Goal: Contribute content: Contribute content

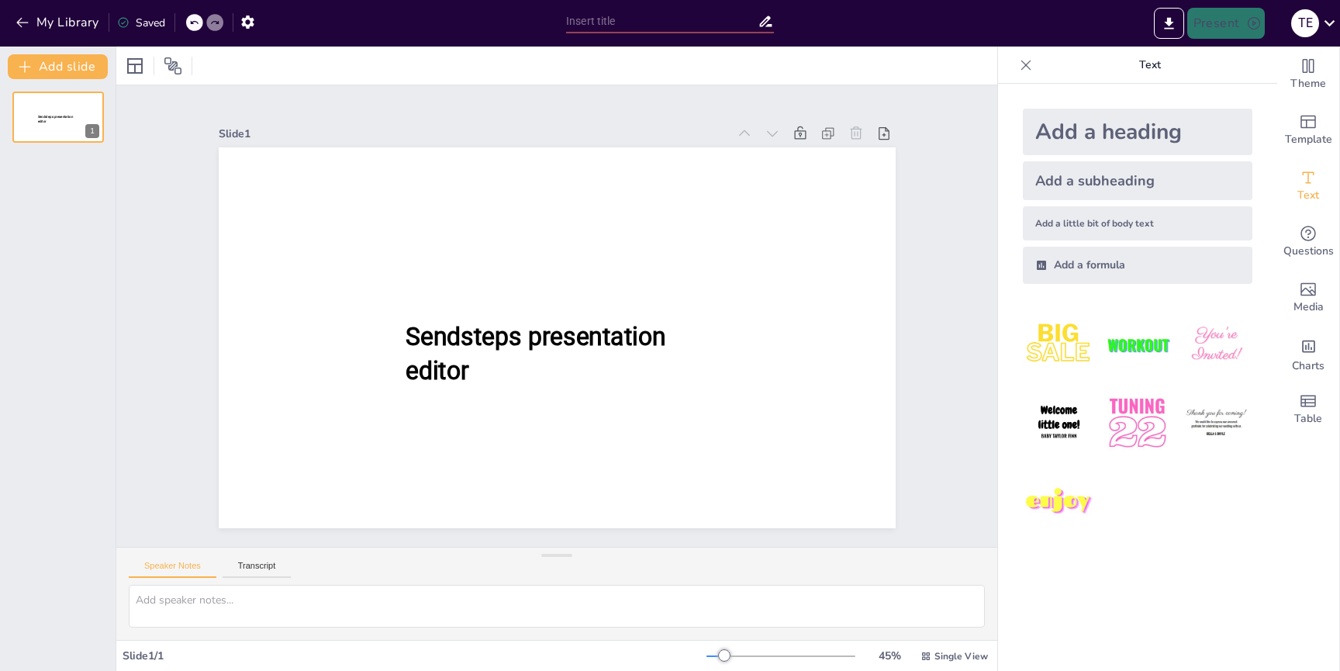
type input "New Sendsteps"
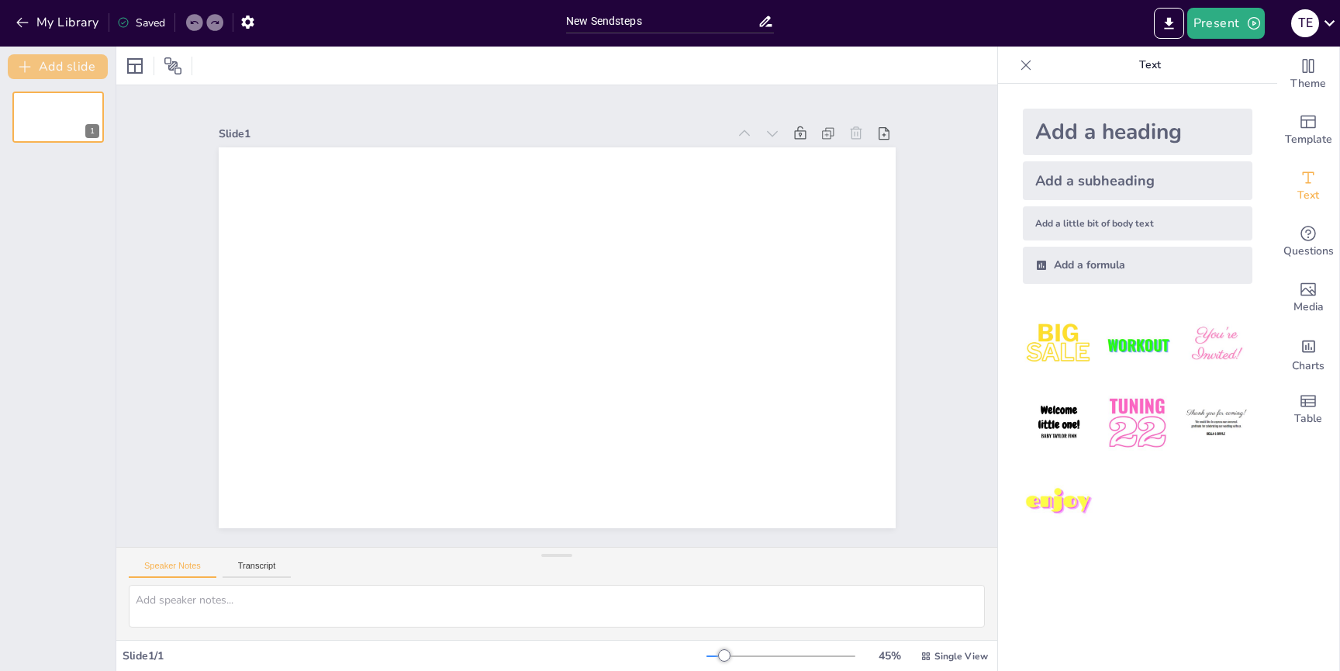
click at [50, 60] on button "Add slide" at bounding box center [58, 66] width 100 height 25
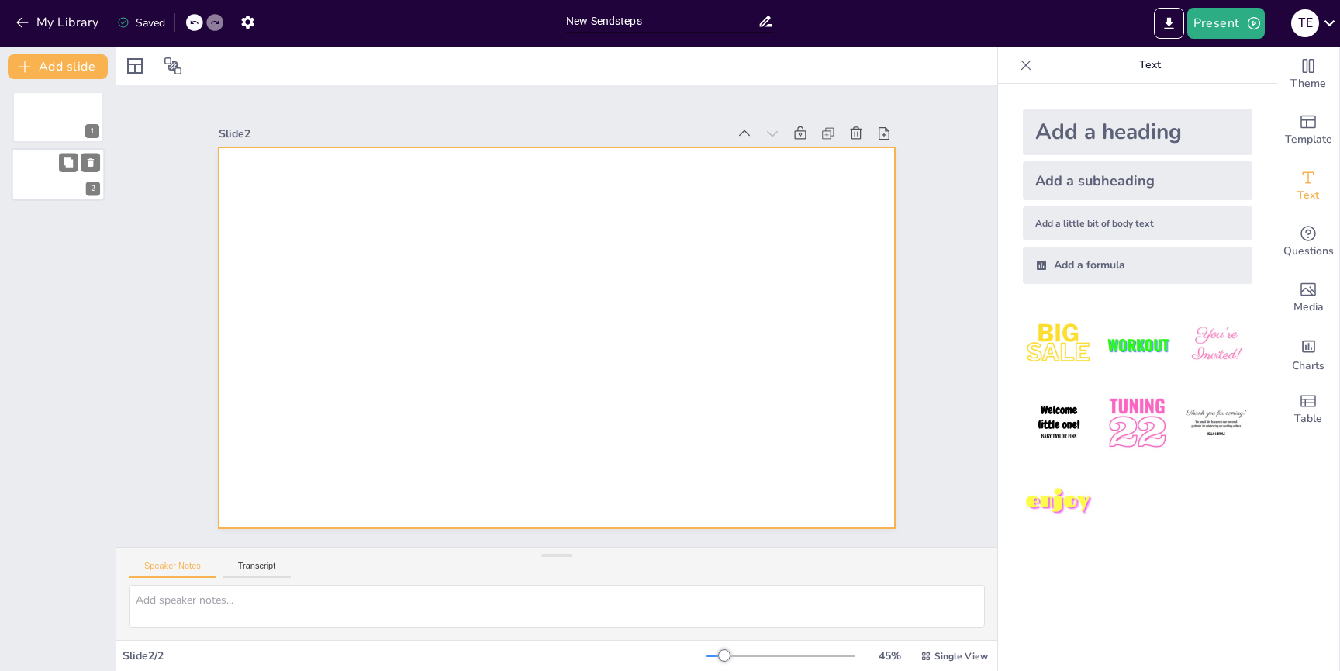
click at [50, 166] on div at bounding box center [58, 175] width 93 height 53
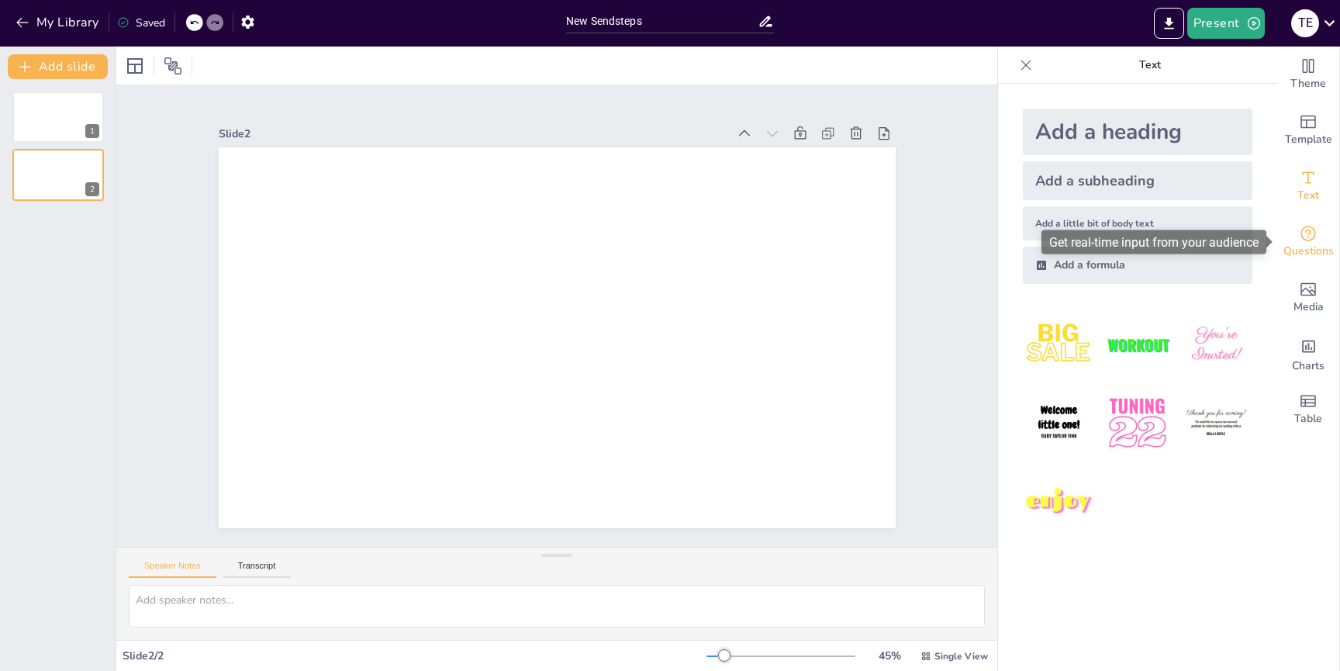
click at [1294, 237] on div "Questions" at bounding box center [1308, 242] width 62 height 56
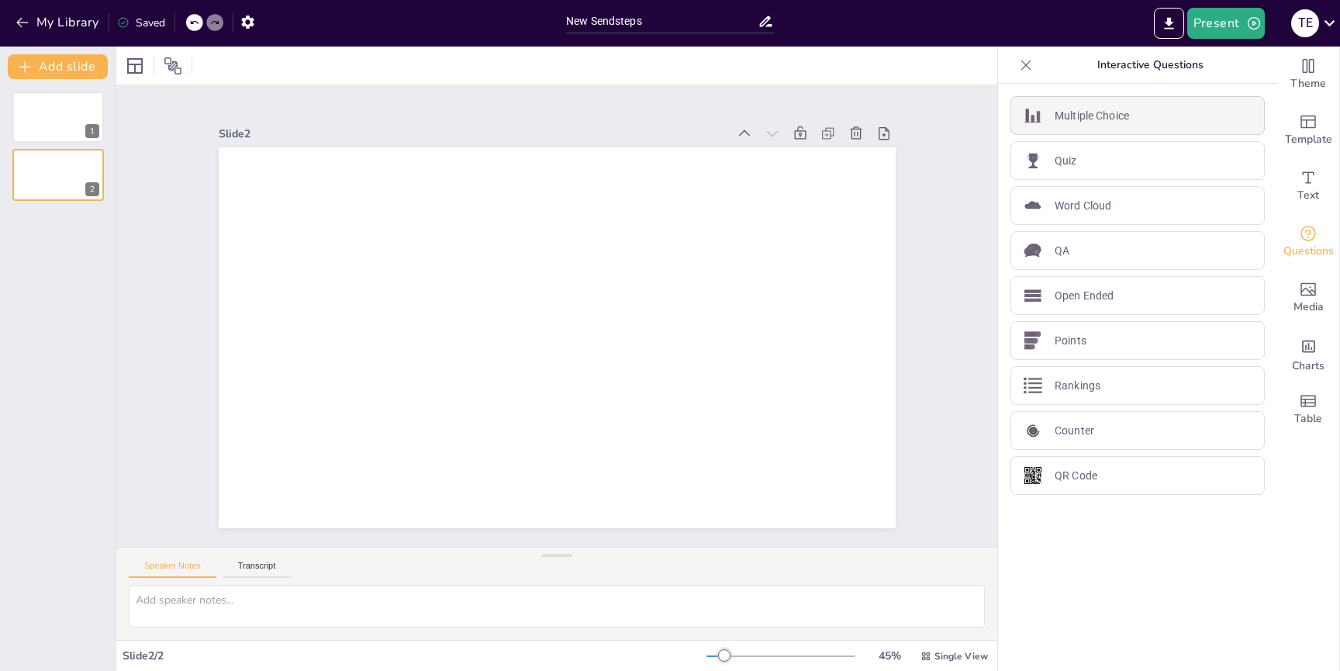
click at [1125, 115] on p "Multiple Choice" at bounding box center [1092, 116] width 74 height 16
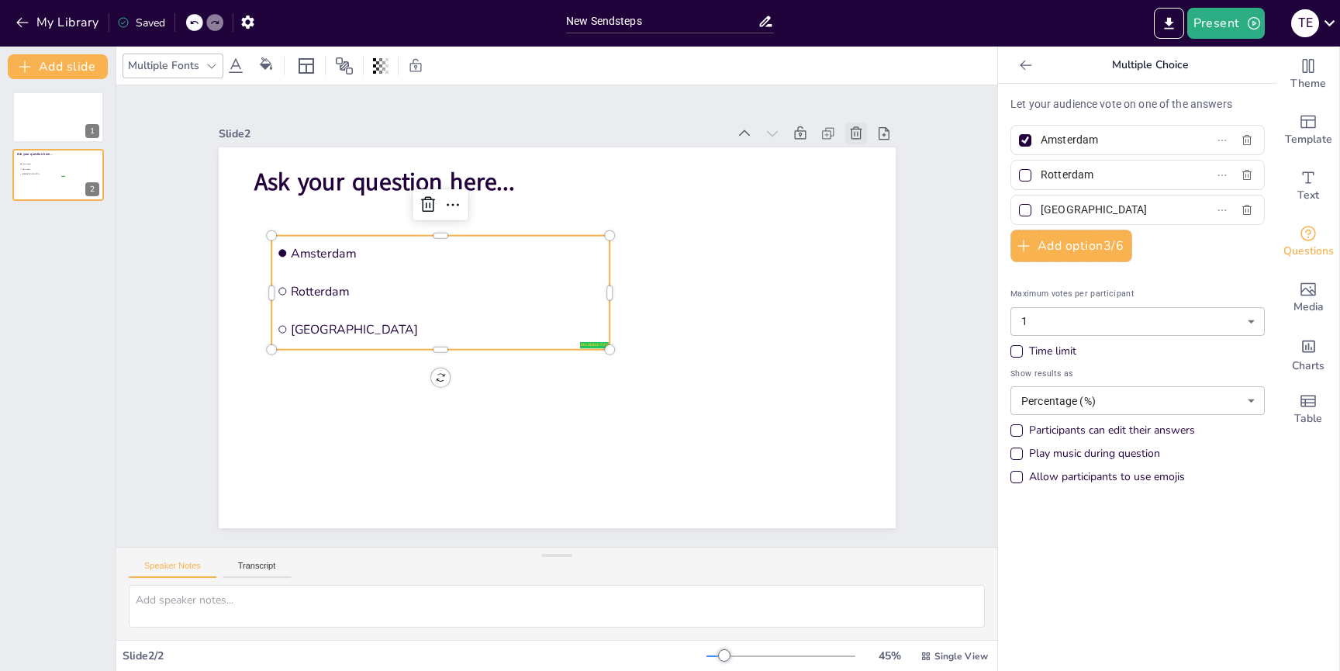
click at [858, 130] on icon at bounding box center [856, 134] width 16 height 16
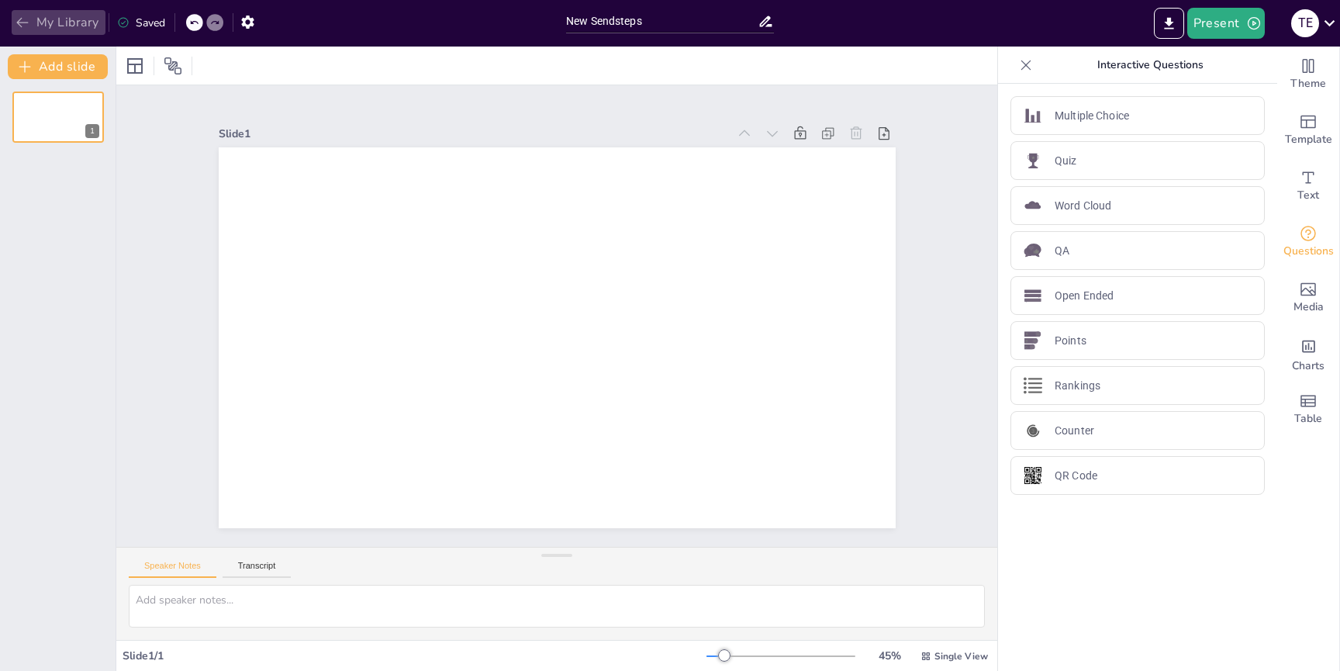
click at [39, 13] on button "My Library" at bounding box center [59, 22] width 94 height 25
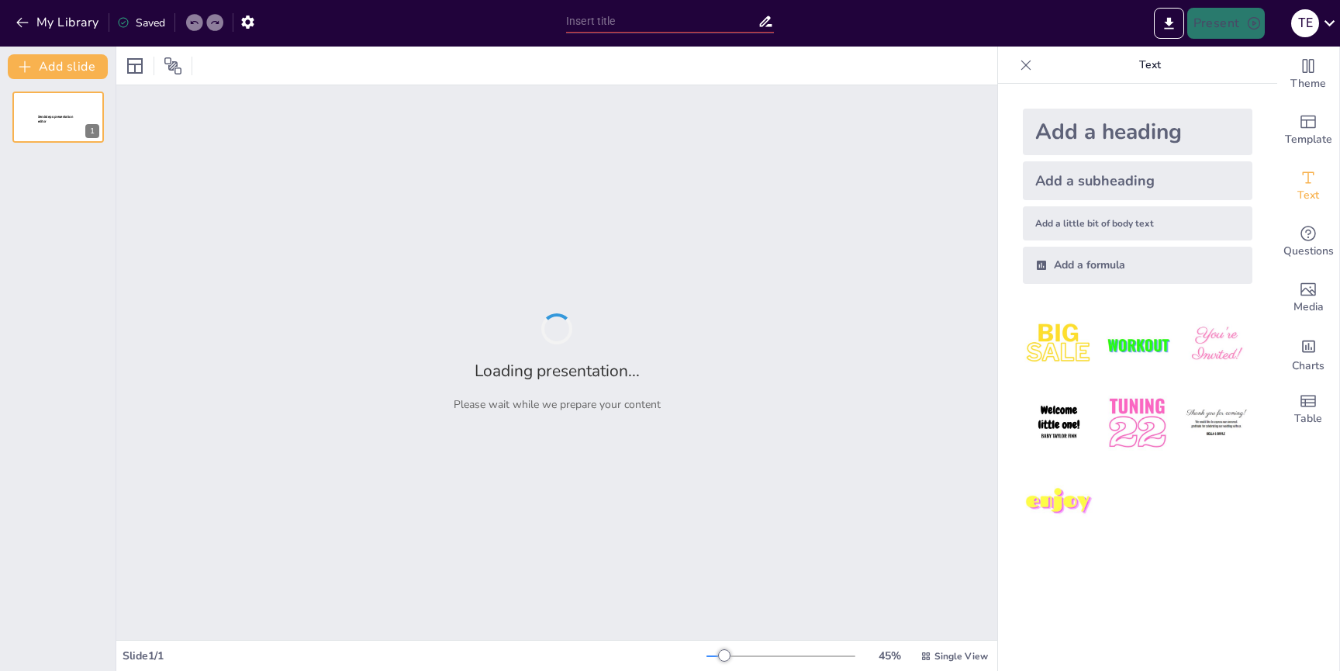
type input "Essential Dates and Deadlines for Fall 2025 Advisement"
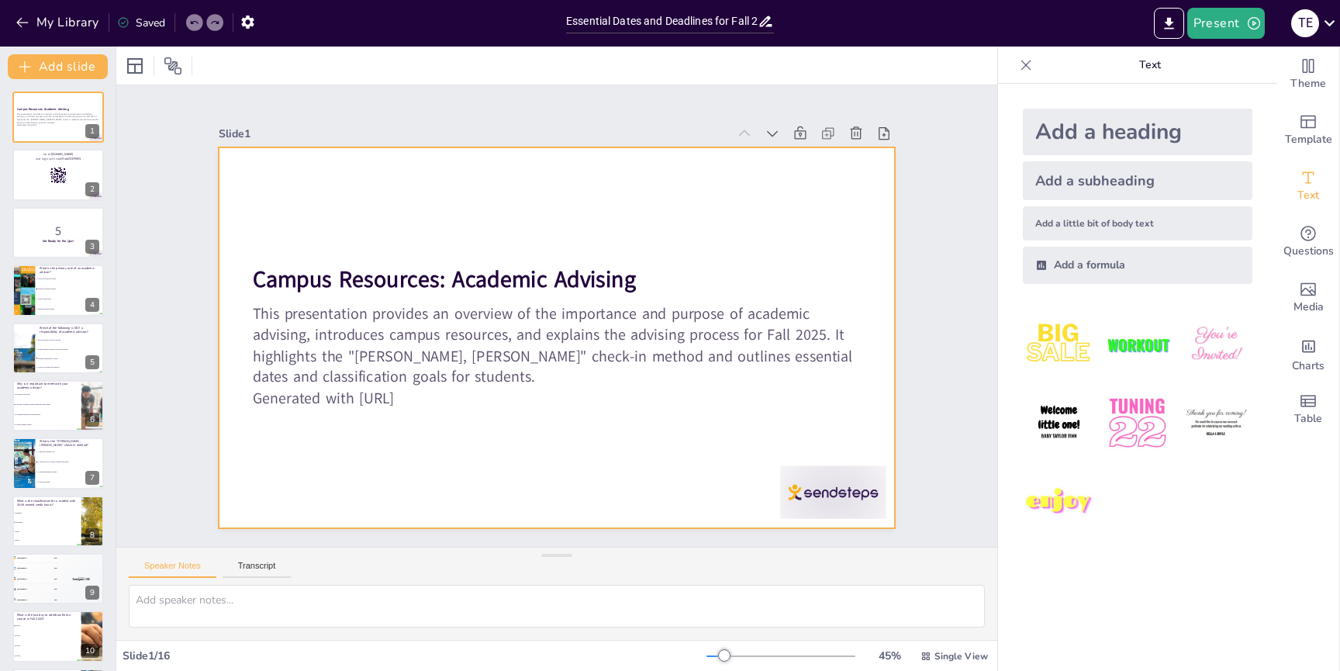
checkbox input "true"
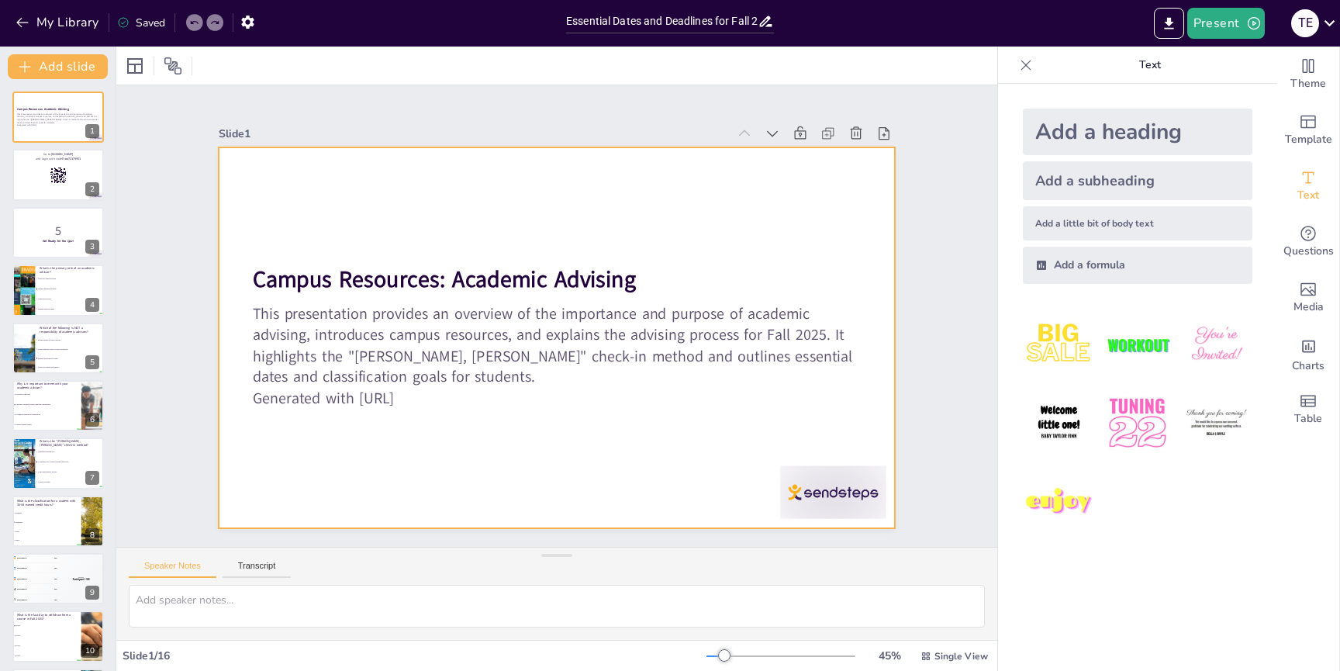
checkbox input "true"
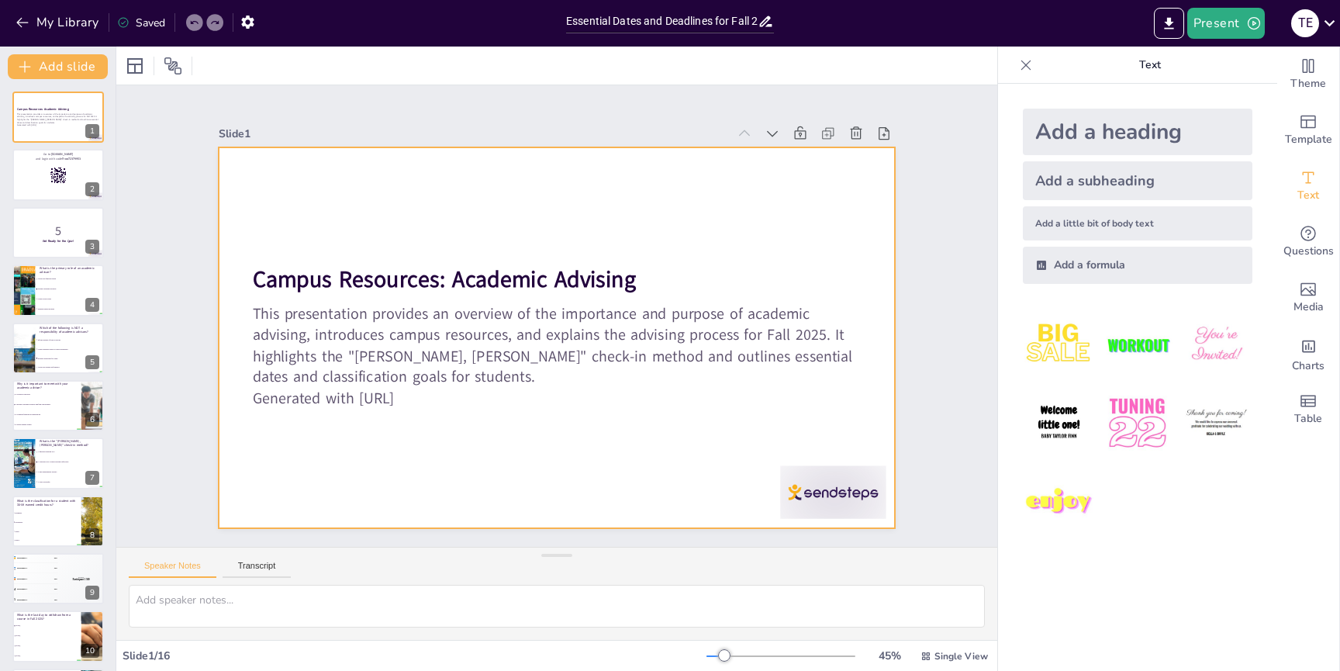
checkbox input "true"
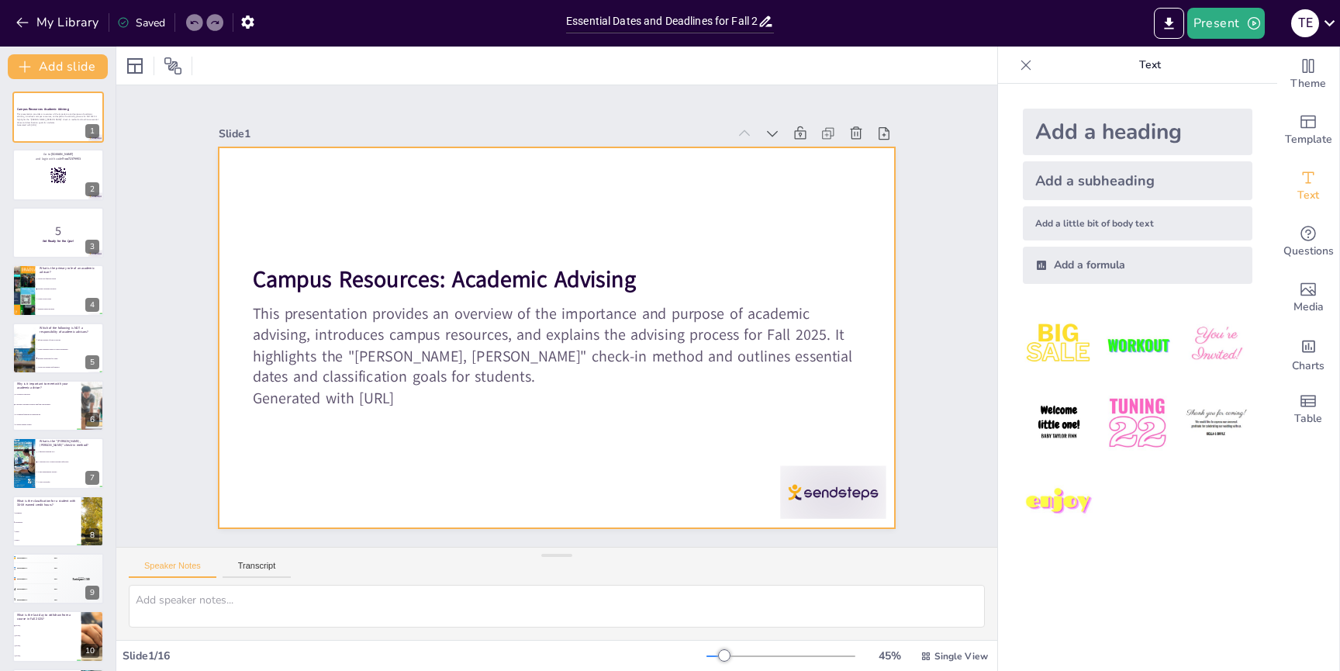
checkbox input "true"
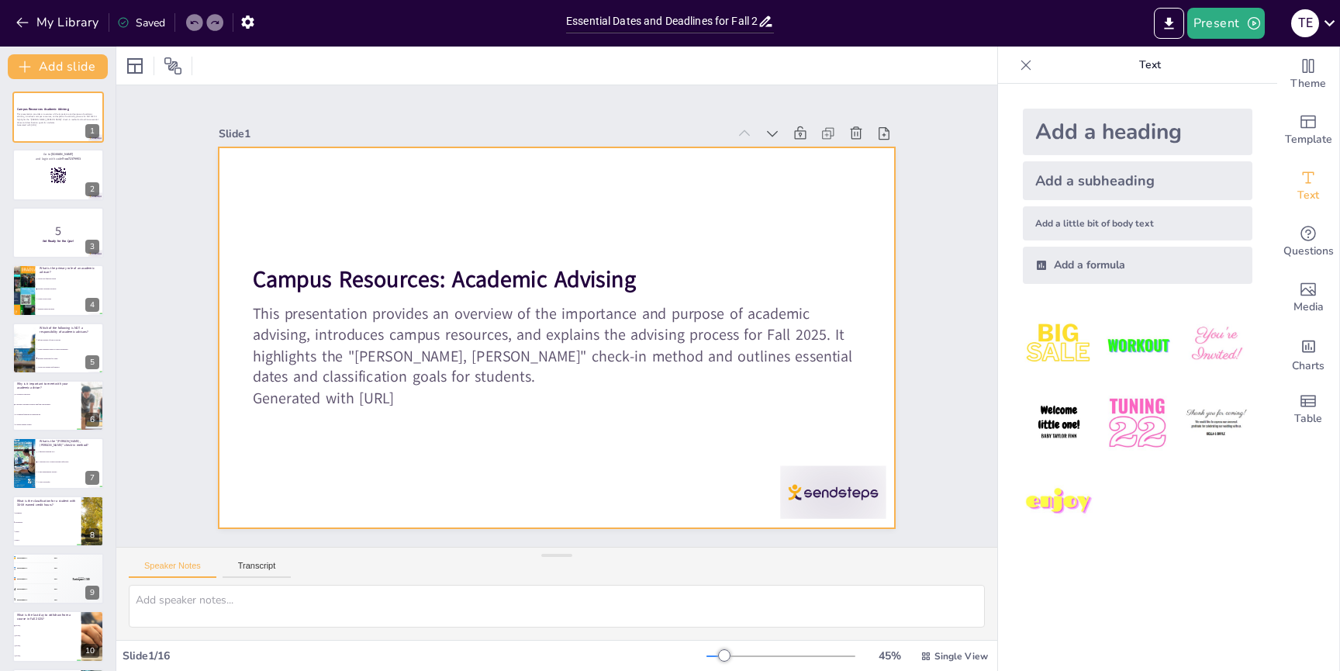
checkbox input "true"
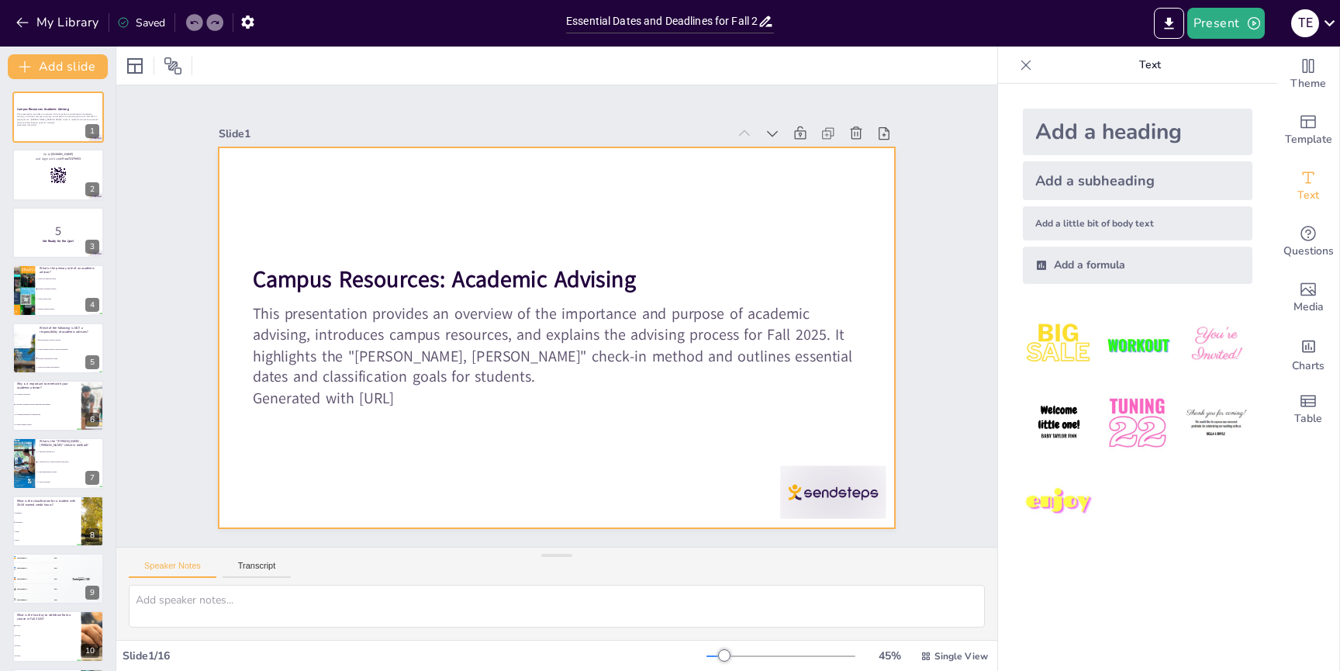
checkbox input "true"
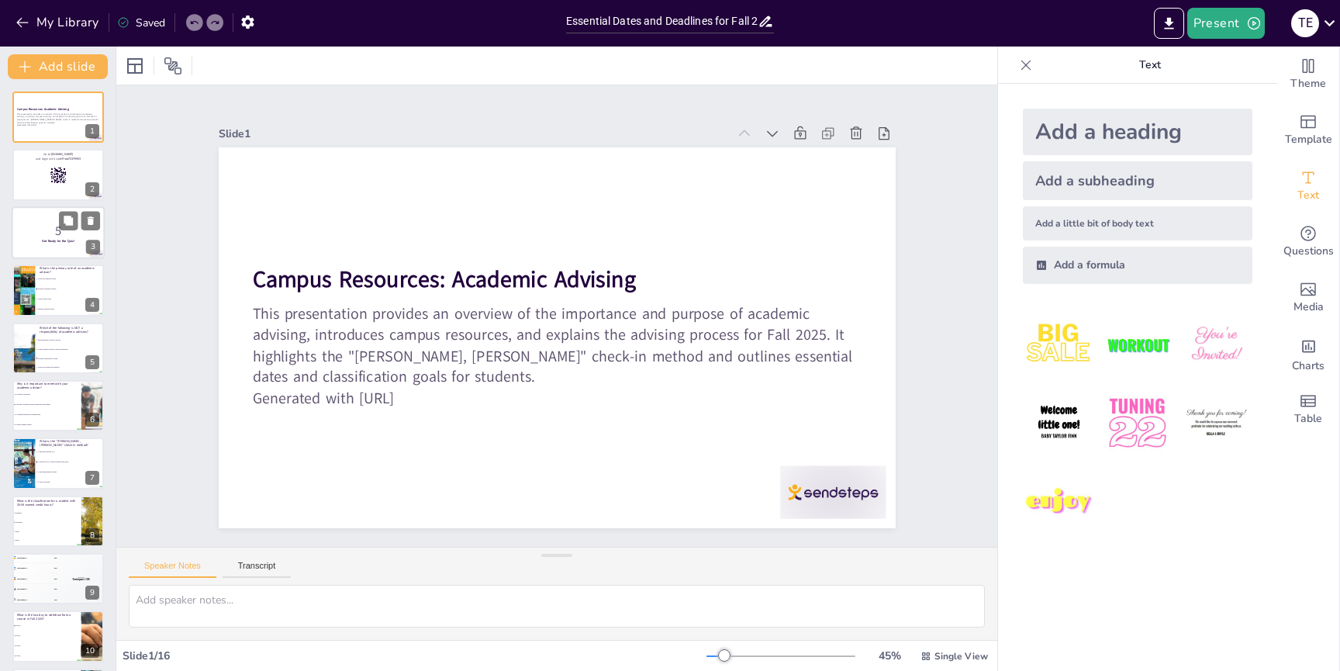
checkbox input "true"
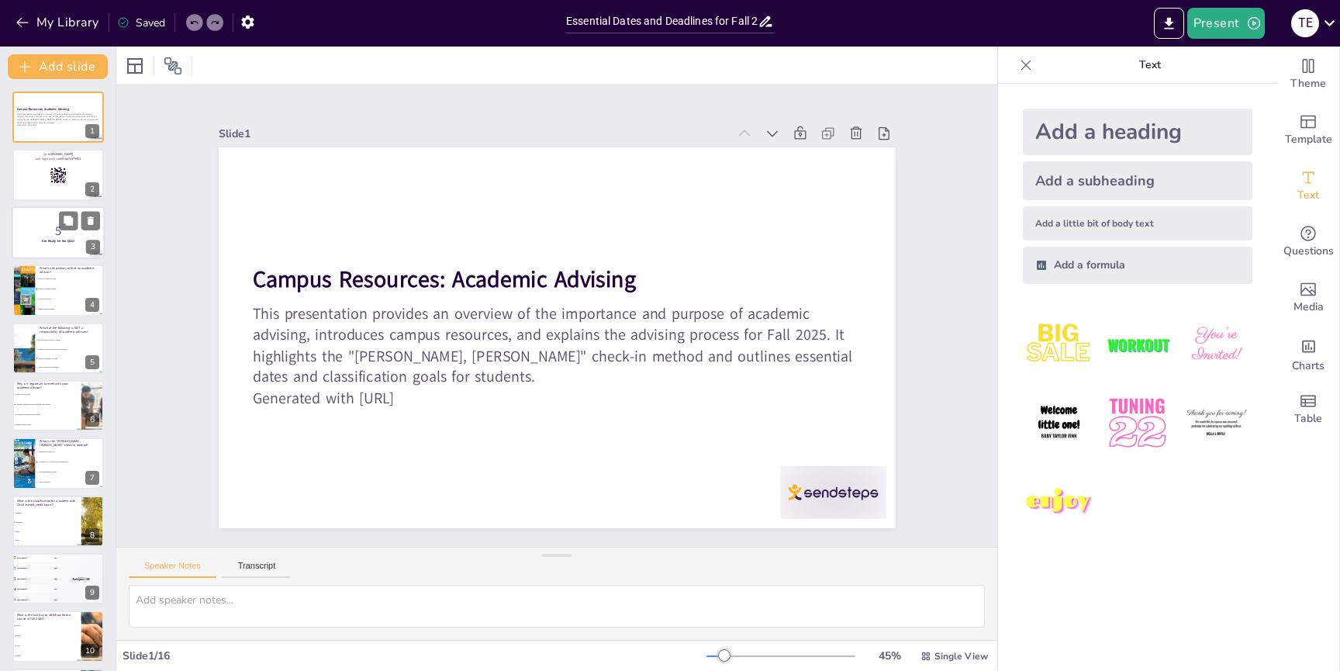
checkbox input "true"
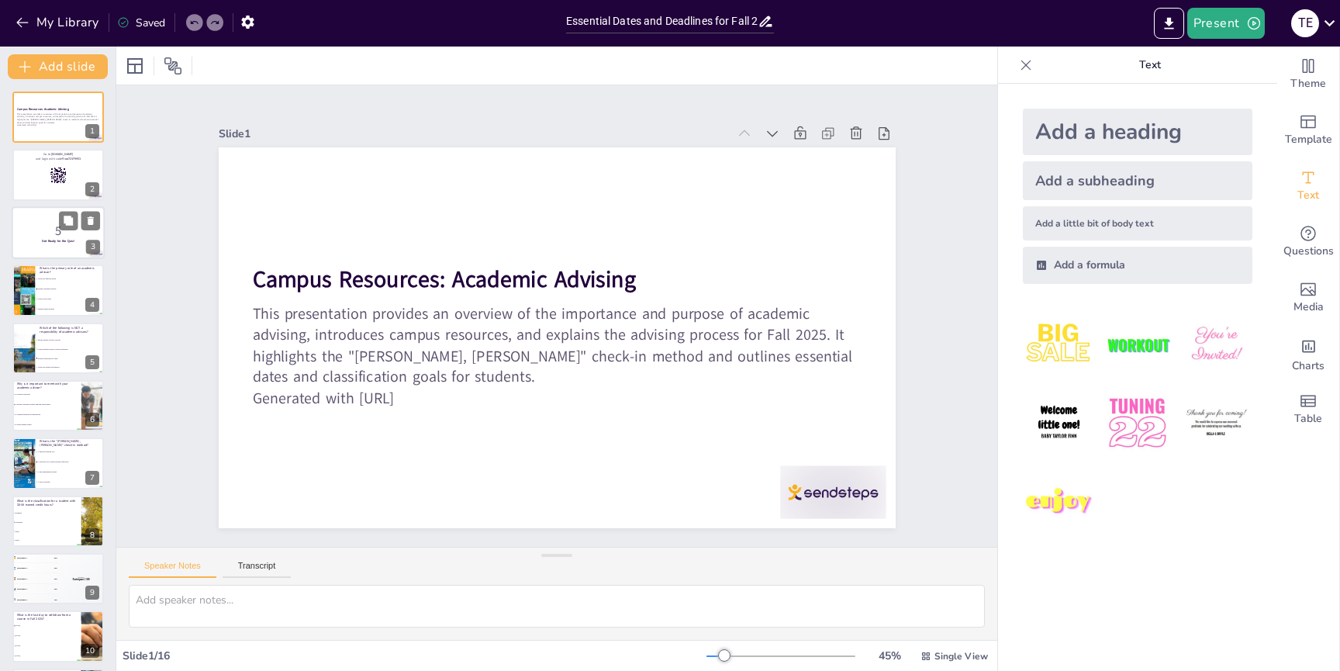
checkbox input "true"
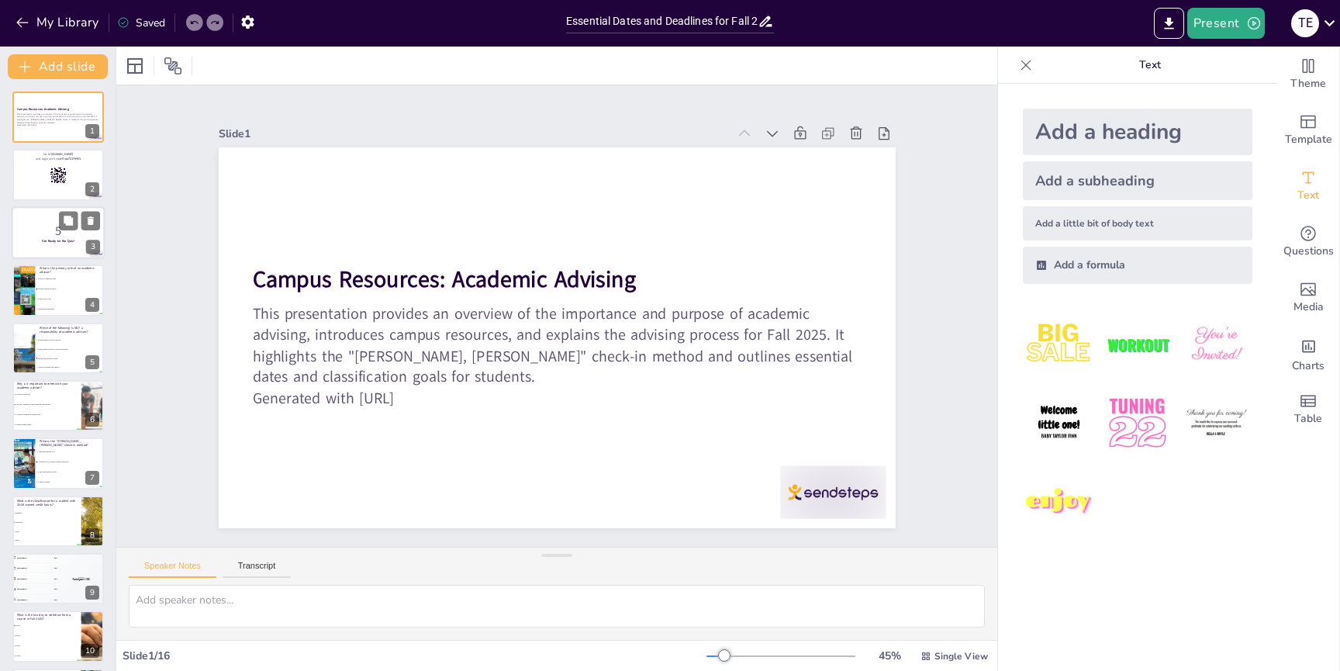
checkbox input "true"
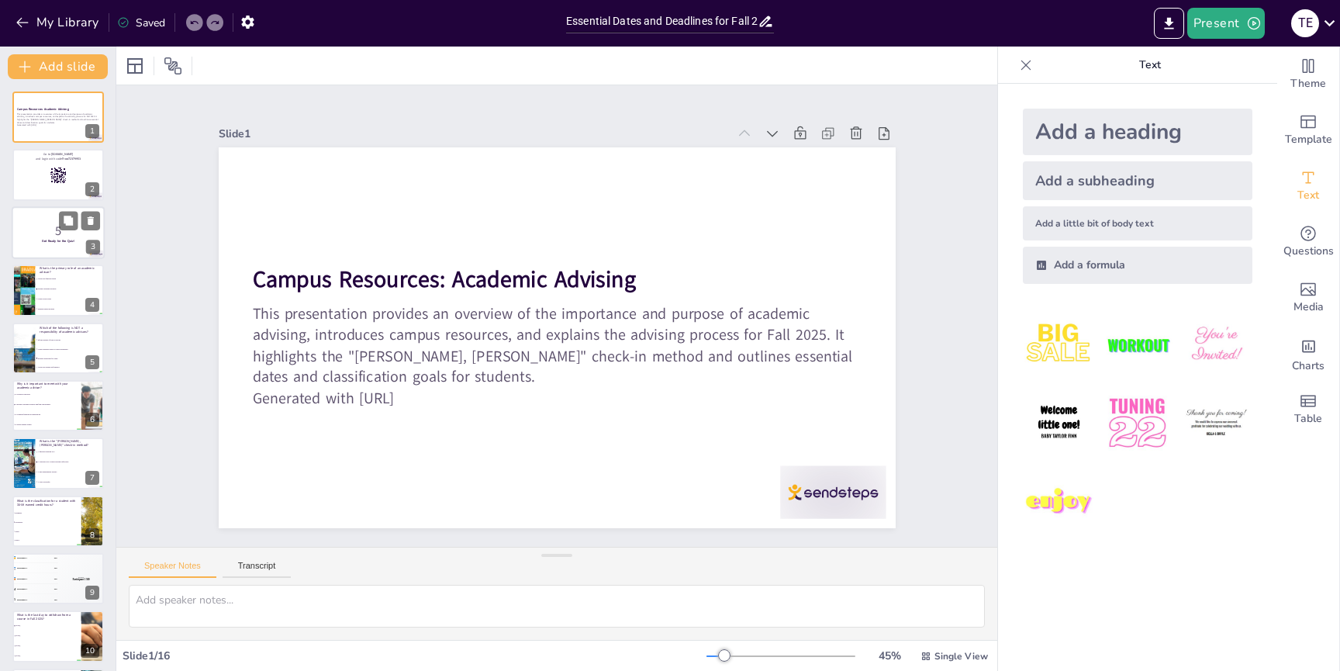
checkbox input "true"
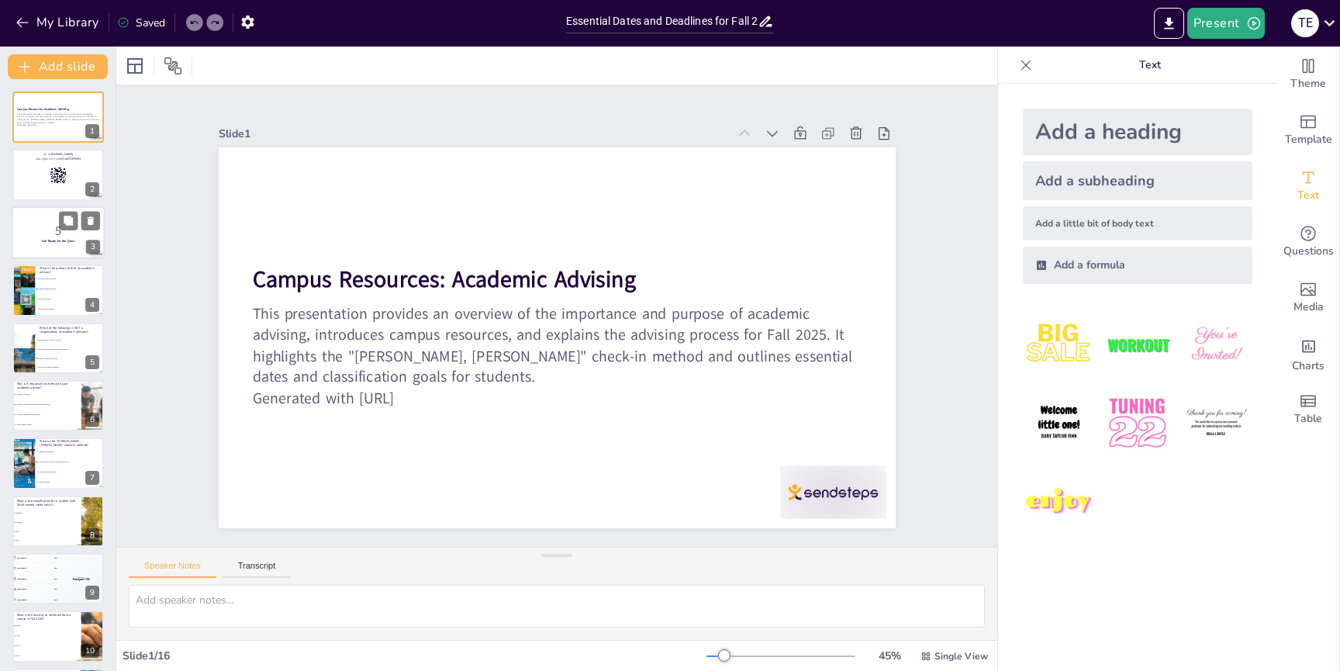
checkbox input "true"
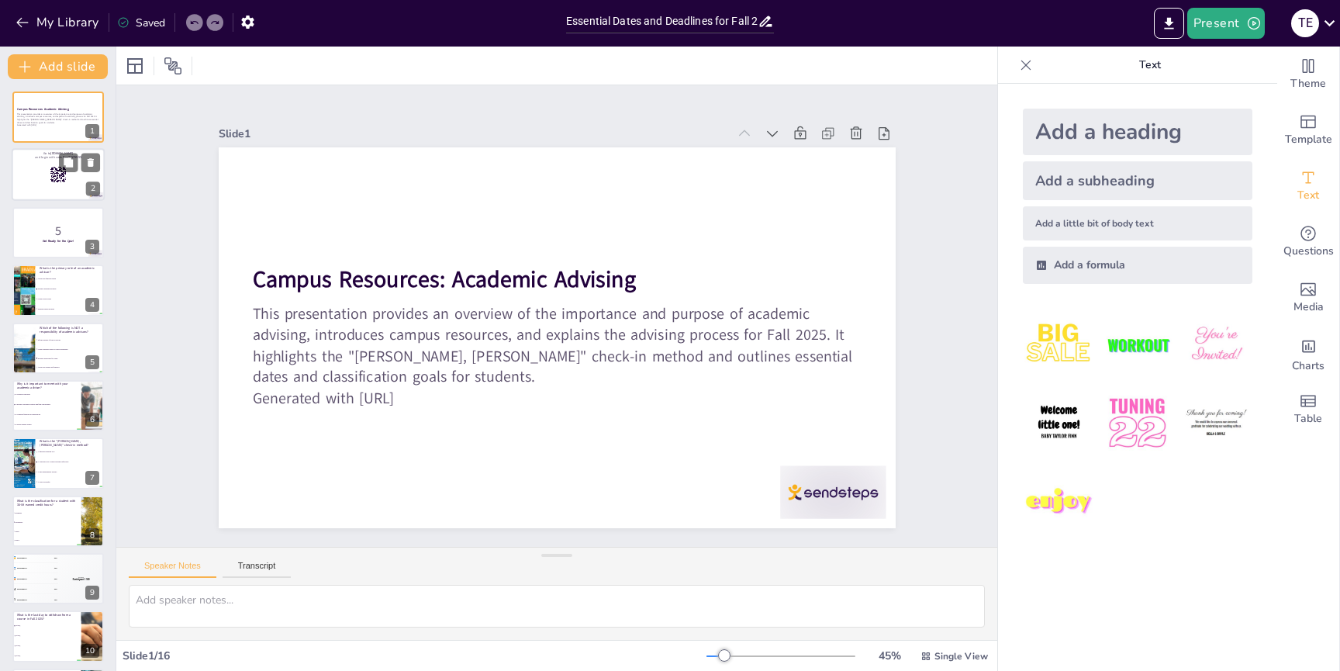
checkbox input "true"
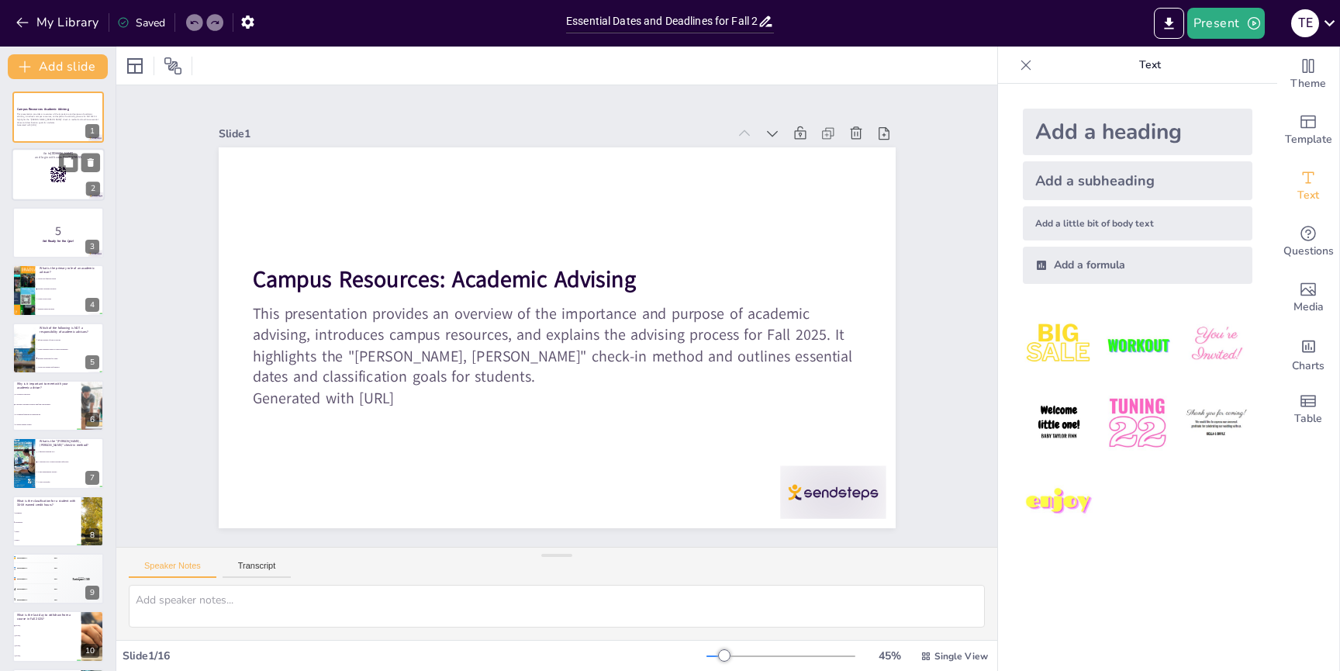
checkbox input "true"
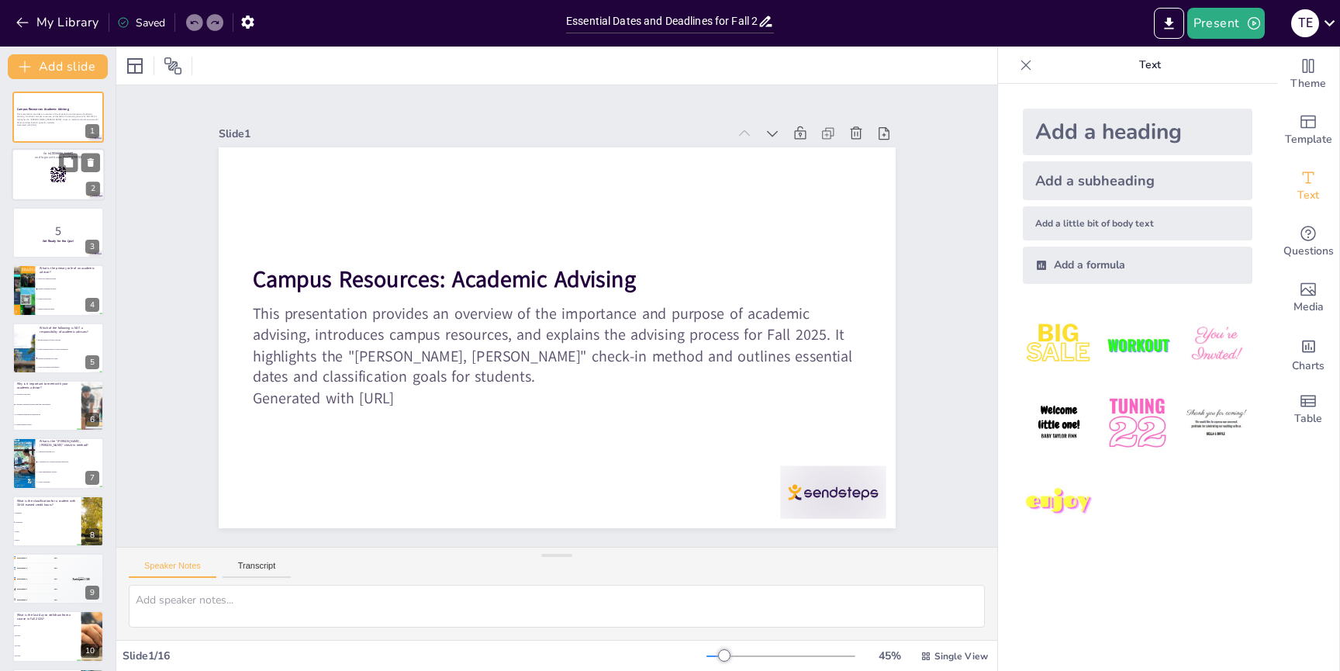
checkbox input "true"
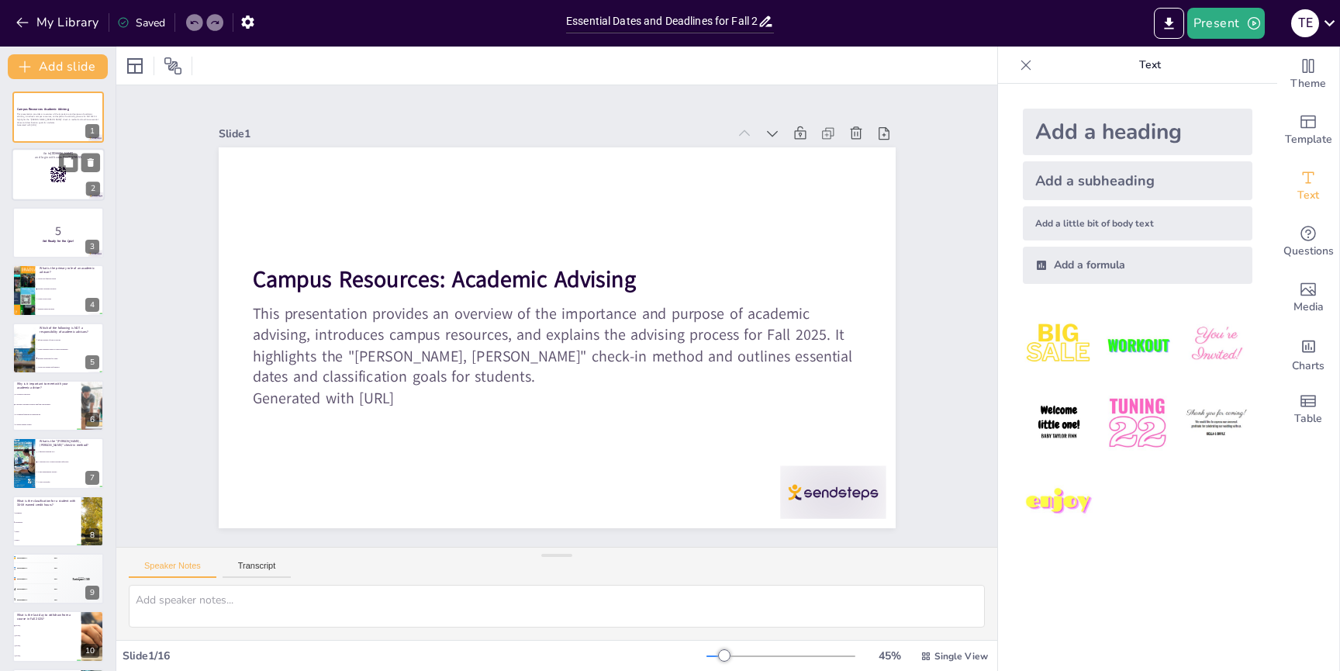
checkbox input "true"
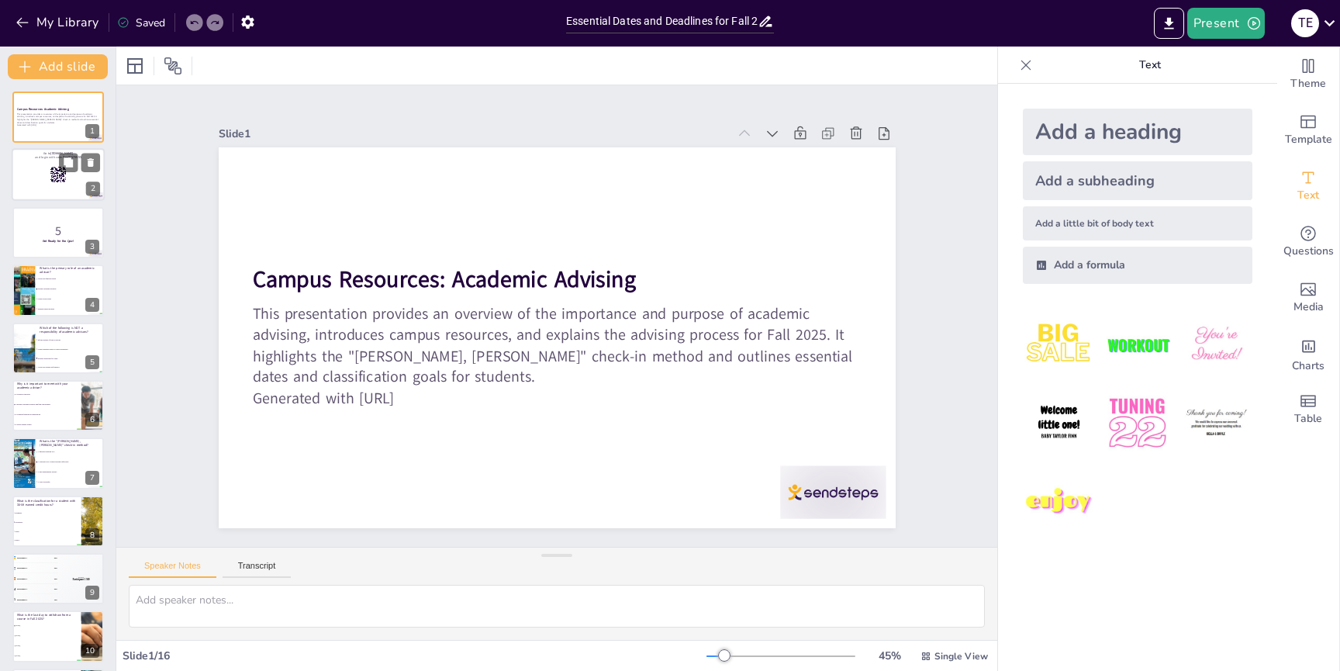
checkbox input "true"
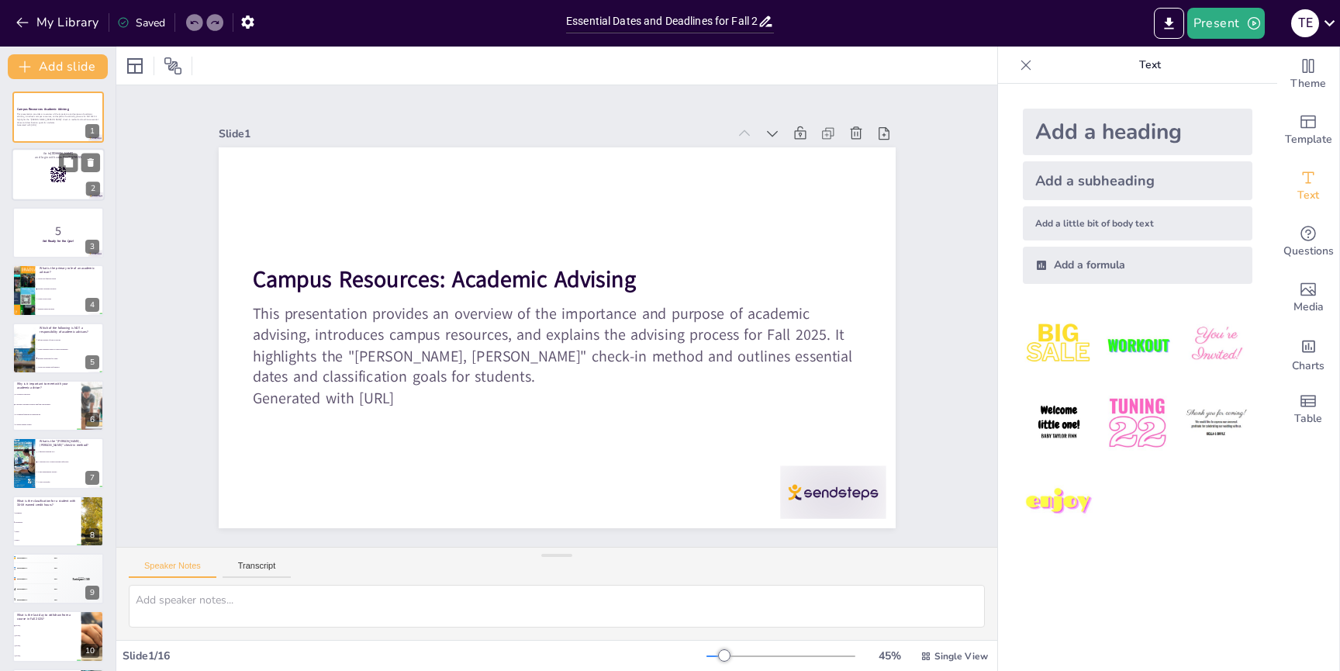
checkbox input "true"
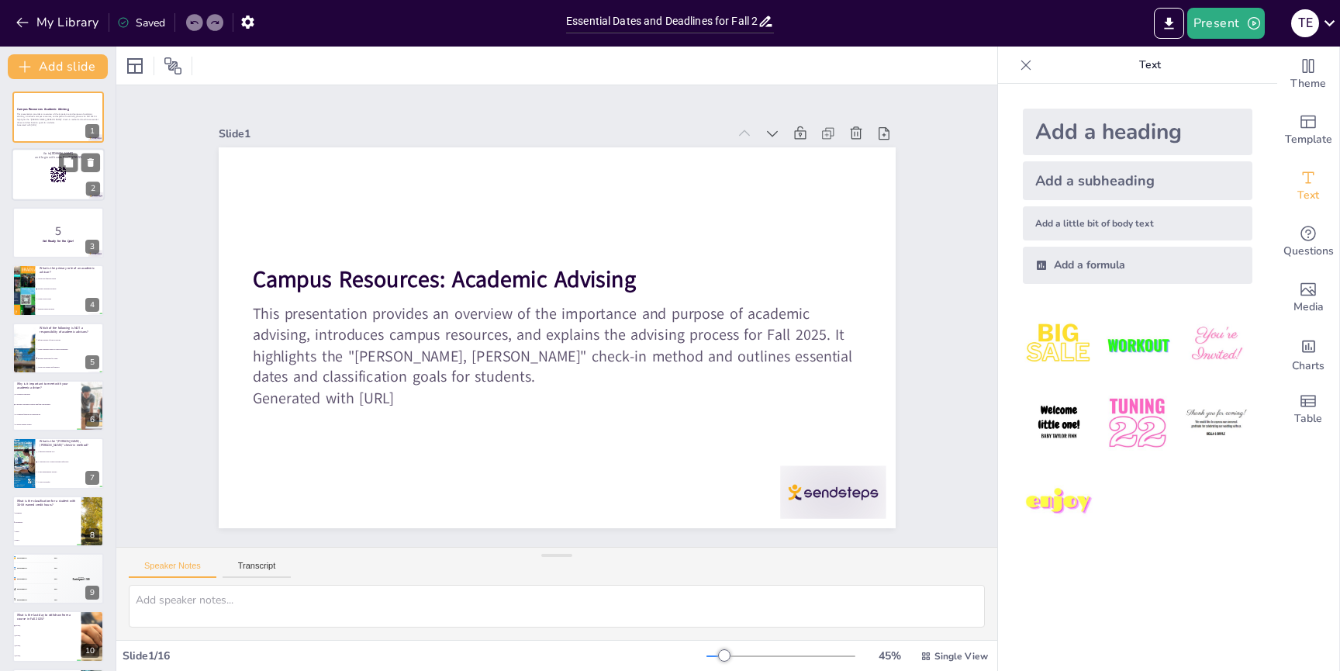
click at [39, 177] on div at bounding box center [58, 175] width 93 height 53
checkbox input "true"
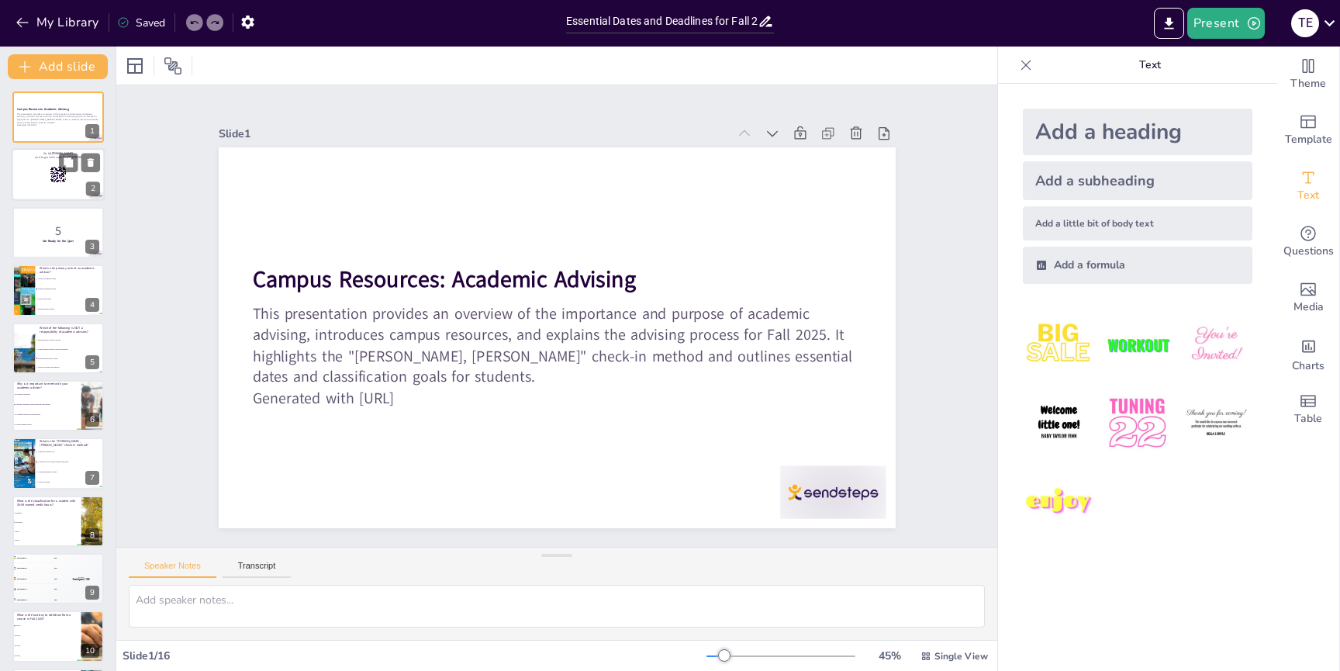
checkbox input "true"
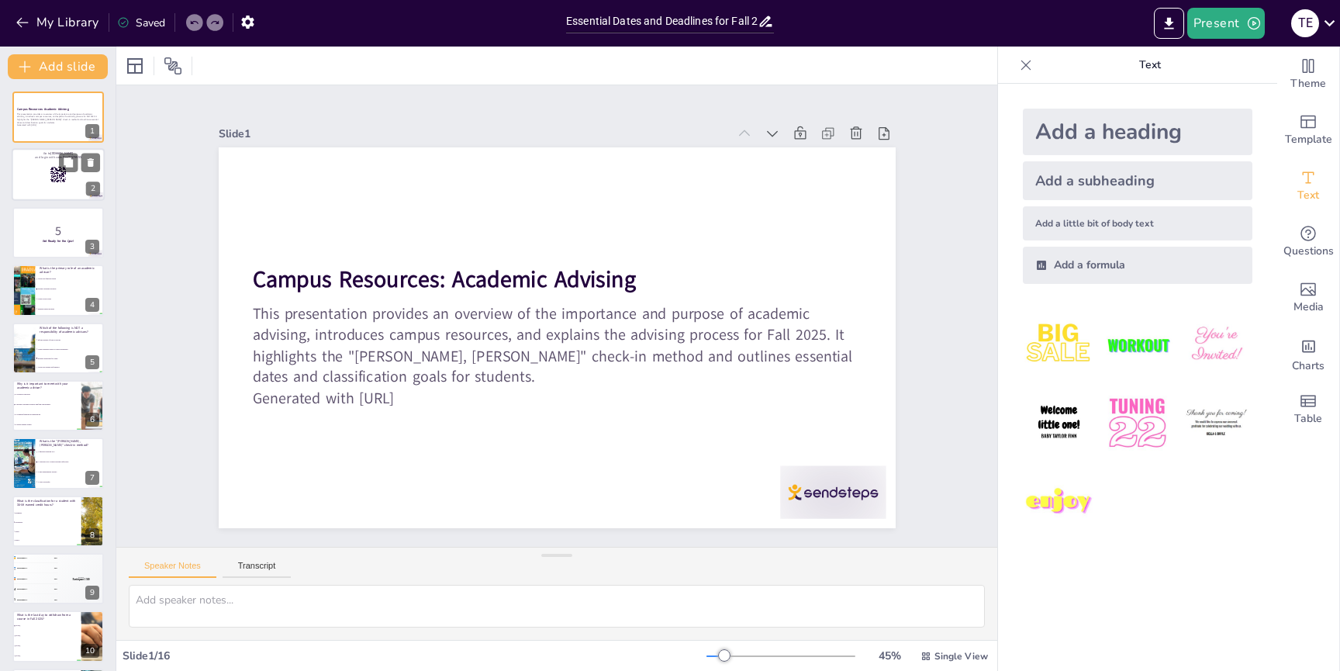
checkbox input "true"
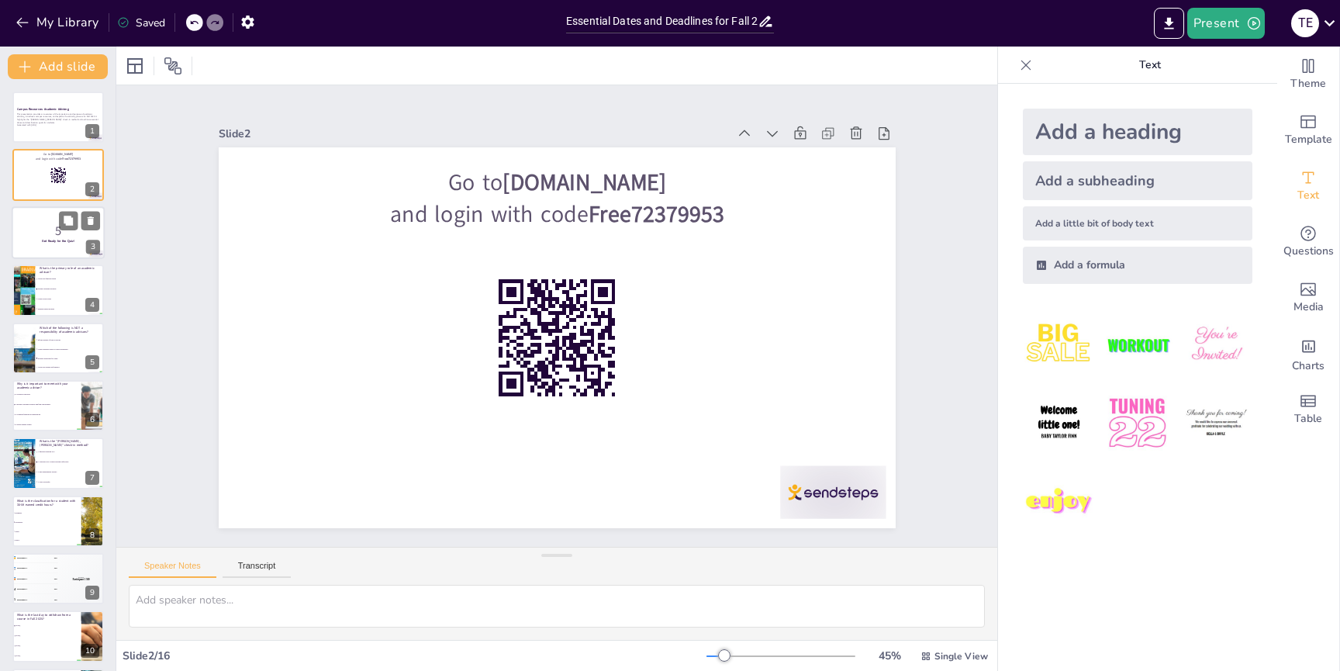
checkbox input "true"
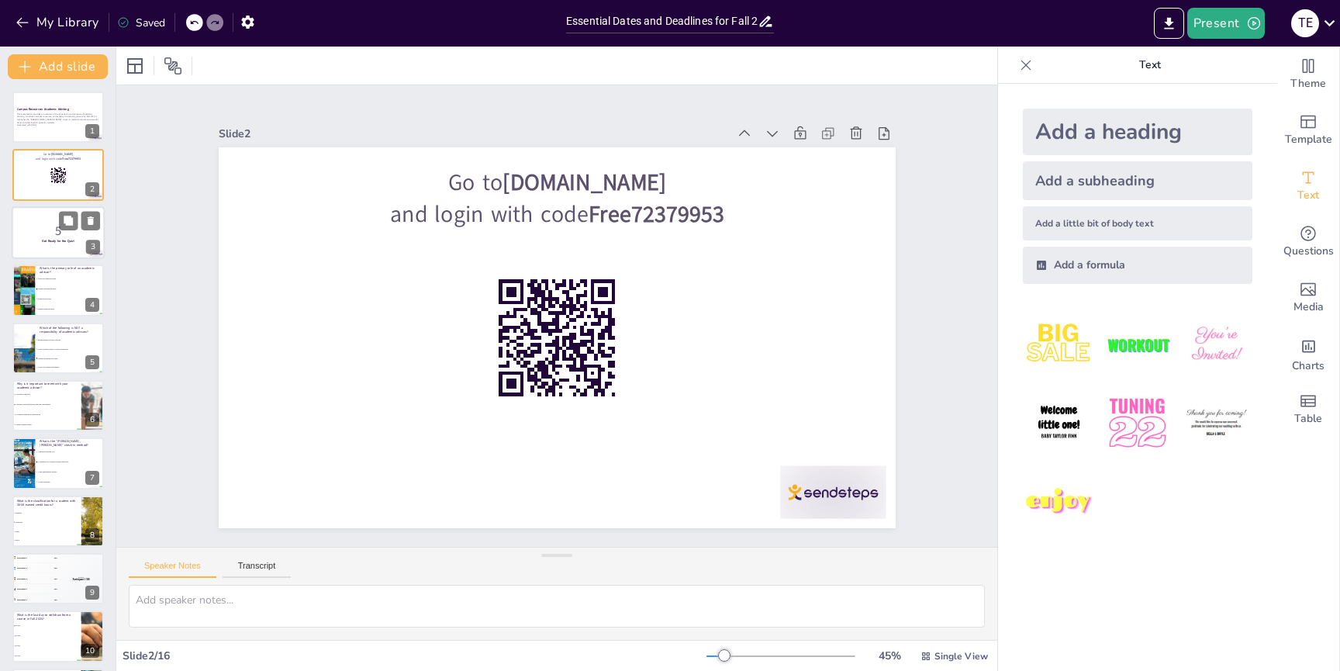
checkbox input "true"
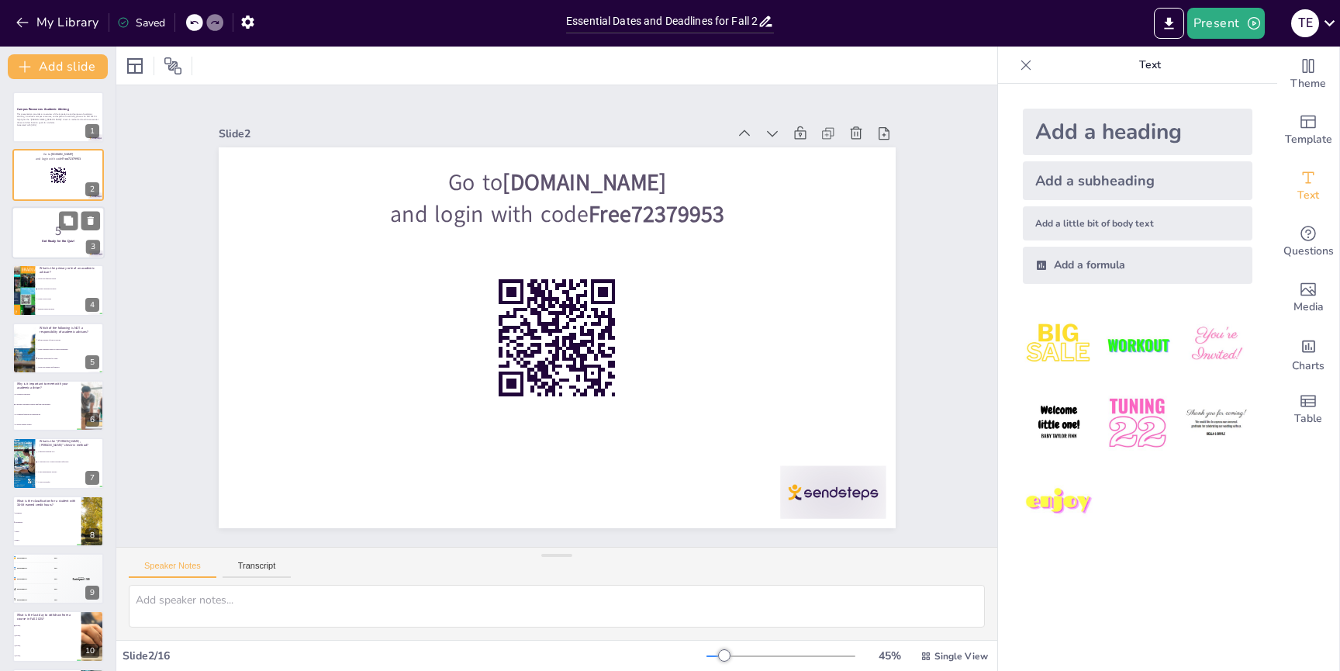
checkbox input "true"
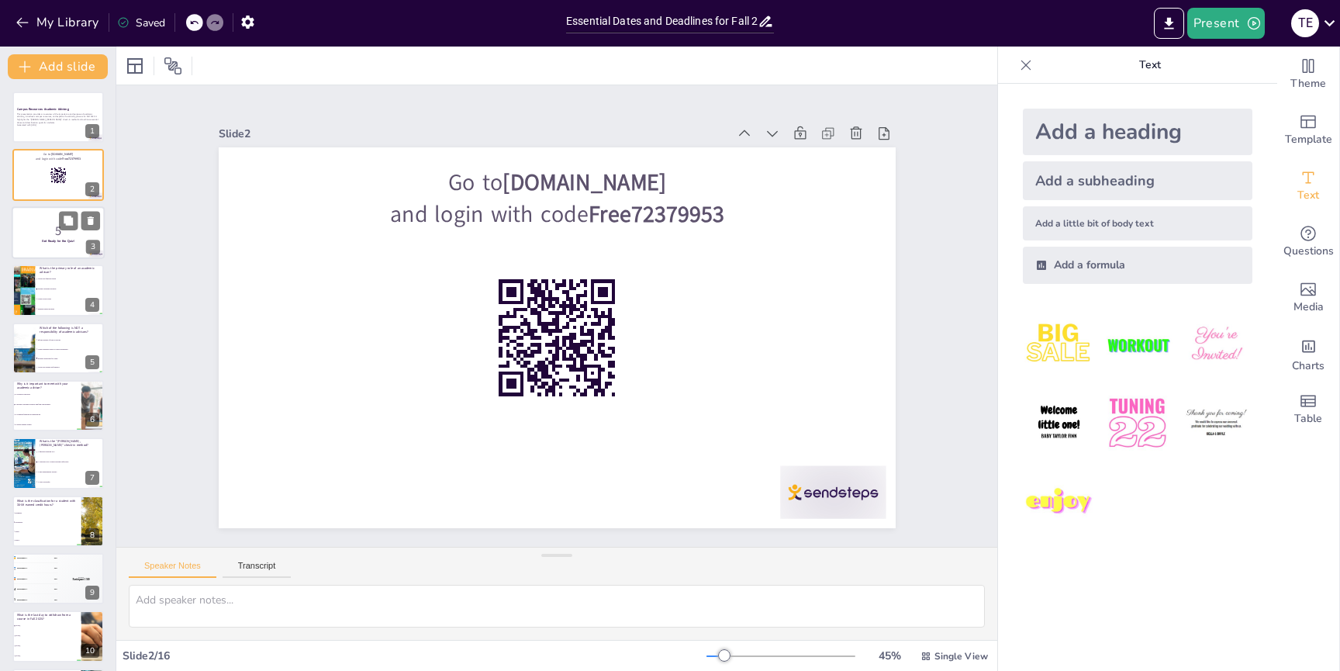
checkbox input "true"
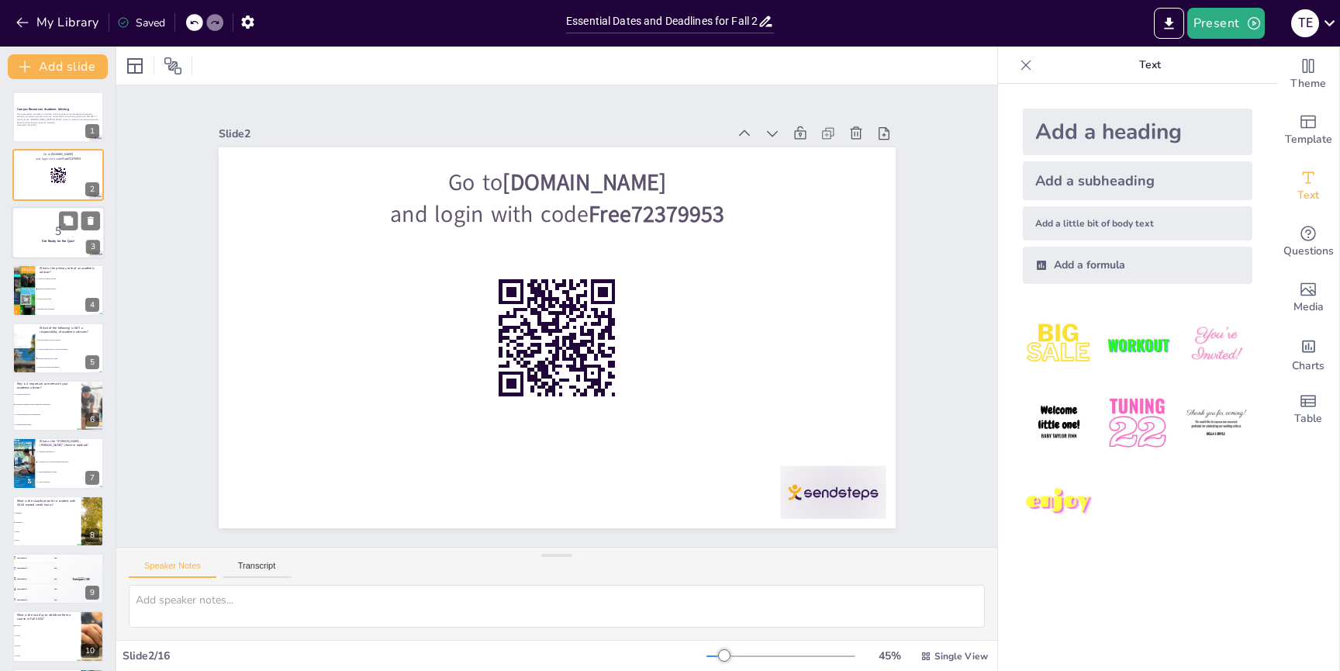
checkbox input "true"
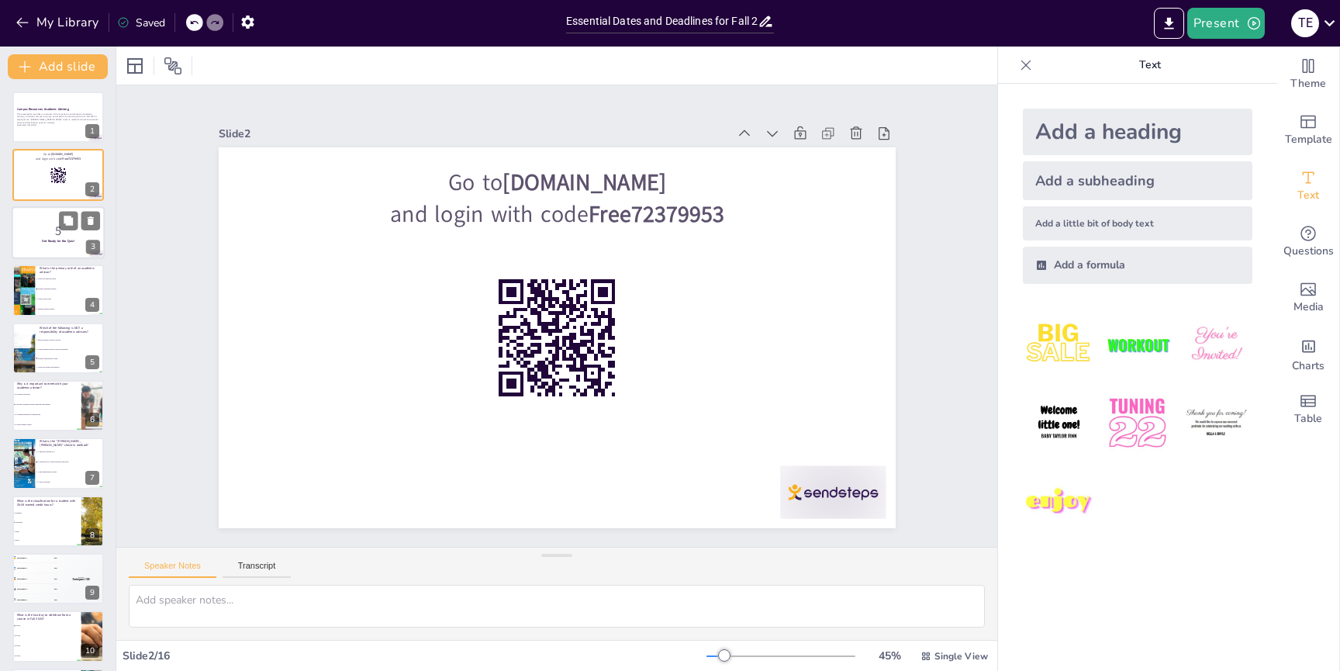
checkbox input "true"
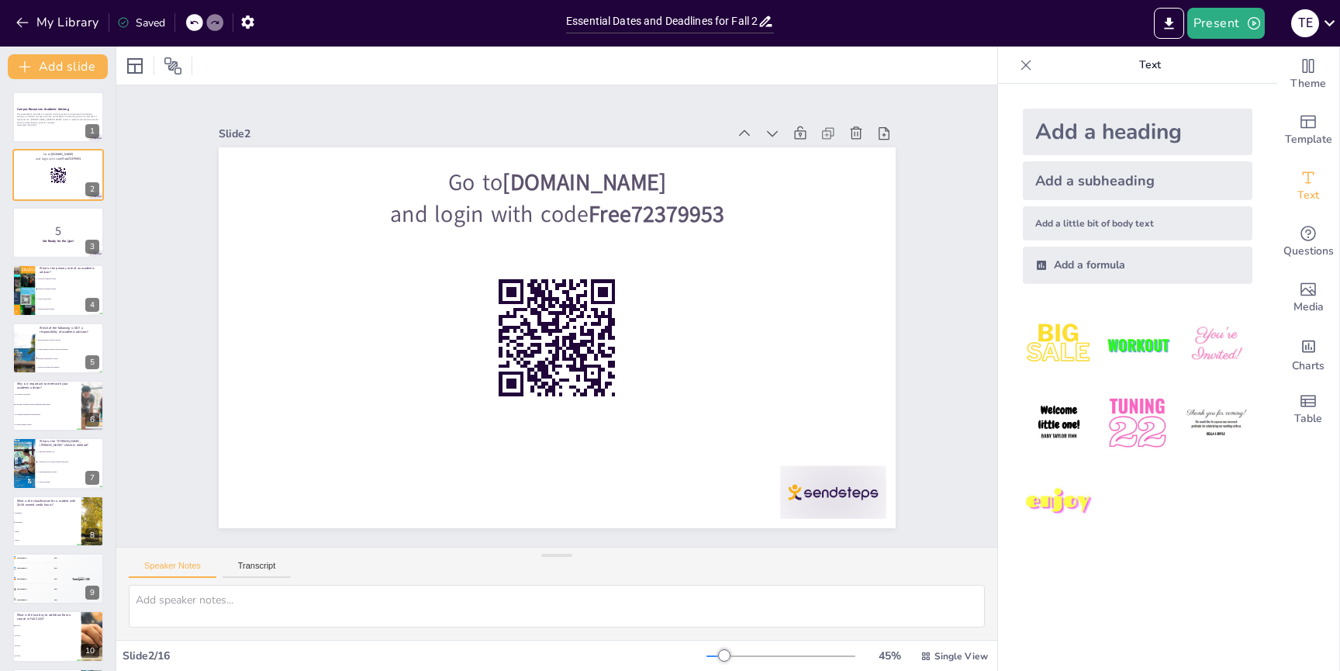
checkbox input "true"
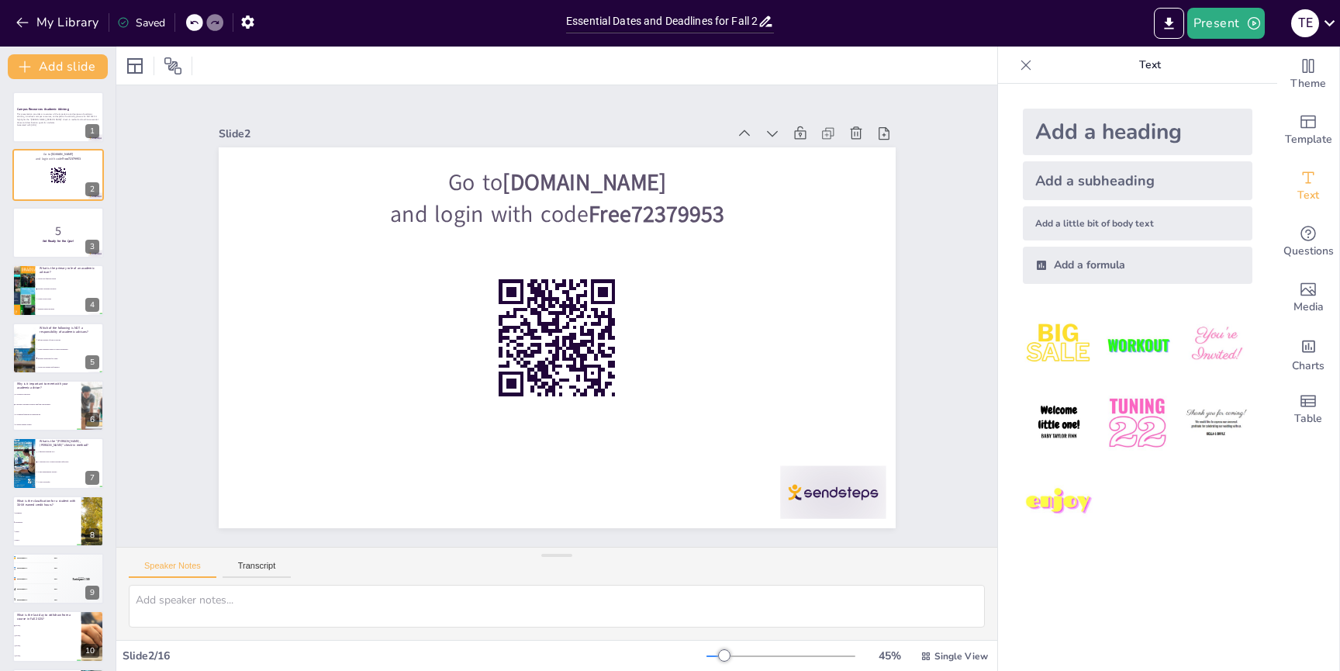
checkbox input "true"
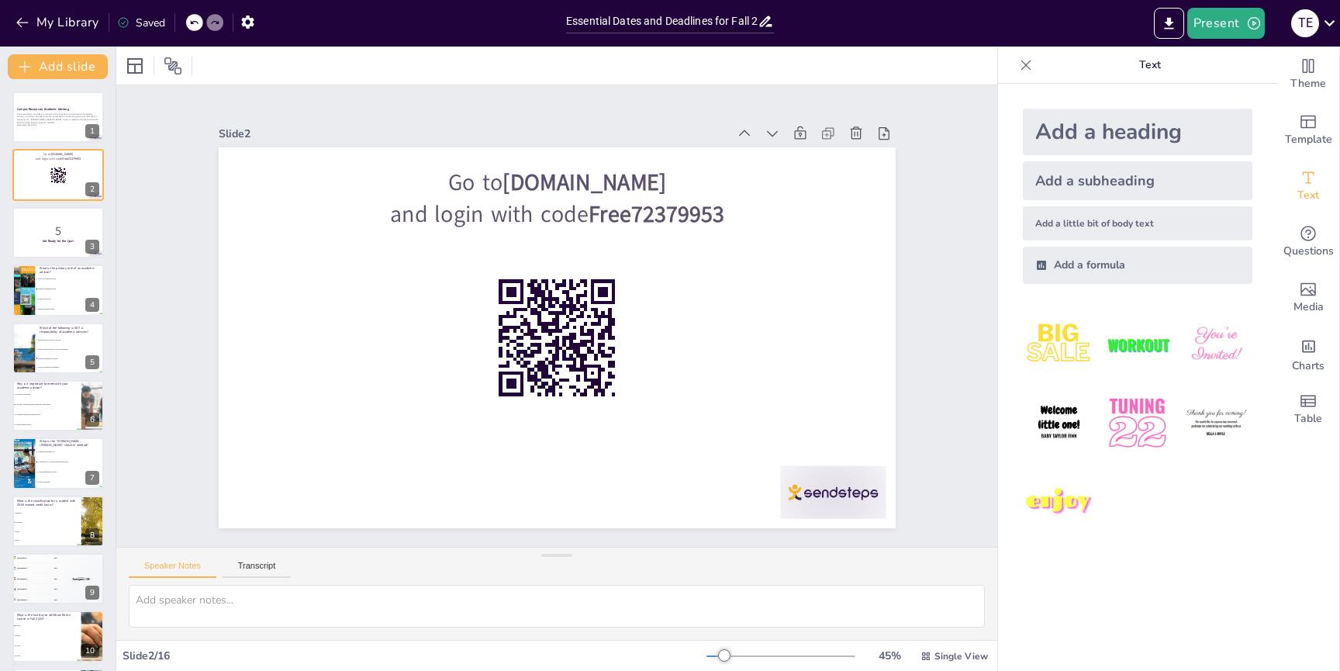
checkbox input "true"
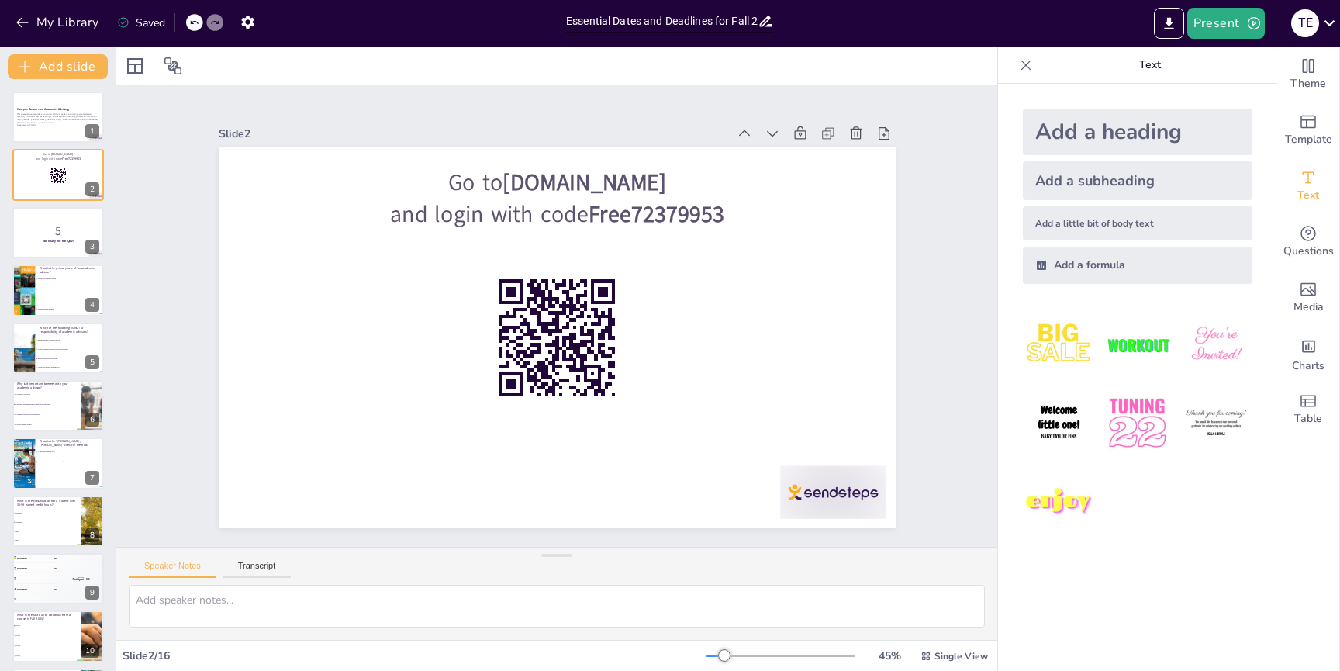
checkbox input "true"
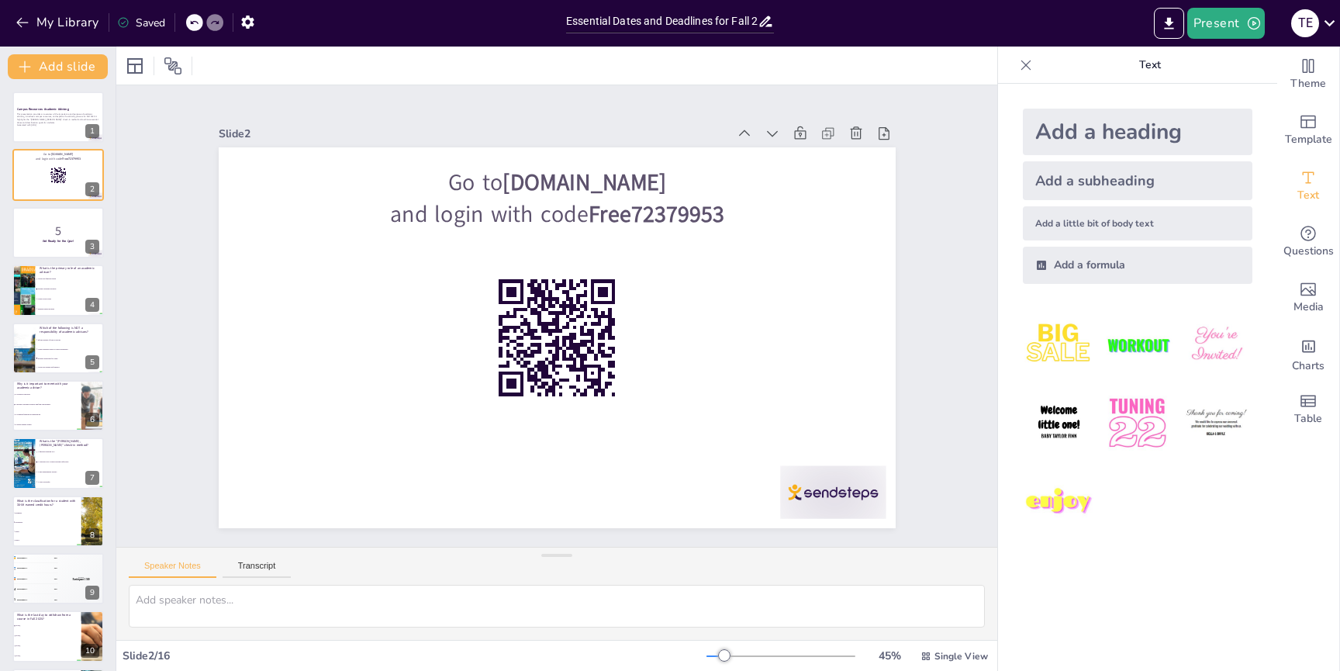
checkbox input "true"
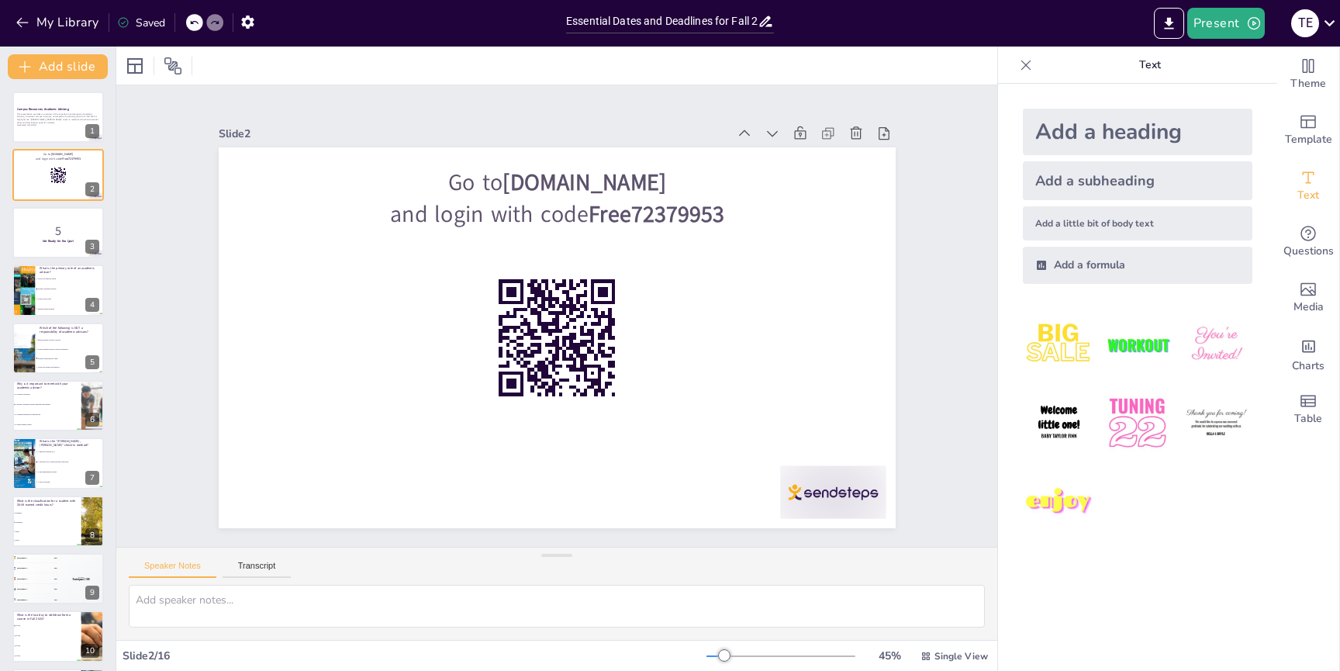
checkbox input "true"
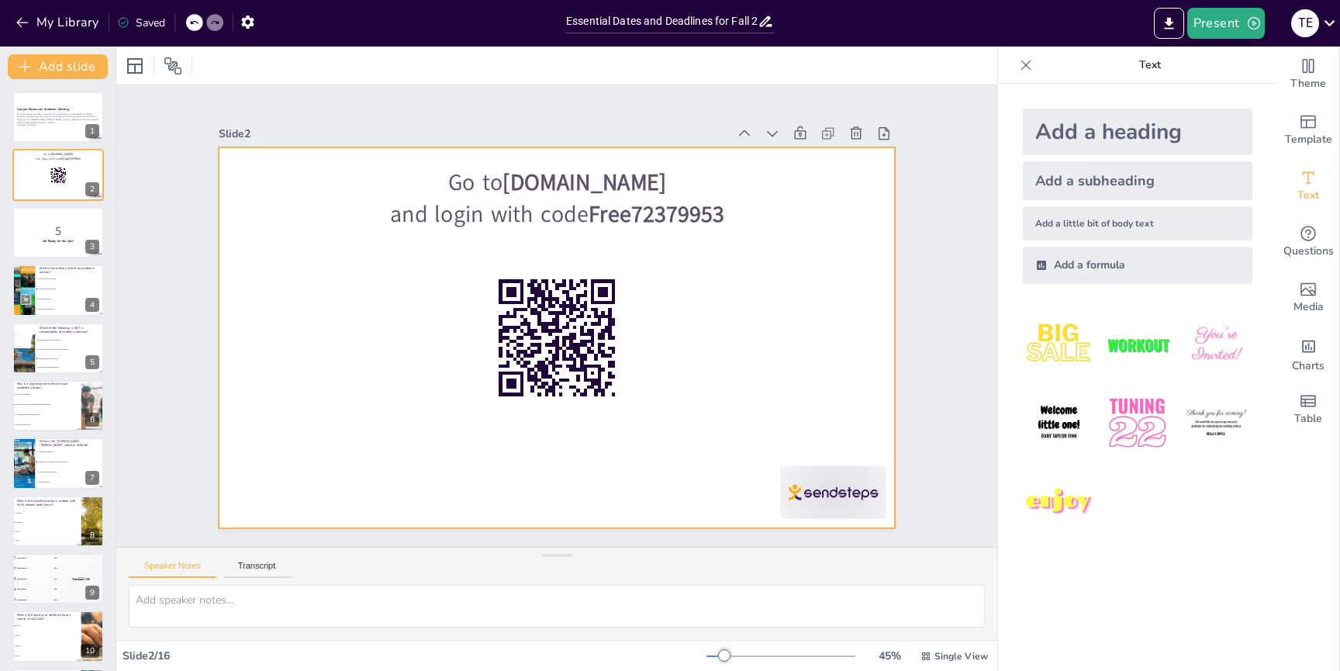
checkbox input "true"
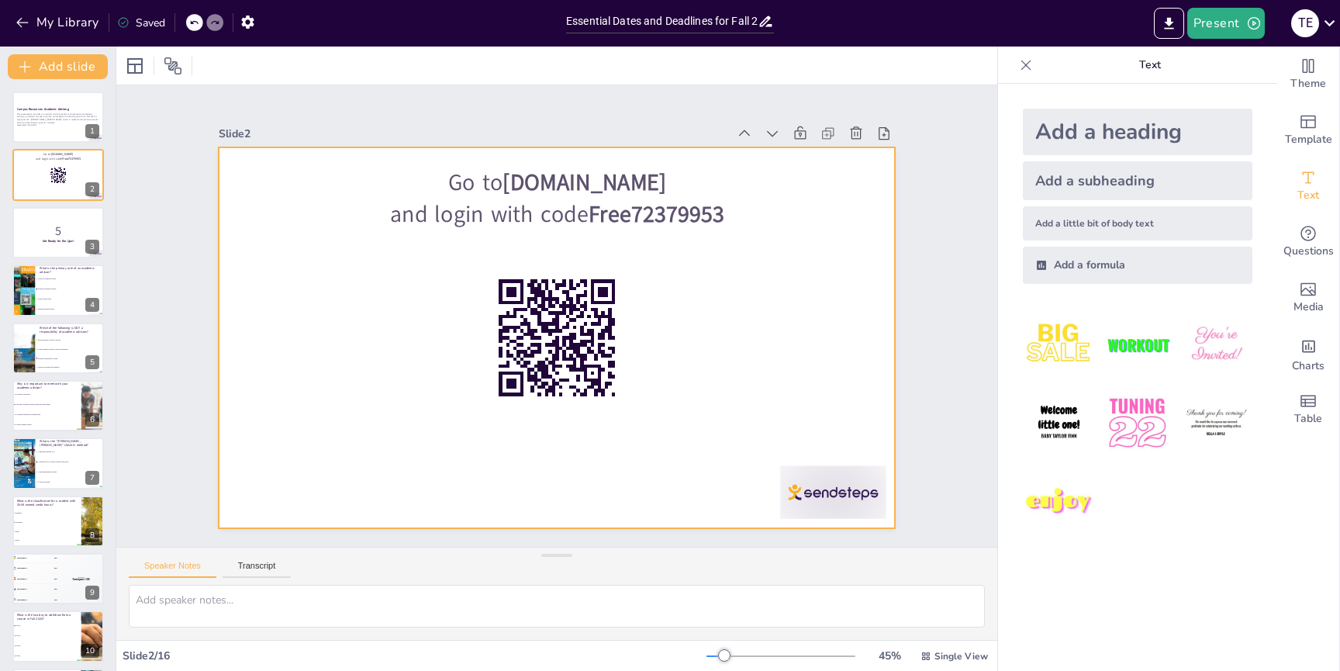
checkbox input "true"
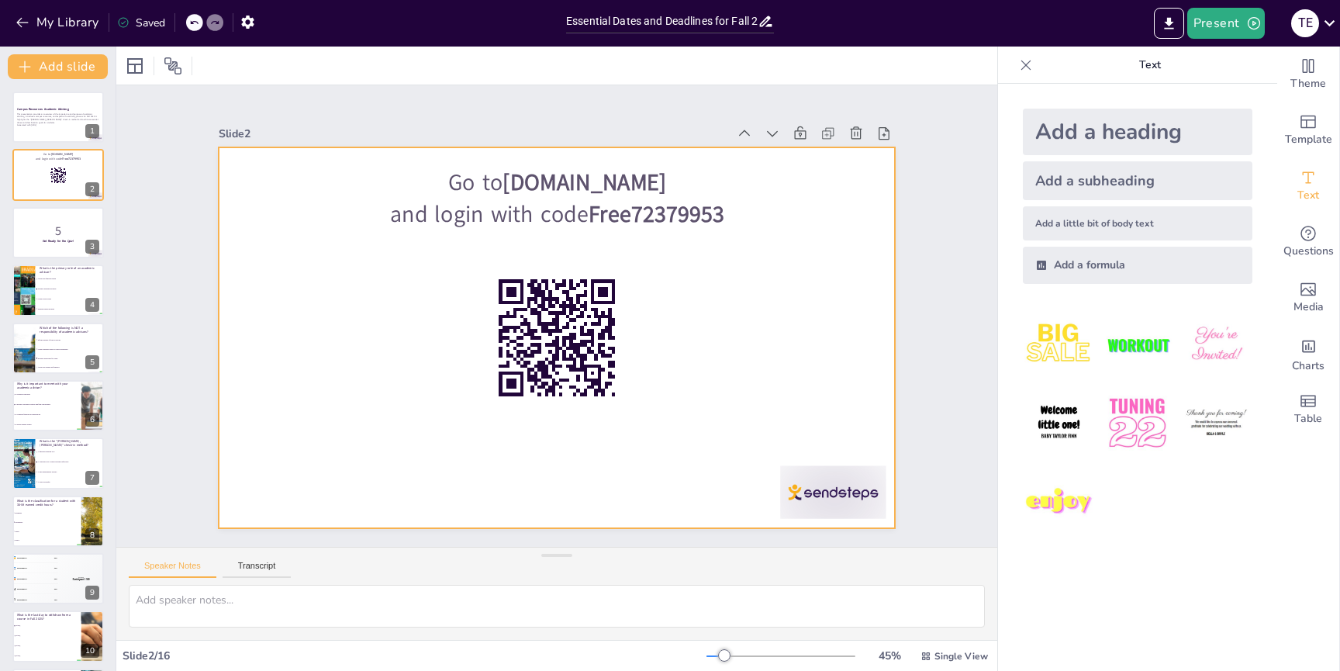
checkbox input "true"
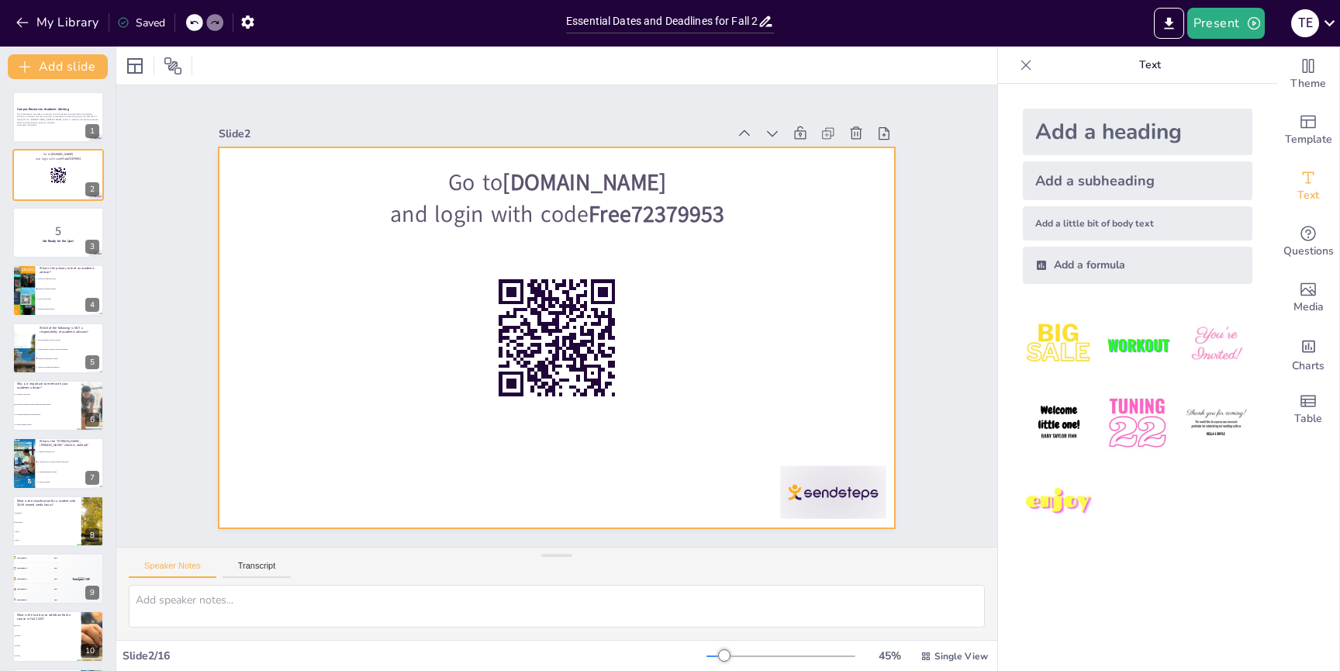
checkbox input "true"
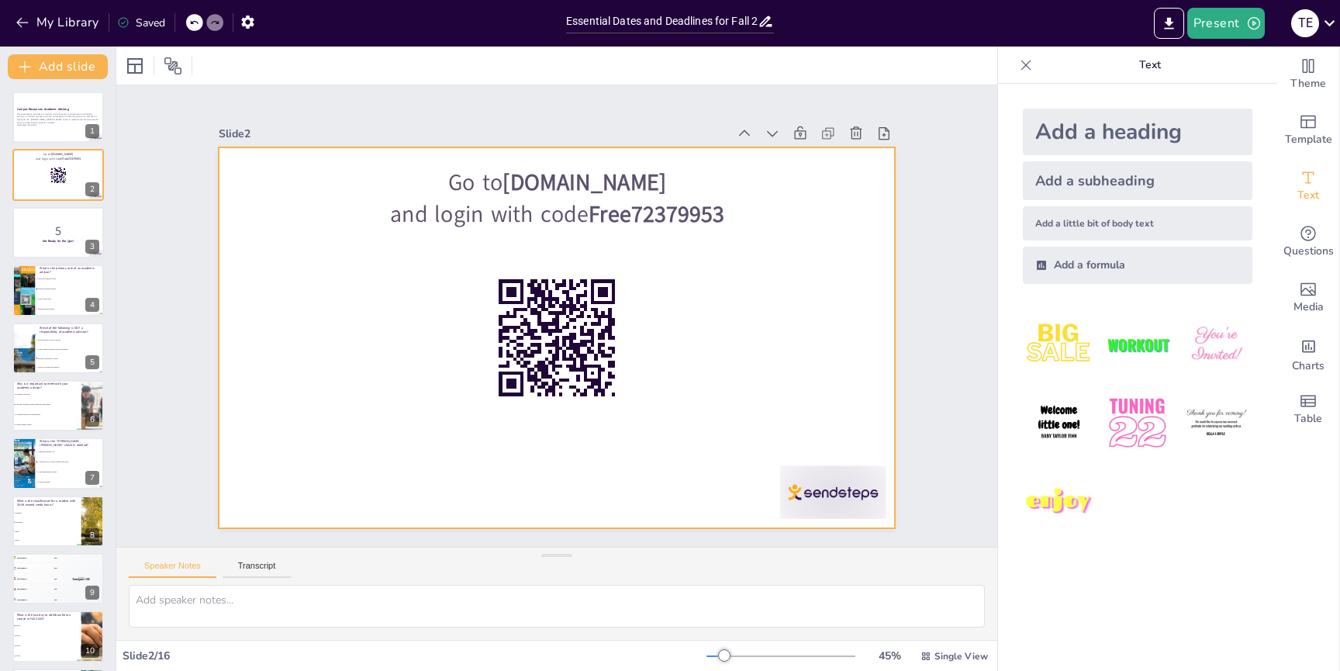
checkbox input "true"
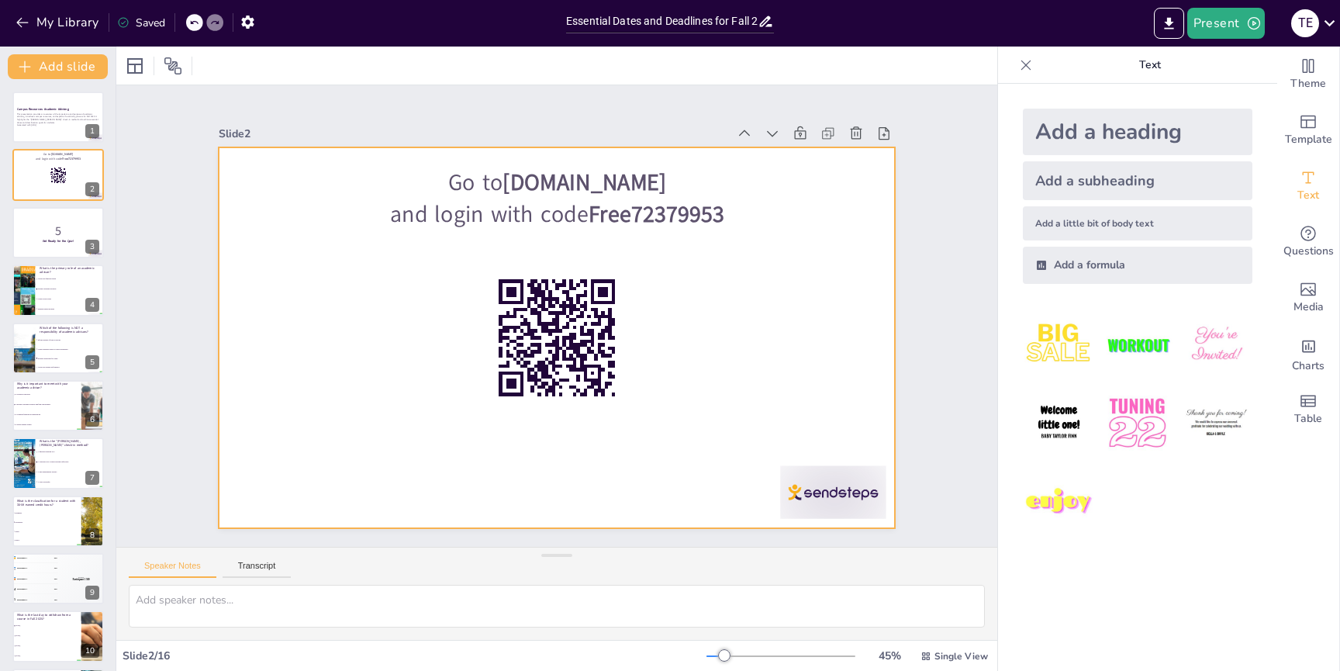
checkbox input "true"
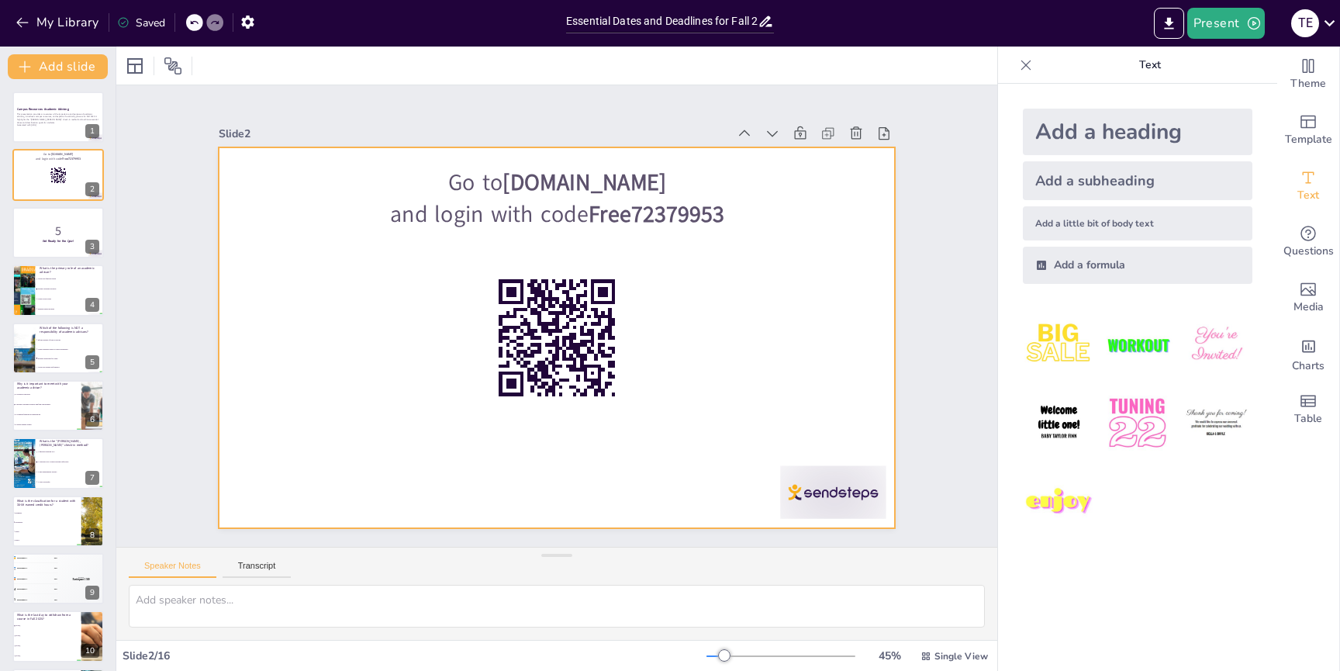
checkbox input "true"
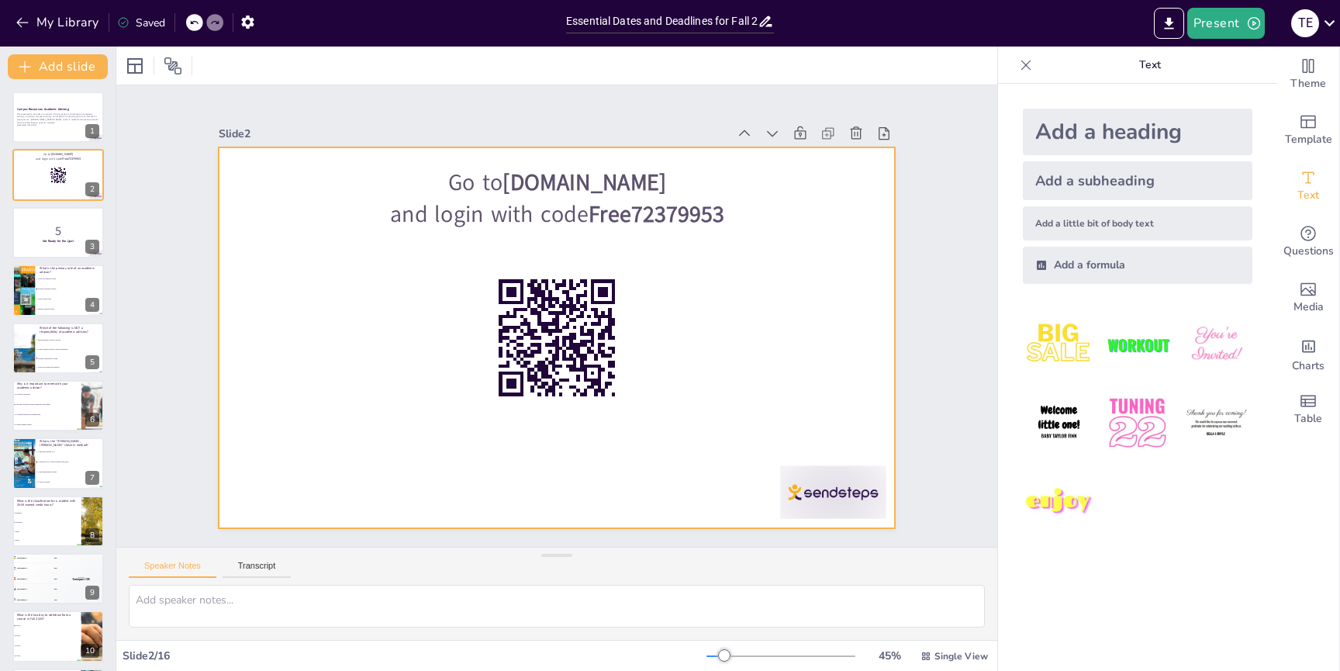
checkbox input "true"
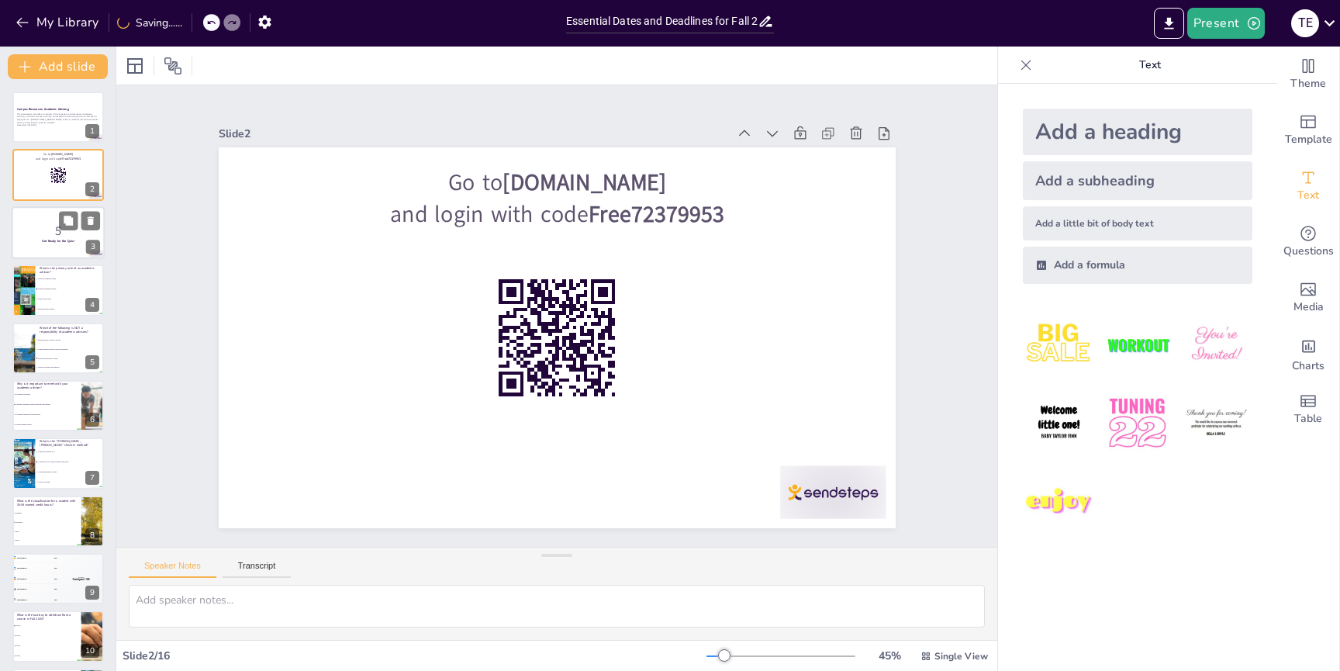
click at [43, 226] on p "5" at bounding box center [58, 230] width 84 height 17
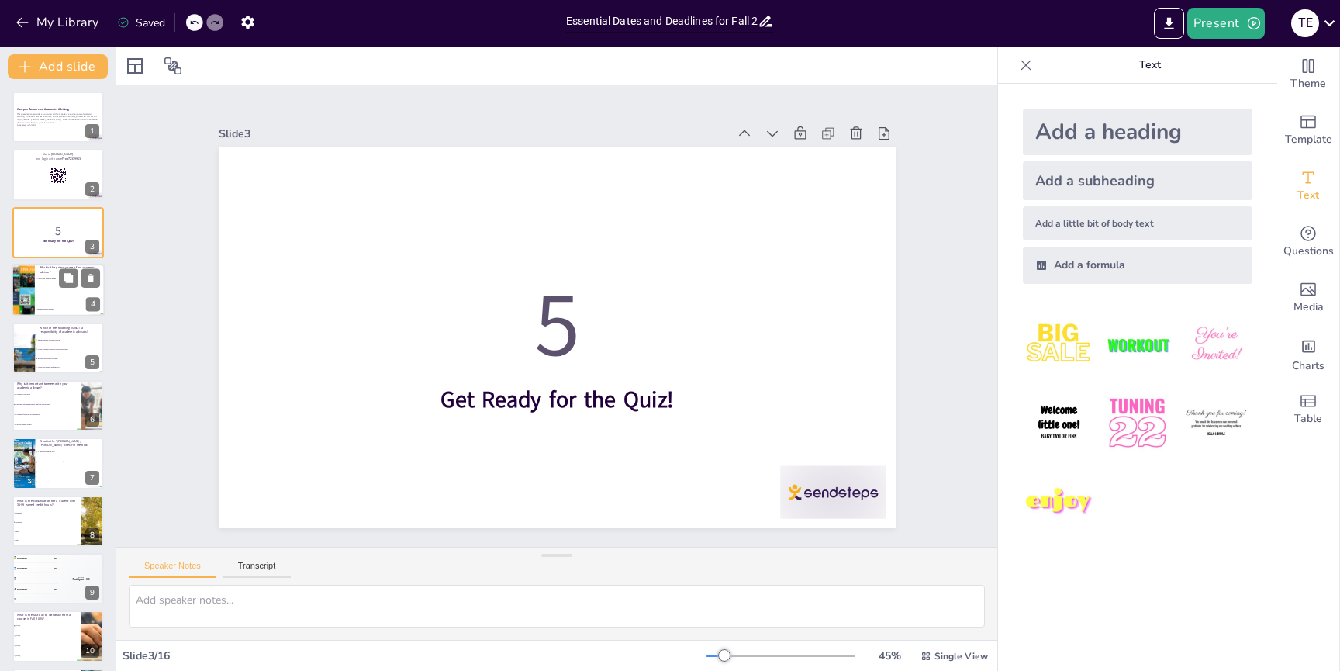
click at [52, 305] on li "Manage student housing" at bounding box center [70, 310] width 70 height 10
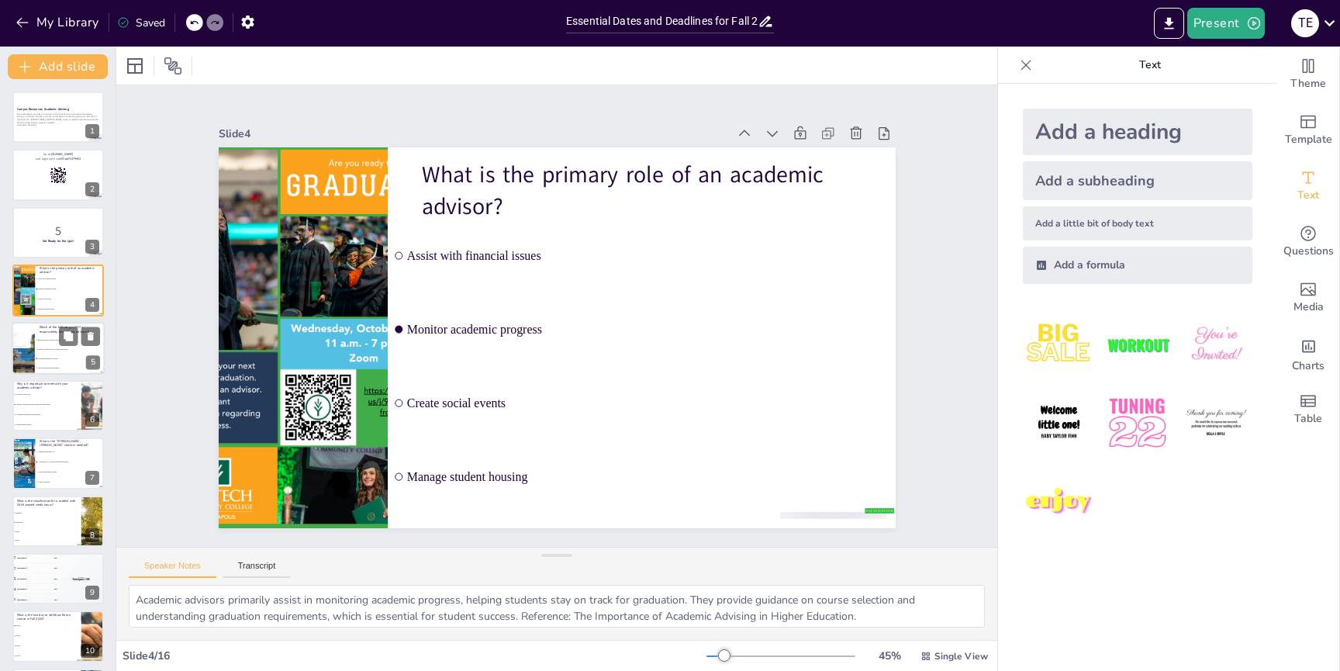
click at [41, 354] on li "Evaluate transcripts for credit" at bounding box center [70, 358] width 70 height 9
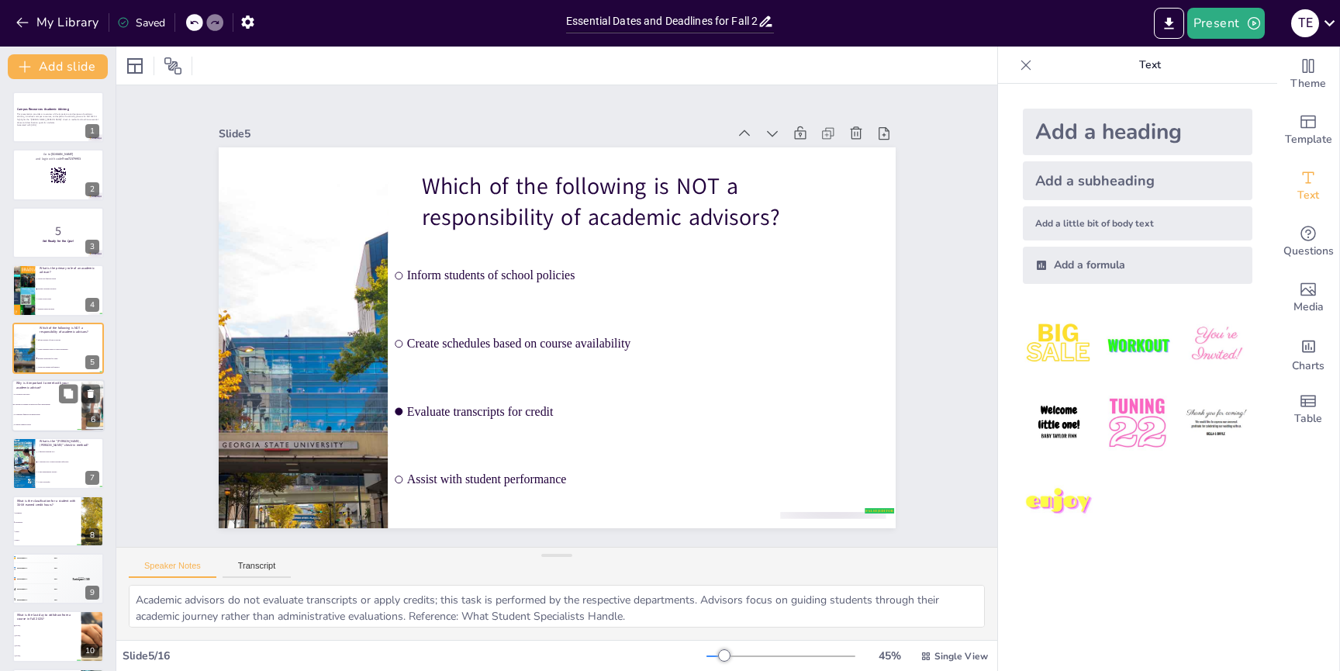
click at [45, 408] on li "To monitor academic progress and find opportunities" at bounding box center [47, 404] width 70 height 10
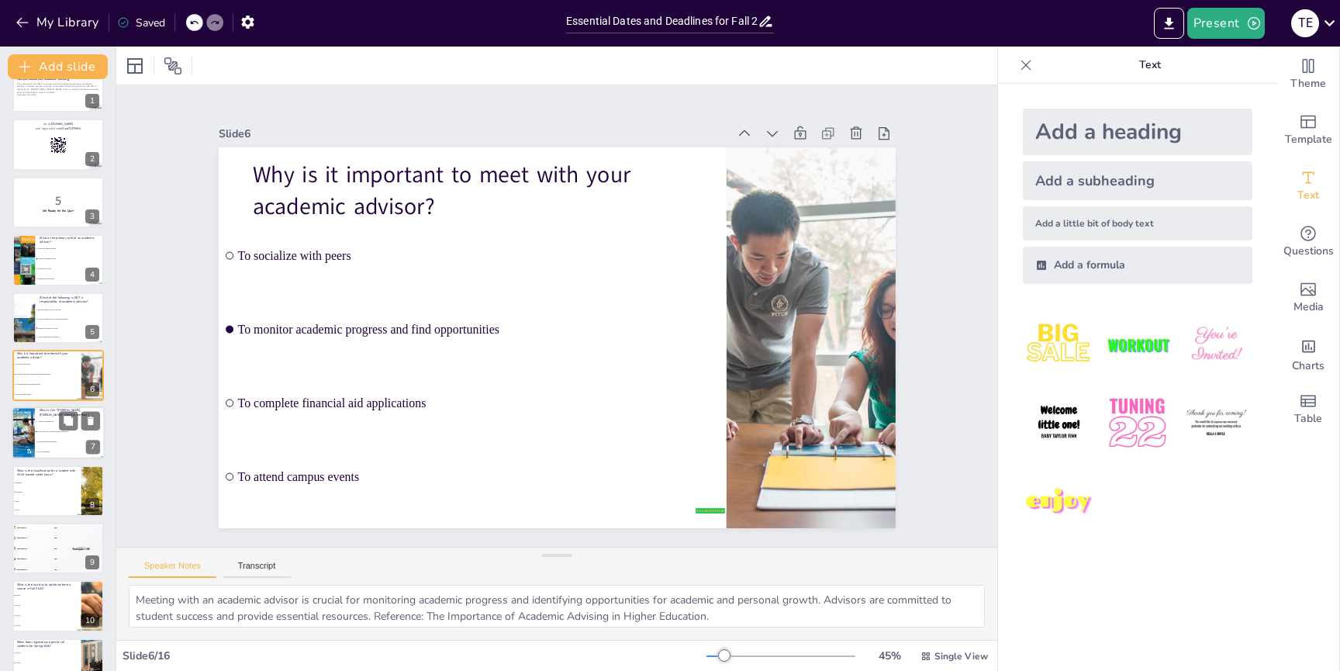
click at [40, 444] on li "A time management strategy" at bounding box center [70, 442] width 70 height 10
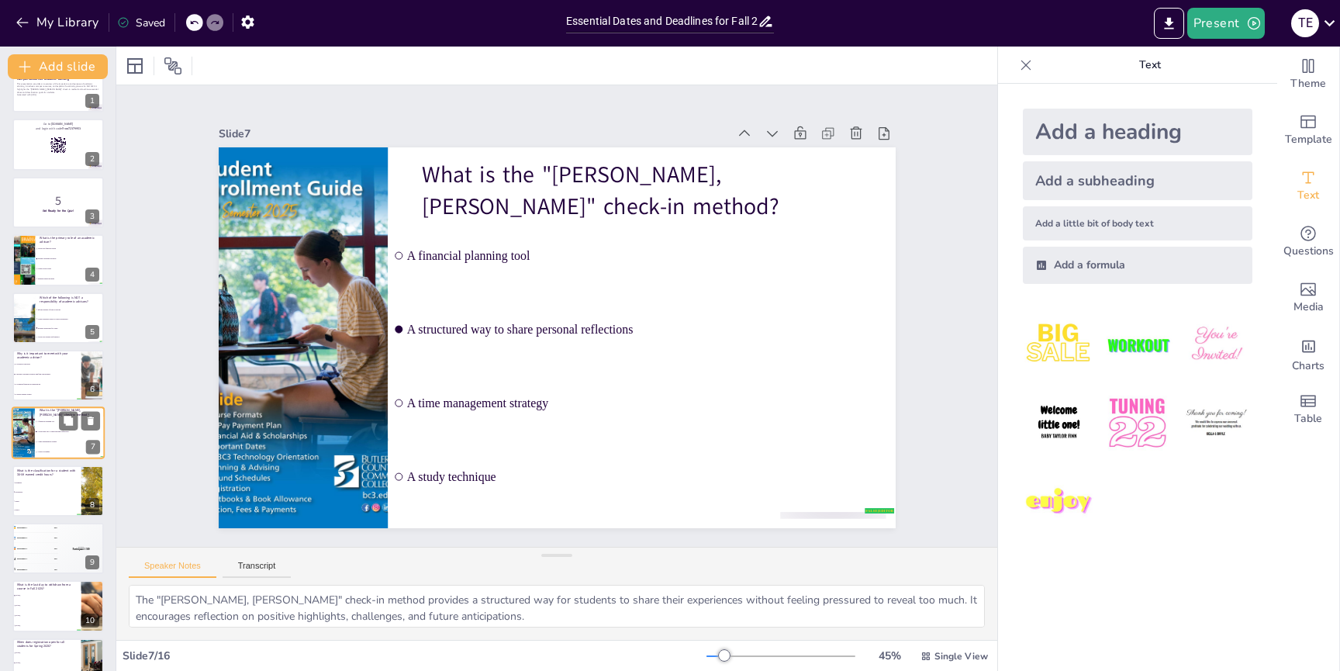
scroll to position [88, 0]
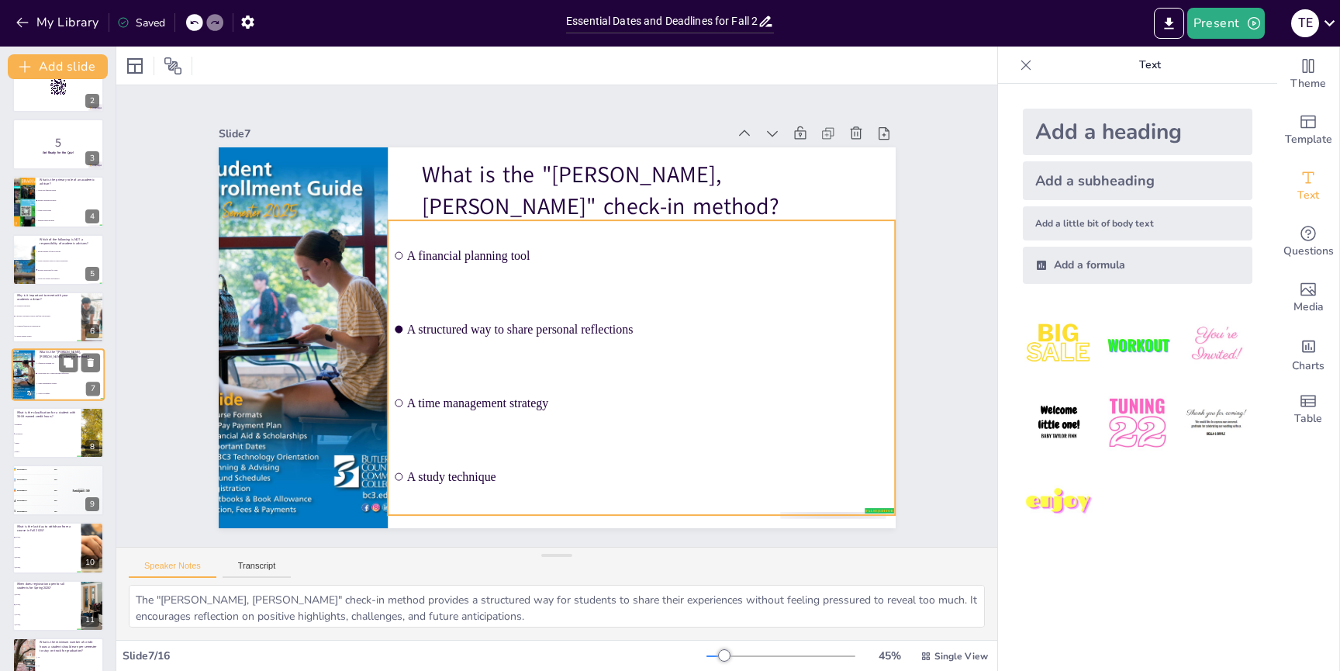
click at [43, 373] on span "A structured way to share personal reflections" at bounding box center [70, 374] width 67 height 2
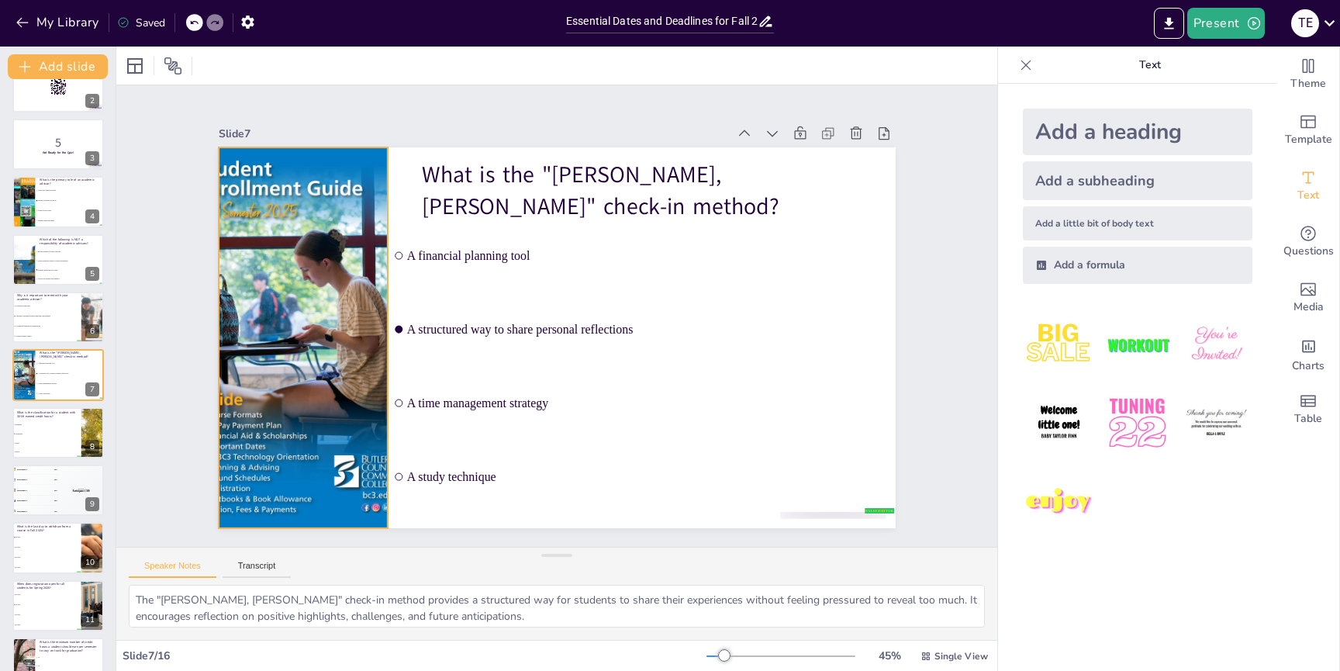
click at [311, 278] on div at bounding box center [303, 337] width 247 height 381
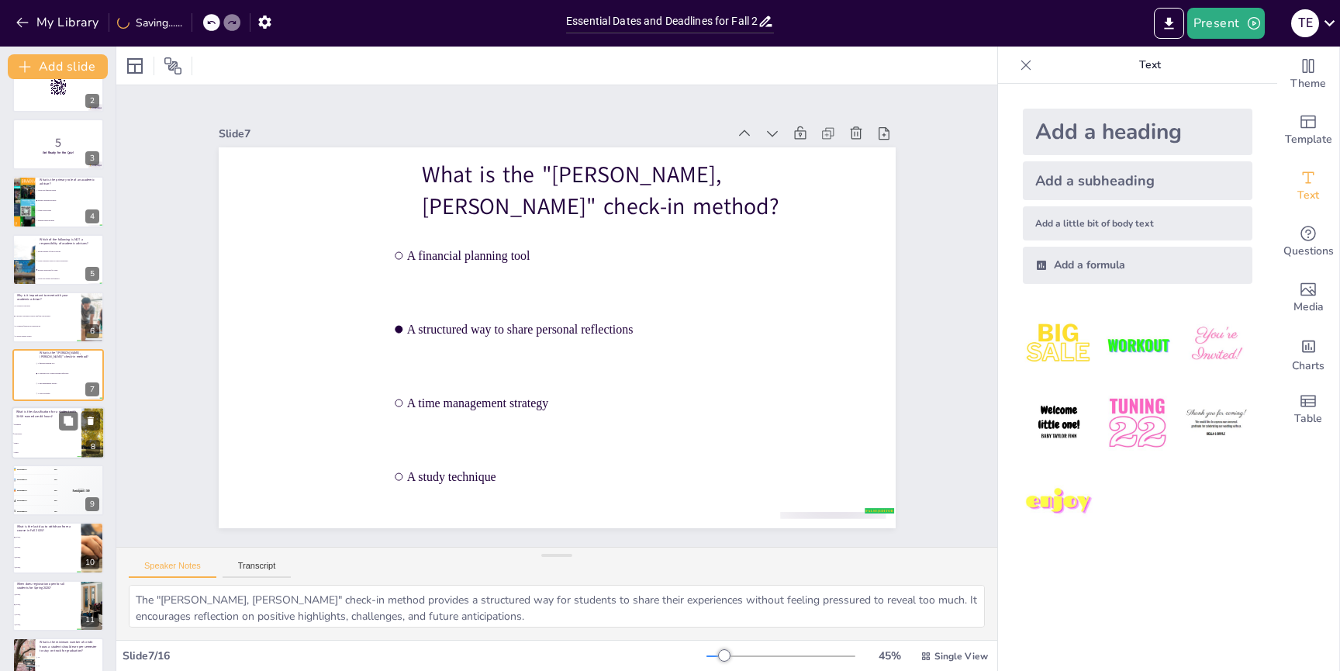
click at [32, 433] on span "Sophomore" at bounding box center [47, 434] width 67 height 2
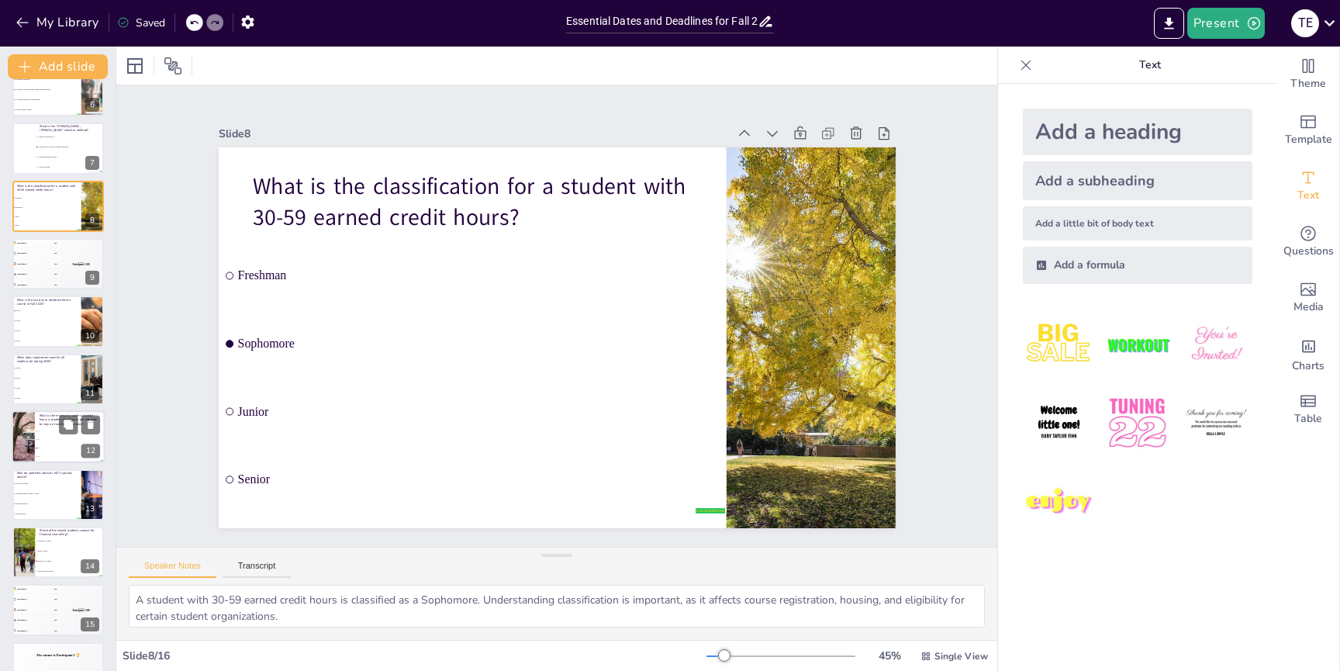
scroll to position [350, 0]
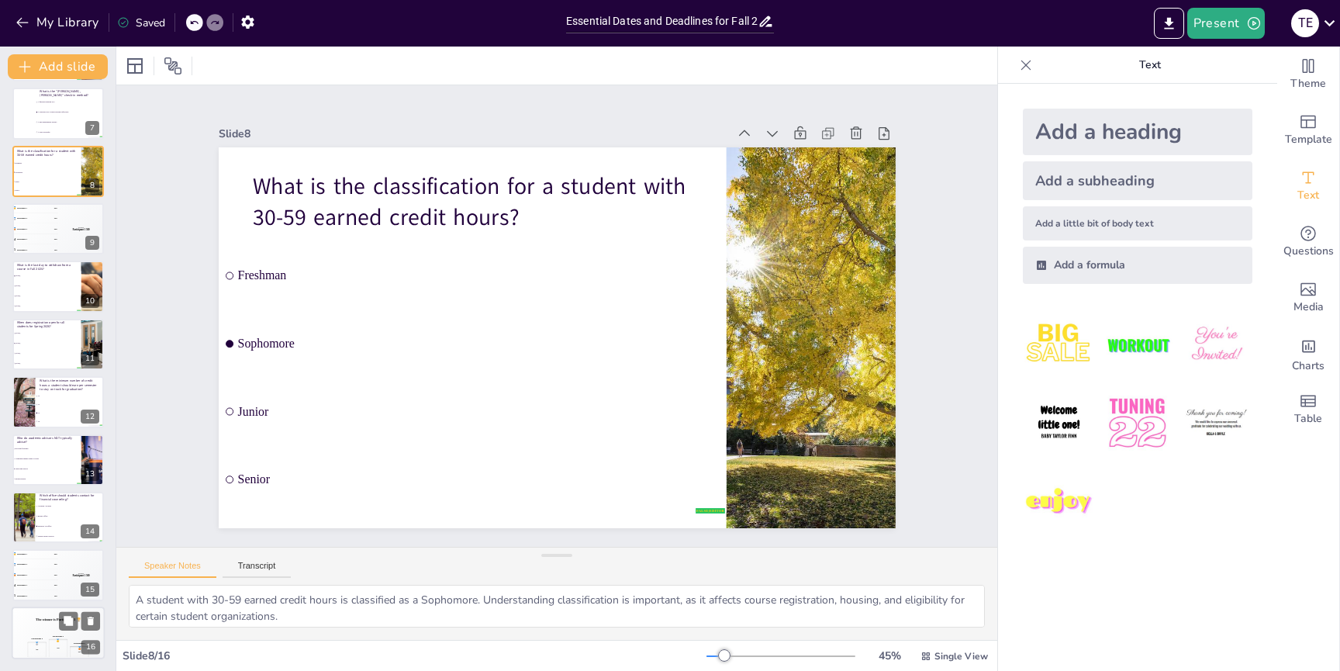
click at [39, 624] on div "The winner is Participant 1 🏆" at bounding box center [58, 619] width 93 height 26
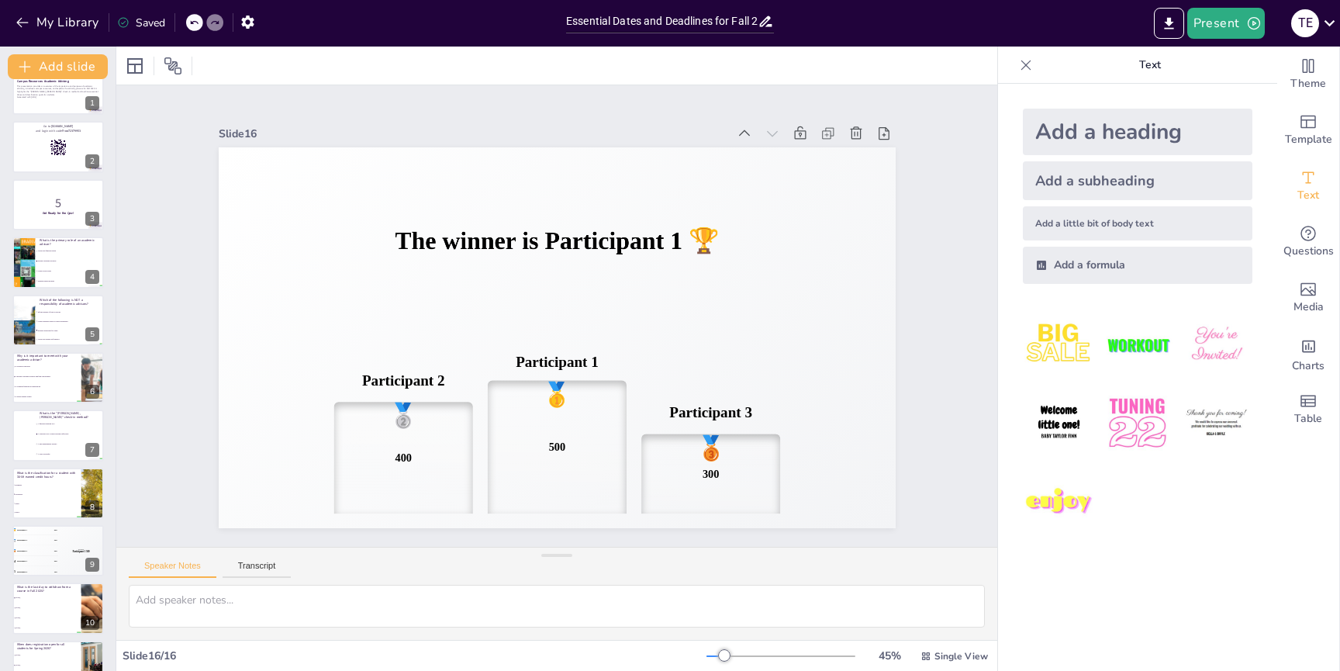
scroll to position [0, 0]
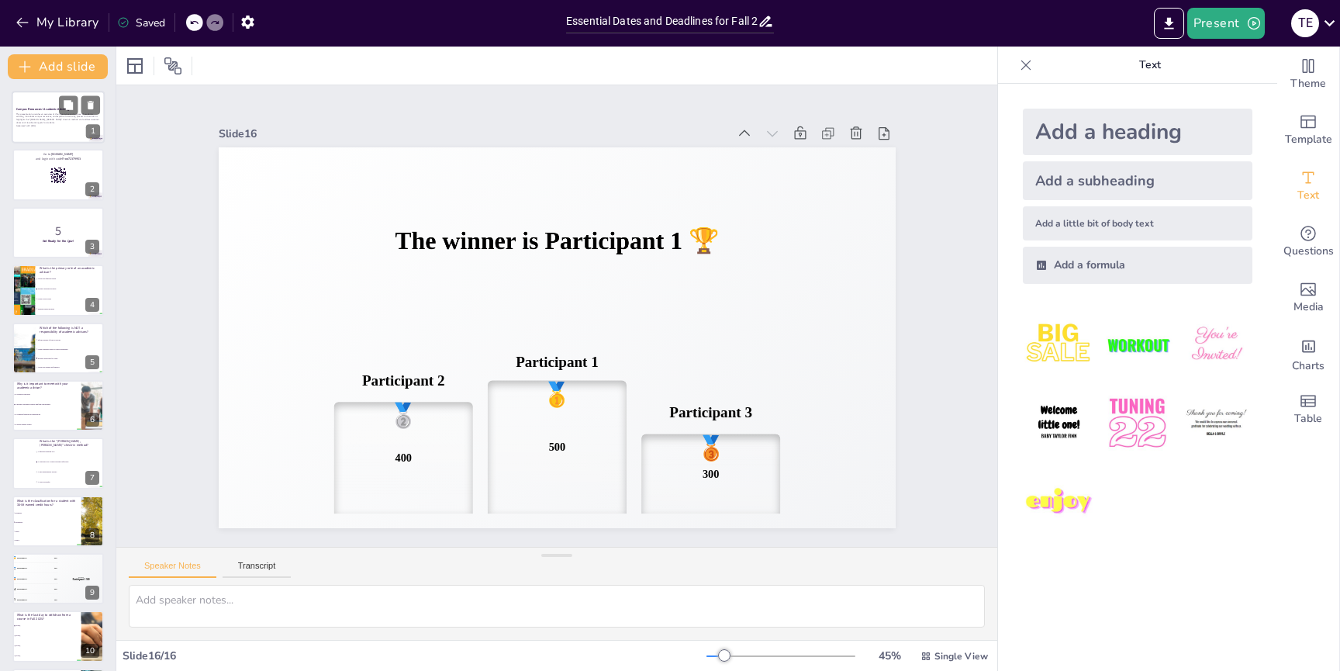
click at [33, 118] on p "This presentation provides an overview of the importance and purpose of academi…" at bounding box center [58, 118] width 84 height 12
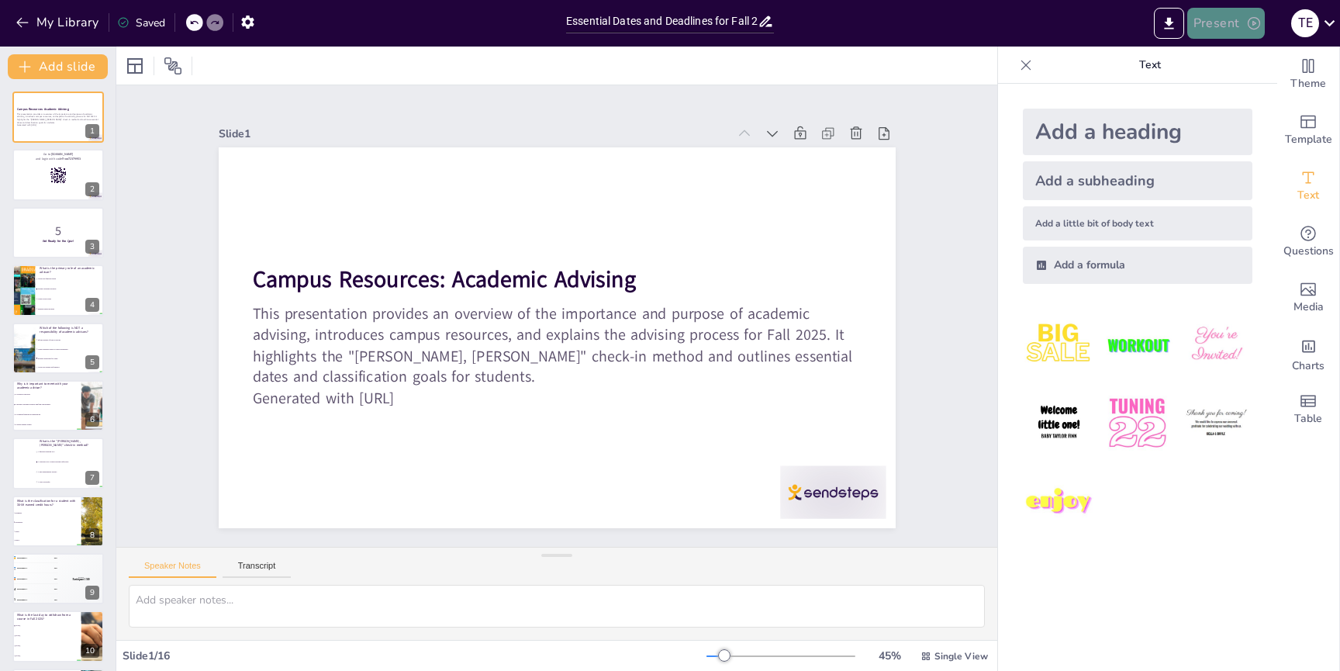
click at [1247, 27] on icon "button" at bounding box center [1254, 24] width 16 height 16
click at [1248, 57] on li "Preview presentation" at bounding box center [1250, 57] width 122 height 25
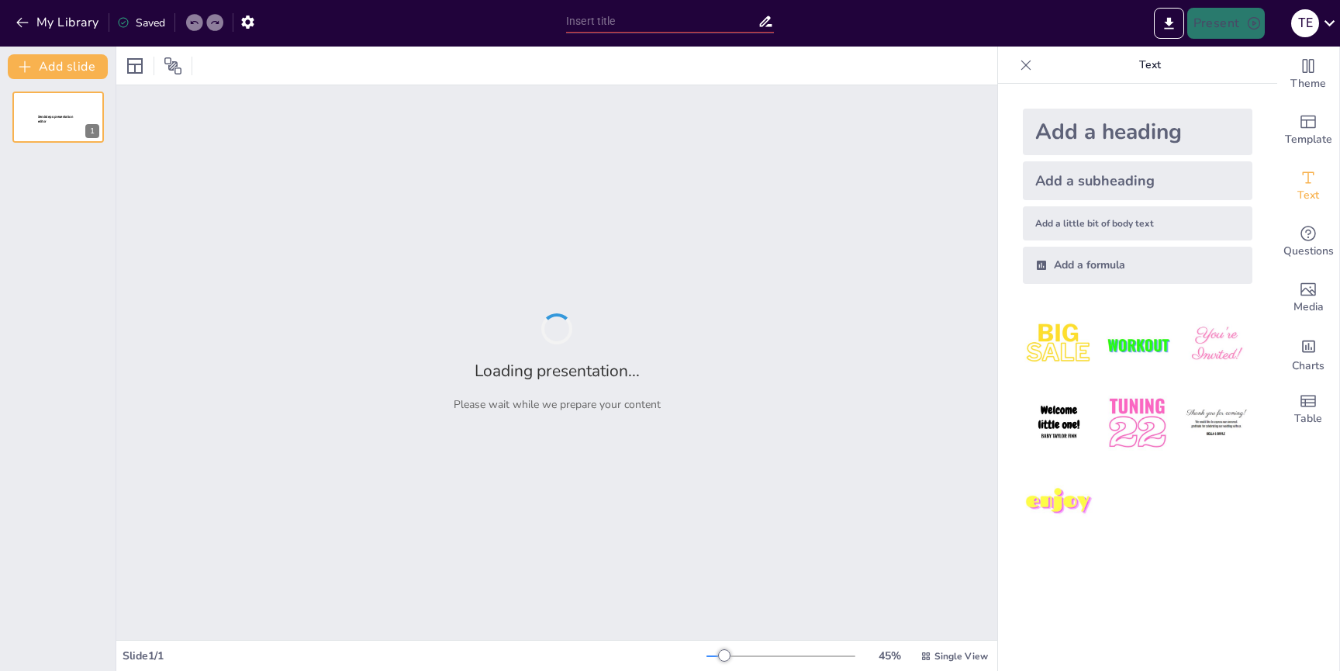
type input "Essential Dates and Deadlines for Fall 2025 Advisement"
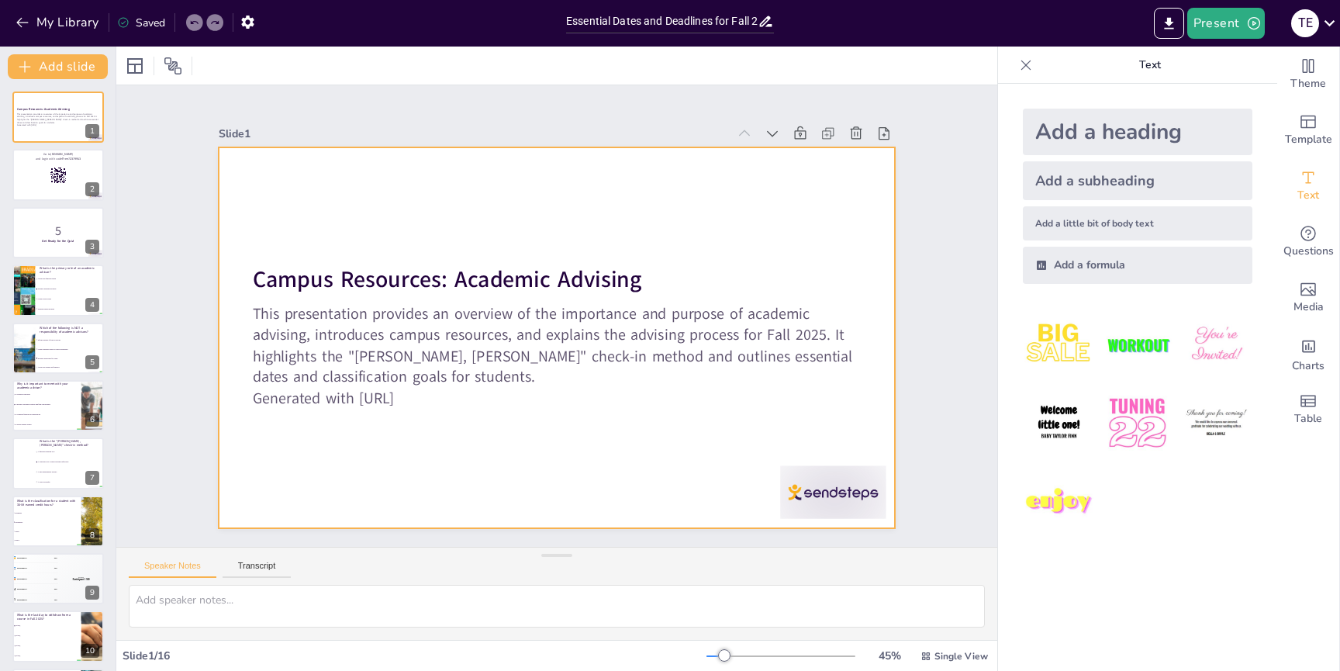
checkbox input "true"
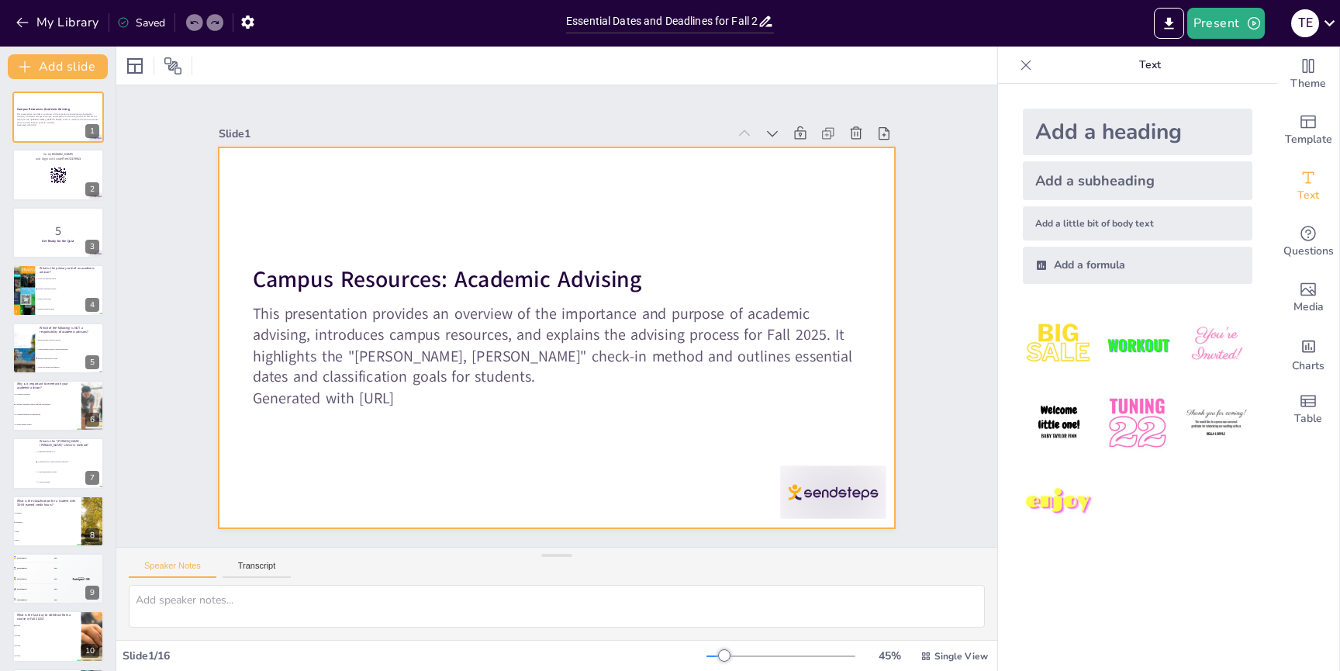
checkbox input "true"
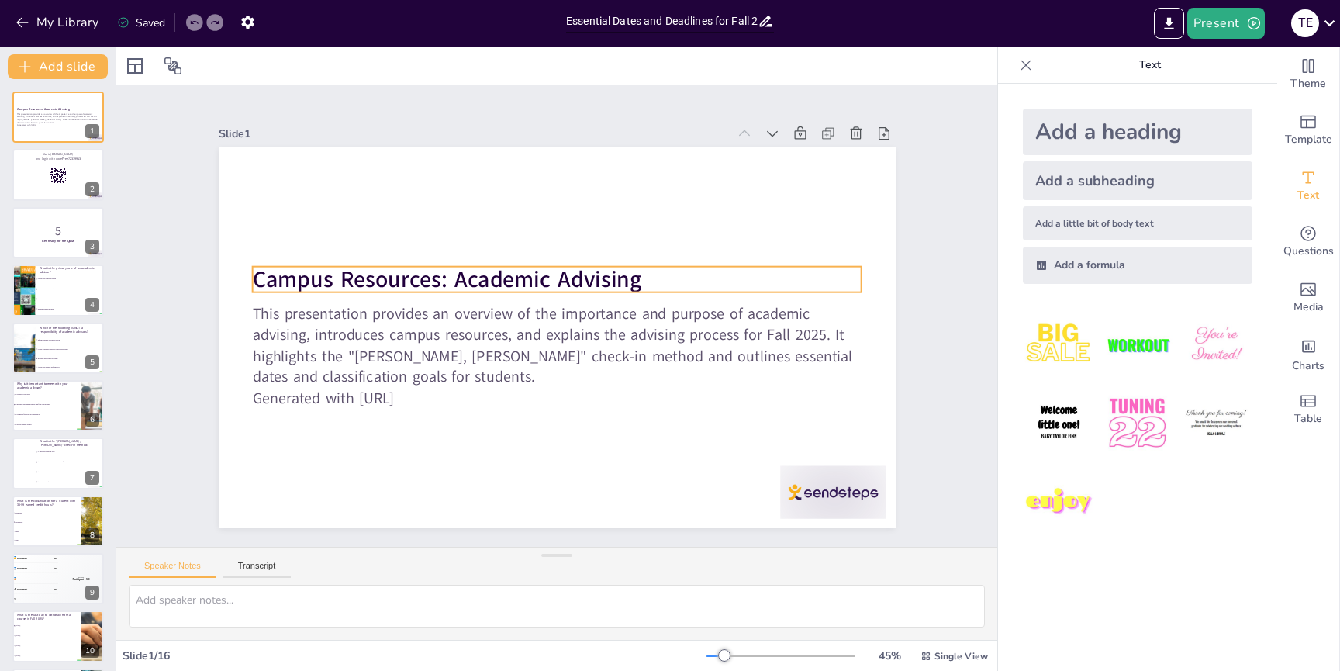
checkbox input "true"
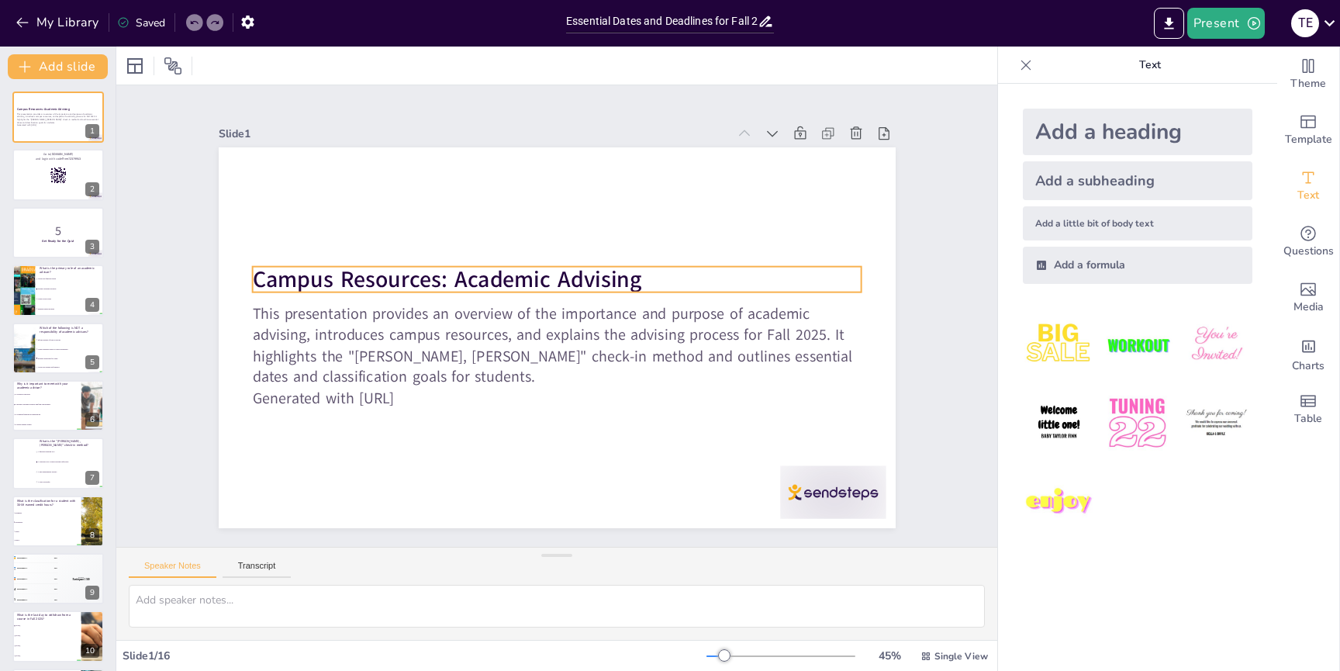
checkbox input "true"
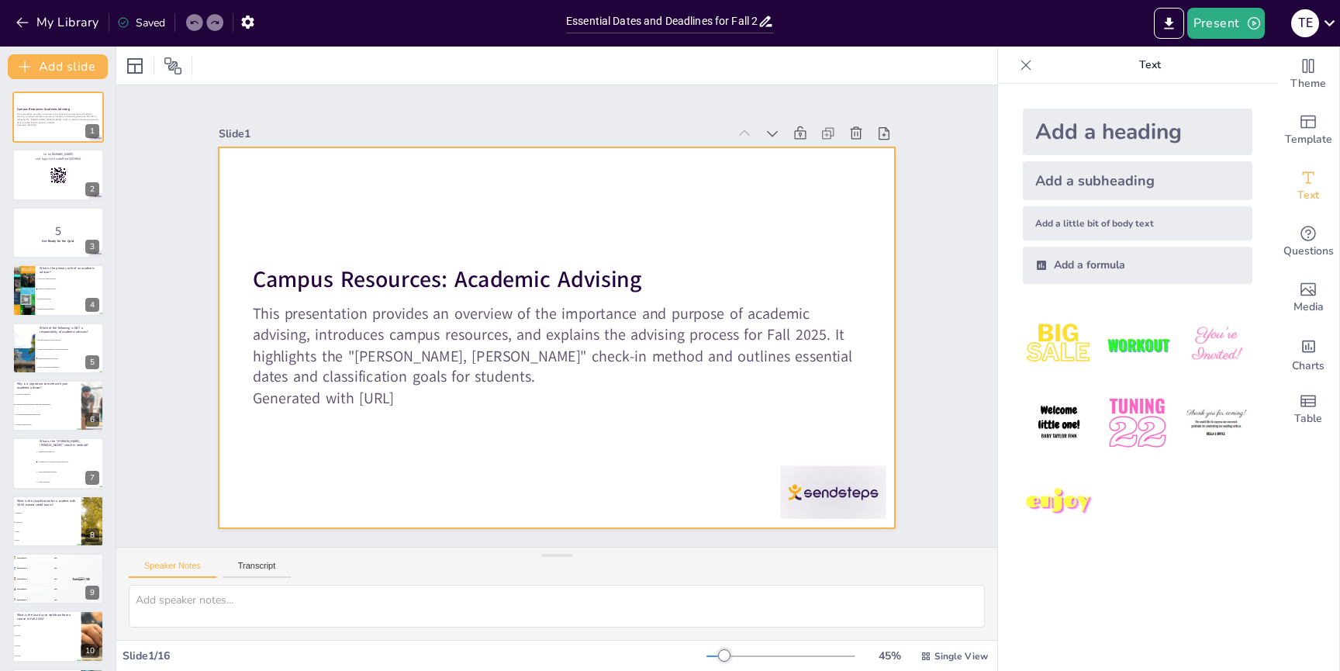
checkbox input "true"
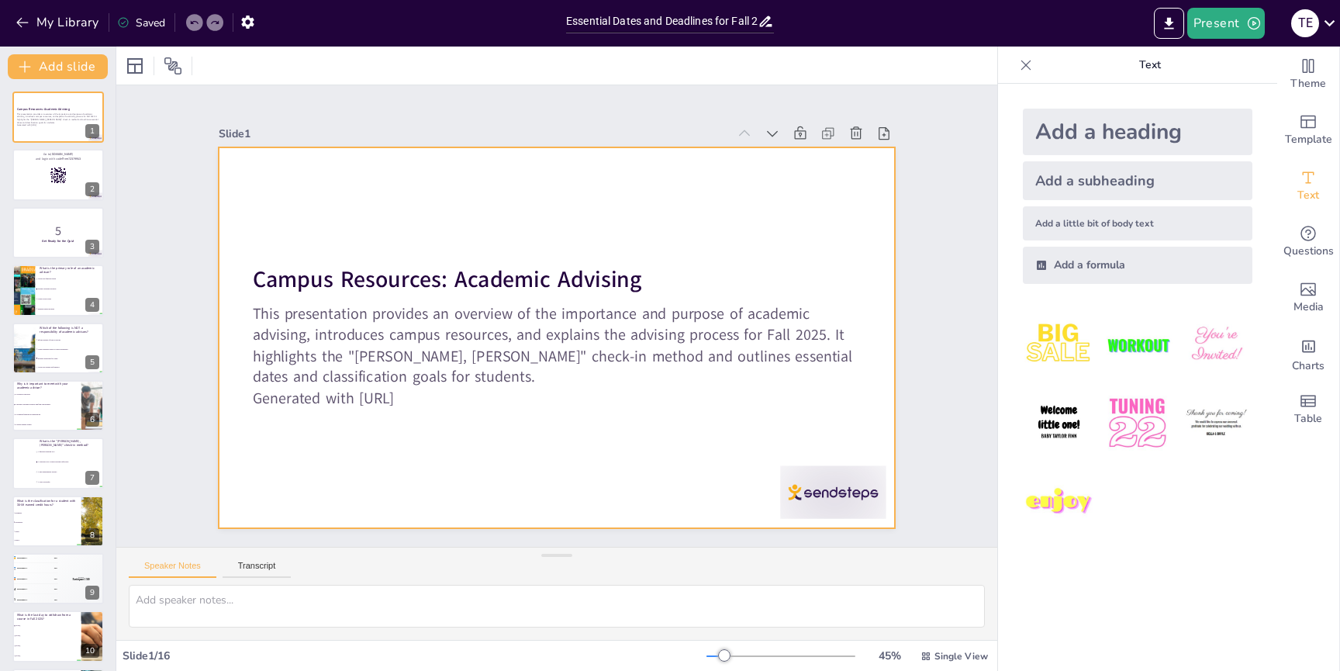
checkbox input "true"
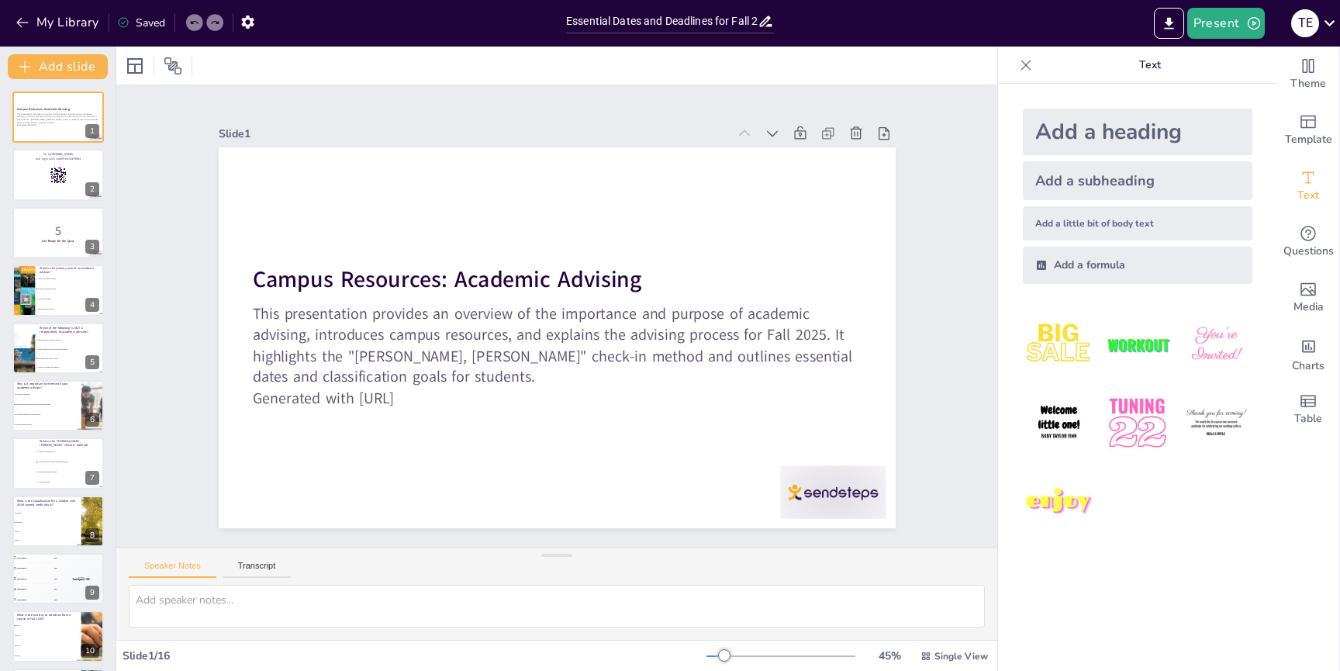
checkbox input "true"
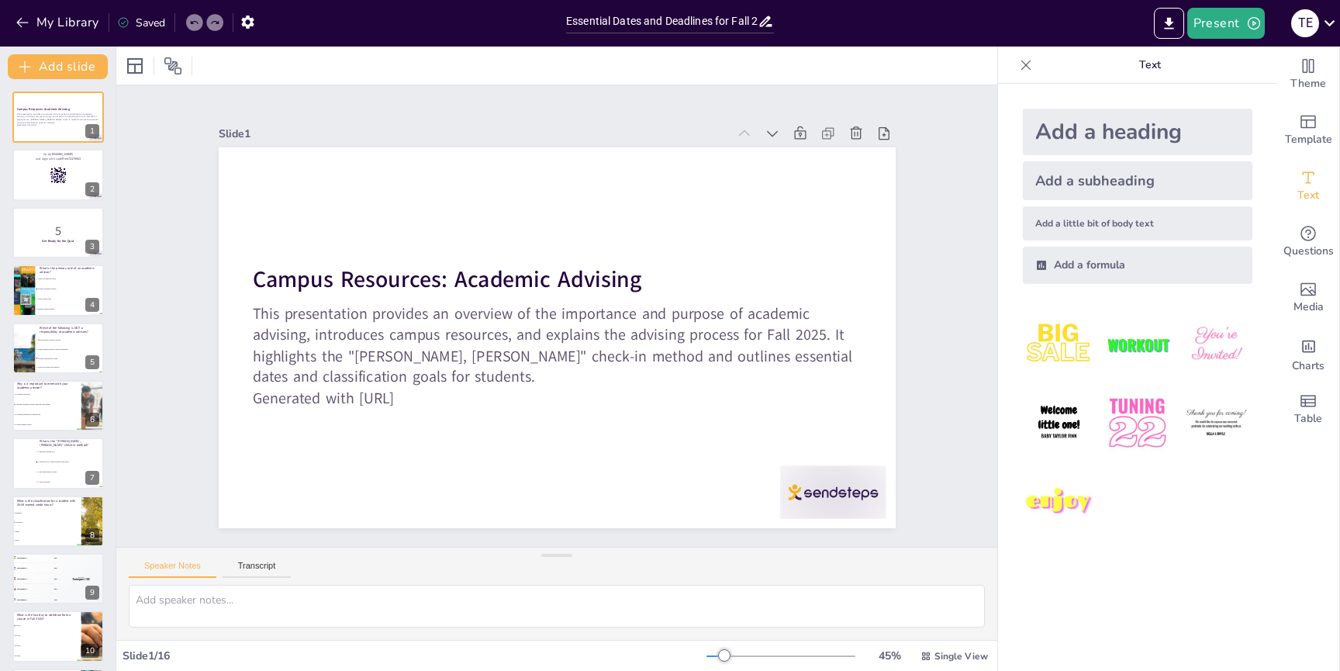
checkbox input "true"
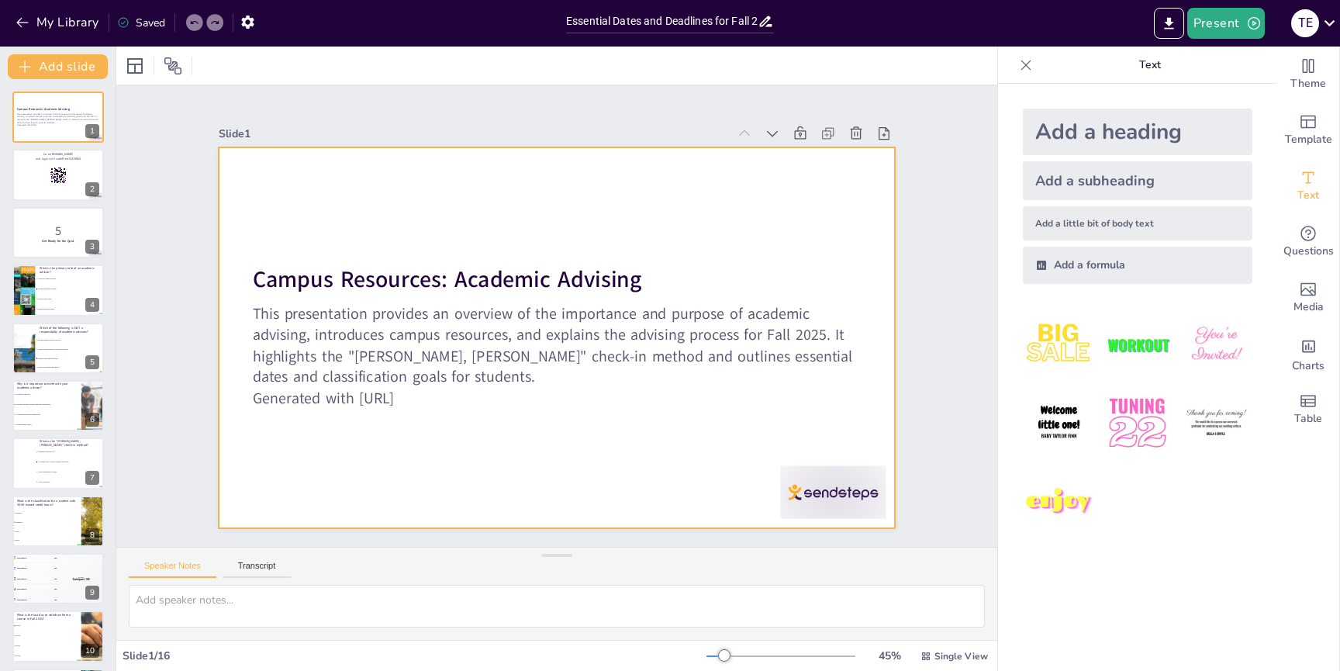
checkbox input "true"
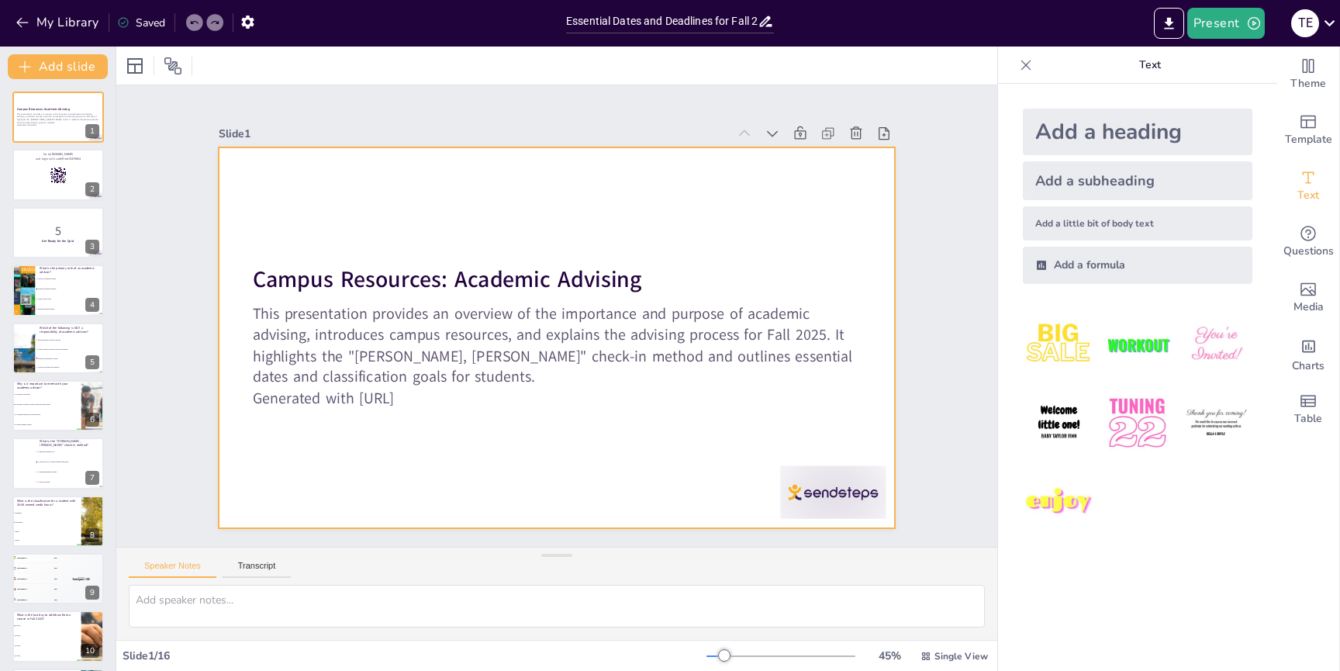
checkbox input "true"
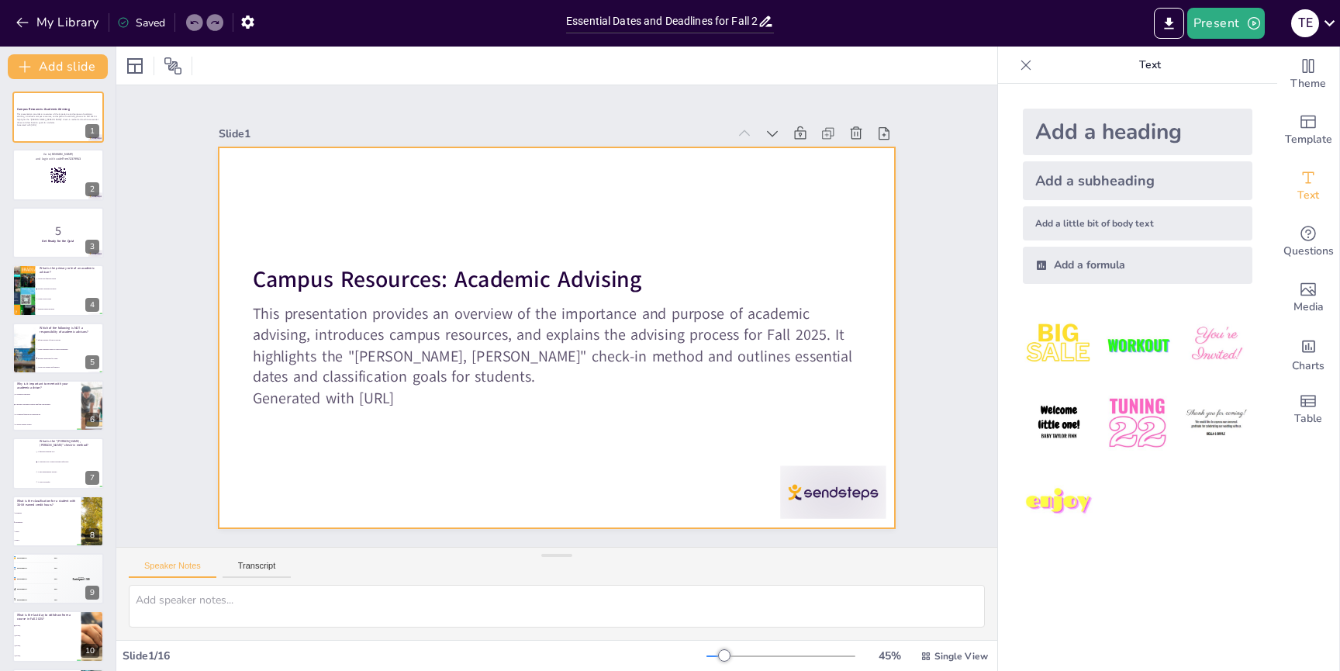
checkbox input "true"
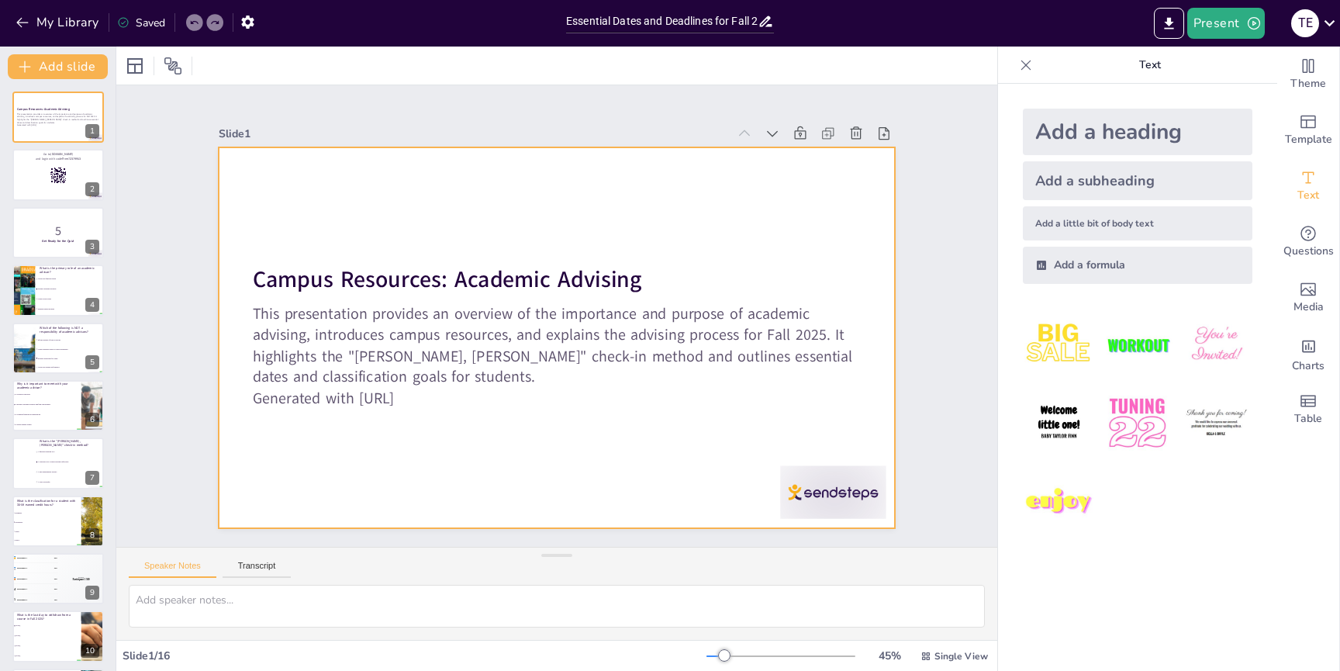
checkbox input "true"
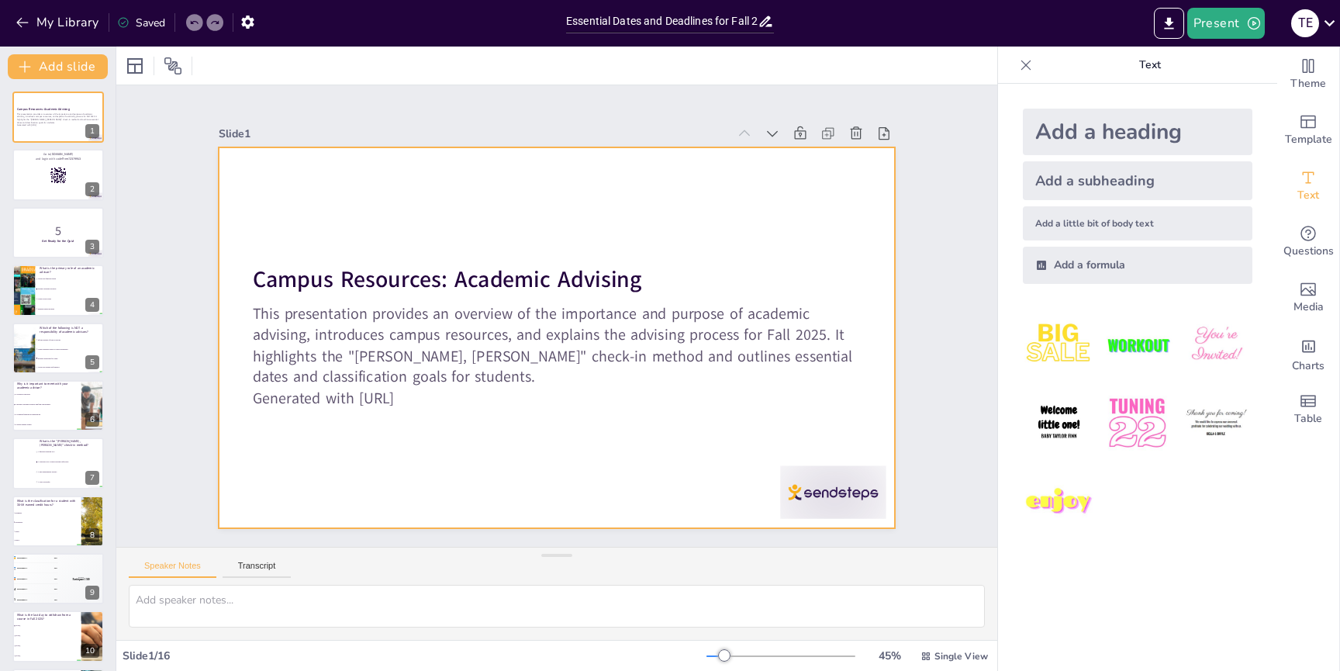
checkbox input "true"
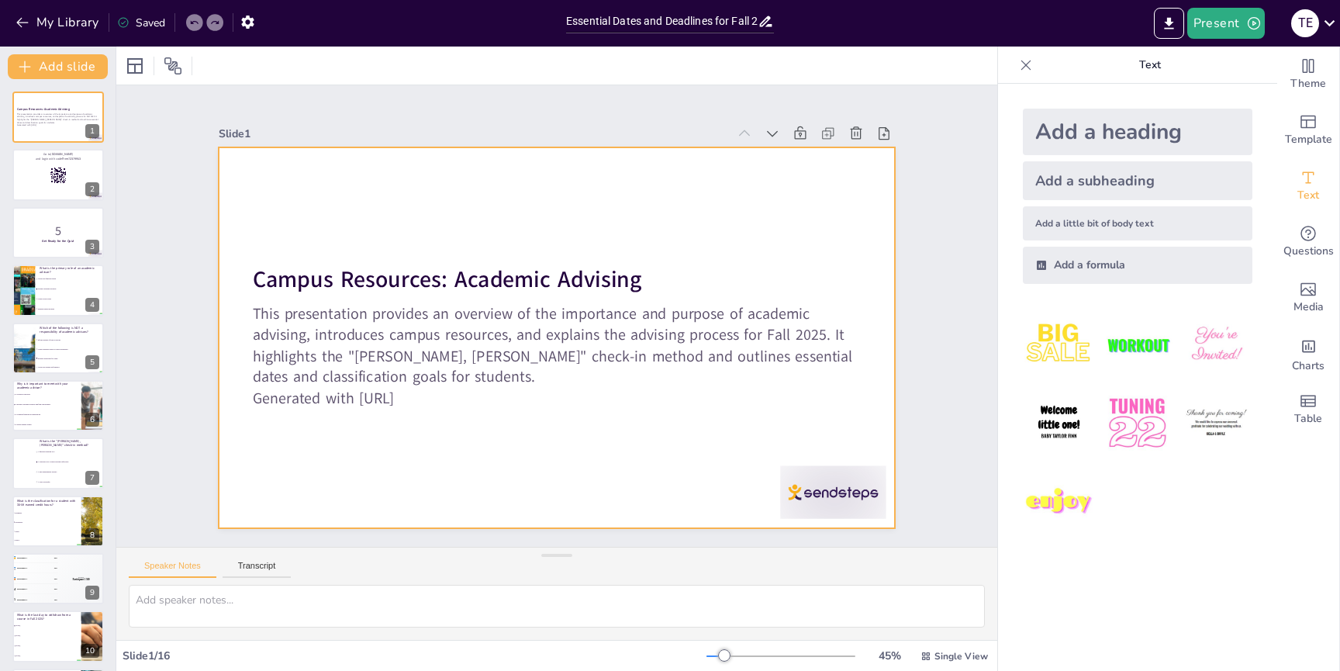
checkbox input "true"
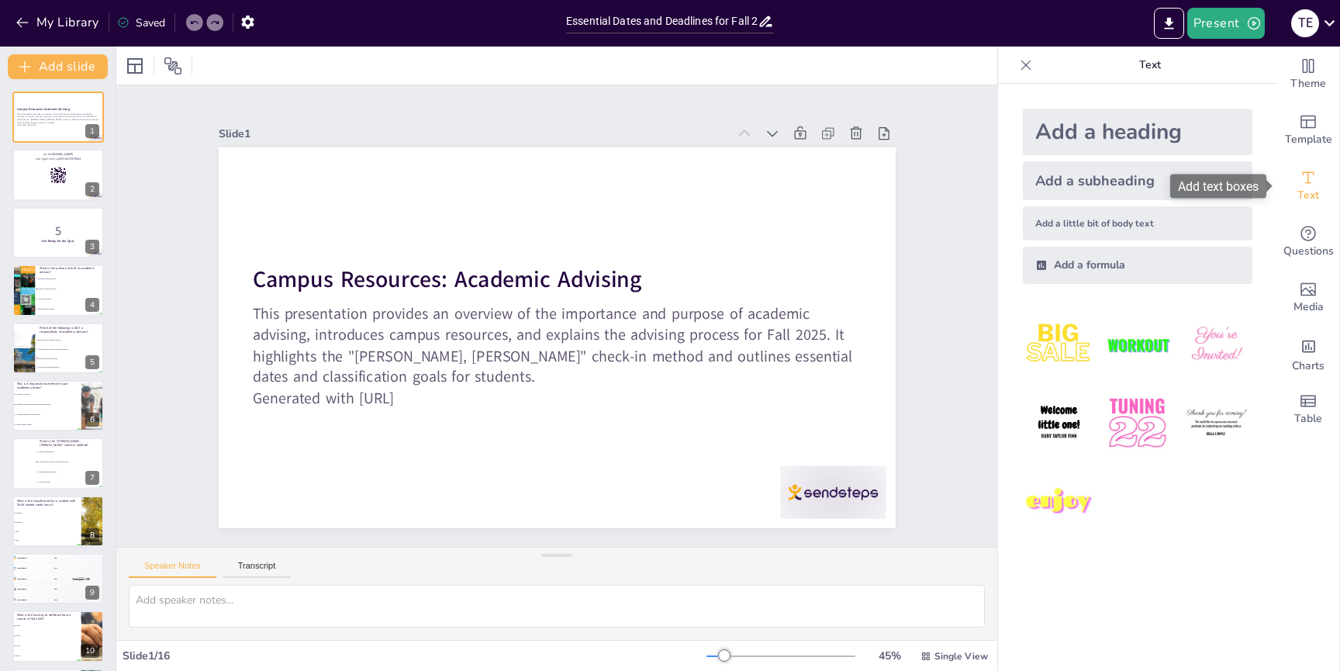
checkbox input "true"
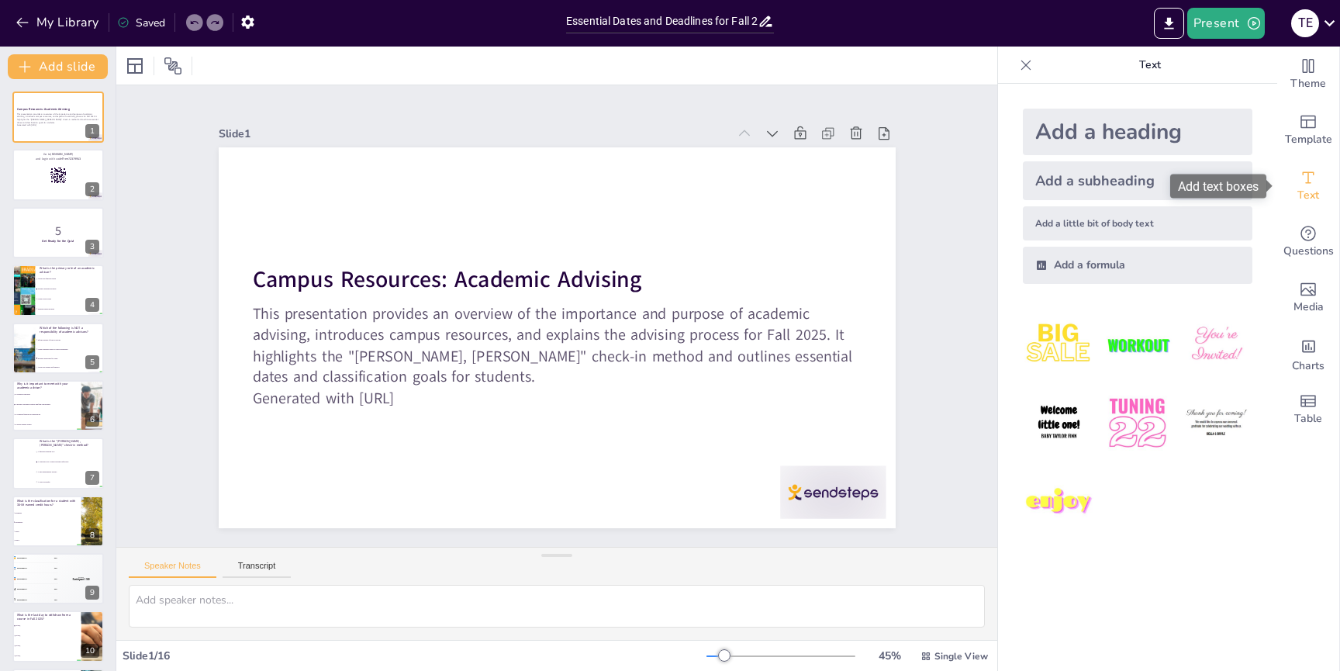
checkbox input "true"
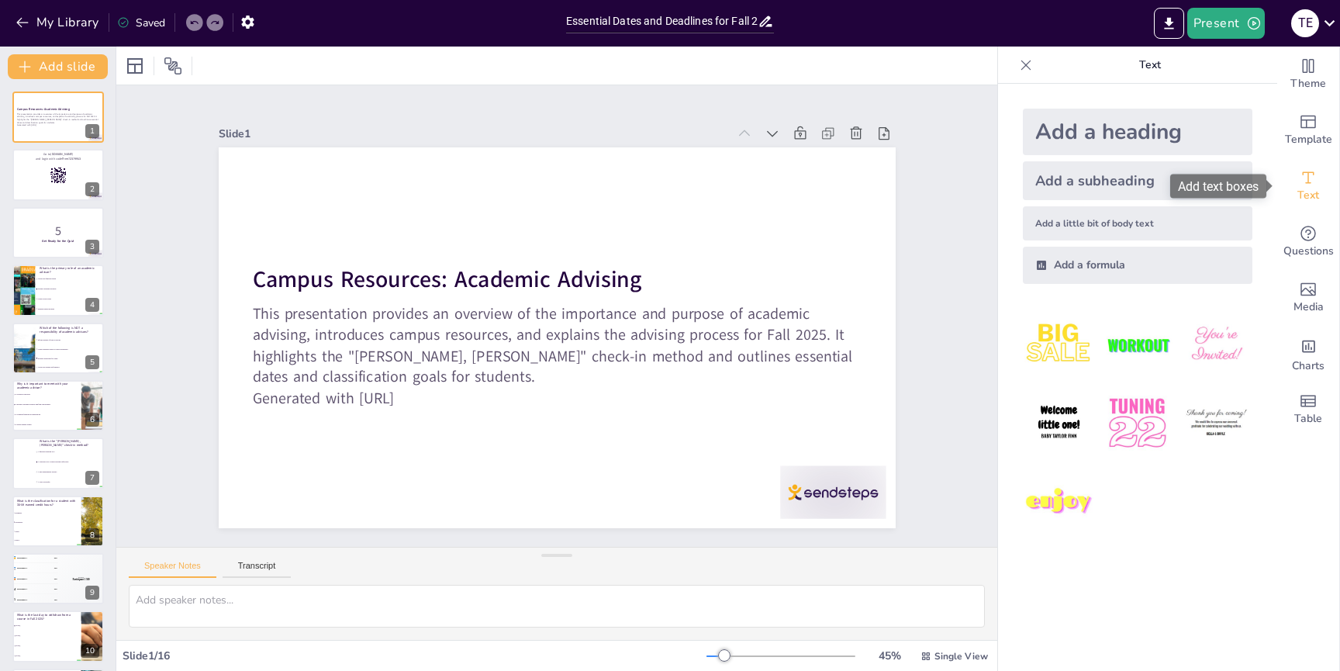
checkbox input "true"
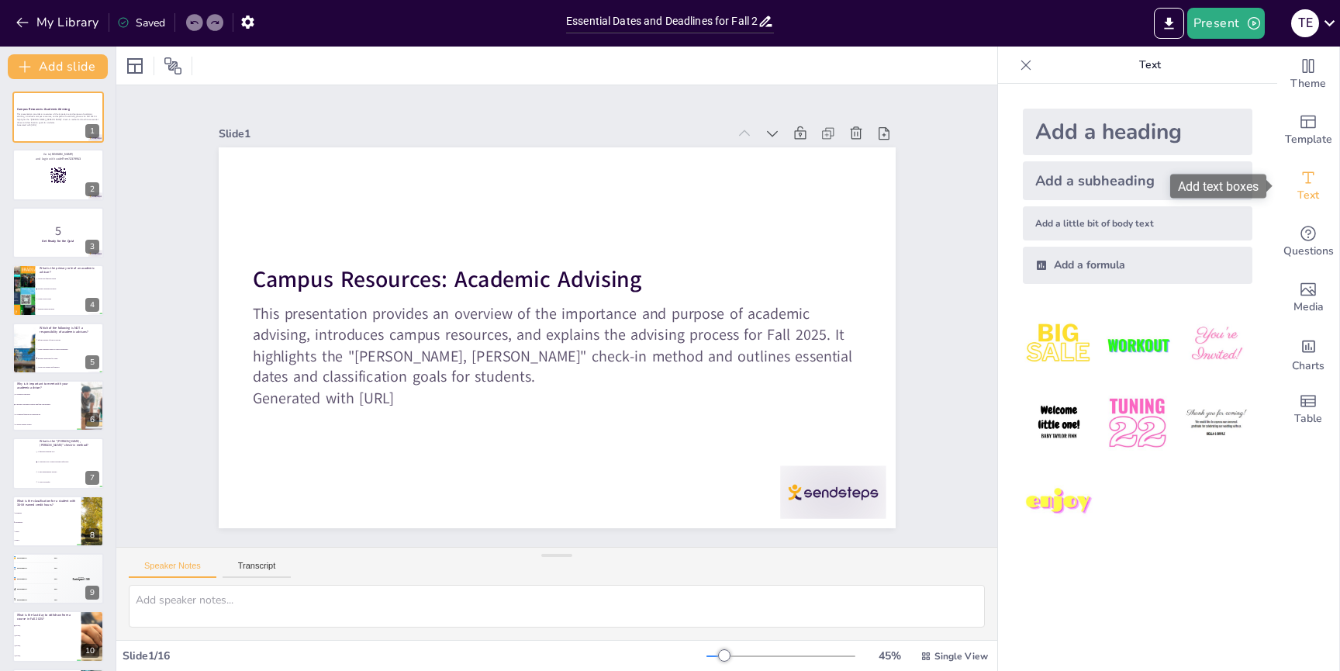
checkbox input "true"
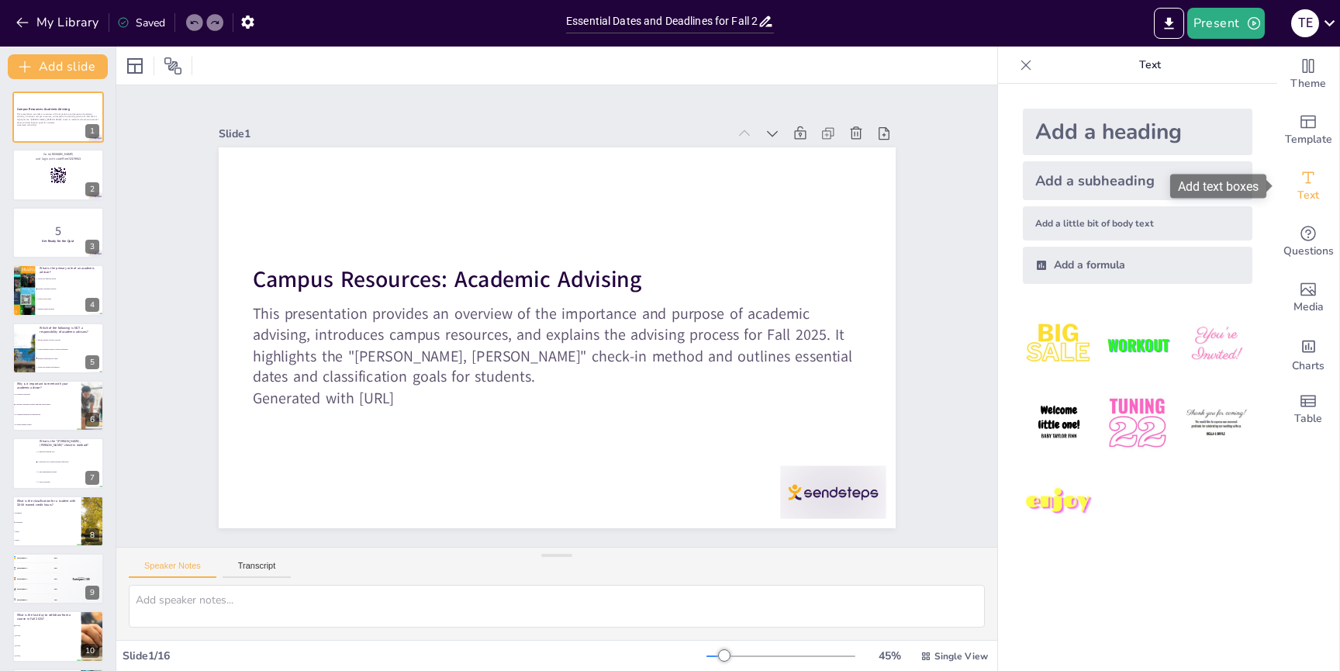
checkbox input "true"
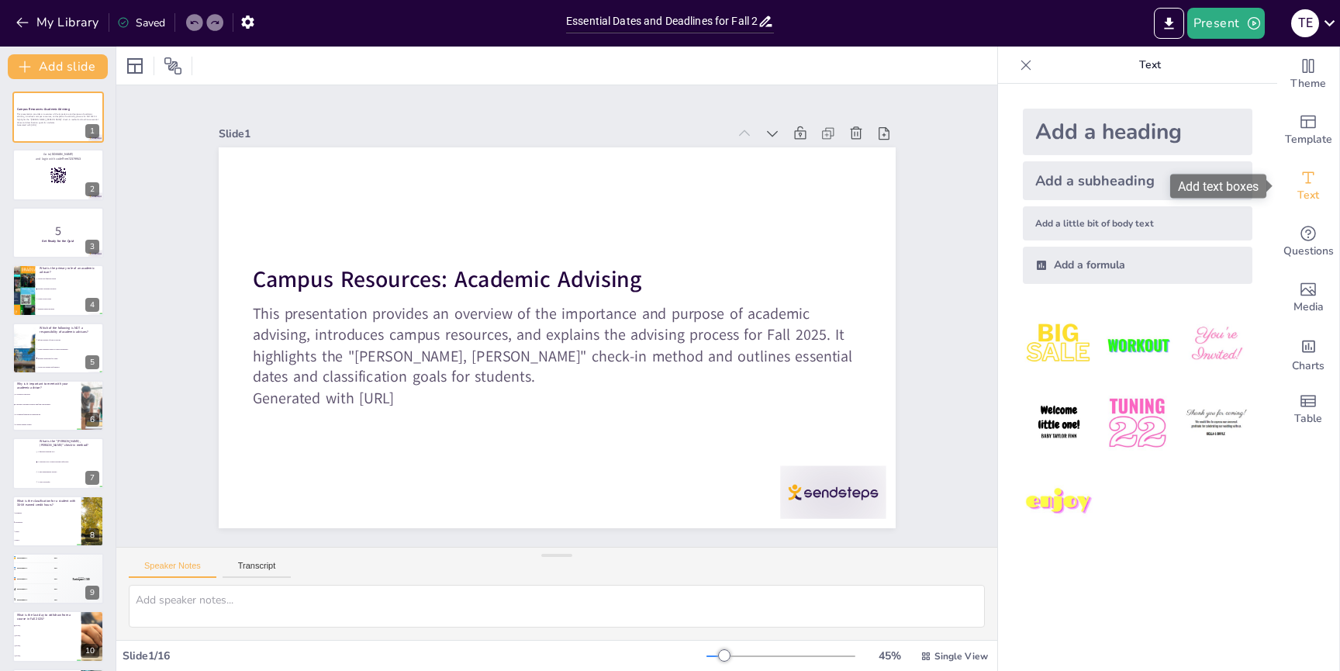
checkbox input "true"
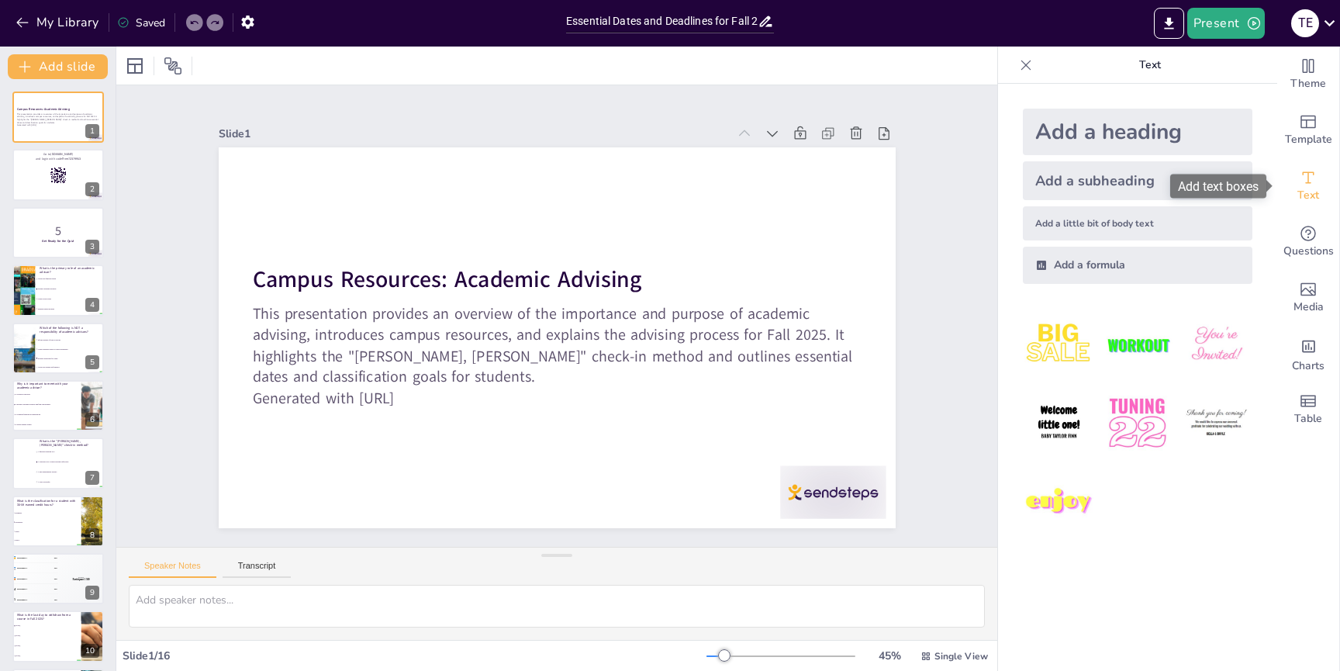
checkbox input "true"
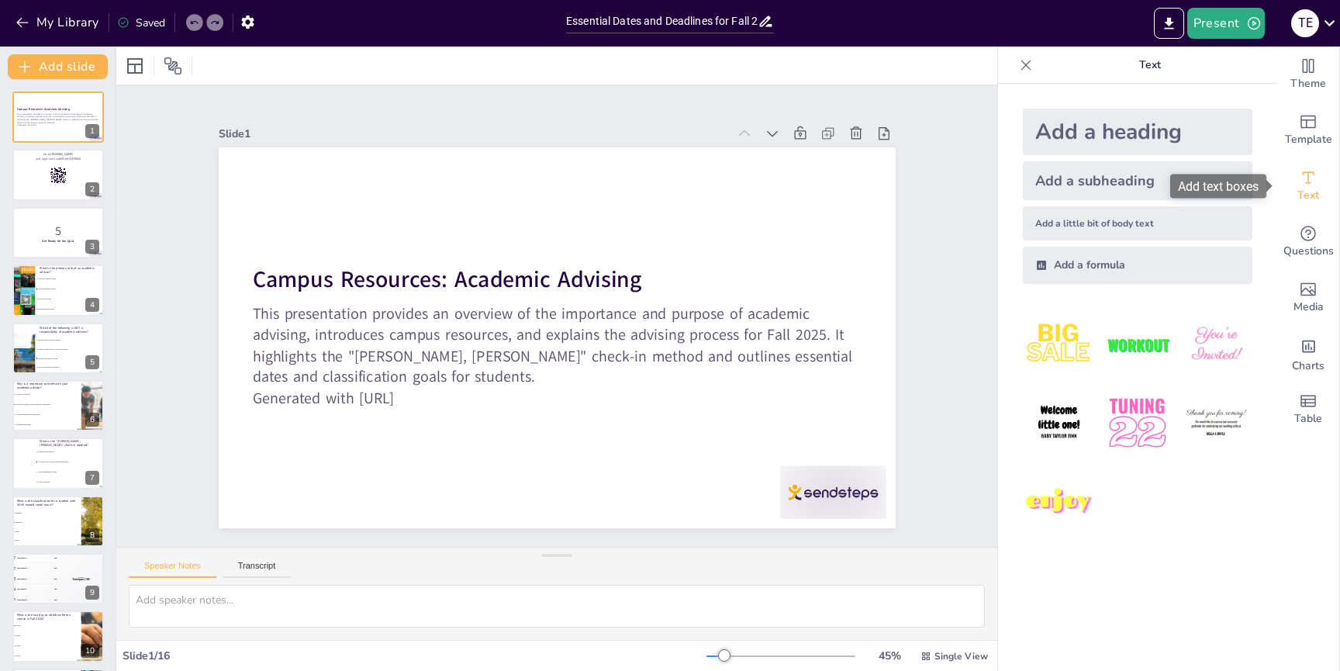
checkbox input "true"
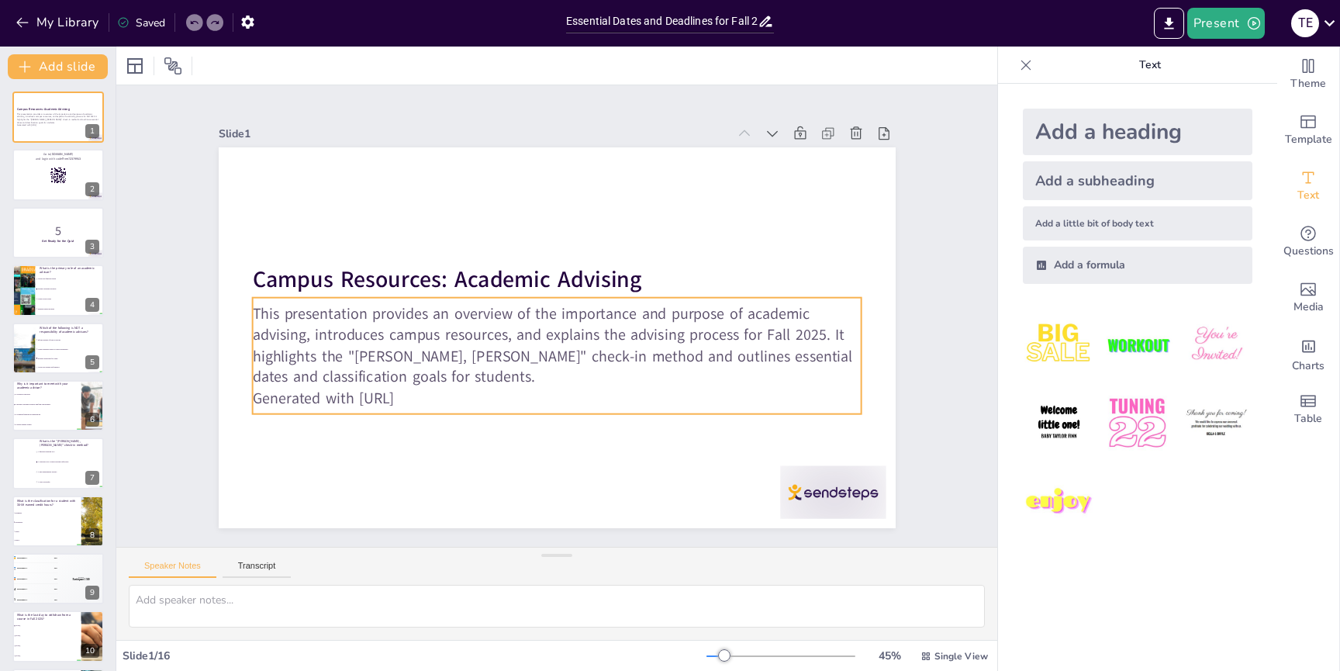
checkbox input "true"
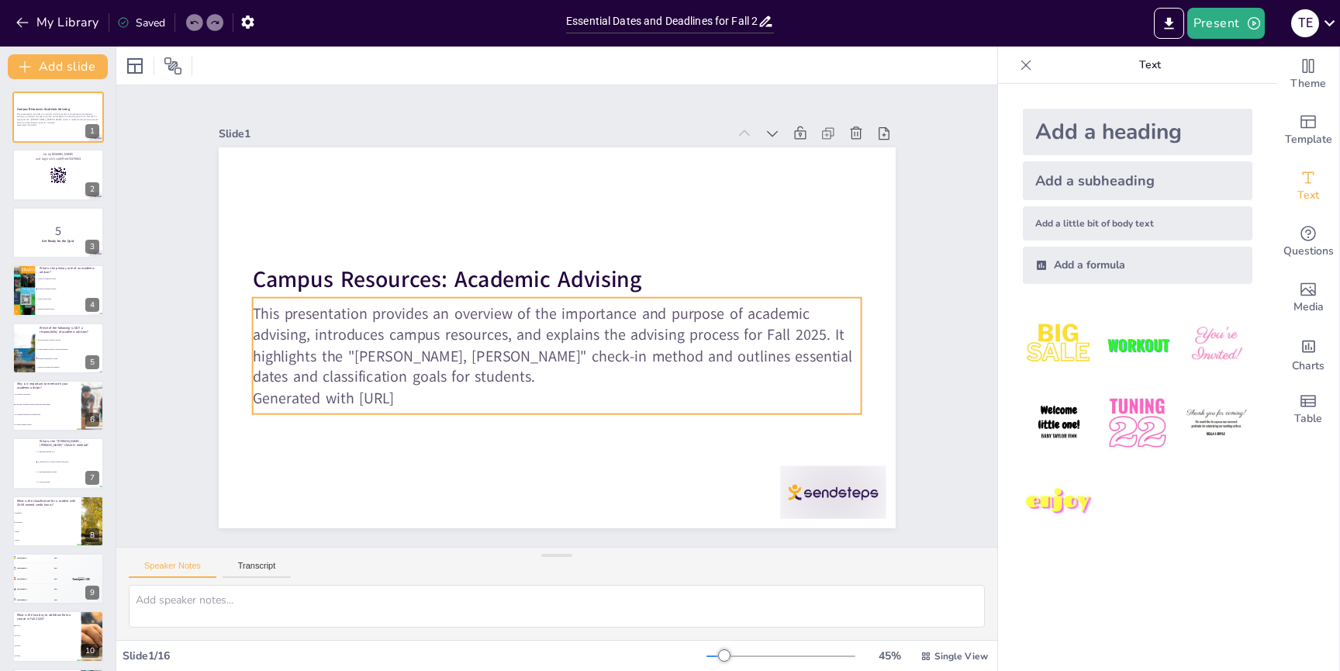
checkbox input "true"
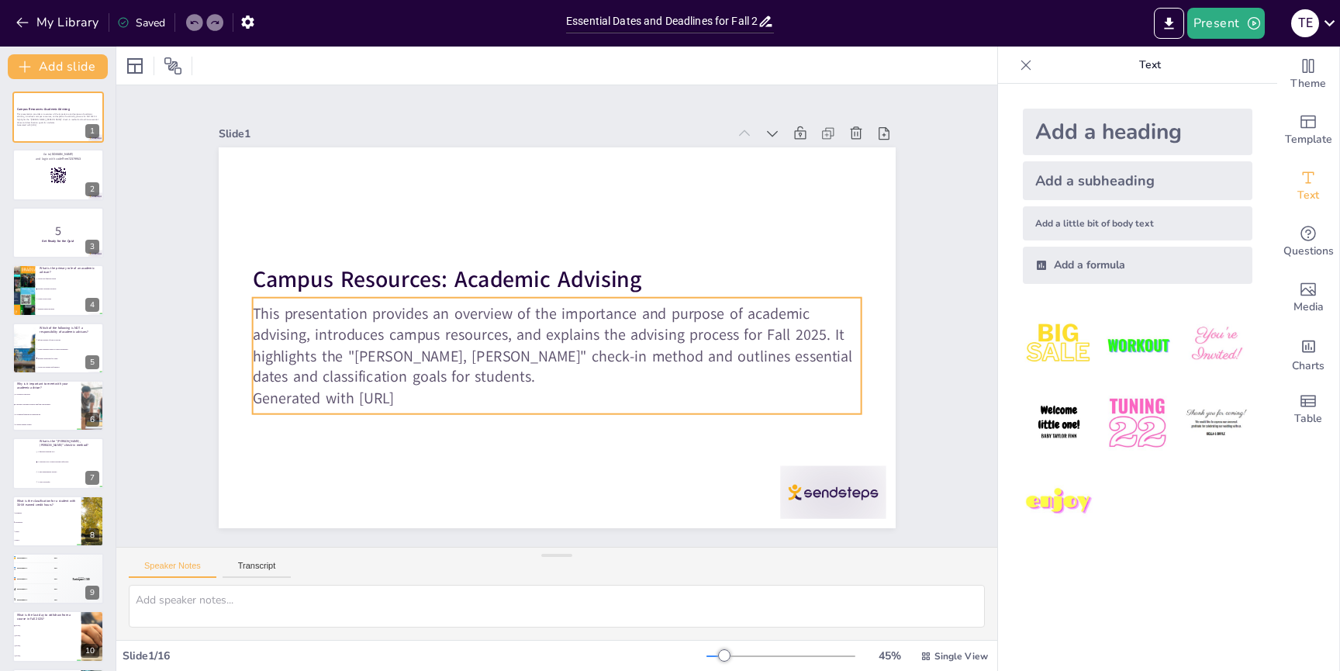
checkbox input "true"
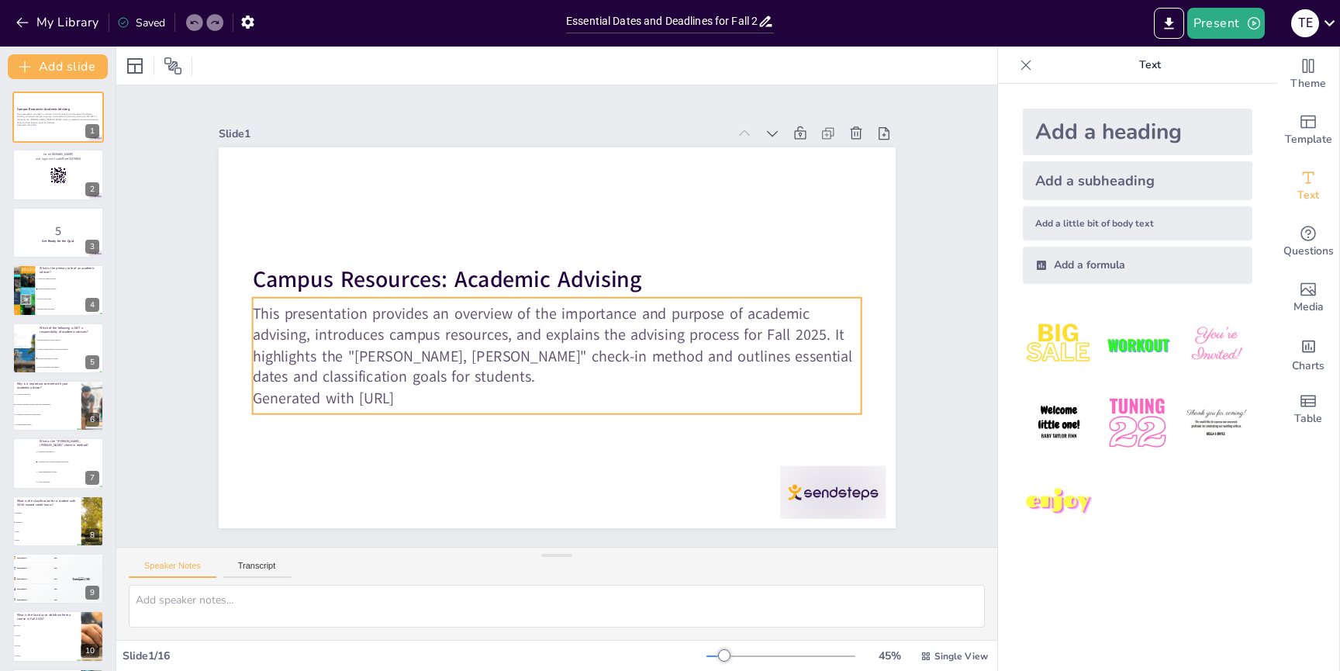
checkbox input "true"
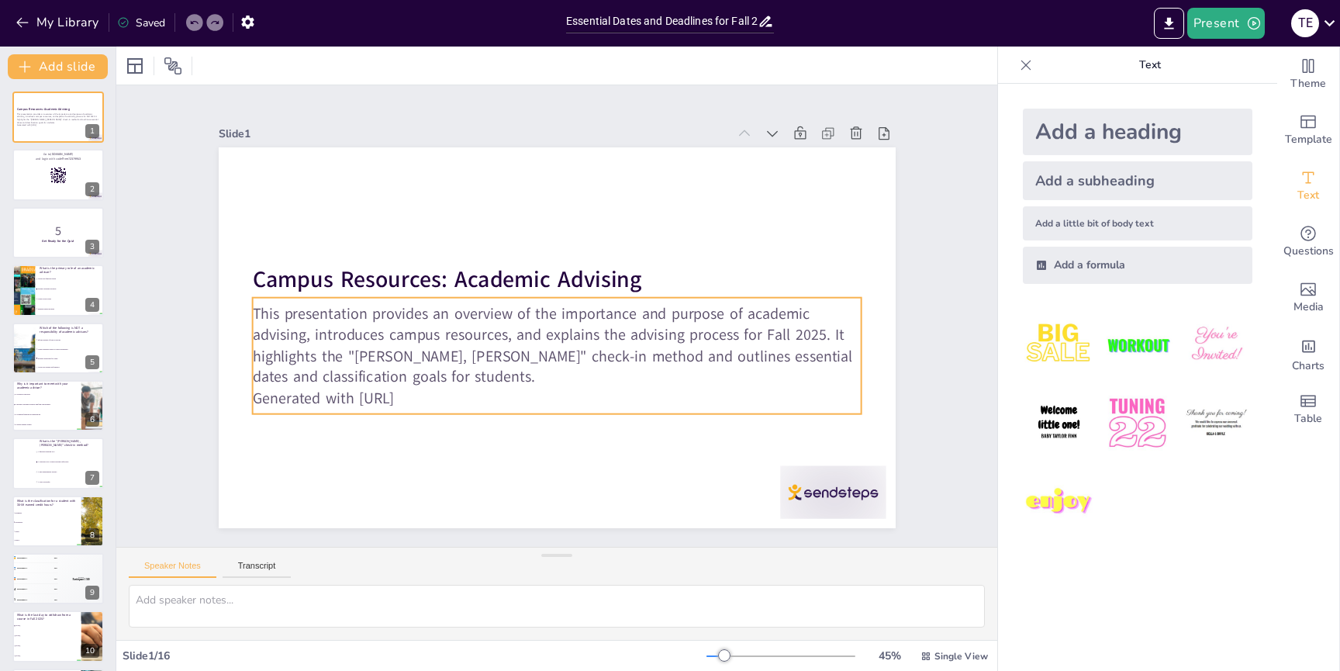
checkbox input "true"
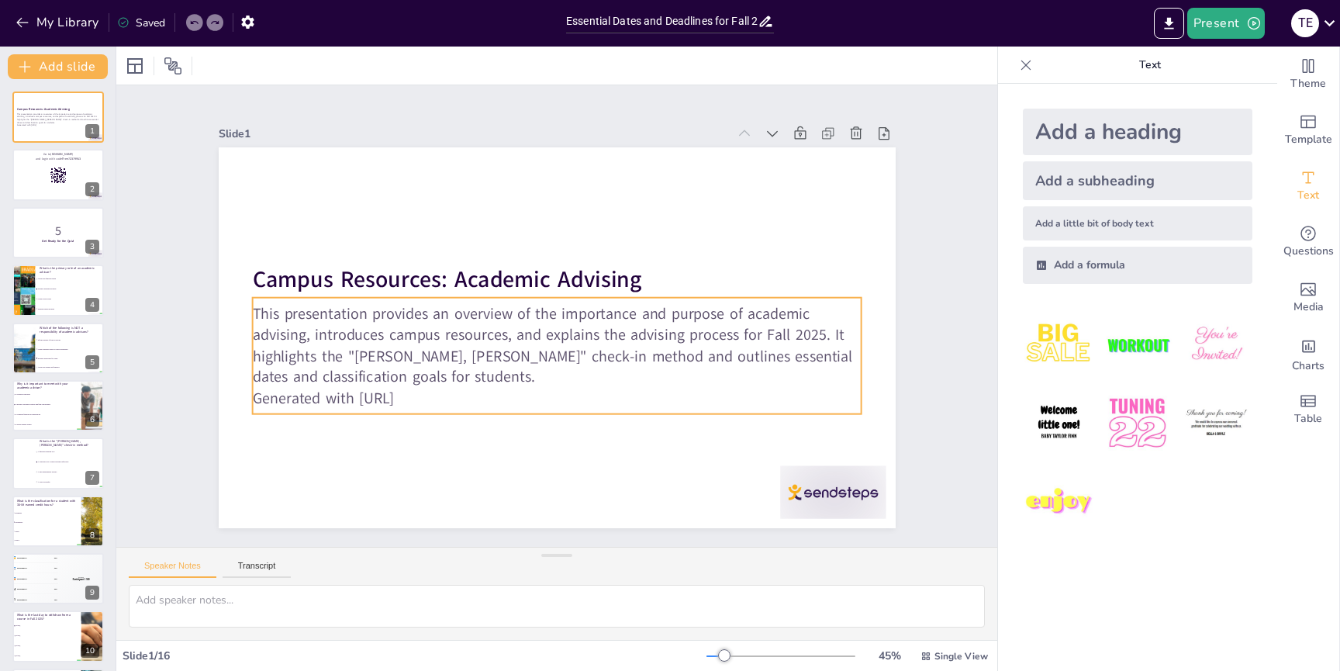
checkbox input "true"
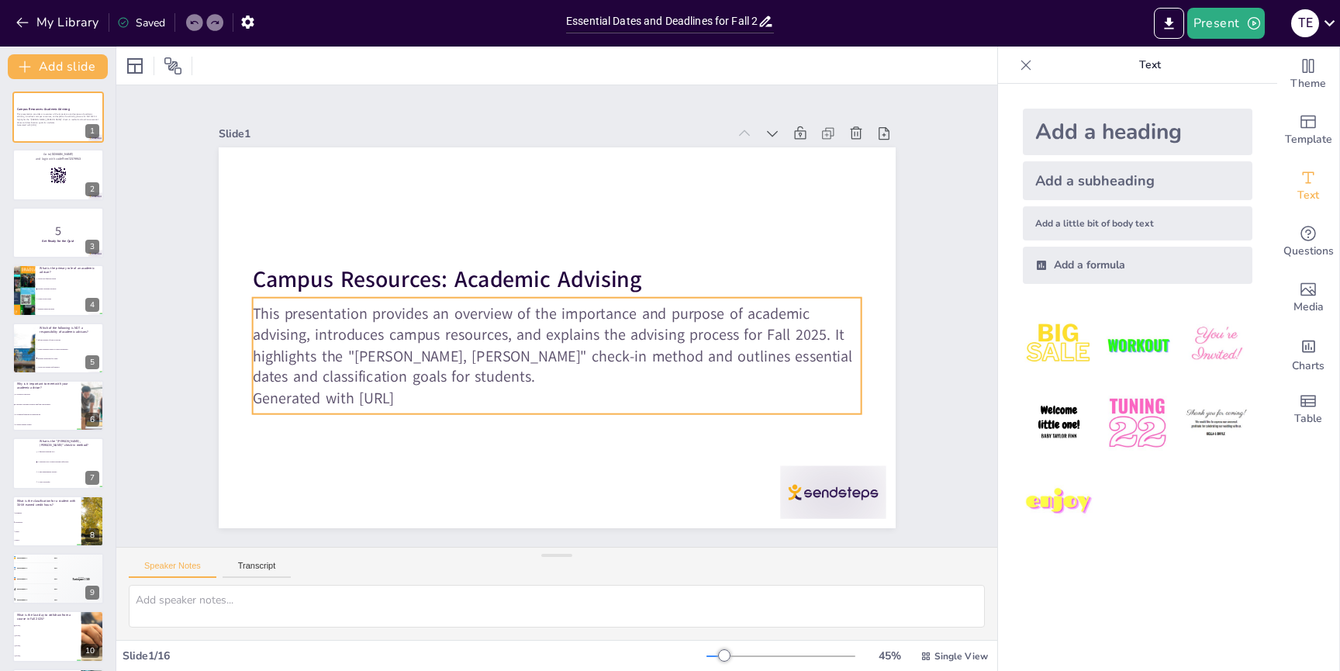
checkbox input "true"
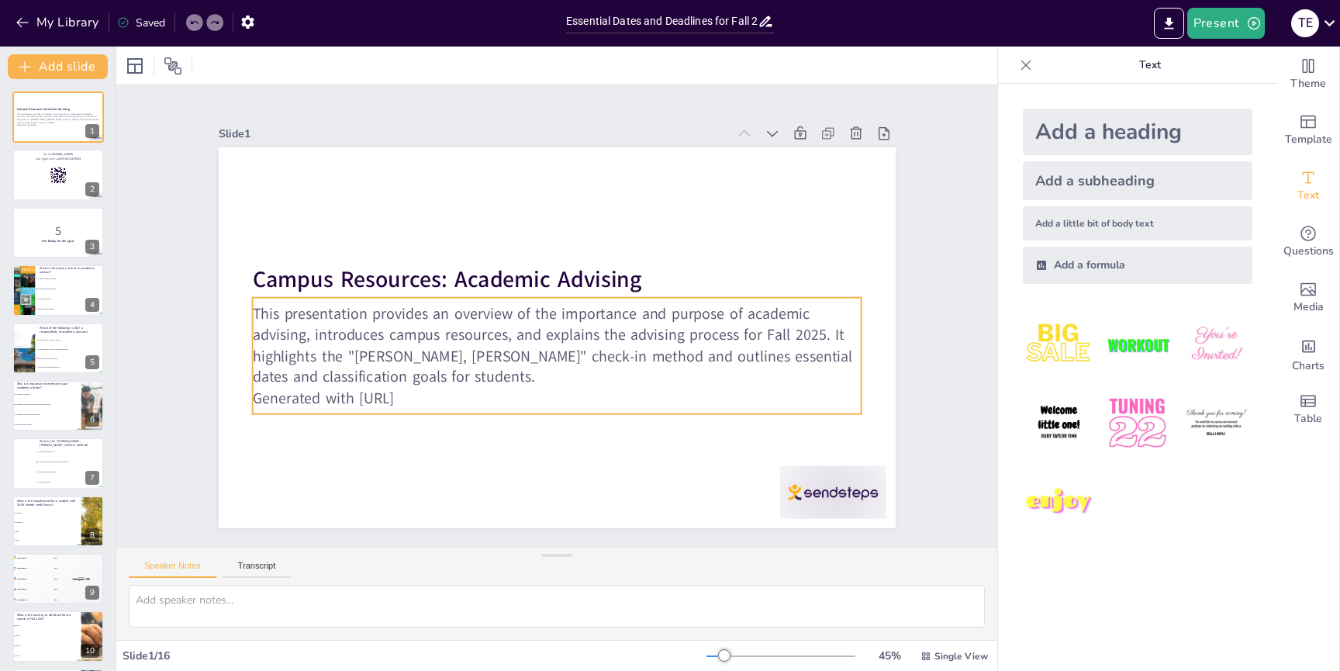
checkbox input "true"
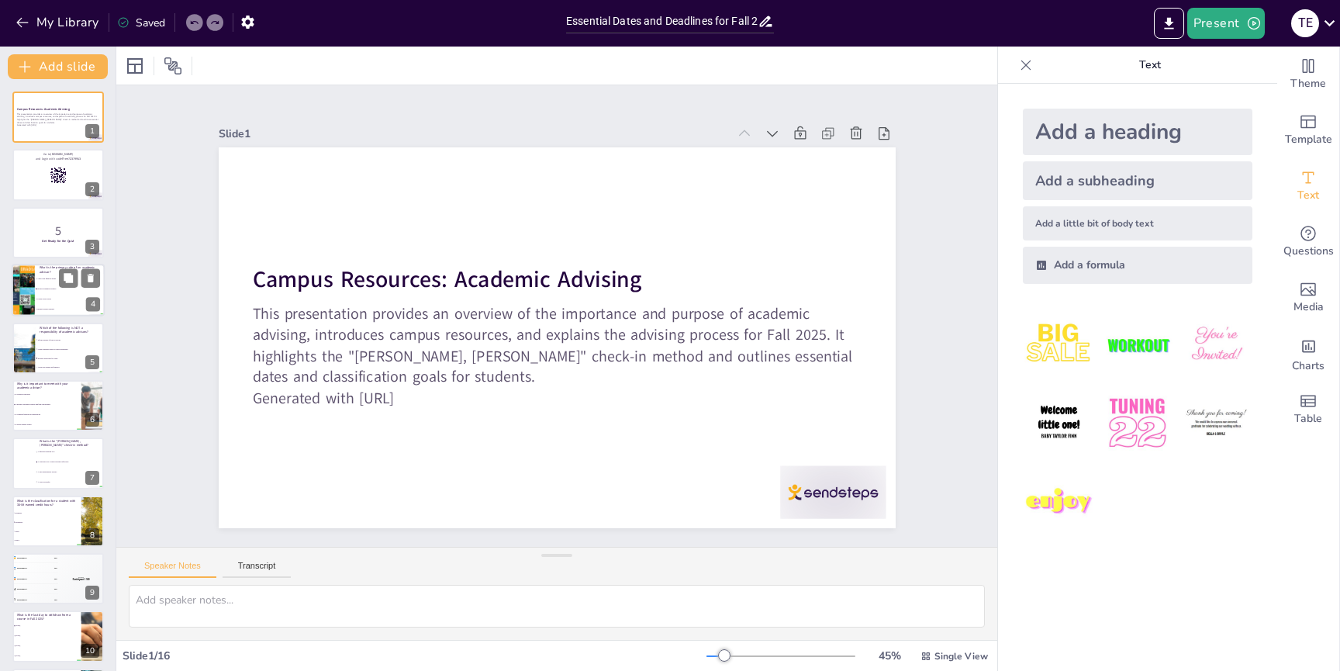
checkbox input "true"
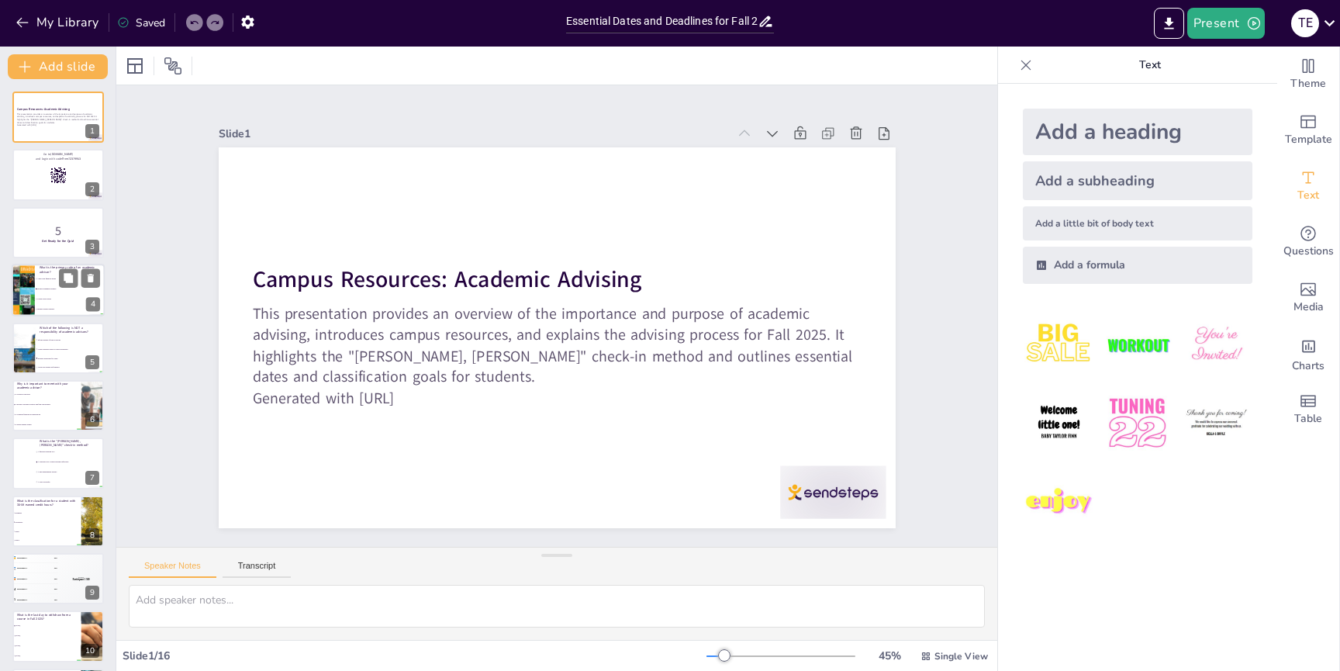
checkbox input "true"
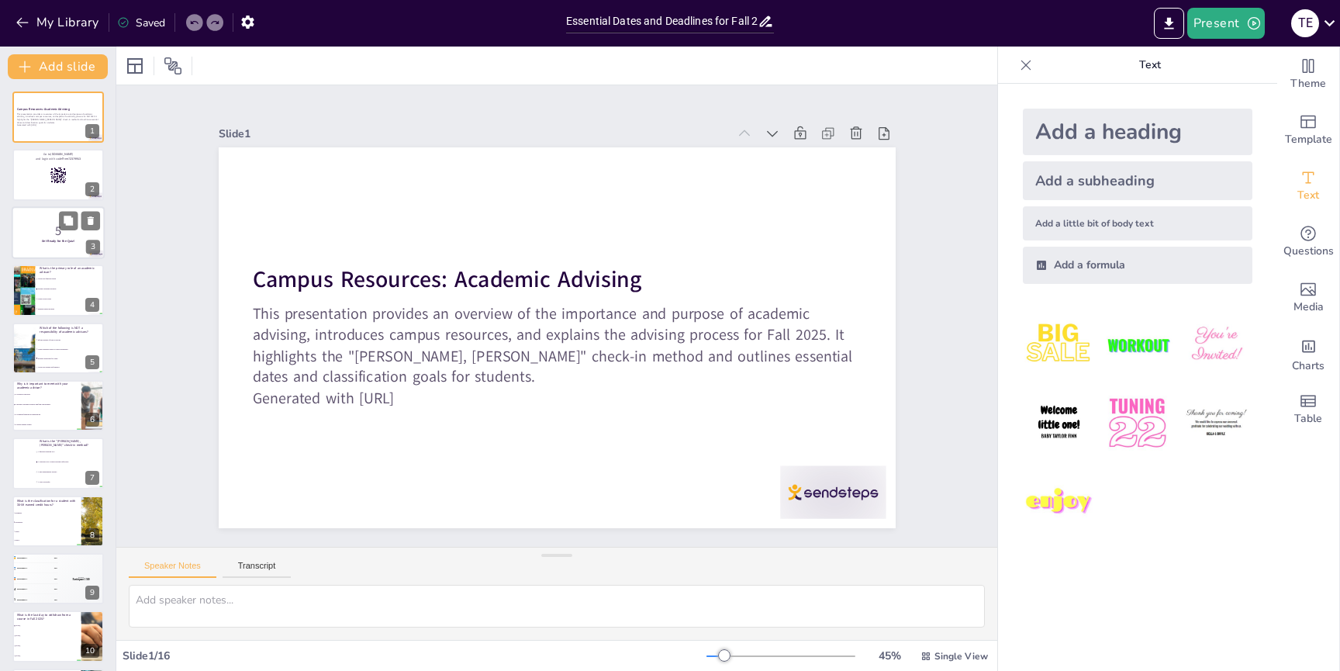
checkbox input "true"
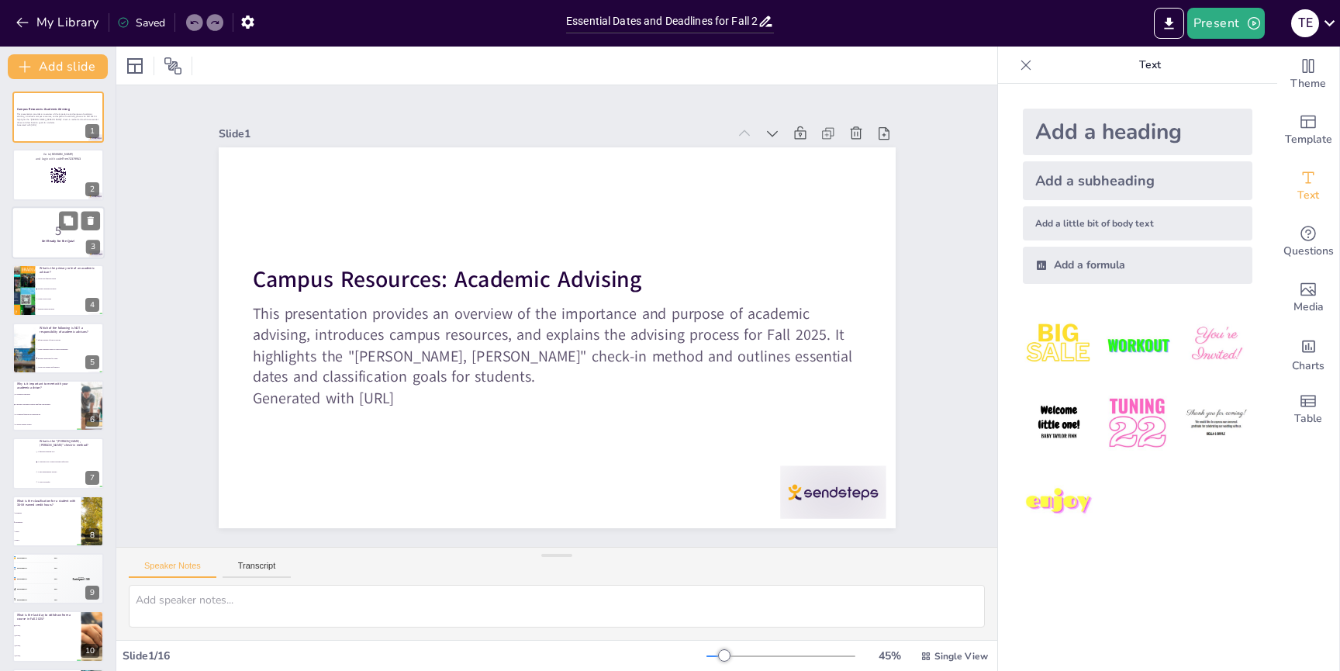
checkbox input "true"
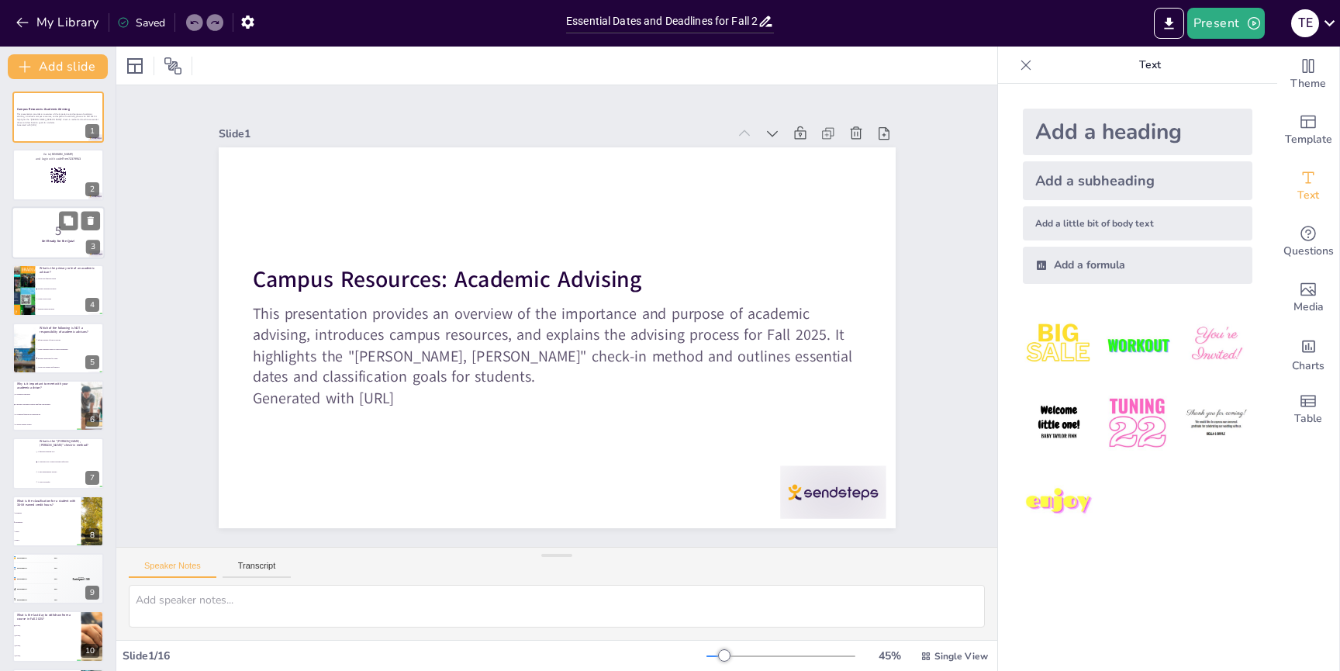
checkbox input "true"
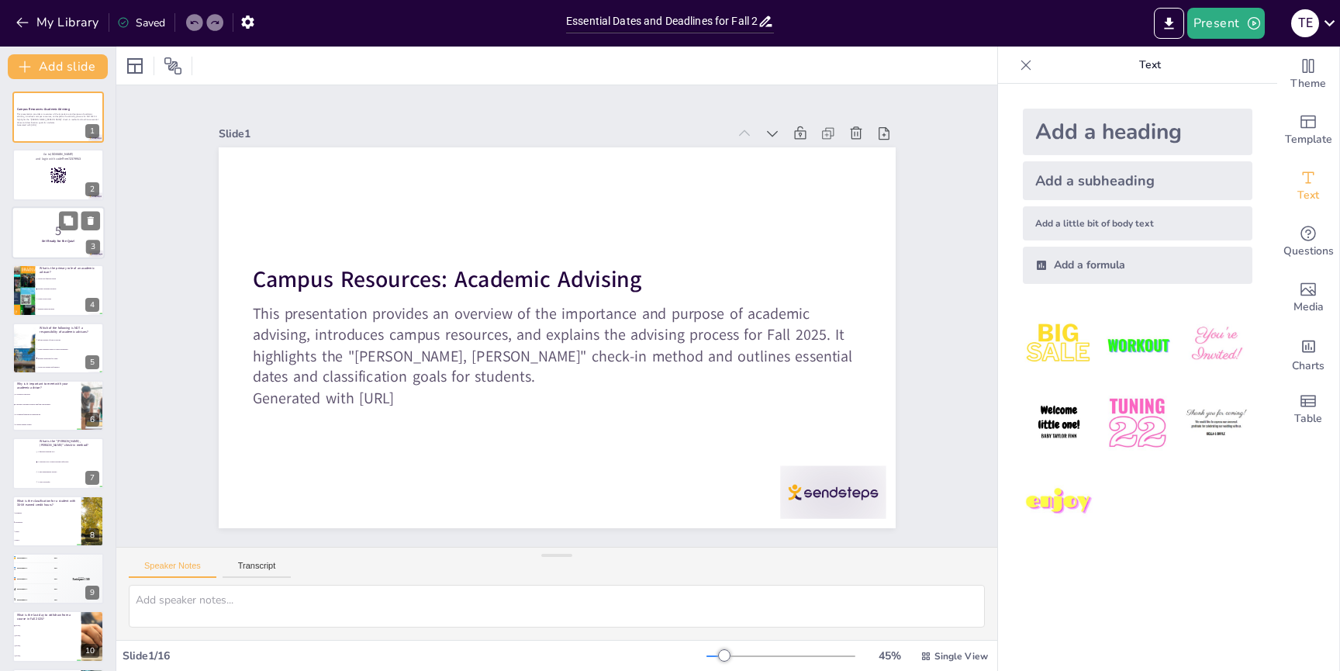
checkbox input "true"
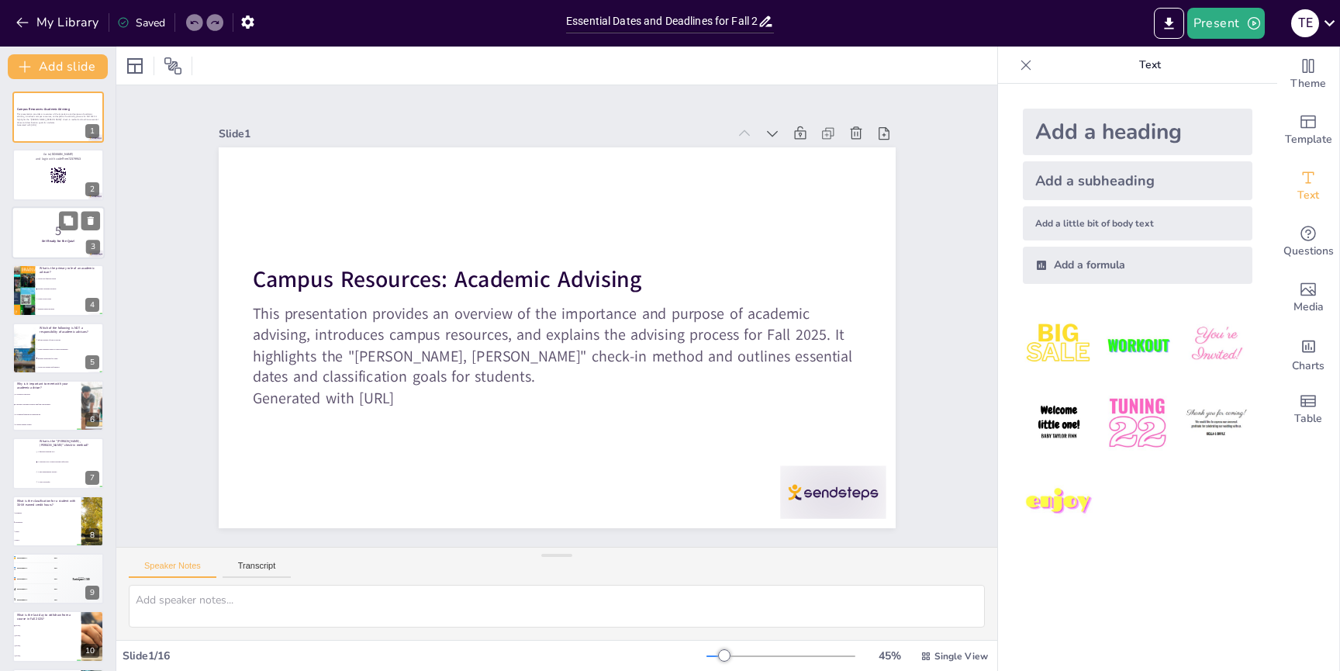
checkbox input "true"
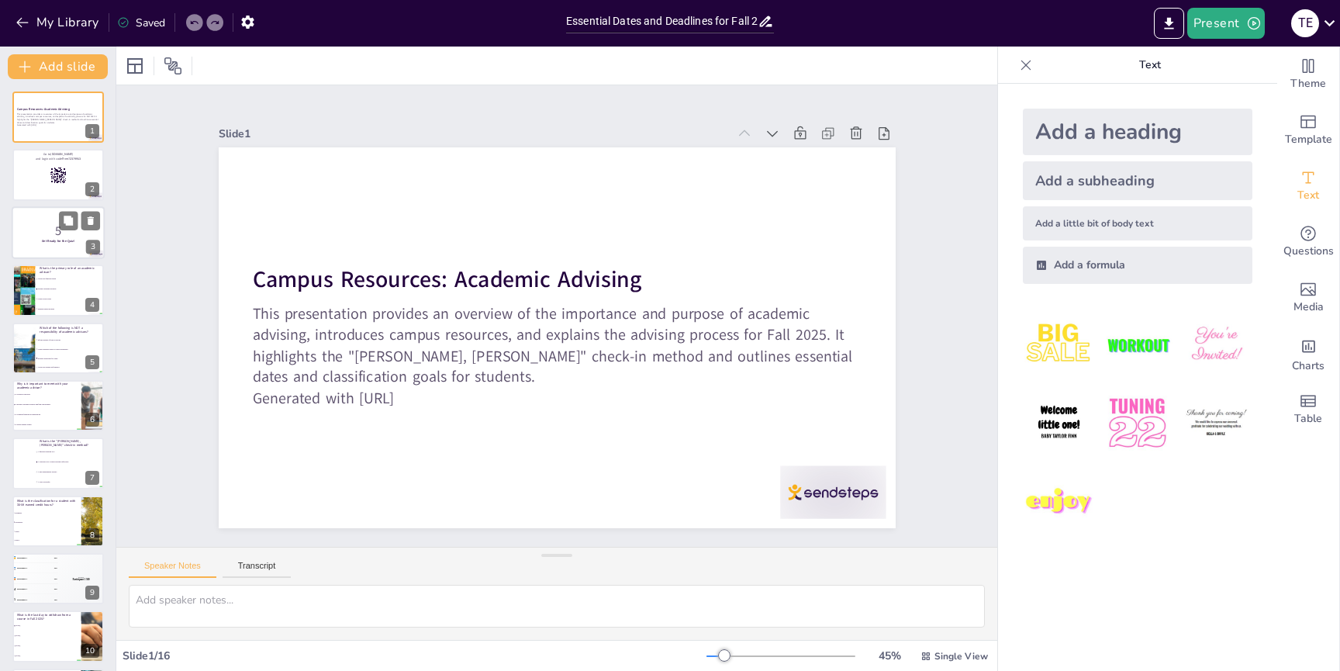
checkbox input "true"
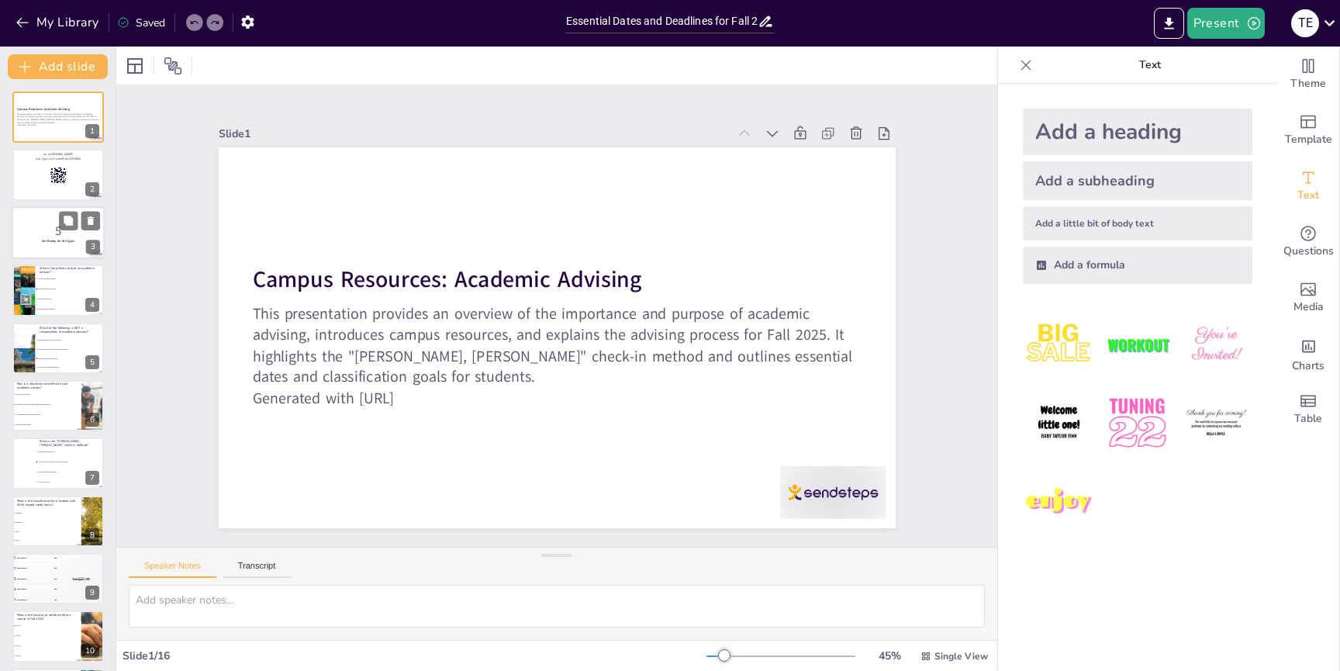
checkbox input "true"
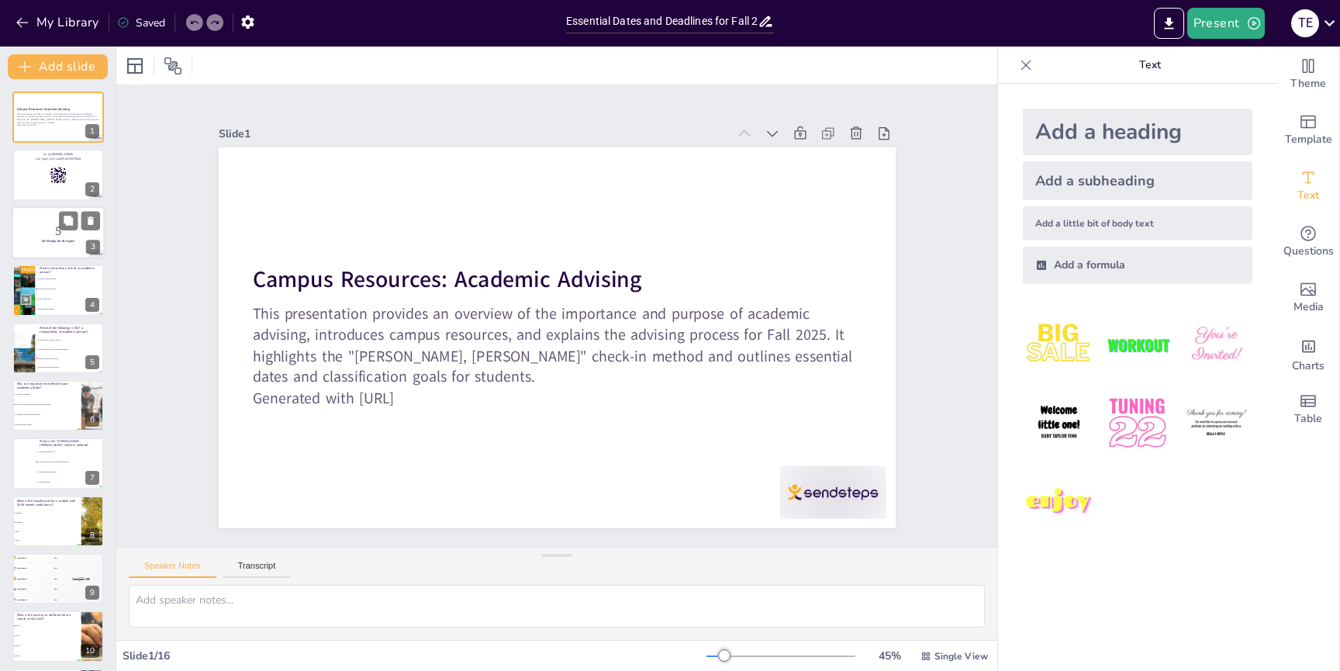
checkbox input "true"
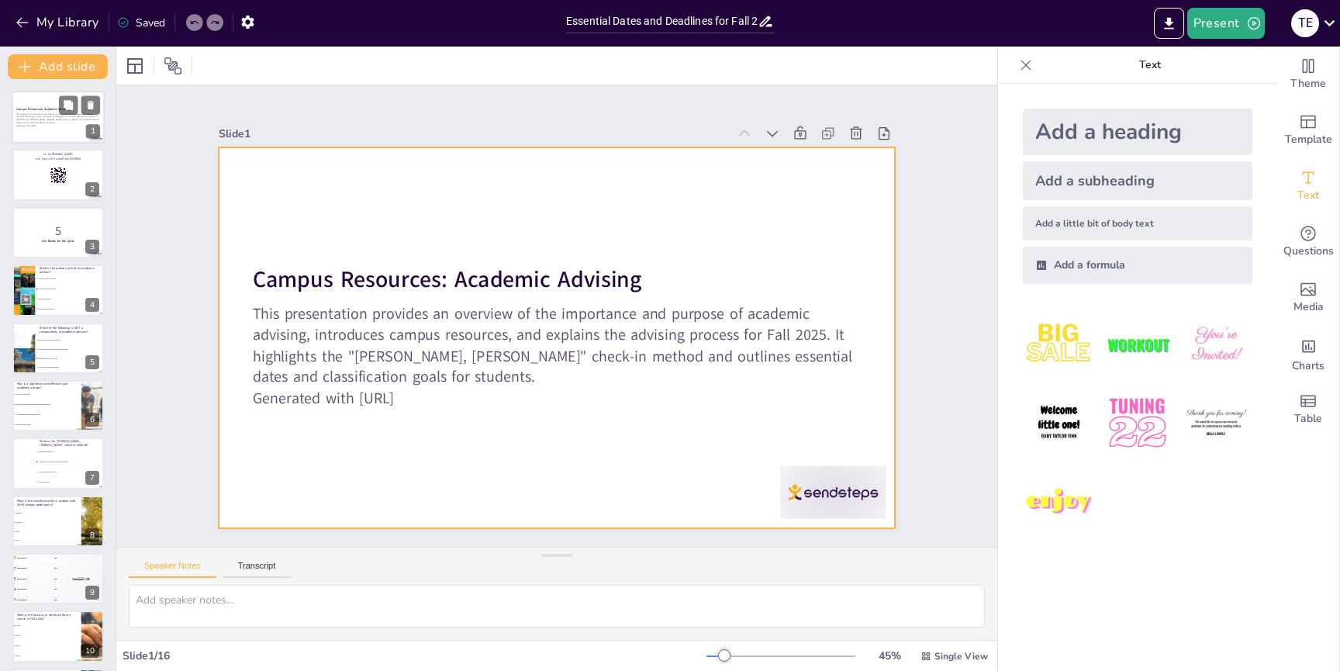
scroll to position [1, 0]
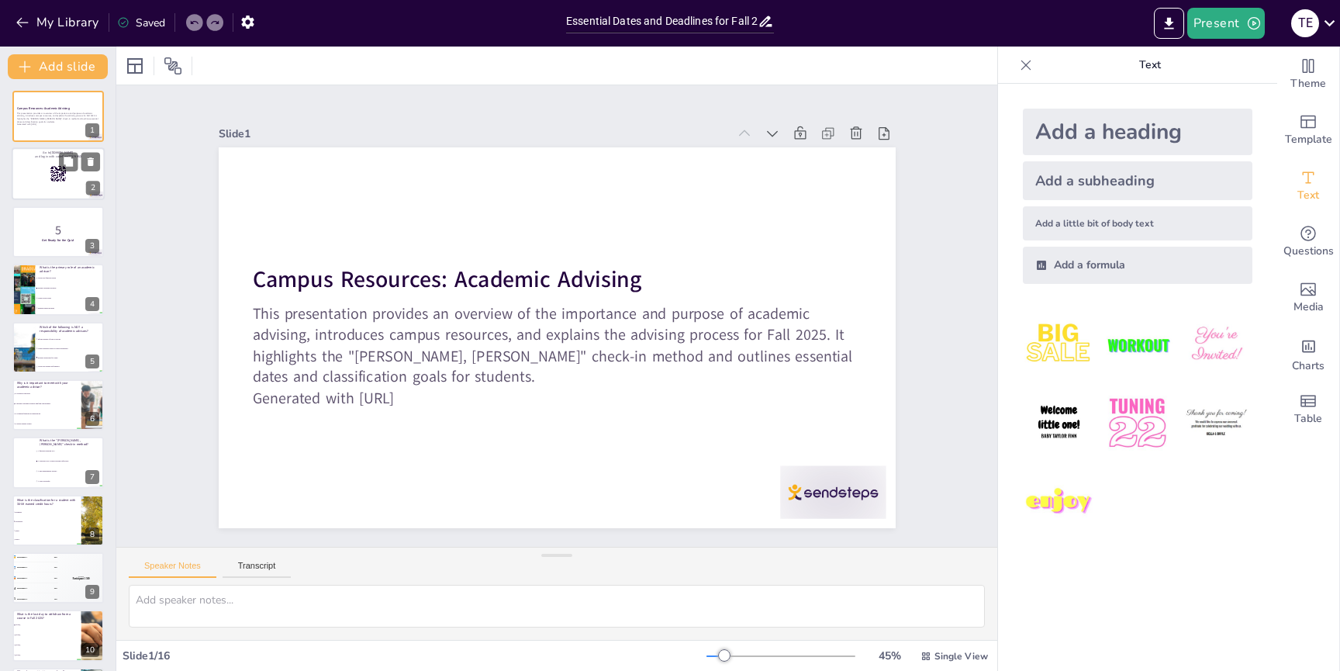
click at [48, 185] on div at bounding box center [58, 174] width 93 height 53
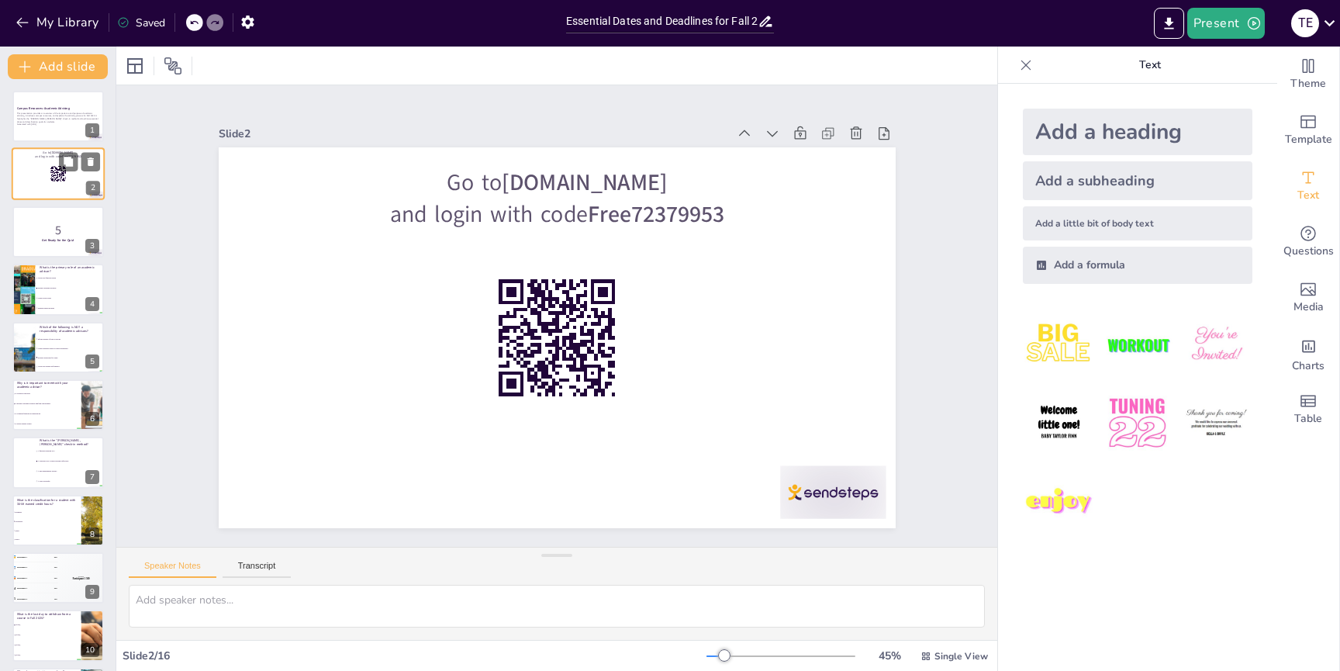
scroll to position [0, 0]
click at [1218, 22] on button "Present" at bounding box center [1226, 23] width 78 height 31
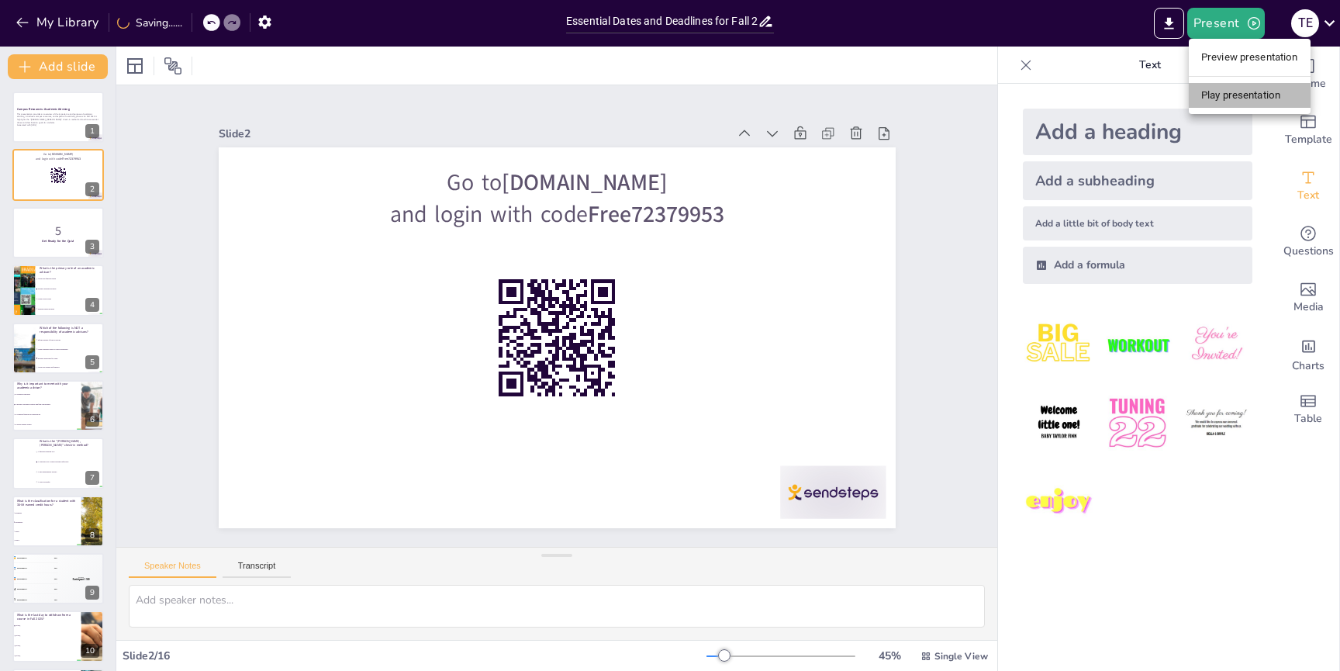
click at [1221, 92] on li "Play presentation" at bounding box center [1250, 95] width 122 height 25
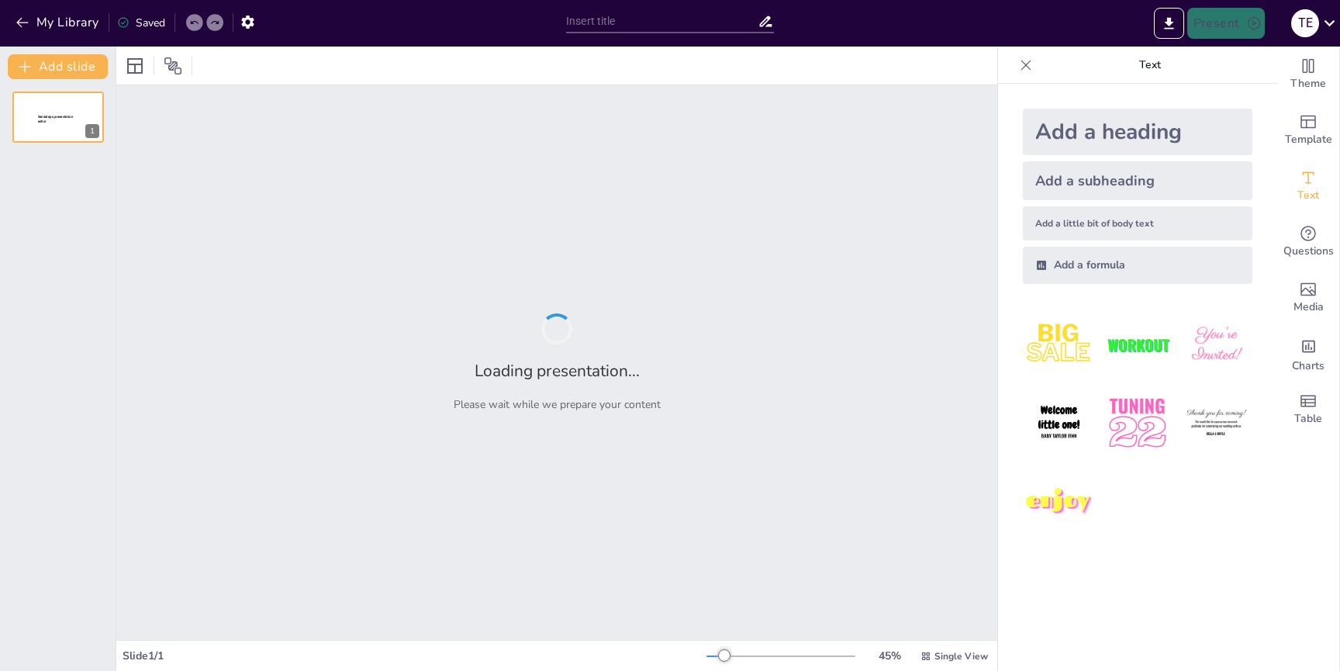
type input "Essential Dates and Deadlines for Fall 2025 Advisement"
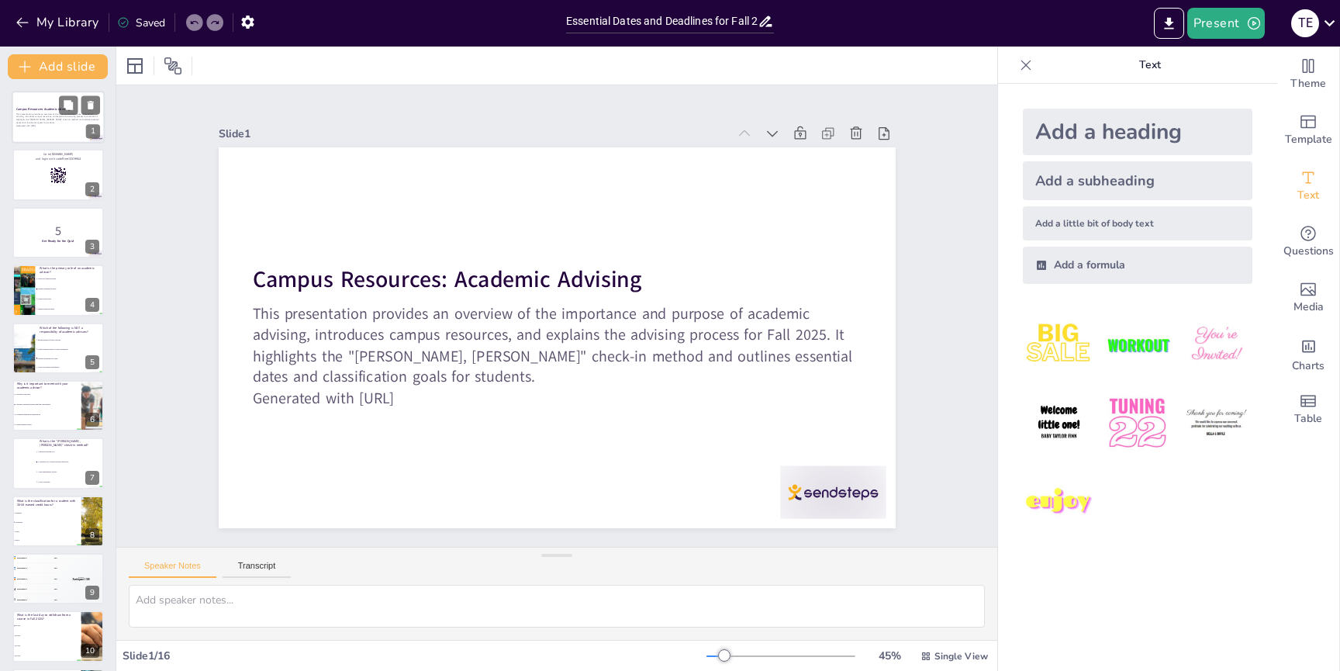
checkbox input "true"
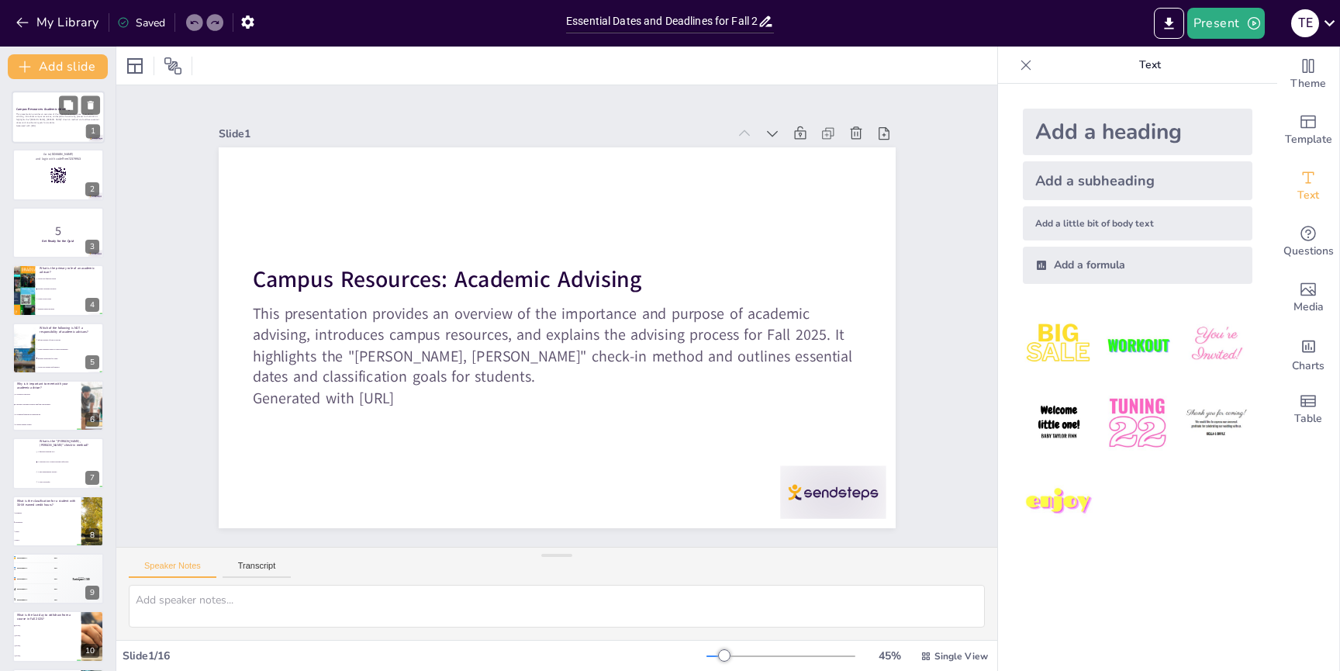
checkbox input "true"
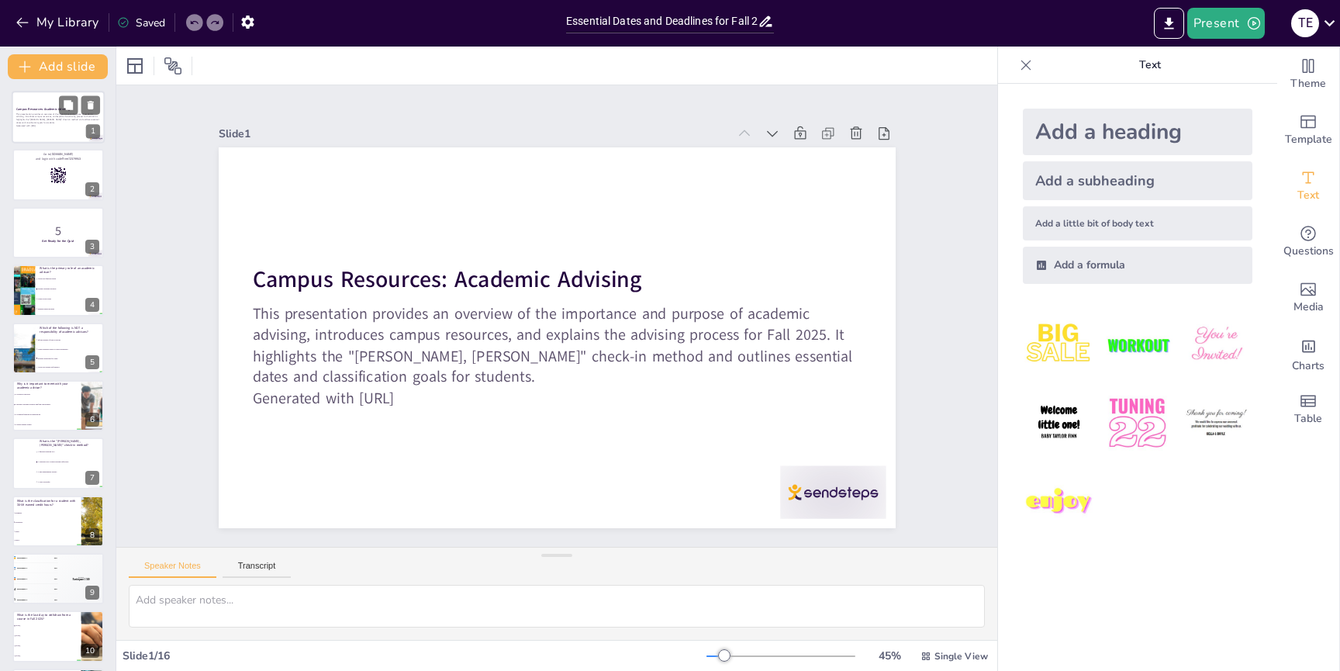
checkbox input "true"
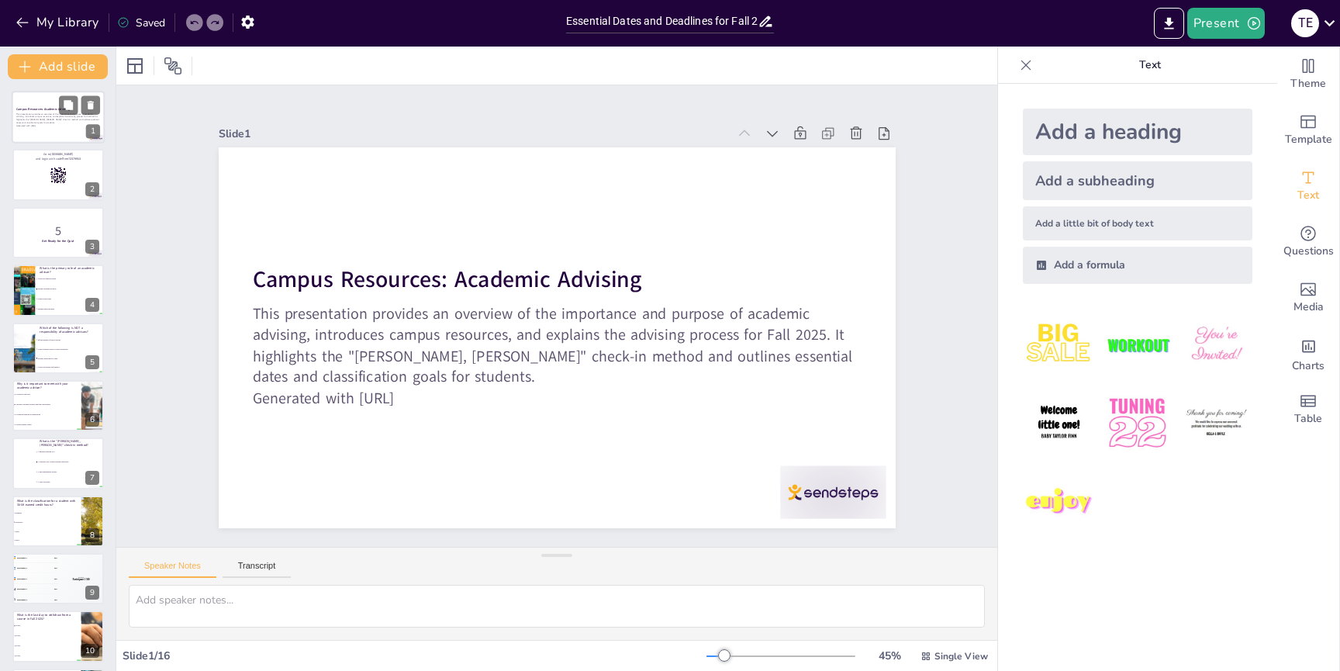
checkbox input "true"
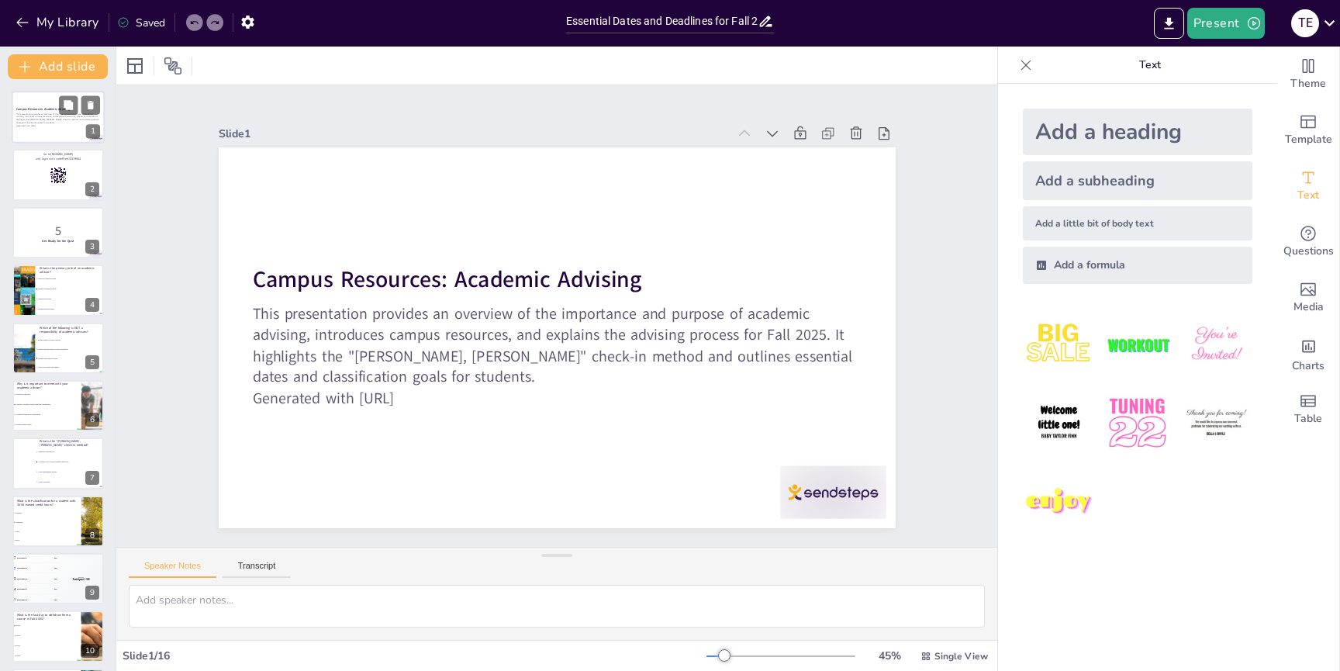
checkbox input "true"
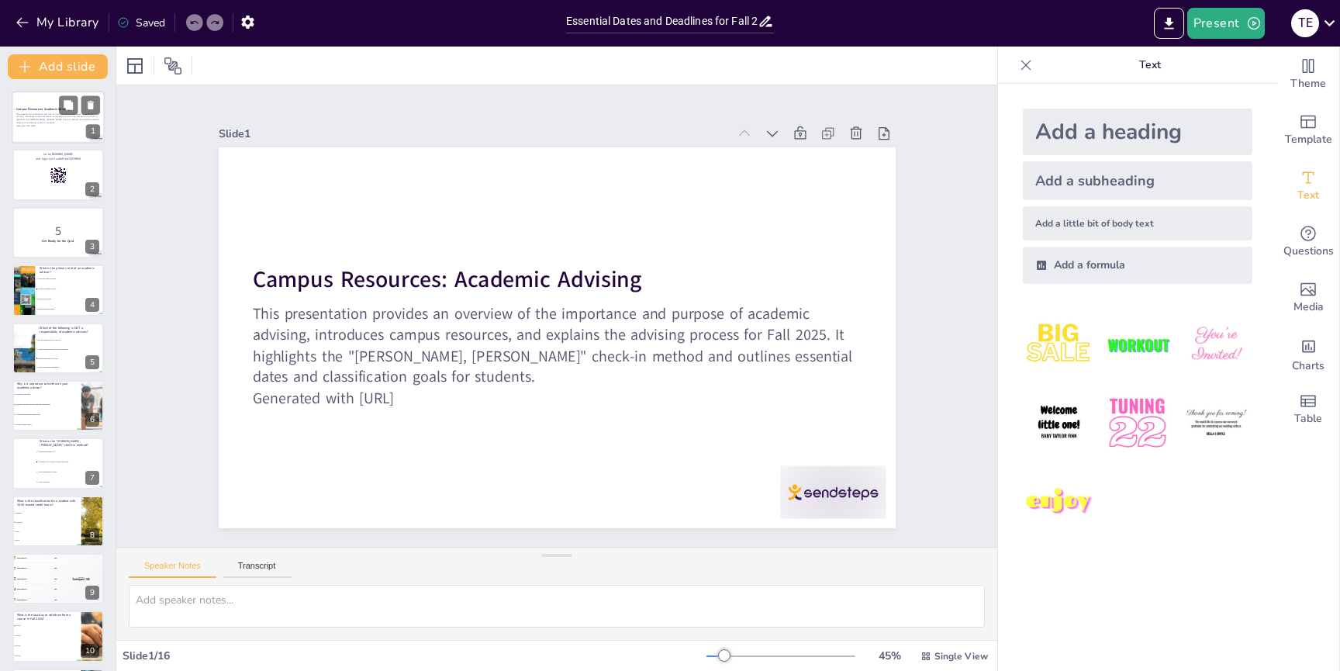
checkbox input "true"
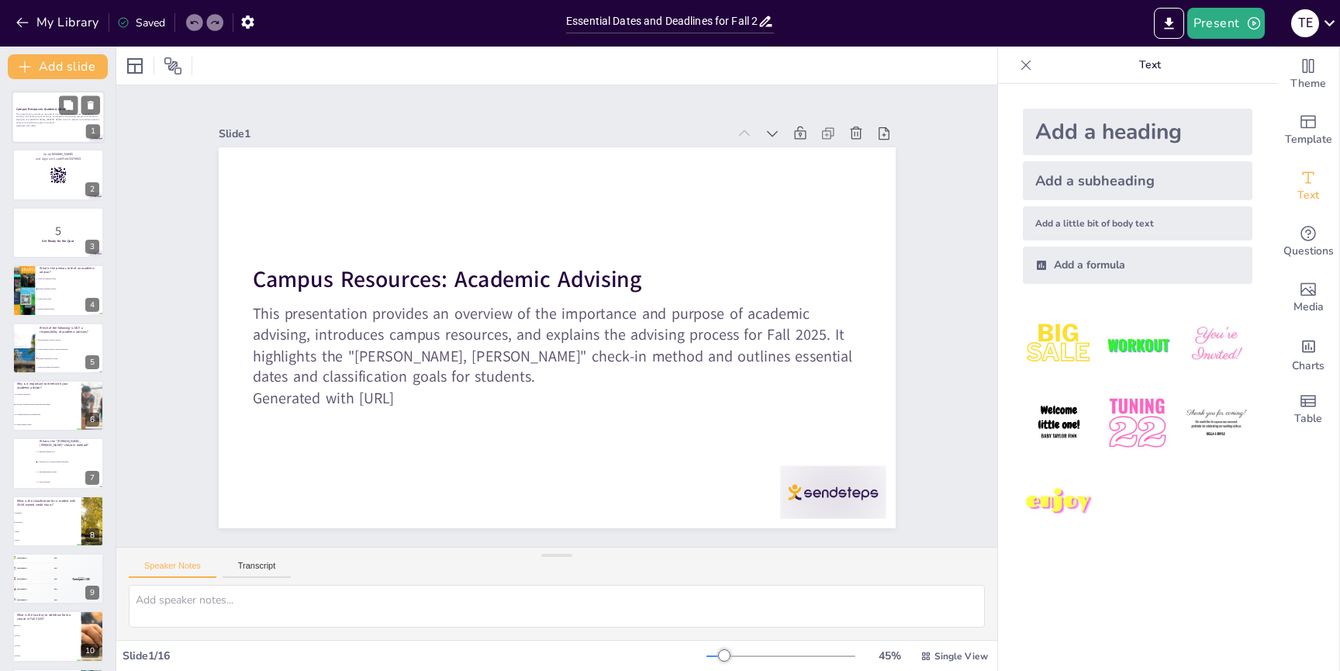
checkbox input "true"
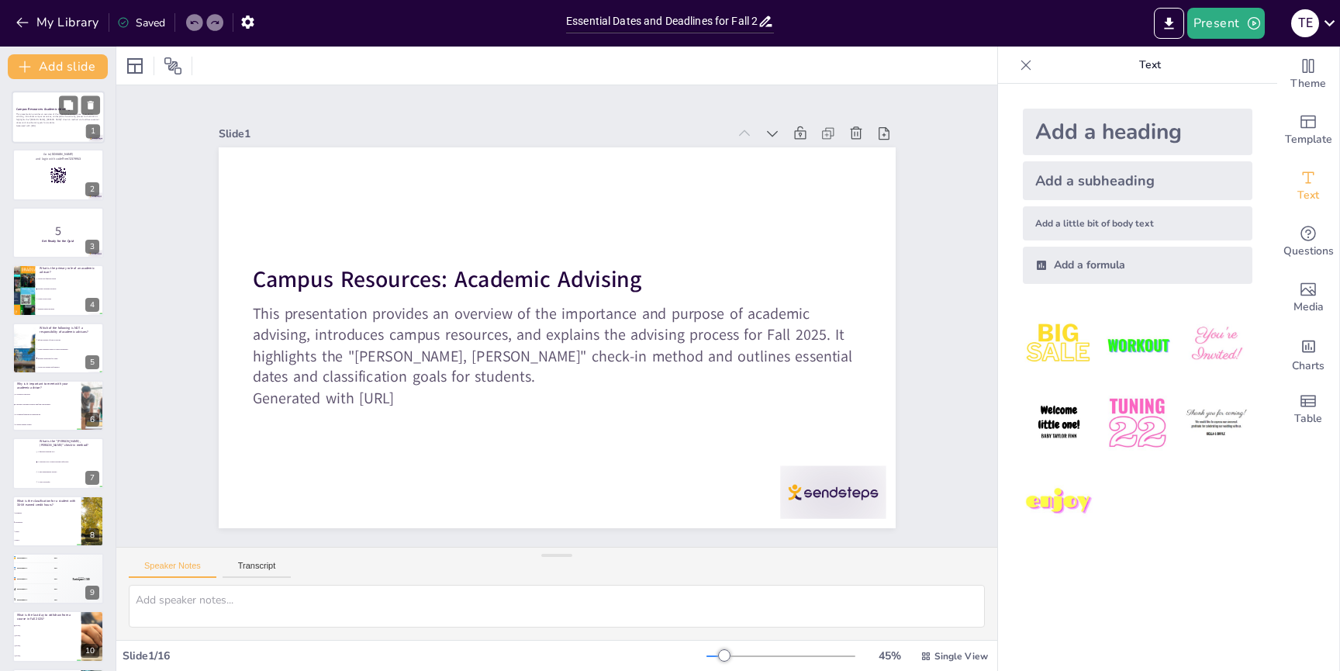
checkbox input "true"
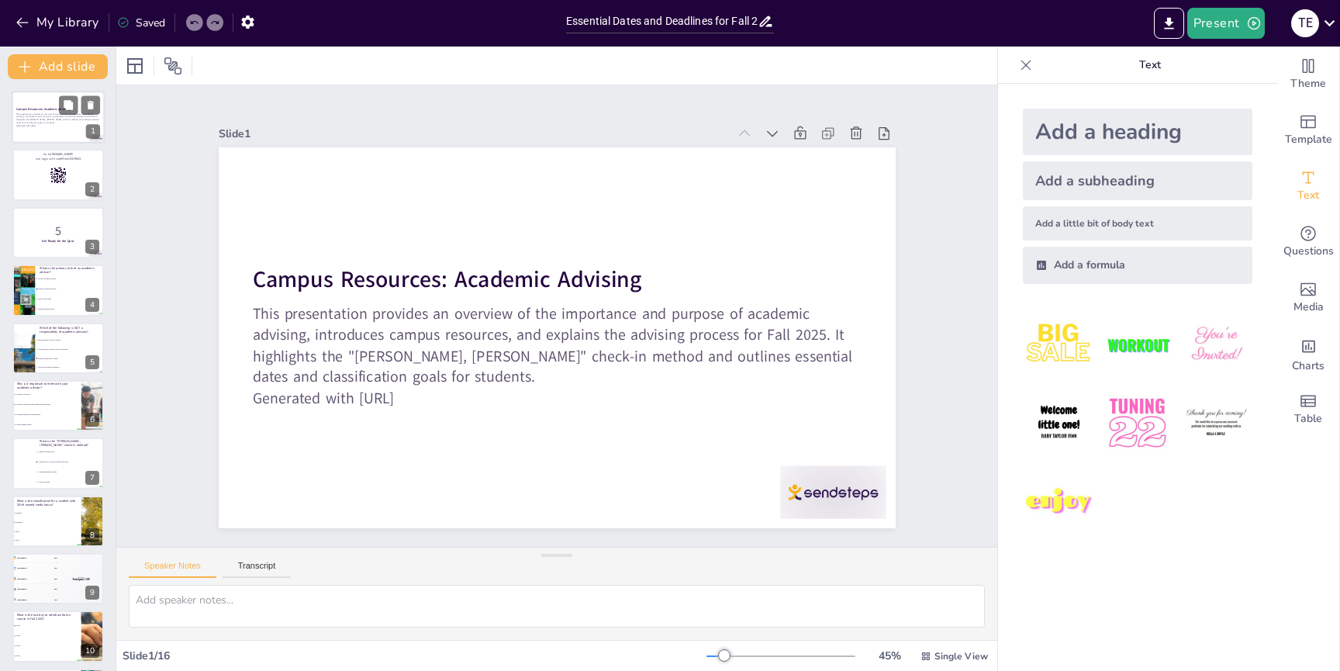
checkbox input "true"
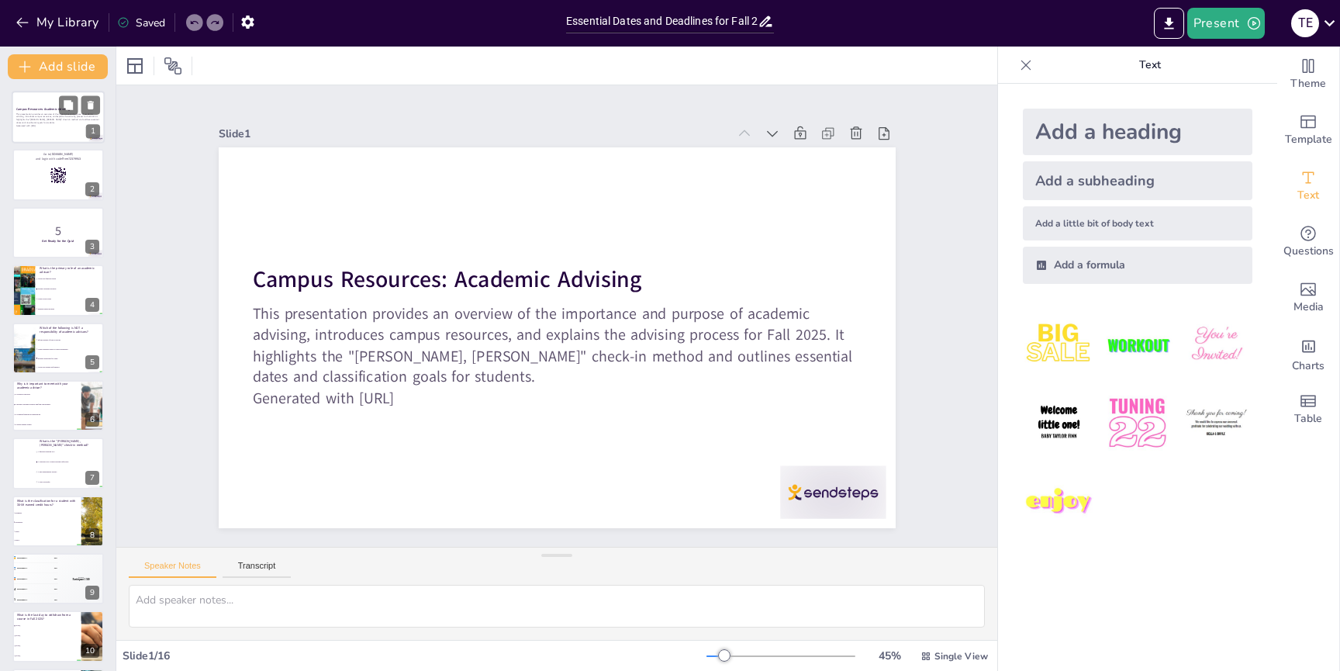
checkbox input "true"
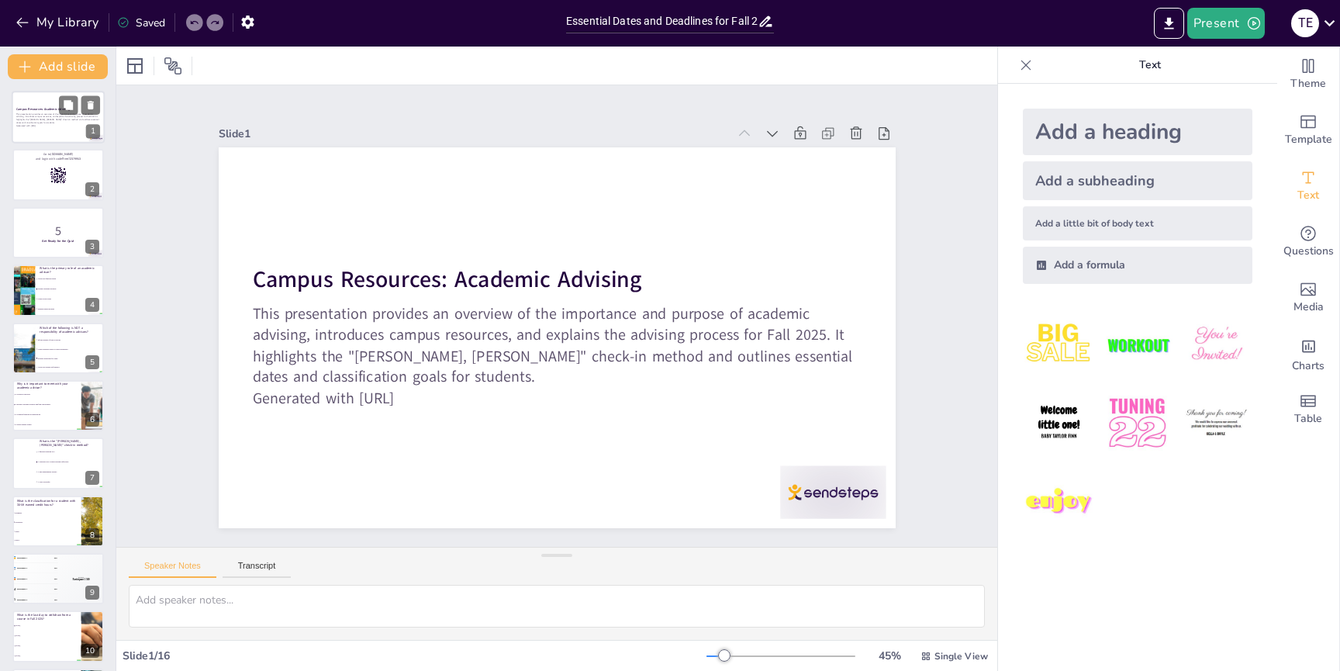
checkbox input "true"
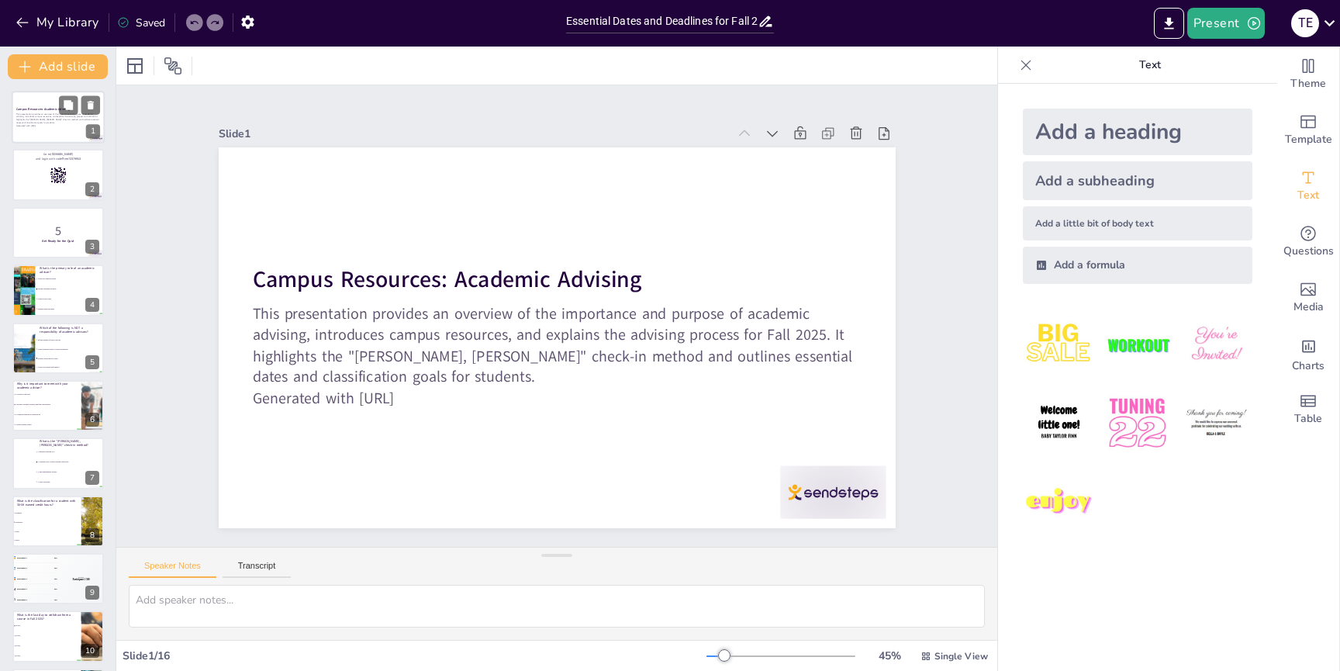
checkbox input "true"
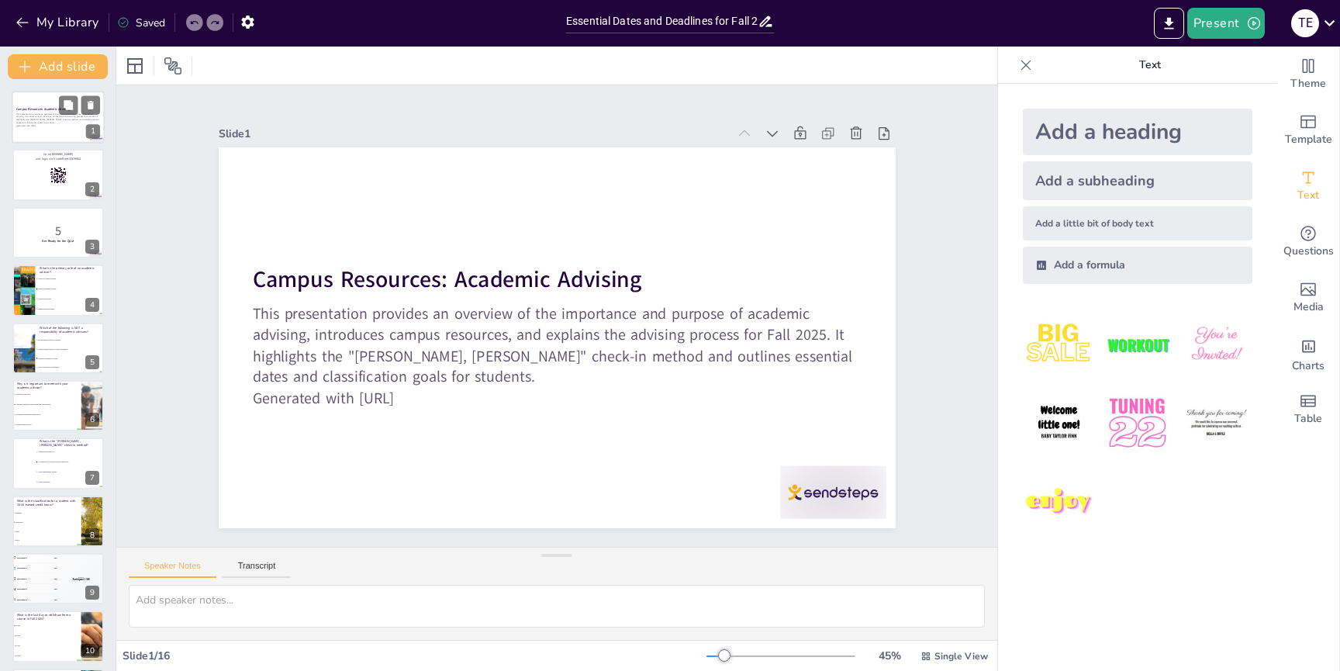
checkbox input "true"
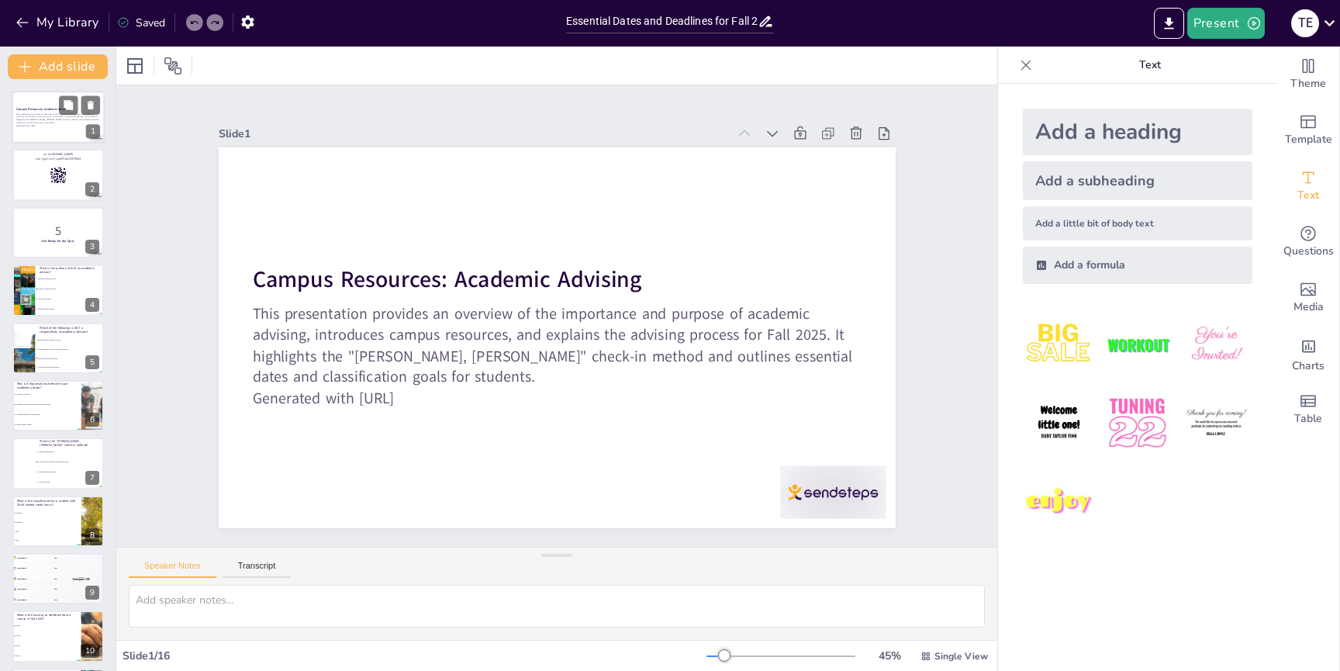
checkbox input "true"
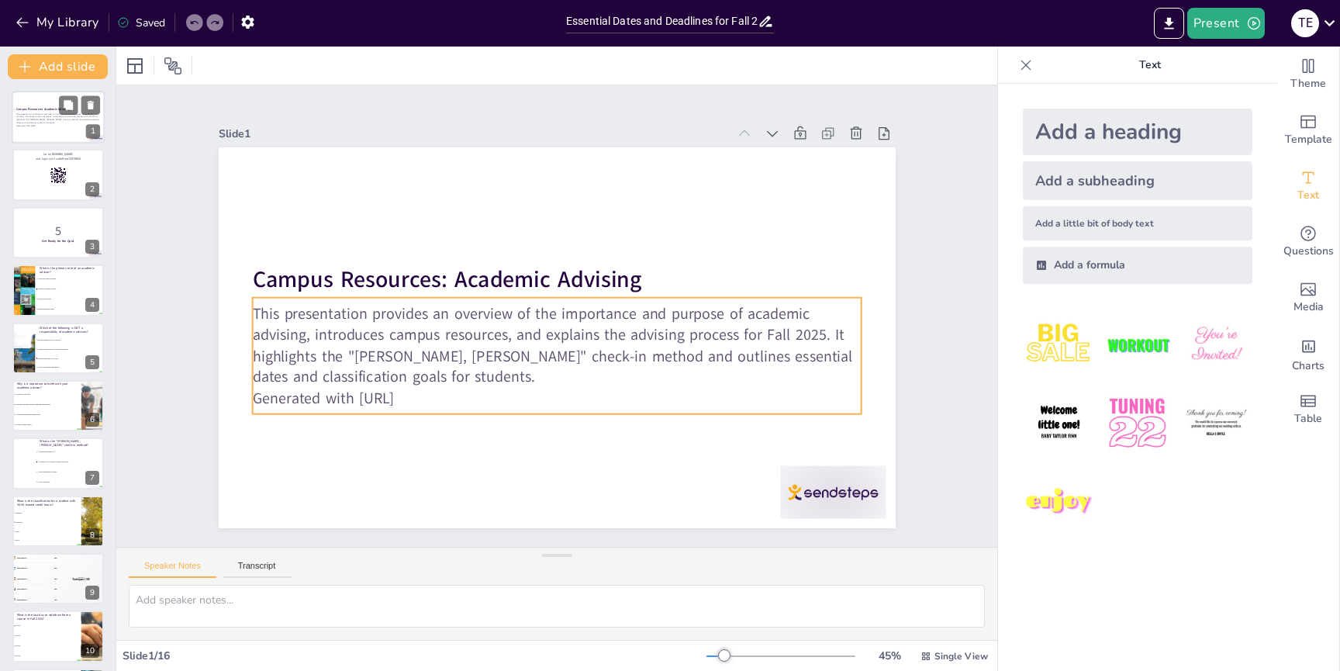
click at [42, 115] on p "This presentation provides an overview of the importance and purpose of academi…" at bounding box center [58, 118] width 84 height 12
checkbox input "true"
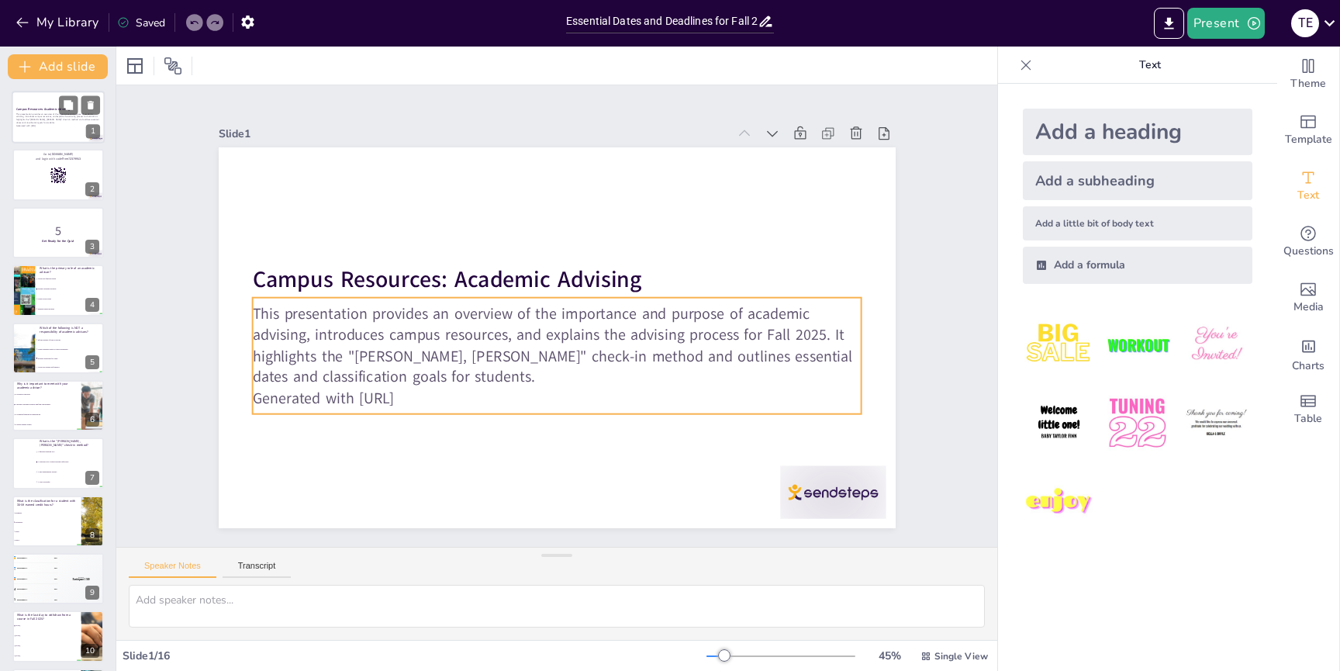
checkbox input "true"
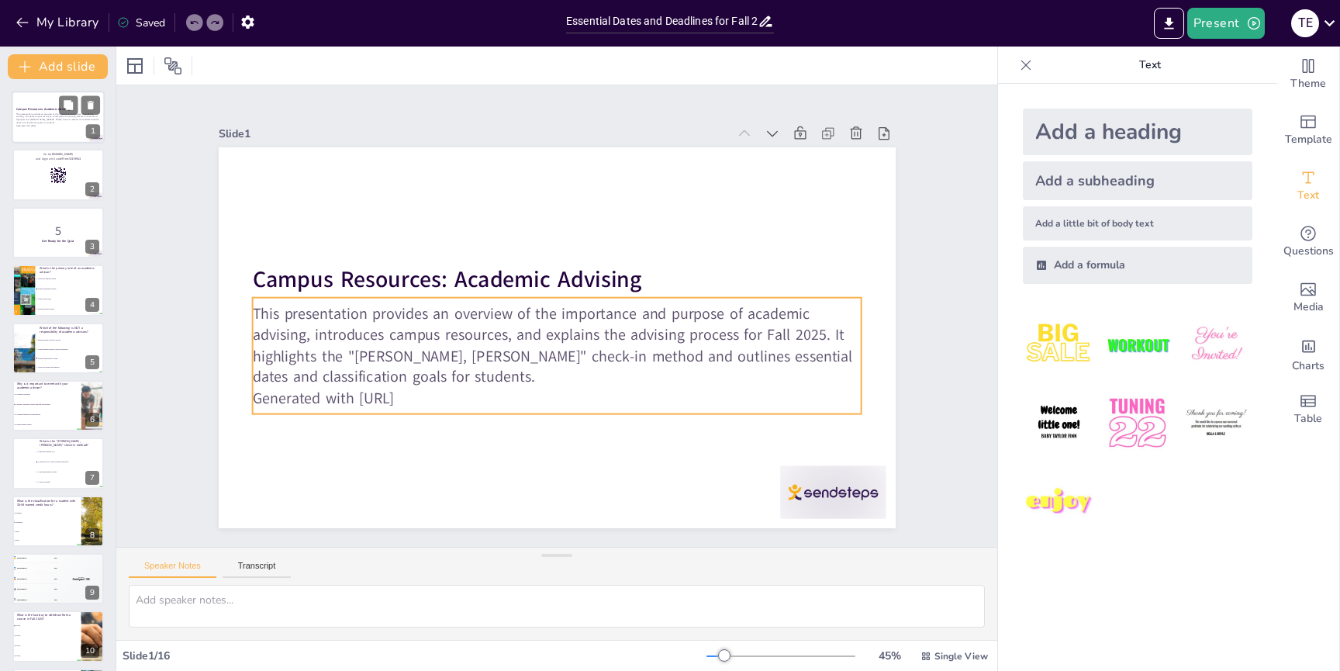
checkbox input "true"
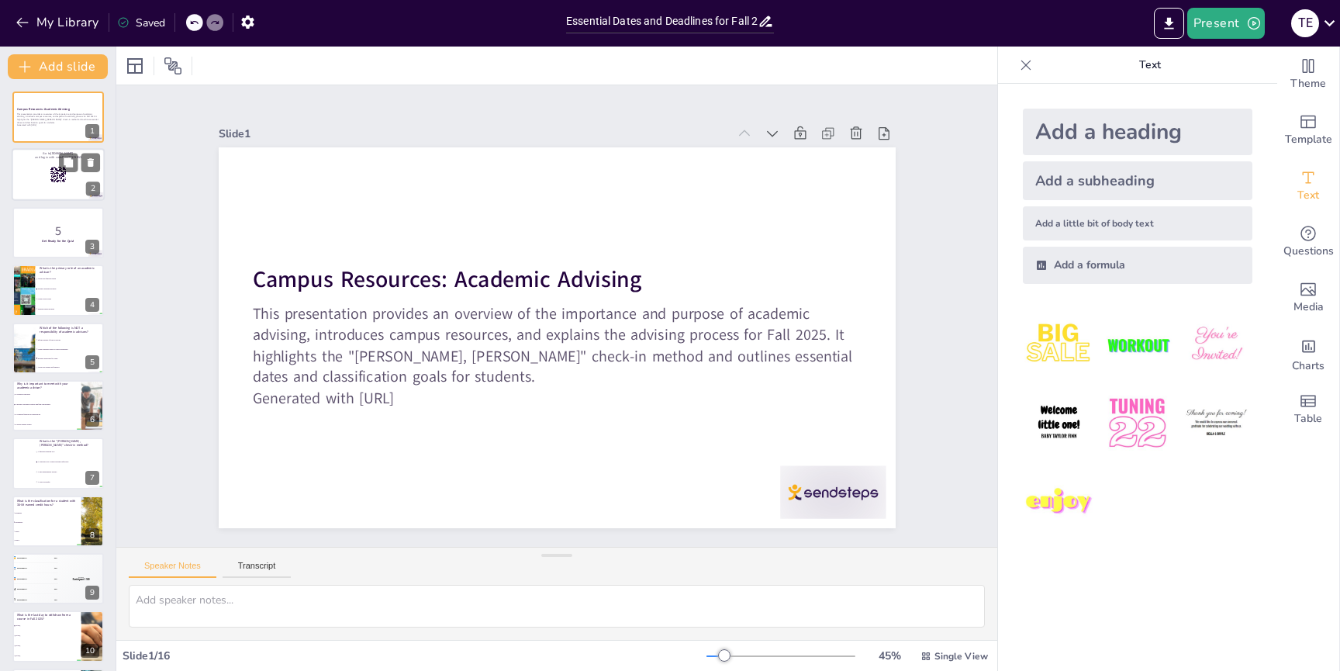
checkbox input "true"
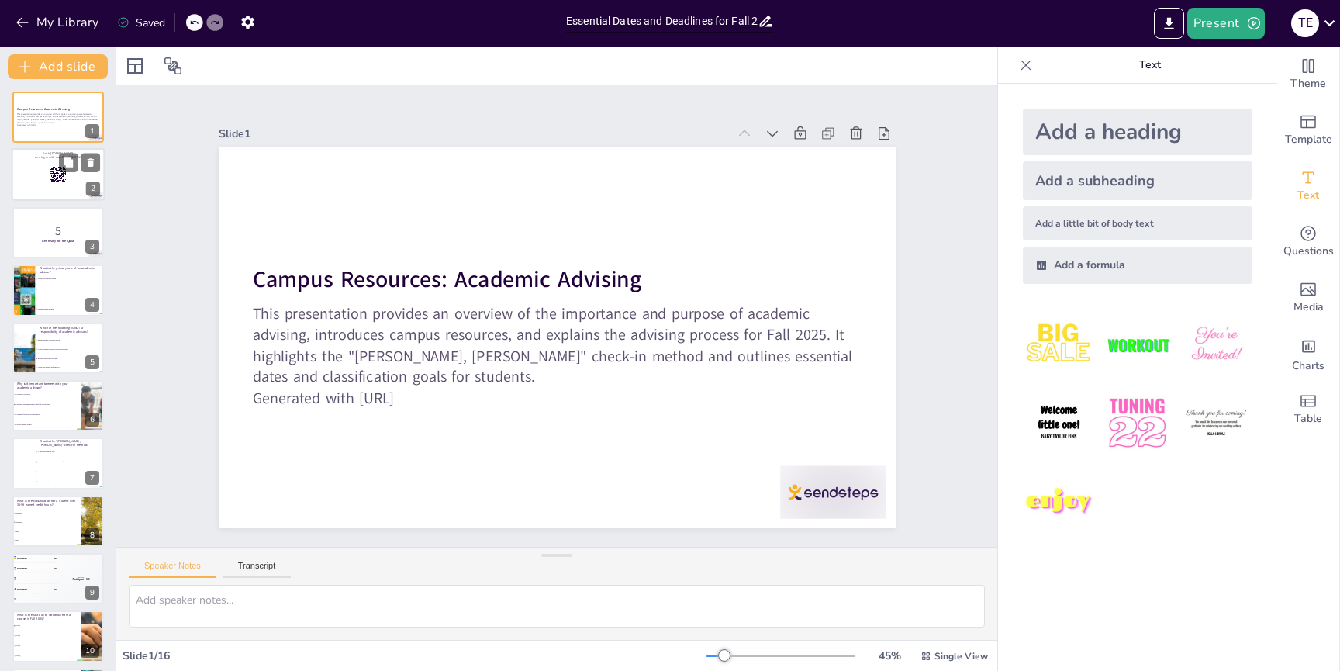
checkbox input "true"
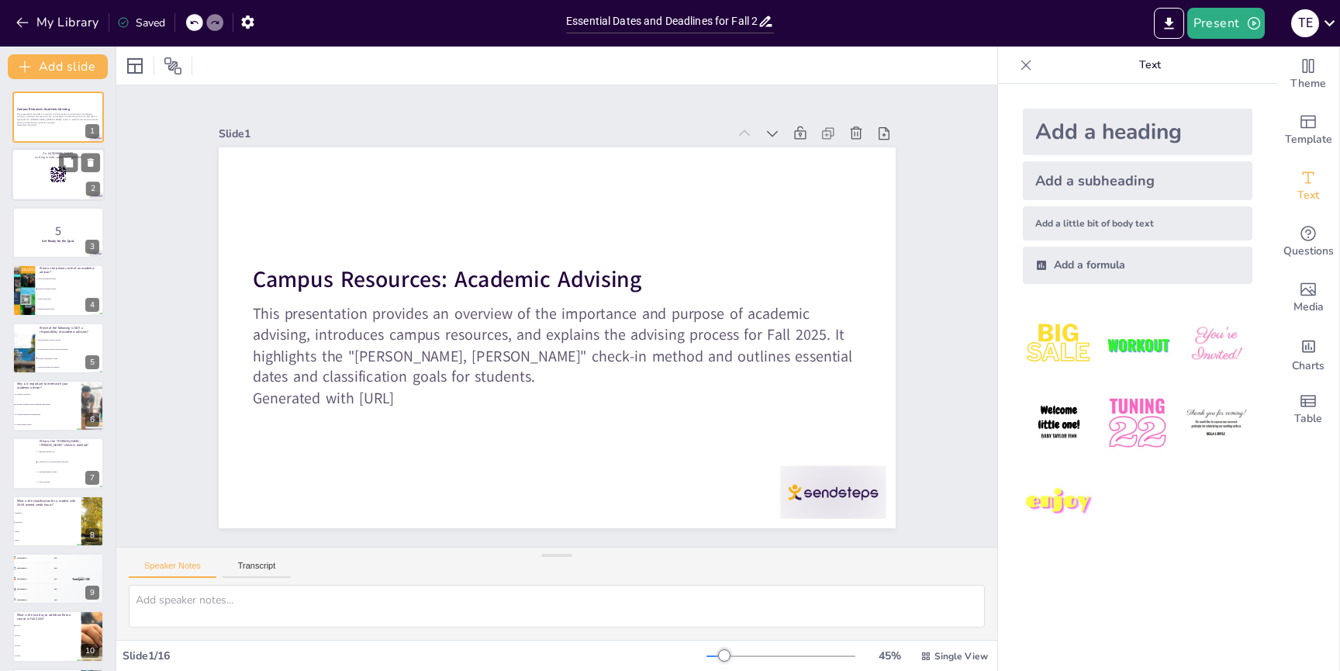
checkbox input "true"
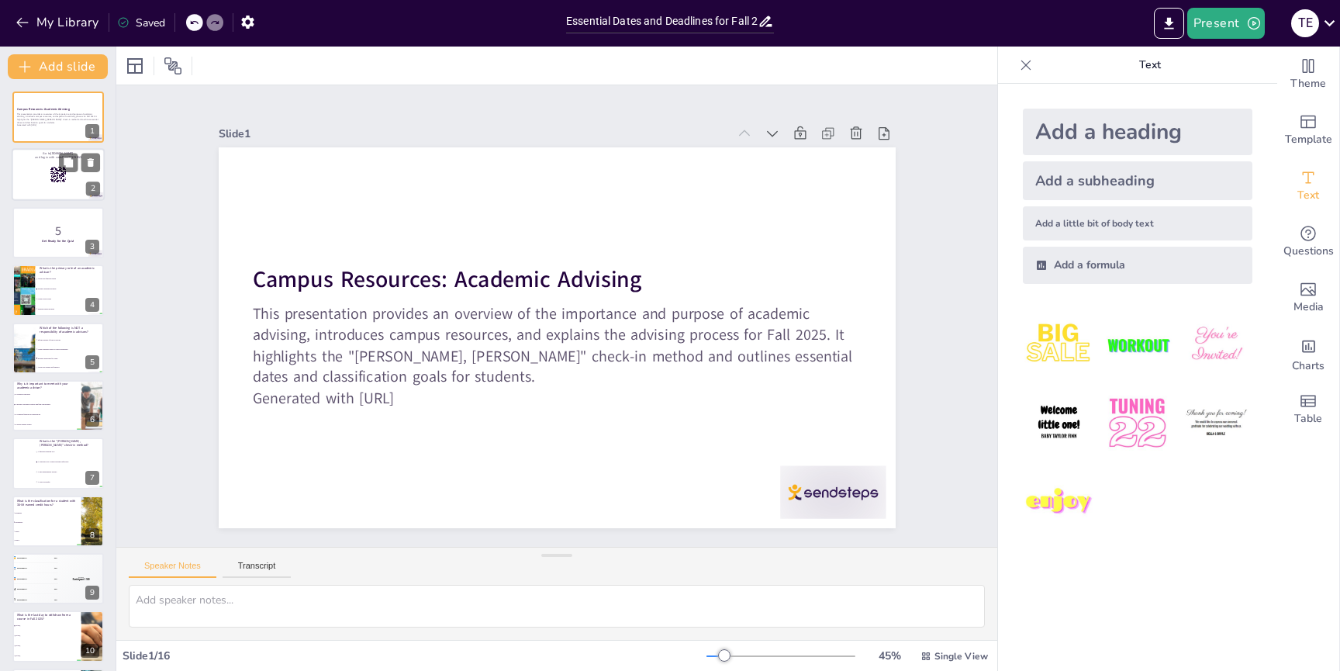
checkbox input "true"
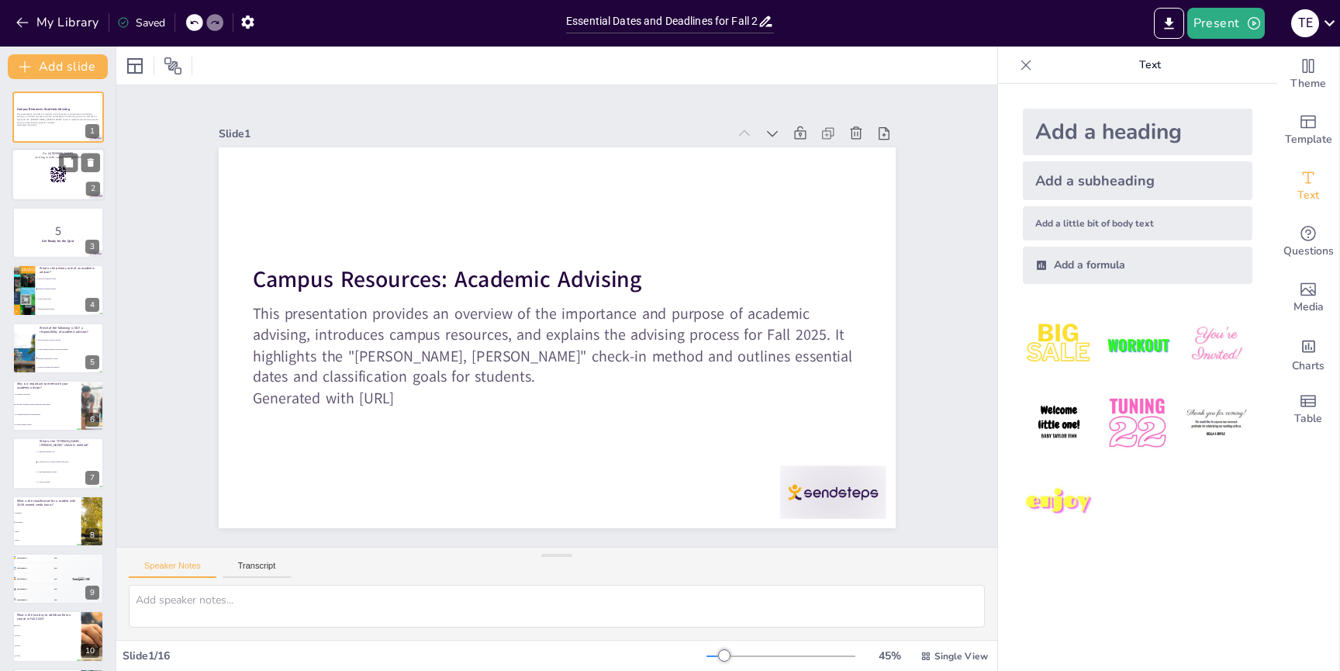
checkbox input "true"
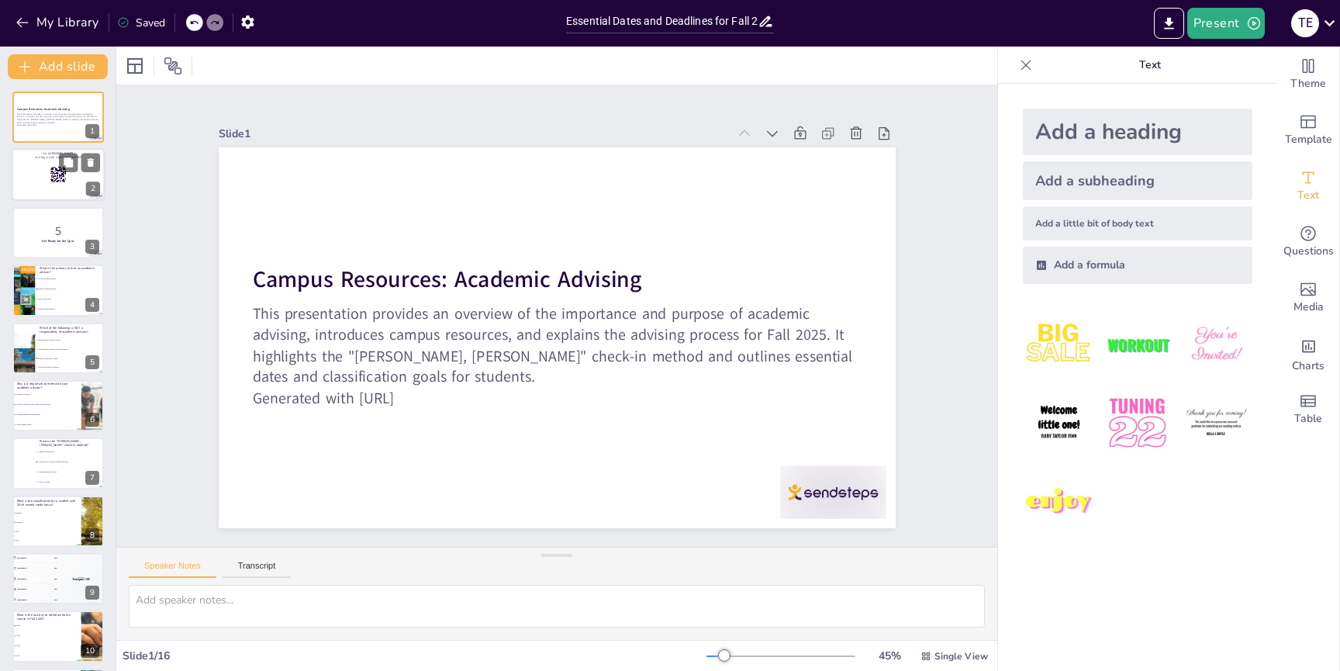
checkbox input "true"
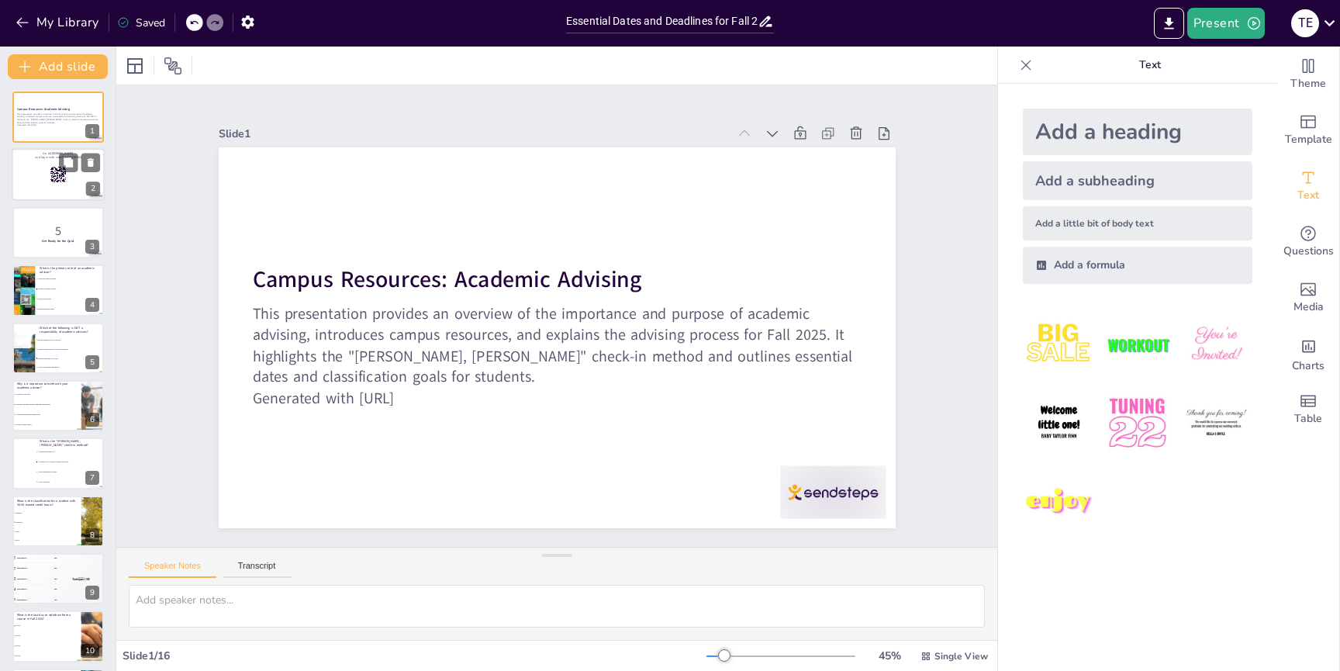
checkbox input "true"
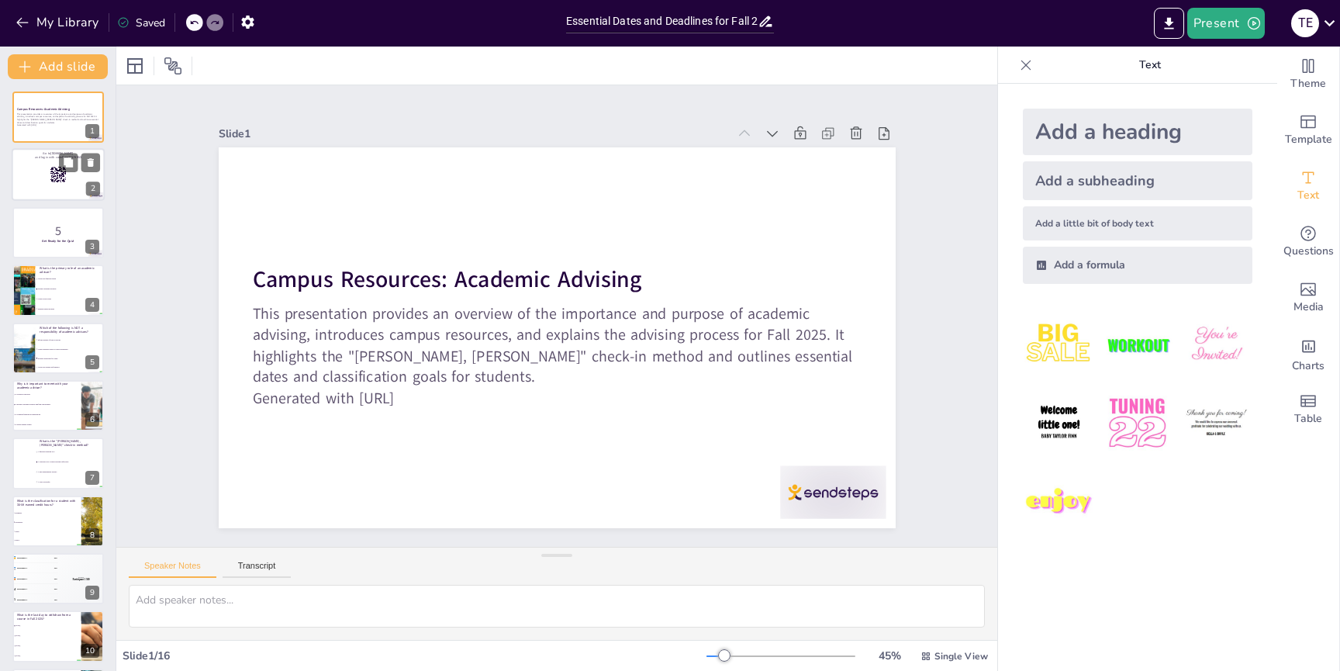
checkbox input "true"
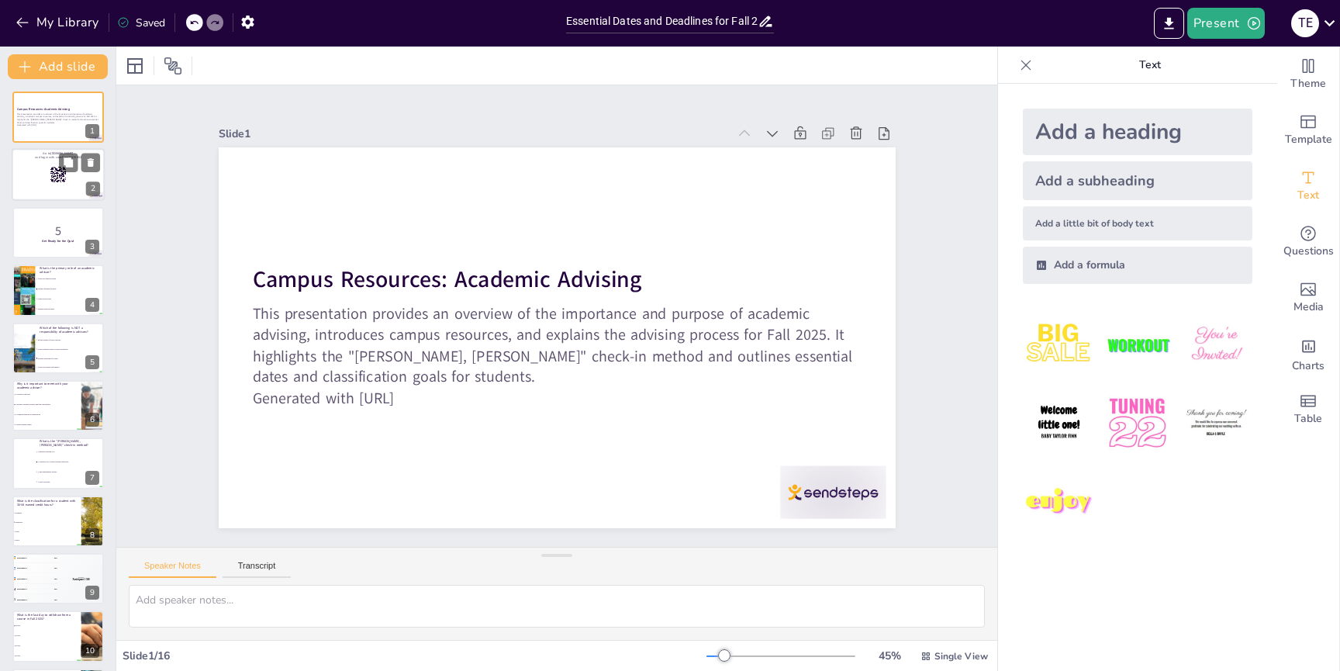
click at [23, 173] on div at bounding box center [58, 175] width 93 height 53
checkbox input "true"
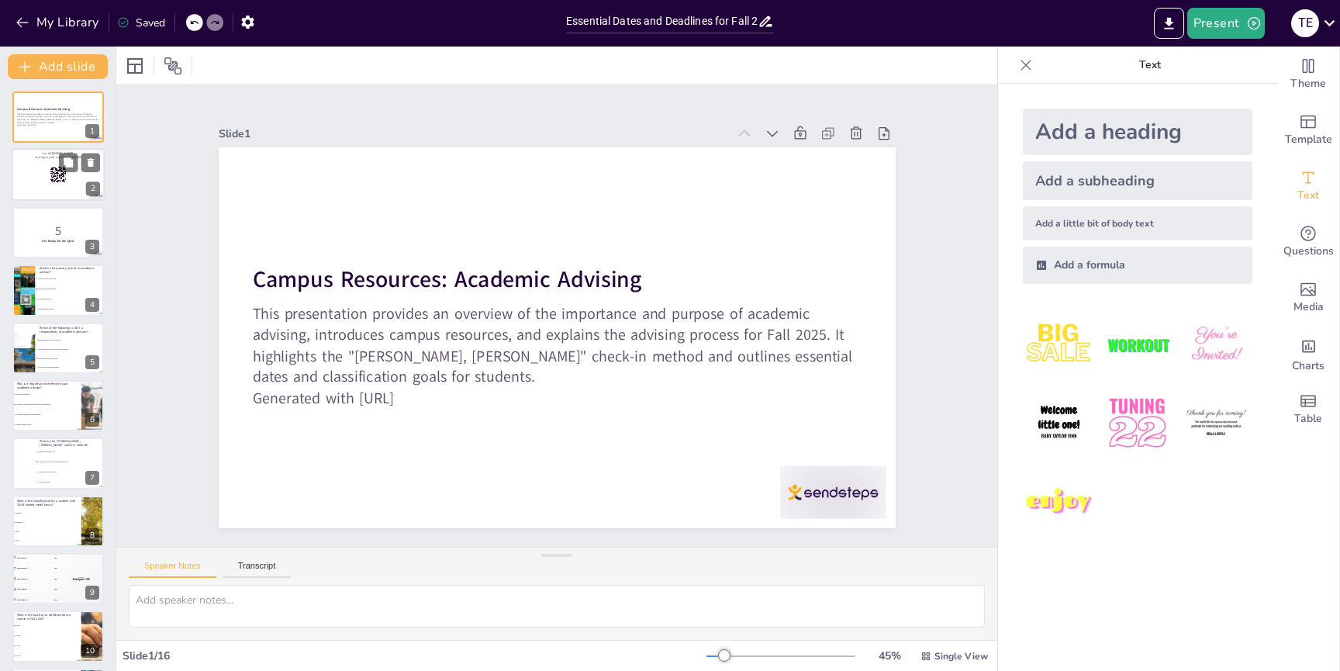
checkbox input "true"
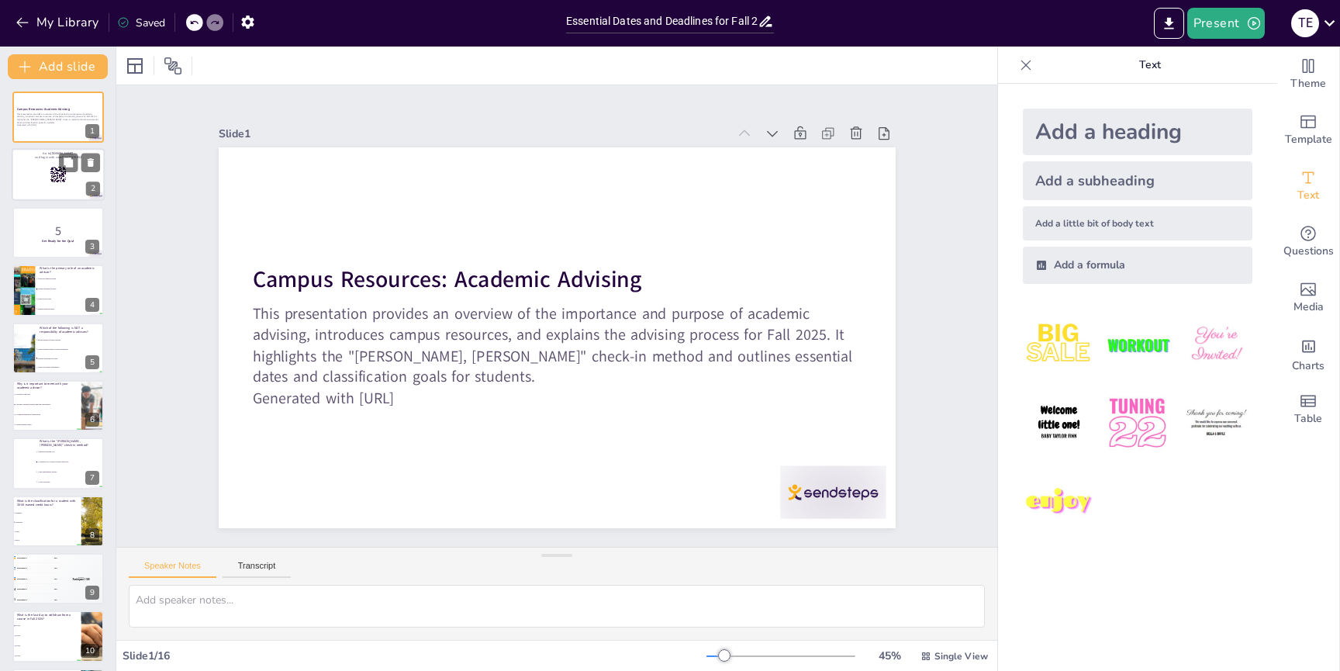
checkbox input "true"
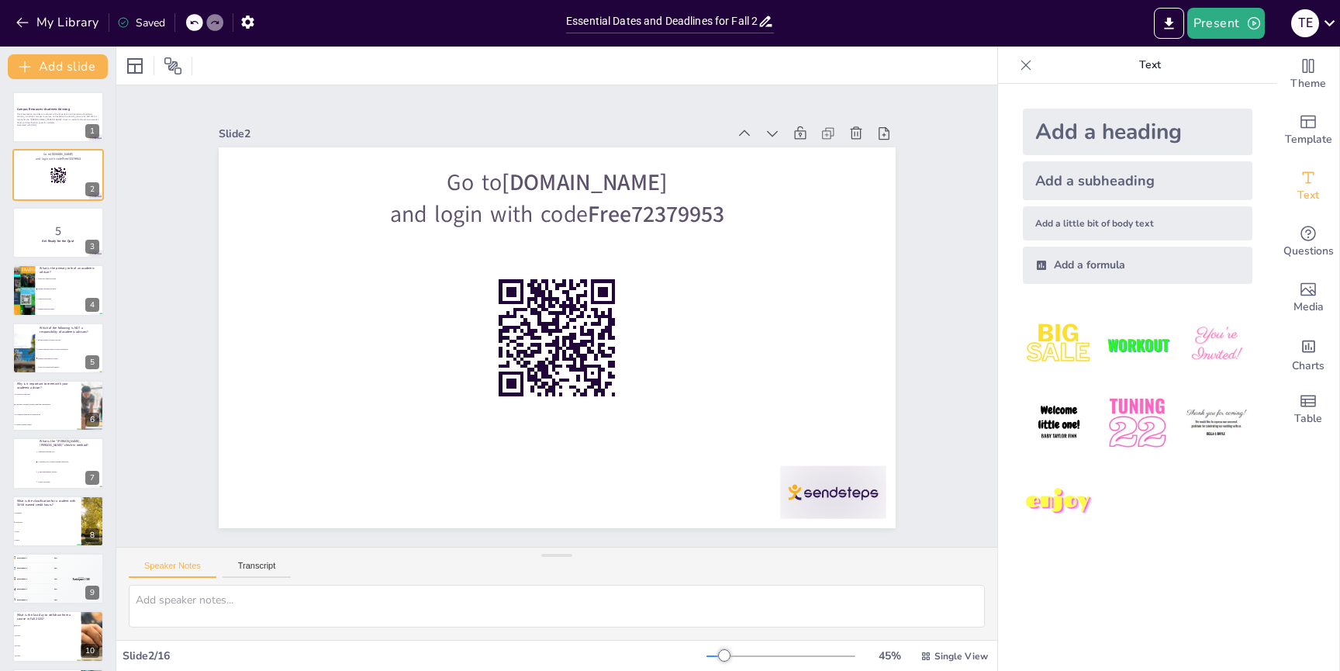
checkbox input "true"
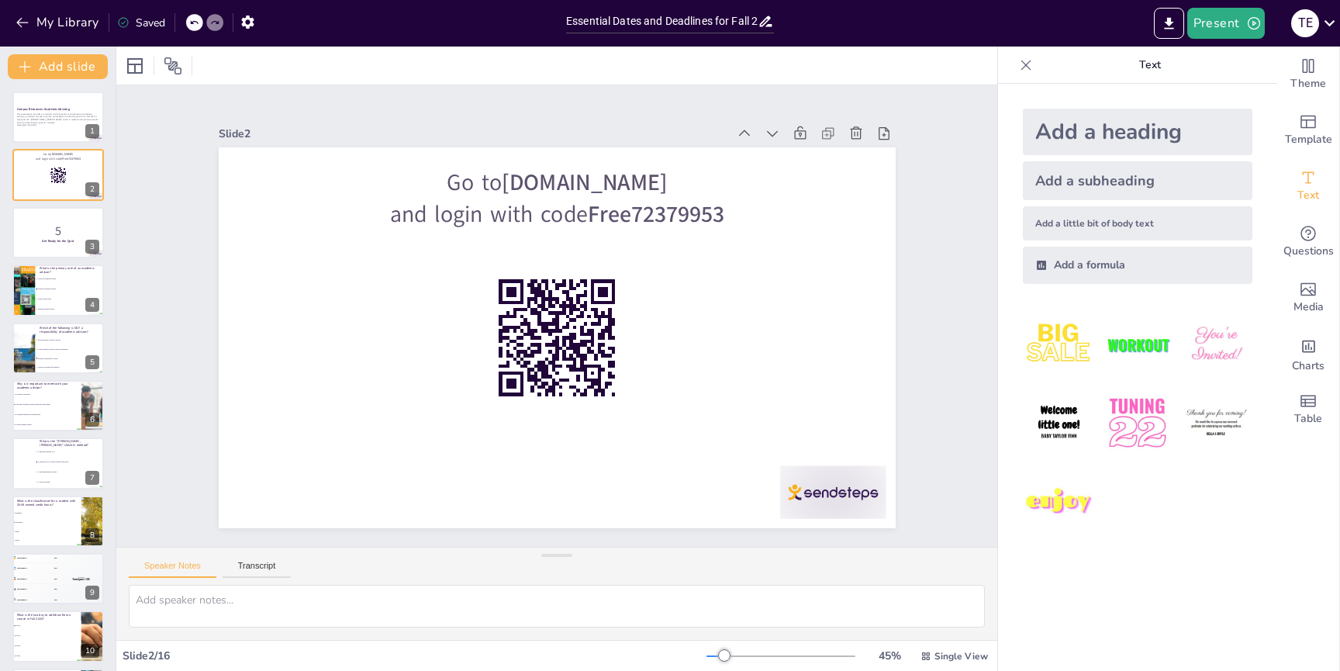
checkbox input "true"
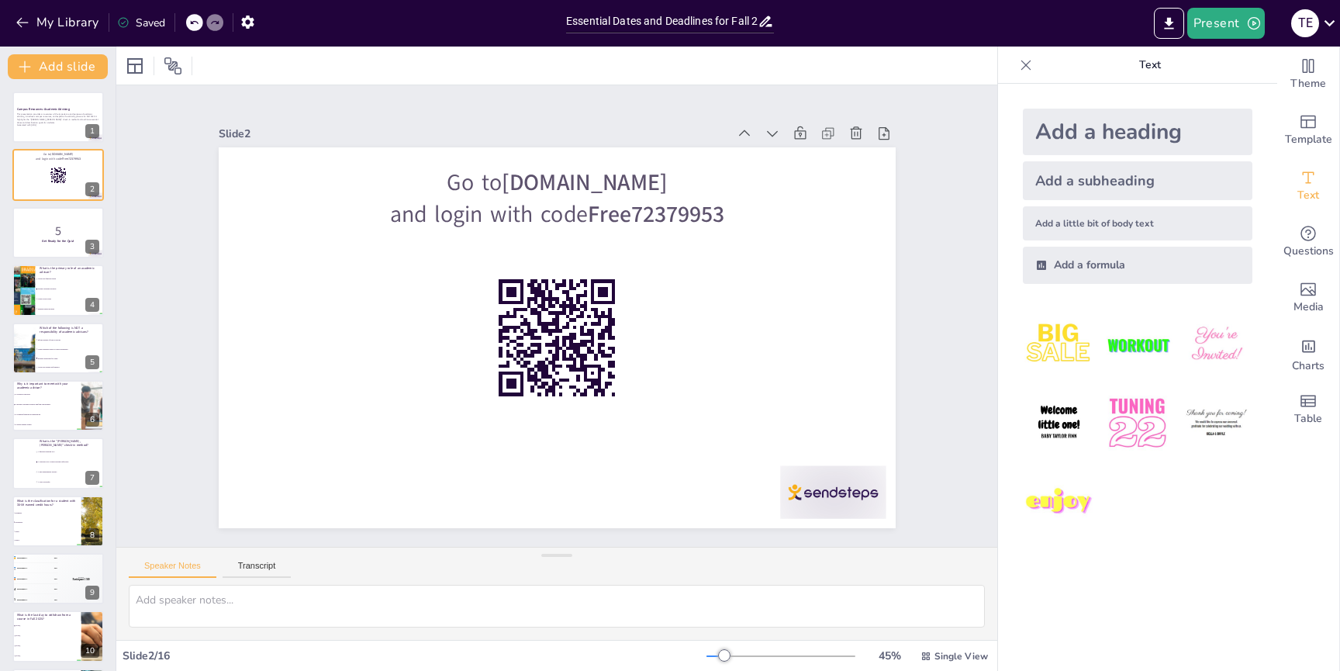
checkbox input "true"
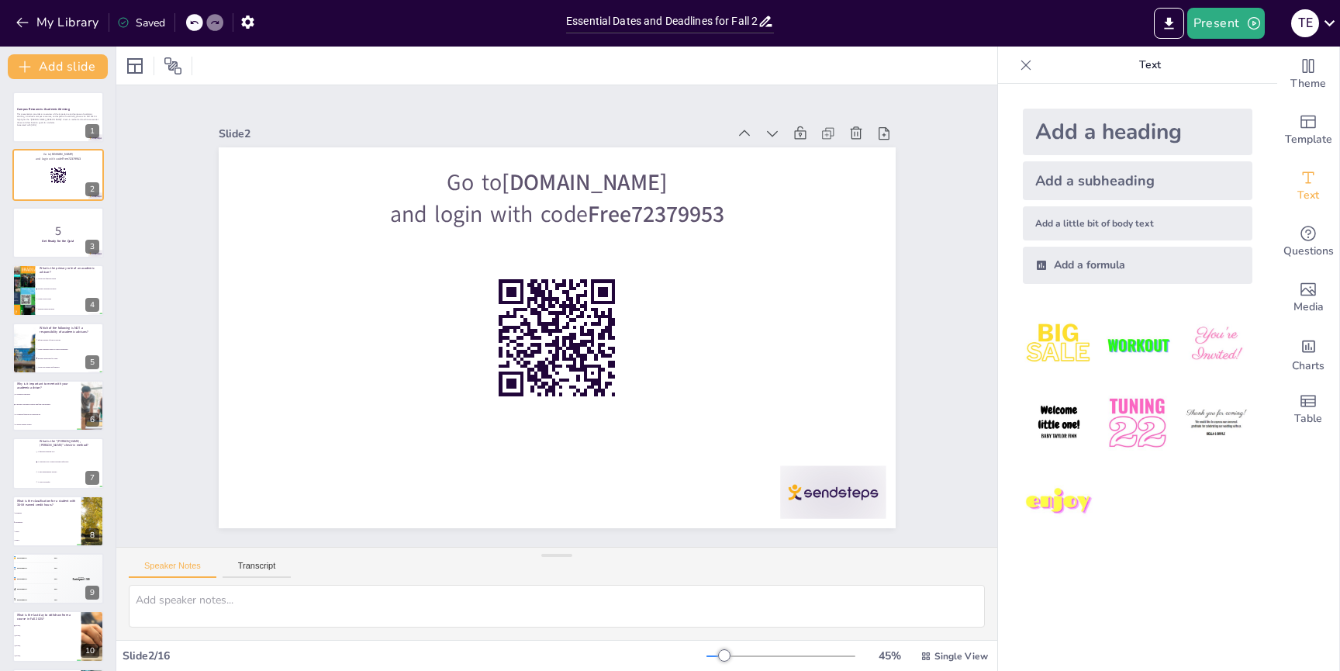
checkbox input "true"
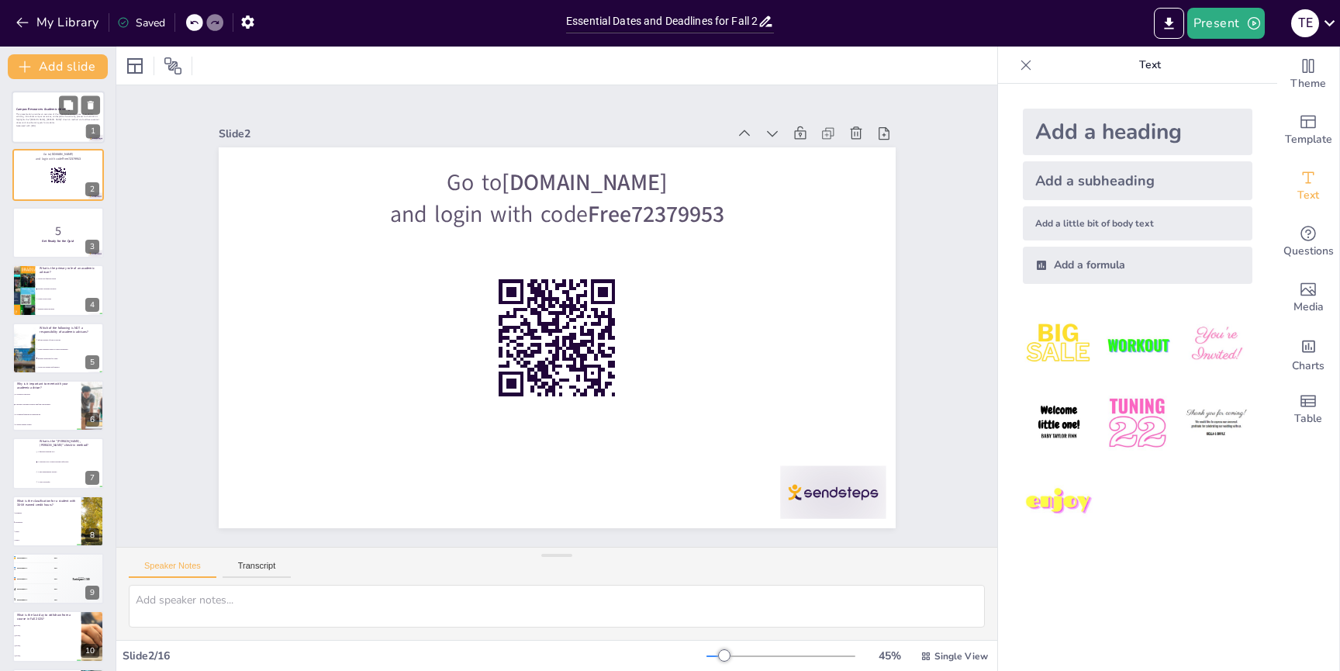
checkbox input "true"
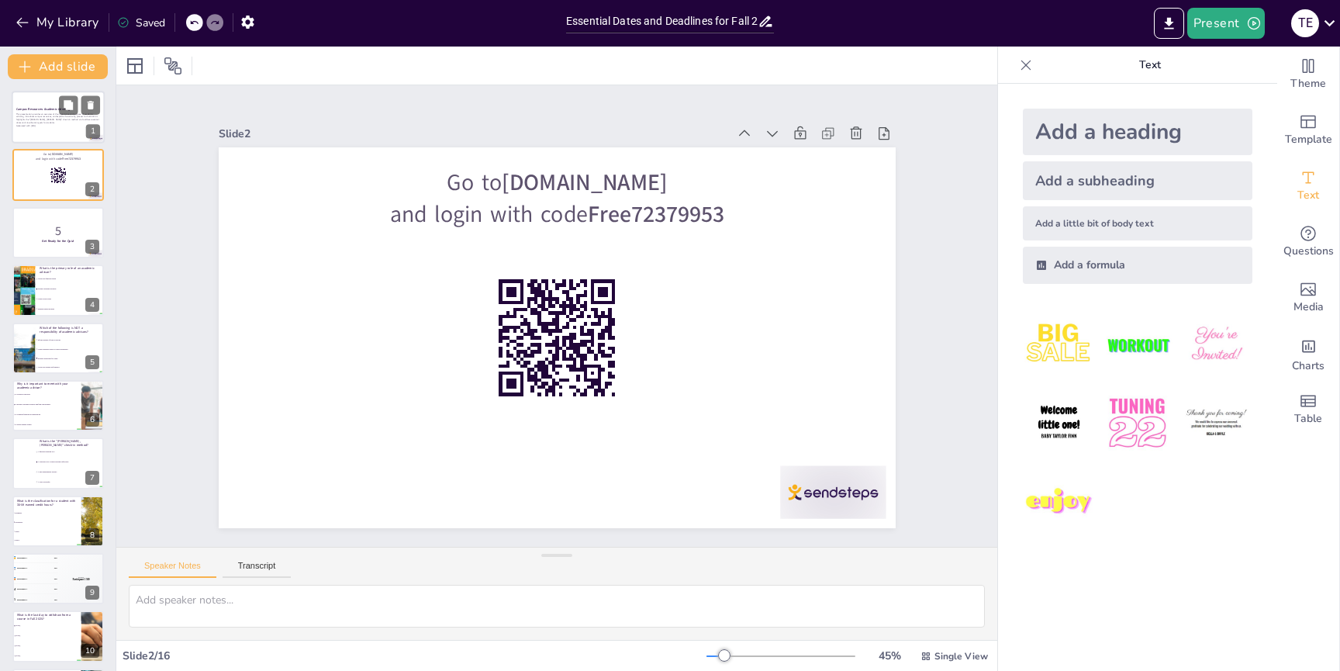
checkbox input "true"
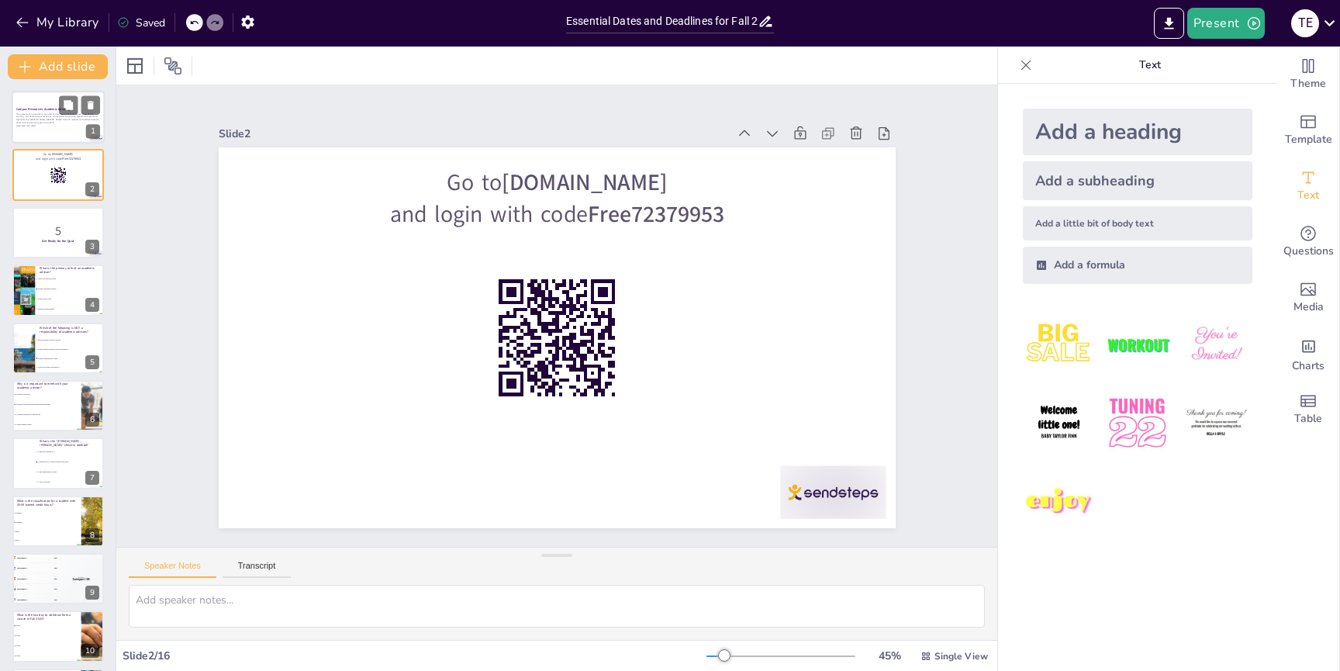
checkbox input "true"
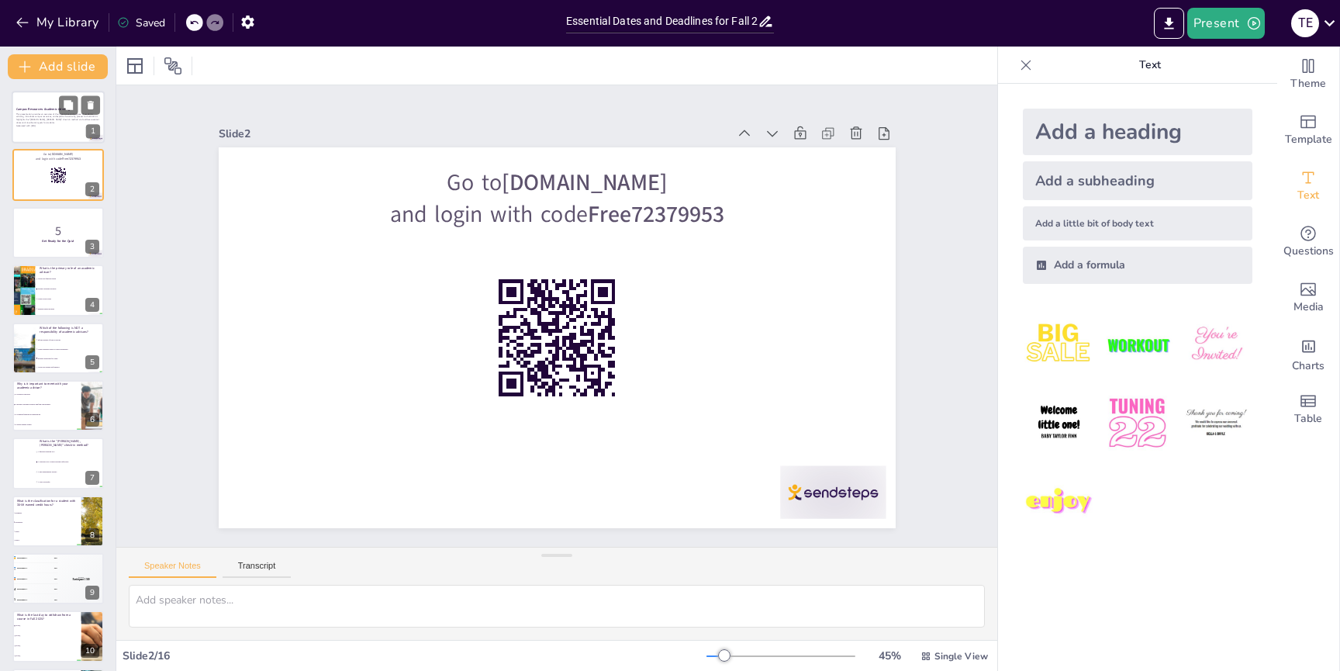
checkbox input "true"
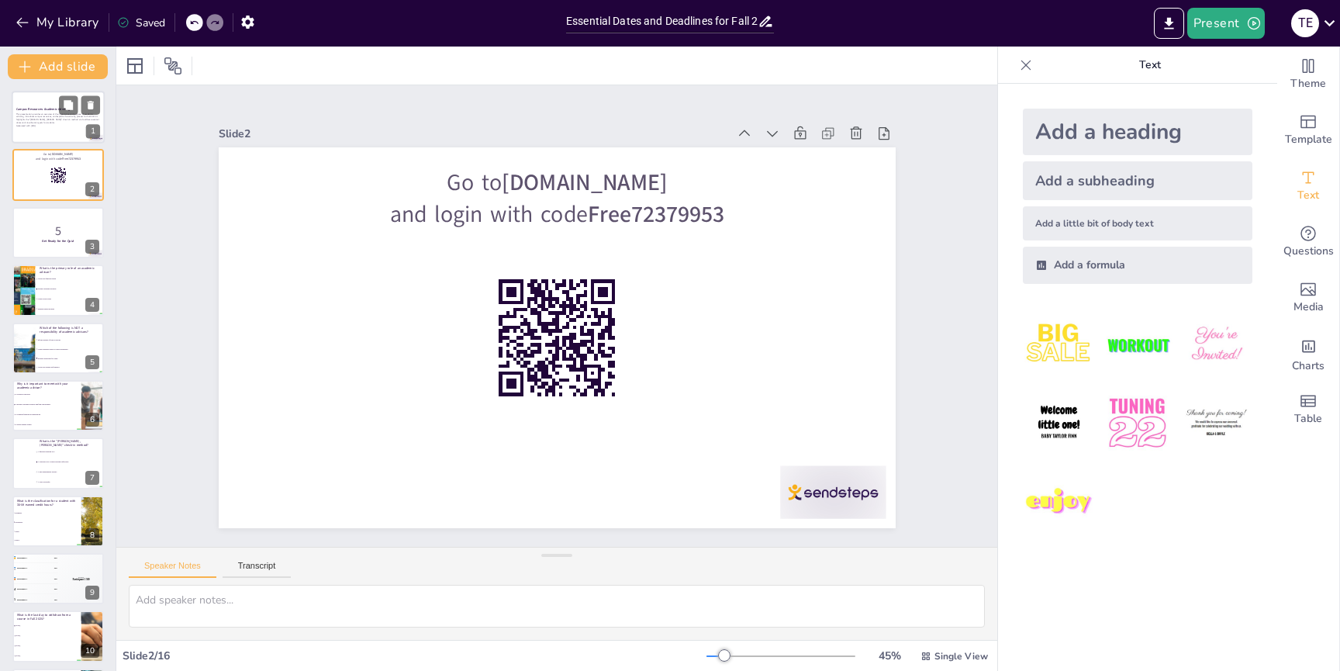
checkbox input "true"
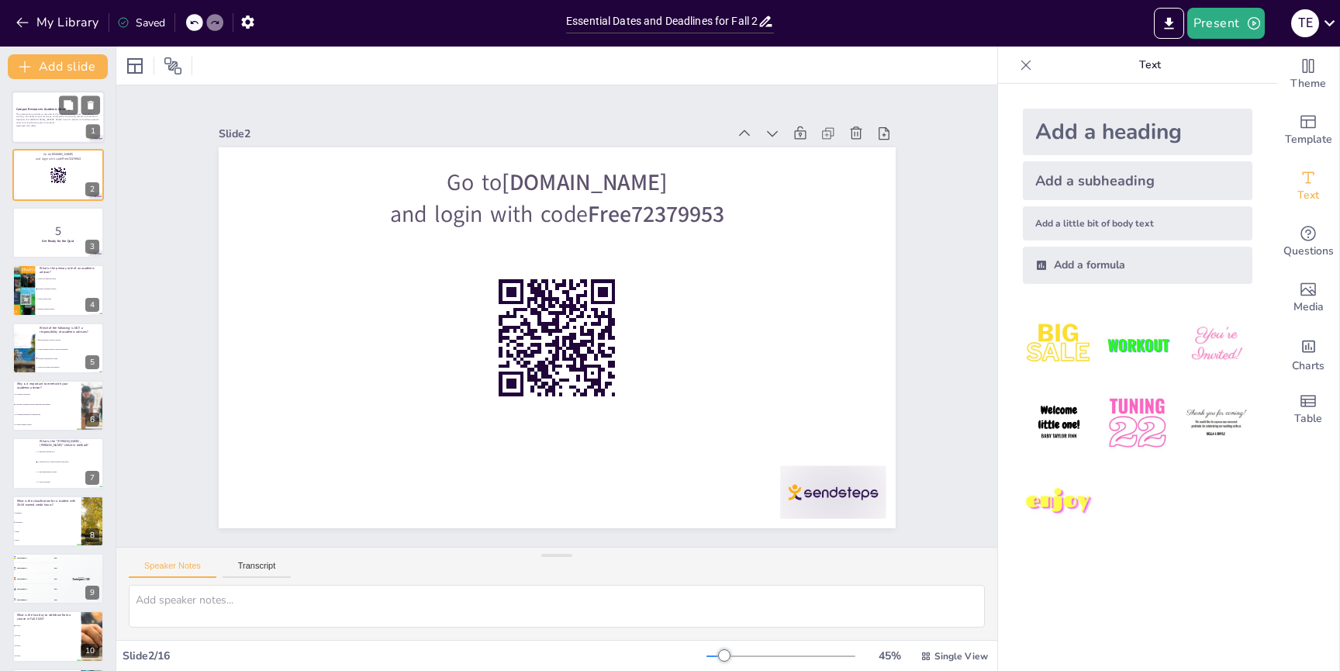
checkbox input "true"
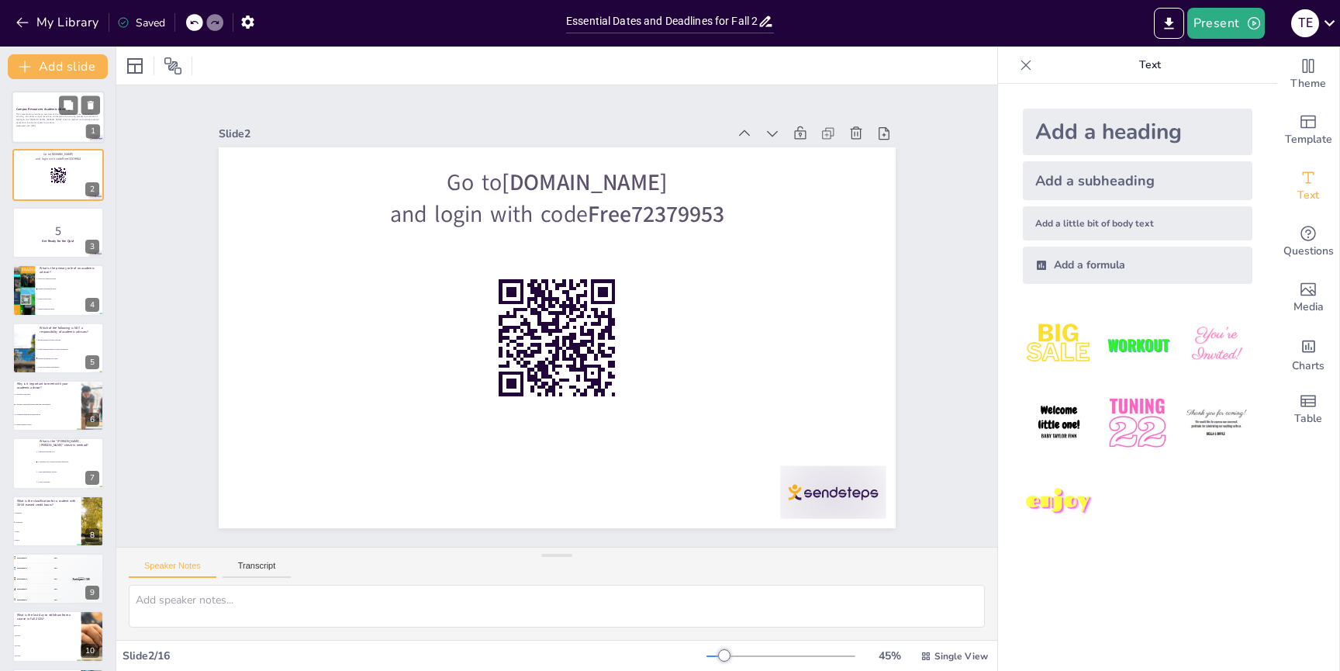
checkbox input "true"
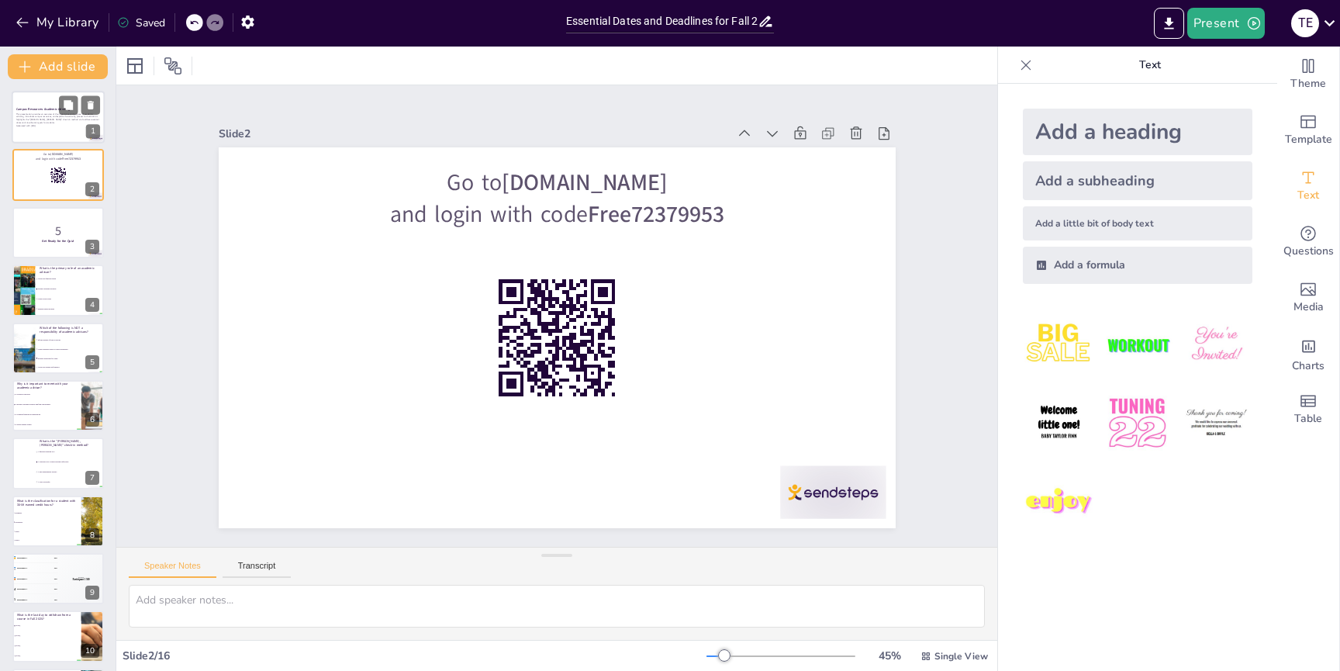
checkbox input "true"
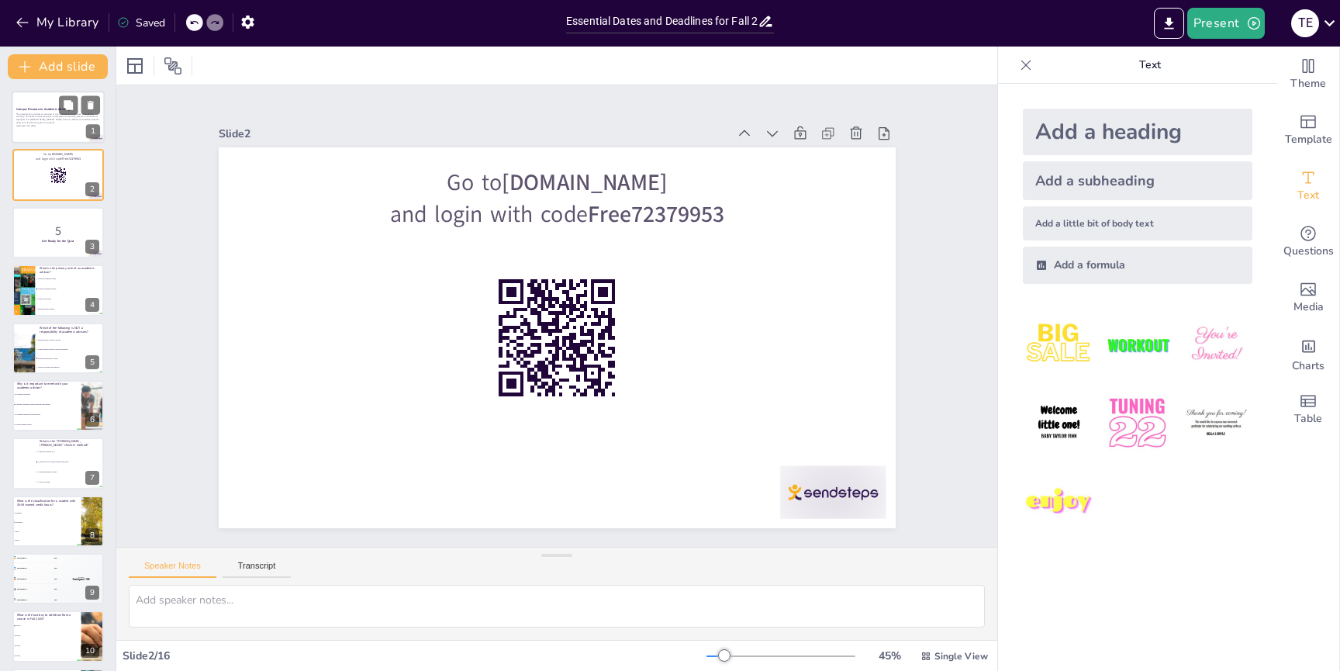
checkbox input "true"
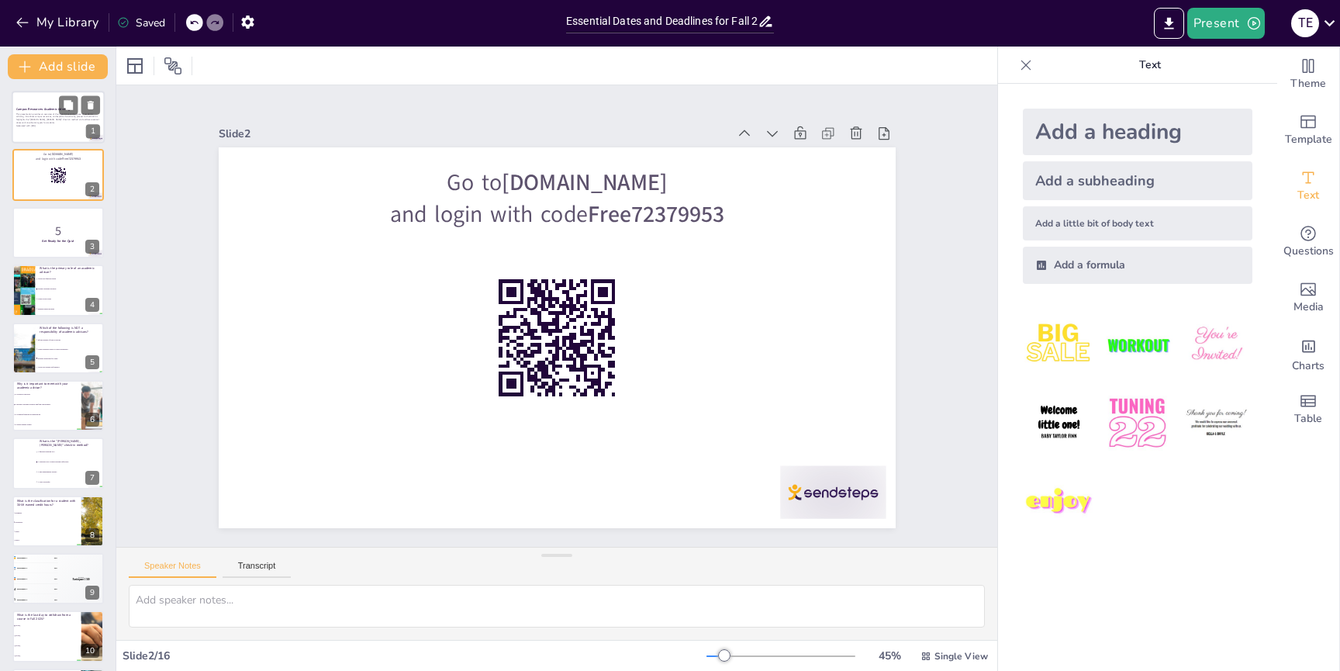
checkbox input "true"
click at [26, 119] on p "This presentation provides an overview of the importance and purpose of academi…" at bounding box center [58, 118] width 84 height 12
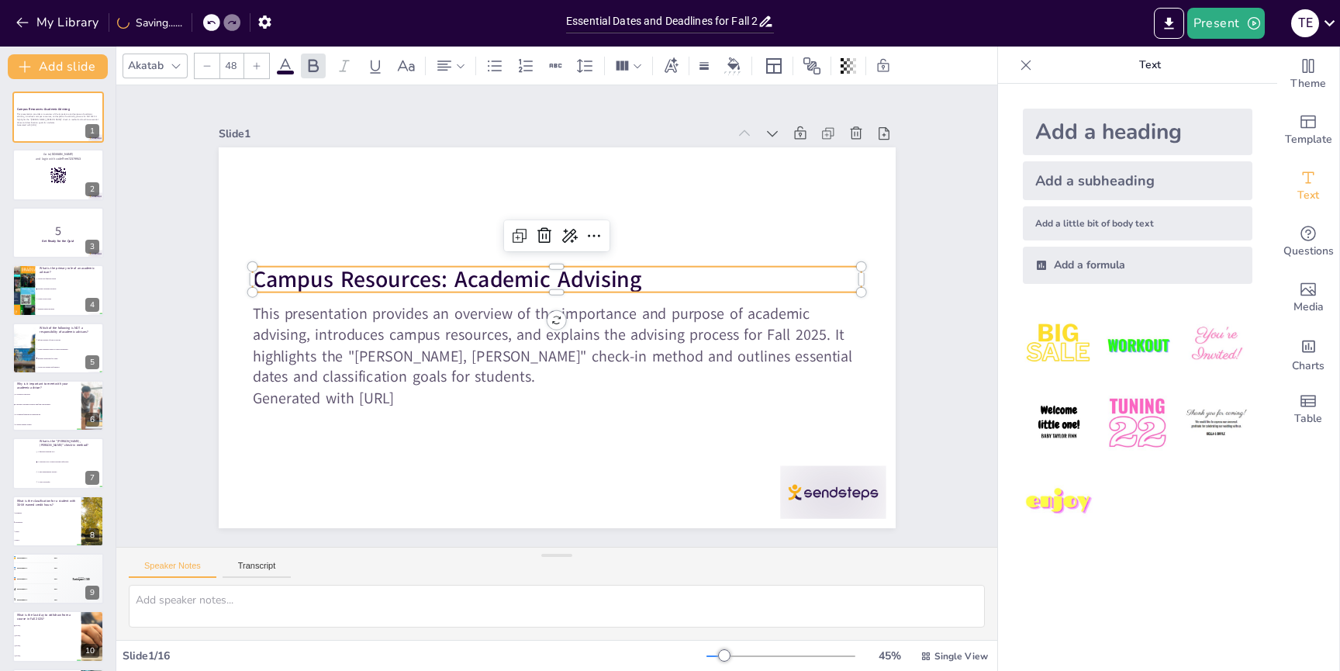
click at [544, 271] on strong "Campus Resources: Academic Advising" at bounding box center [451, 267] width 390 height 71
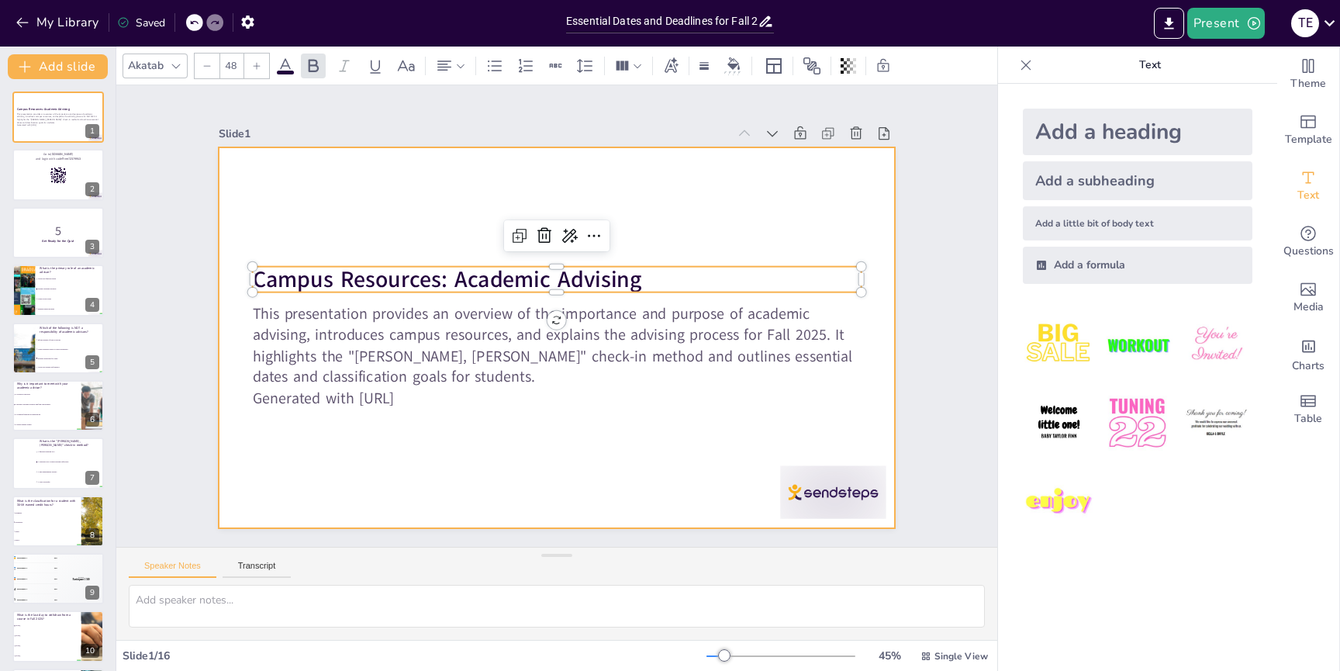
click at [787, 195] on div at bounding box center [554, 337] width 713 height 449
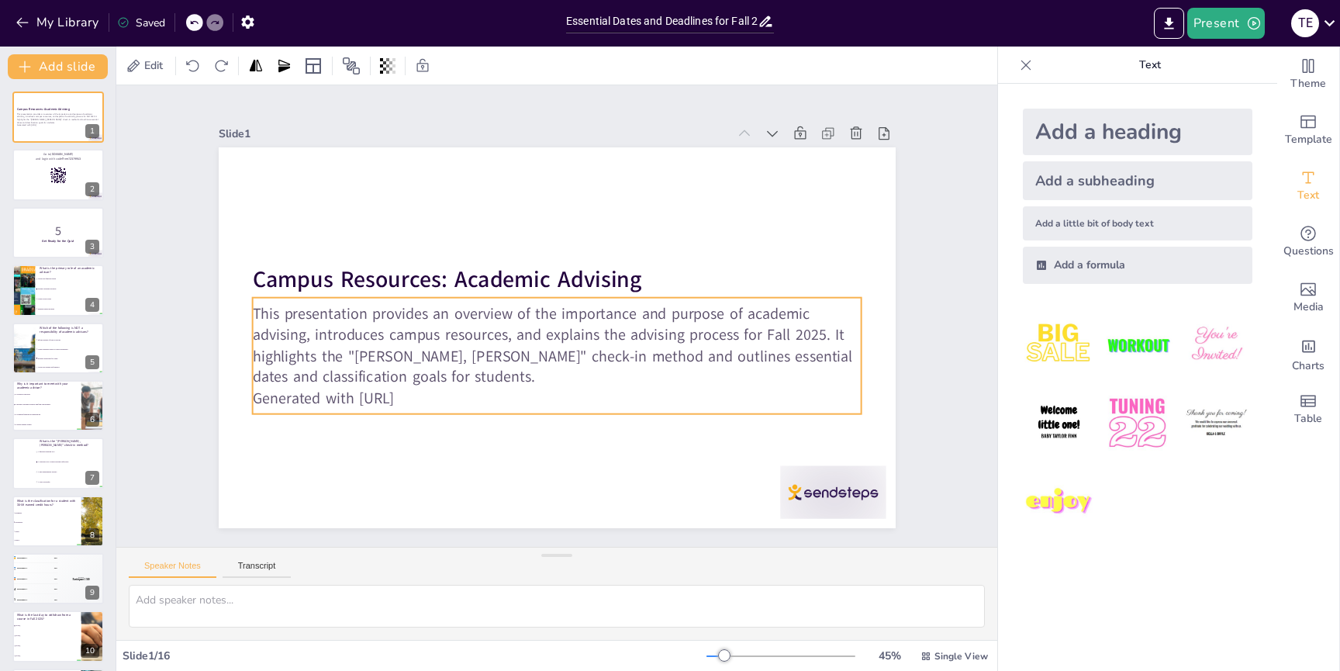
click at [497, 376] on p "This presentation provides an overview of the importance and purpose of academi…" at bounding box center [554, 344] width 615 height 147
click at [511, 369] on p "This presentation provides an overview of the importance and purpose of academi…" at bounding box center [548, 344] width 606 height 268
click at [499, 374] on p "This presentation provides an overview of the importance and purpose of academi…" at bounding box center [554, 345] width 615 height 147
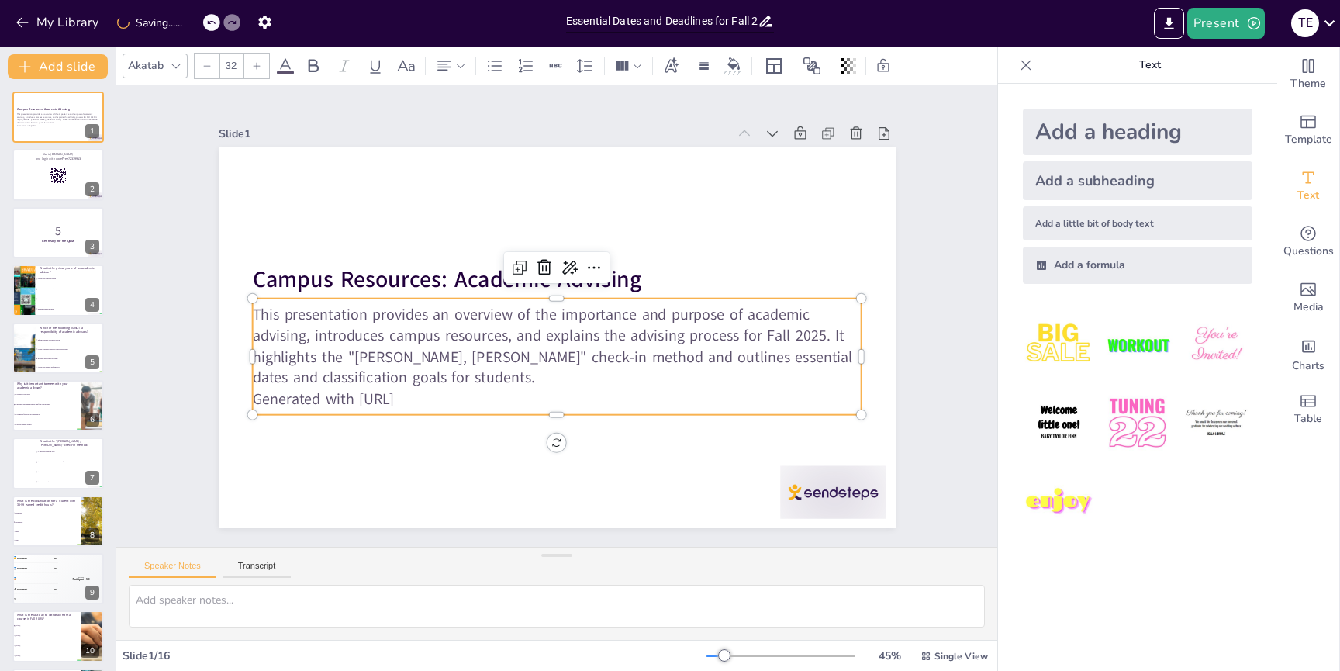
click at [483, 373] on p "This presentation provides an overview of the importance and purpose of academi…" at bounding box center [557, 346] width 610 height 85
click at [472, 374] on p "This presentation provides an overview of the importance and purpose of academi…" at bounding box center [550, 345] width 613 height 209
click at [454, 374] on p "This presentation provides an overview of the importance and purpose of academi…" at bounding box center [554, 345] width 615 height 147
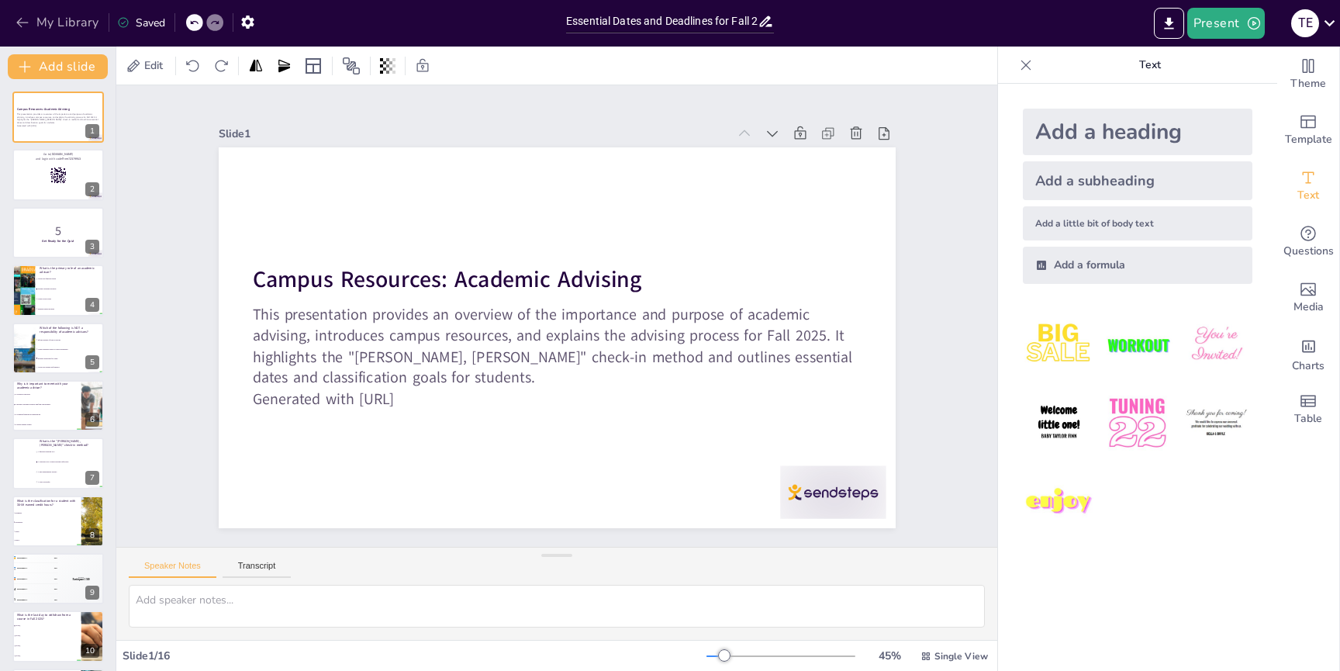
click at [64, 22] on button "My Library" at bounding box center [59, 22] width 94 height 25
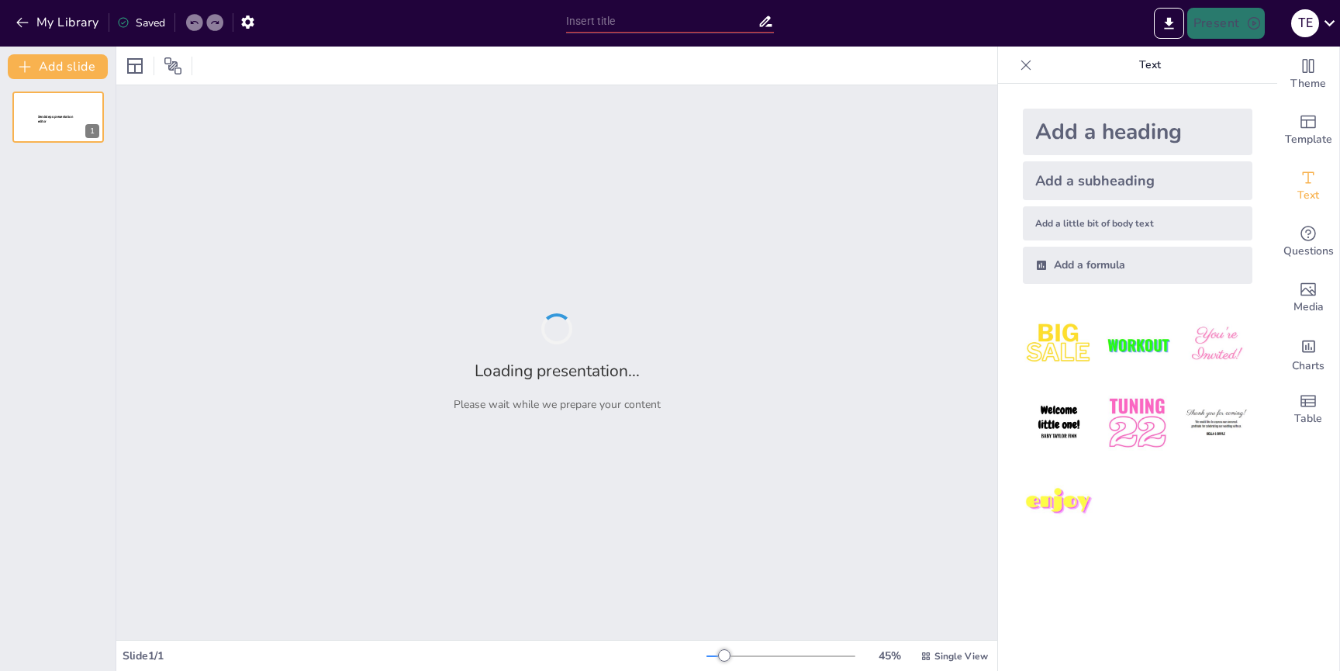
type input "Essential Dates and Deadlines for Fall 2025 Advisement"
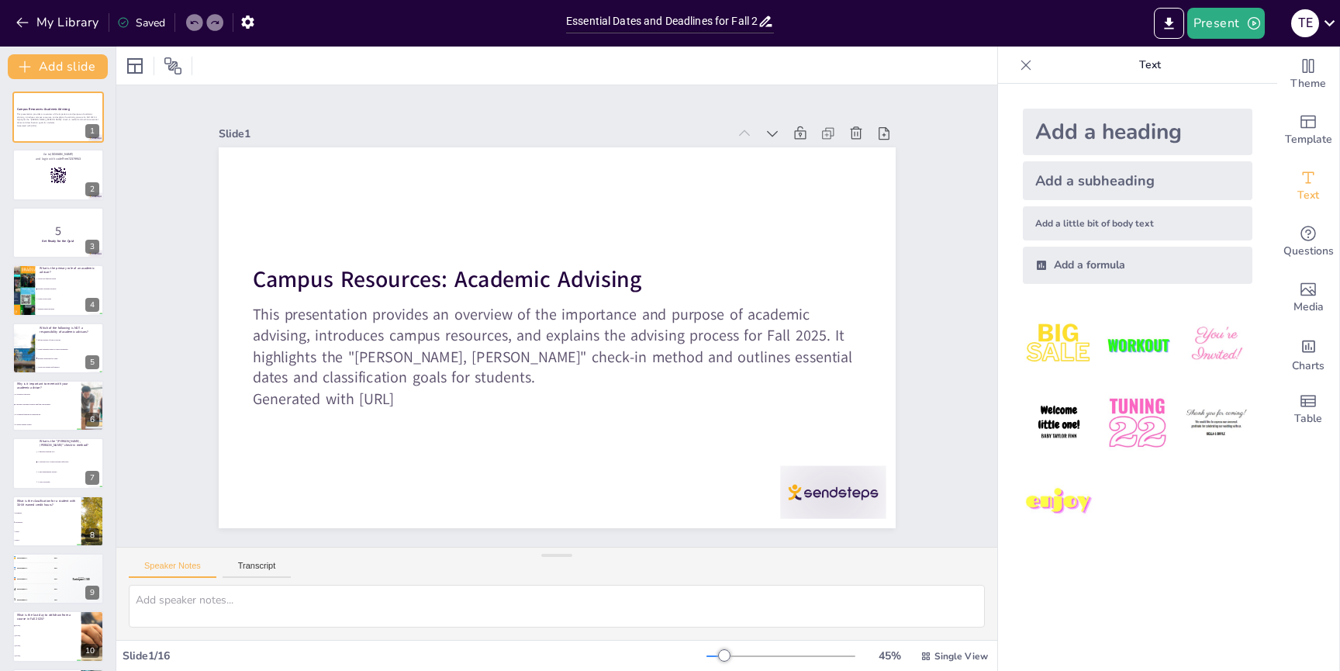
checkbox input "true"
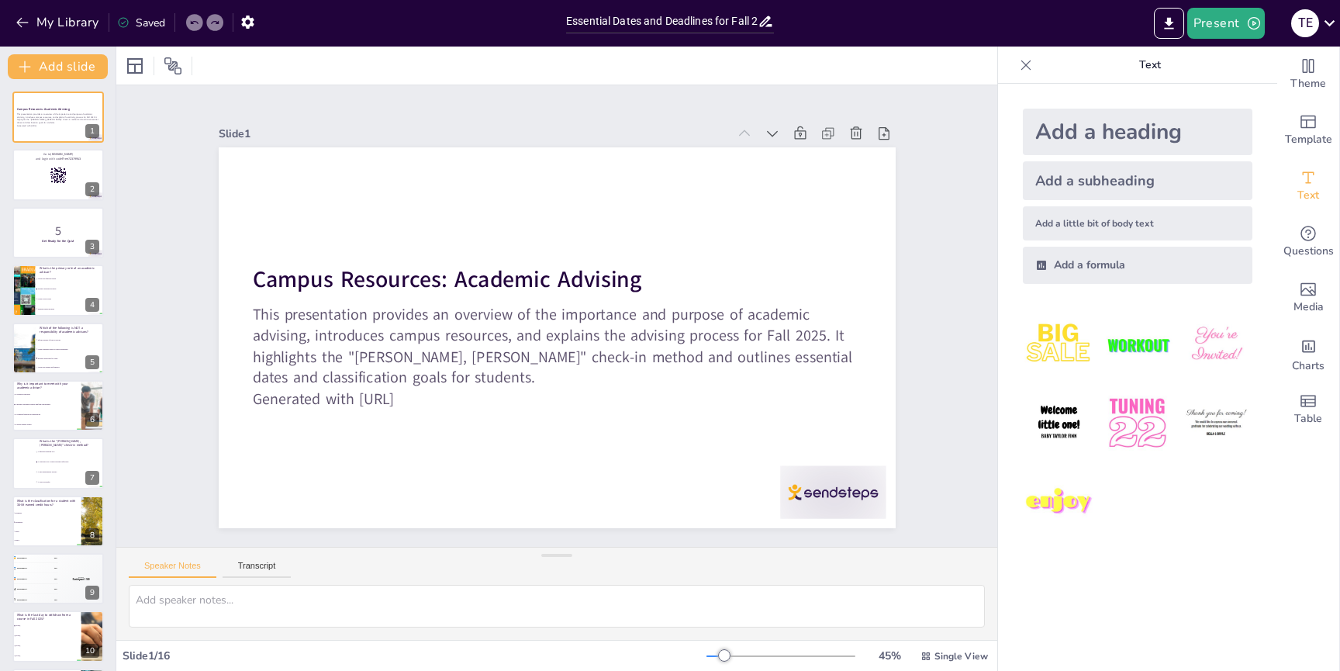
checkbox input "true"
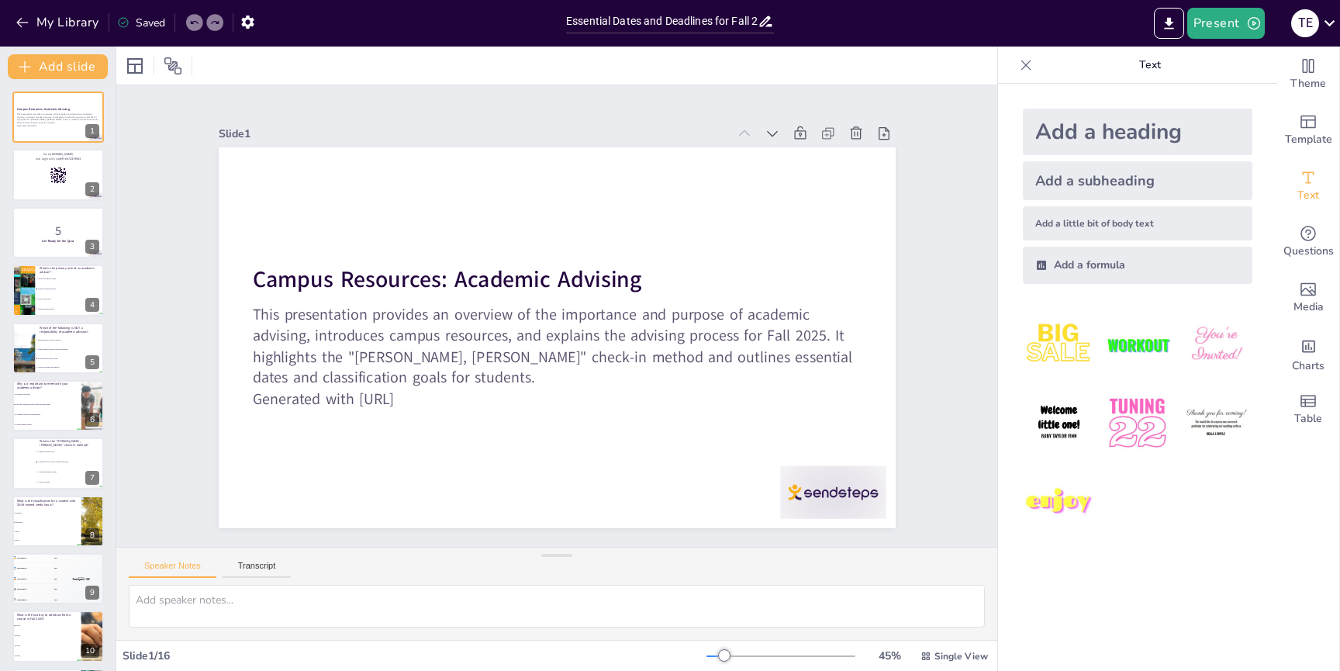
checkbox input "true"
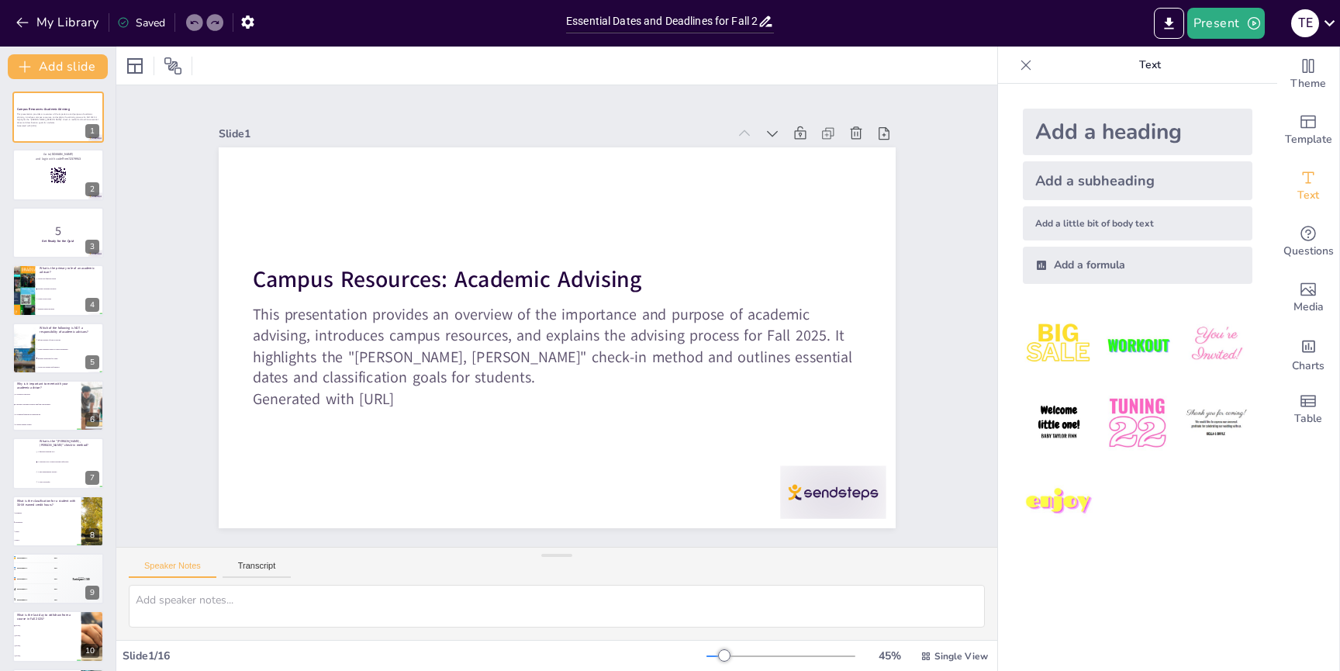
checkbox input "true"
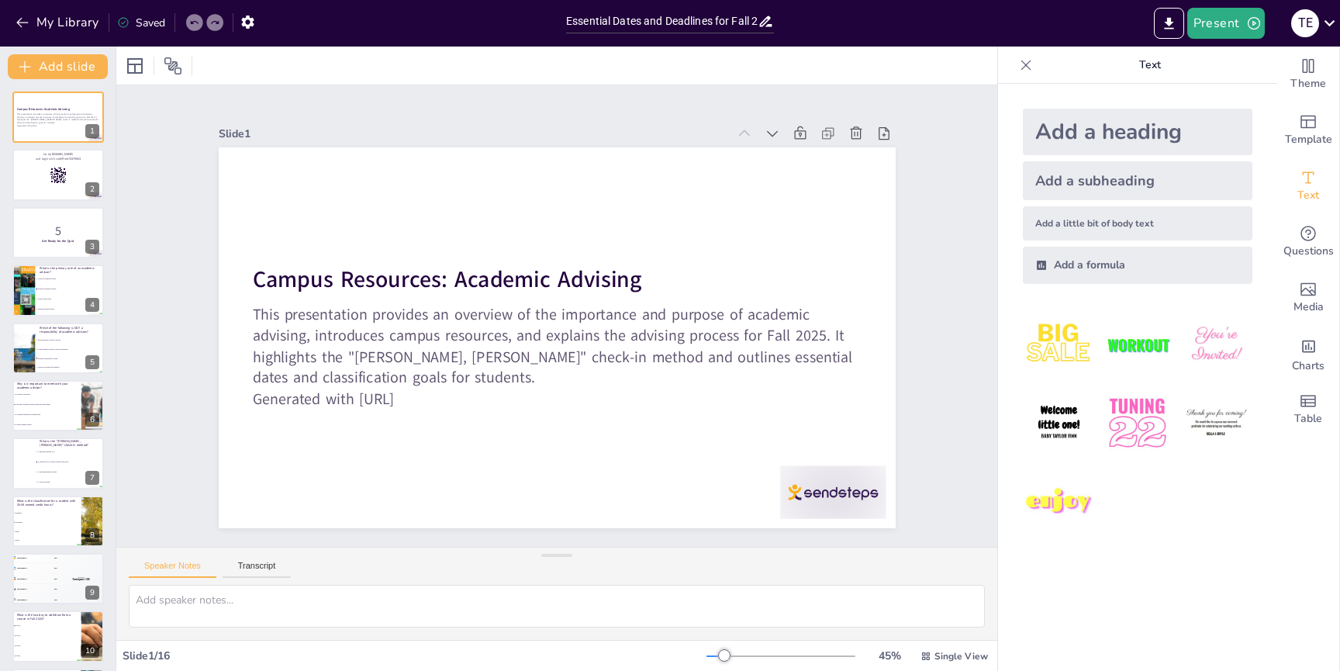
checkbox input "true"
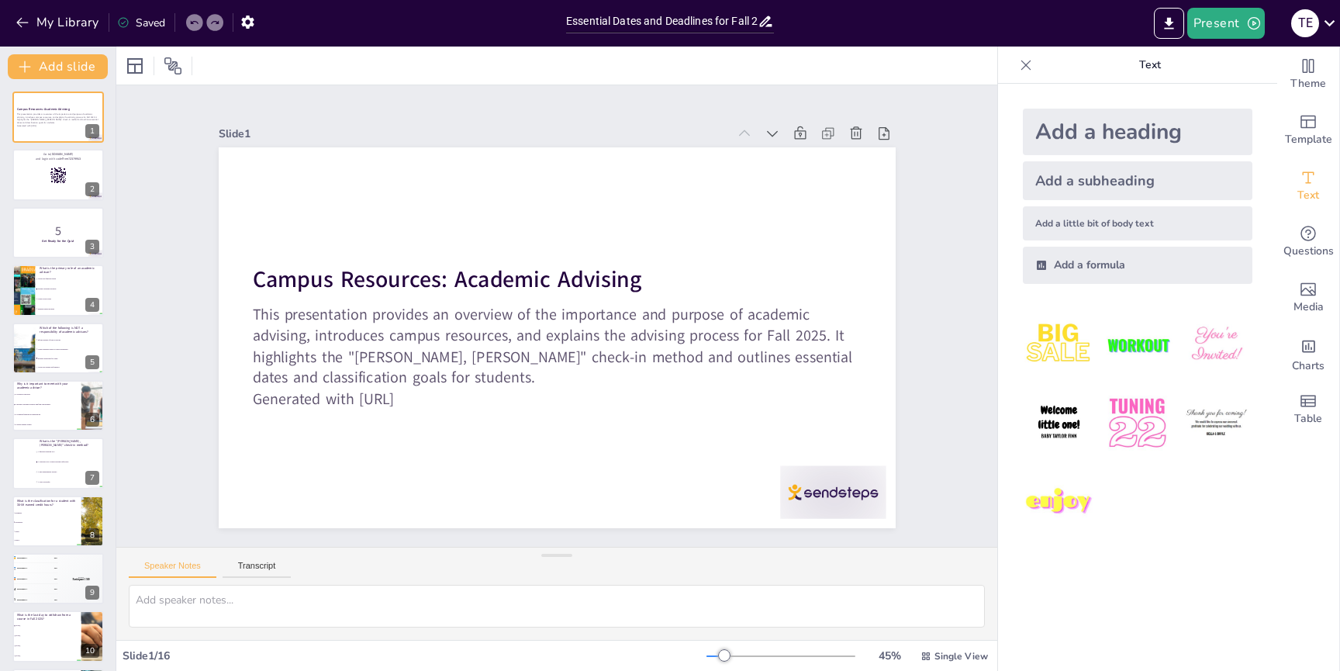
checkbox input "true"
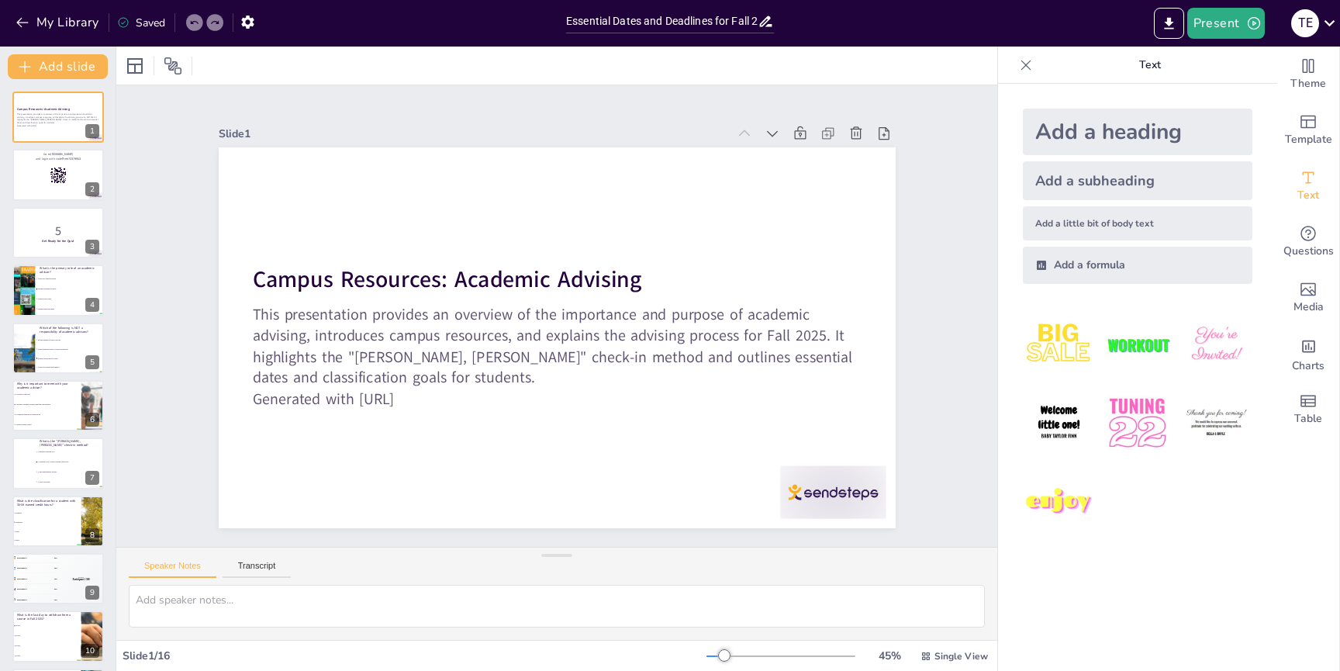
checkbox input "true"
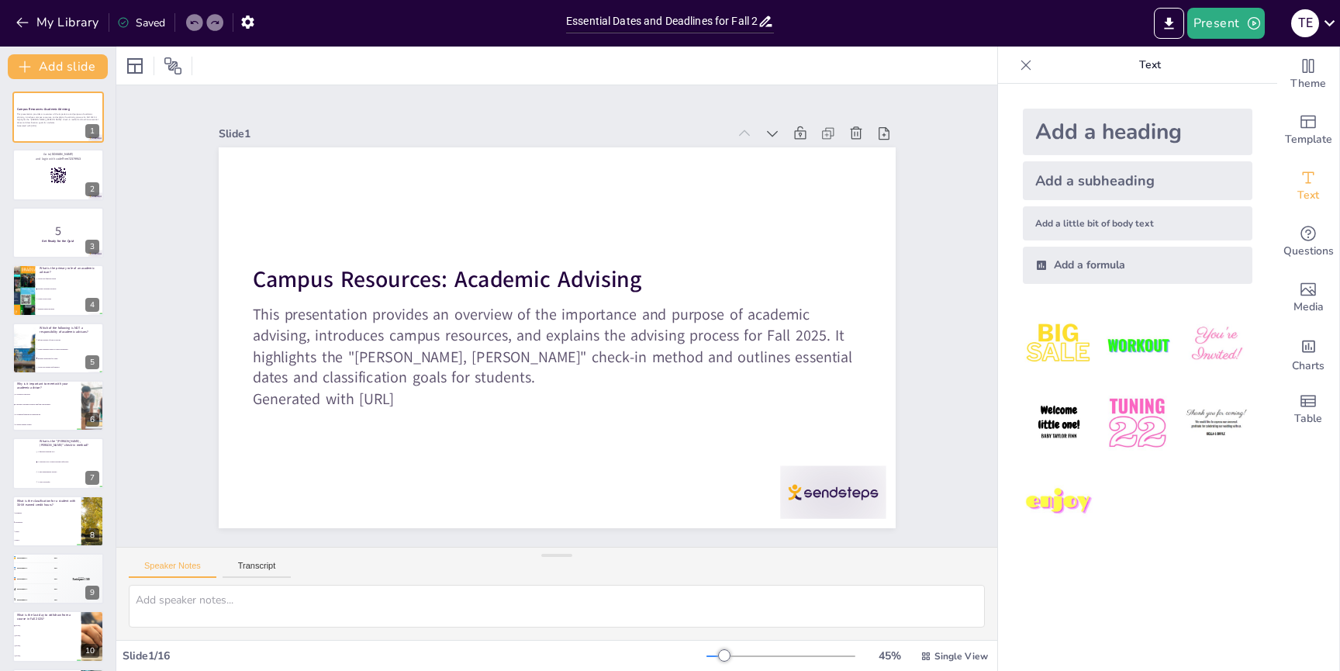
checkbox input "true"
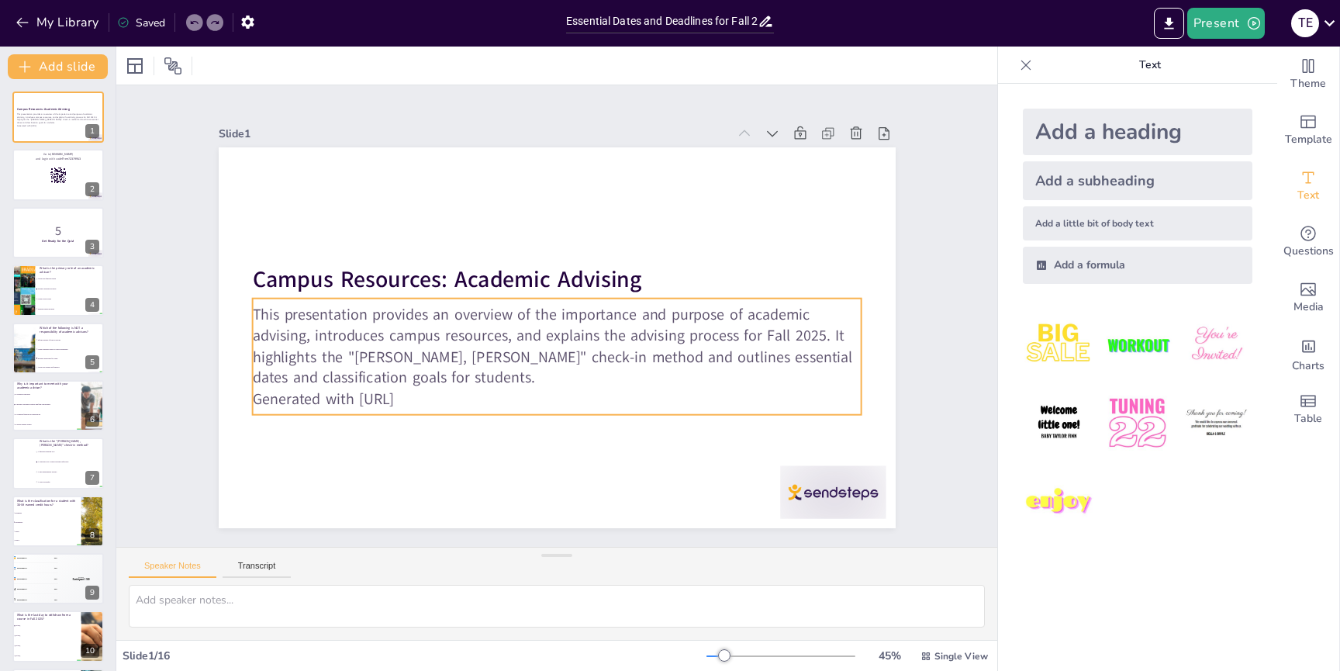
checkbox input "true"
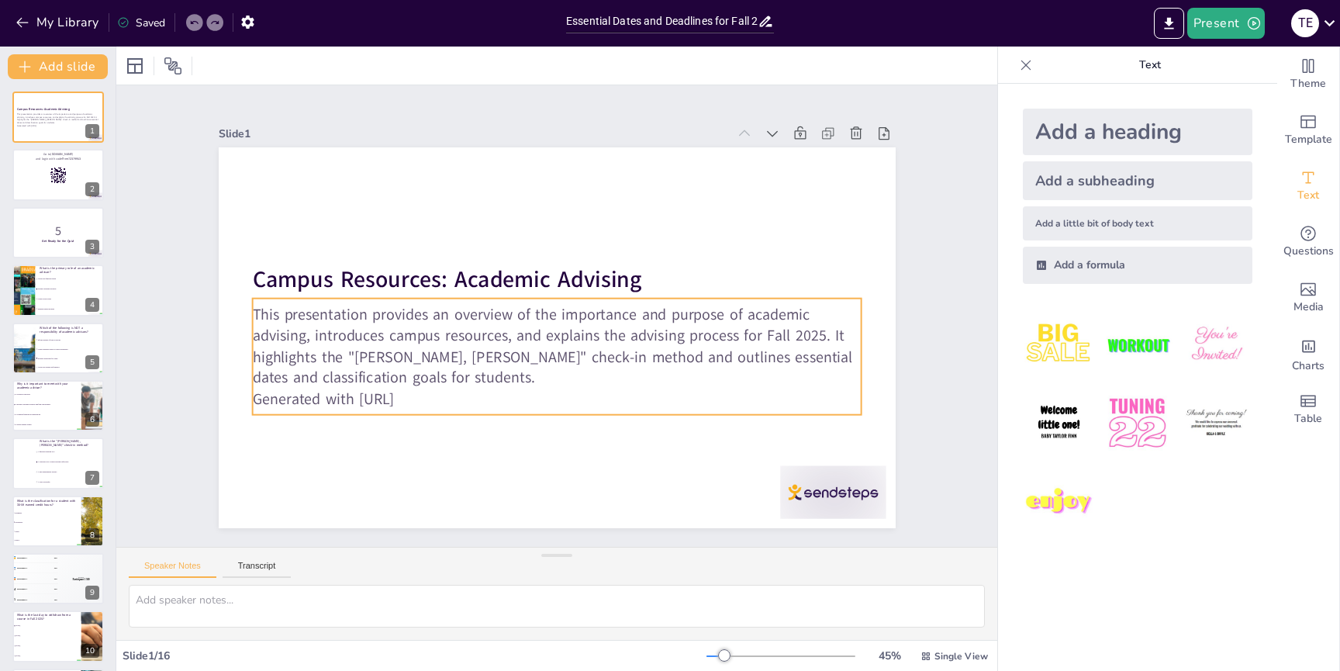
checkbox input "true"
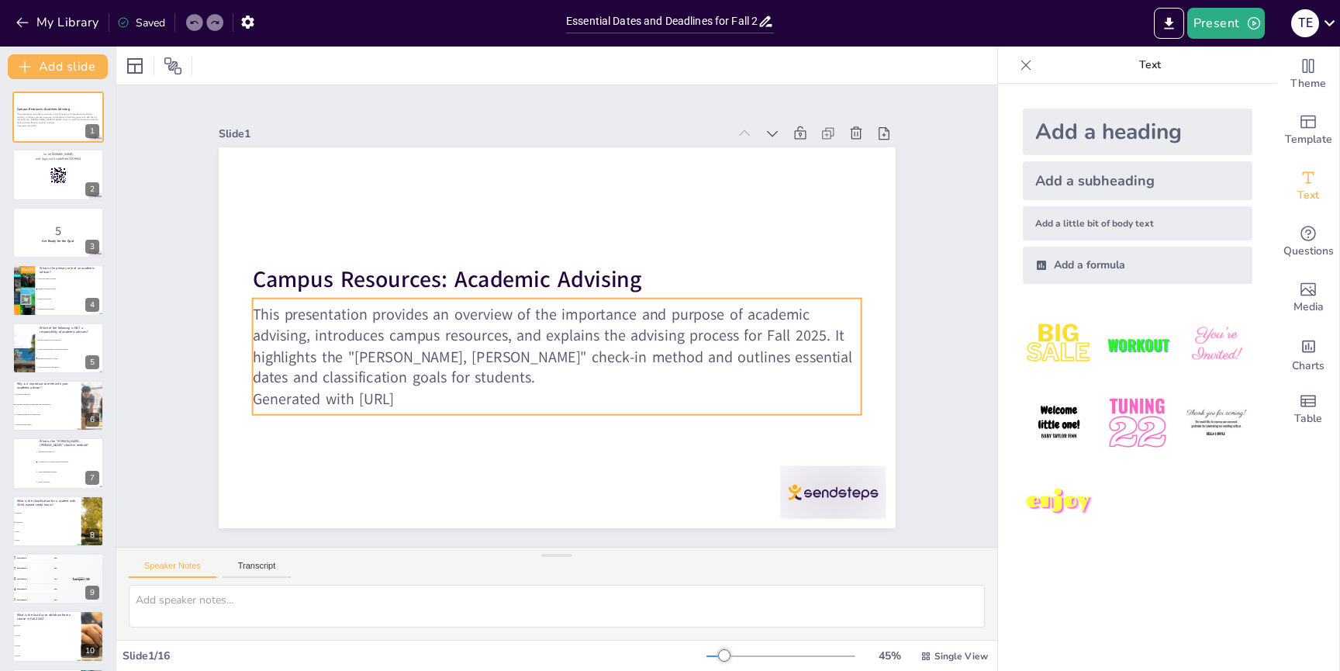
checkbox input "true"
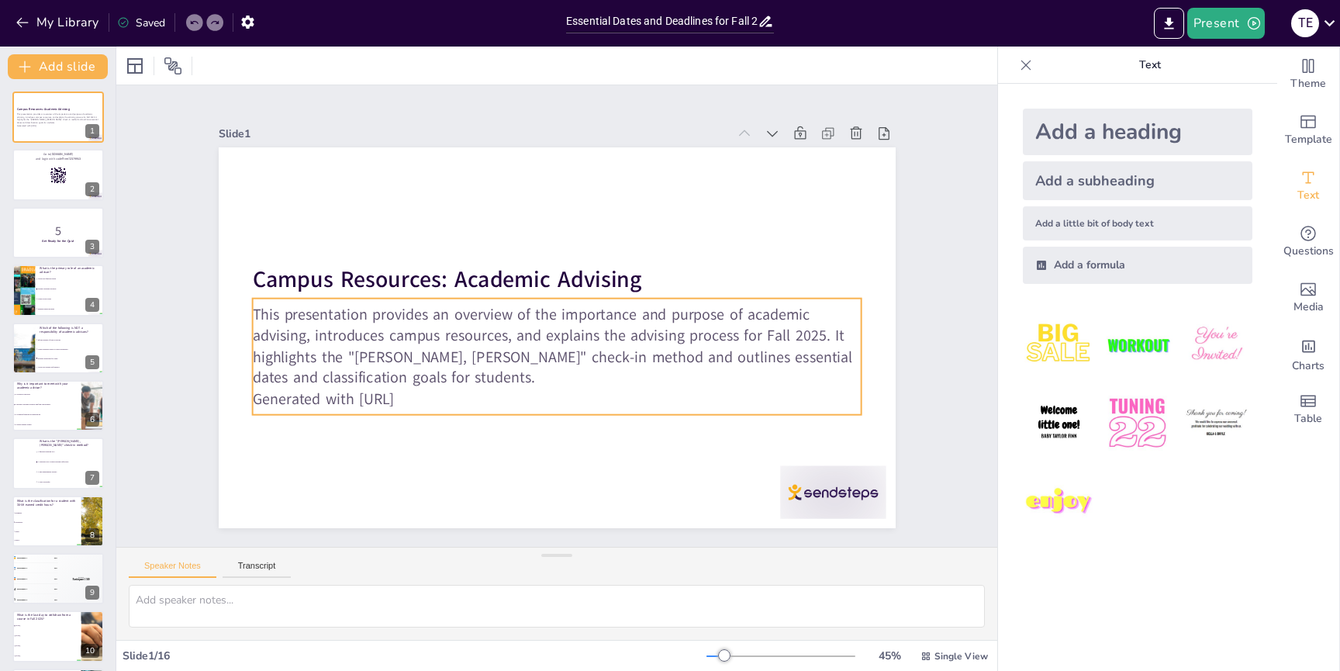
checkbox input "true"
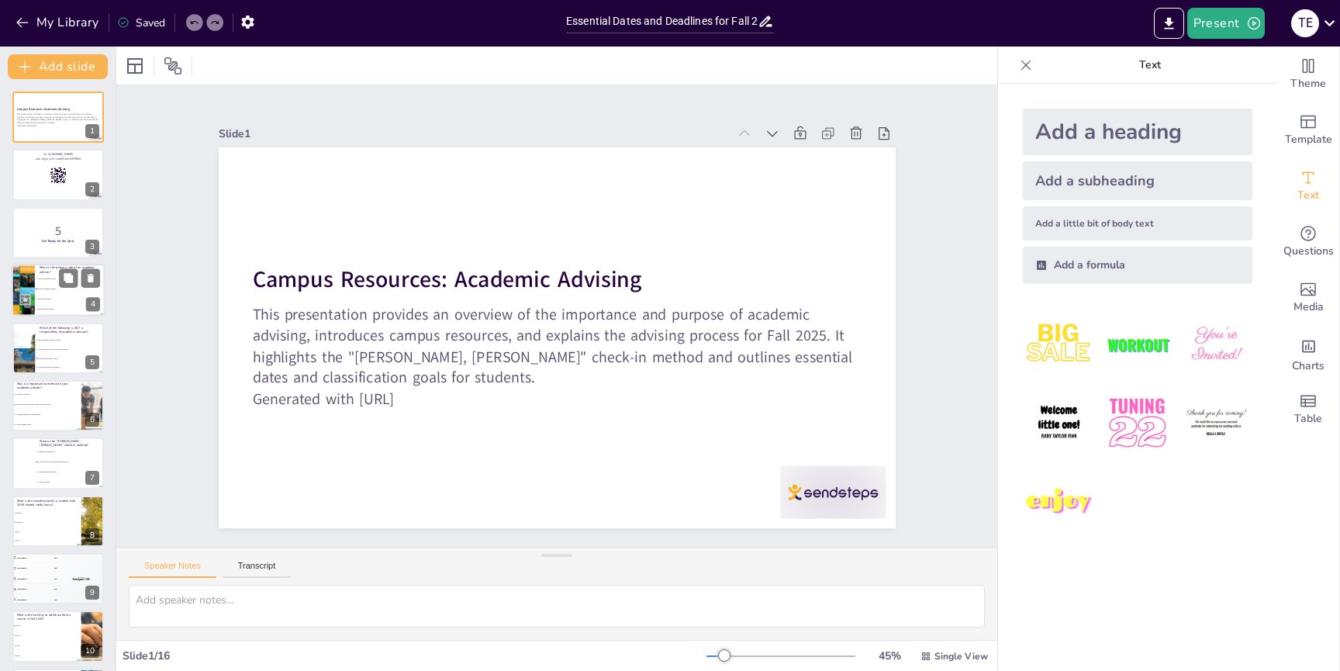
checkbox input "true"
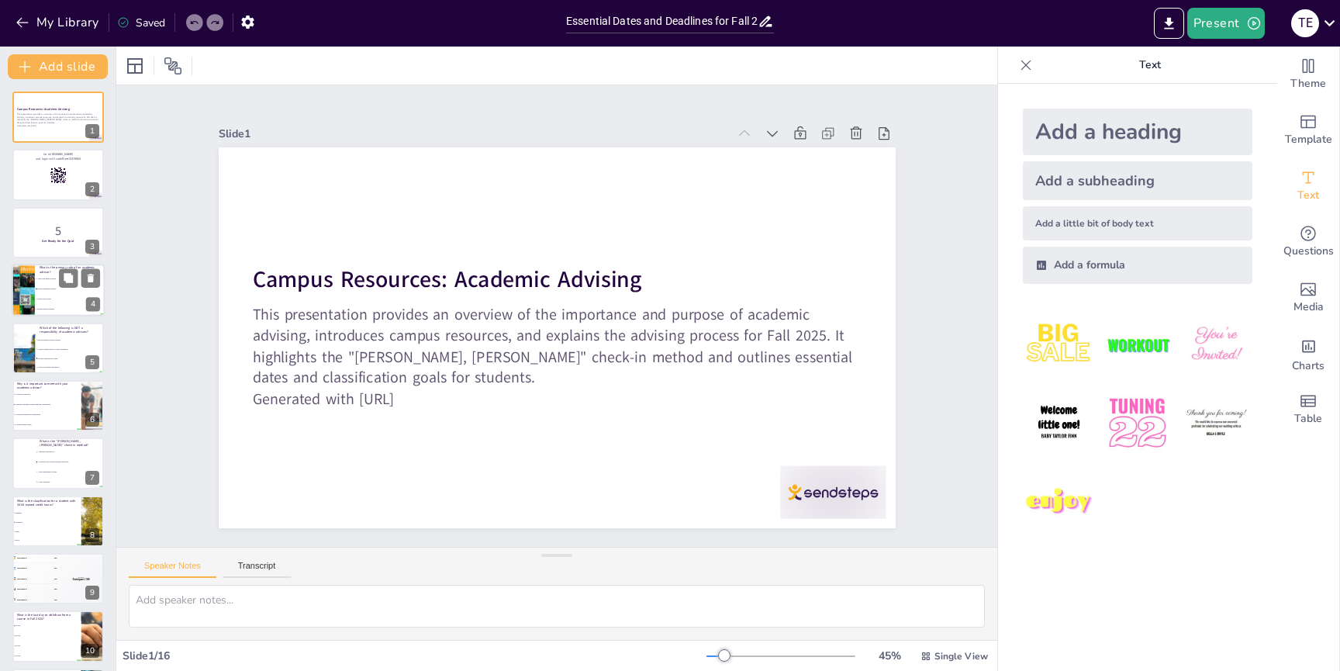
checkbox input "true"
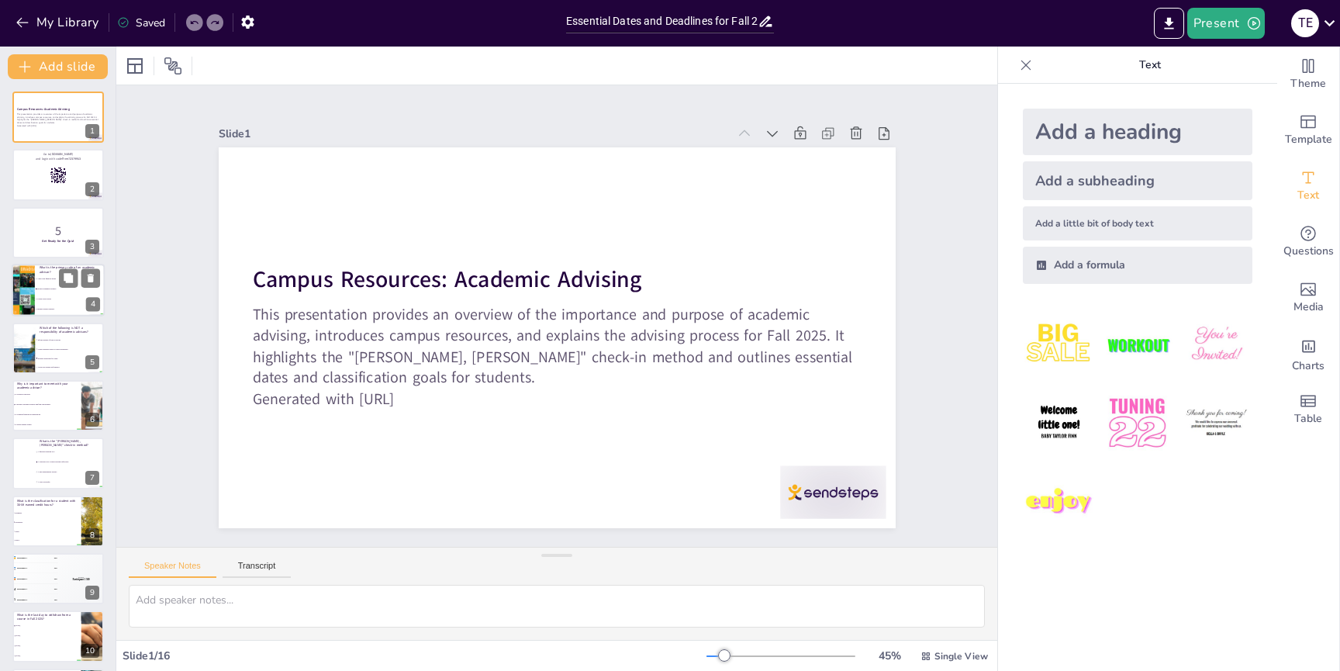
checkbox input "true"
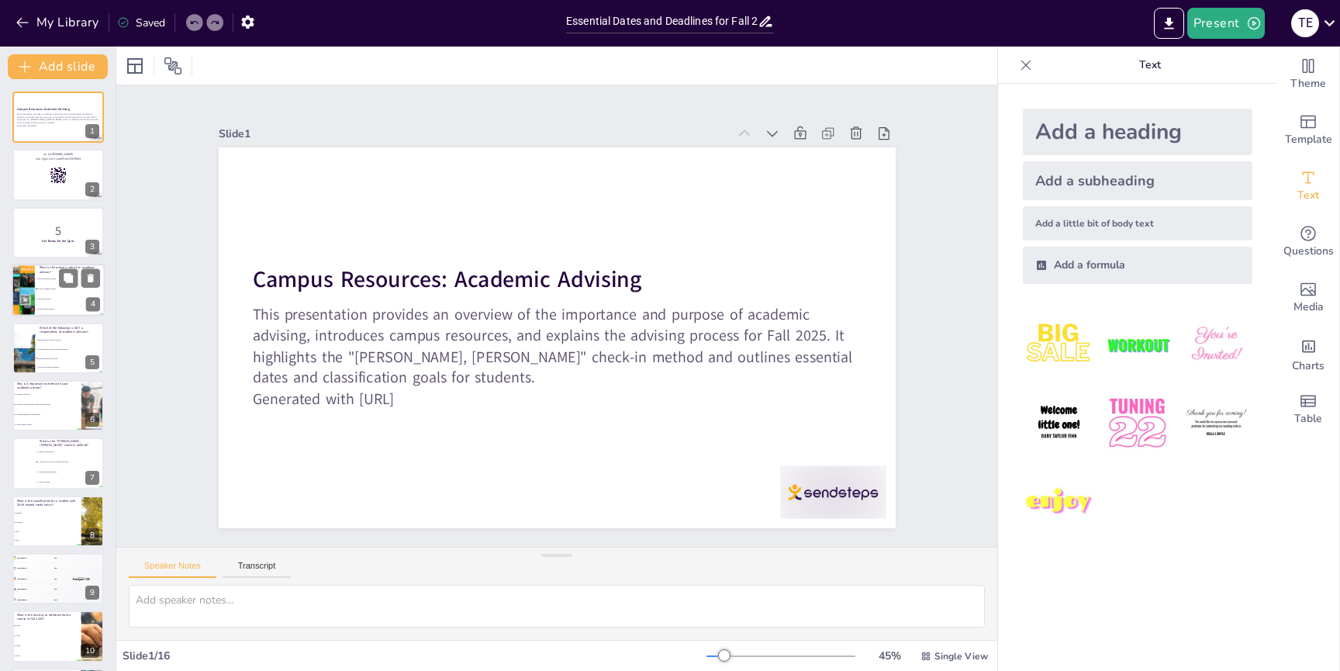
checkbox input "true"
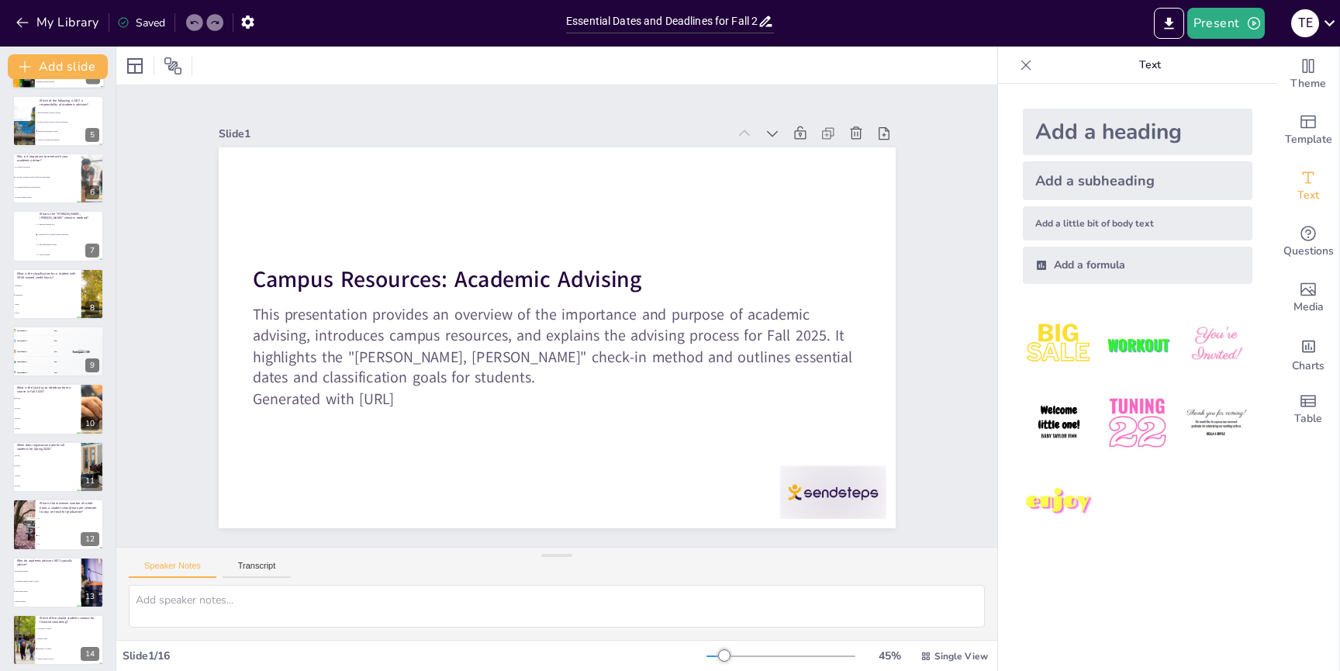
scroll to position [350, 0]
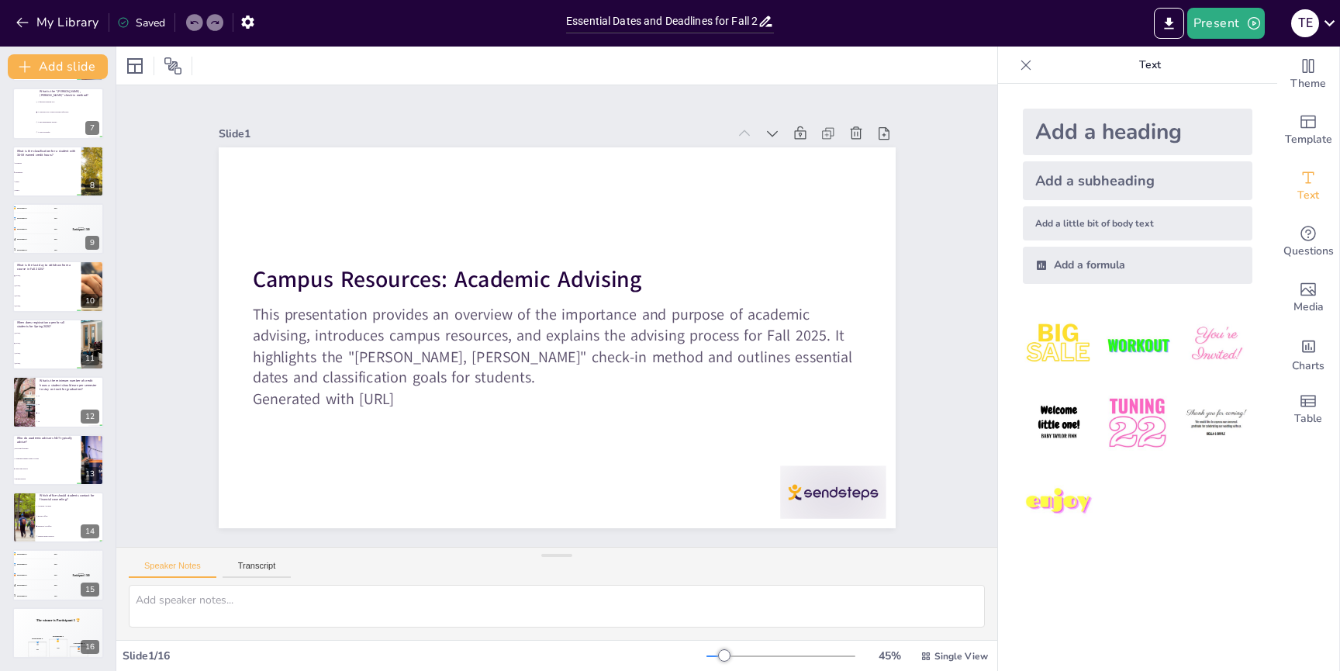
checkbox input "true"
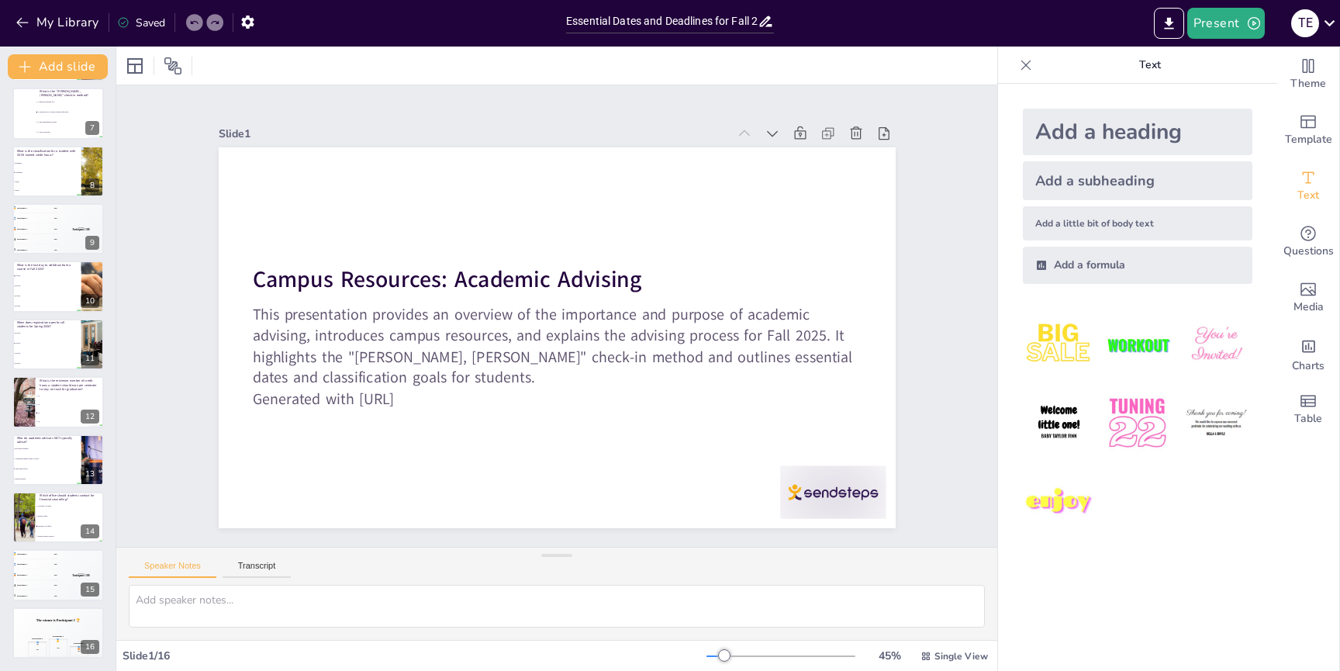
checkbox input "true"
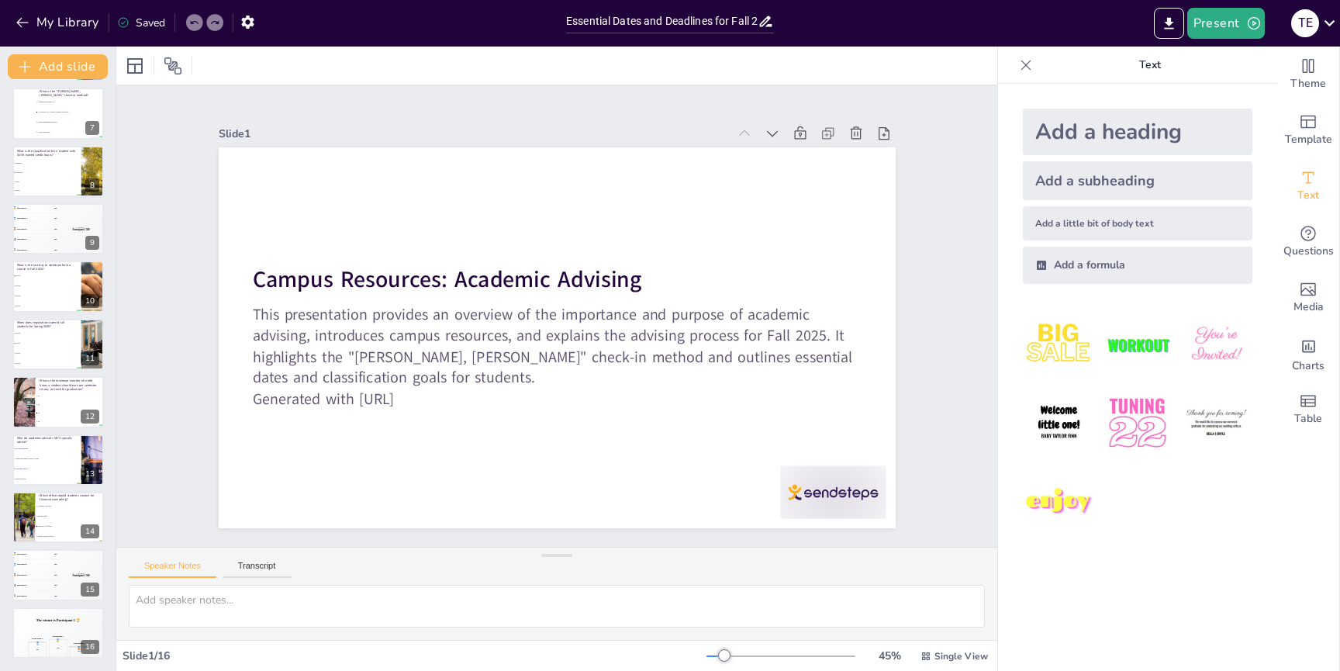
checkbox input "true"
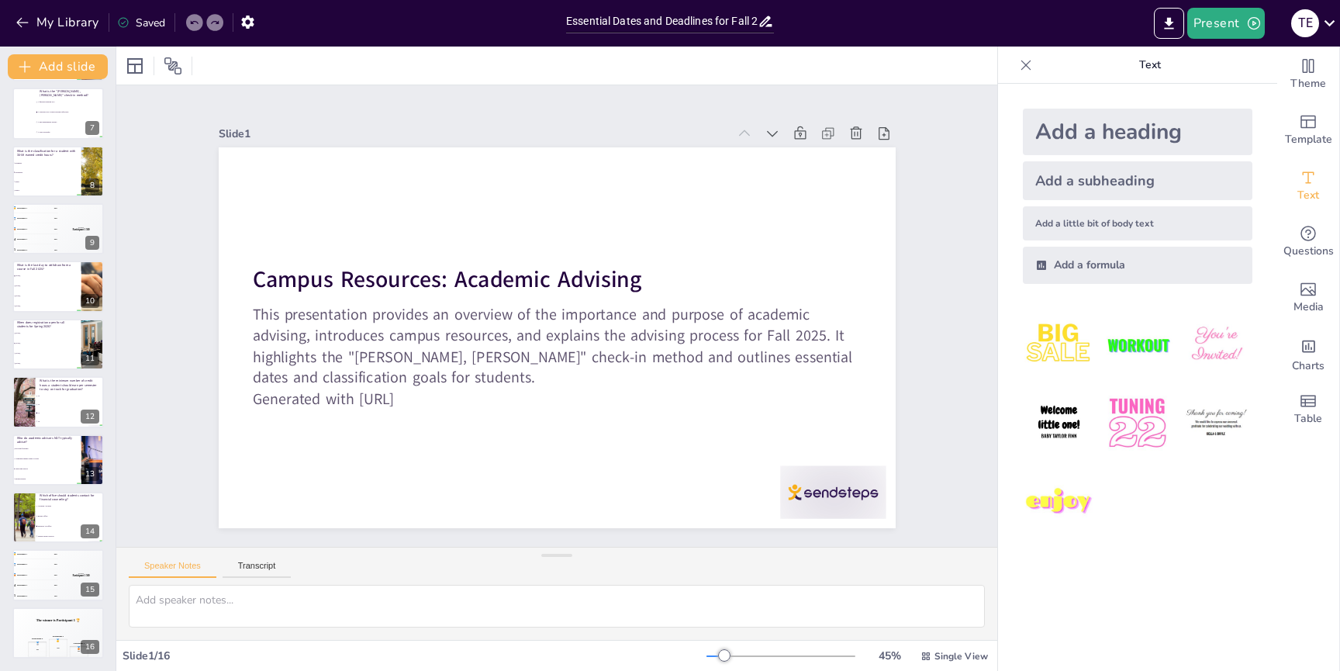
checkbox input "true"
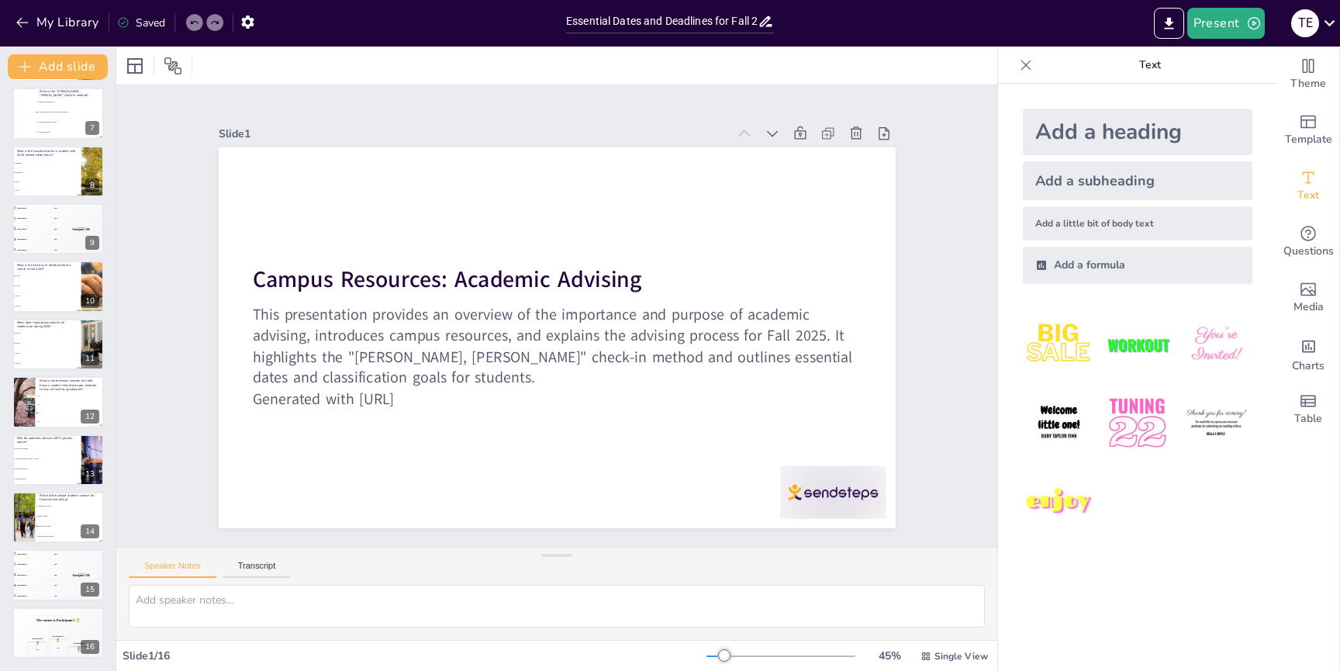
checkbox input "true"
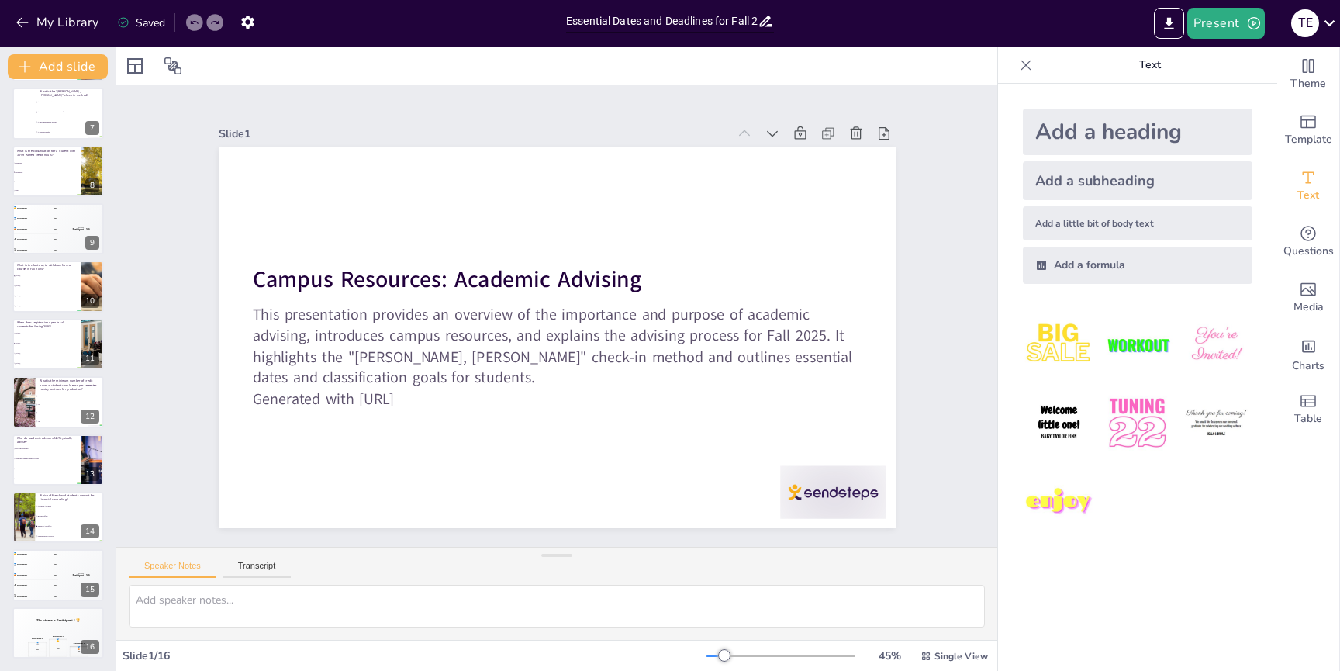
checkbox input "true"
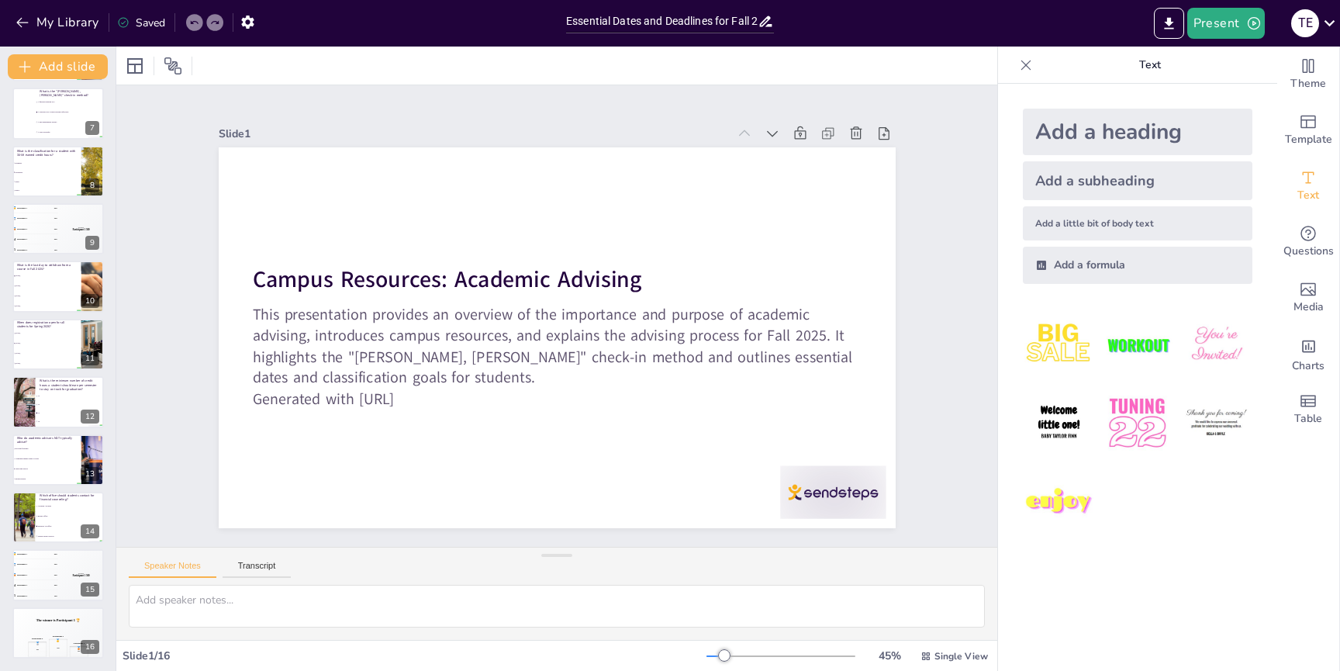
checkbox input "true"
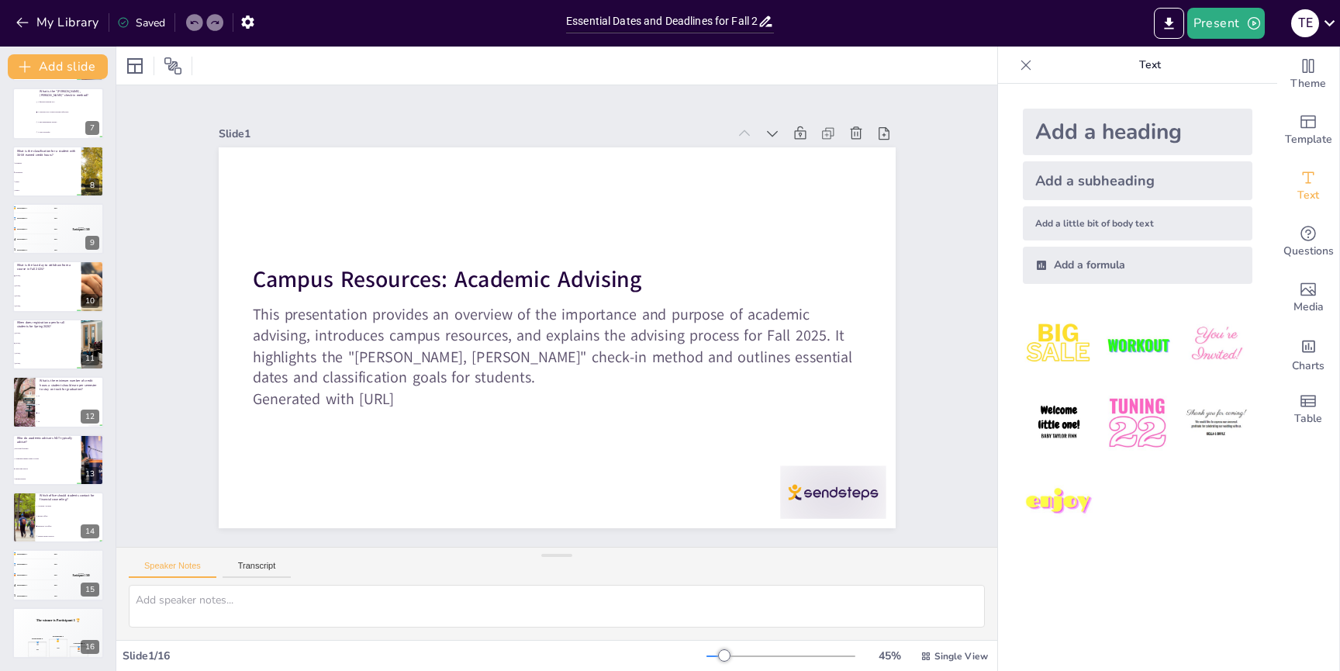
checkbox input "true"
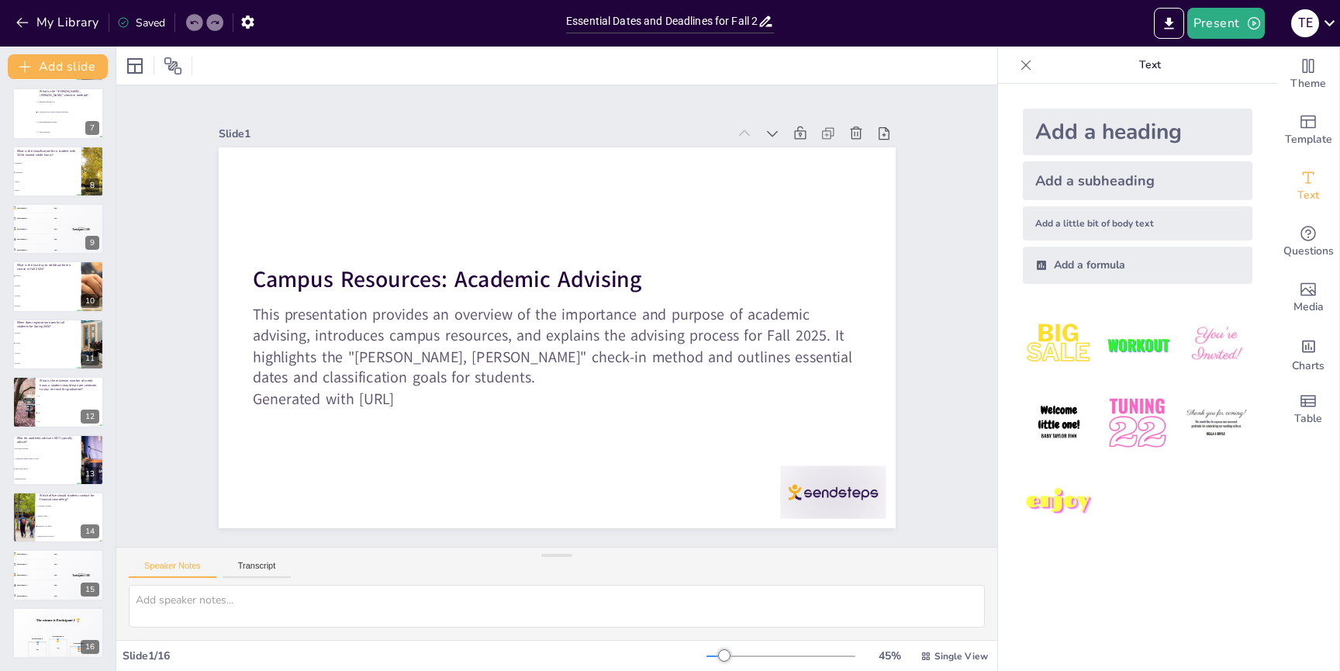
checkbox input "true"
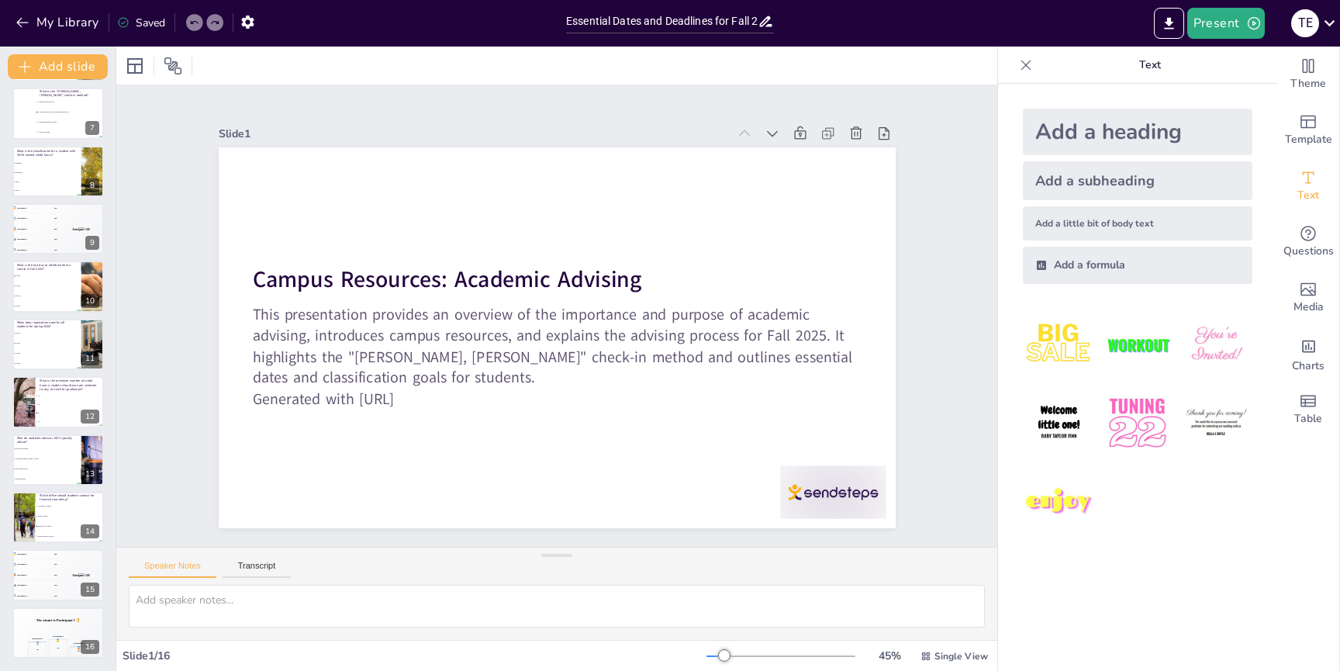
checkbox input "true"
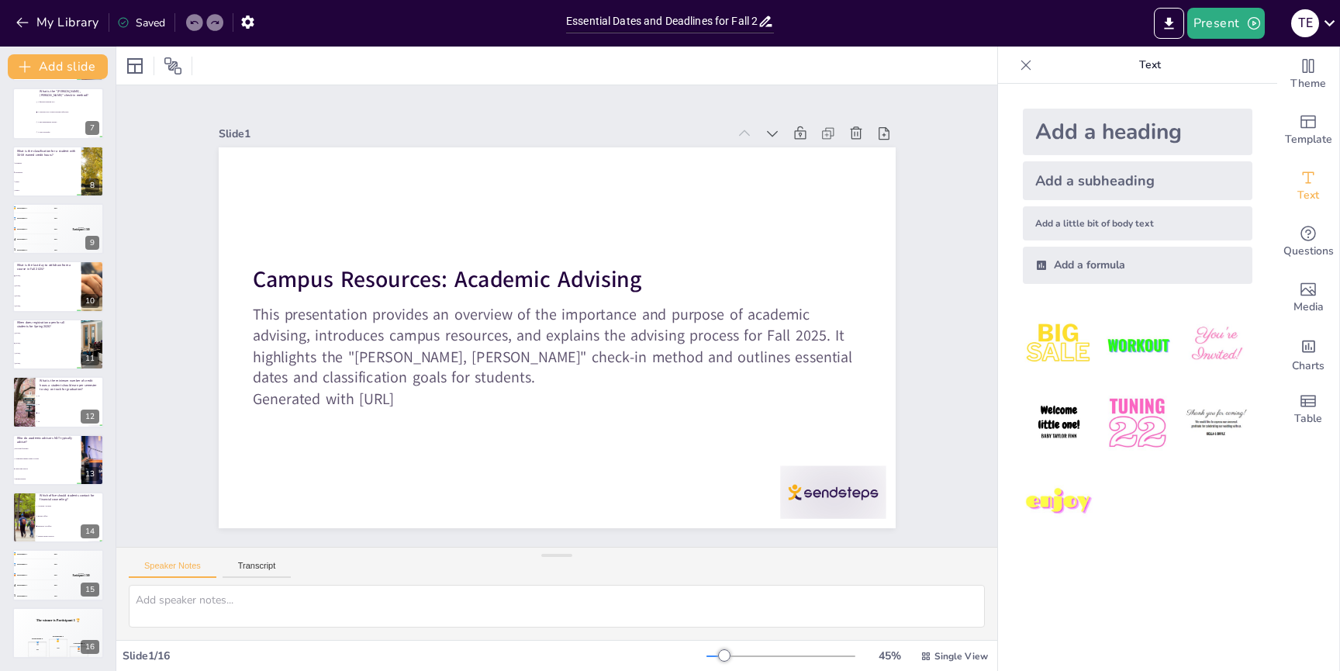
checkbox input "true"
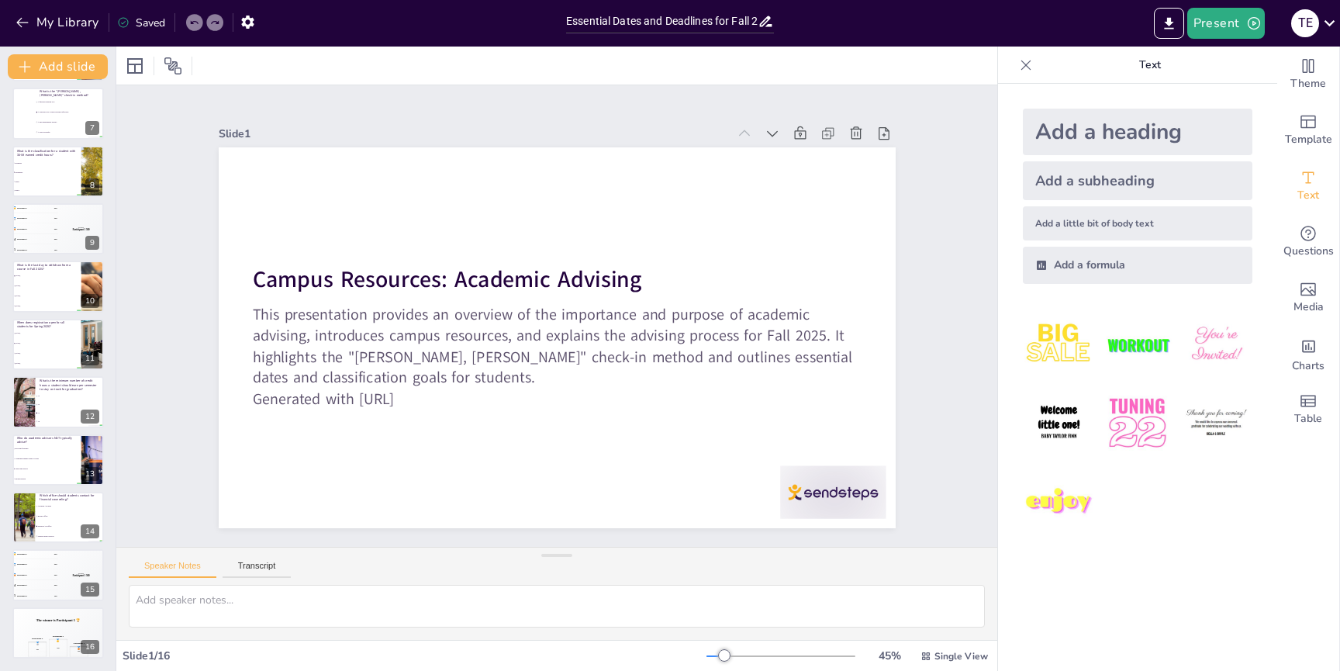
checkbox input "true"
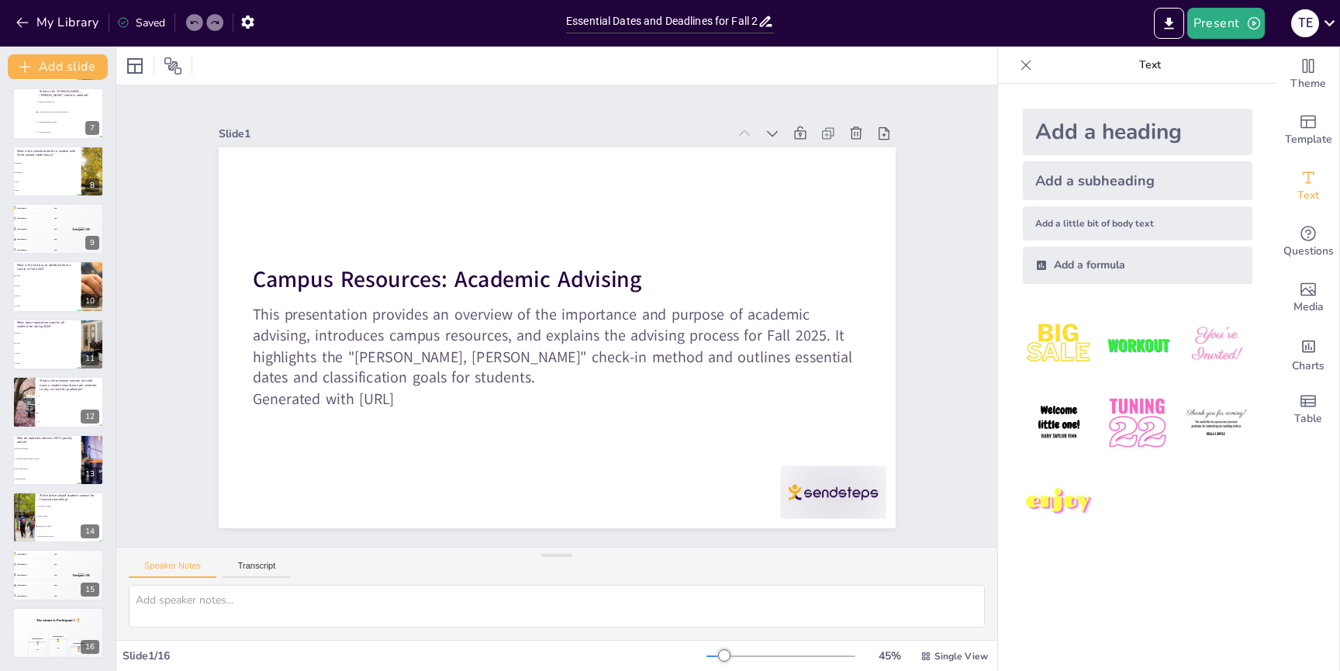
checkbox input "true"
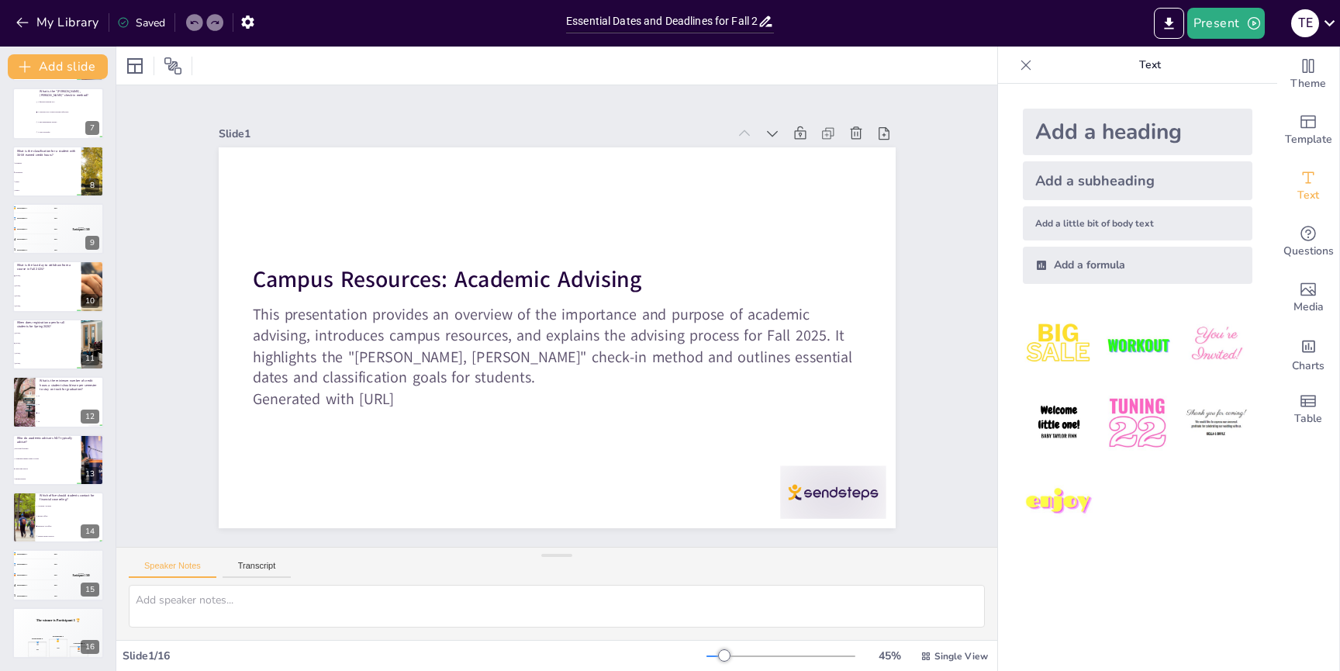
checkbox input "true"
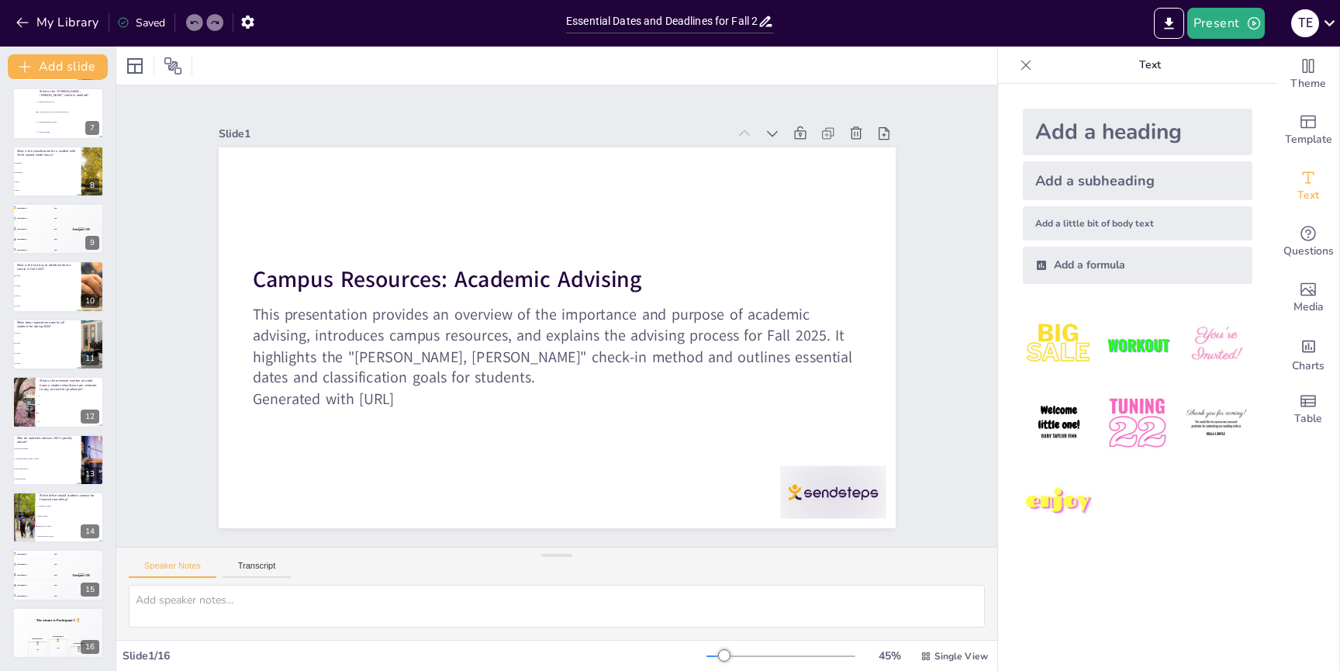
checkbox input "true"
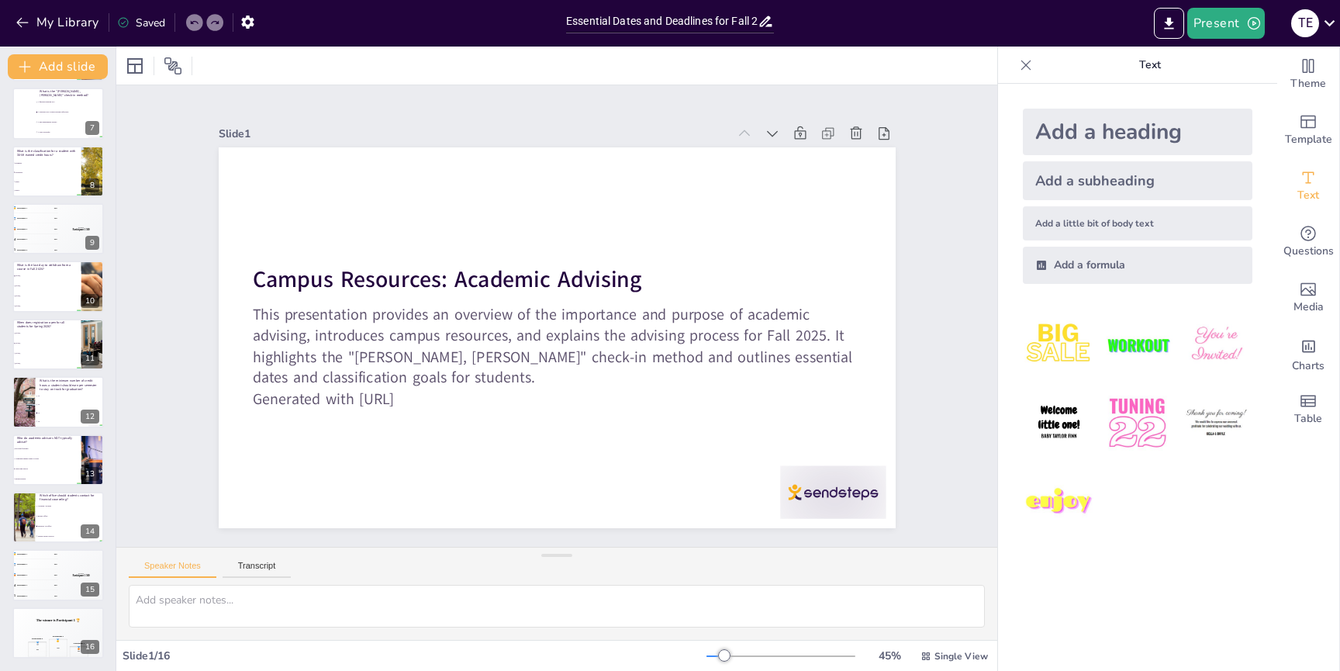
checkbox input "true"
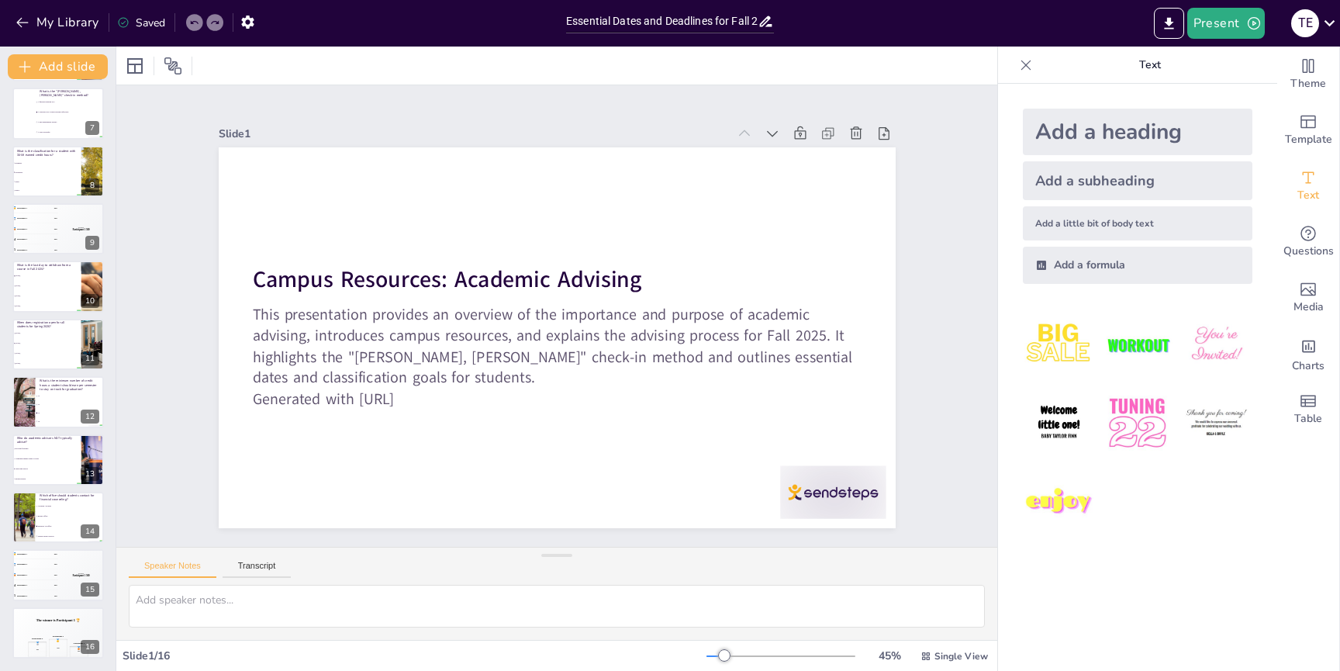
checkbox input "true"
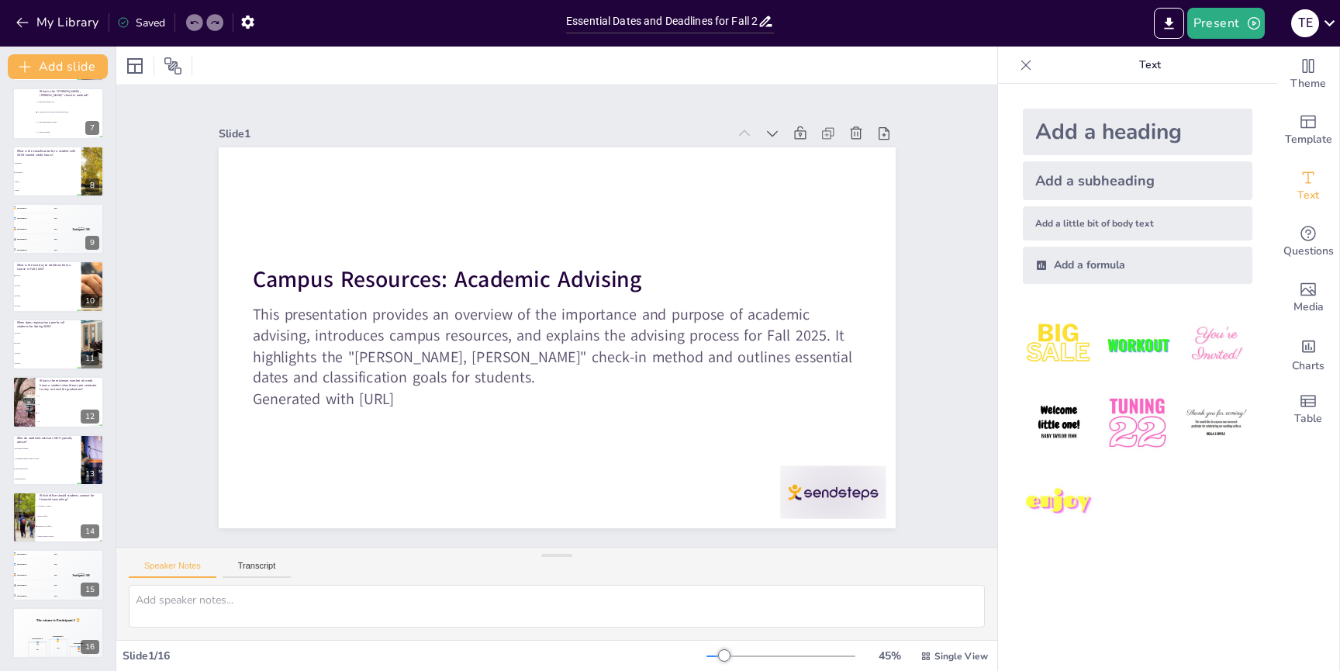
checkbox input "true"
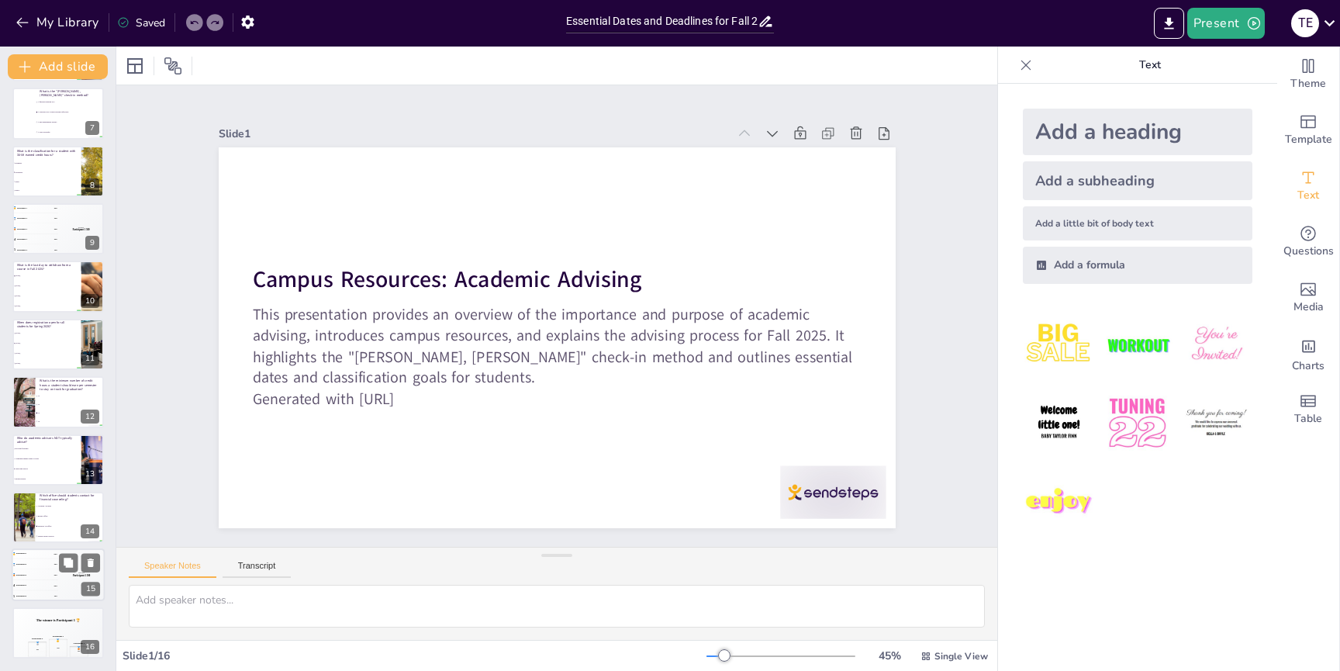
checkbox input "true"
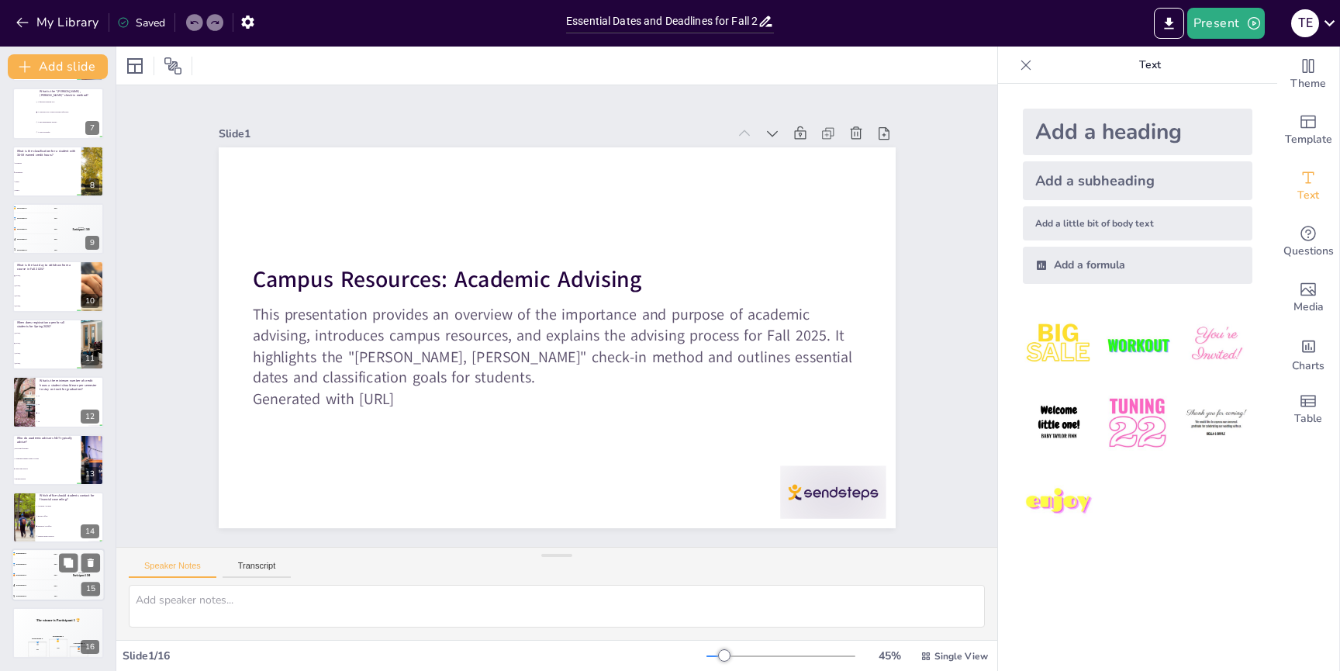
checkbox input "true"
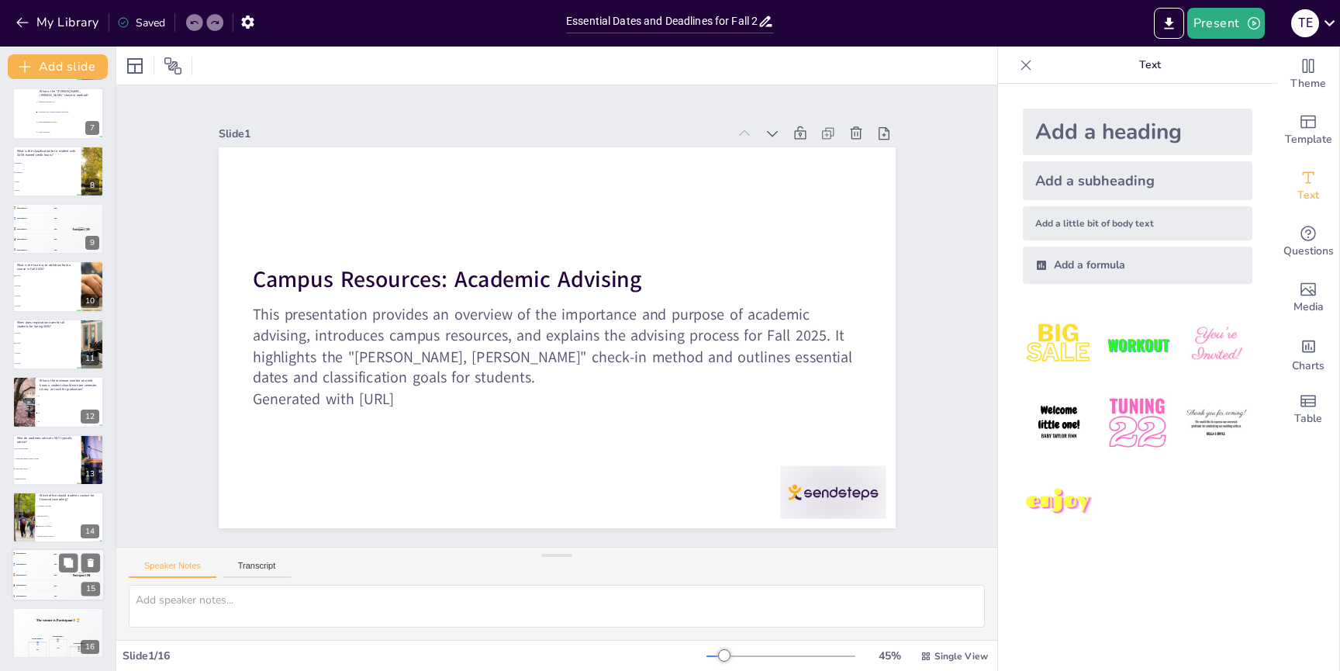
checkbox input "true"
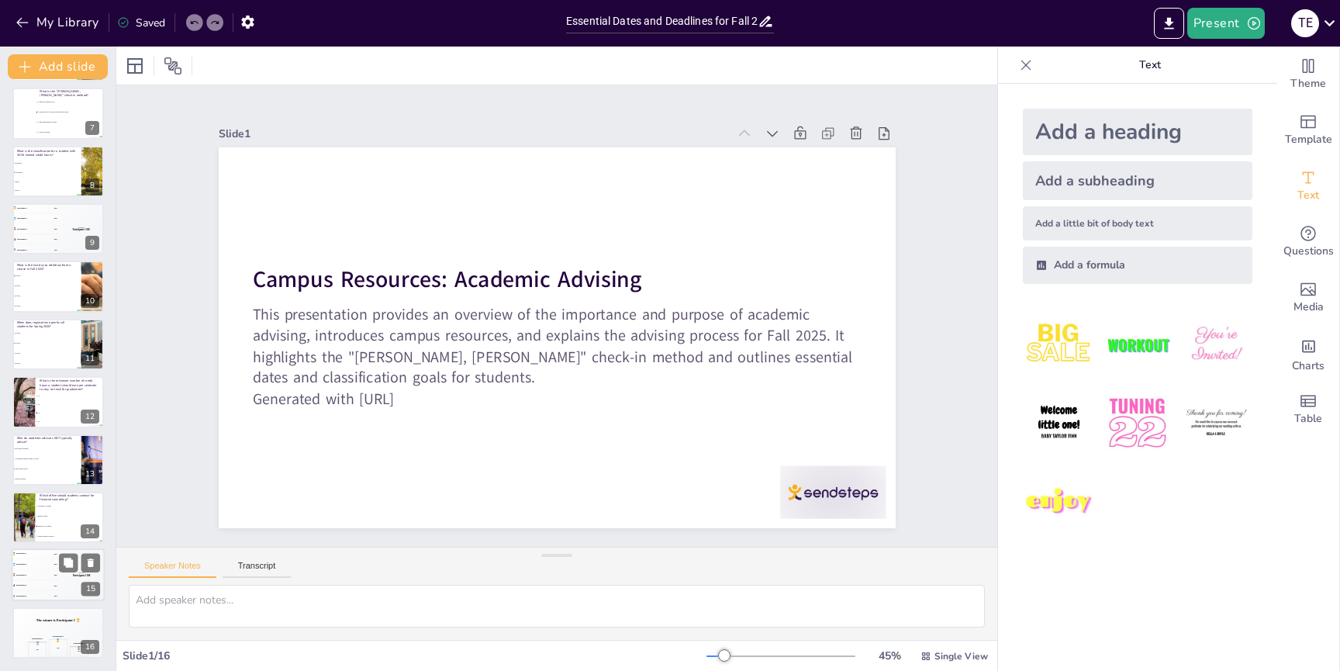
checkbox input "true"
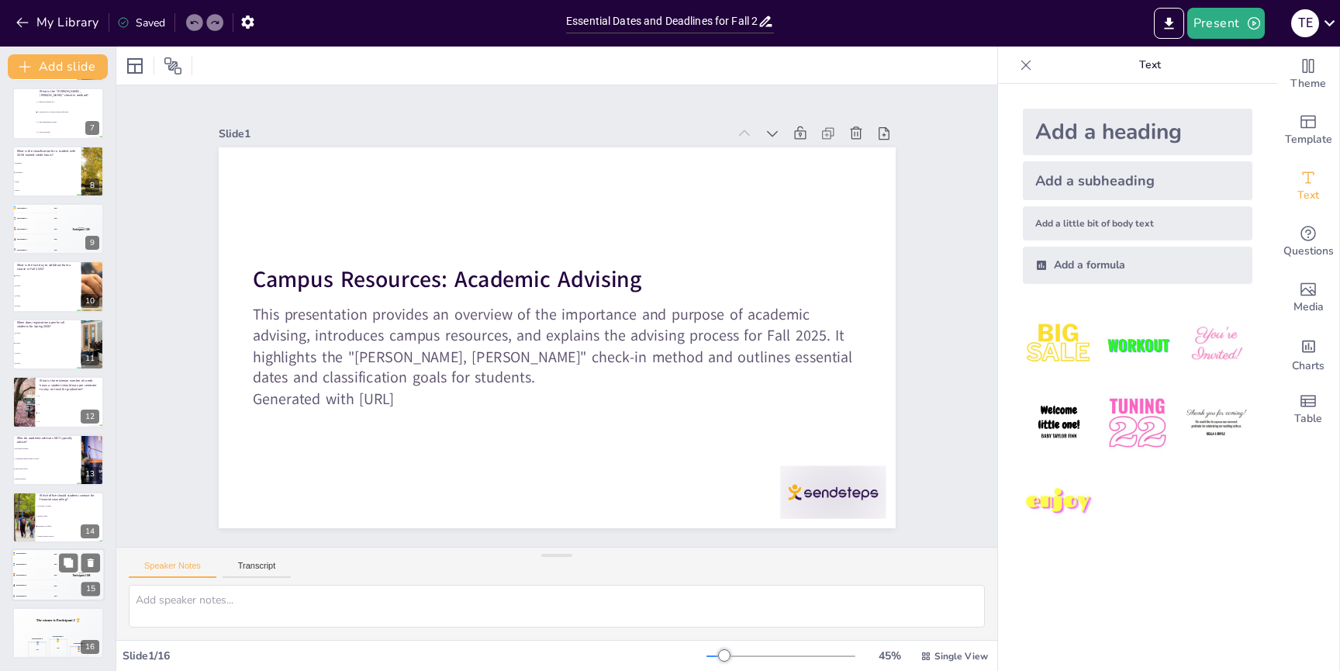
checkbox input "true"
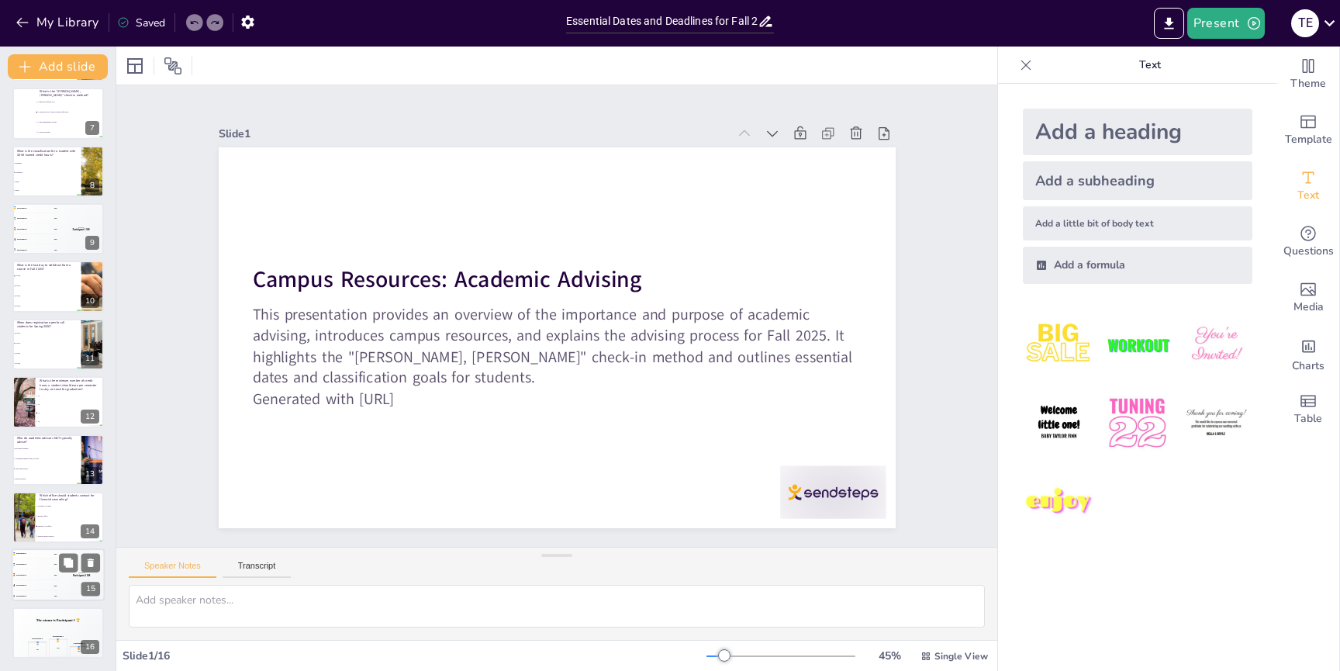
checkbox input "true"
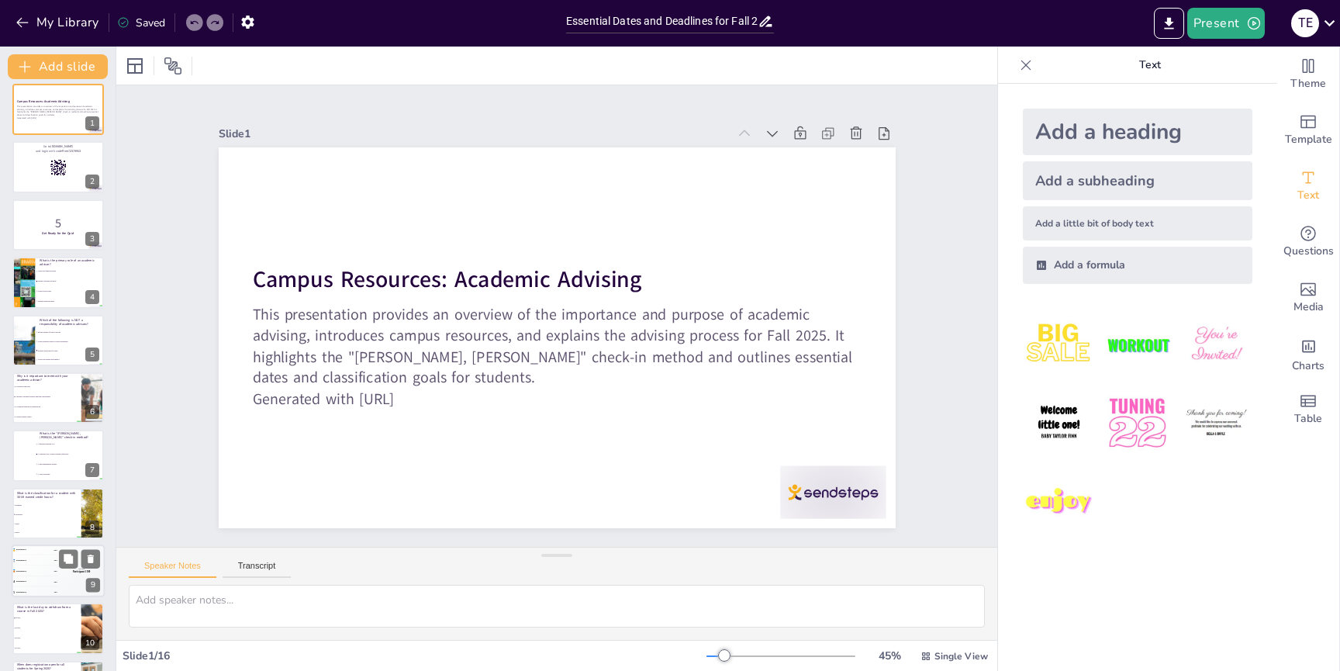
scroll to position [0, 0]
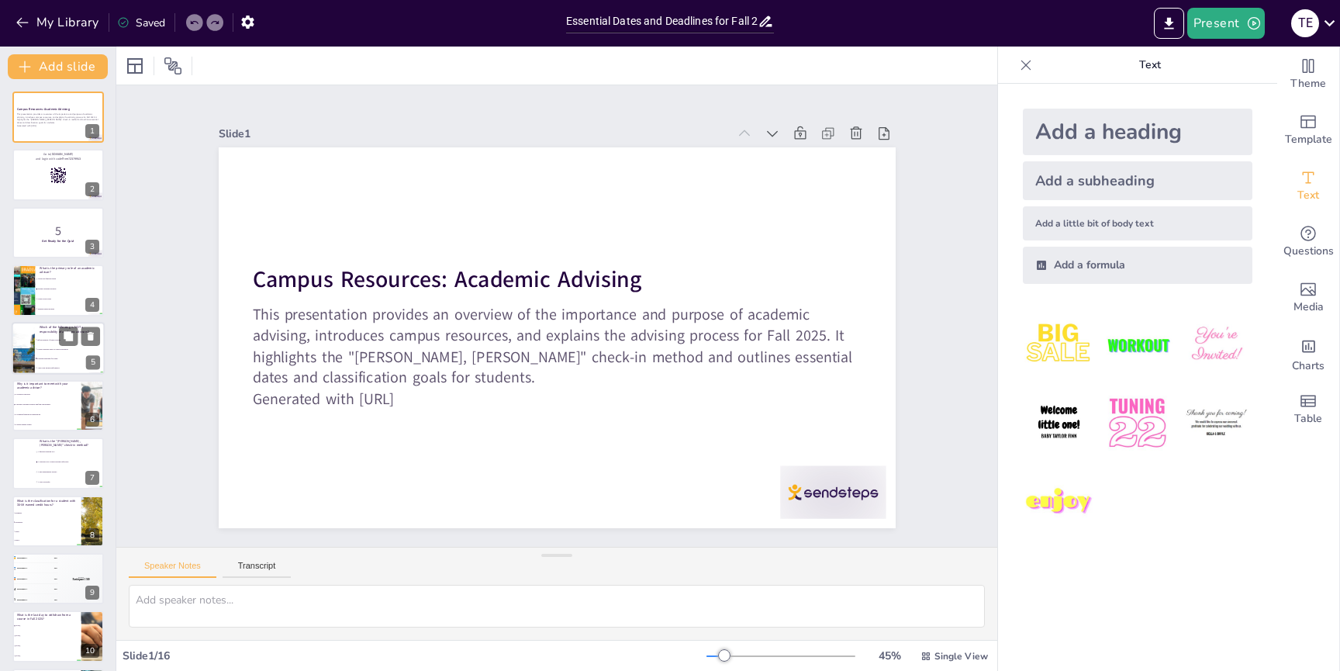
click at [26, 343] on div at bounding box center [23, 348] width 93 height 53
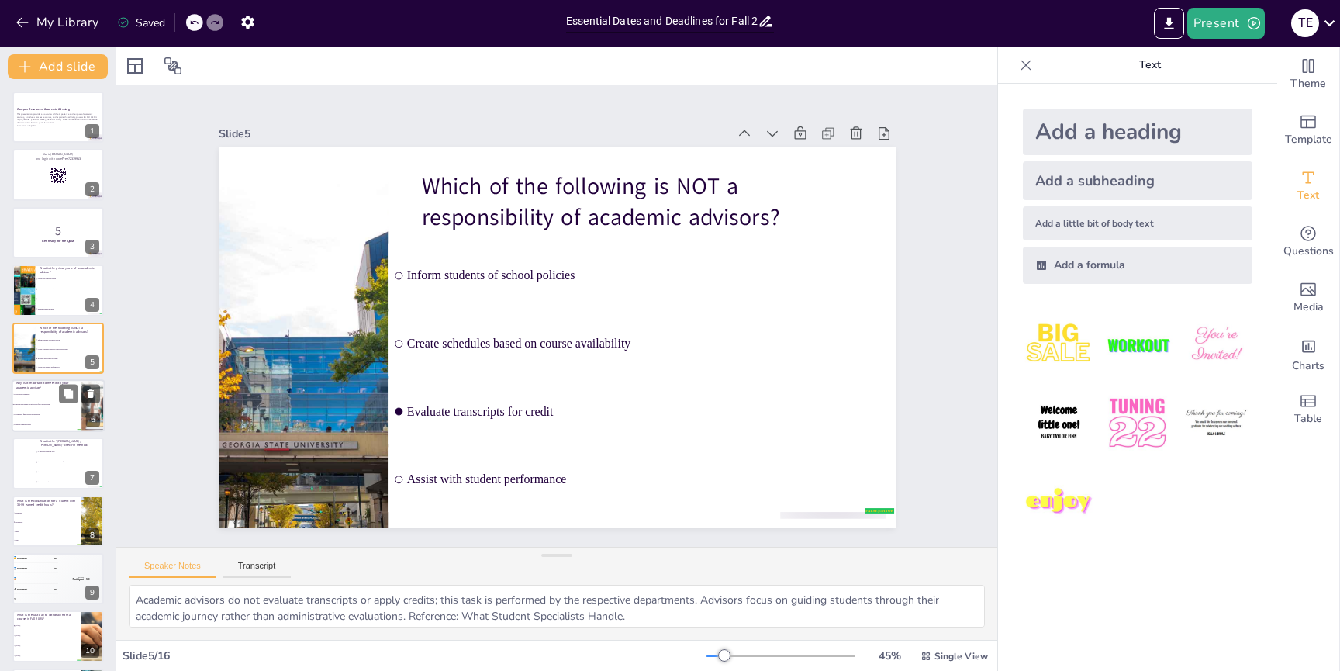
click at [39, 388] on p "Why is it important to meet with your academic advisor?" at bounding box center [46, 385] width 60 height 9
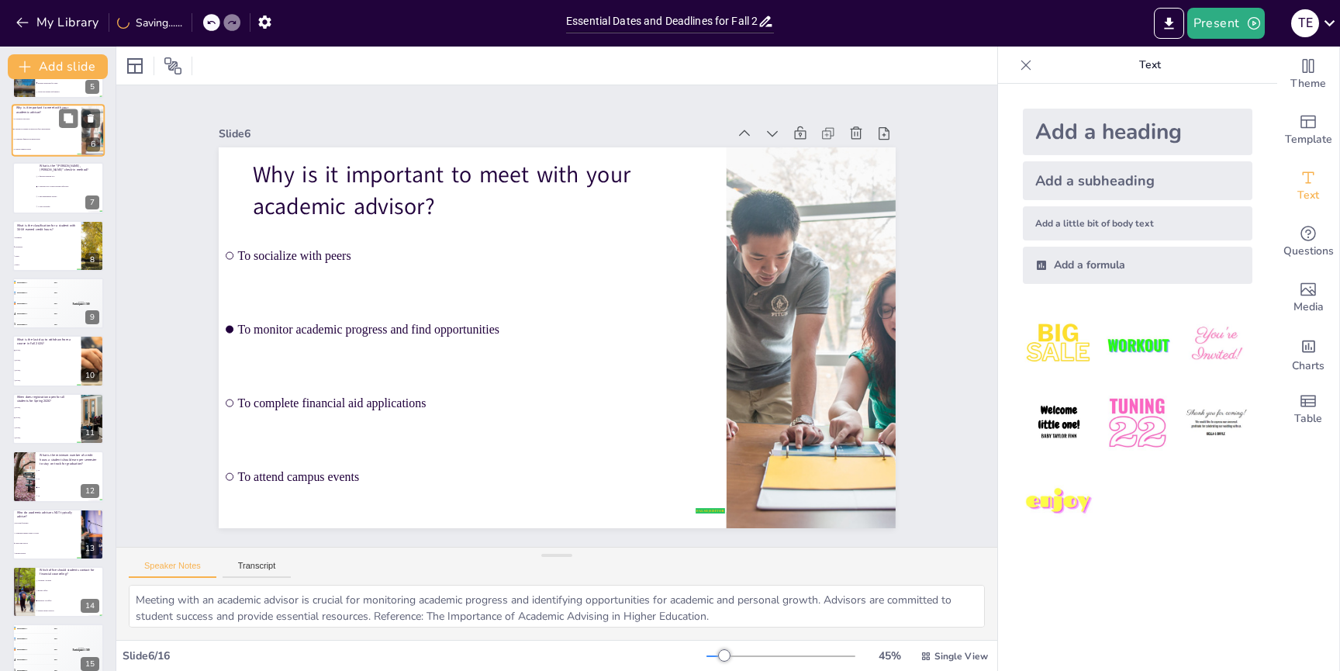
click at [48, 240] on li "Freshman" at bounding box center [46, 237] width 69 height 9
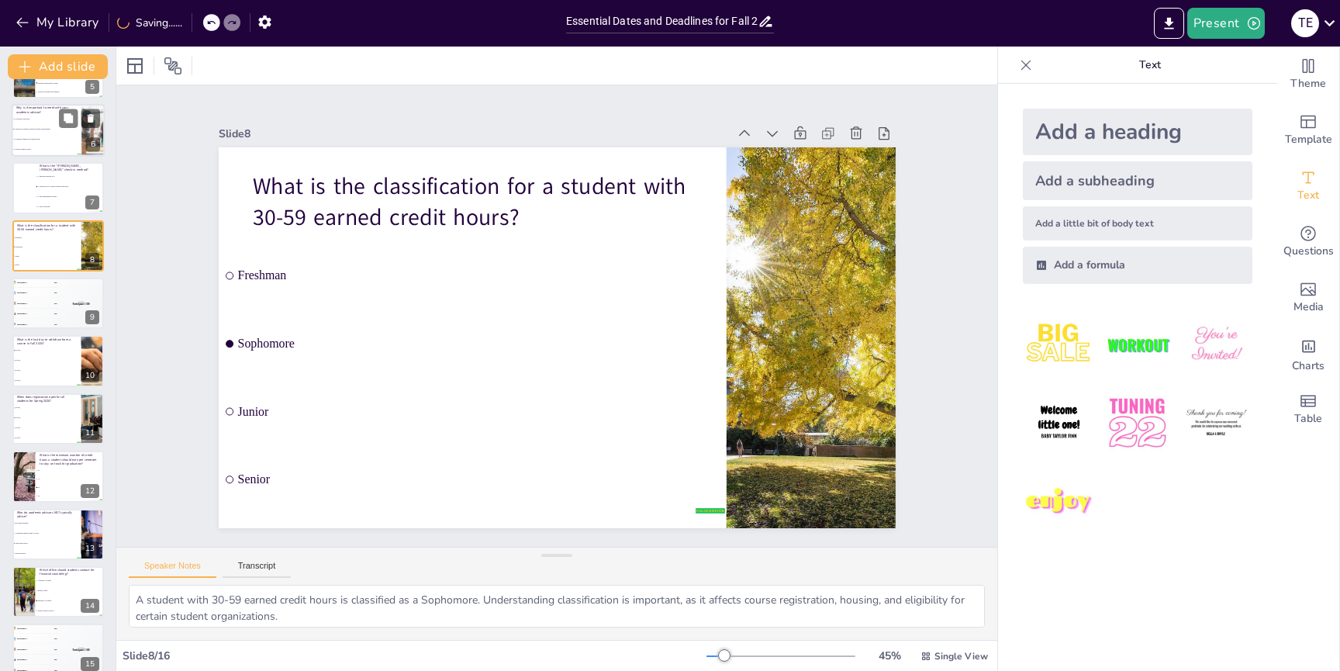
scroll to position [146, 0]
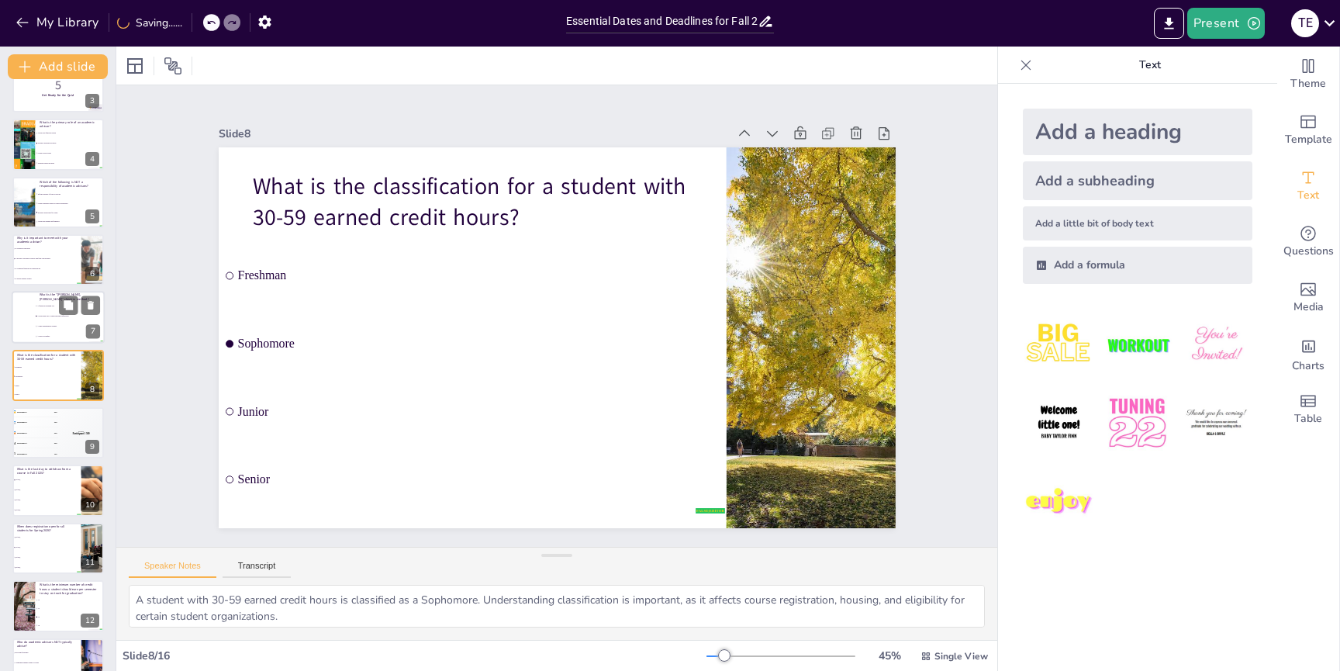
click at [39, 310] on li "A financial planning tool" at bounding box center [70, 307] width 70 height 10
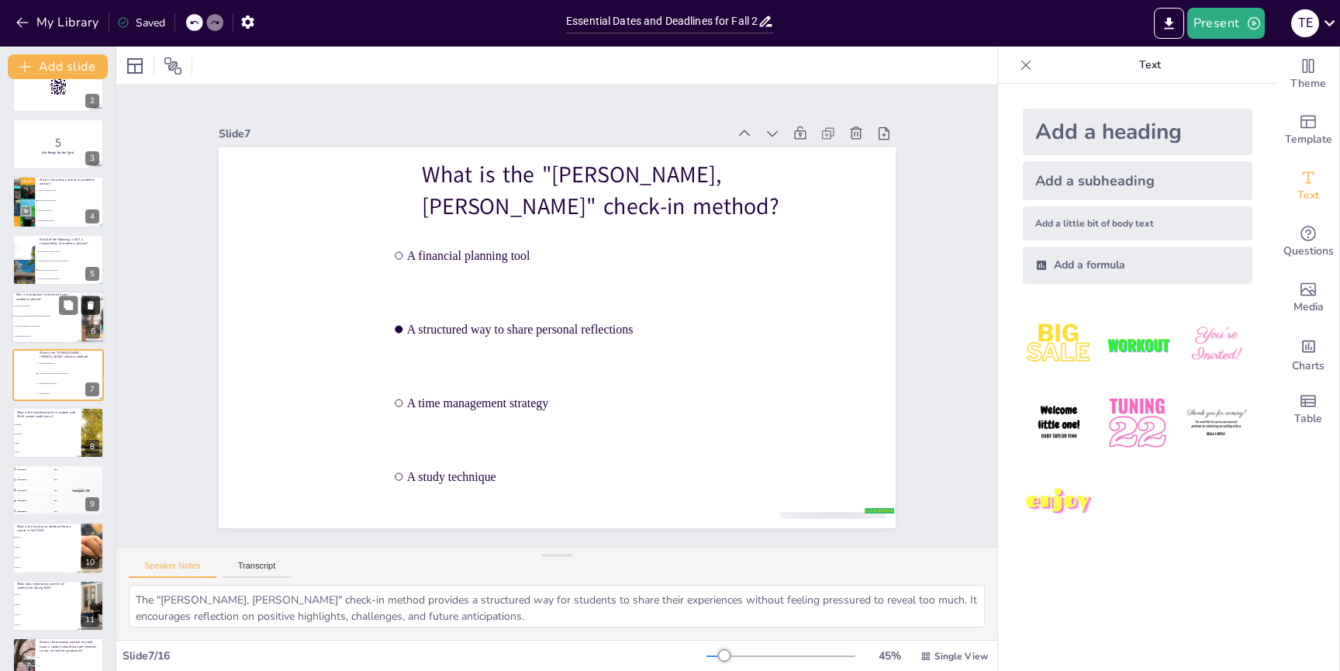
click at [92, 308] on icon at bounding box center [91, 305] width 6 height 9
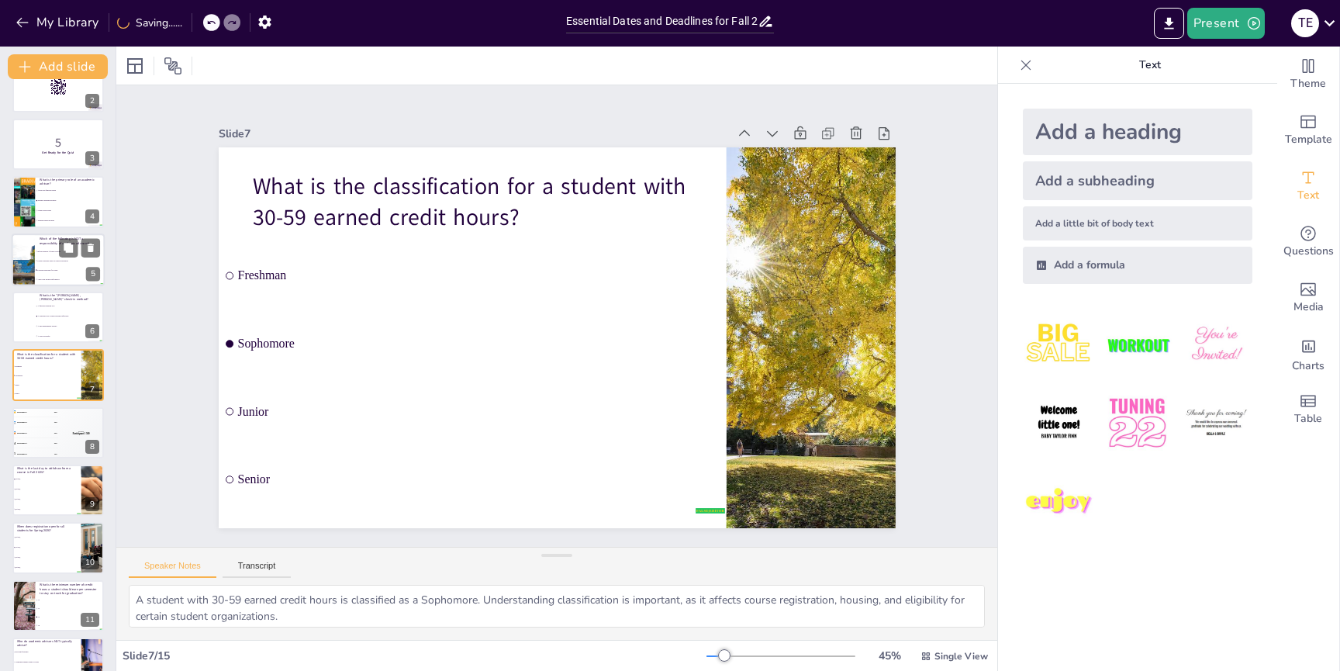
click at [30, 326] on div at bounding box center [58, 317] width 92 height 51
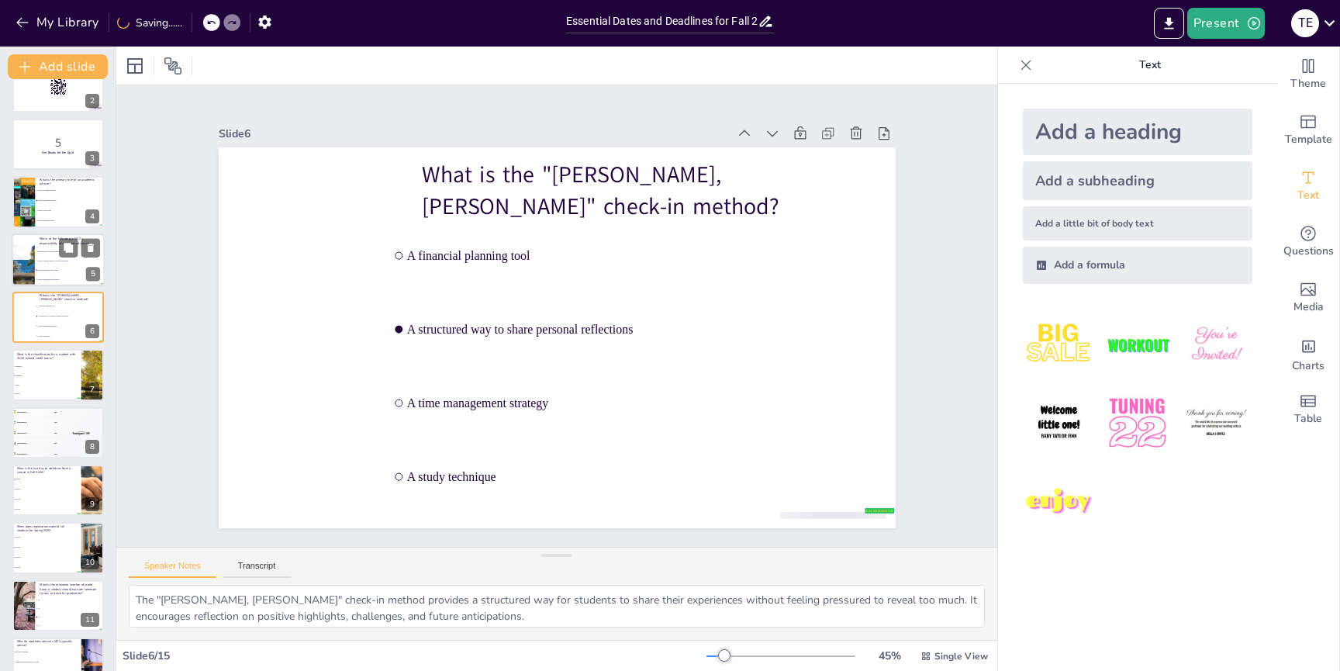
scroll to position [30, 0]
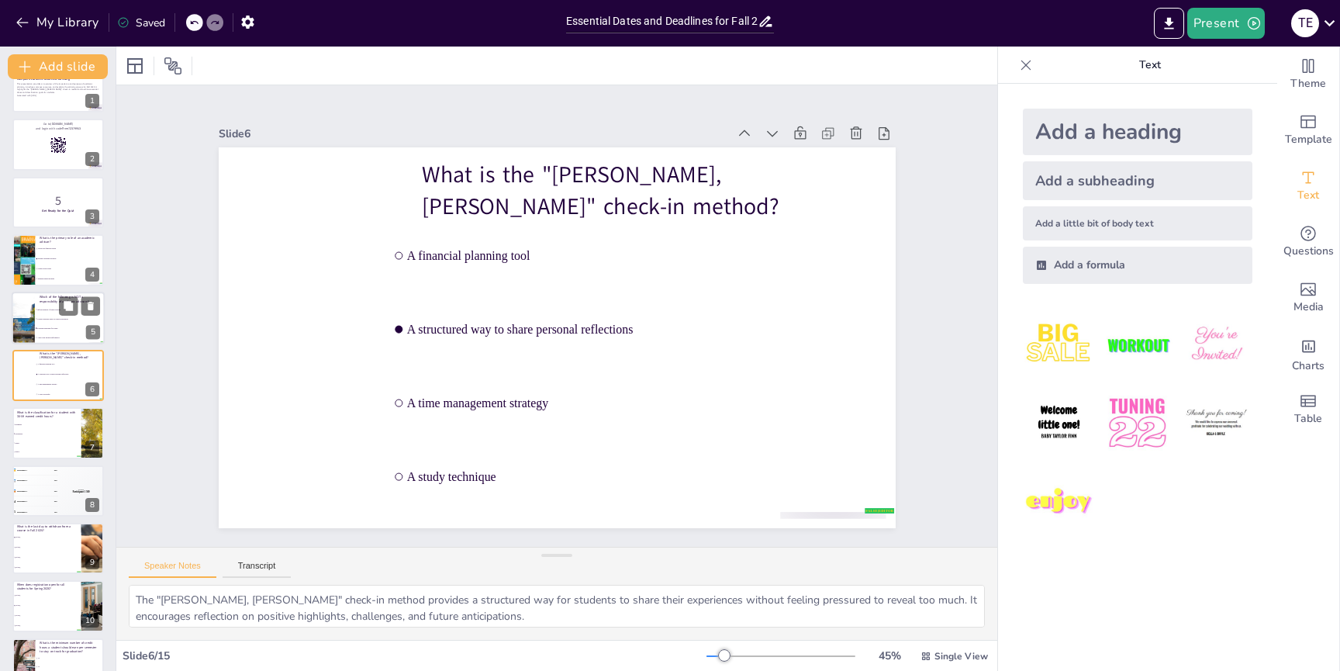
click at [35, 319] on li "Create schedules based on course availability" at bounding box center [70, 318] width 70 height 9
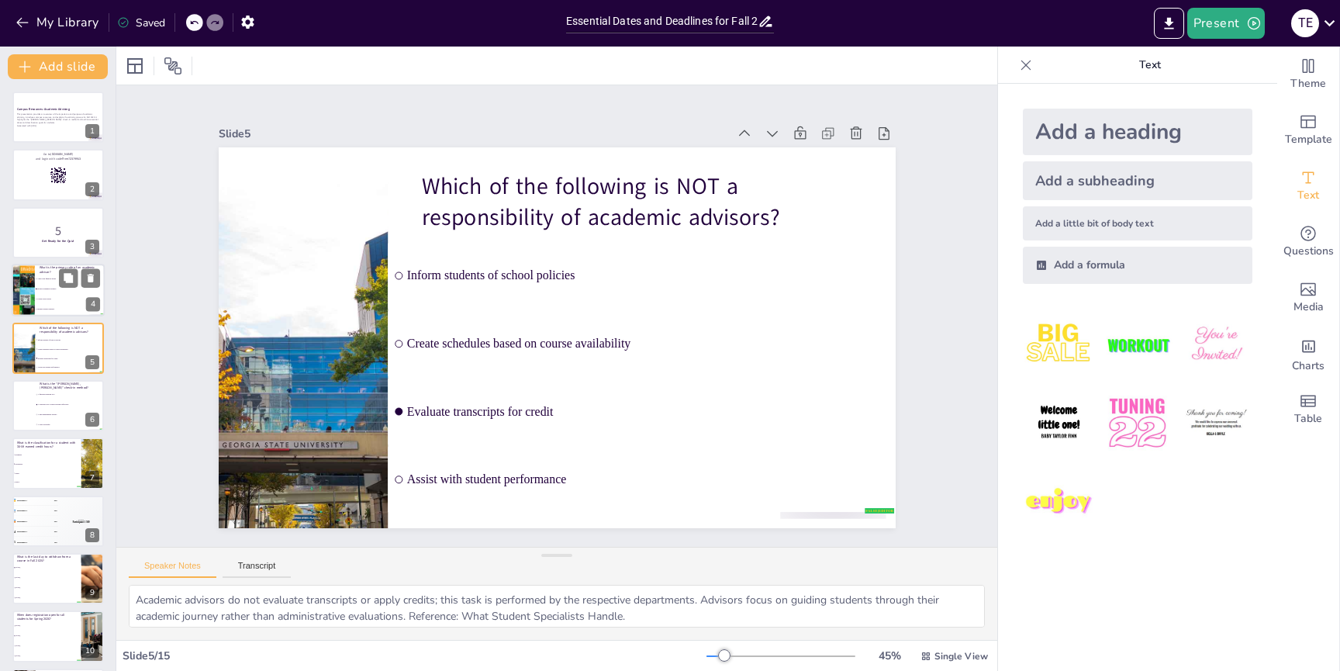
click at [29, 284] on div at bounding box center [23, 290] width 40 height 53
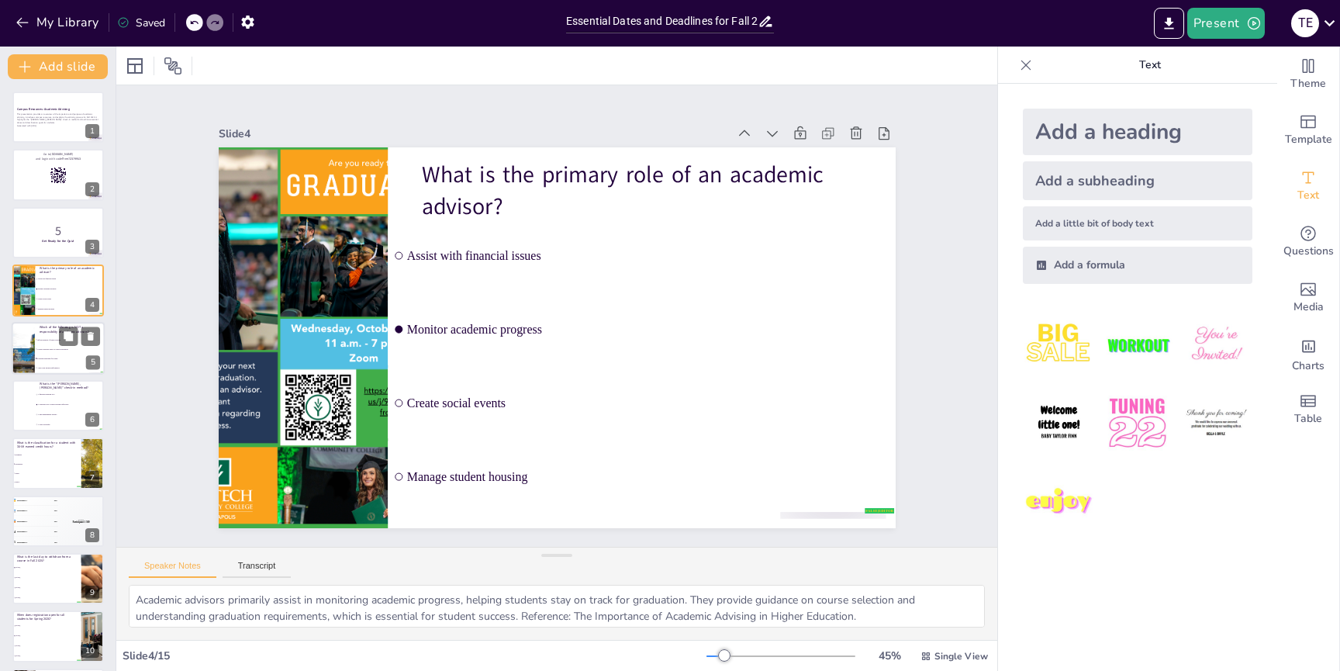
click at [33, 347] on div at bounding box center [23, 348] width 93 height 53
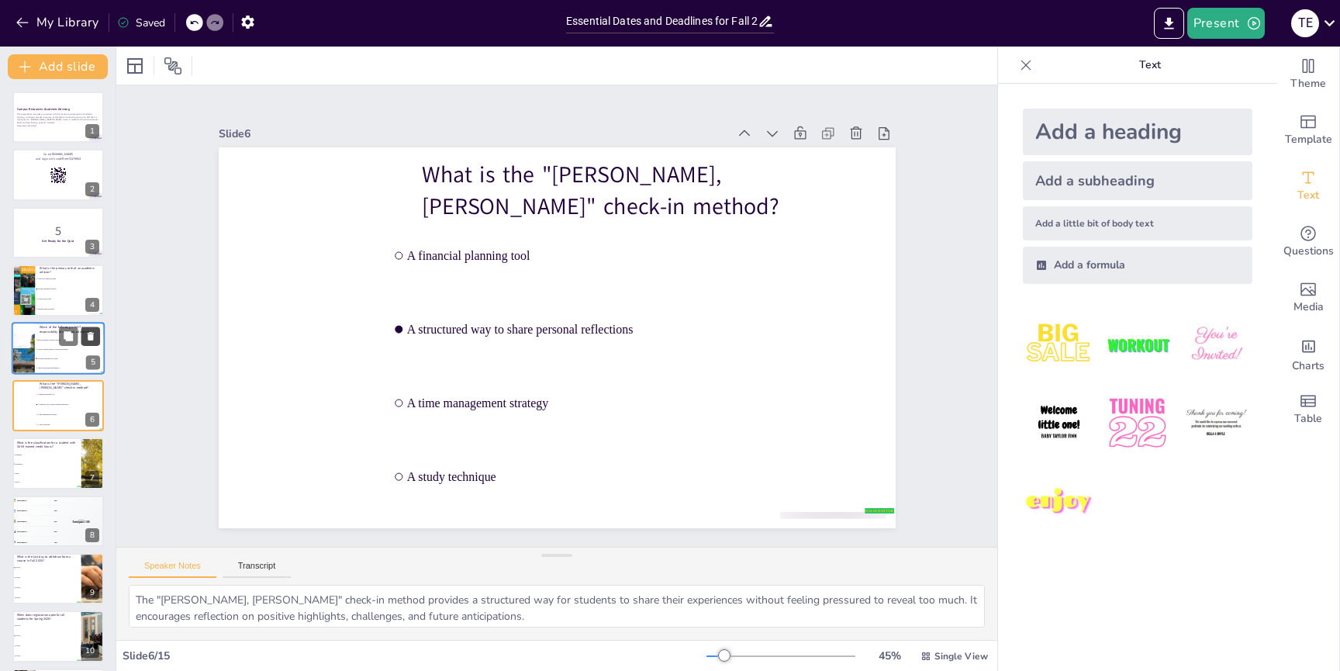
click at [88, 335] on icon at bounding box center [91, 336] width 6 height 9
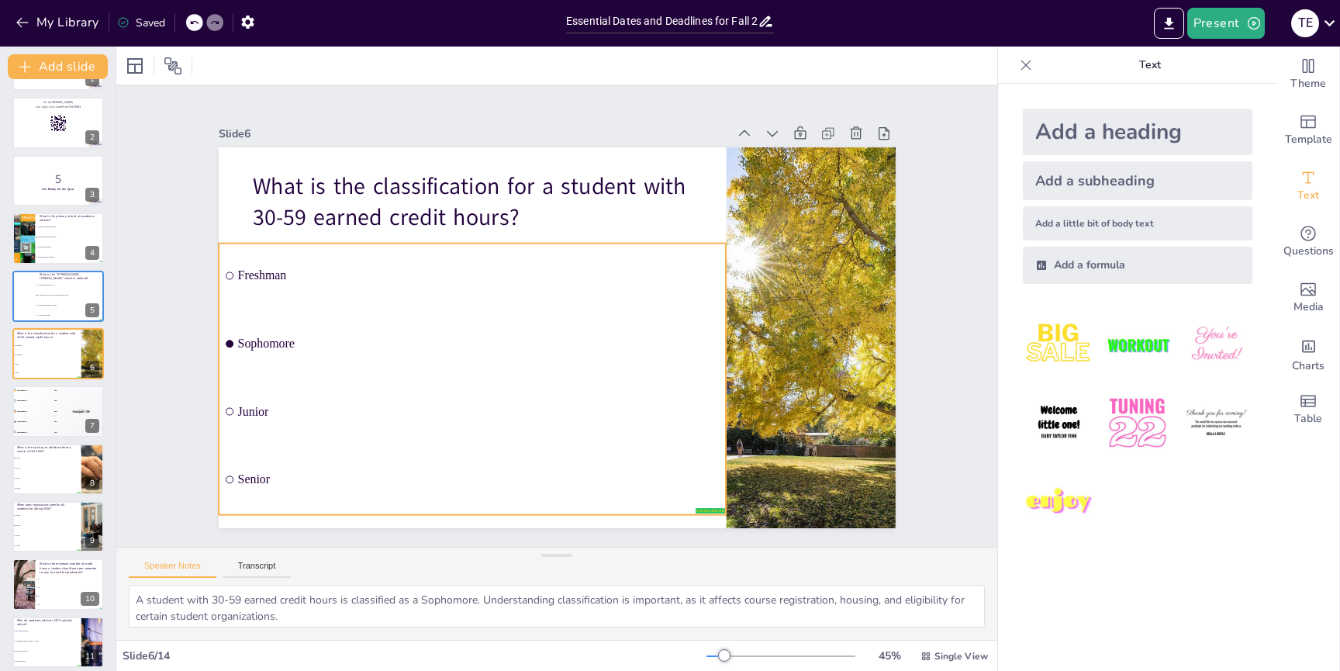
scroll to position [234, 0]
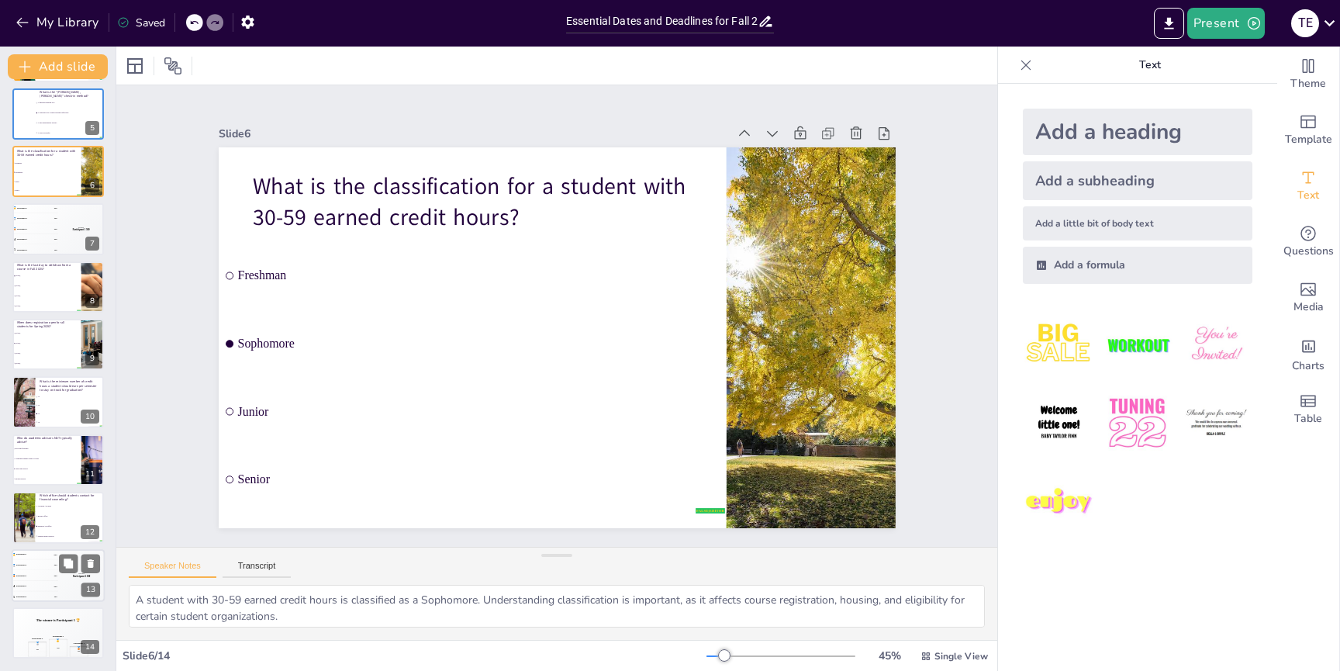
click at [29, 572] on div "🥉 Participant 3 300" at bounding box center [35, 575] width 47 height 10
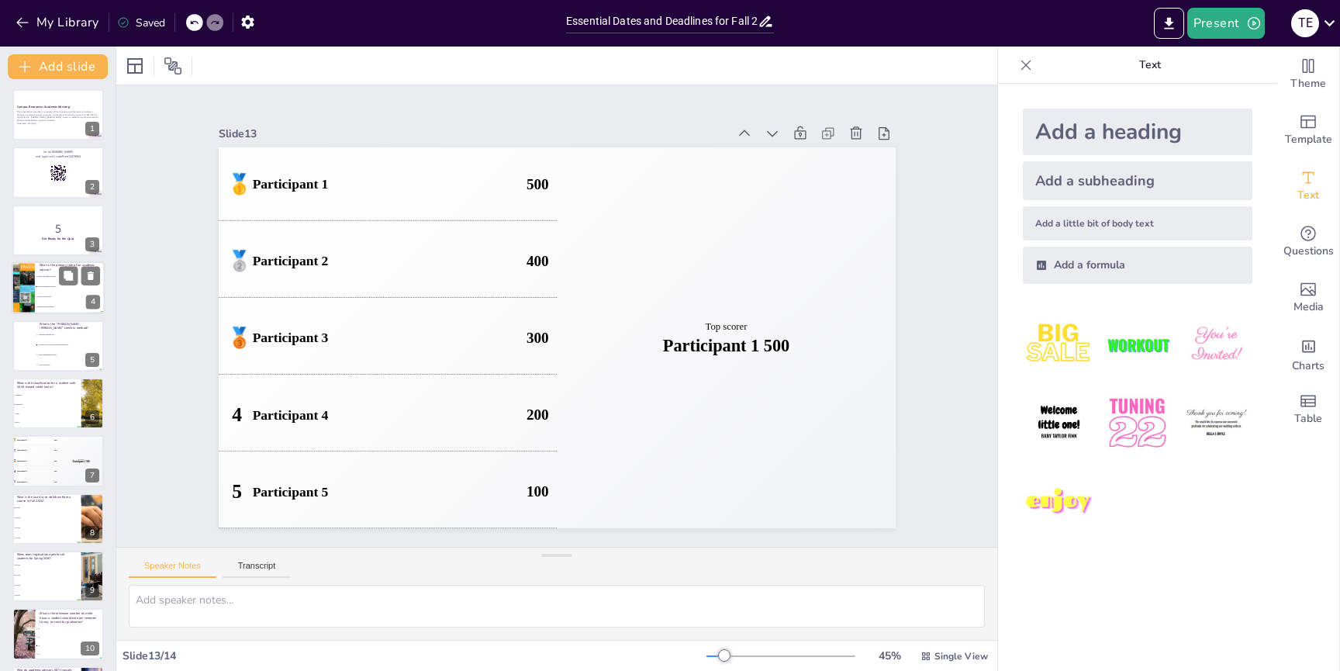
scroll to position [0, 0]
click at [40, 299] on span "Create social events" at bounding box center [70, 300] width 67 height 2
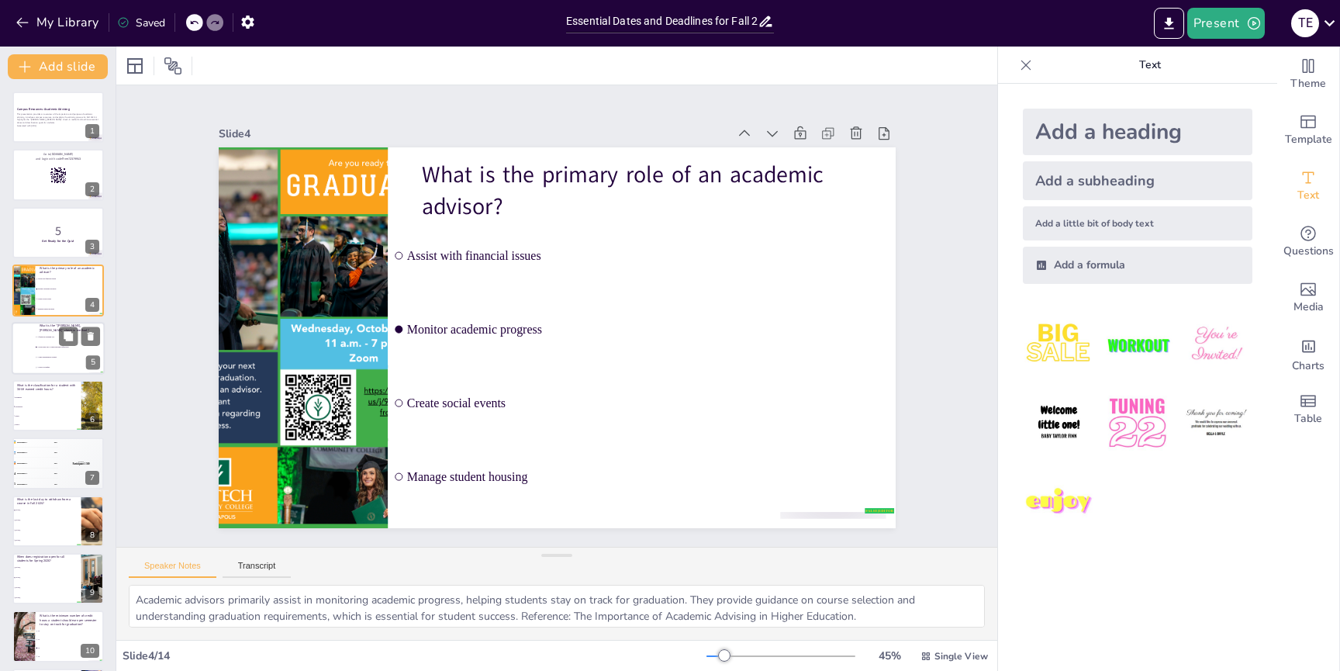
click at [42, 351] on li "A structured way to share personal reflections" at bounding box center [70, 347] width 70 height 10
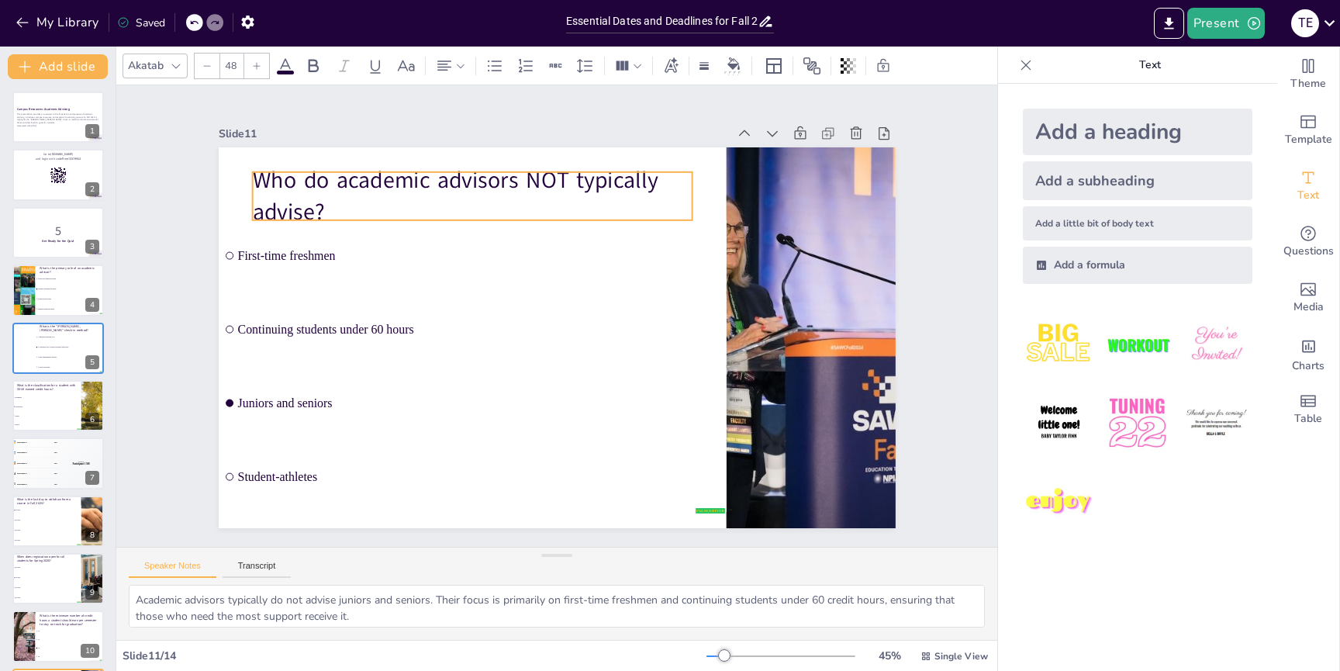
click at [361, 185] on p "Who do academic advisors NOT typically advise?" at bounding box center [472, 195] width 440 height 63
click at [195, 22] on div "My Library Saving......" at bounding box center [139, 22] width 279 height 28
click at [213, 20] on div at bounding box center [221, 22] width 37 height 17
click at [199, 22] on div at bounding box center [194, 22] width 17 height 17
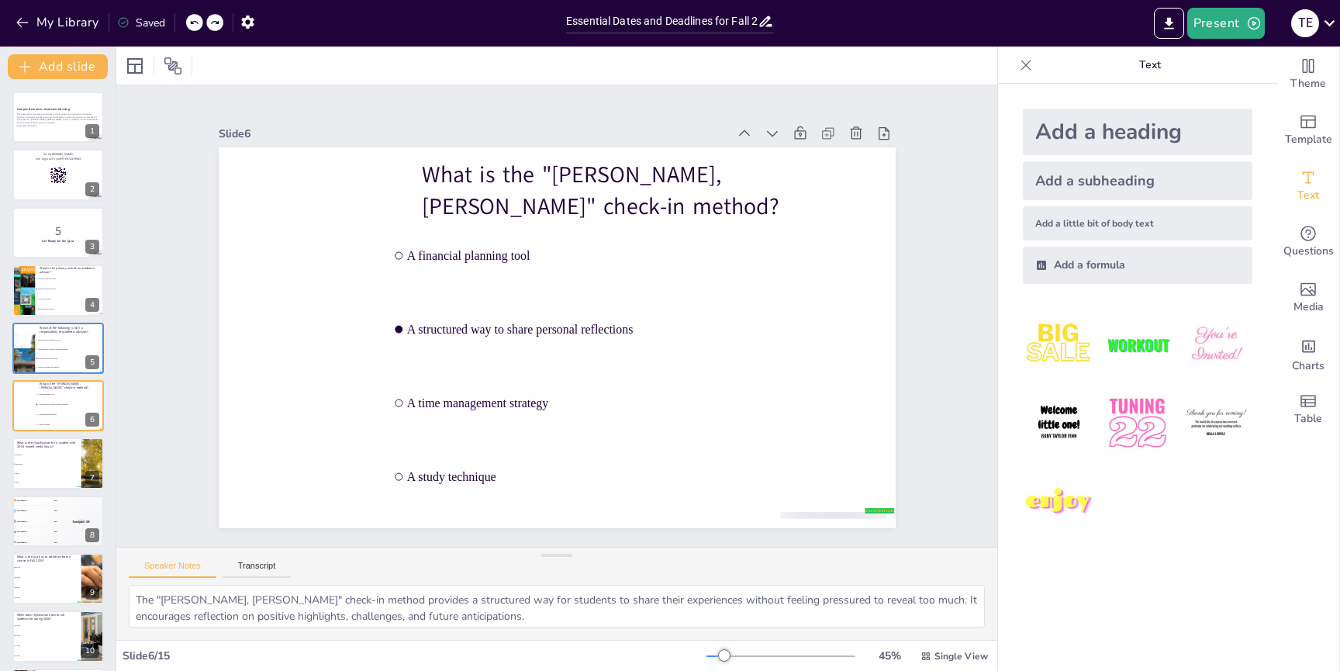
click at [216, 22] on icon at bounding box center [214, 22] width 9 height 9
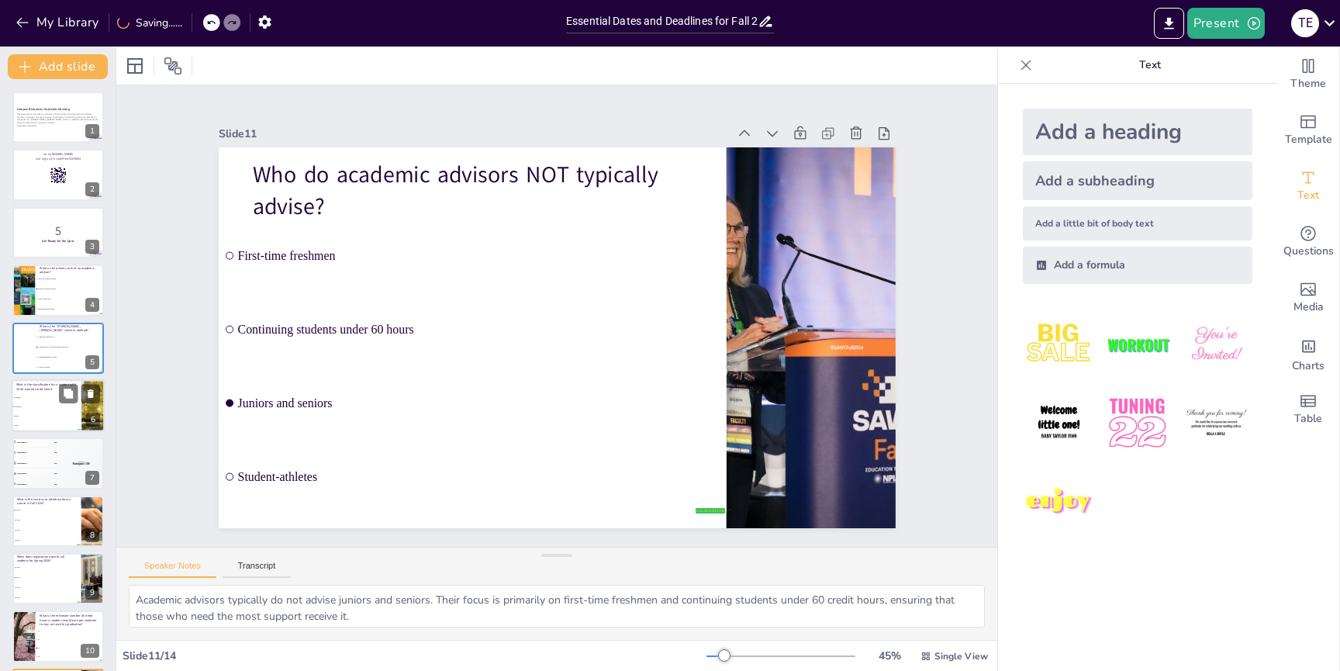
click at [35, 397] on span "Freshman" at bounding box center [47, 397] width 67 height 2
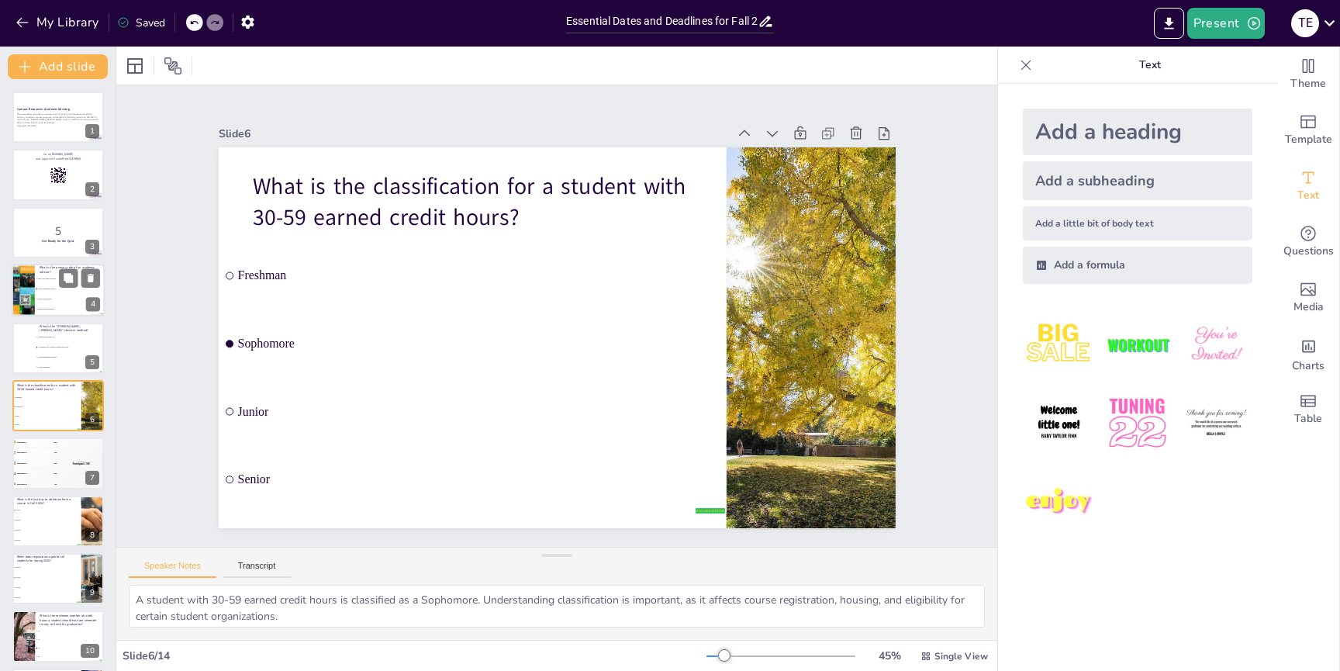
click at [37, 301] on li "Create social events" at bounding box center [70, 300] width 70 height 10
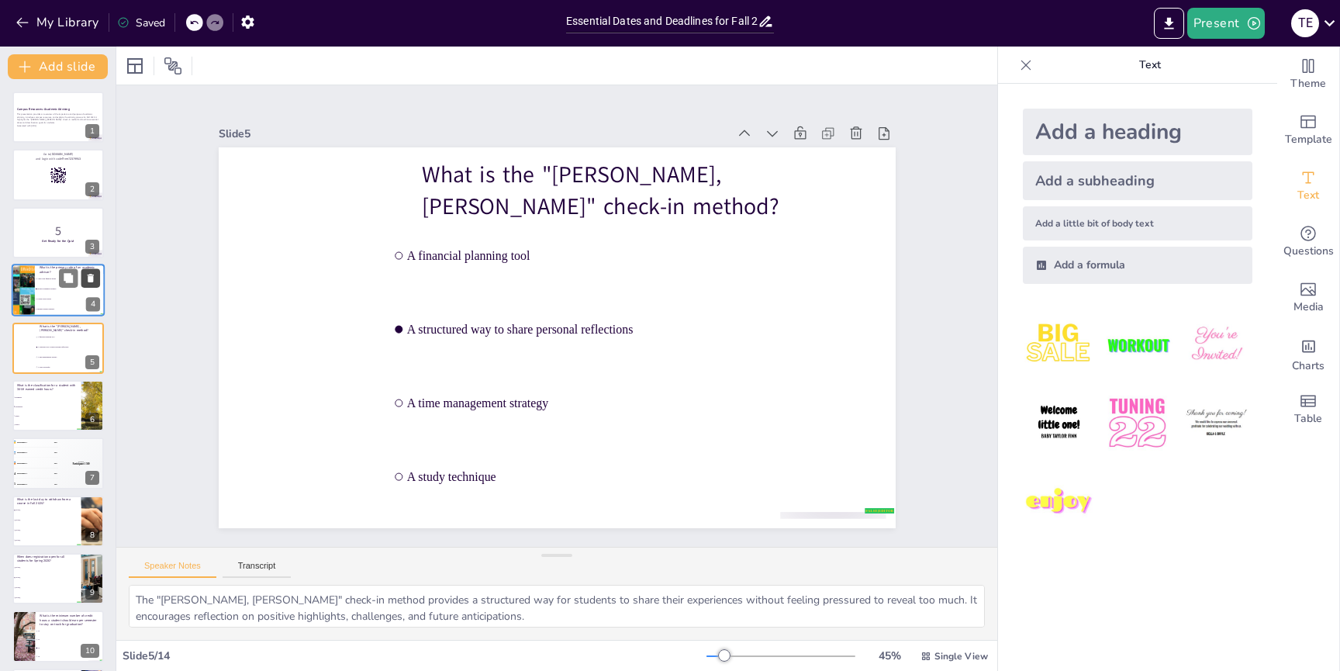
click at [88, 279] on icon at bounding box center [91, 278] width 6 height 9
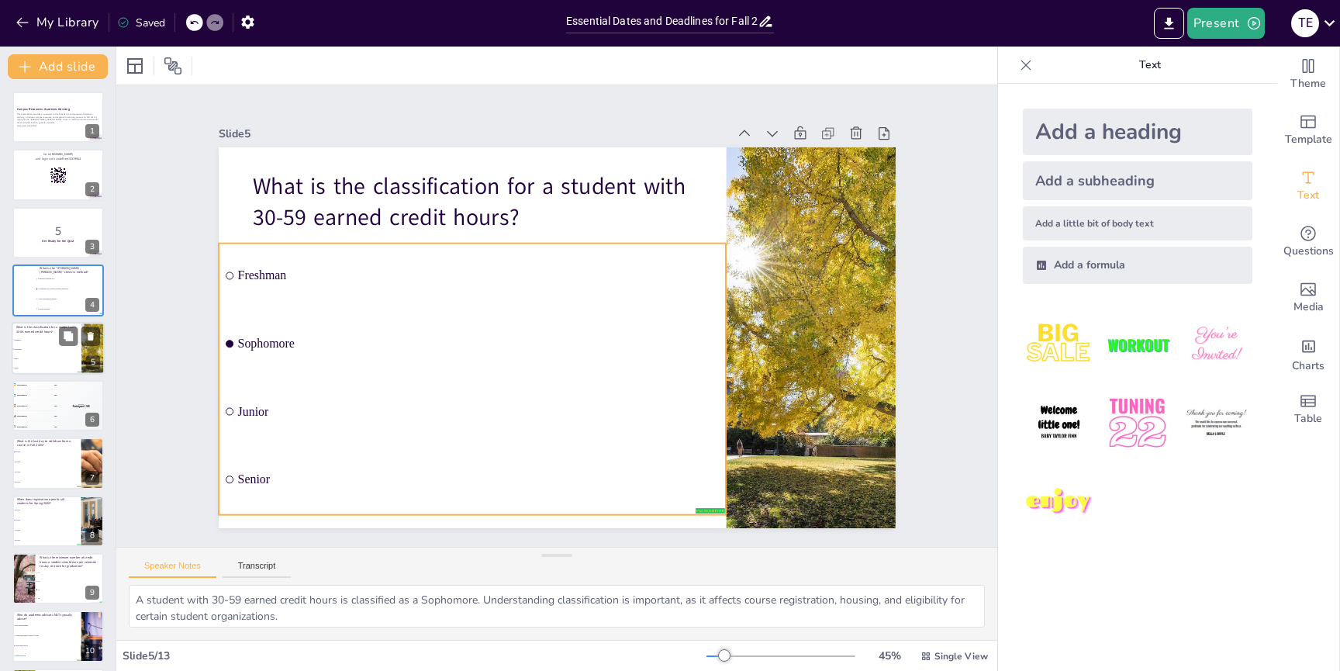
scroll to position [177, 0]
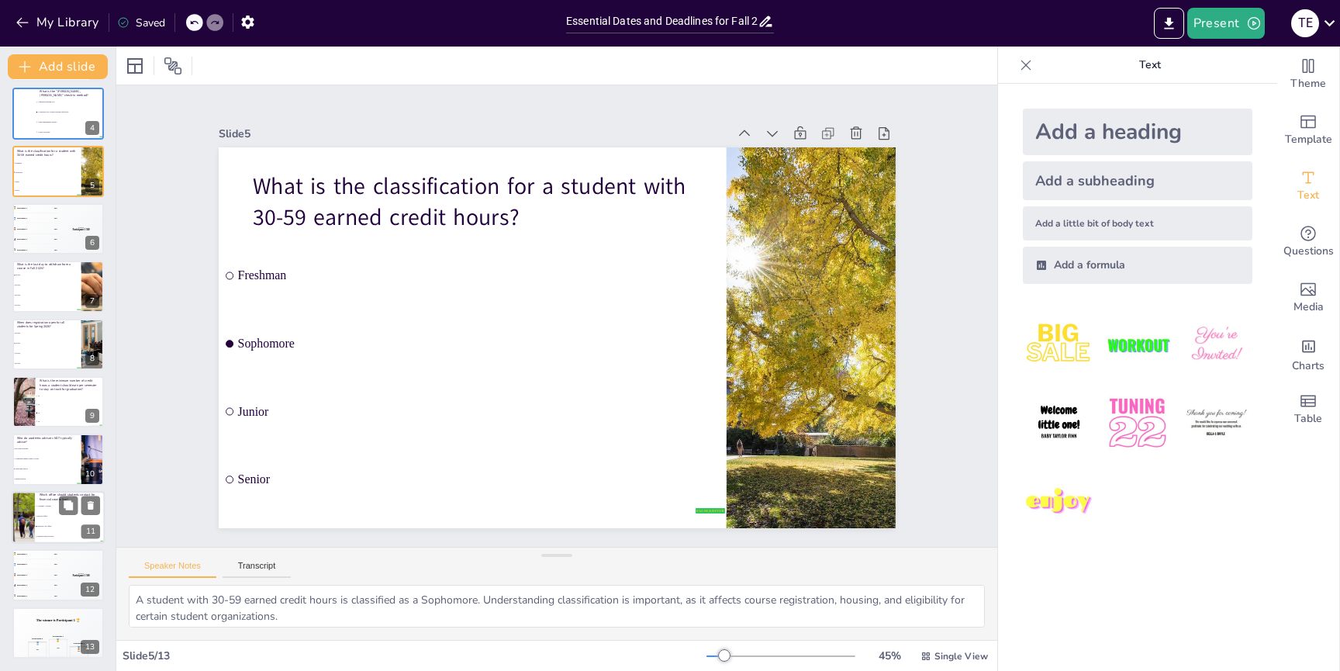
click at [42, 517] on span "Bursars Office" at bounding box center [70, 516] width 67 height 2
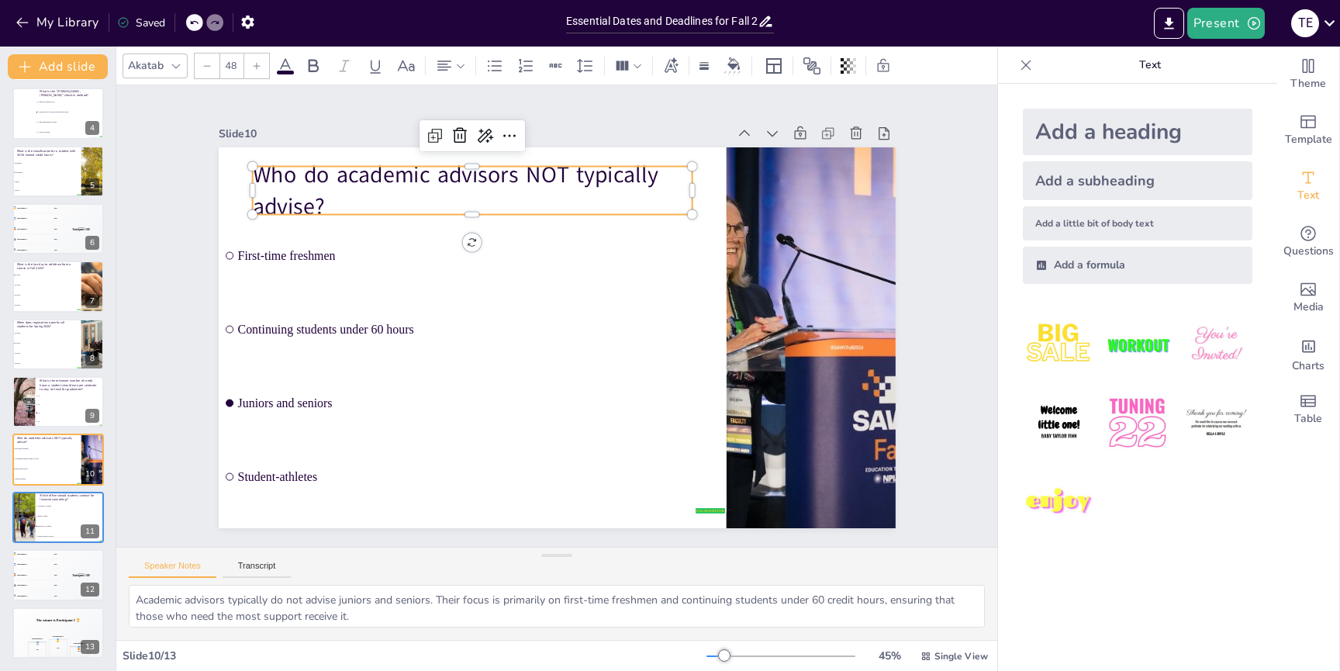
click at [372, 177] on p "Who do academic advisors NOT typically advise?" at bounding box center [472, 190] width 440 height 63
click at [400, 176] on p "Who do academic advisors NOT typically advise?" at bounding box center [472, 190] width 440 height 63
click at [488, 173] on p "Who do academic advisors NOT typically advise?" at bounding box center [472, 190] width 440 height 63
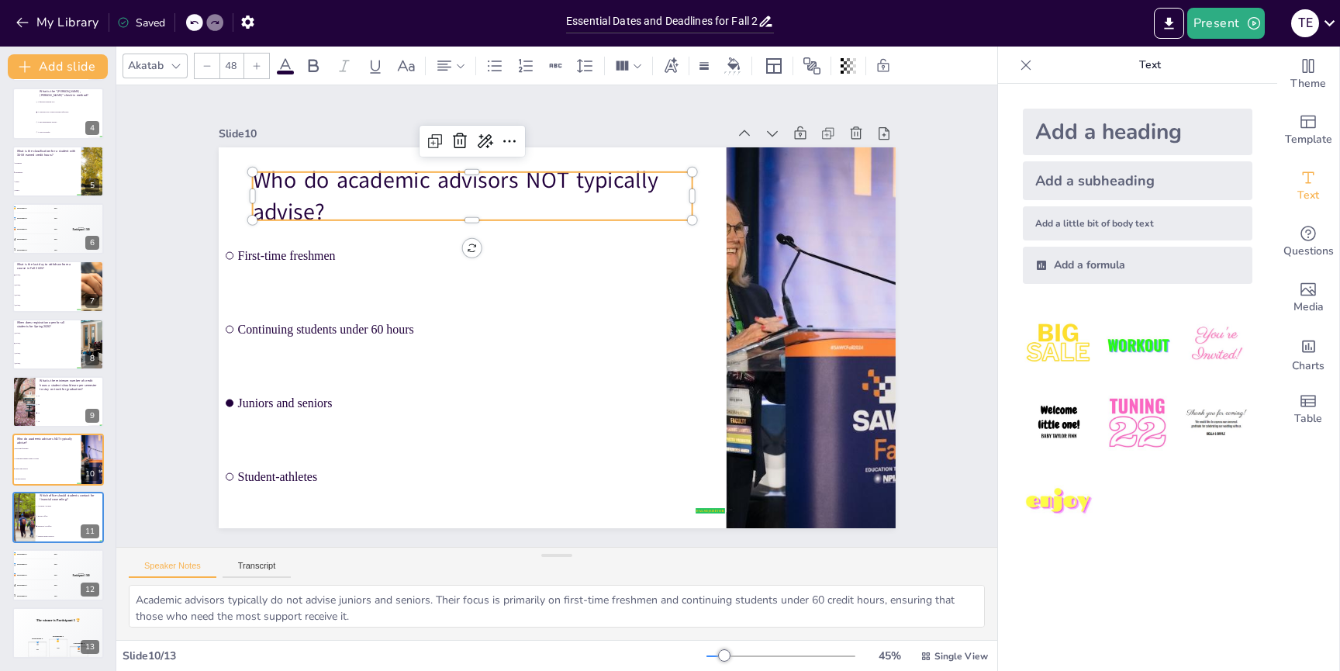
click at [513, 181] on p "Who do academic advisors NOT typically advise?" at bounding box center [472, 195] width 440 height 63
click at [519, 177] on p "Who do academic advisors NOT typically advise?" at bounding box center [472, 195] width 440 height 63
click at [371, 195] on p "Who do academic advisors NOT typically advise?" at bounding box center [472, 195] width 440 height 63
click at [372, 195] on p "Who do academic advisors NOT typically advise?" at bounding box center [472, 195] width 440 height 63
click at [373, 195] on p "Who do academic advisors NOT typically advise?" at bounding box center [472, 195] width 440 height 63
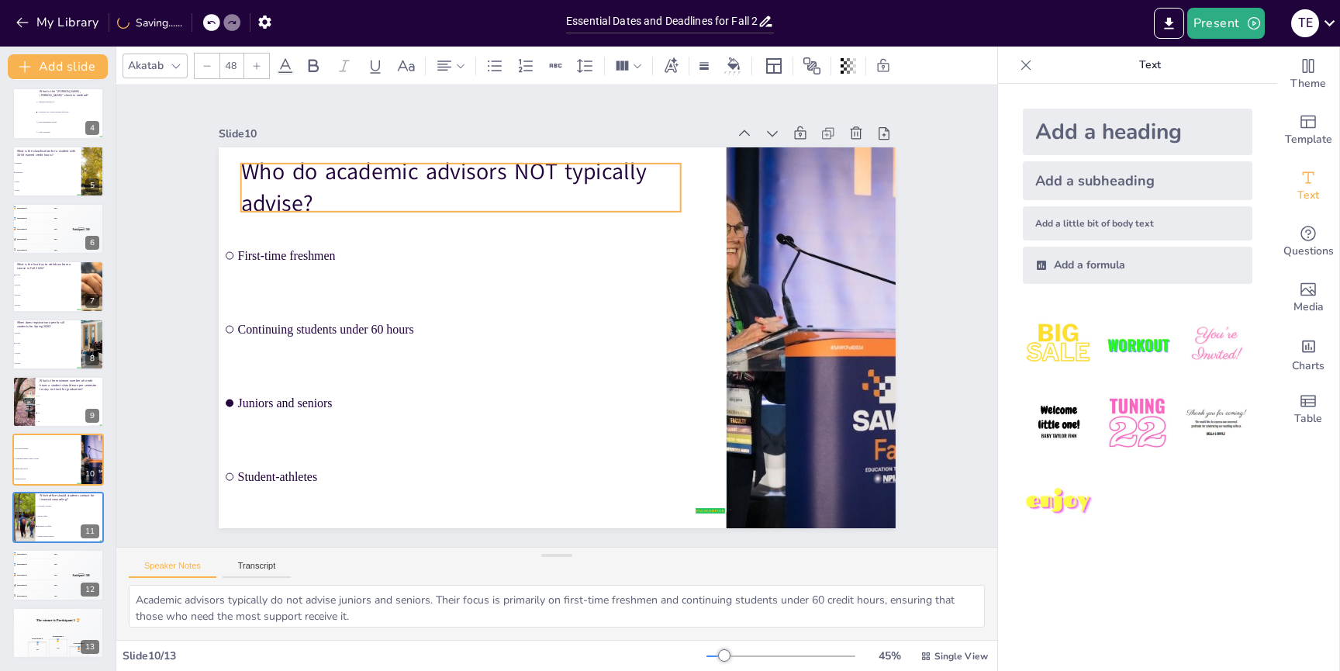
drag, startPoint x: 330, startPoint y: 209, endPoint x: 319, endPoint y: 201, distance: 14.4
click at [319, 201] on p "Who do academic advisors NOT typically advise?" at bounding box center [460, 187] width 440 height 63
click at [216, 21] on icon at bounding box center [210, 22] width 9 height 9
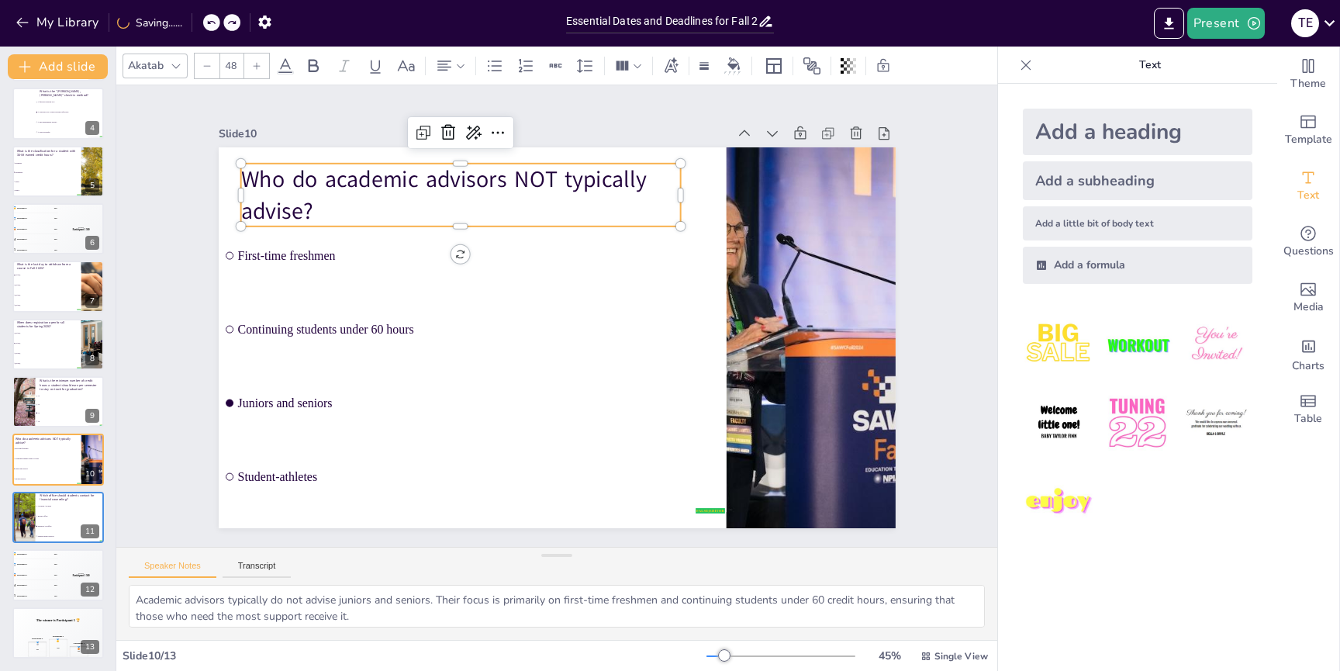
click at [323, 204] on p "Who do academic advisors NOT typically advise?" at bounding box center [460, 195] width 440 height 63
click at [494, 130] on icon at bounding box center [498, 132] width 19 height 19
click at [382, 196] on p "Who do academic advisors NOT typically advise?" at bounding box center [460, 195] width 440 height 63
click at [286, 197] on p "Who do academic advisors NOT typically advise?" at bounding box center [460, 195] width 440 height 63
click at [288, 196] on p "Who do academic advisors NOT typically advise?" at bounding box center [473, 185] width 444 height 109
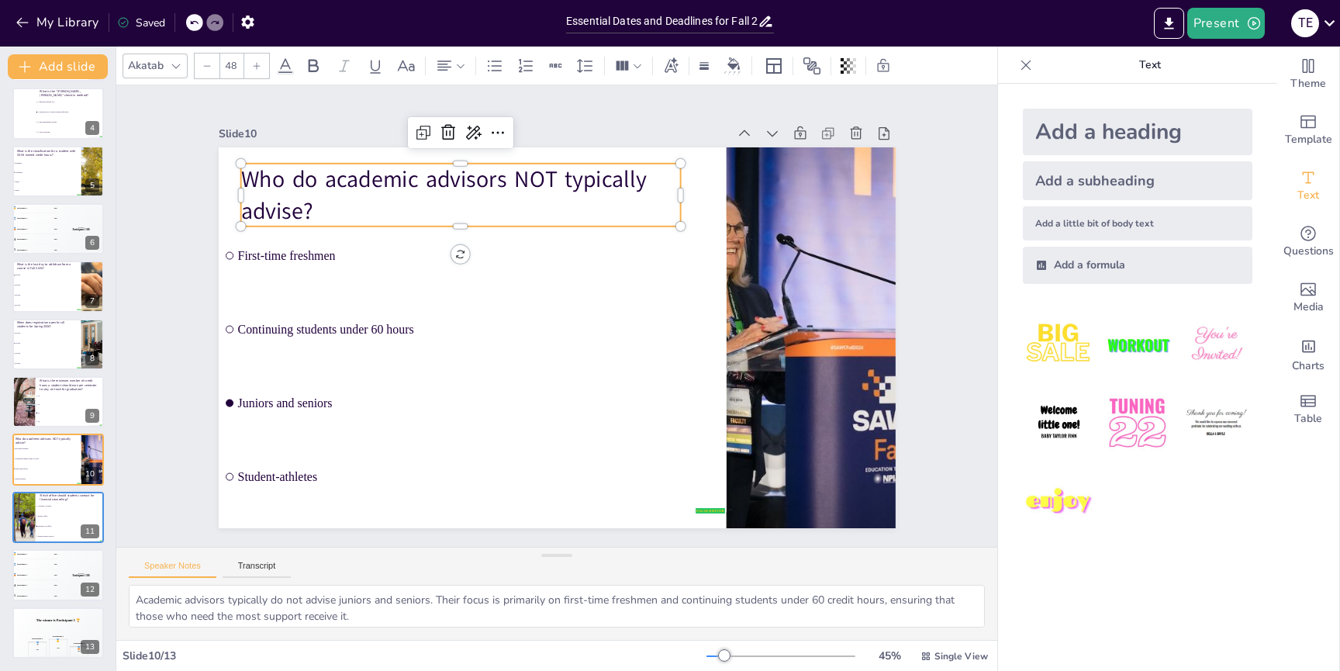
click at [288, 196] on p "Who do academic advisors NOT typically advise?" at bounding box center [460, 195] width 440 height 63
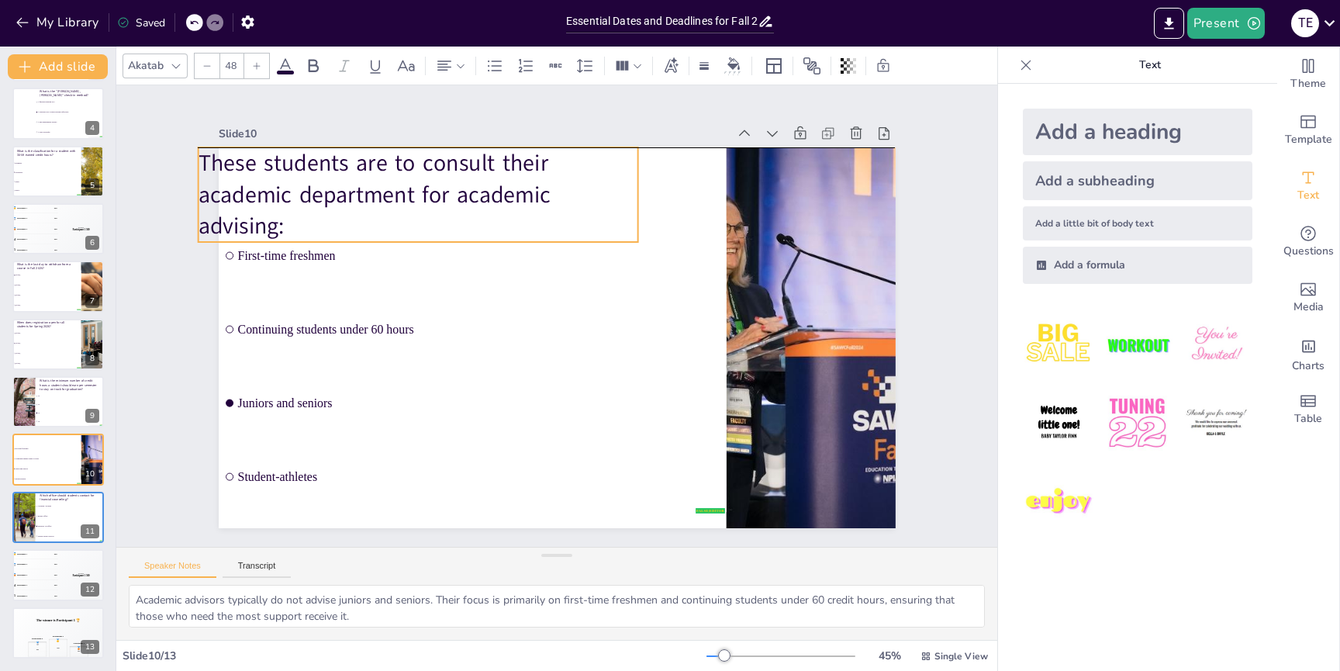
drag, startPoint x: 329, startPoint y: 242, endPoint x: 237, endPoint y: 181, distance: 109.7
click at [286, 224] on p "These students are to consult their academic department for academic advising:" at bounding box center [418, 194] width 440 height 95
click at [192, 22] on div "My Library Saving......" at bounding box center [139, 22] width 279 height 28
click at [208, 19] on icon at bounding box center [210, 22] width 9 height 9
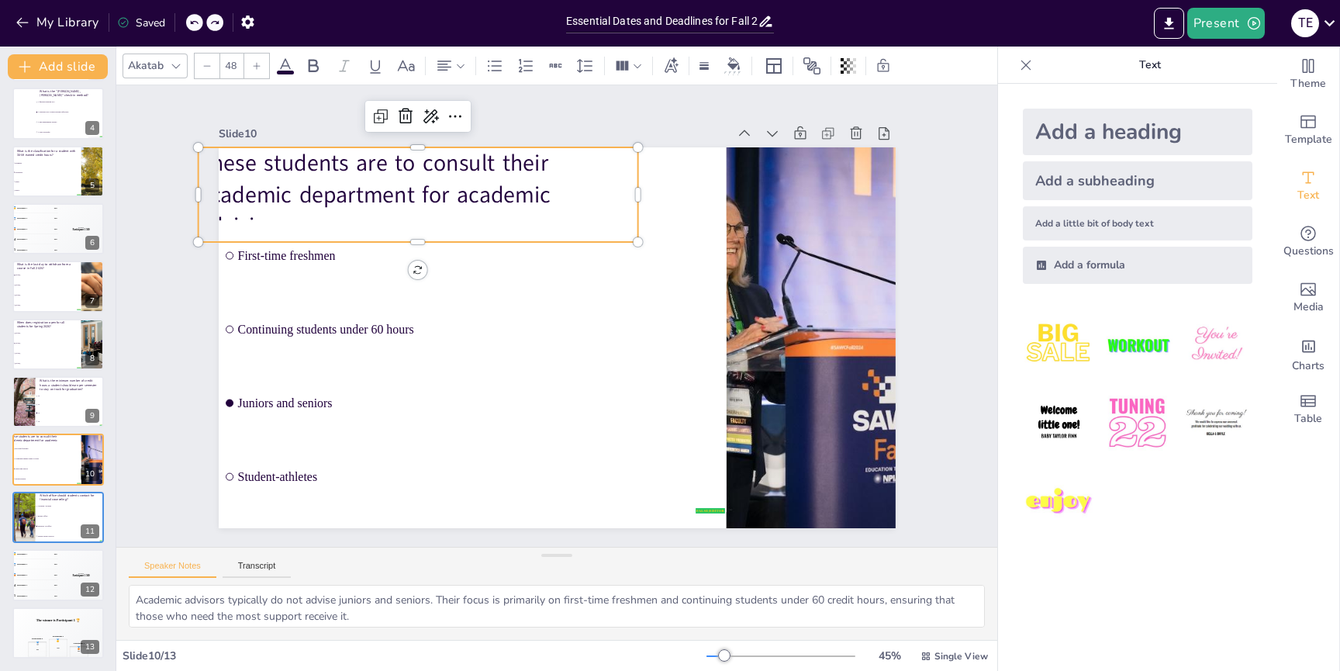
click at [192, 23] on icon at bounding box center [194, 23] width 8 height 4
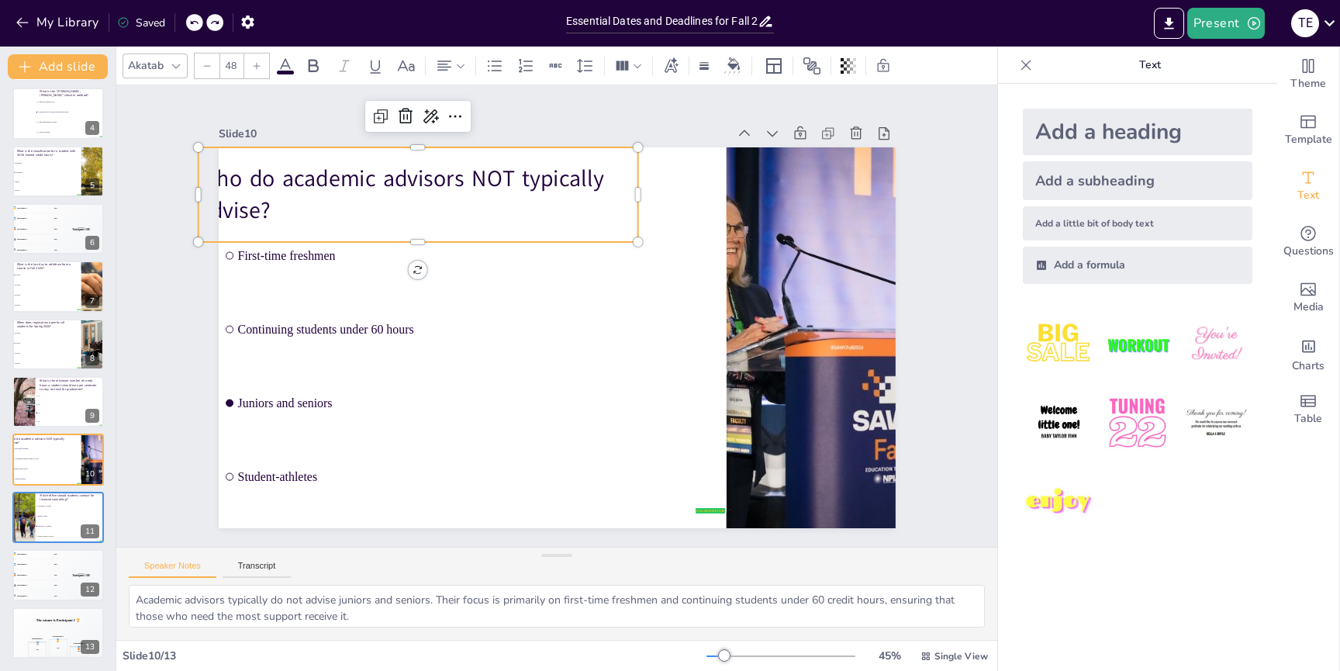
click at [213, 20] on div at bounding box center [204, 22] width 37 height 17
click at [233, 20] on icon at bounding box center [231, 22] width 9 height 9
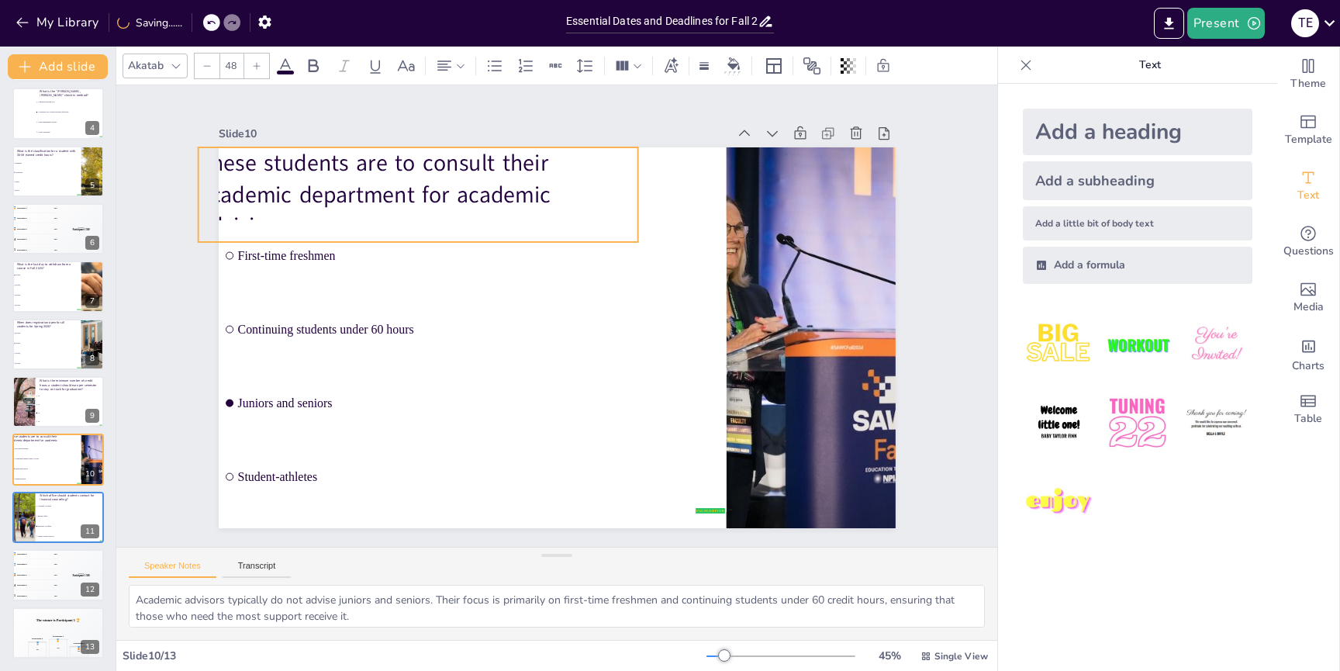
click at [534, 179] on span "These students are to consult their academic department for academic advising:" at bounding box center [374, 195] width 352 height 94
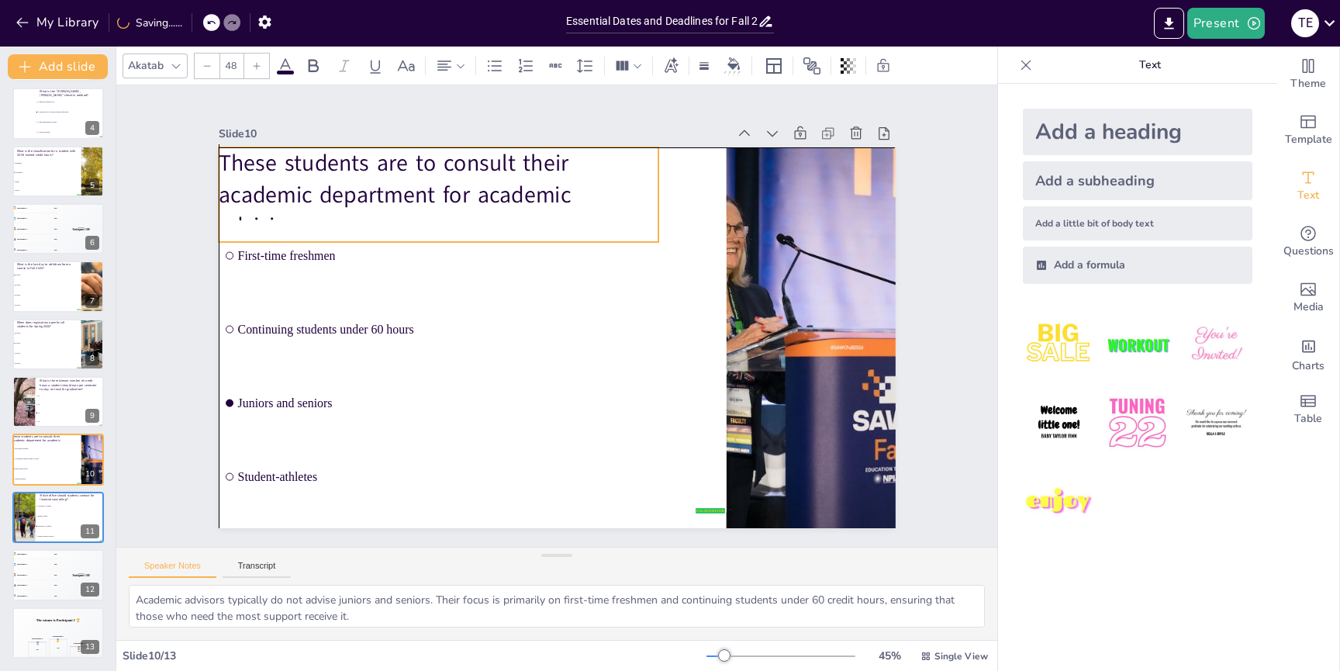
click at [513, 173] on span "These students are to consult their academic department for academic advising:" at bounding box center [395, 195] width 352 height 94
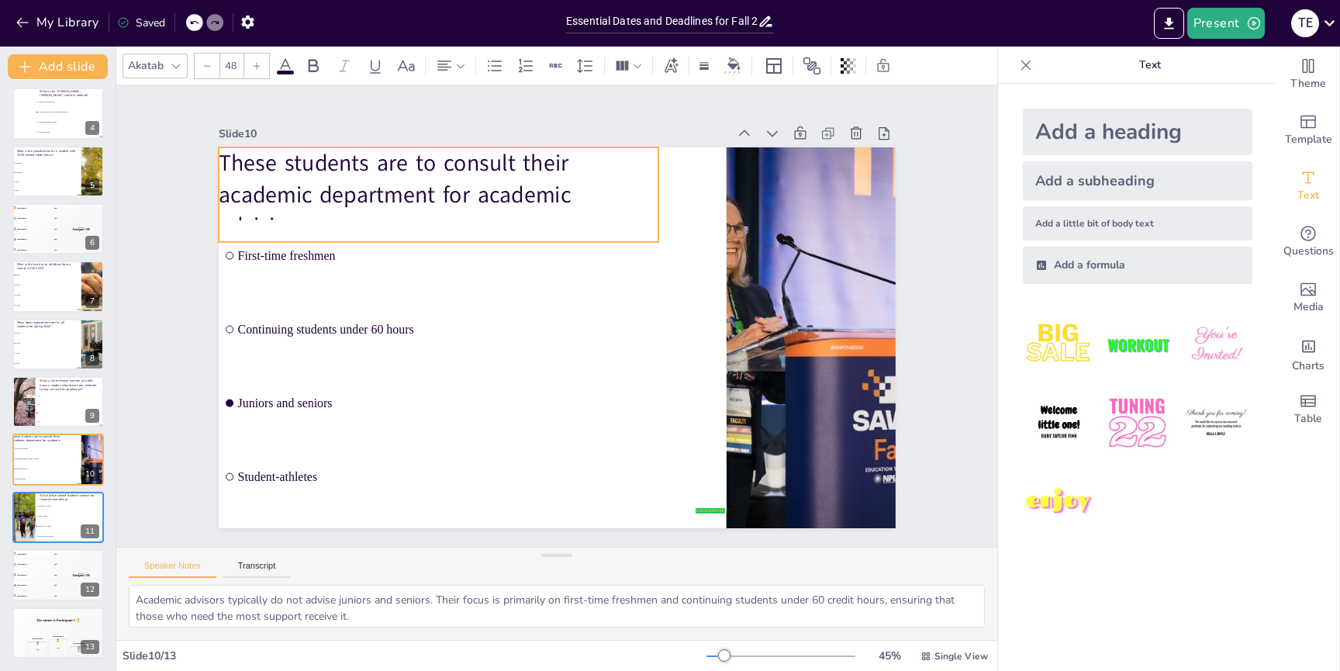
click at [560, 176] on span "These students are to consult their academic department for academic advising:" at bounding box center [395, 195] width 352 height 94
click at [493, 178] on p "These students are to consult their academic department for academic advising:" at bounding box center [439, 194] width 440 height 95
click at [493, 178] on span "These students are to consult their academic department for academic advising:" at bounding box center [395, 195] width 352 height 94
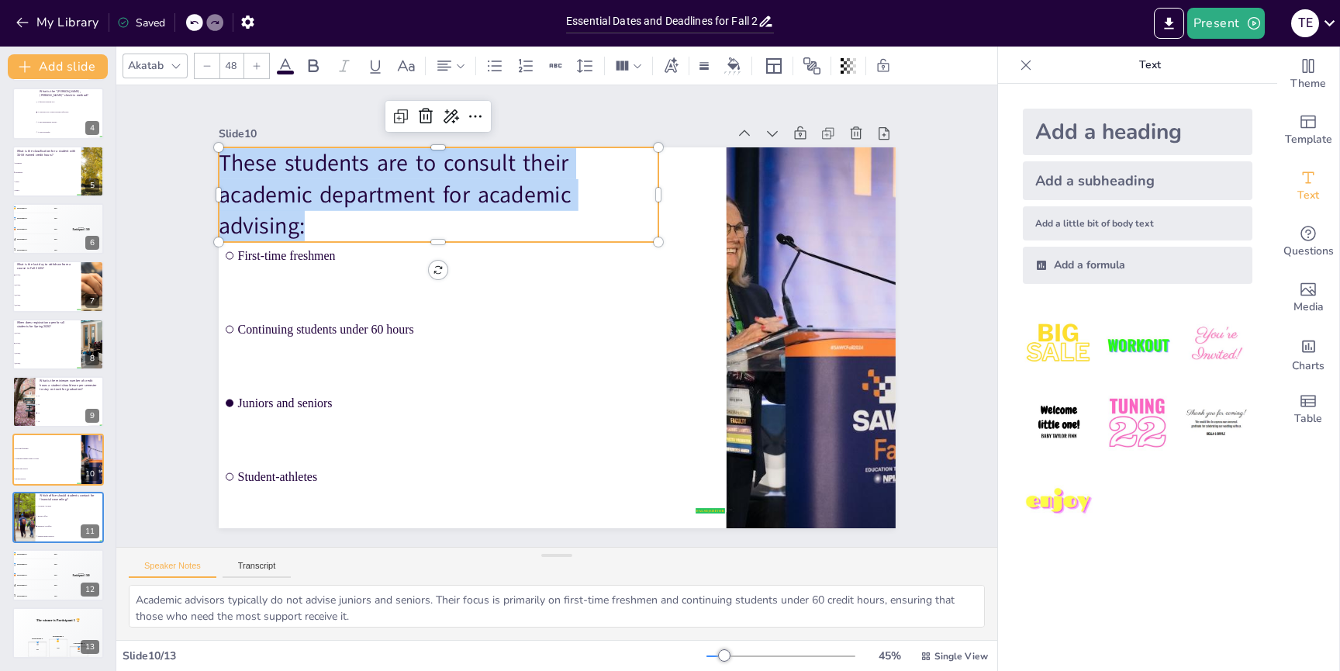
click at [493, 178] on span "These students are to consult their academic department for academic advising:" at bounding box center [395, 195] width 352 height 94
click at [212, 64] on div at bounding box center [207, 66] width 25 height 25
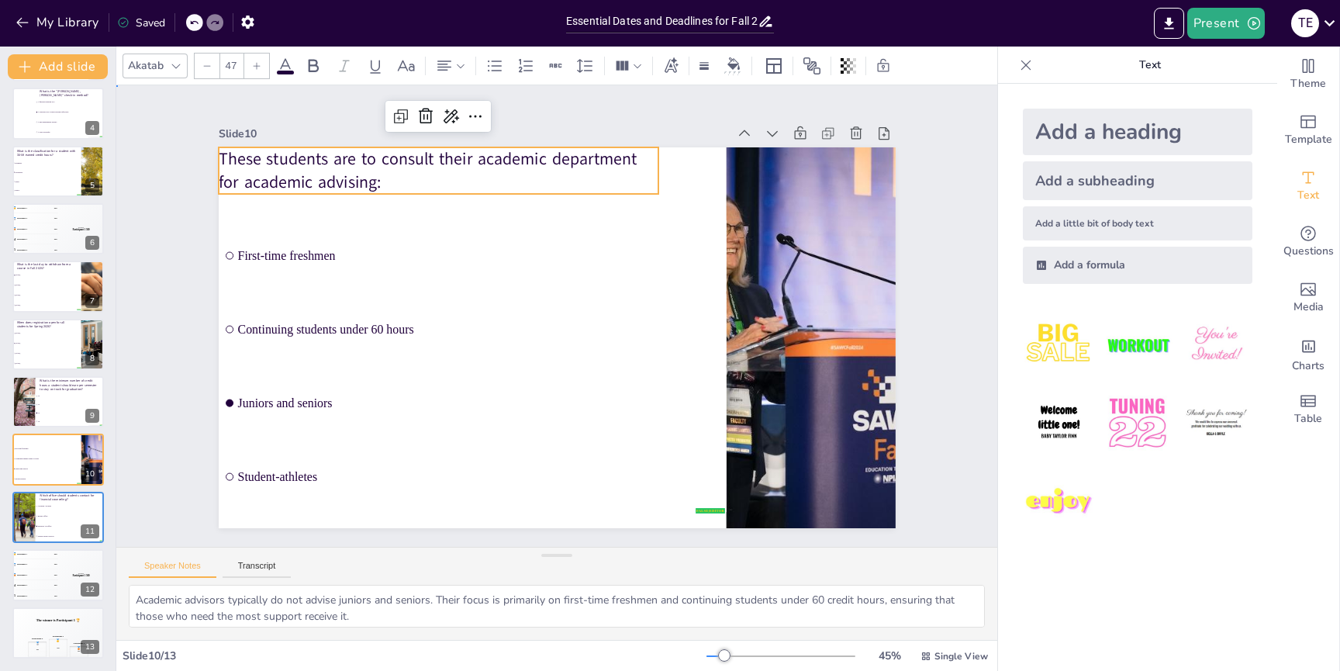
click at [171, 276] on div "Slide 1 Campus Resources: Academic Advising This presentation provides an overv…" at bounding box center [556, 315] width 881 height 461
click at [286, 168] on span "These students are to consult their academic department for academic advising:" at bounding box center [428, 170] width 418 height 46
click at [261, 64] on div at bounding box center [256, 66] width 25 height 25
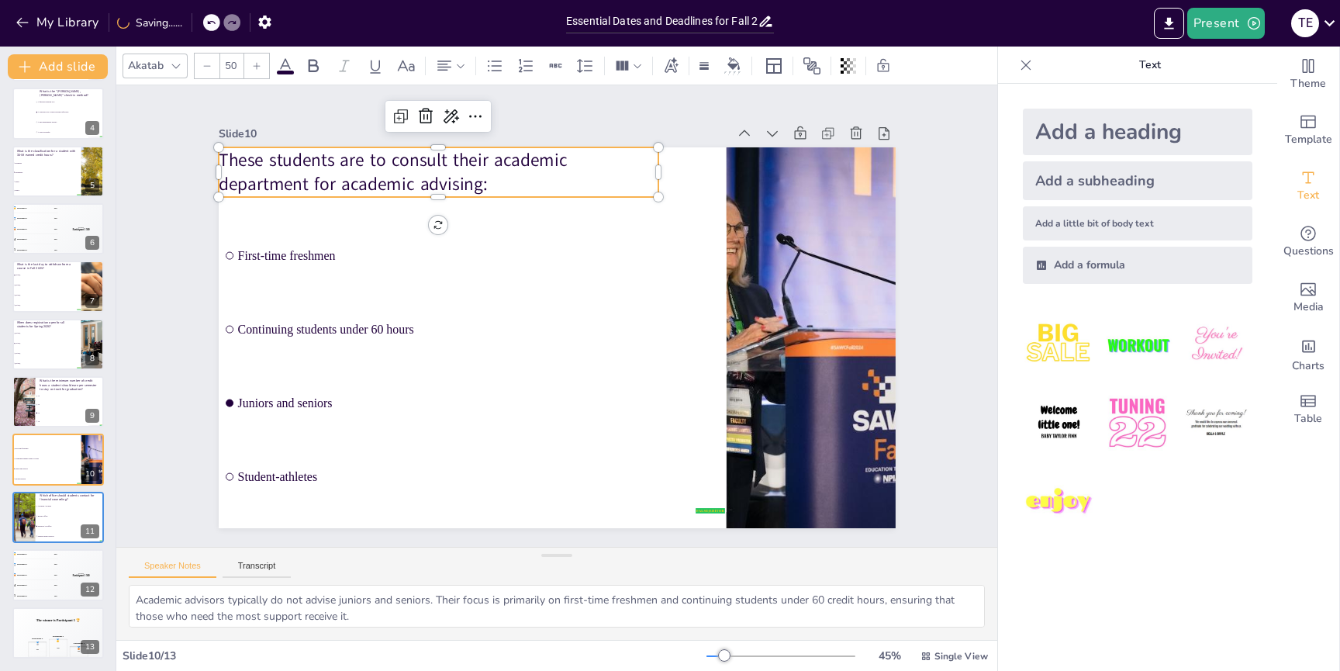
click at [261, 64] on div at bounding box center [256, 66] width 25 height 25
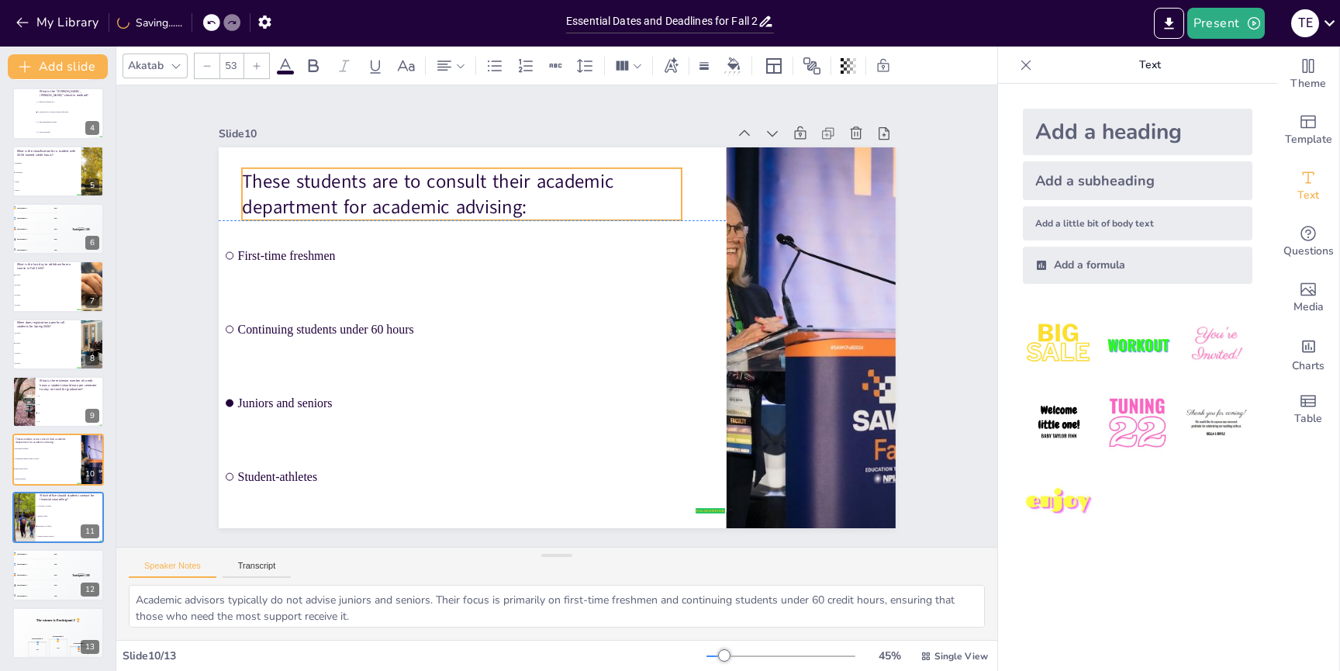
drag, startPoint x: 269, startPoint y: 170, endPoint x: 292, endPoint y: 185, distance: 26.9
click at [292, 185] on span "These students are to consult their academic department for academic advising:" at bounding box center [427, 193] width 371 height 51
click at [190, 193] on div "Slide 1 Campus Resources: Academic Advising This presentation provides an overv…" at bounding box center [557, 316] width 764 height 424
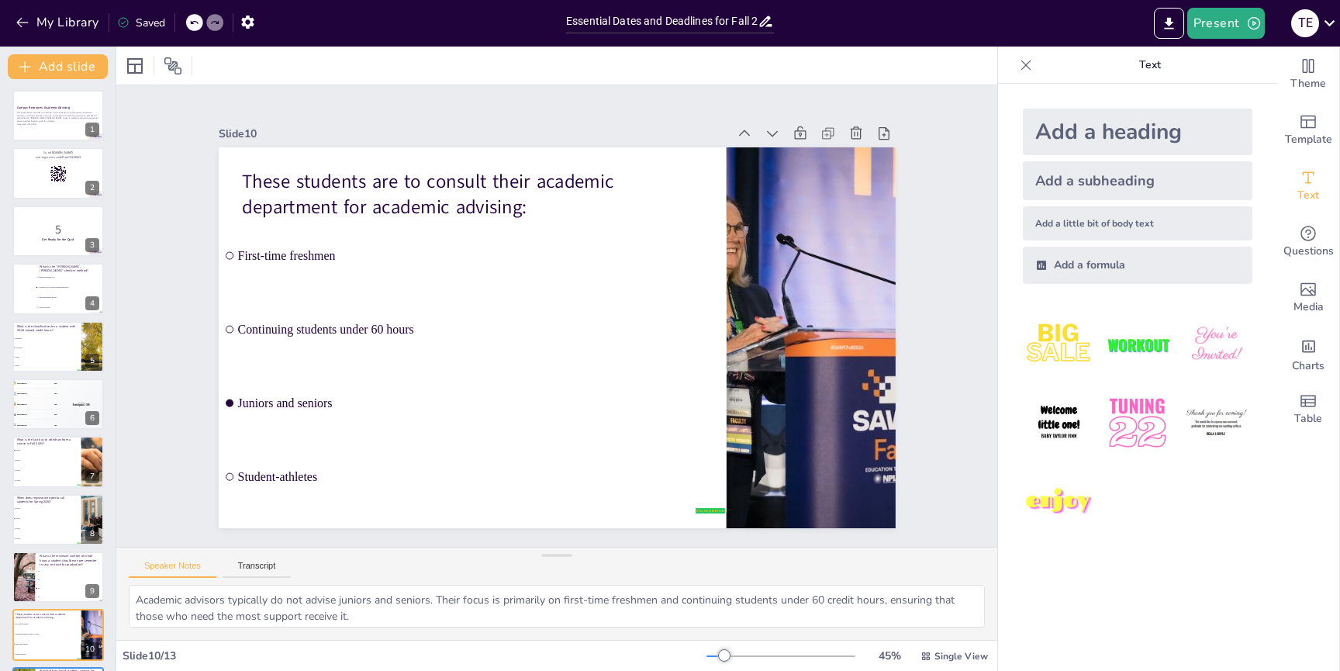
scroll to position [0, 0]
click at [32, 174] on div at bounding box center [58, 175] width 93 height 53
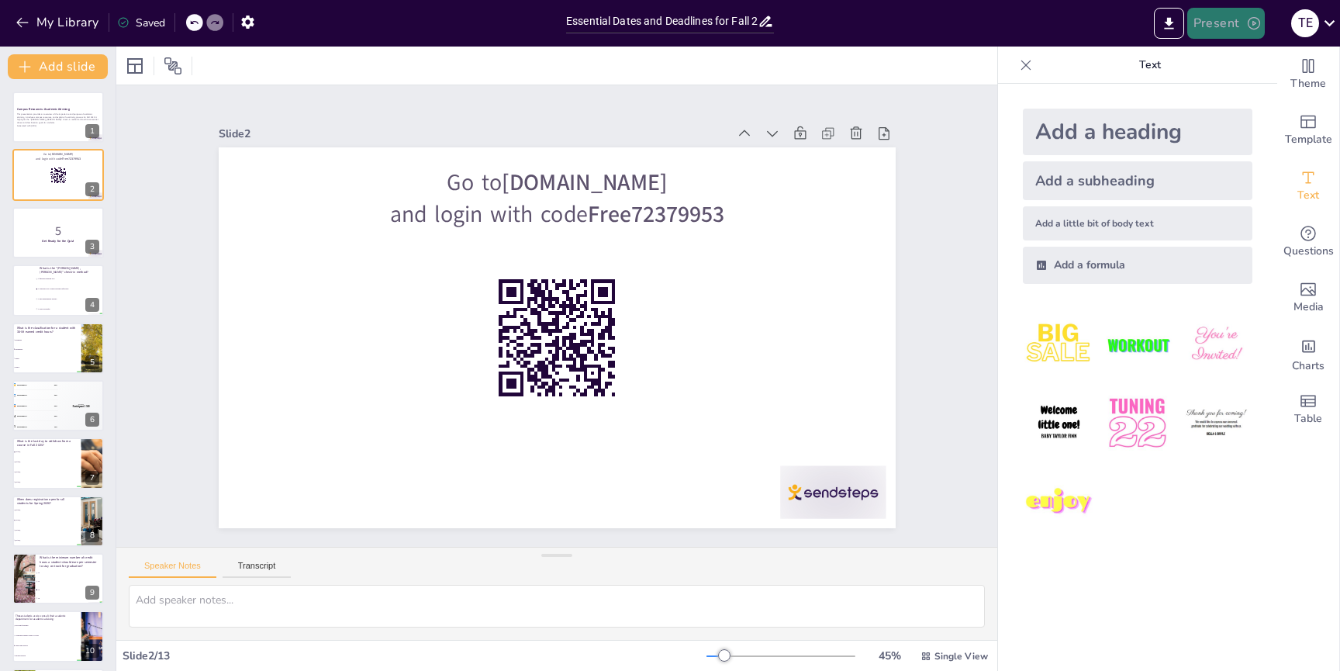
click at [1235, 25] on button "Present" at bounding box center [1226, 23] width 78 height 31
click at [1229, 95] on li "Play presentation" at bounding box center [1250, 95] width 122 height 25
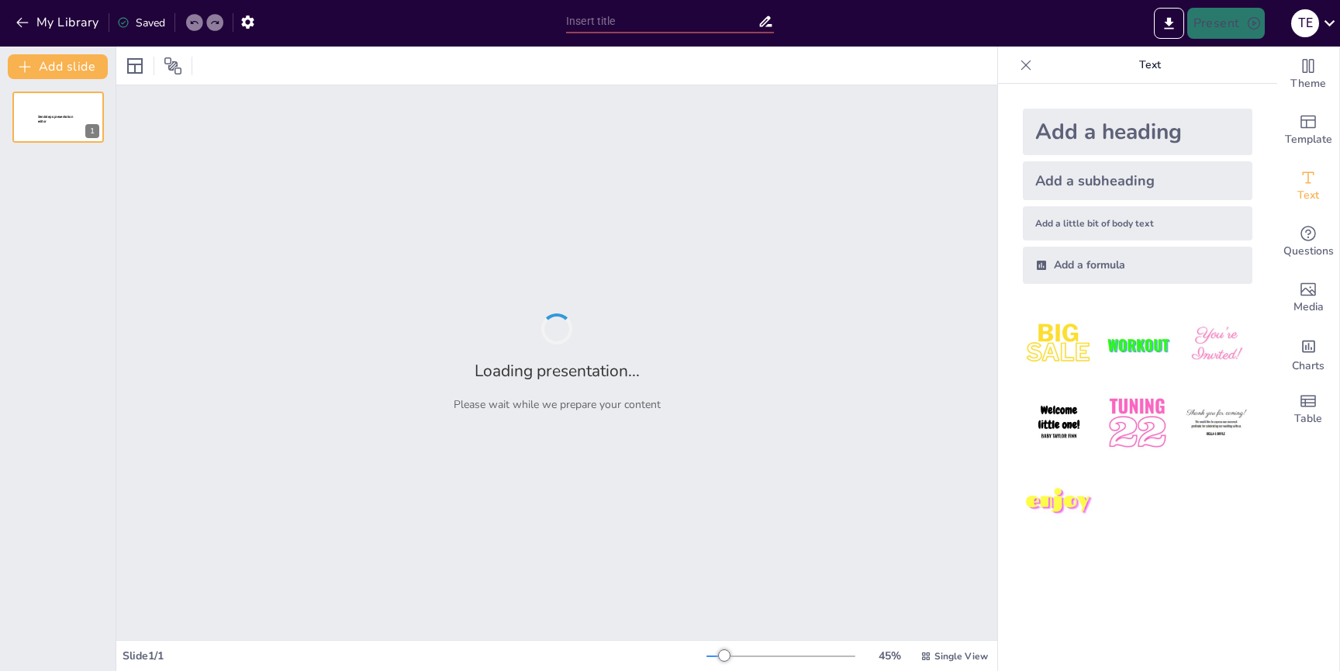
type input "Essential Dates and Deadlines for Fall 2025 Advisement"
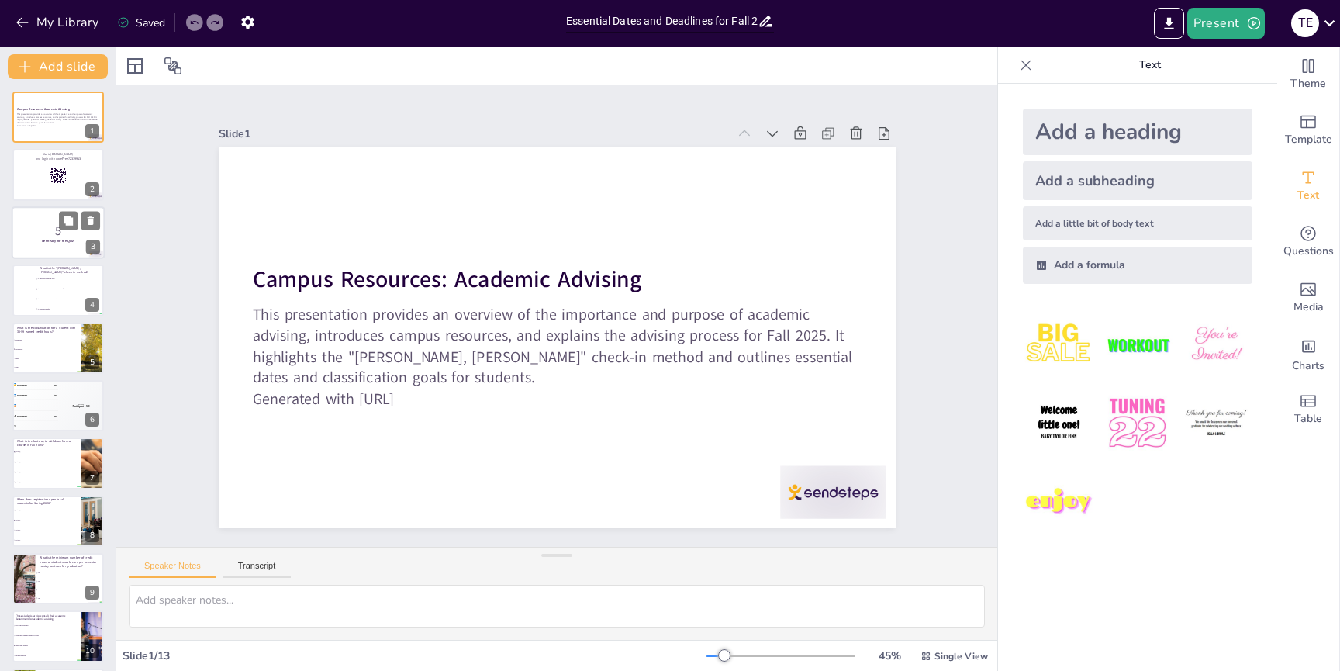
checkbox input "true"
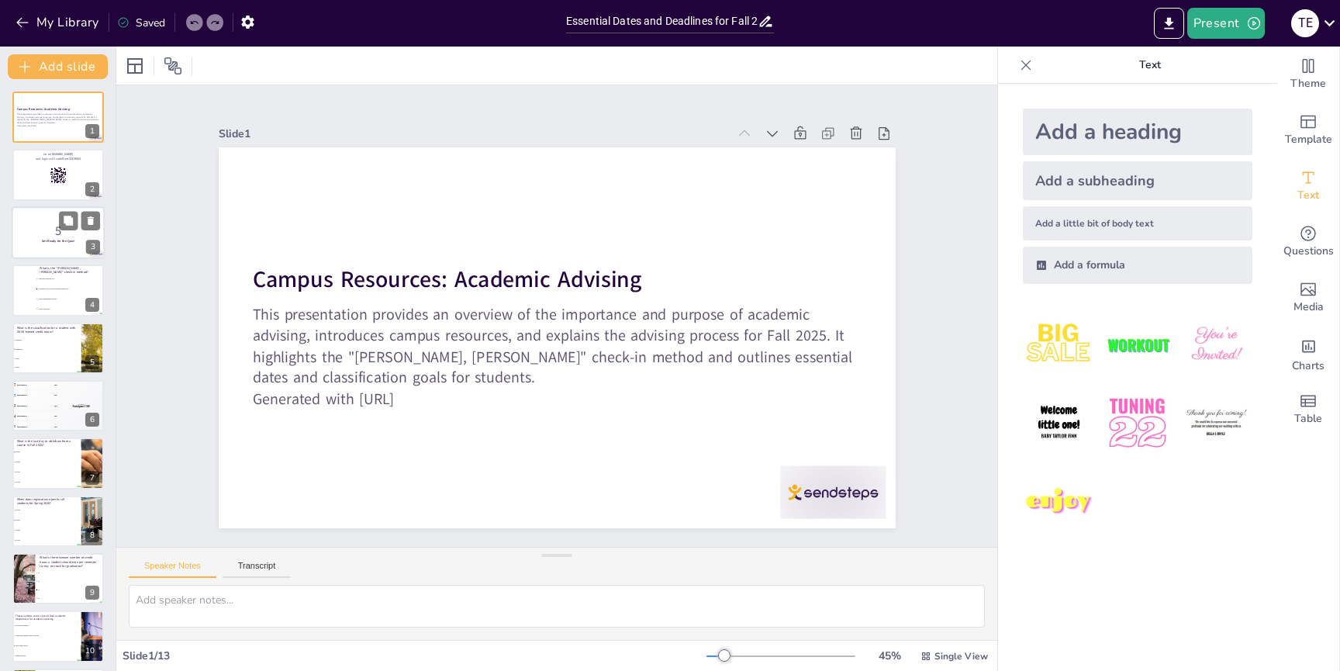
checkbox input "true"
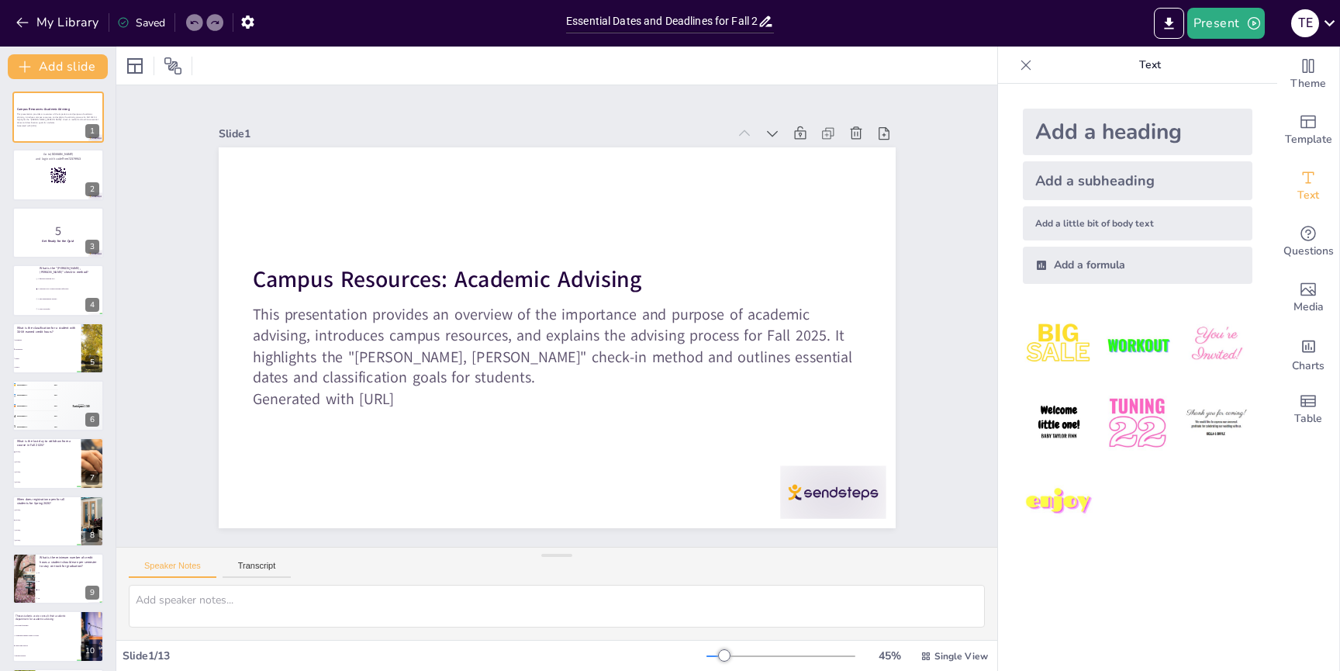
checkbox input "true"
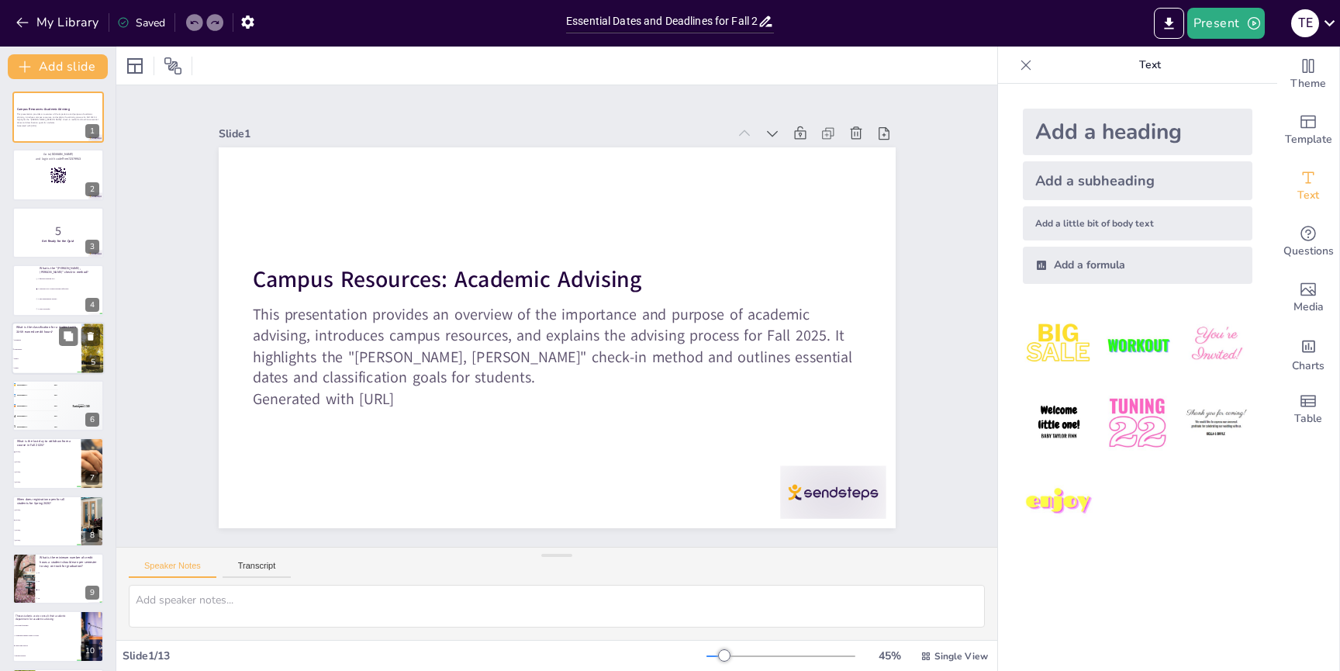
checkbox input "true"
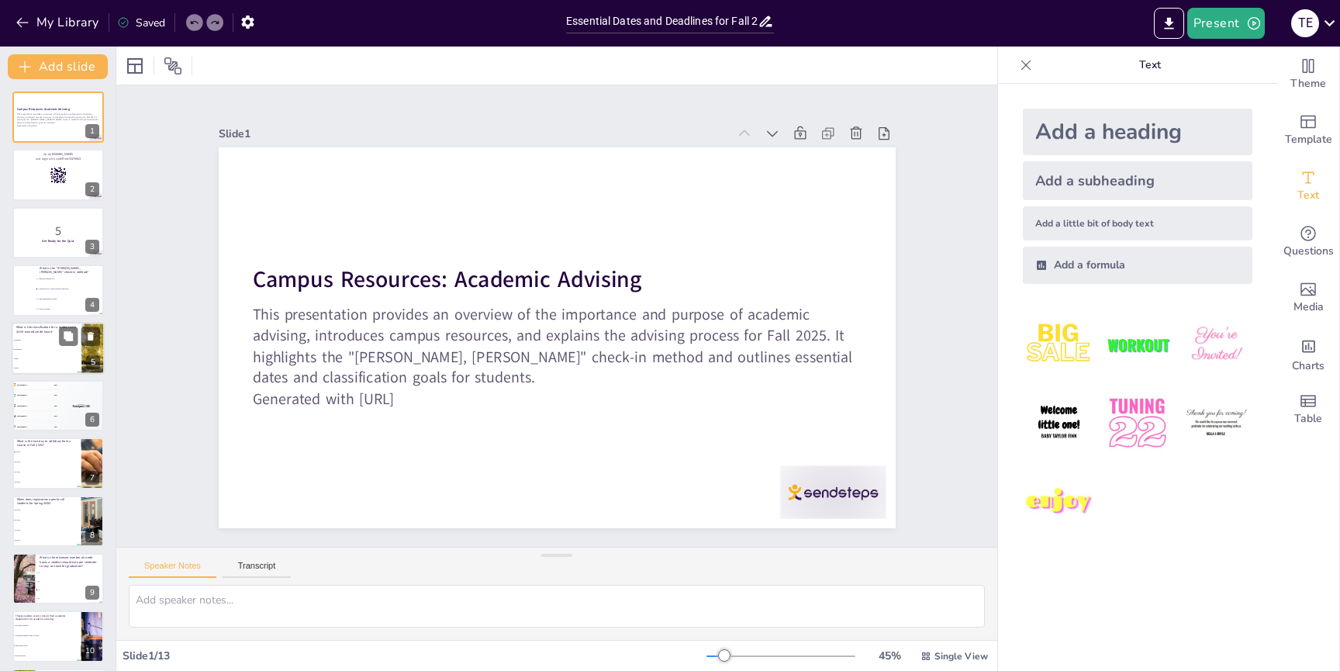
checkbox input "true"
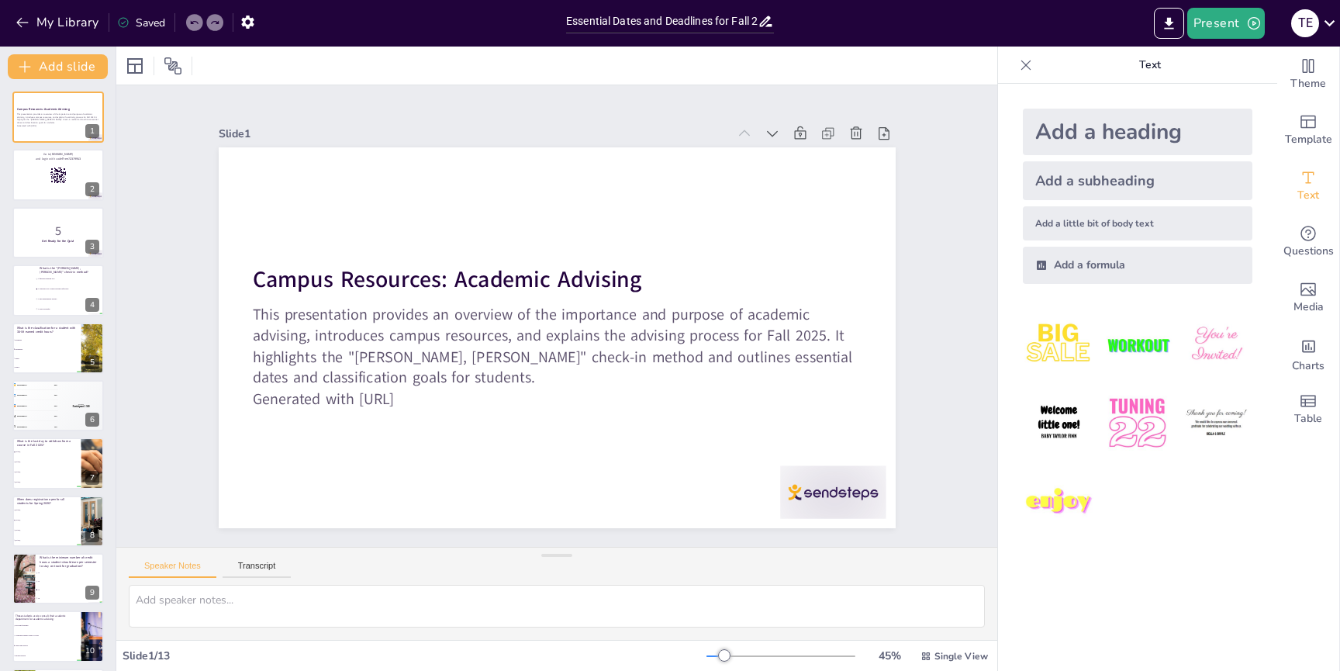
checkbox input "true"
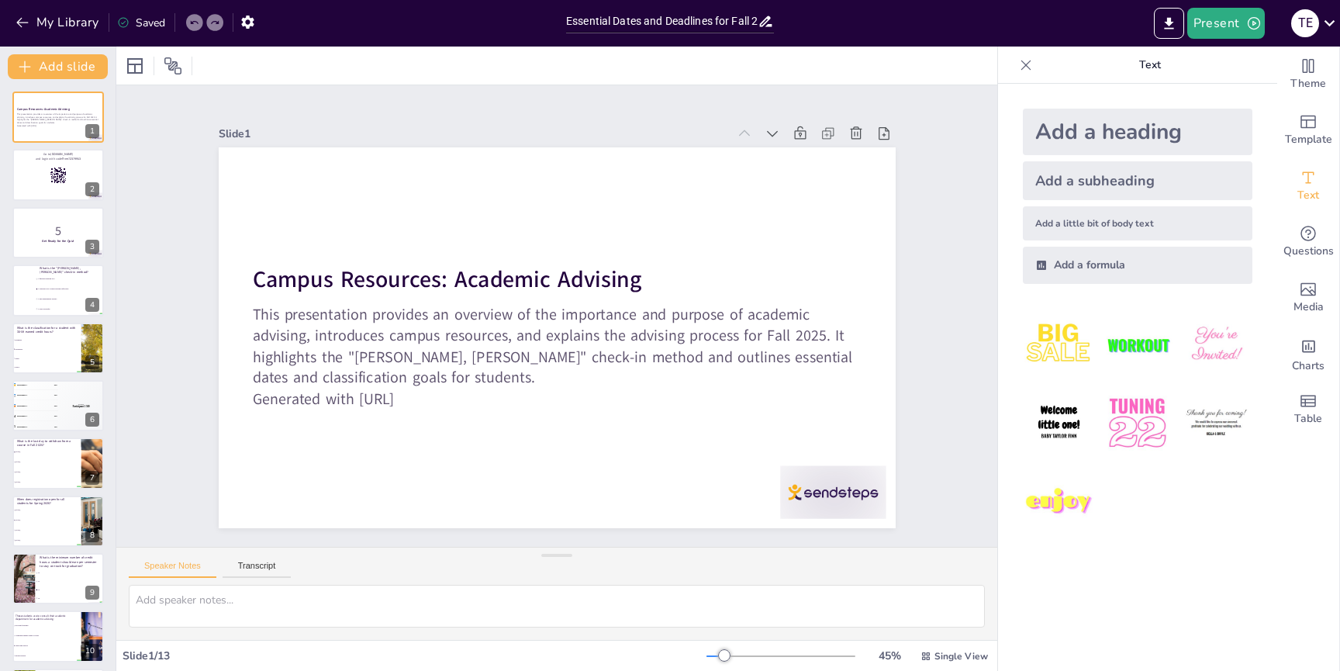
checkbox input "true"
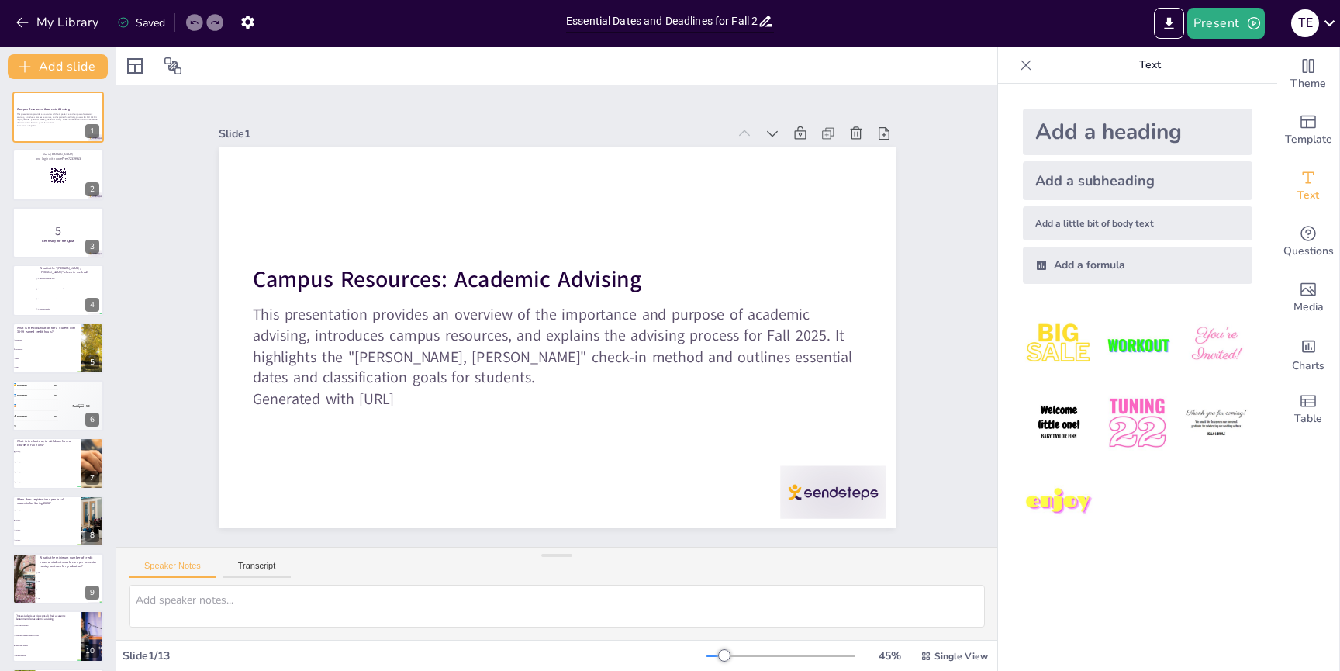
checkbox input "true"
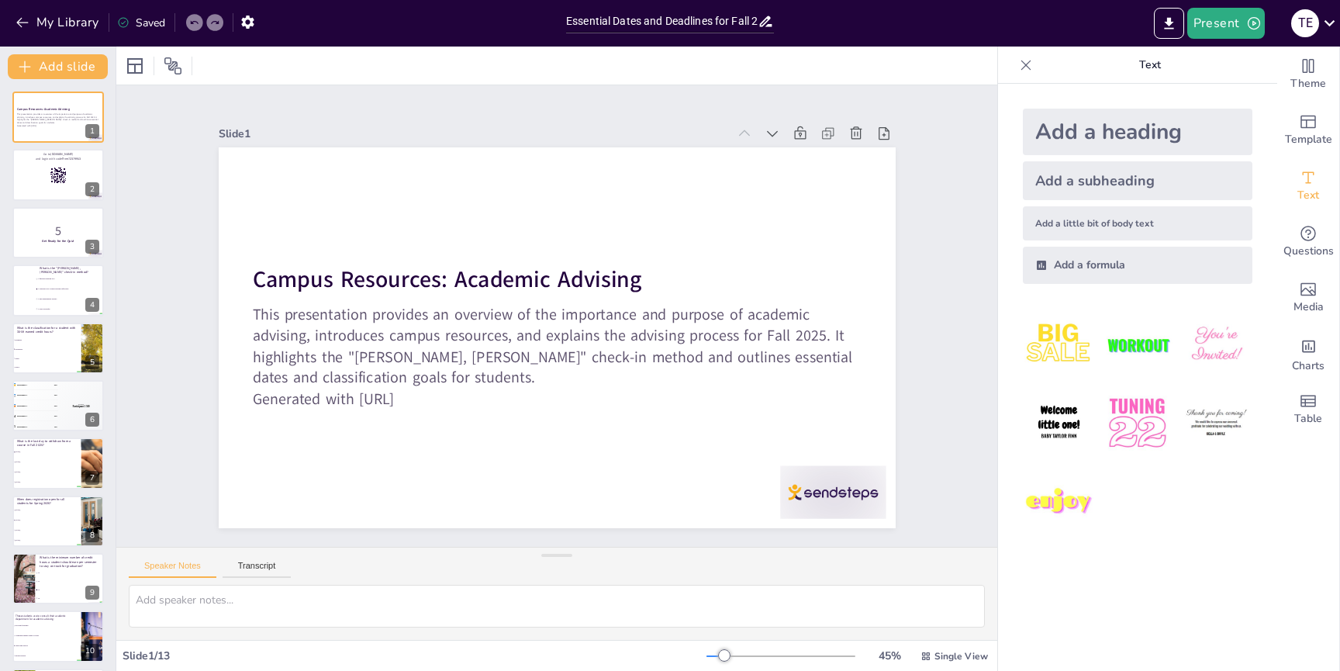
checkbox input "true"
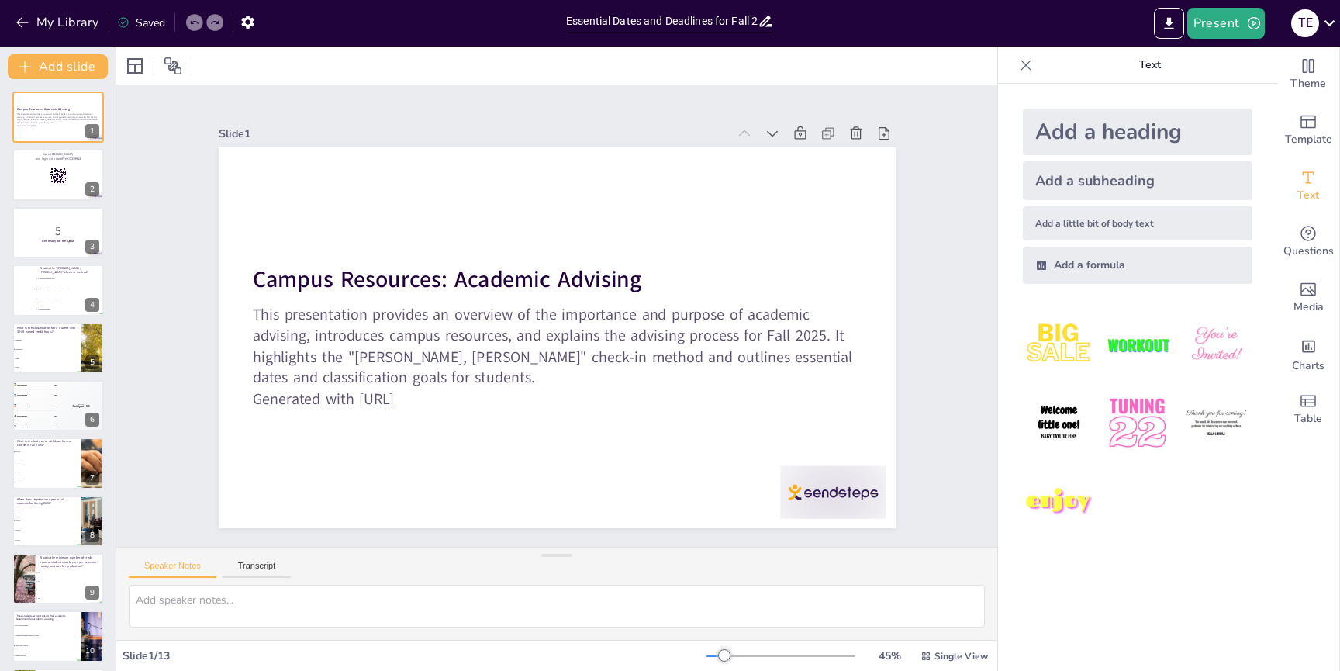
checkbox input "true"
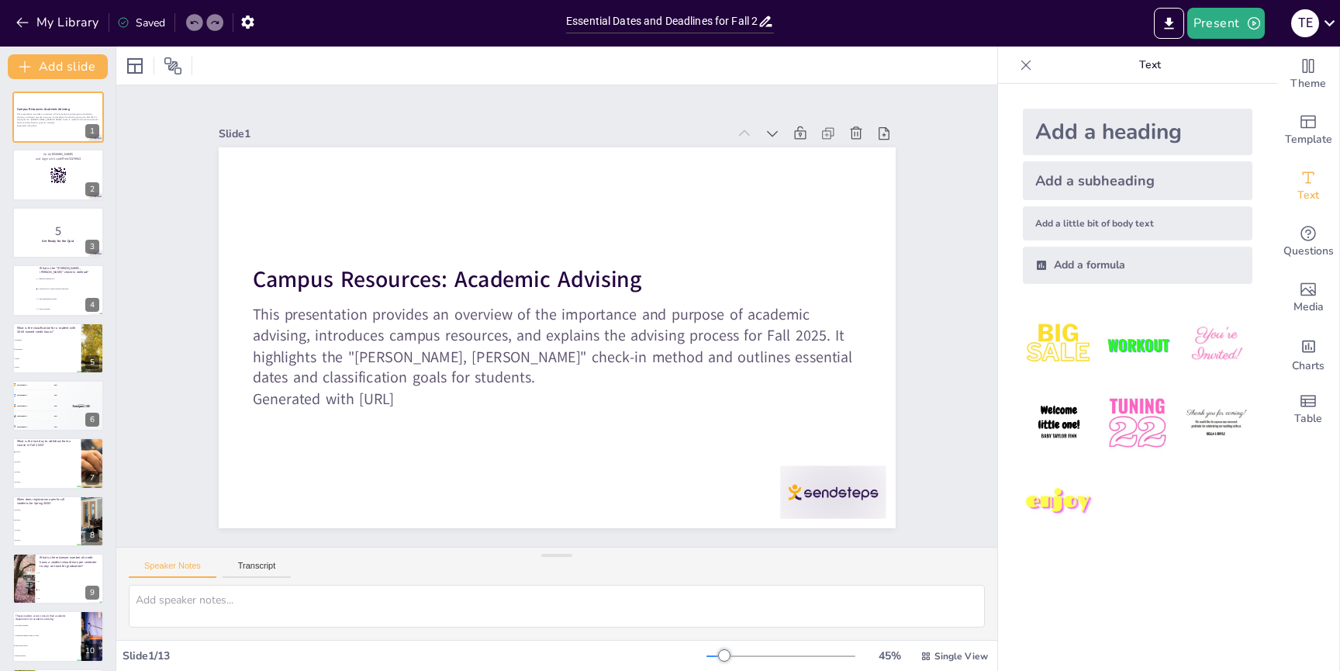
checkbox input "true"
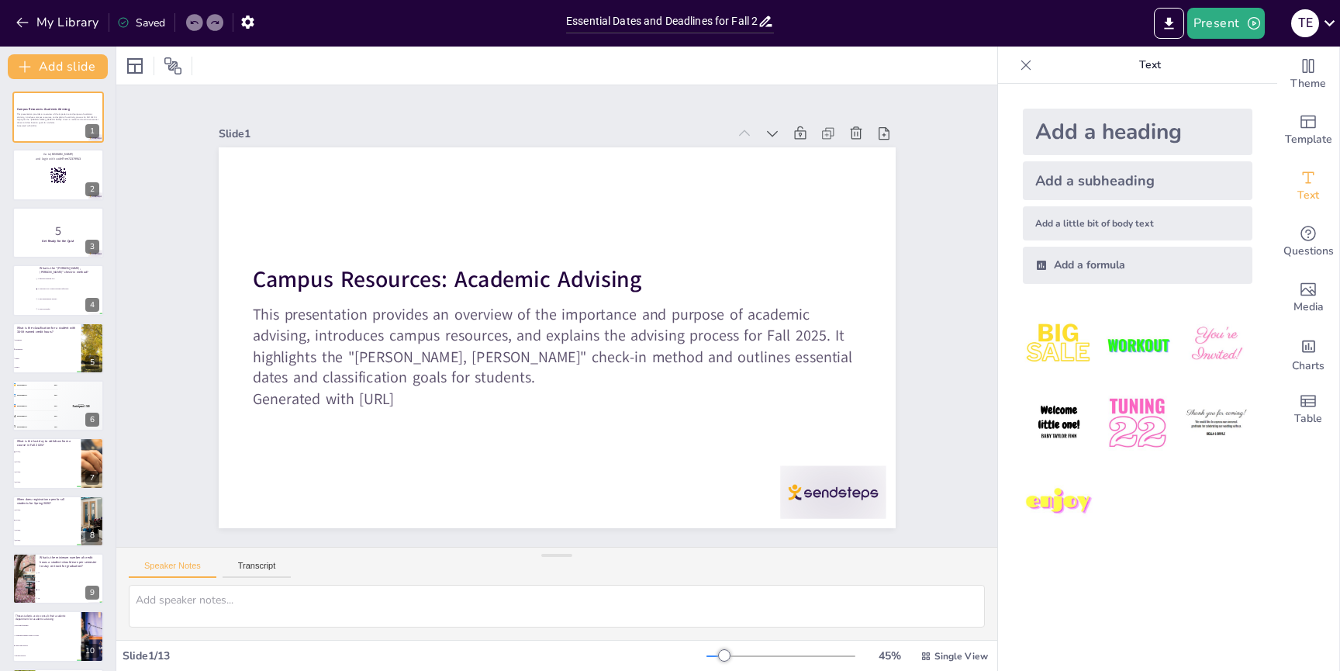
checkbox input "true"
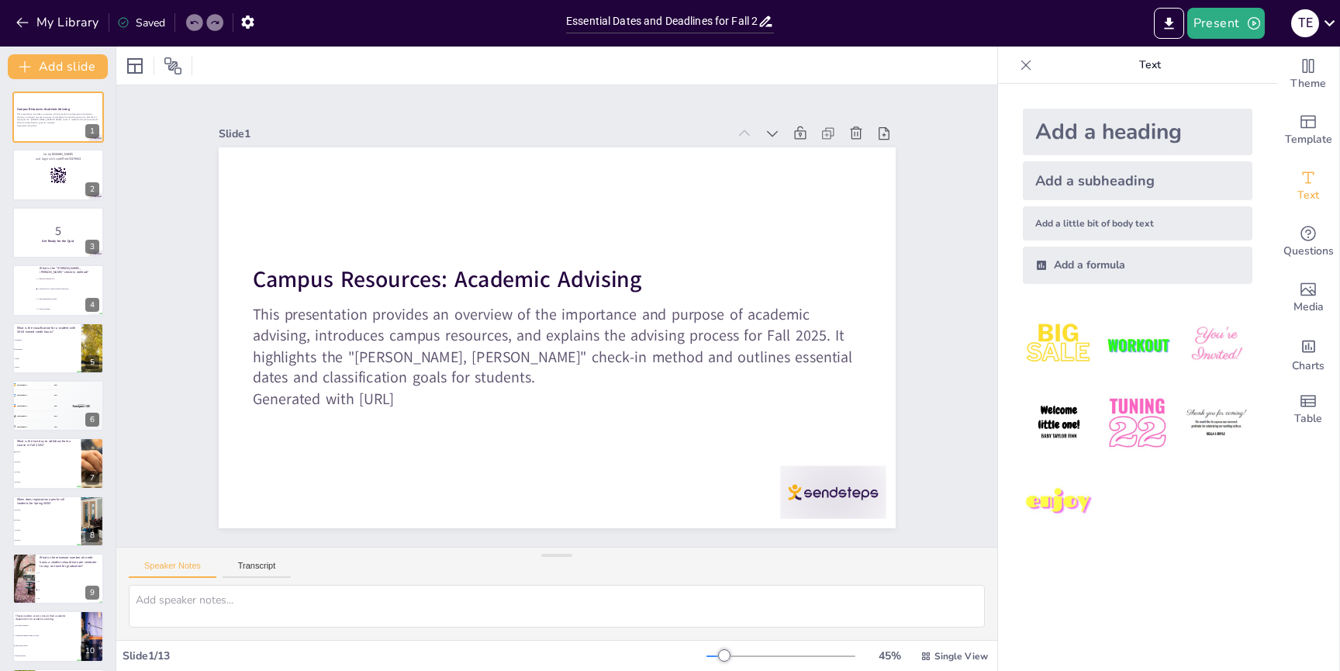
checkbox input "true"
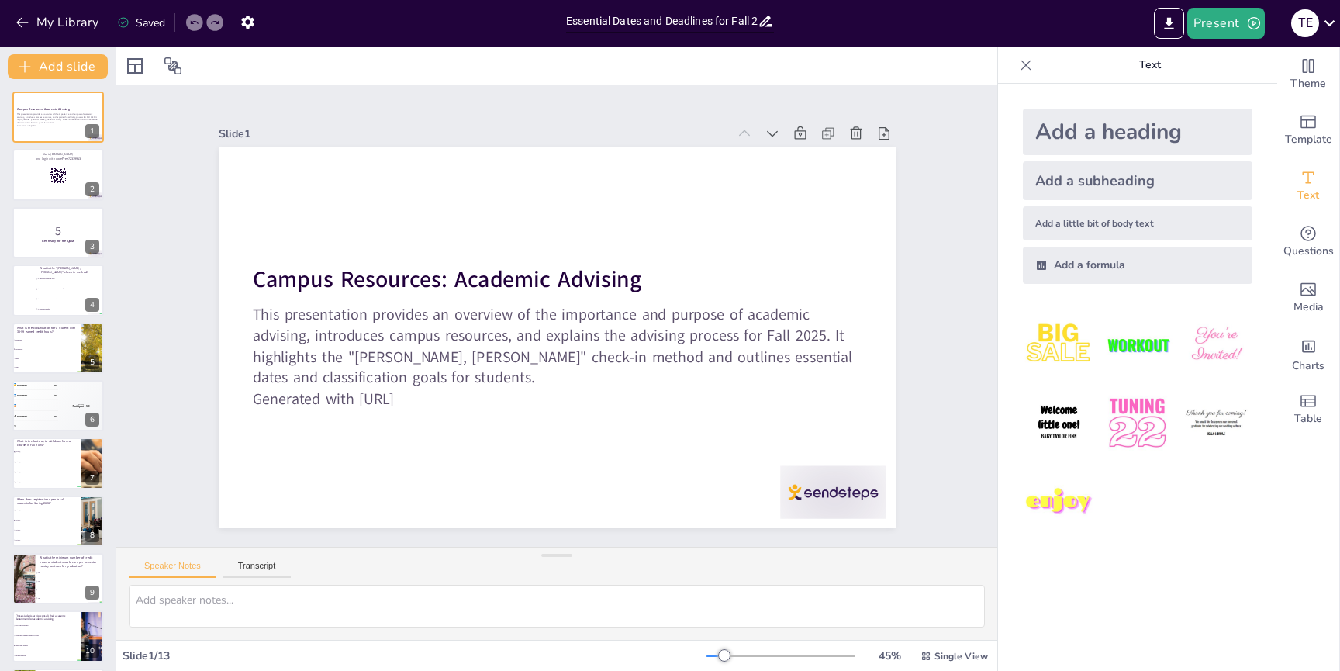
checkbox input "true"
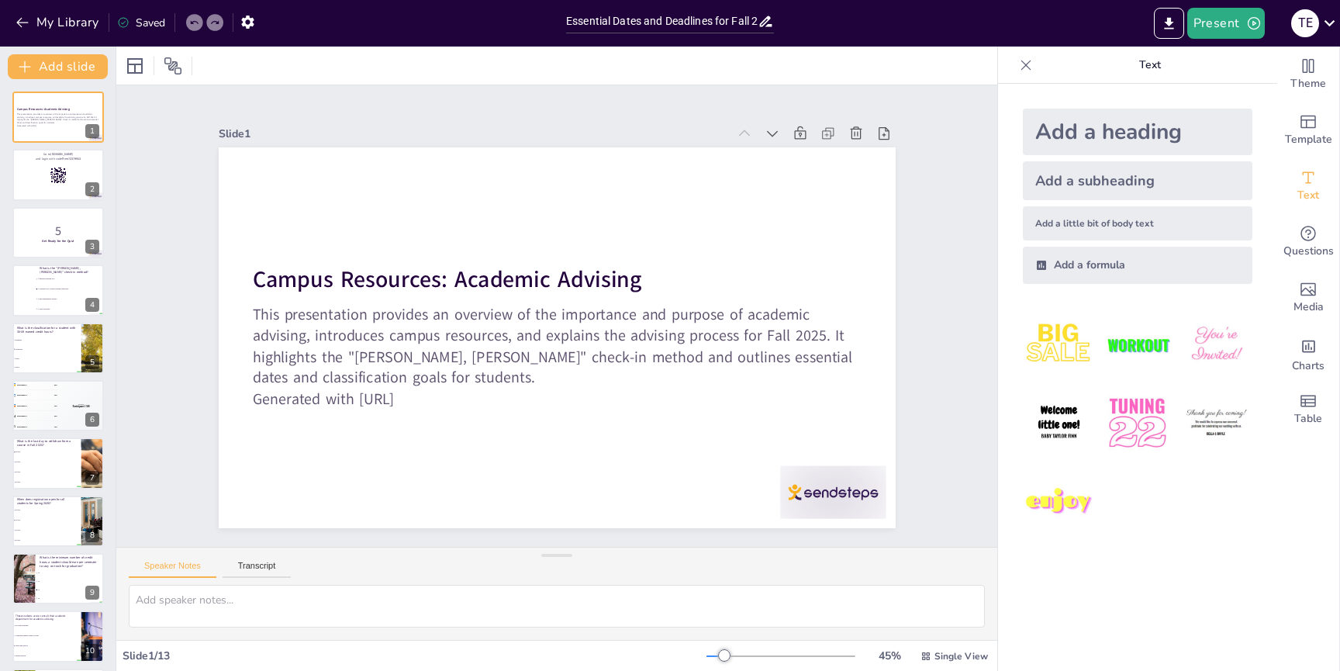
scroll to position [177, 0]
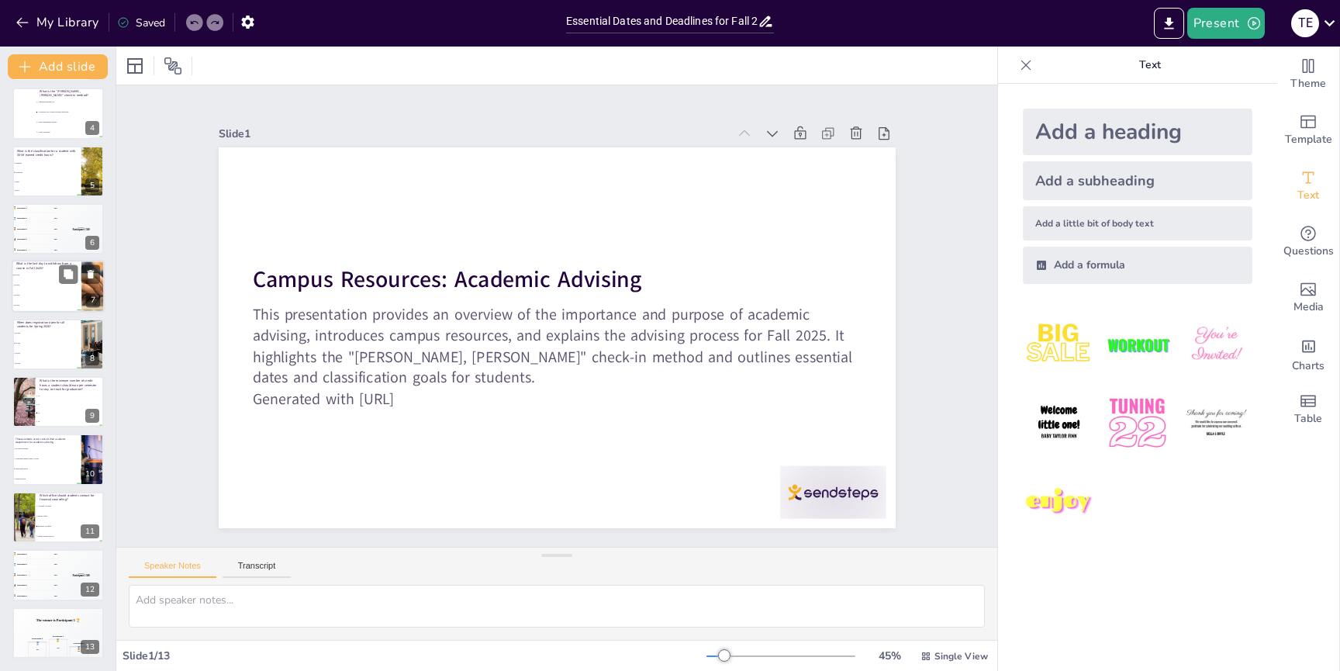
checkbox input "true"
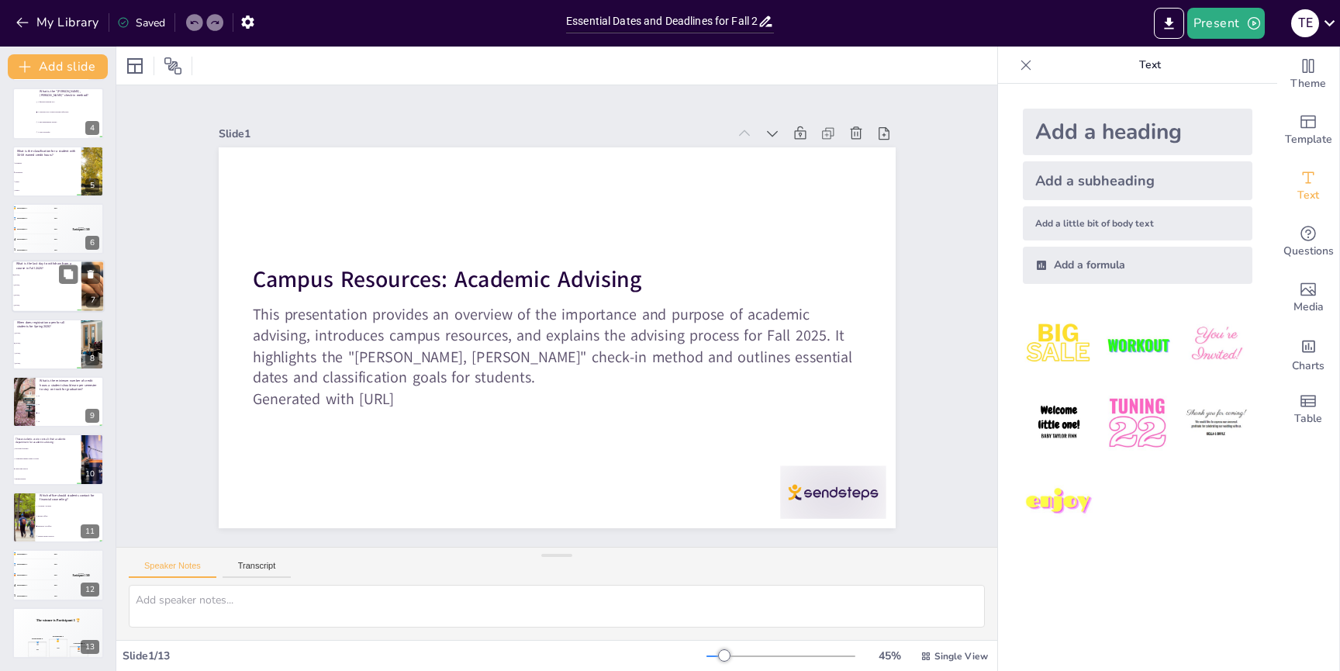
checkbox input "true"
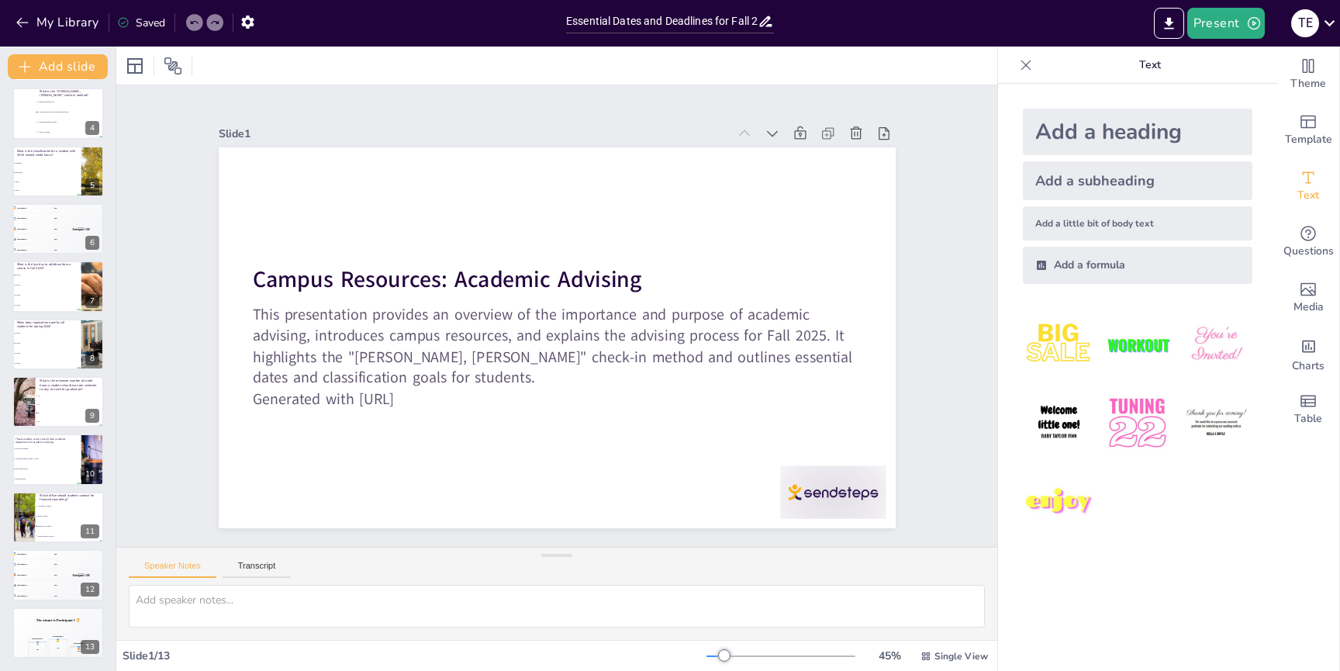
checkbox input "true"
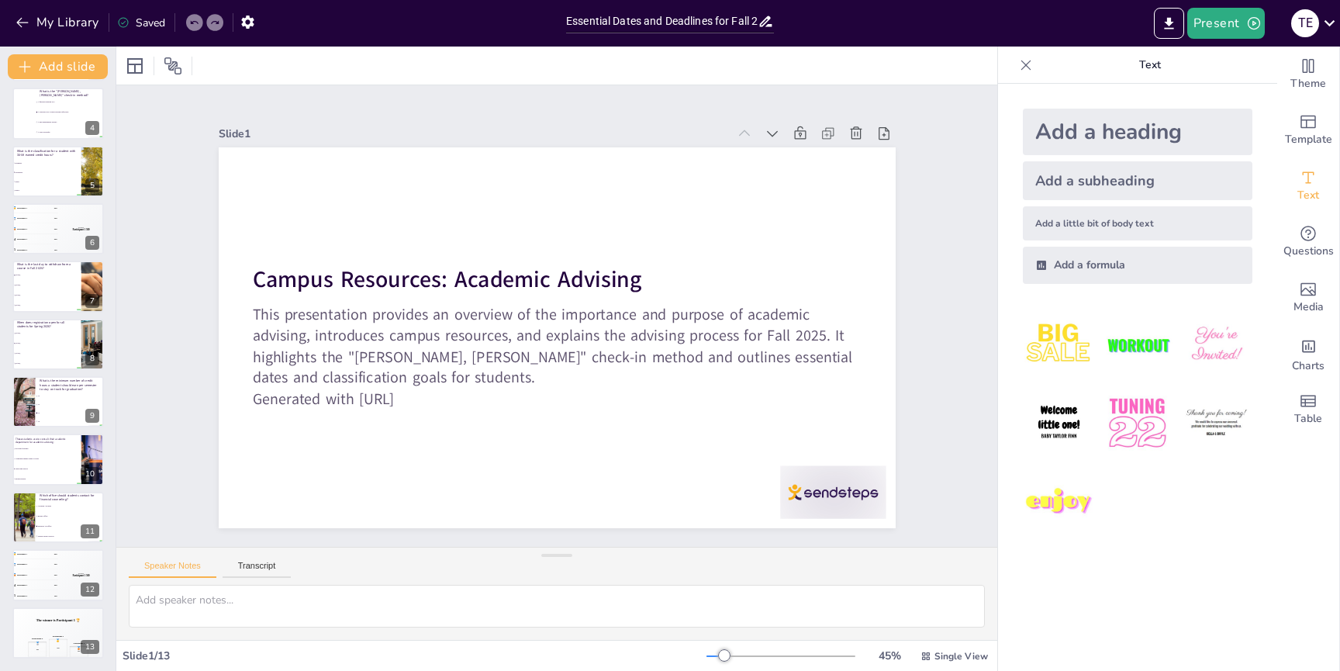
checkbox input "true"
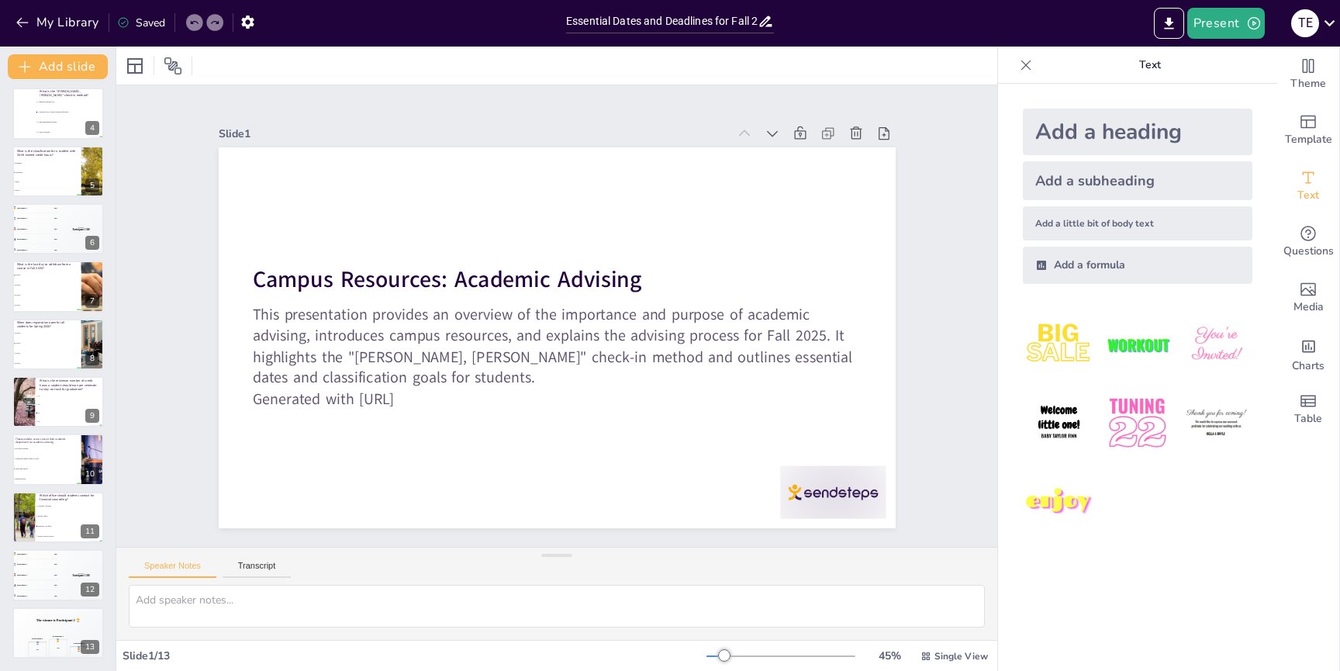
checkbox input "true"
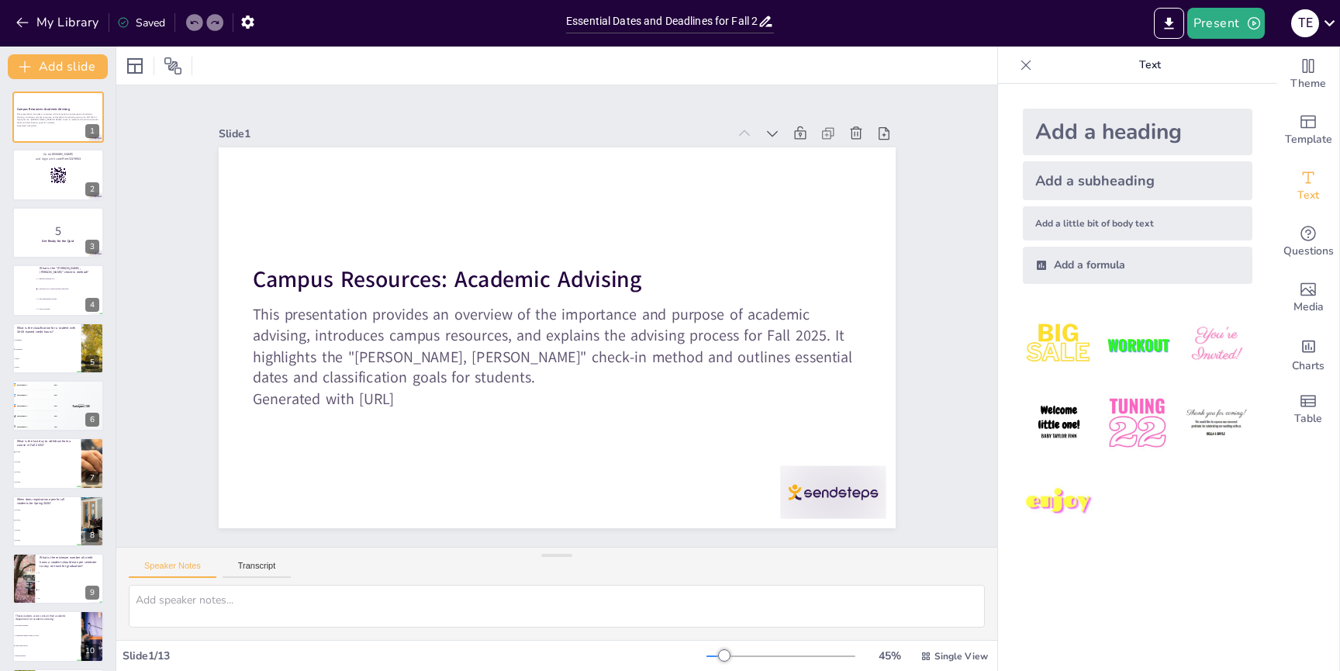
checkbox input "true"
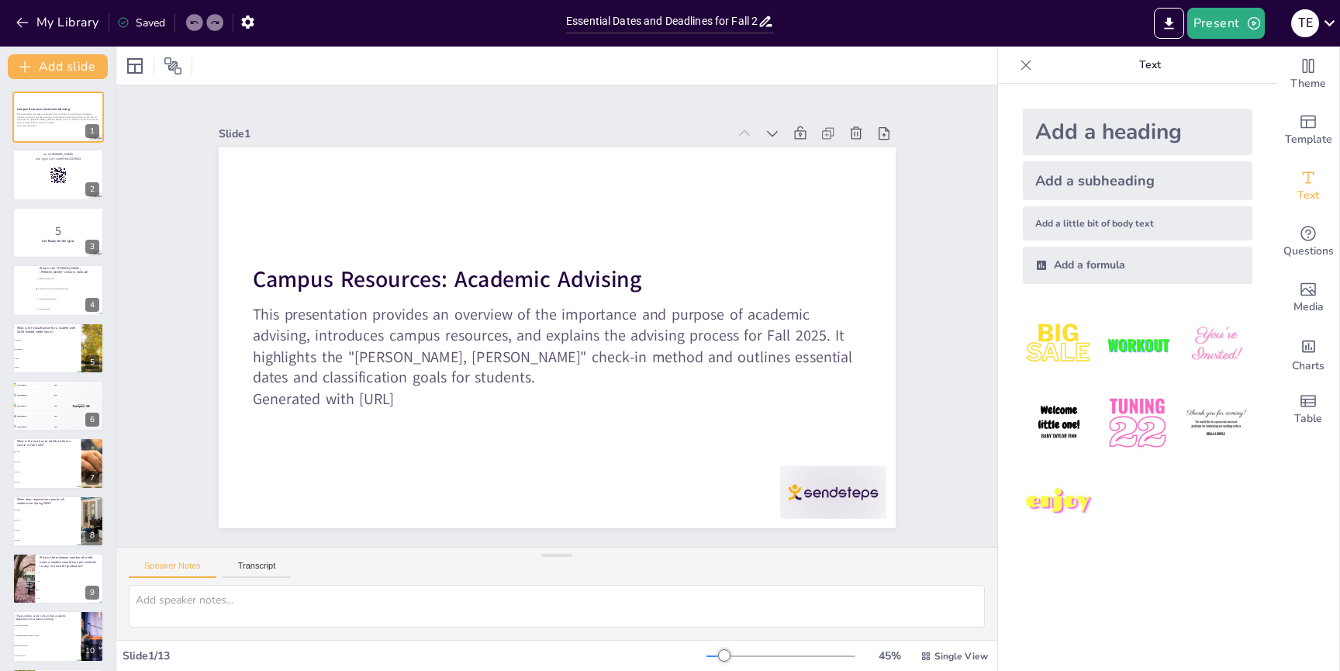
checkbox input "true"
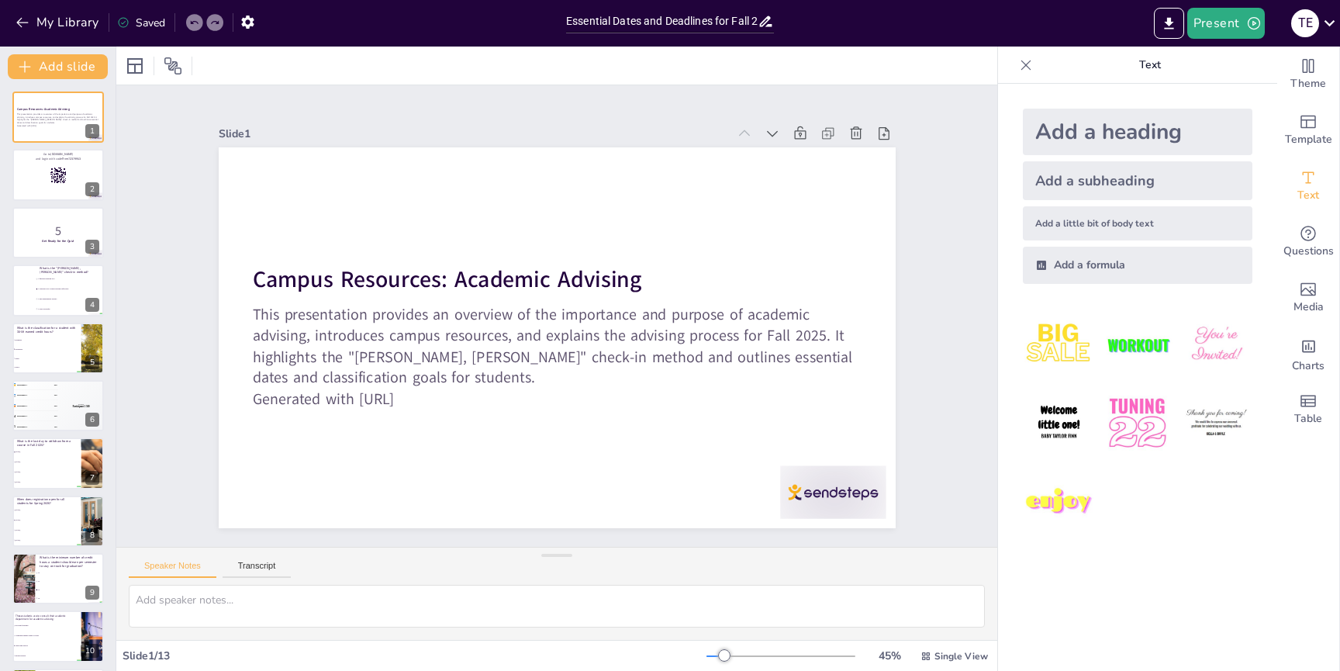
checkbox input "true"
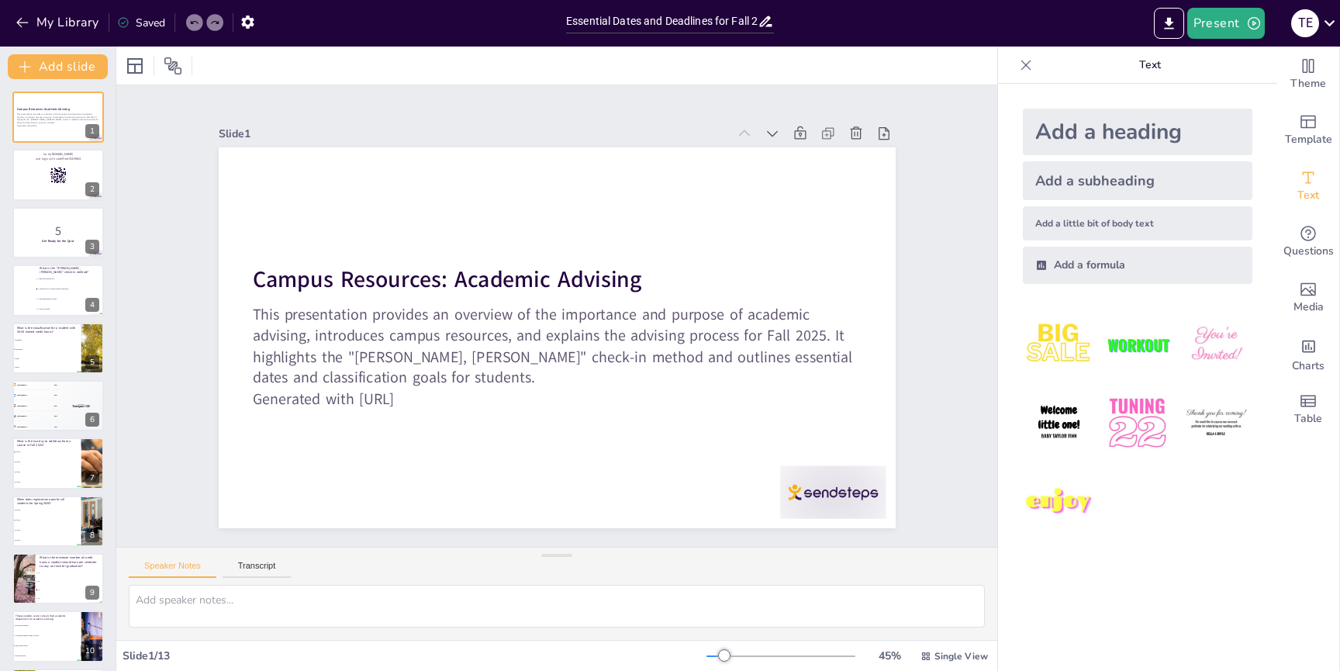
checkbox input "true"
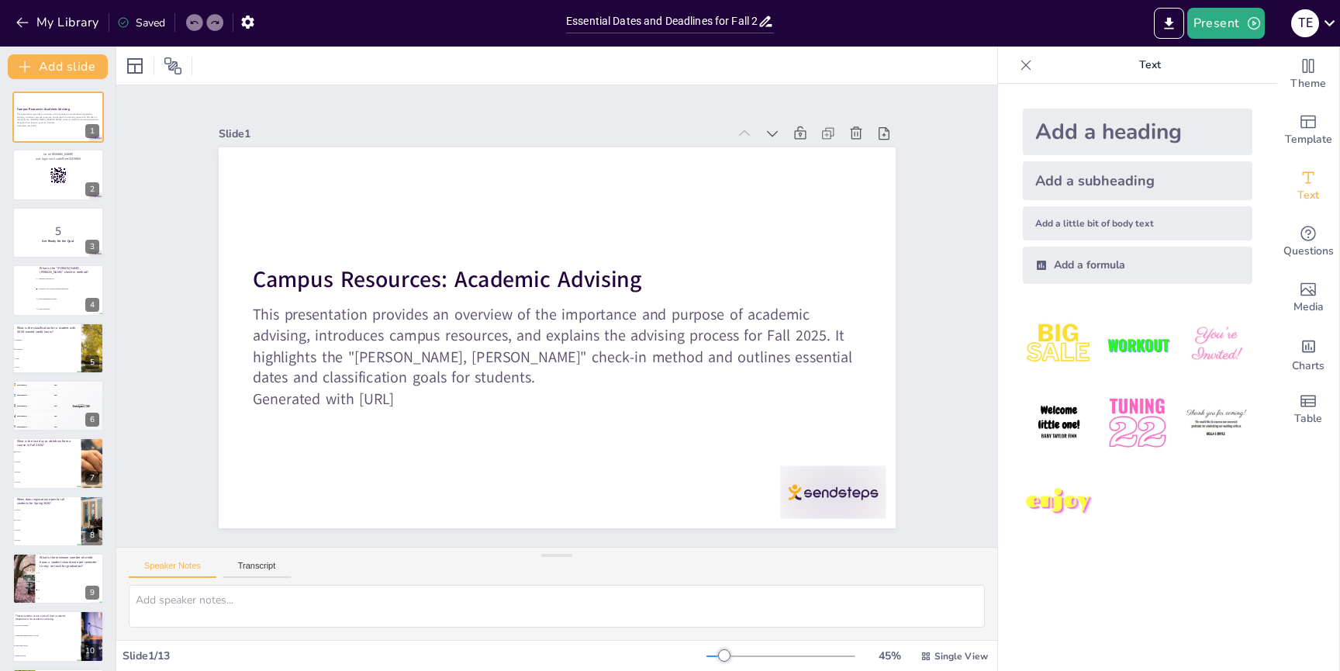
checkbox input "true"
click at [49, 26] on button "My Library" at bounding box center [59, 22] width 94 height 25
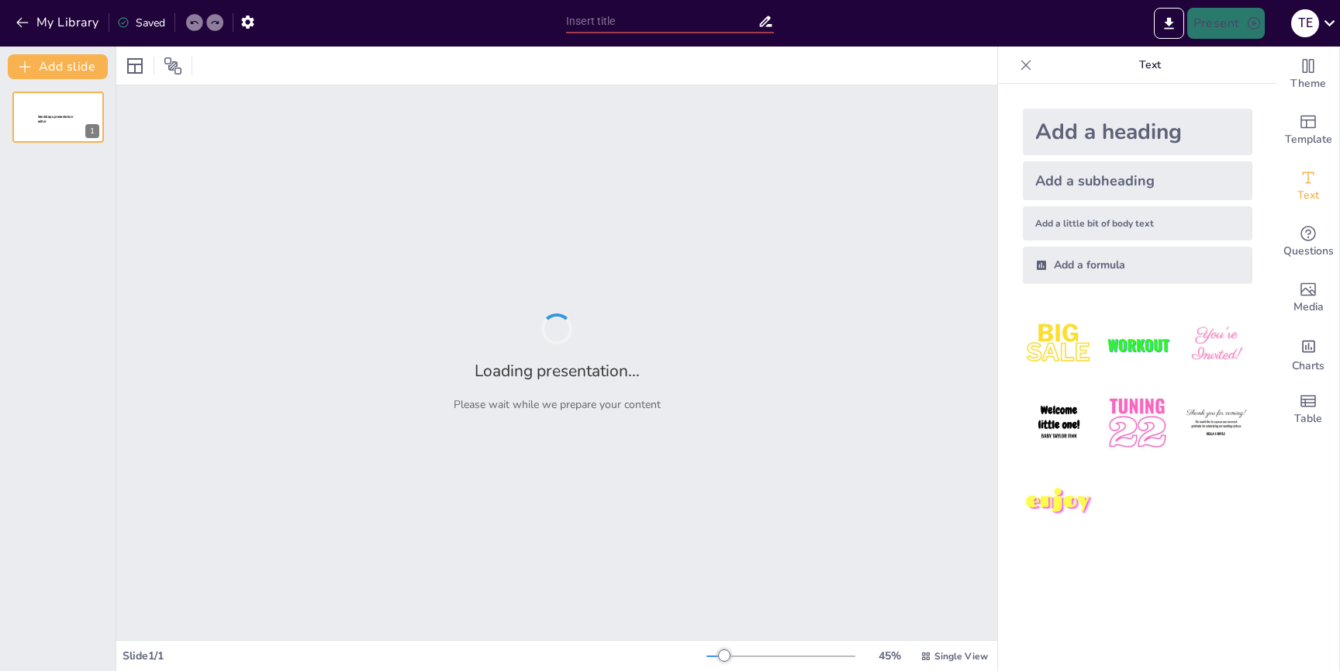
type input "Advising and Spring 2026 Registration"
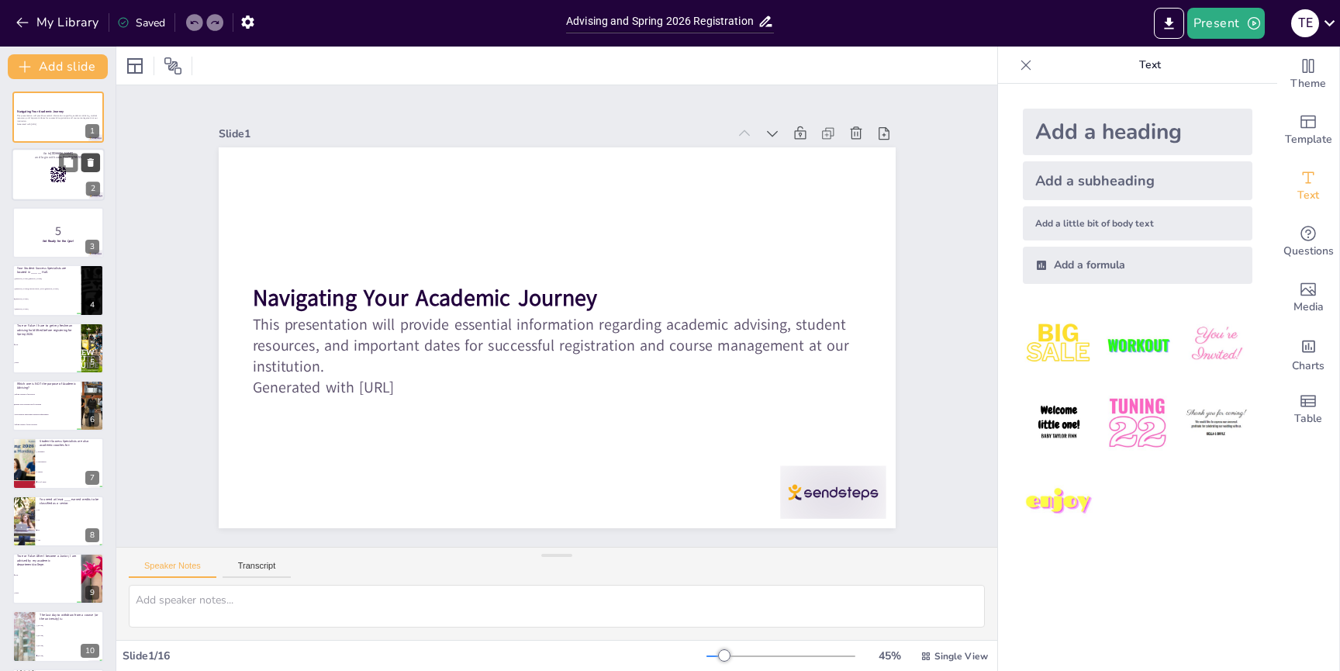
checkbox input "true"
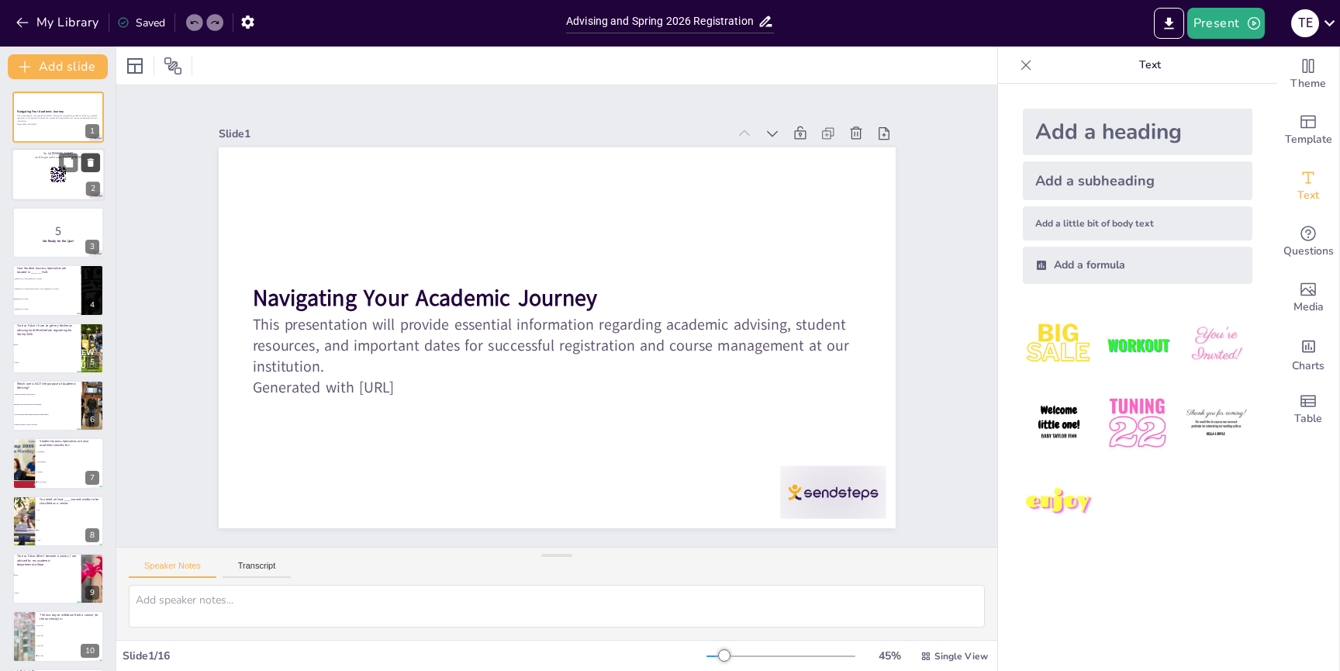
checkbox input "true"
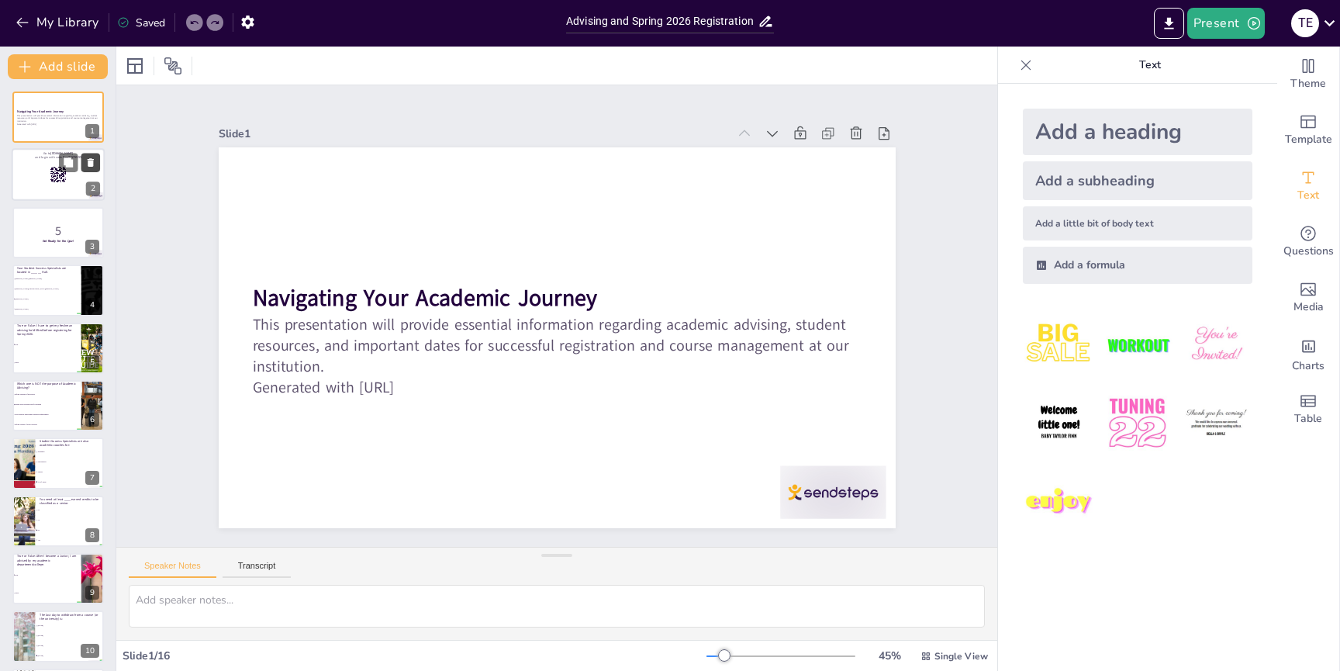
checkbox input "true"
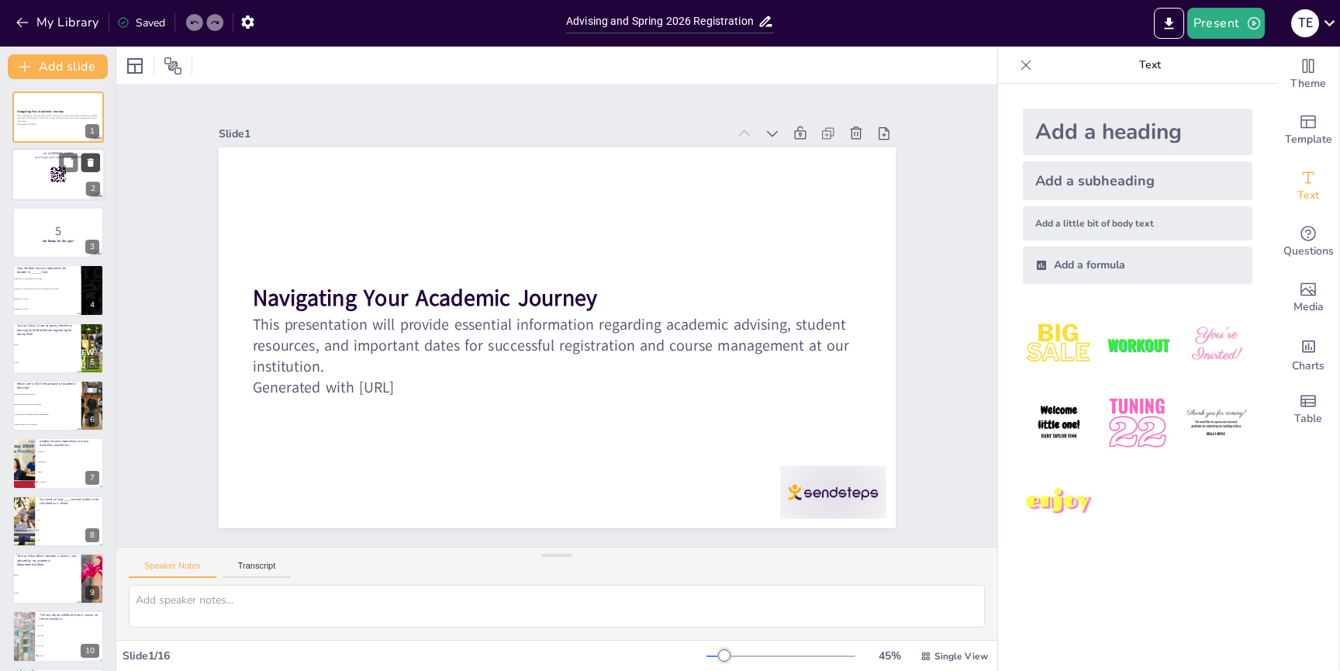
checkbox input "true"
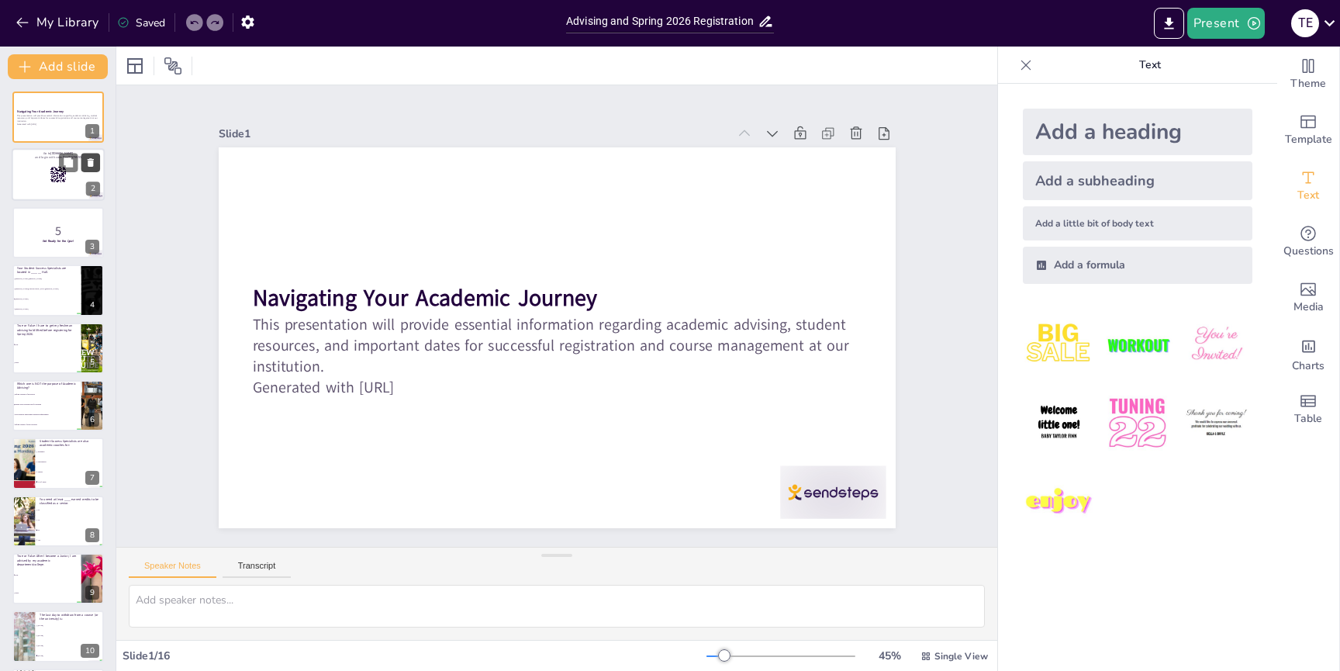
checkbox input "true"
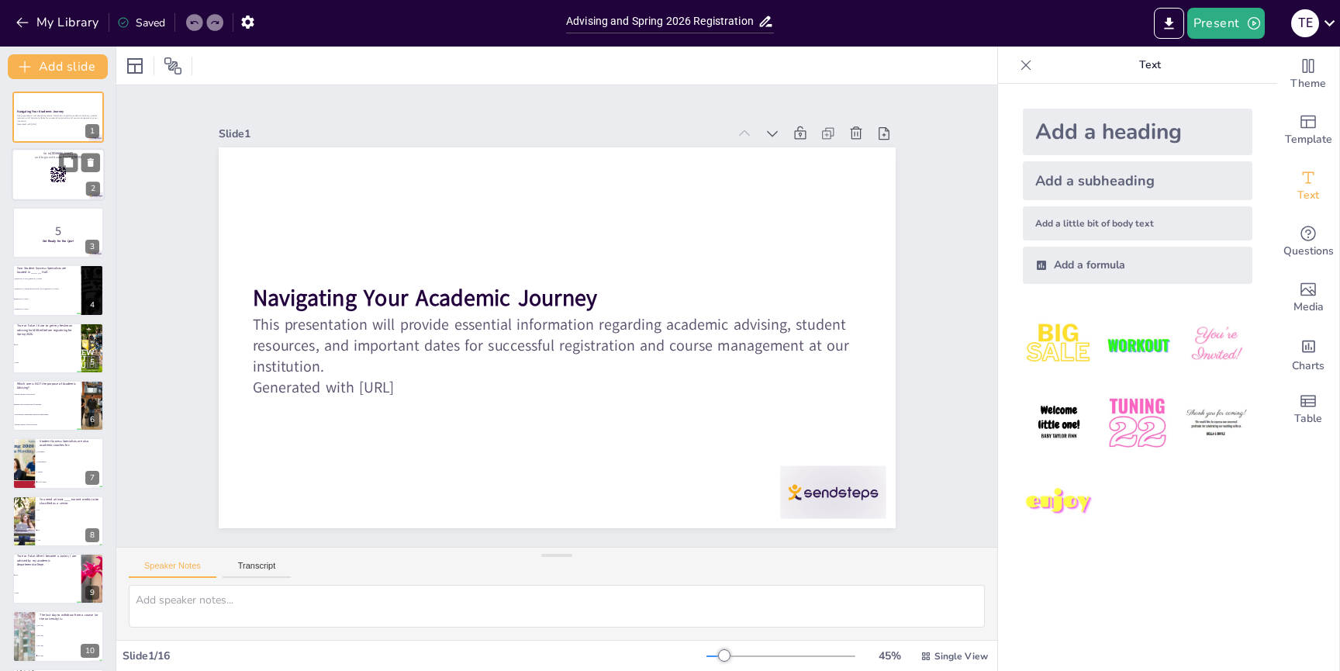
checkbox input "true"
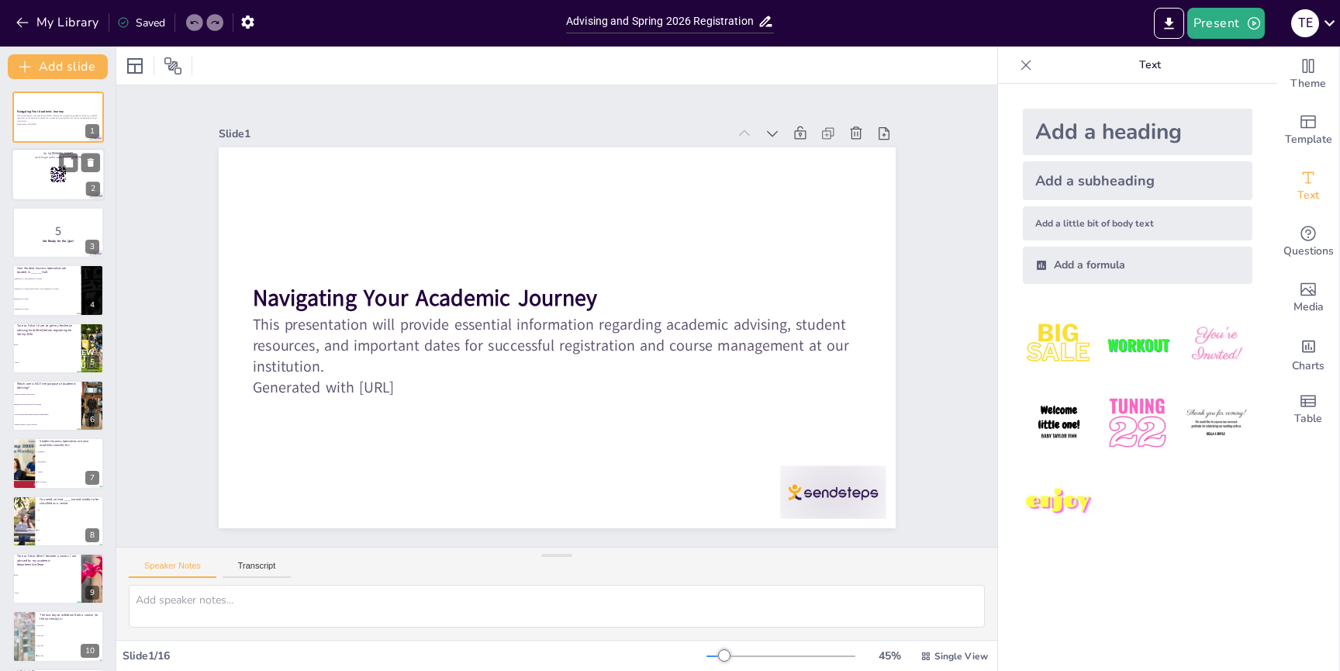
checkbox input "true"
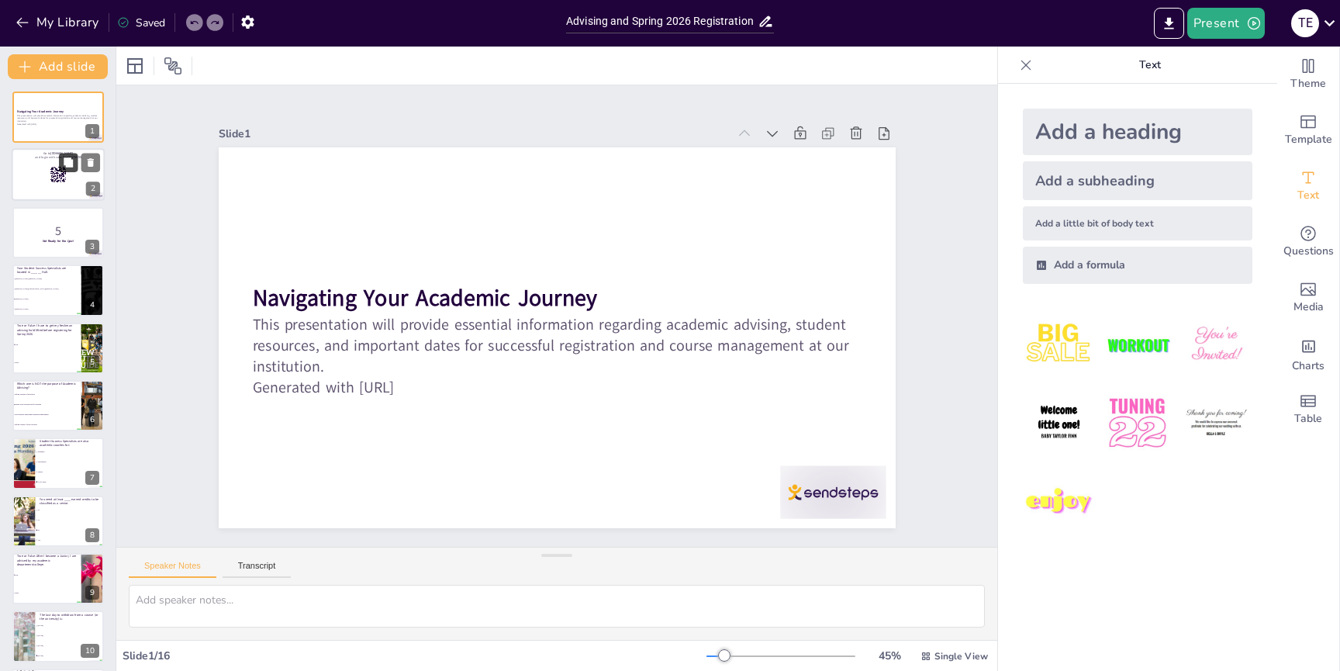
checkbox input "true"
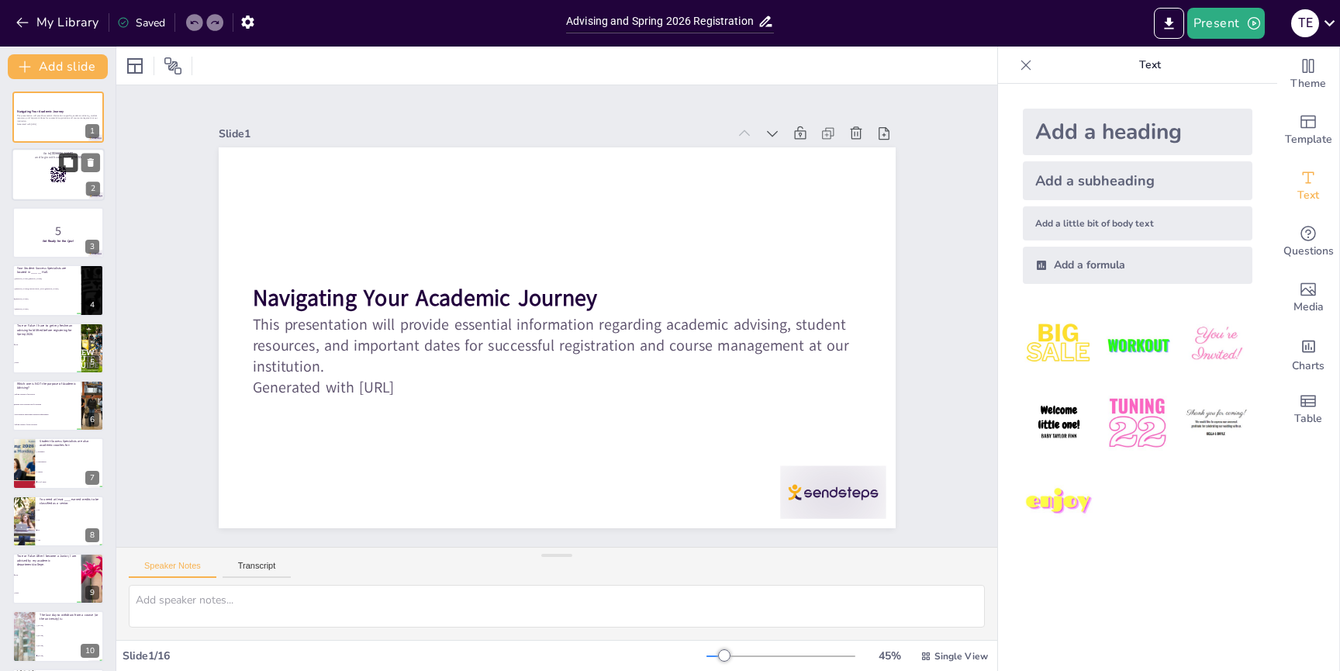
checkbox input "true"
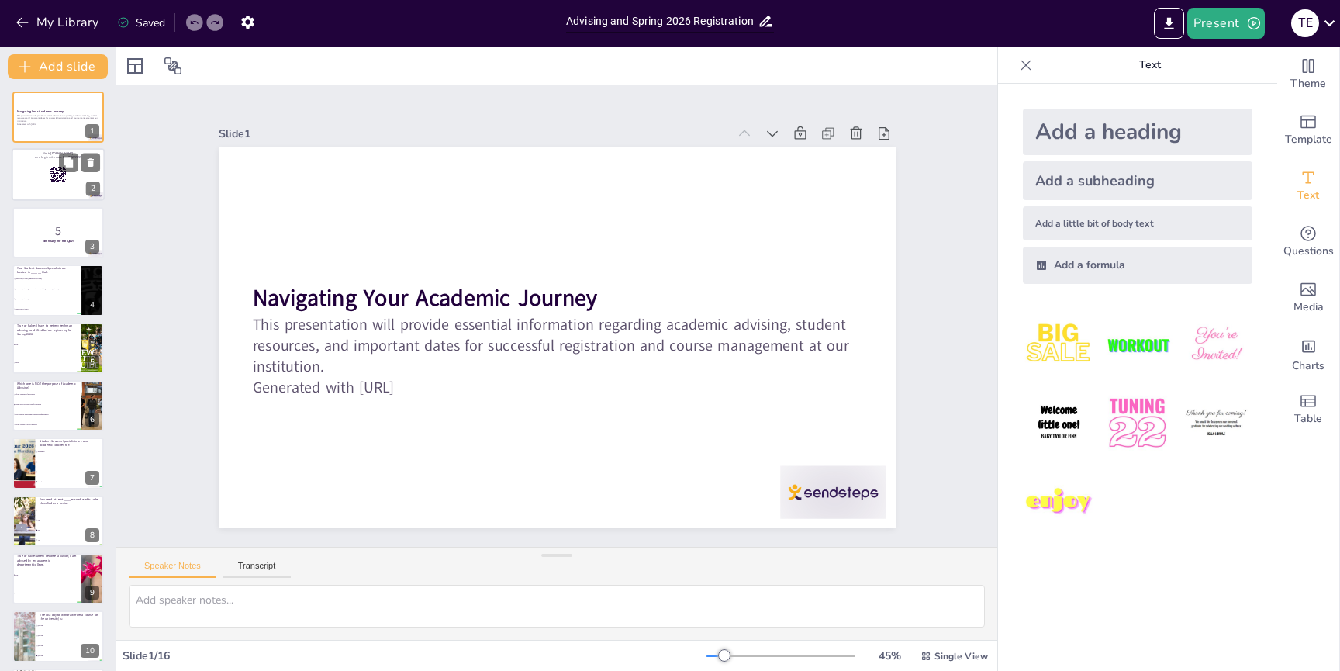
checkbox input "true"
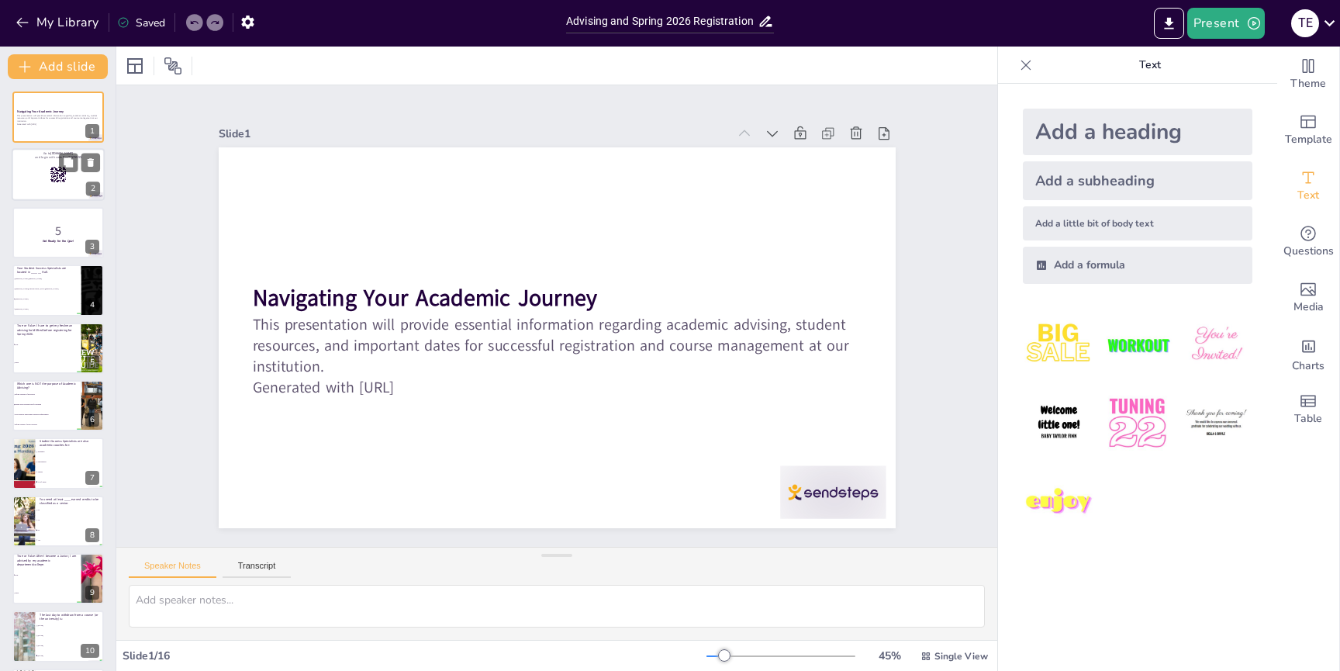
checkbox input "true"
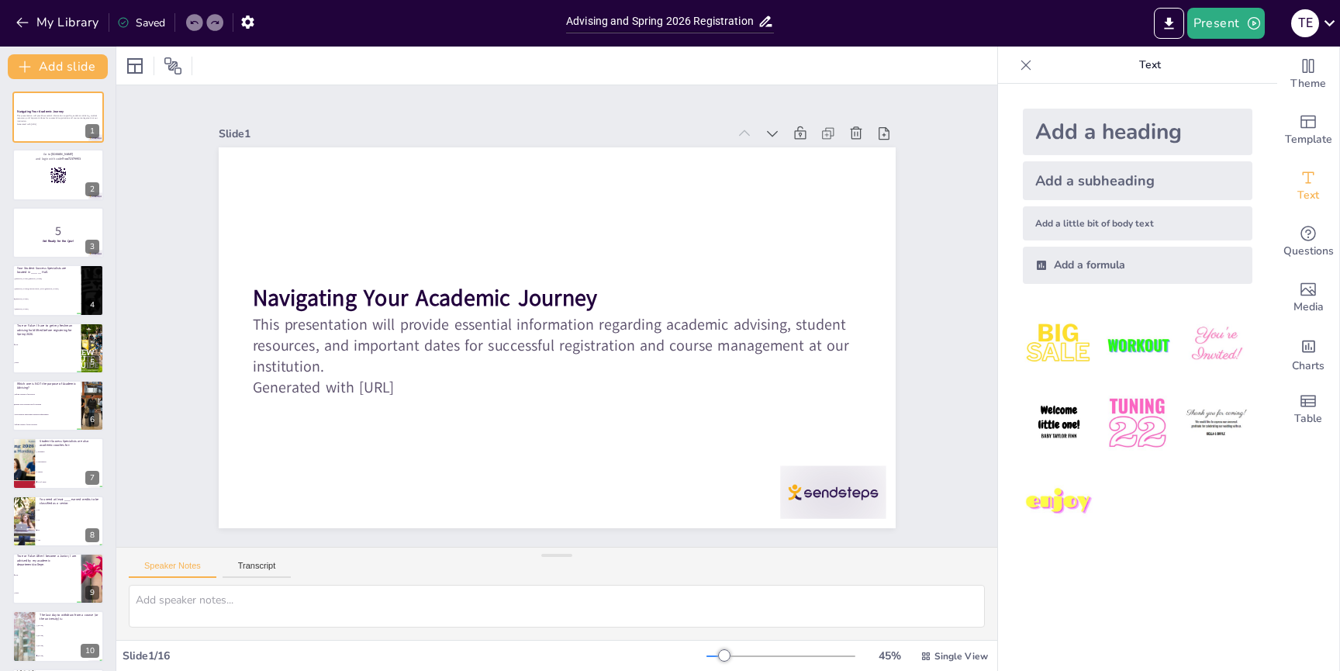
checkbox input "true"
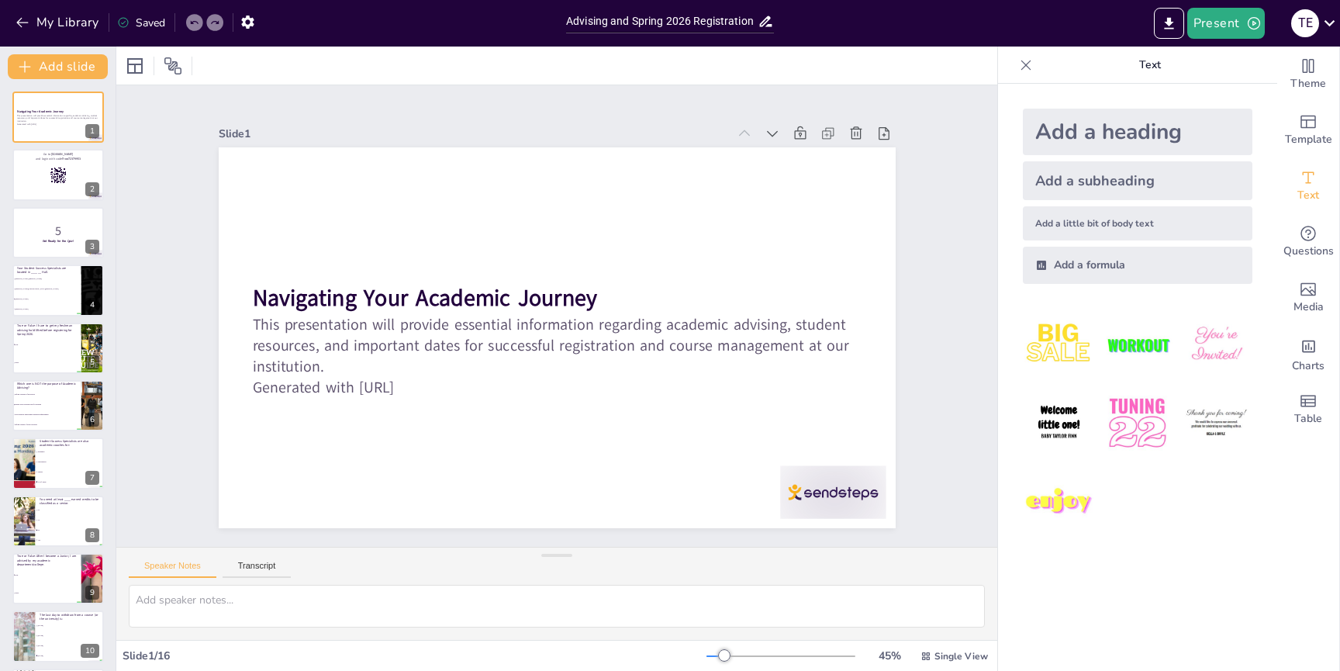
checkbox input "true"
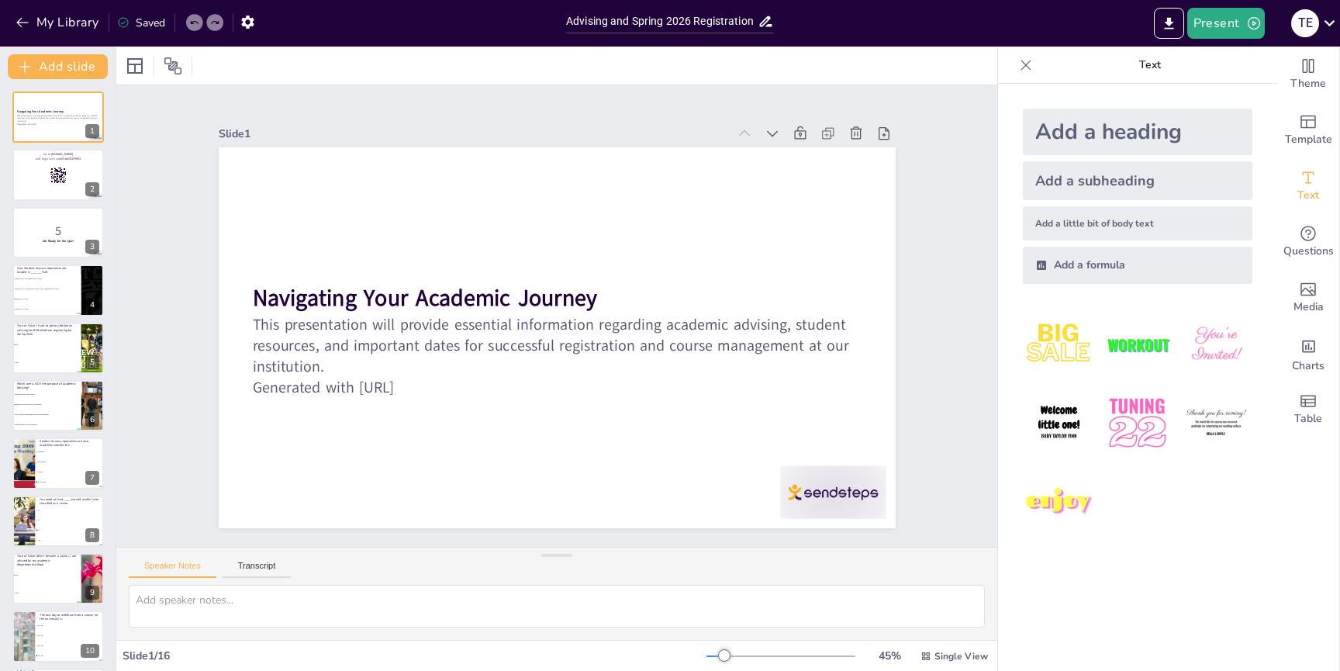
checkbox input "true"
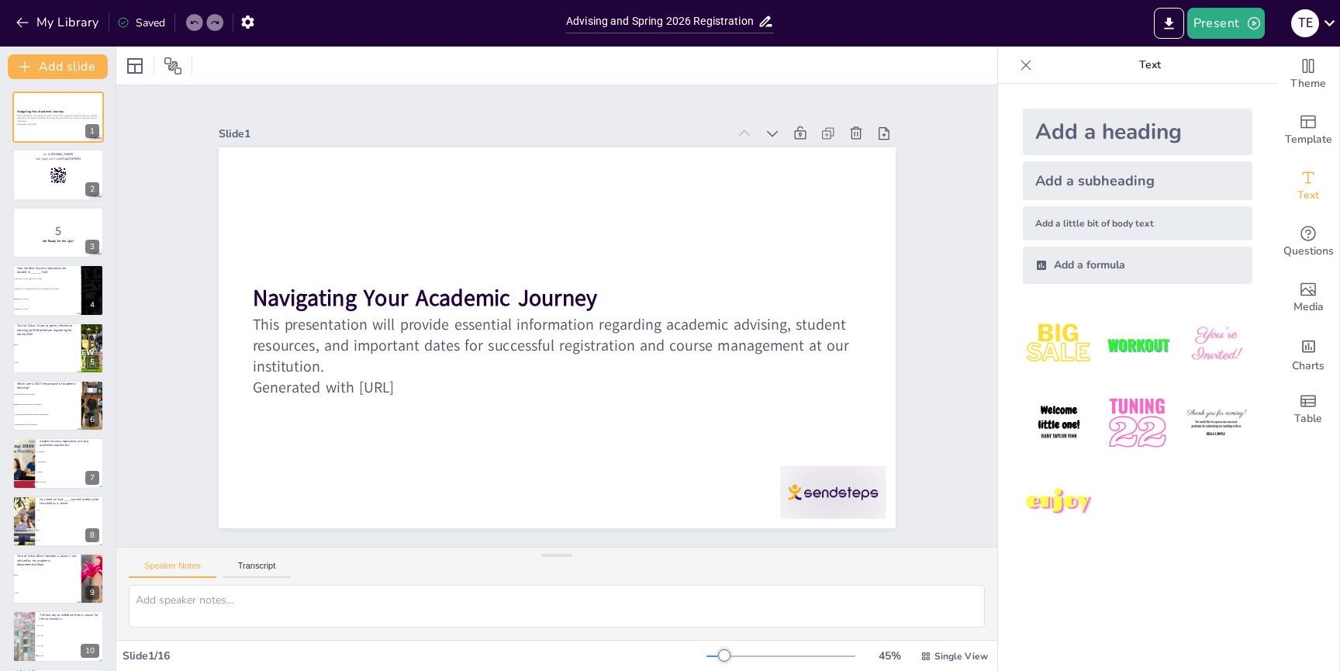
checkbox input "true"
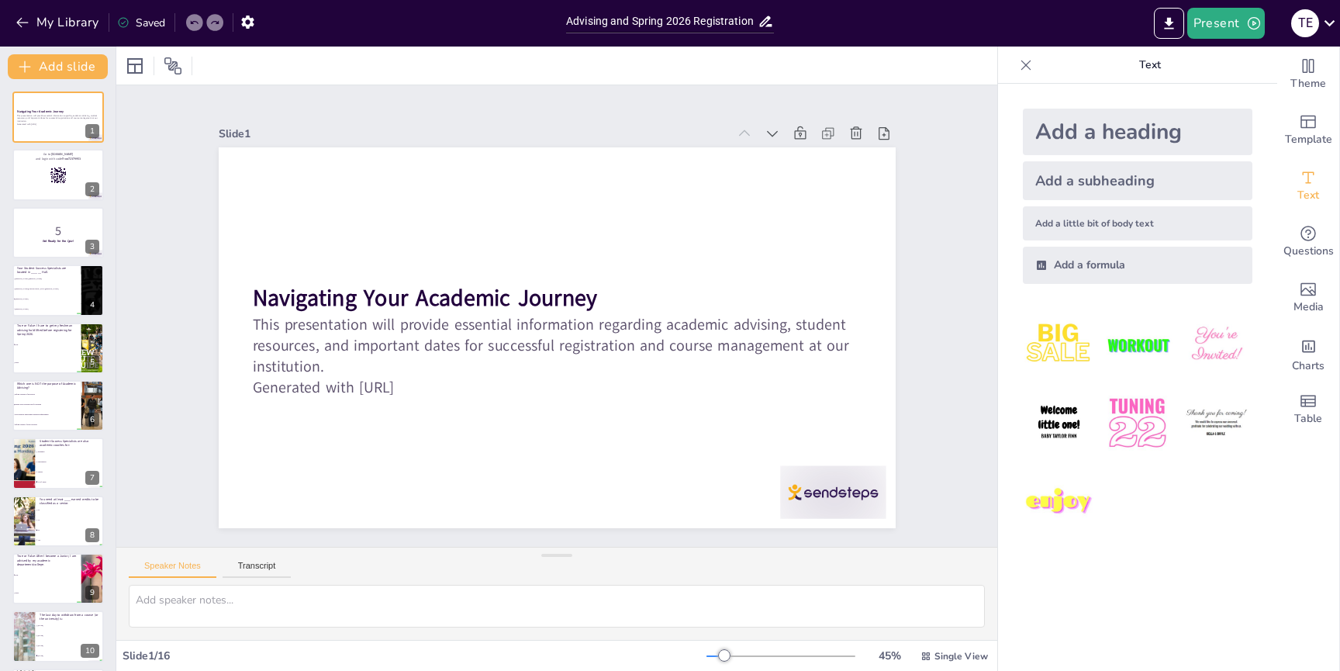
checkbox input "true"
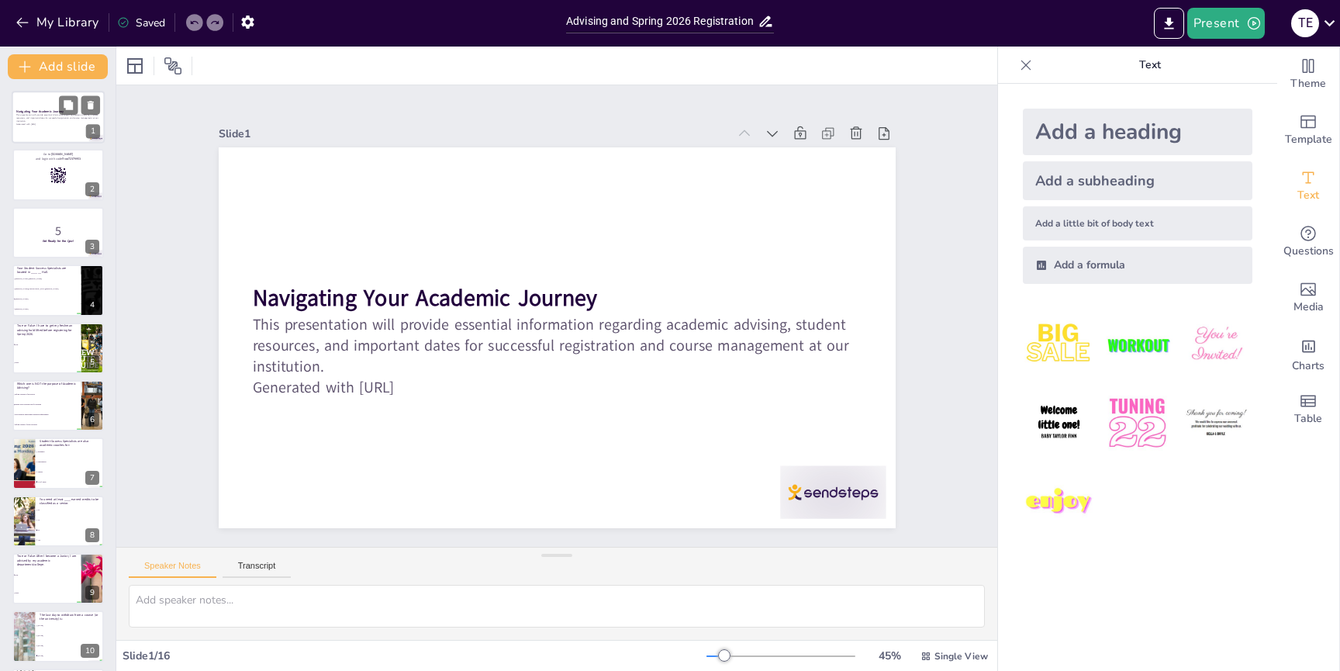
checkbox input "true"
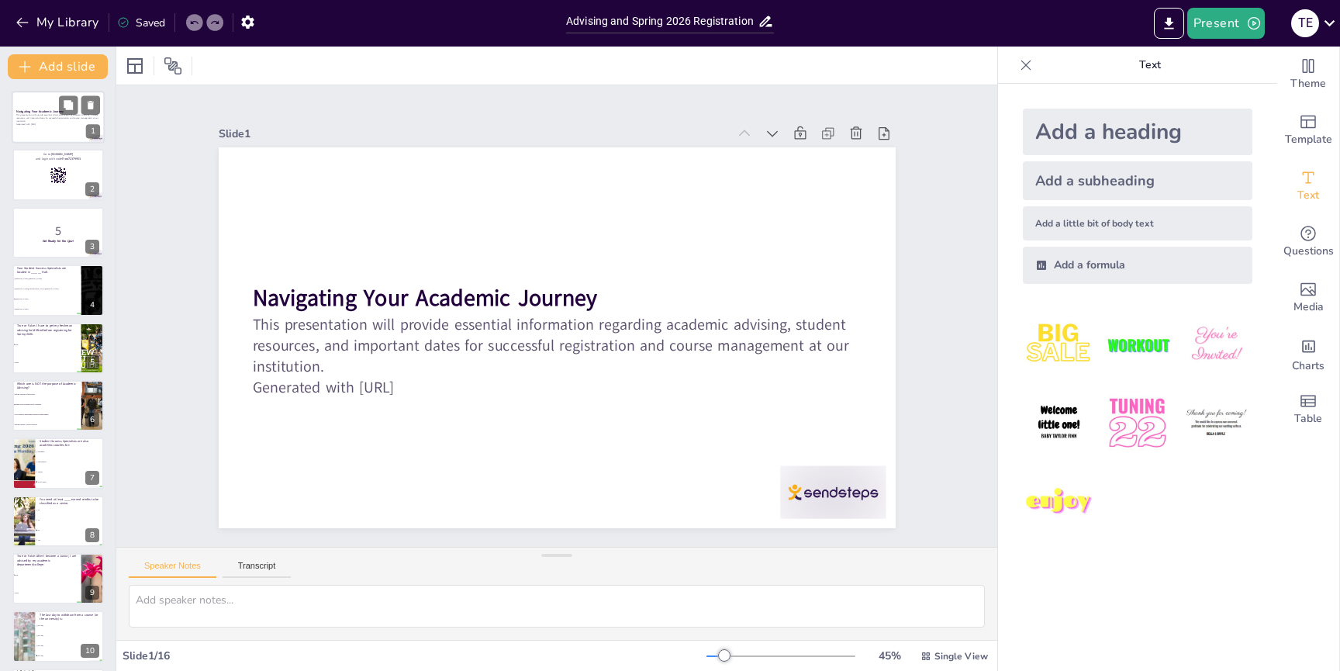
checkbox input "true"
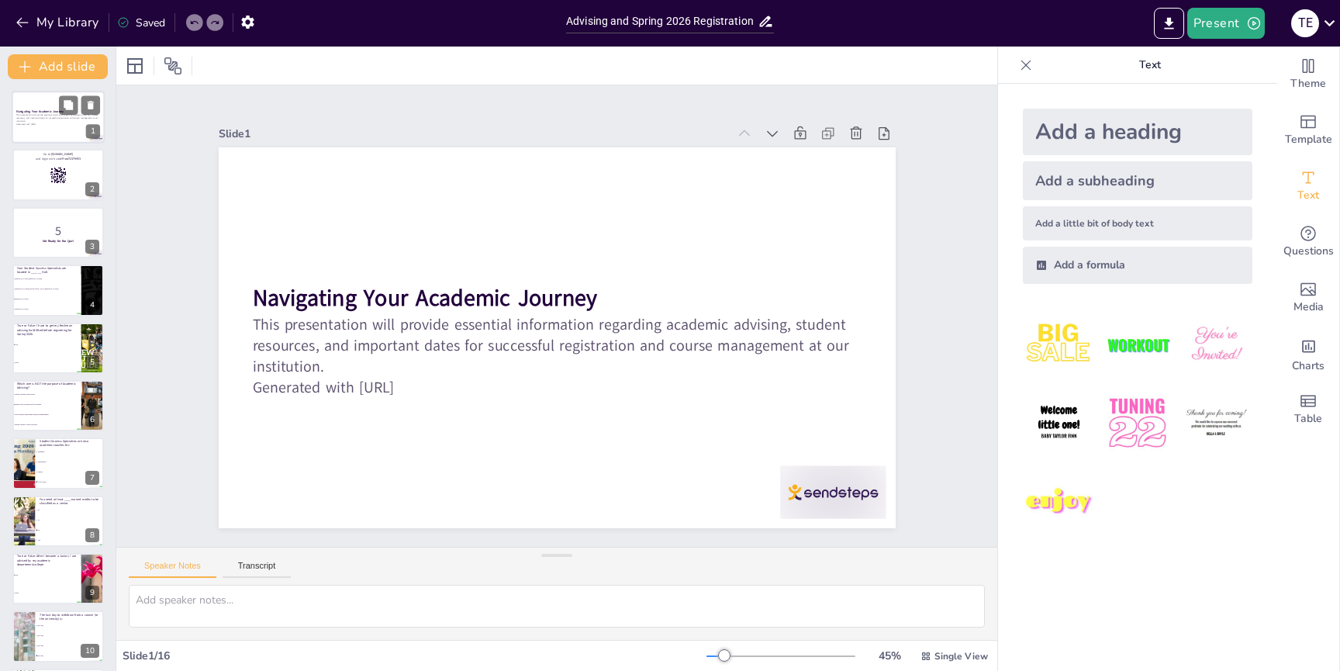
checkbox input "true"
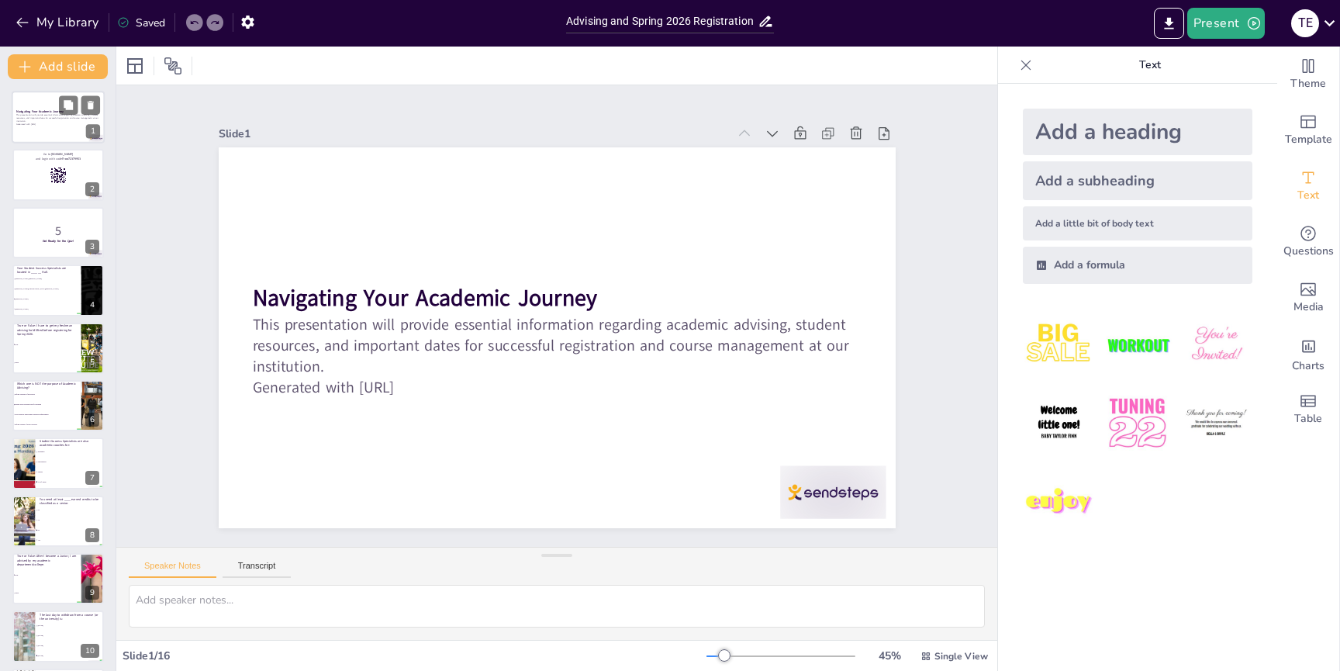
checkbox input "true"
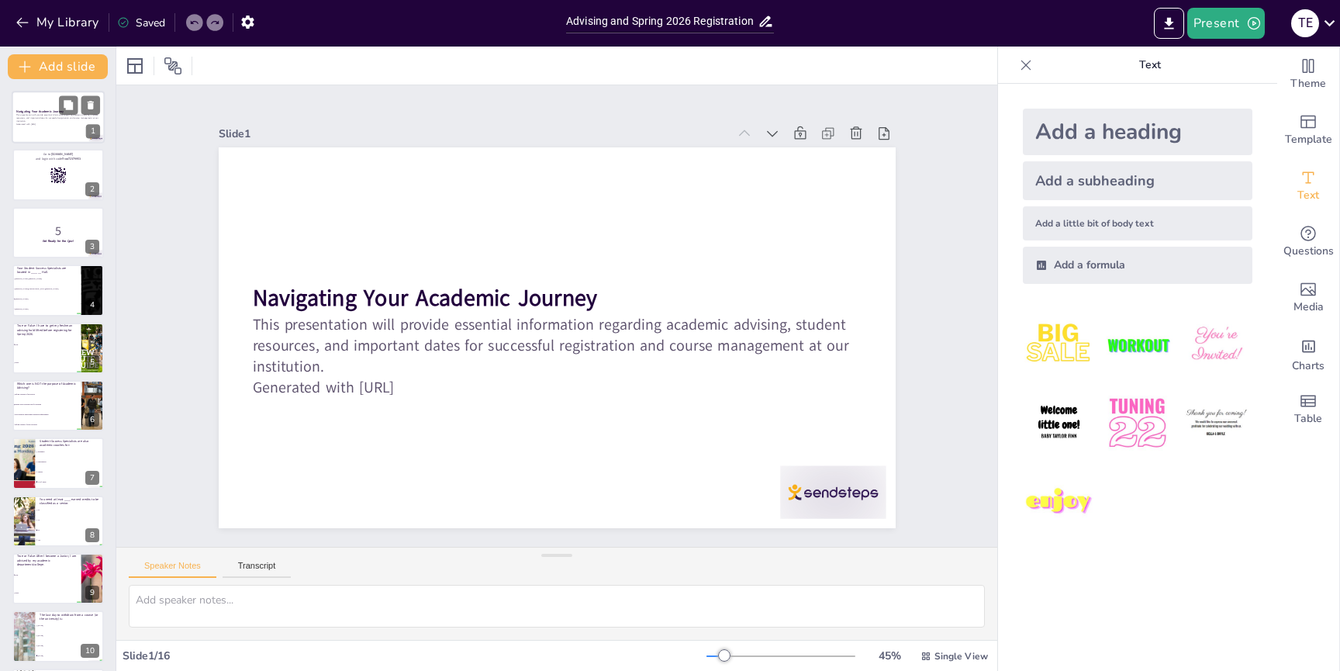
checkbox input "true"
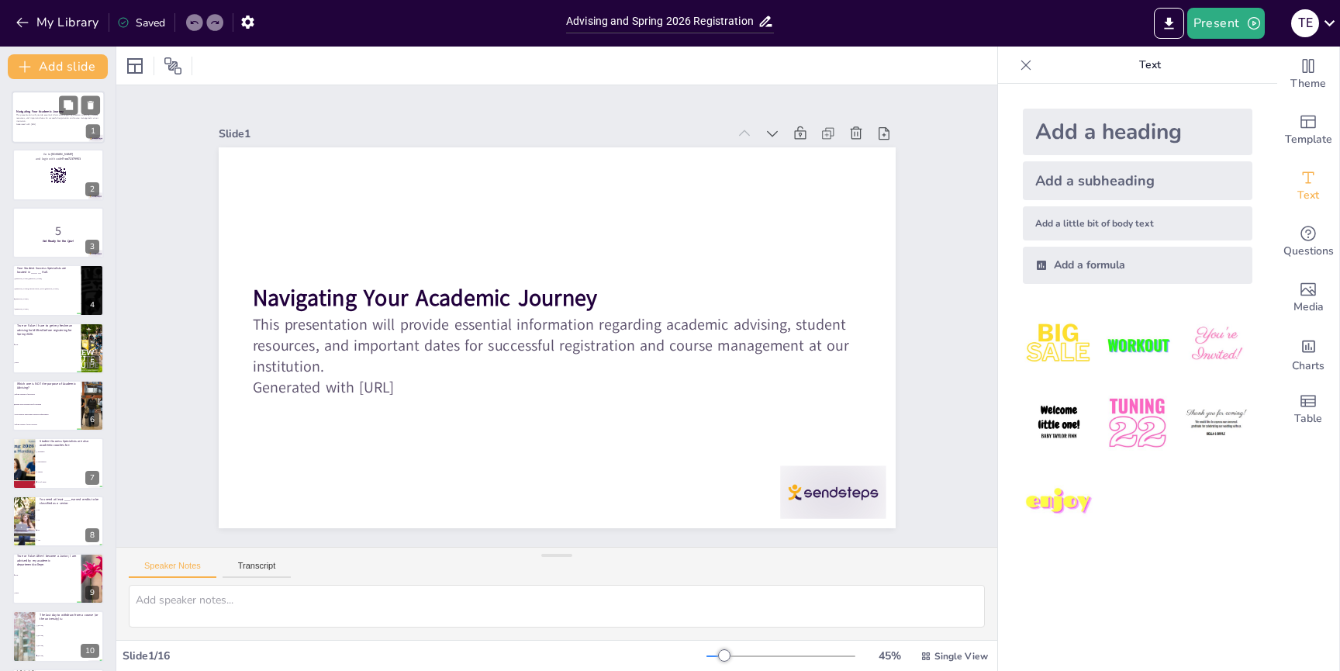
checkbox input "true"
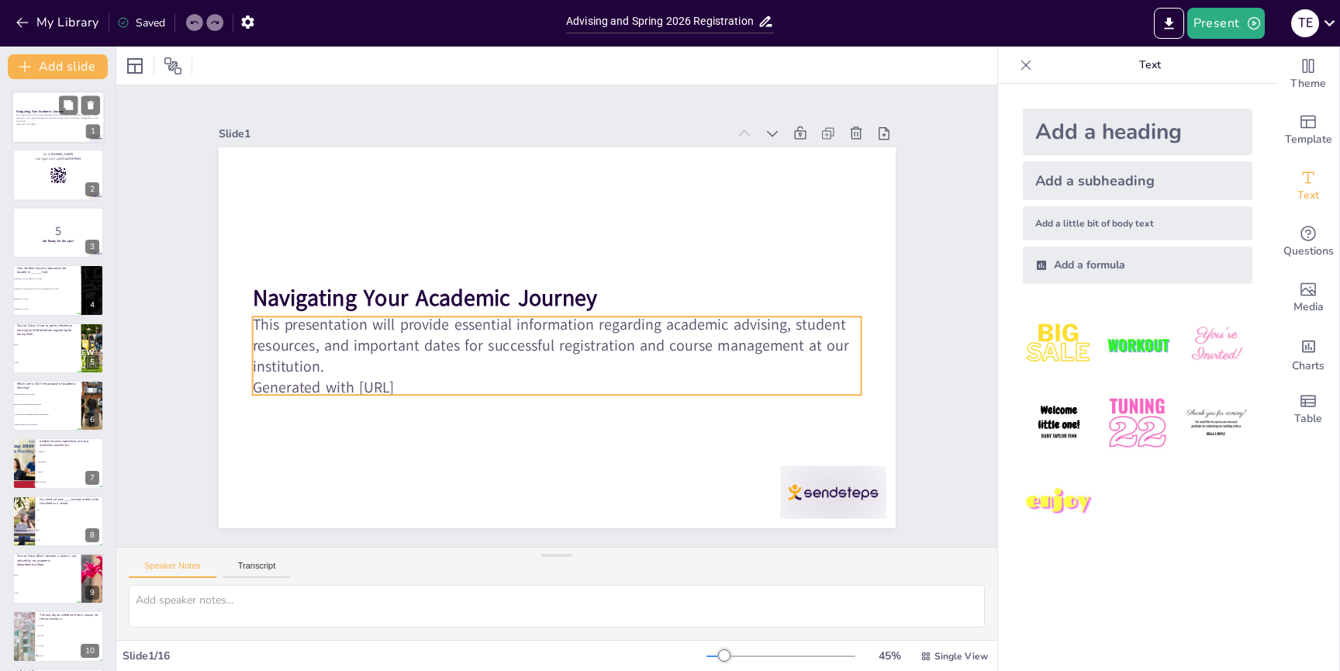
click at [38, 119] on p "This presentation will provide essential information regarding academic advisin…" at bounding box center [58, 118] width 84 height 9
checkbox input "true"
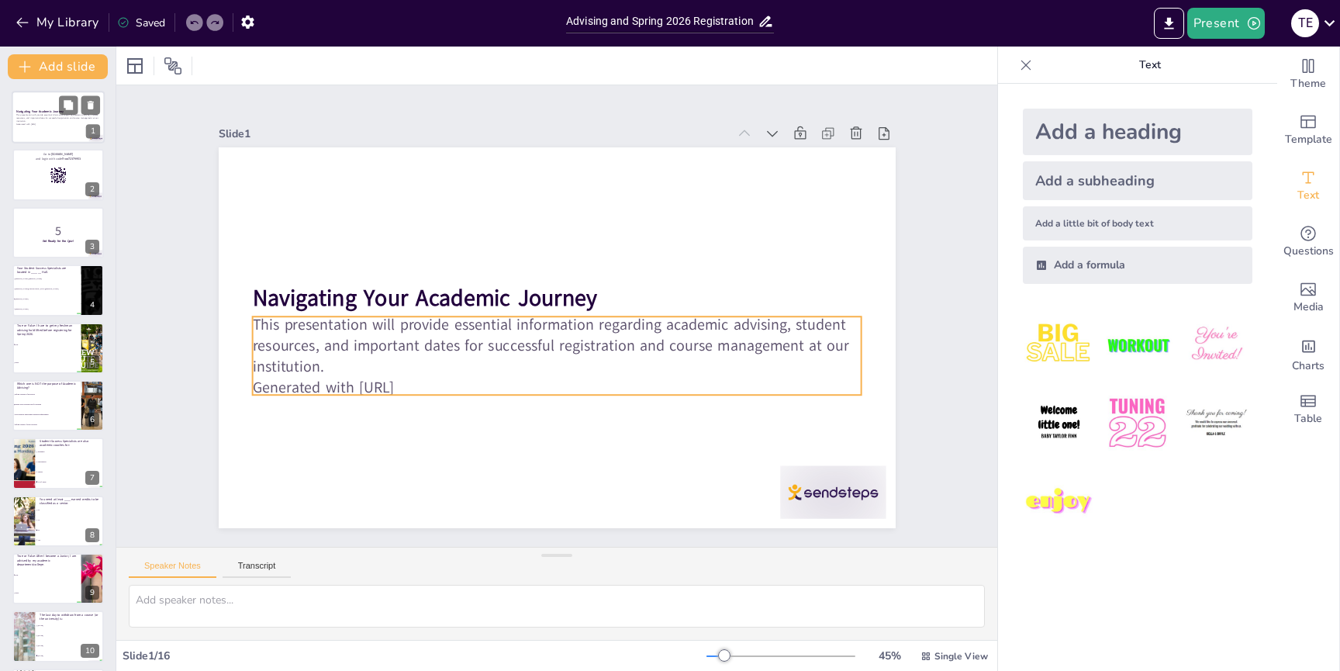
checkbox input "true"
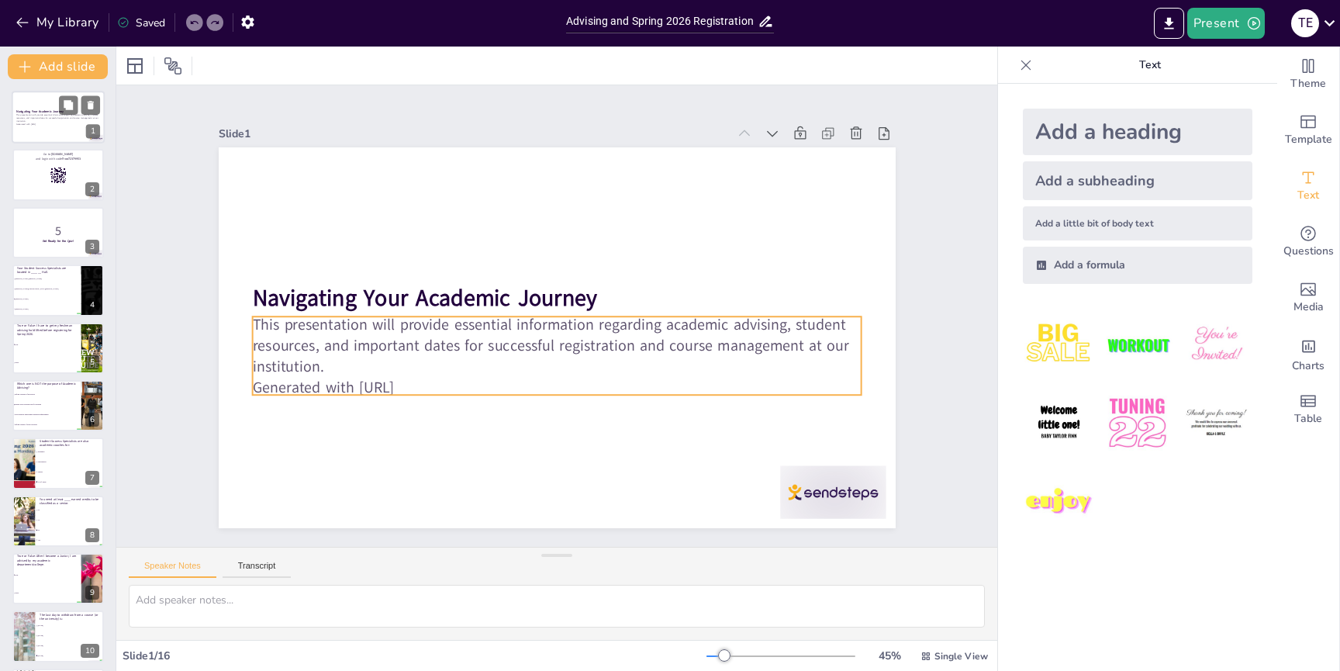
checkbox input "true"
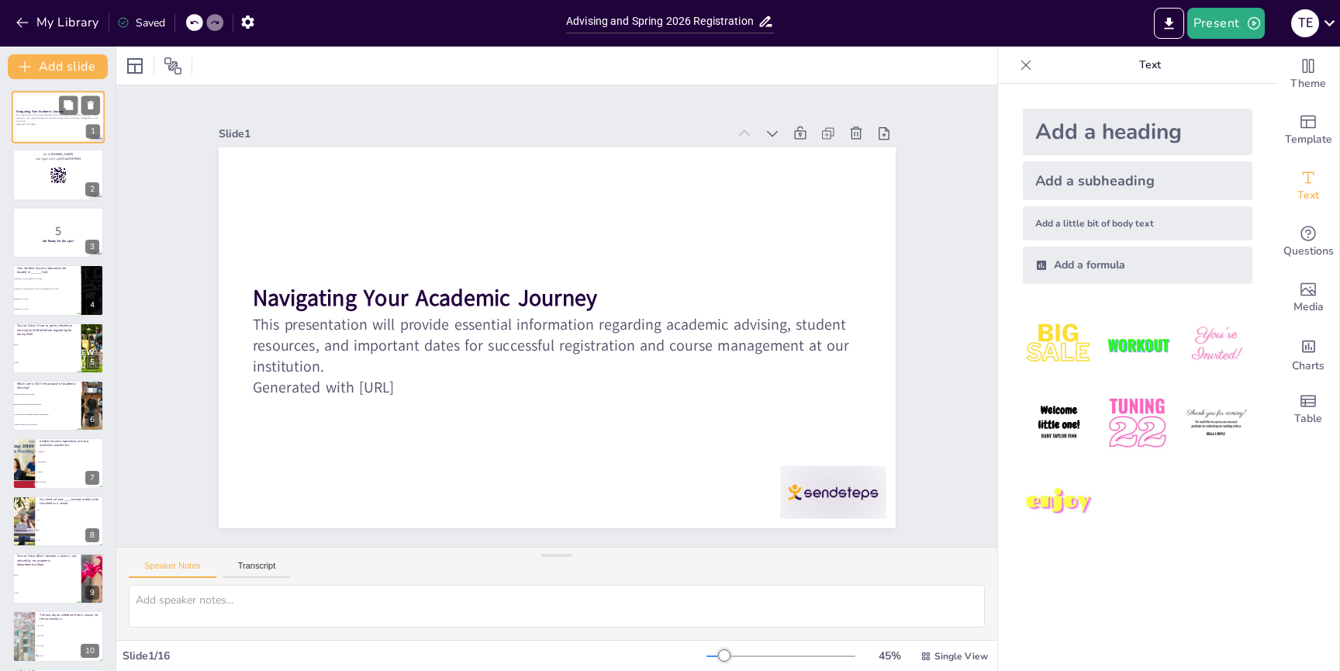
checkbox input "true"
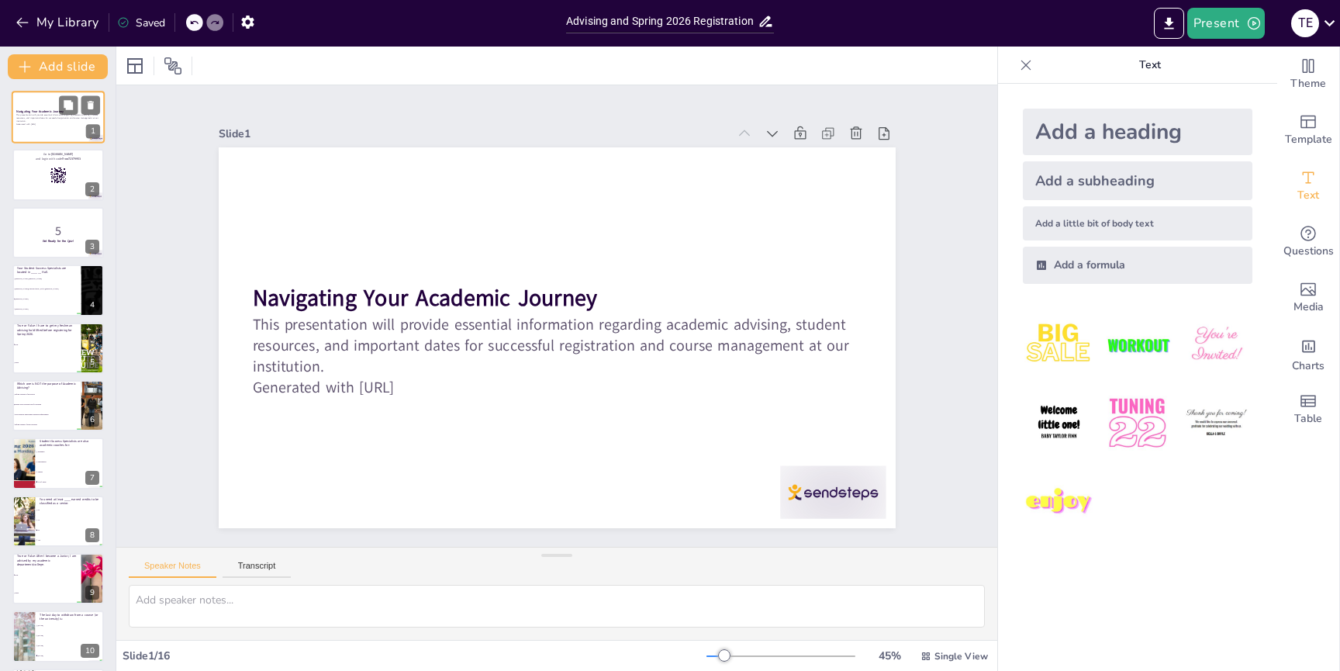
checkbox input "true"
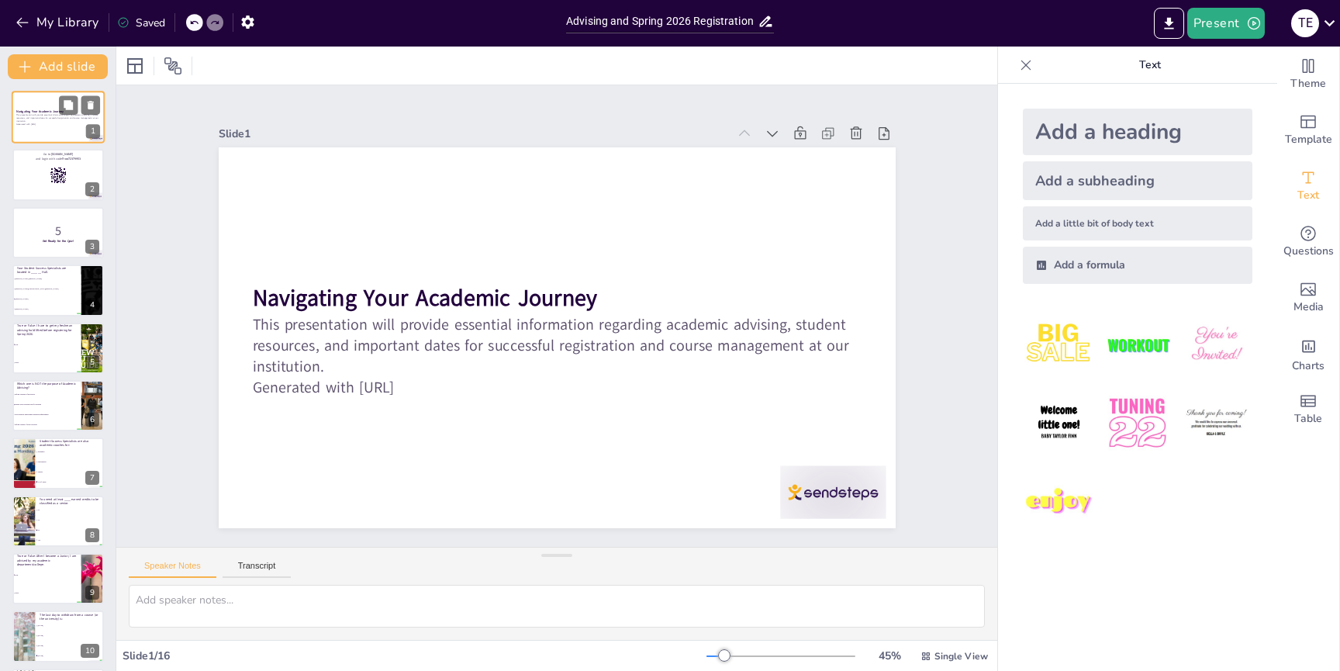
checkbox input "true"
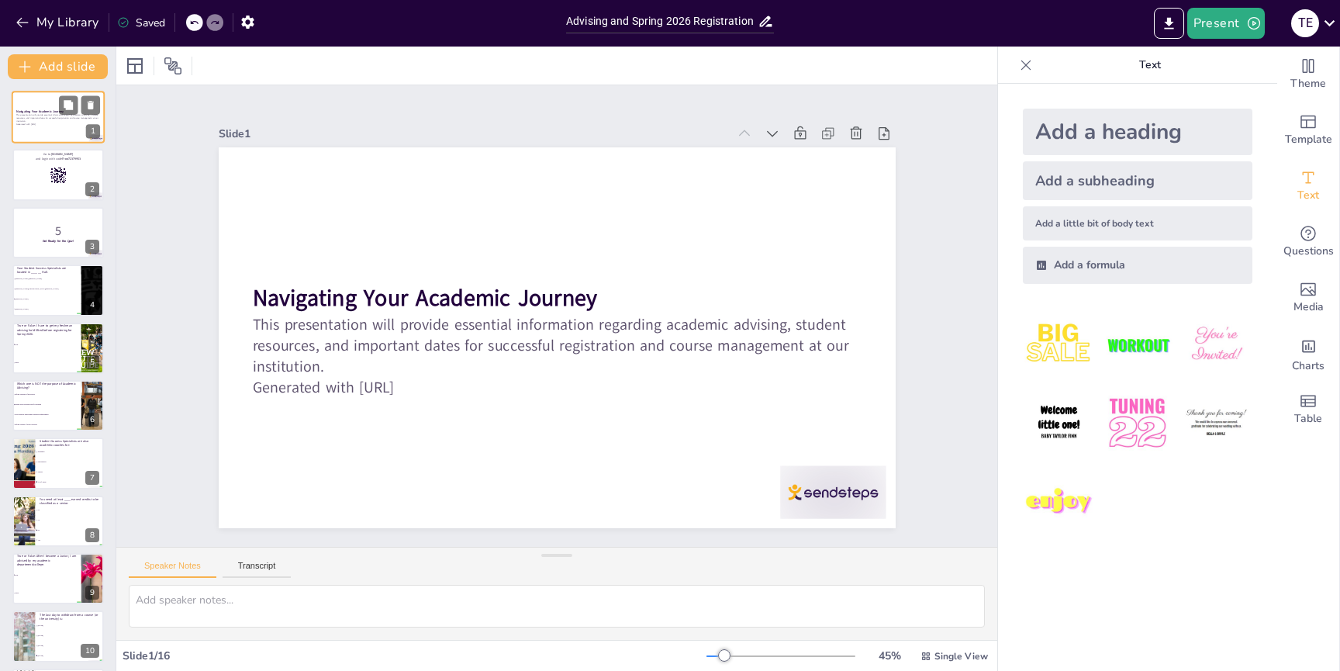
checkbox input "true"
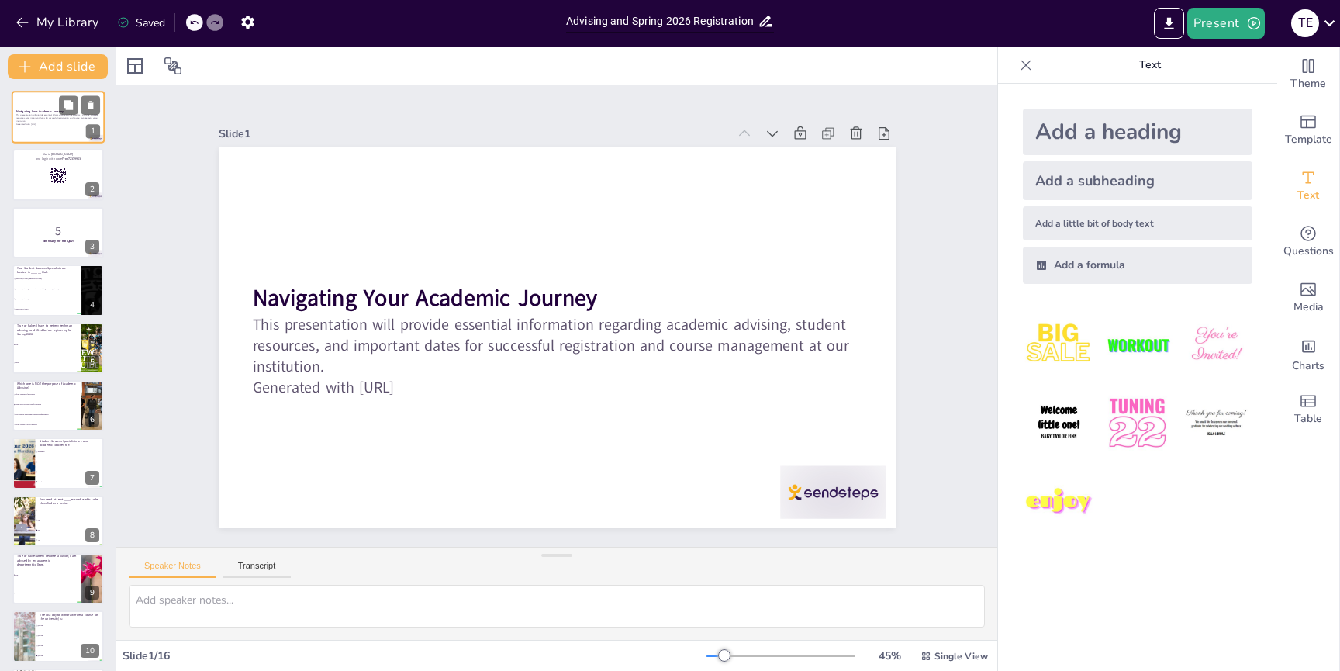
checkbox input "true"
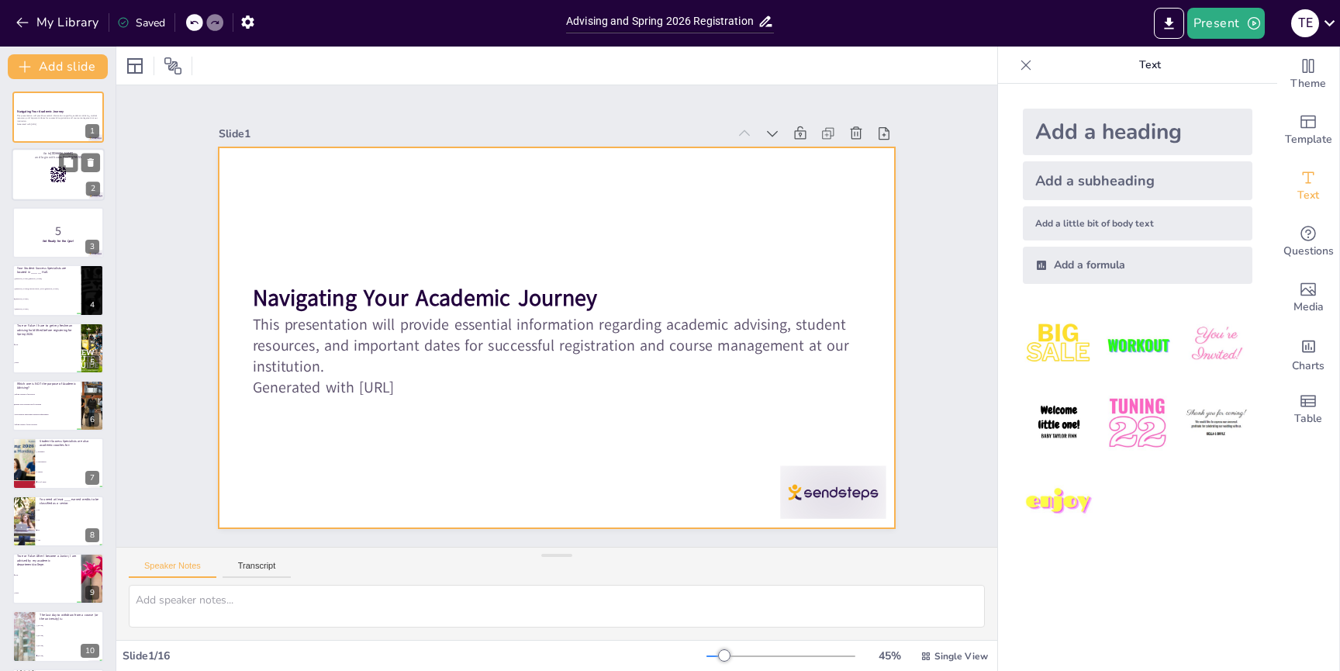
checkbox input "true"
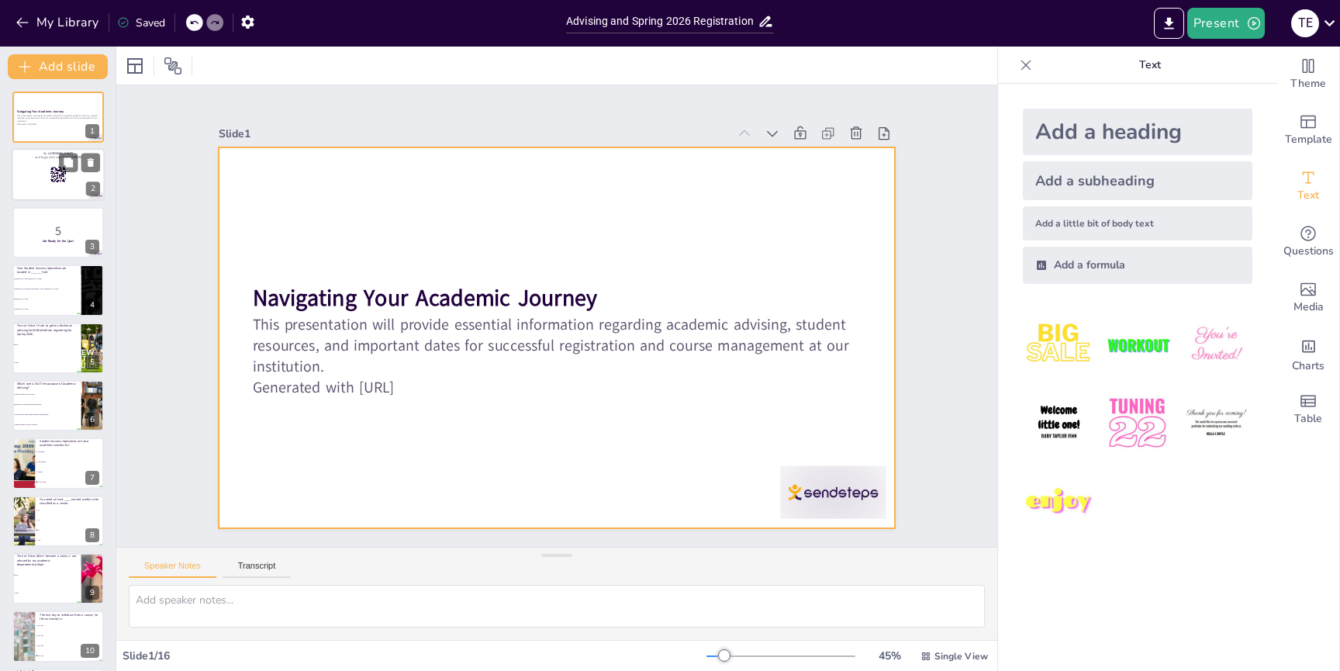
checkbox input "true"
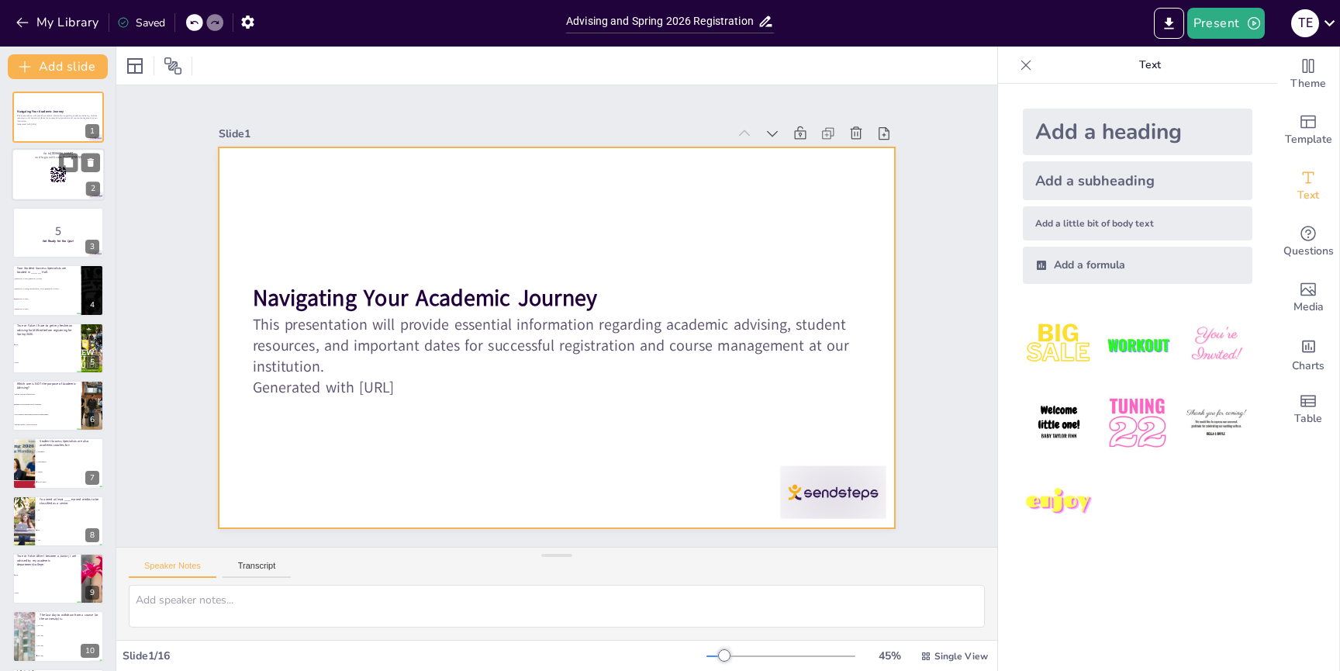
checkbox input "true"
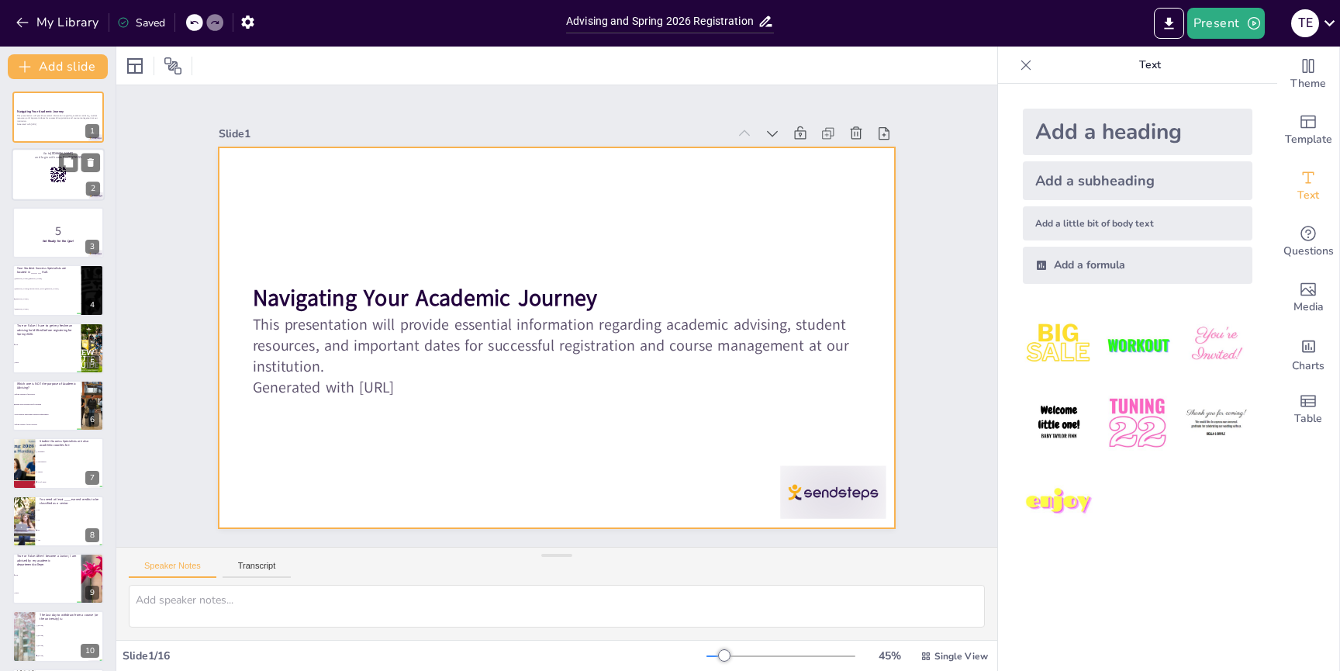
checkbox input "true"
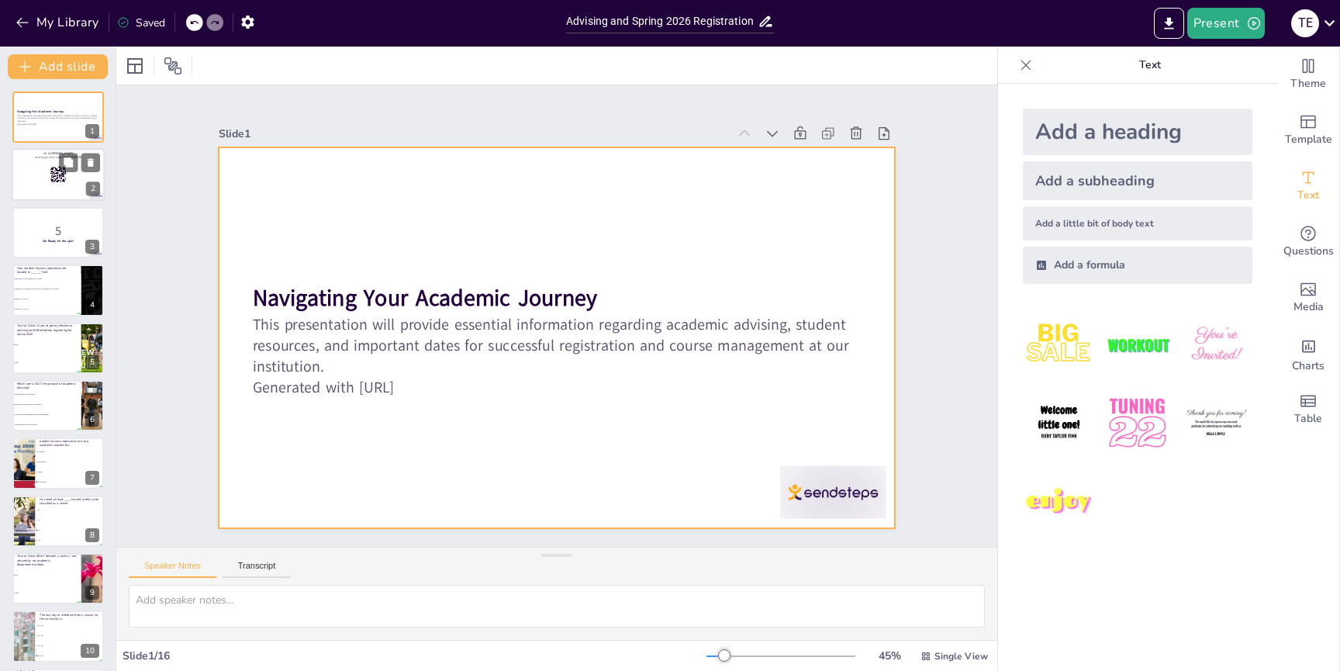
checkbox input "true"
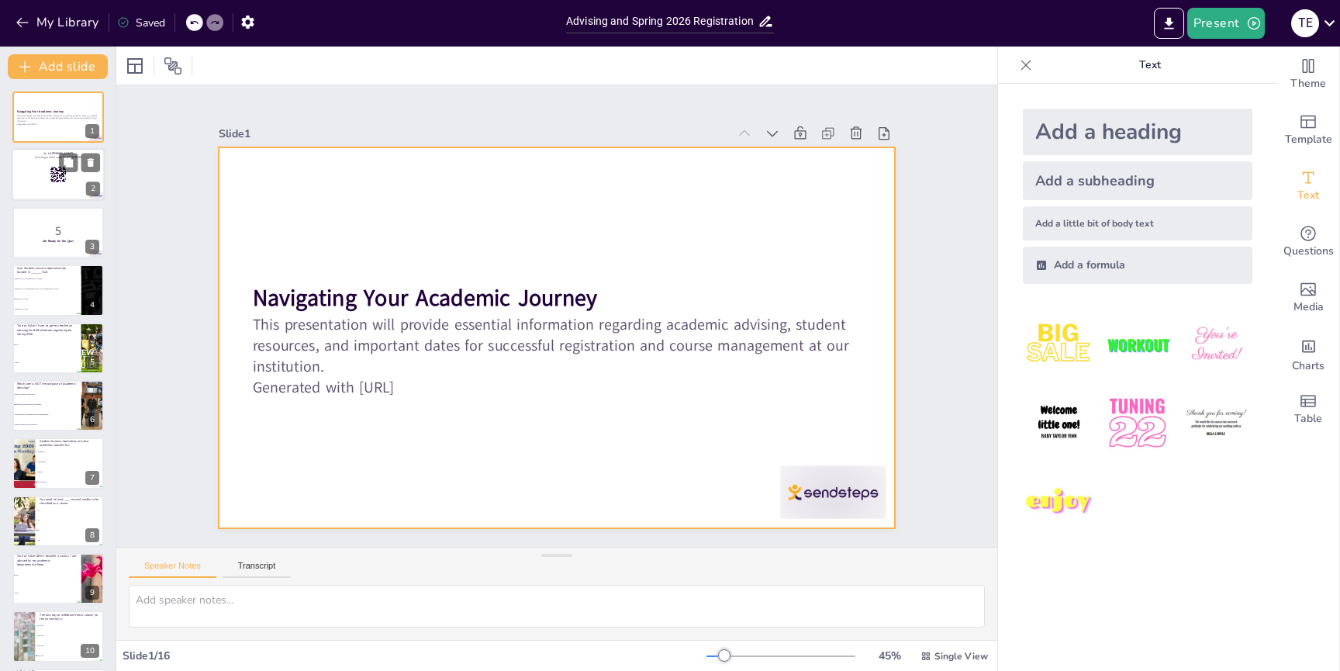
checkbox input "true"
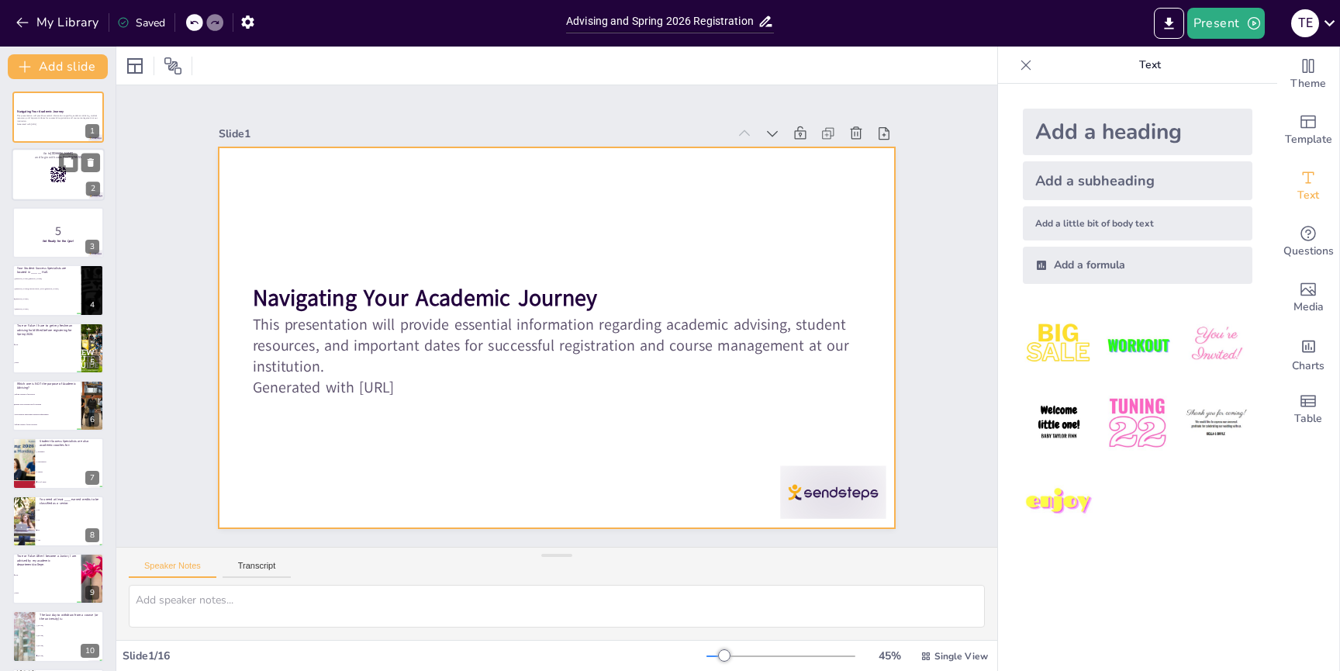
checkbox input "true"
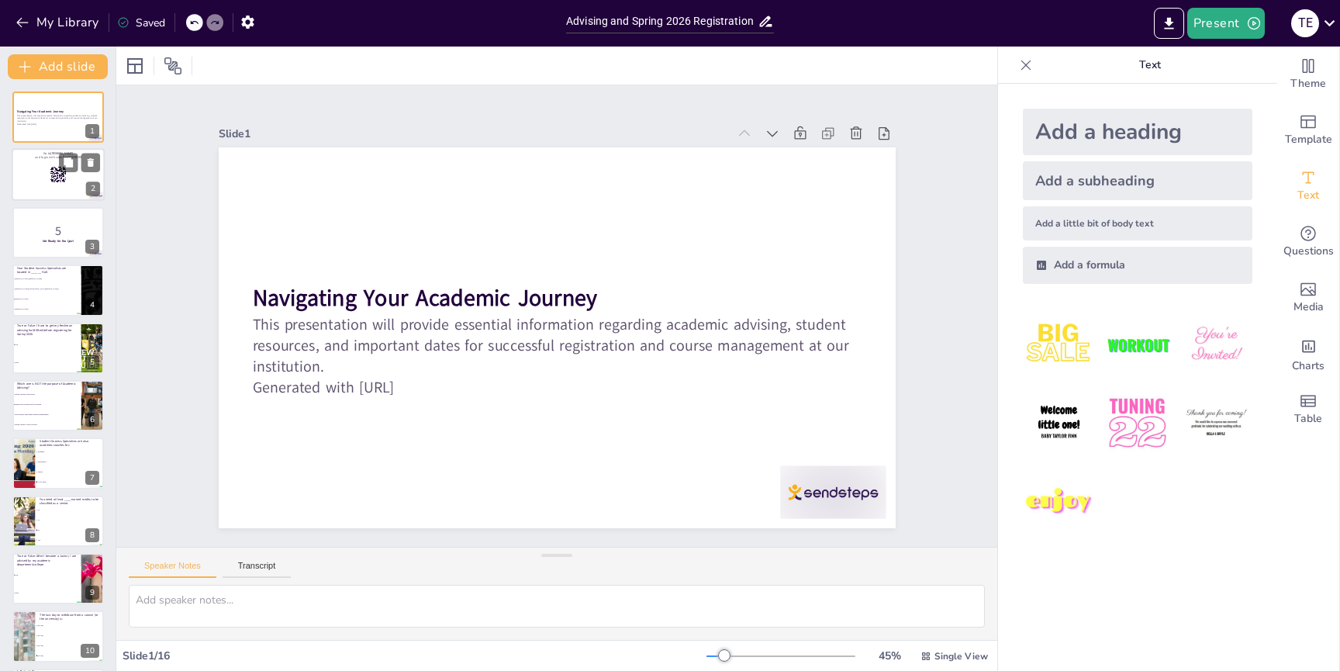
checkbox input "true"
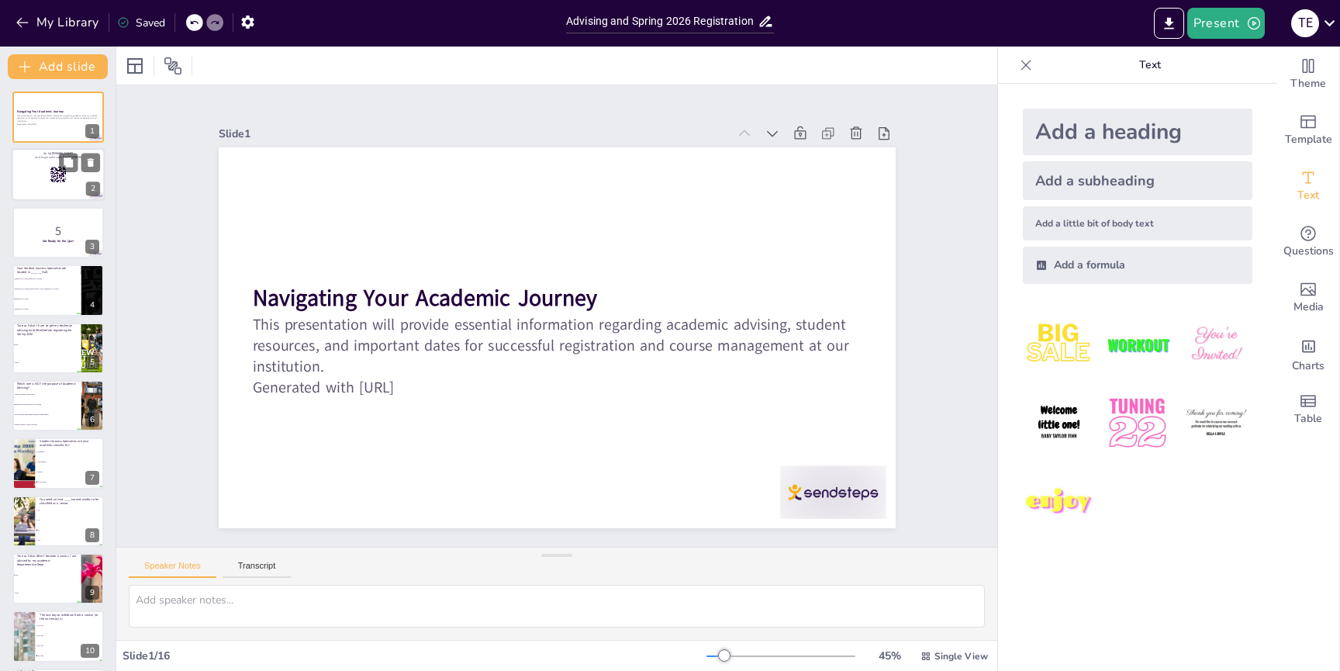
checkbox input "true"
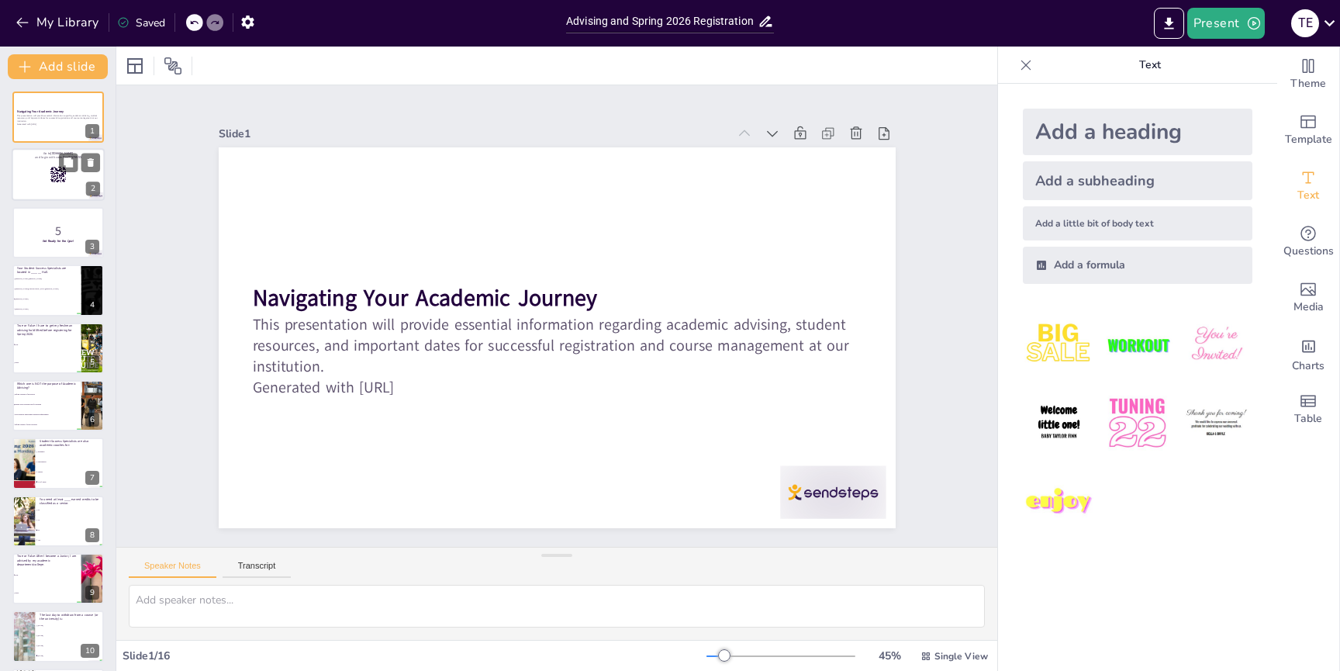
checkbox input "true"
click at [36, 168] on div at bounding box center [58, 175] width 93 height 53
checkbox input "true"
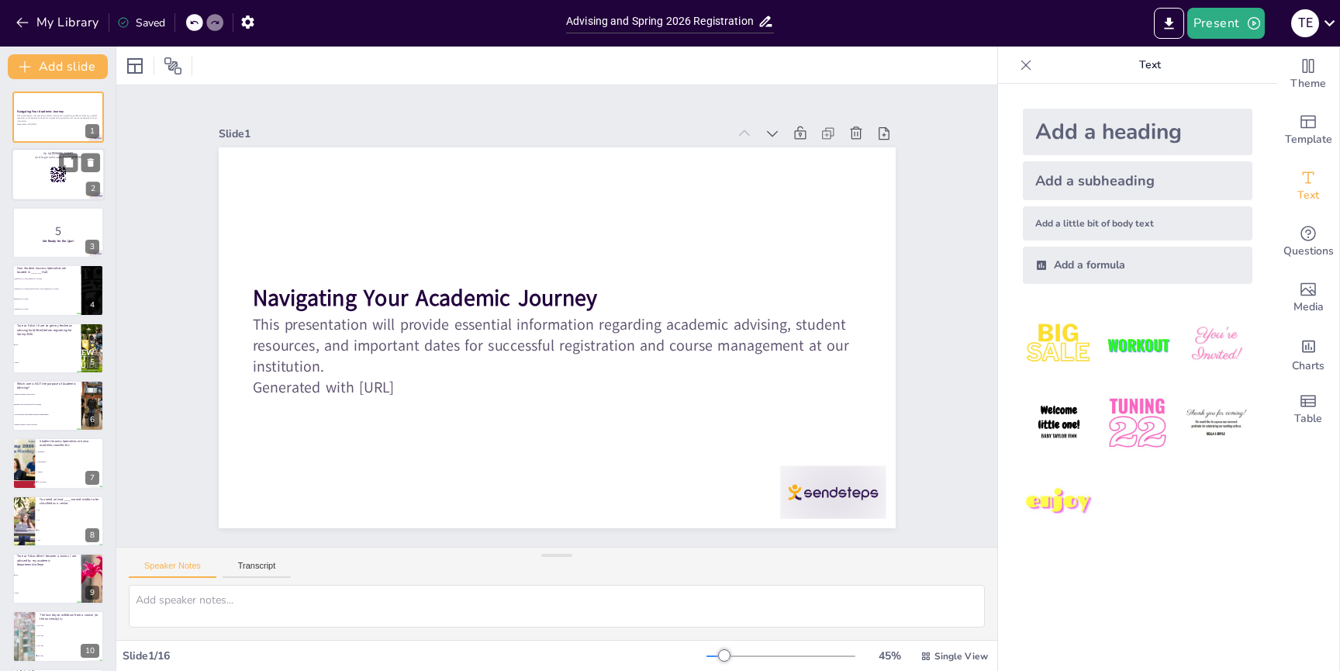
checkbox input "true"
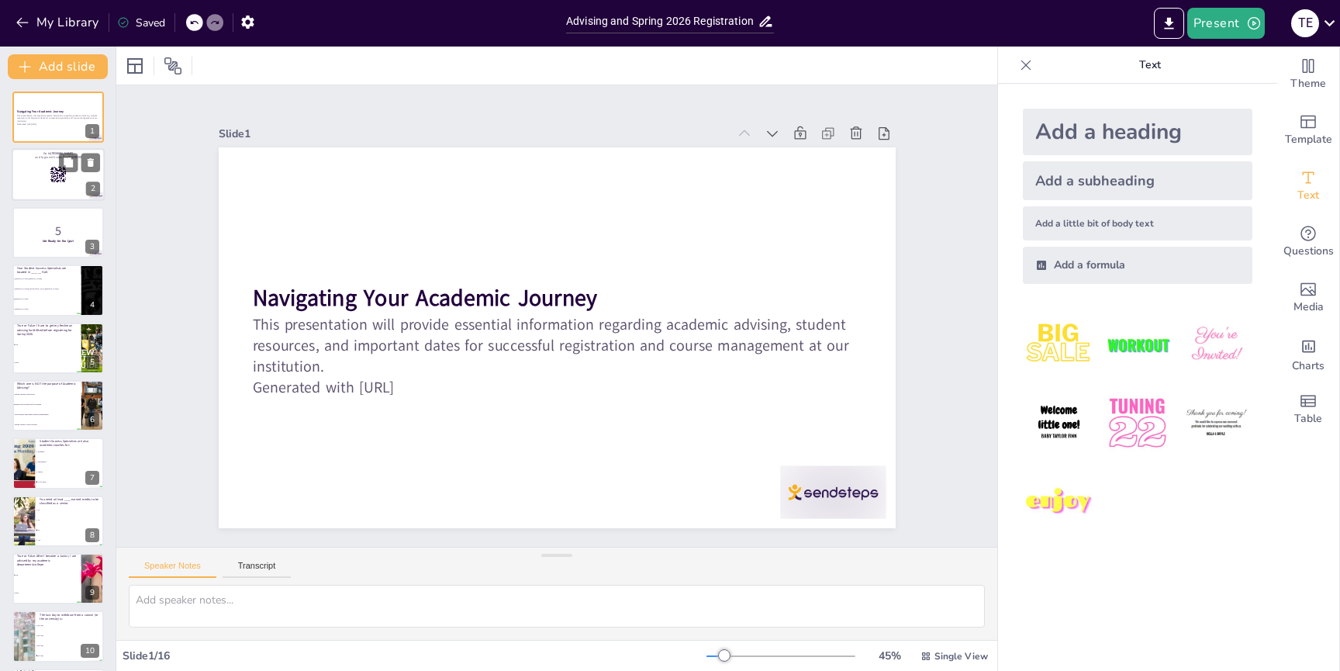
checkbox input "true"
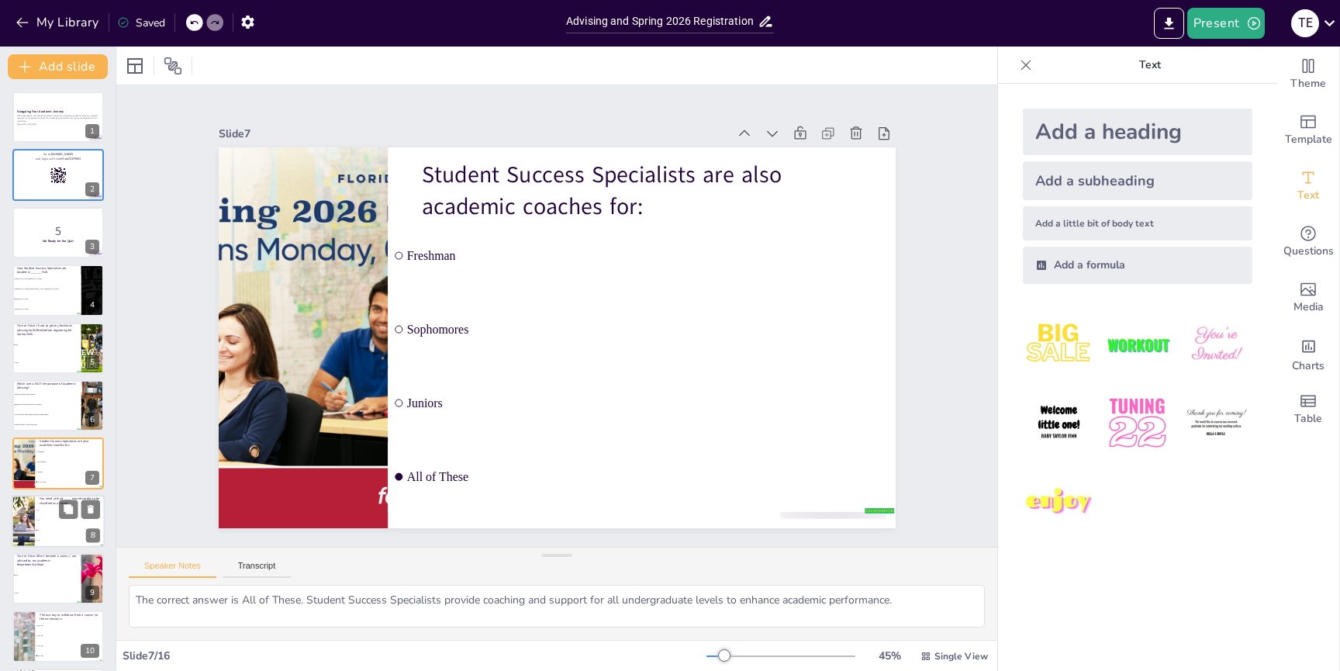
click at [34, 532] on div at bounding box center [23, 521] width 79 height 53
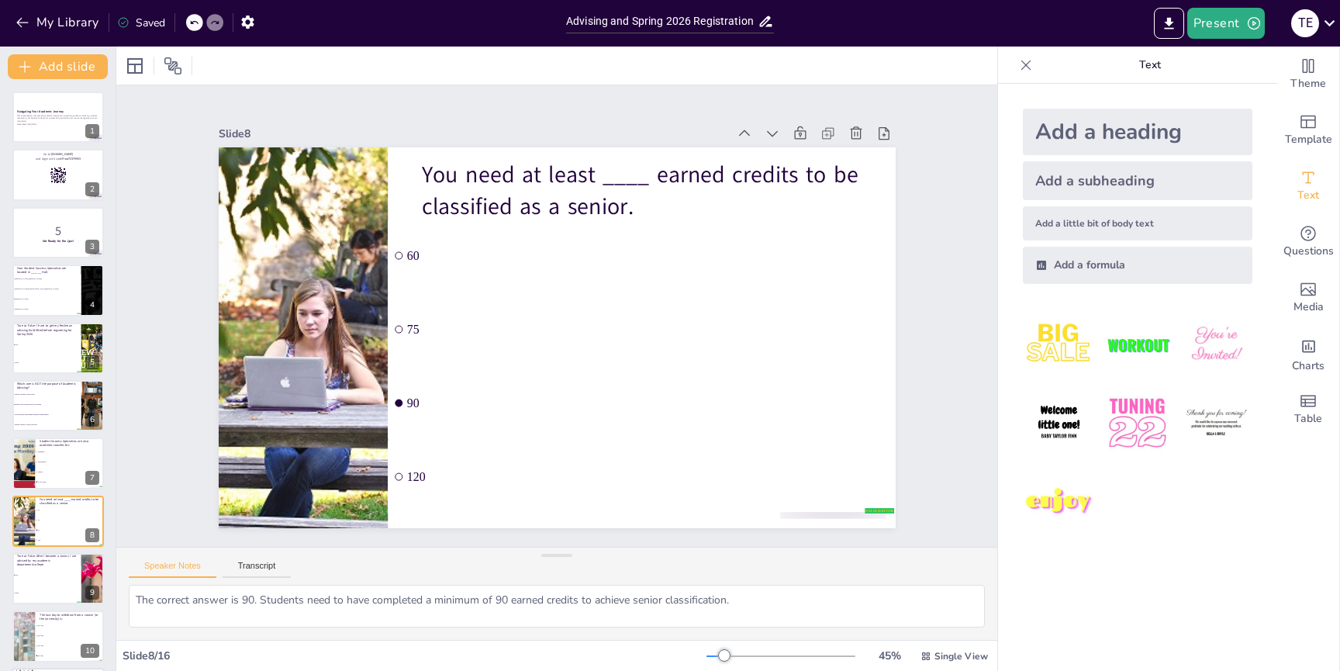
scroll to position [146, 0]
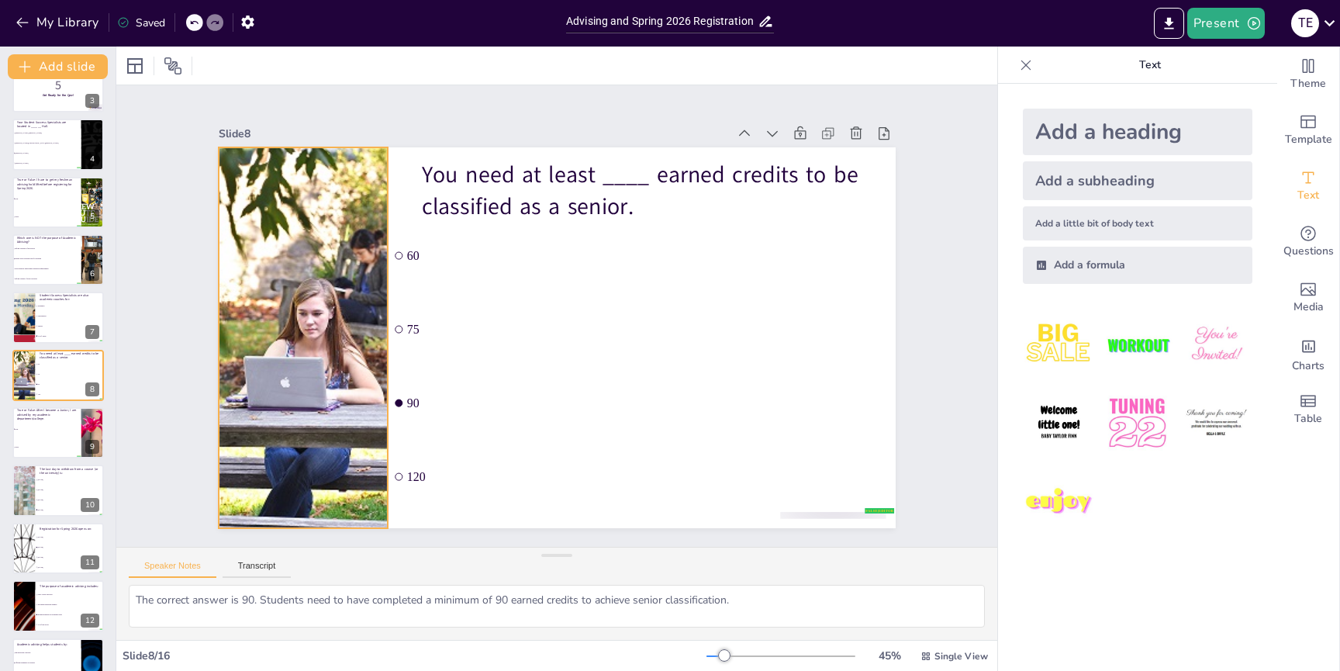
click at [299, 240] on div at bounding box center [302, 311] width 608 height 438
click at [332, 285] on div at bounding box center [302, 311] width 609 height 439
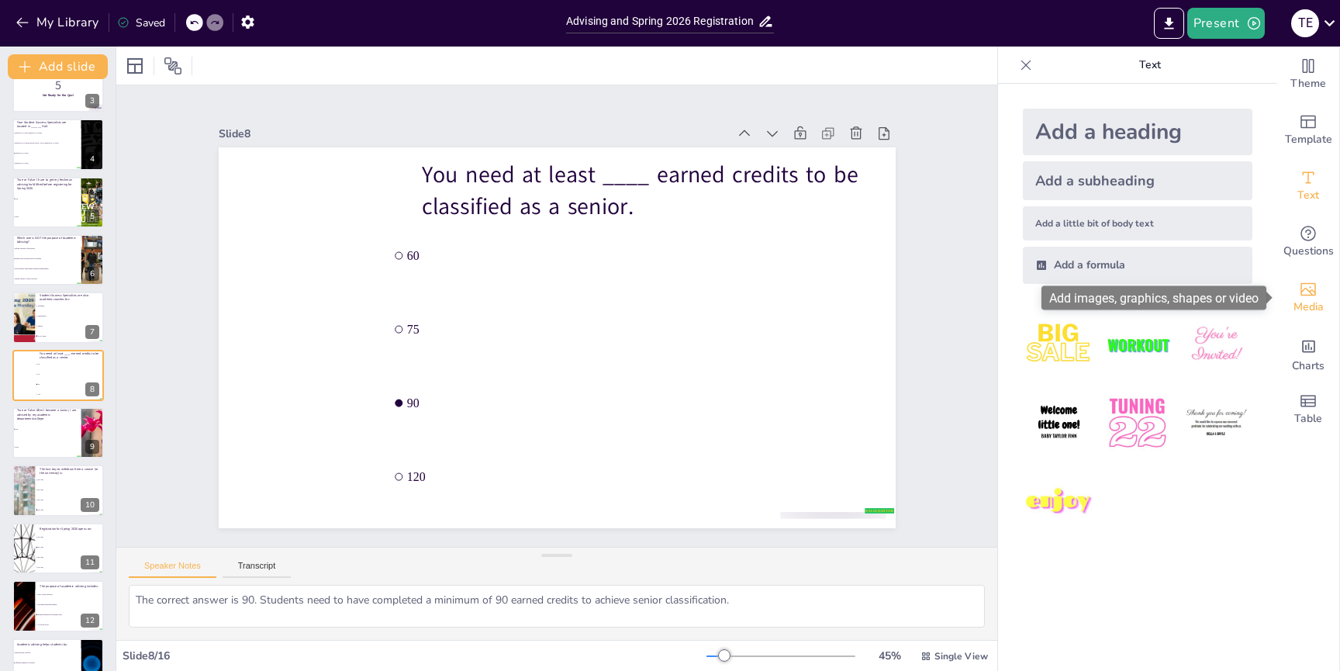
click at [1304, 297] on icon "Add images, graphics, shapes or video" at bounding box center [1308, 289] width 19 height 19
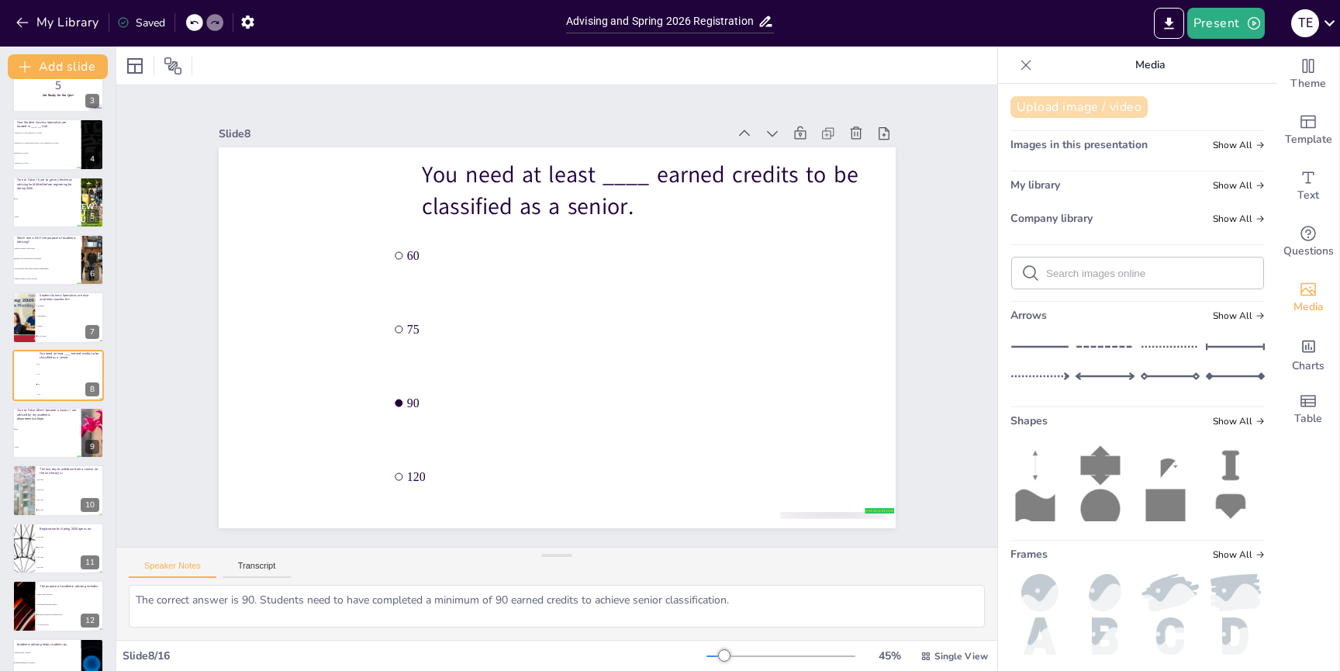
click at [1102, 100] on button "Upload image / video" at bounding box center [1079, 107] width 137 height 22
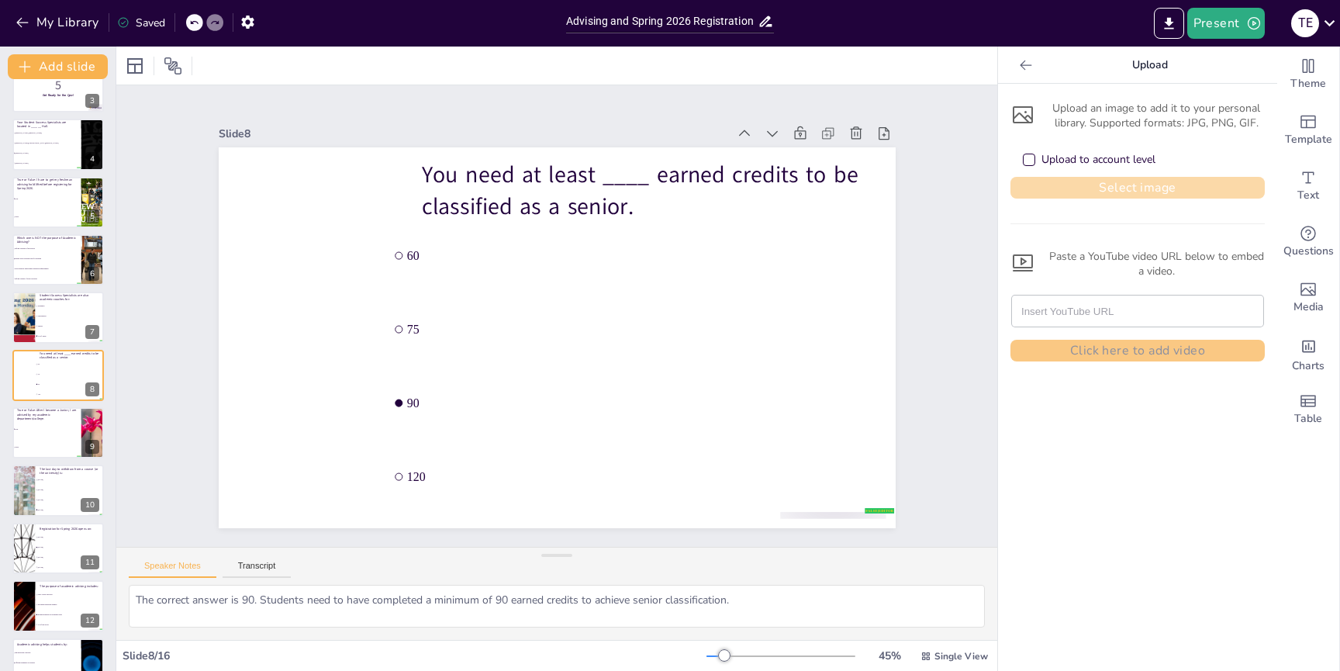
click at [1146, 188] on button "Select image" at bounding box center [1138, 188] width 254 height 22
click at [1119, 186] on button "Select image" at bounding box center [1138, 188] width 254 height 22
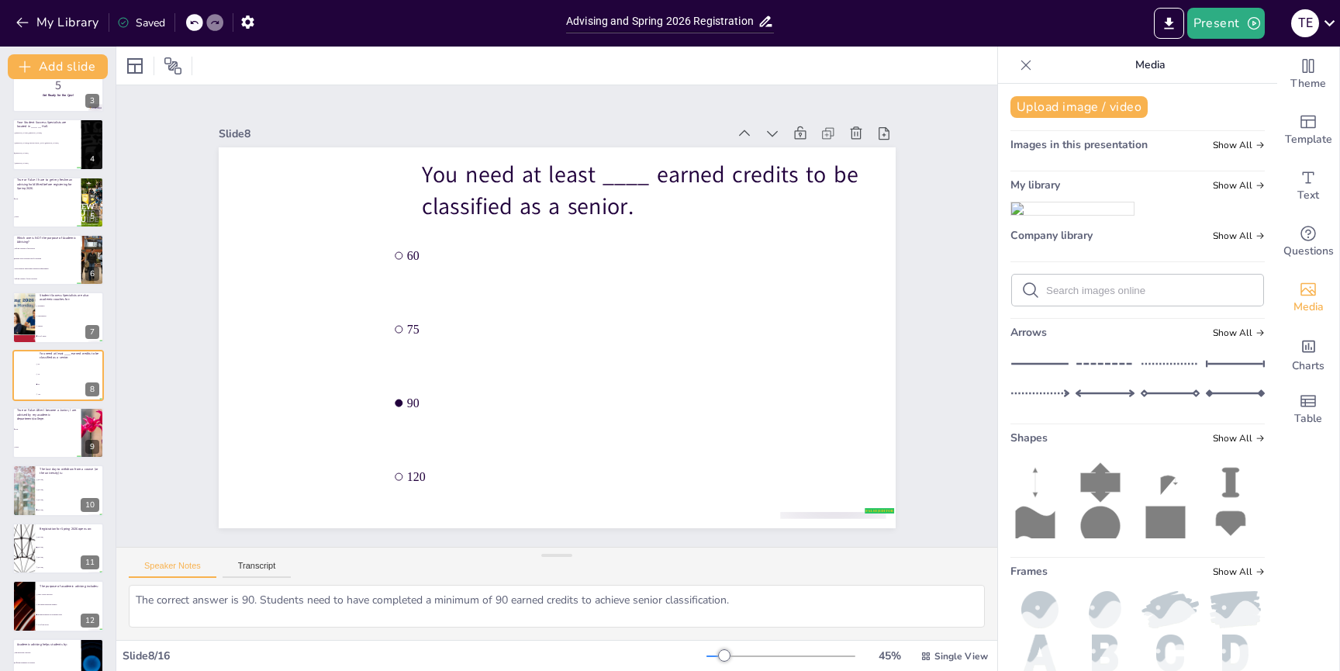
click at [1063, 215] on img at bounding box center [1072, 208] width 123 height 12
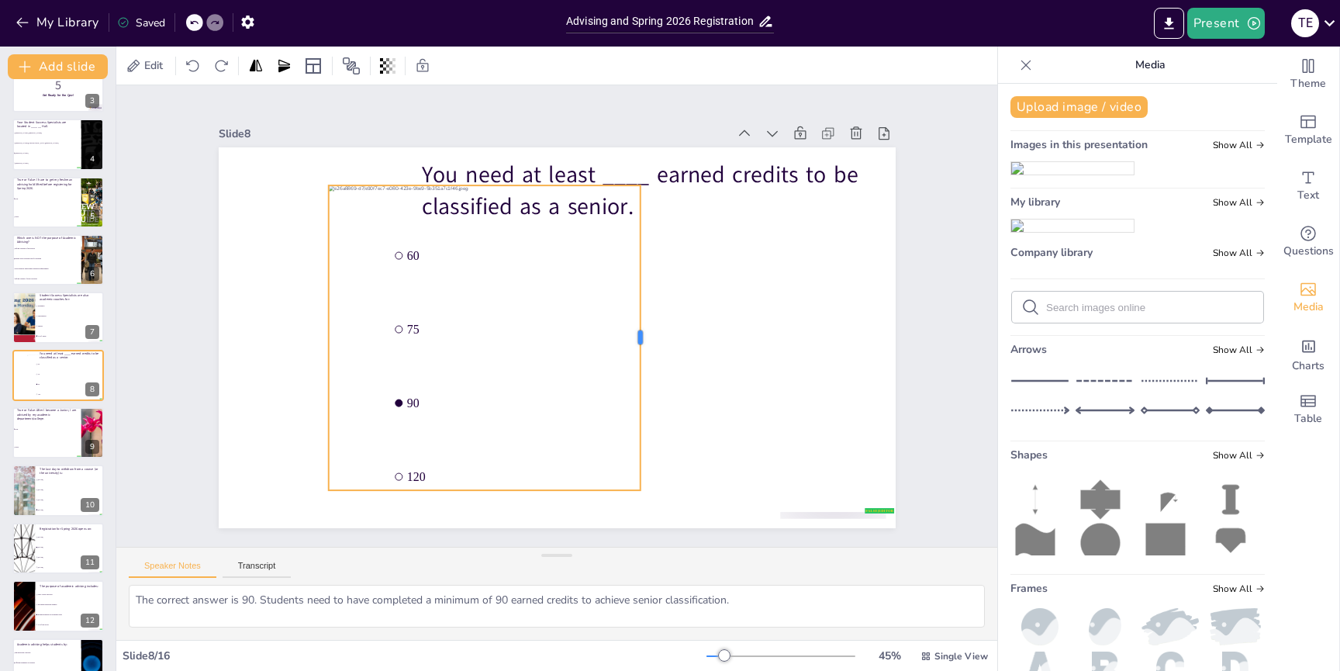
drag, startPoint x: 786, startPoint y: 335, endPoint x: 638, endPoint y: 339, distance: 148.2
click at [641, 339] on div at bounding box center [647, 337] width 12 height 305
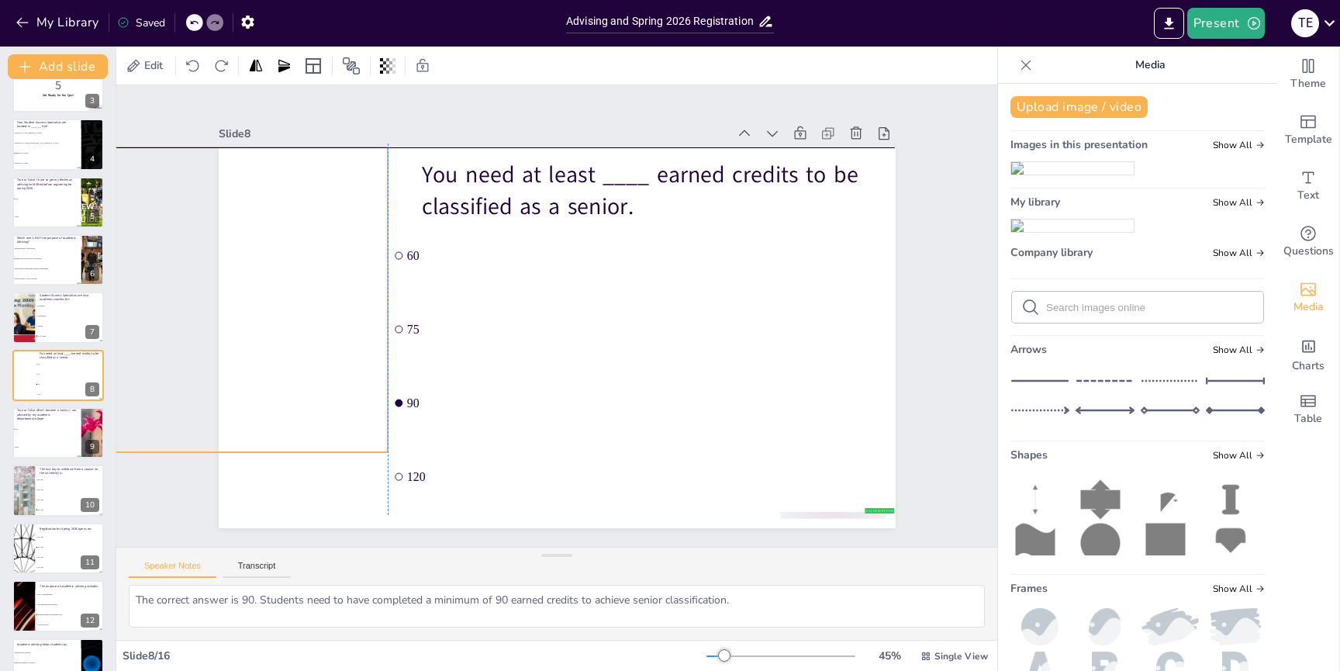
drag, startPoint x: 537, startPoint y: 392, endPoint x: 283, endPoint y: 342, distance: 258.4
click at [289, 350] on div at bounding box center [308, 273] width 486 height 351
click at [264, 327] on div at bounding box center [304, 299] width 457 height 305
click at [264, 327] on div at bounding box center [307, 273] width 486 height 351
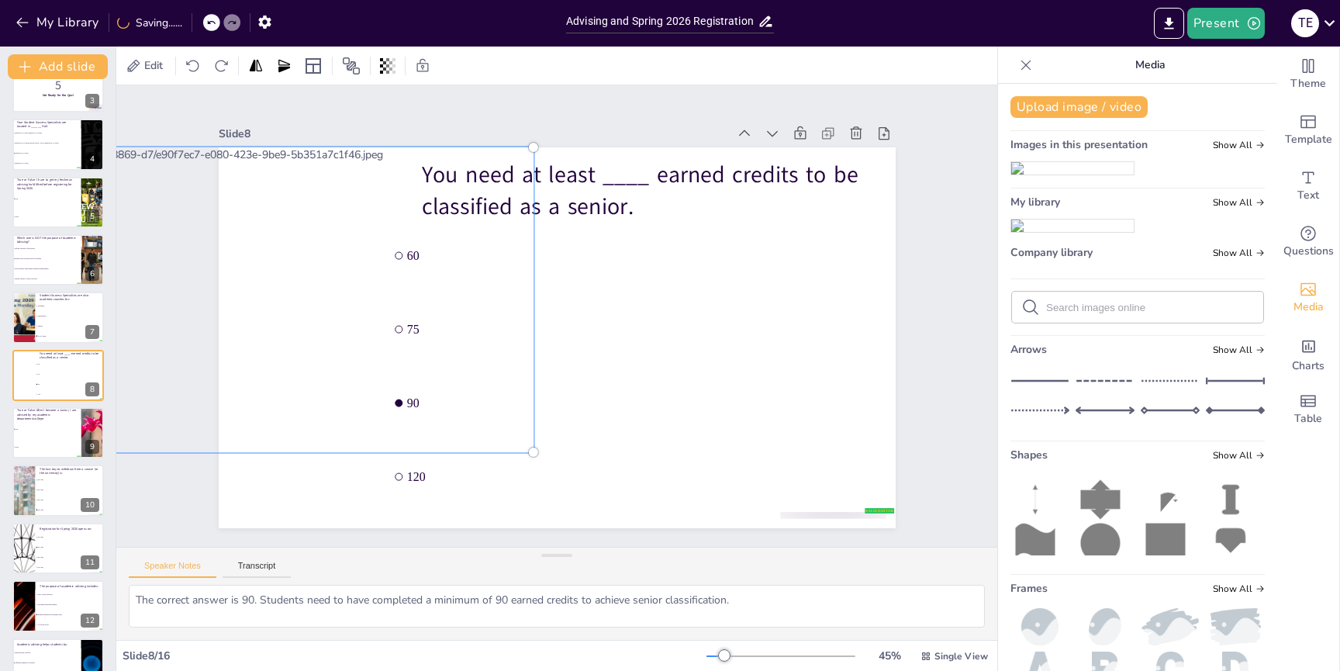
drag, startPoint x: 268, startPoint y: 327, endPoint x: 296, endPoint y: 326, distance: 28.7
click at [297, 327] on div at bounding box center [304, 299] width 475 height 323
drag, startPoint x: 296, startPoint y: 326, endPoint x: 415, endPoint y: 362, distance: 124.1
click at [416, 362] on div at bounding box center [304, 299] width 475 height 323
click at [273, 316] on div at bounding box center [304, 299] width 475 height 323
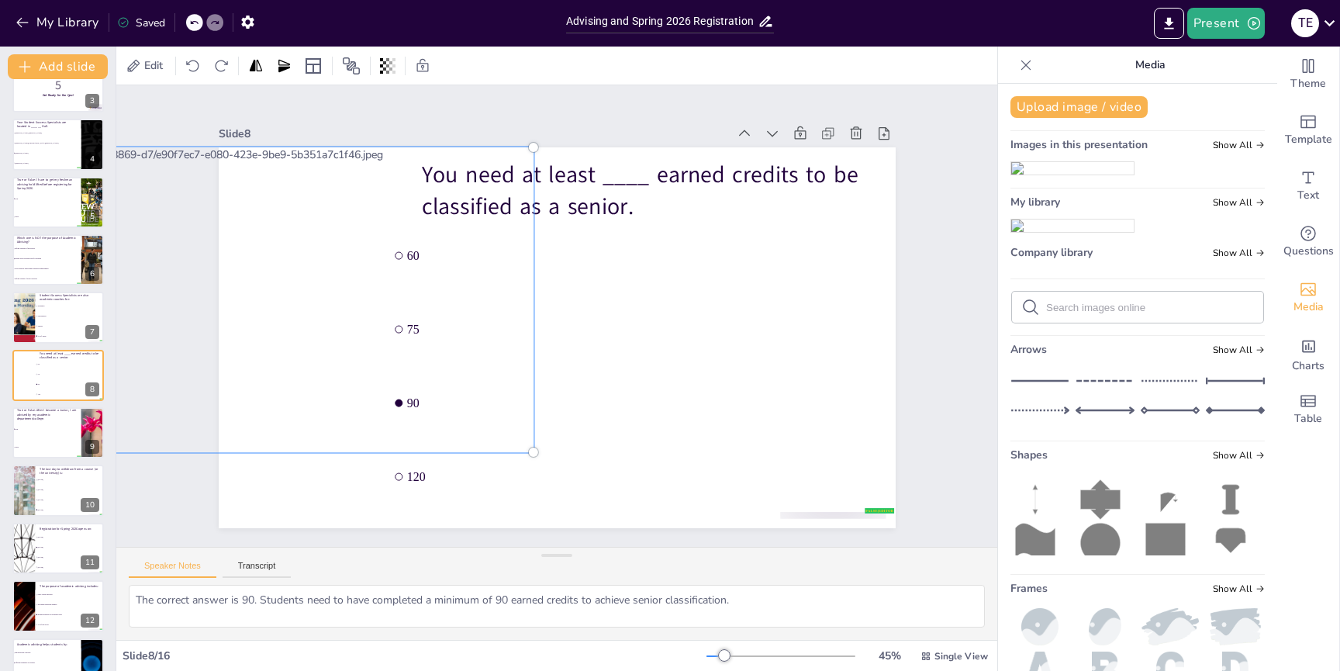
click at [272, 316] on div at bounding box center [304, 299] width 475 height 323
drag, startPoint x: 287, startPoint y: 323, endPoint x: 314, endPoint y: 366, distance: 50.6
click at [315, 364] on div at bounding box center [304, 299] width 475 height 323
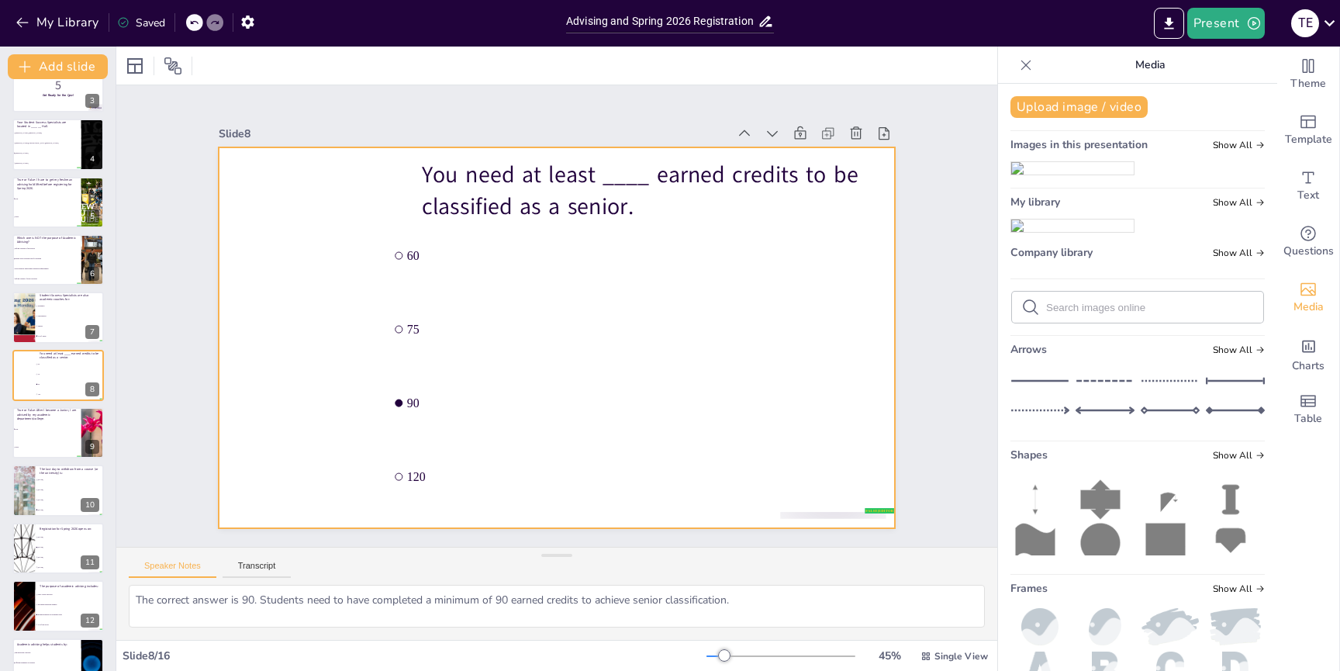
click at [318, 499] on div at bounding box center [554, 338] width 713 height 450
click at [320, 342] on div at bounding box center [304, 299] width 457 height 305
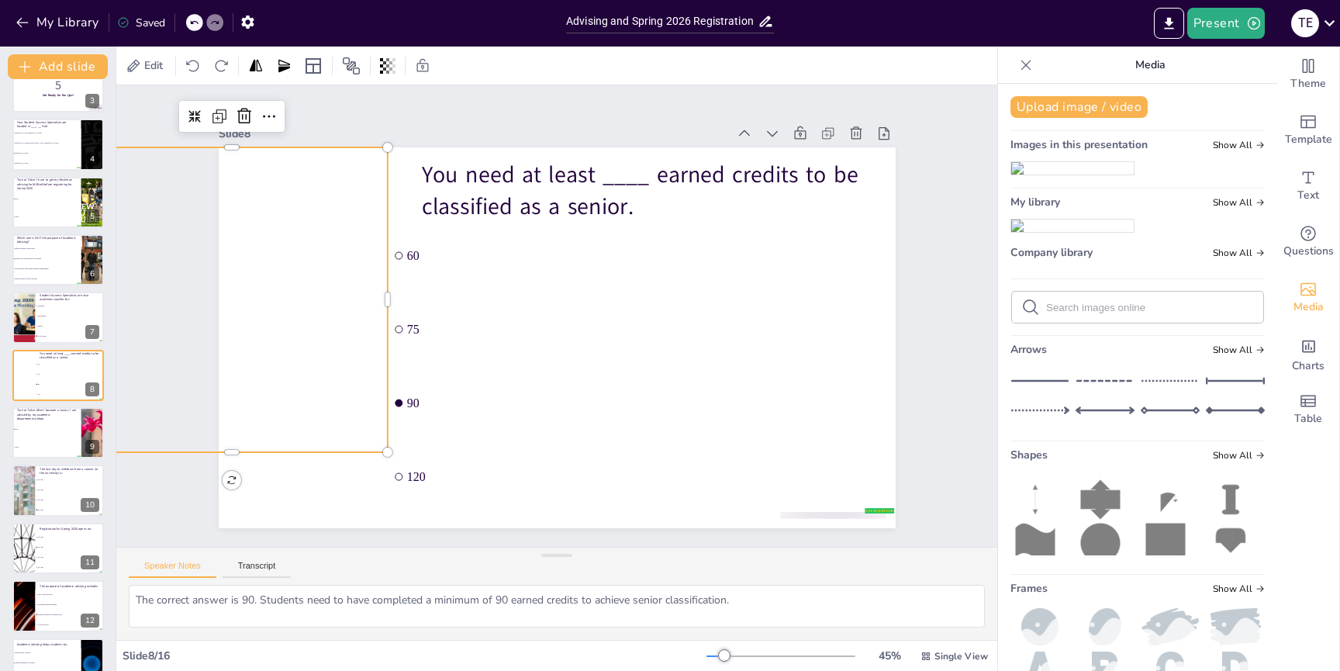
click at [320, 342] on div at bounding box center [304, 299] width 457 height 305
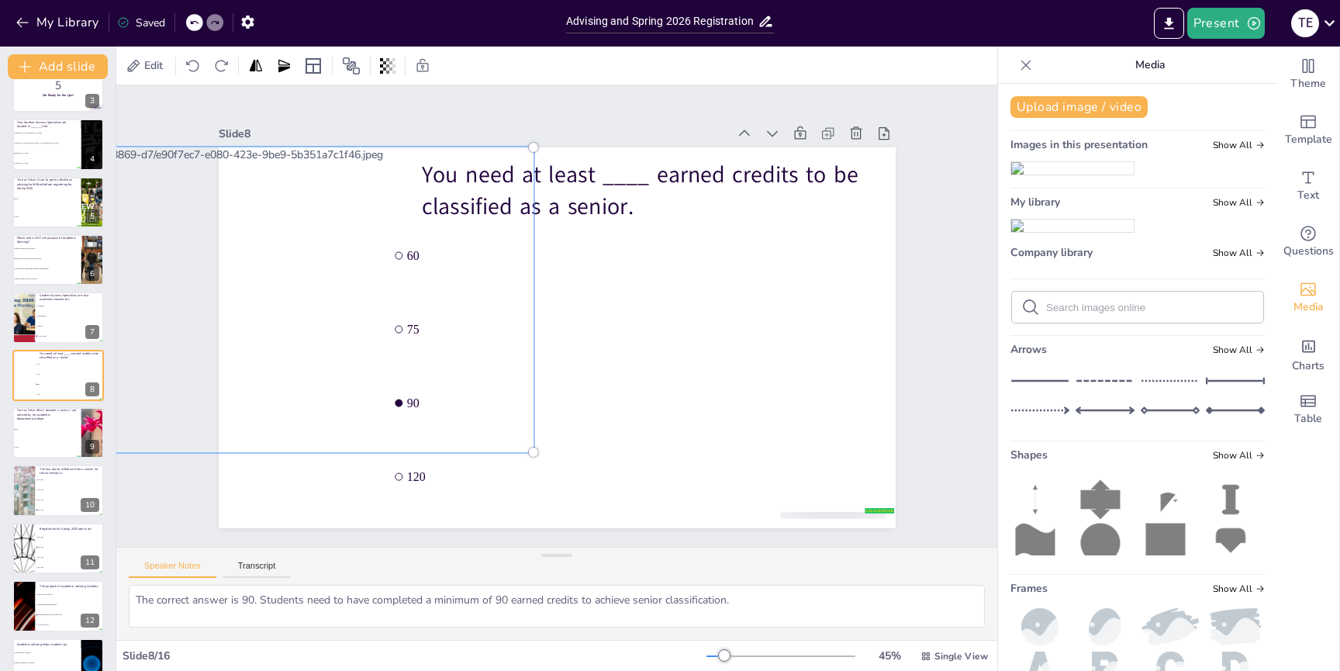
click at [313, 357] on div at bounding box center [304, 299] width 475 height 323
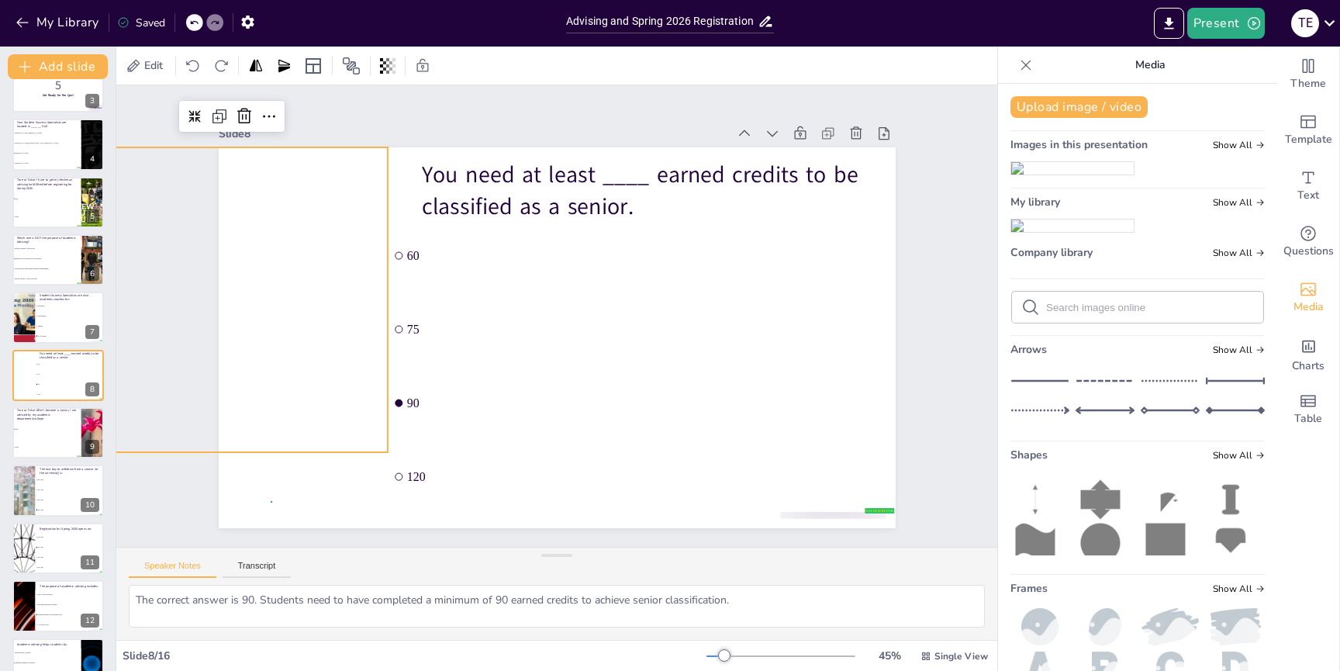
click at [272, 501] on div at bounding box center [557, 337] width 677 height 381
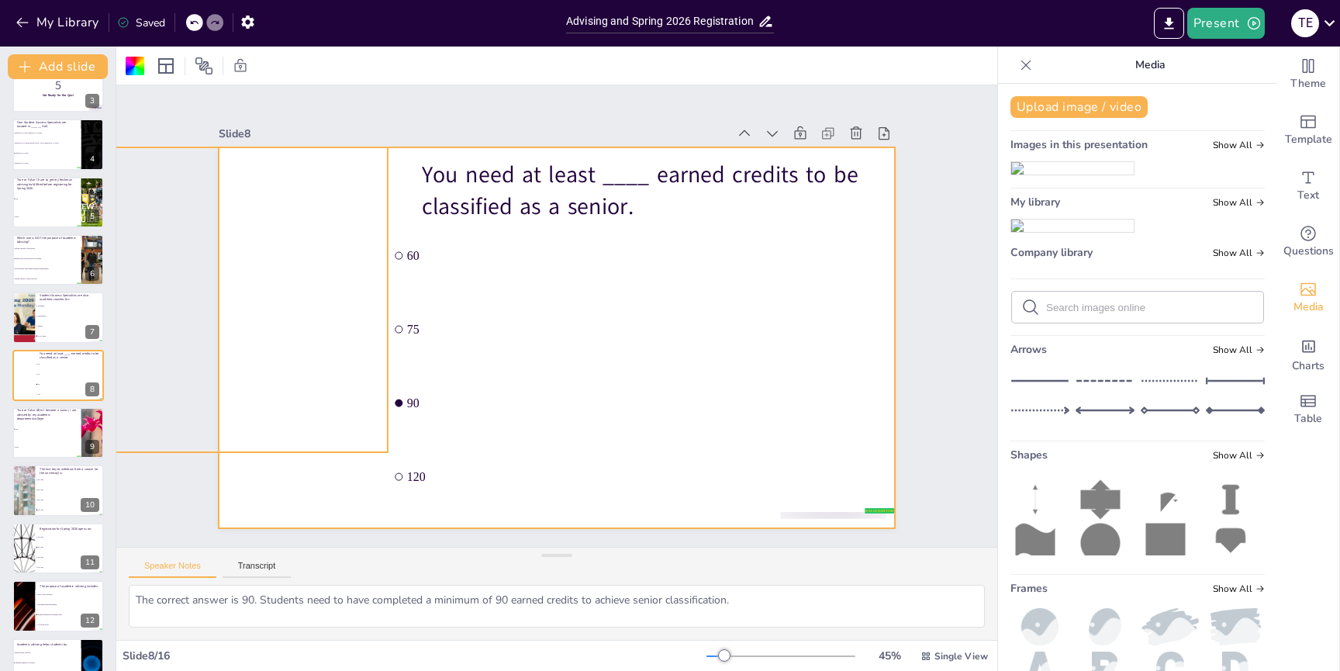
click at [234, 400] on div at bounding box center [304, 299] width 457 height 305
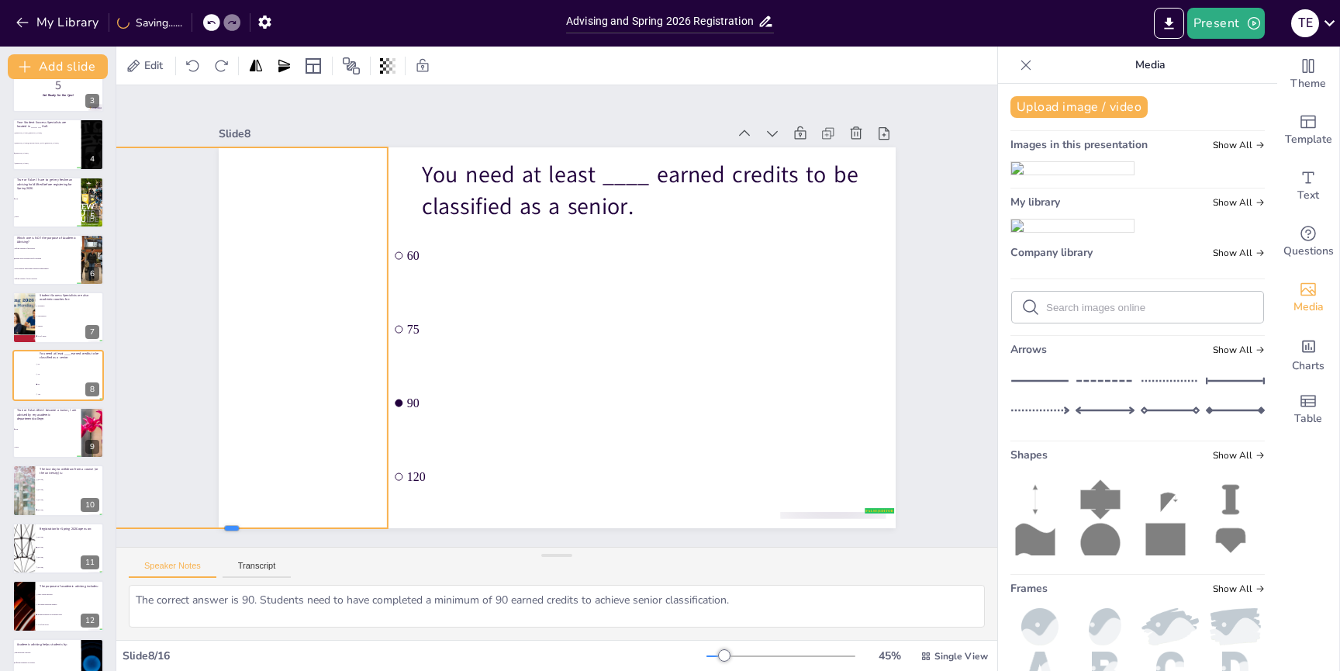
drag, startPoint x: 230, startPoint y: 452, endPoint x: 235, endPoint y: 529, distance: 77.0
click at [234, 529] on div at bounding box center [231, 534] width 311 height 12
click at [193, 64] on icon at bounding box center [193, 66] width 16 height 16
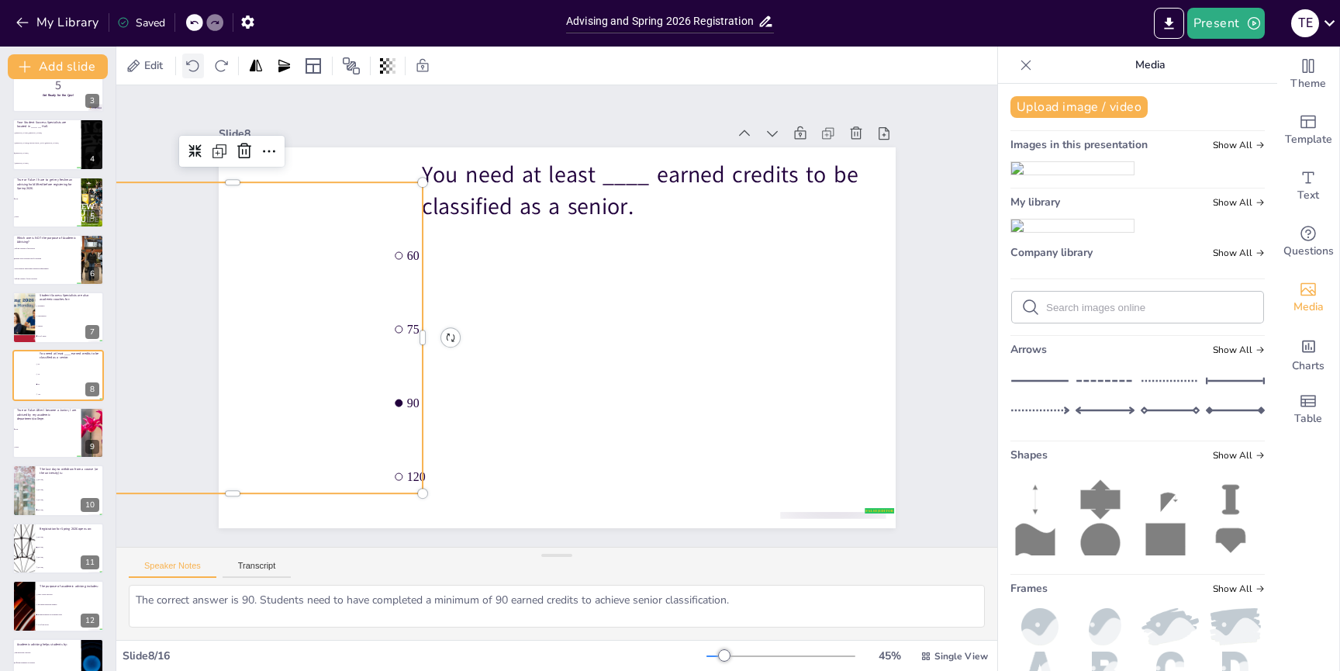
click at [193, 64] on icon at bounding box center [193, 66] width 16 height 16
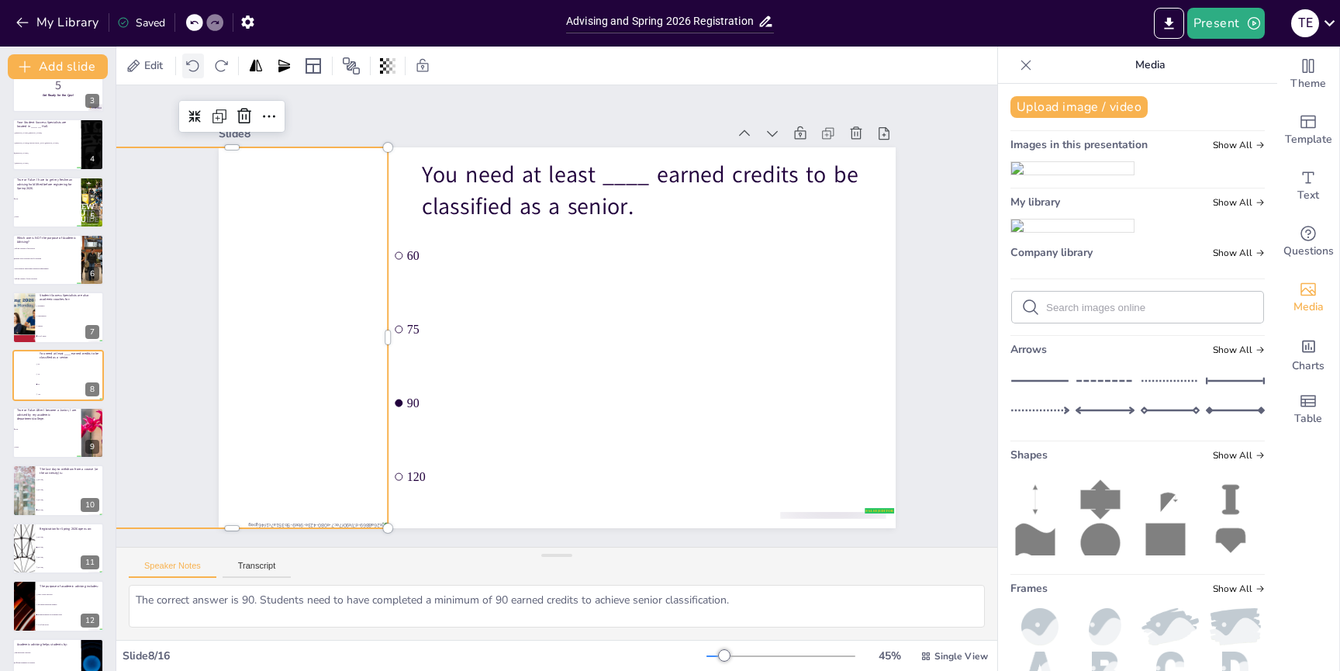
click at [193, 64] on icon at bounding box center [193, 66] width 16 height 16
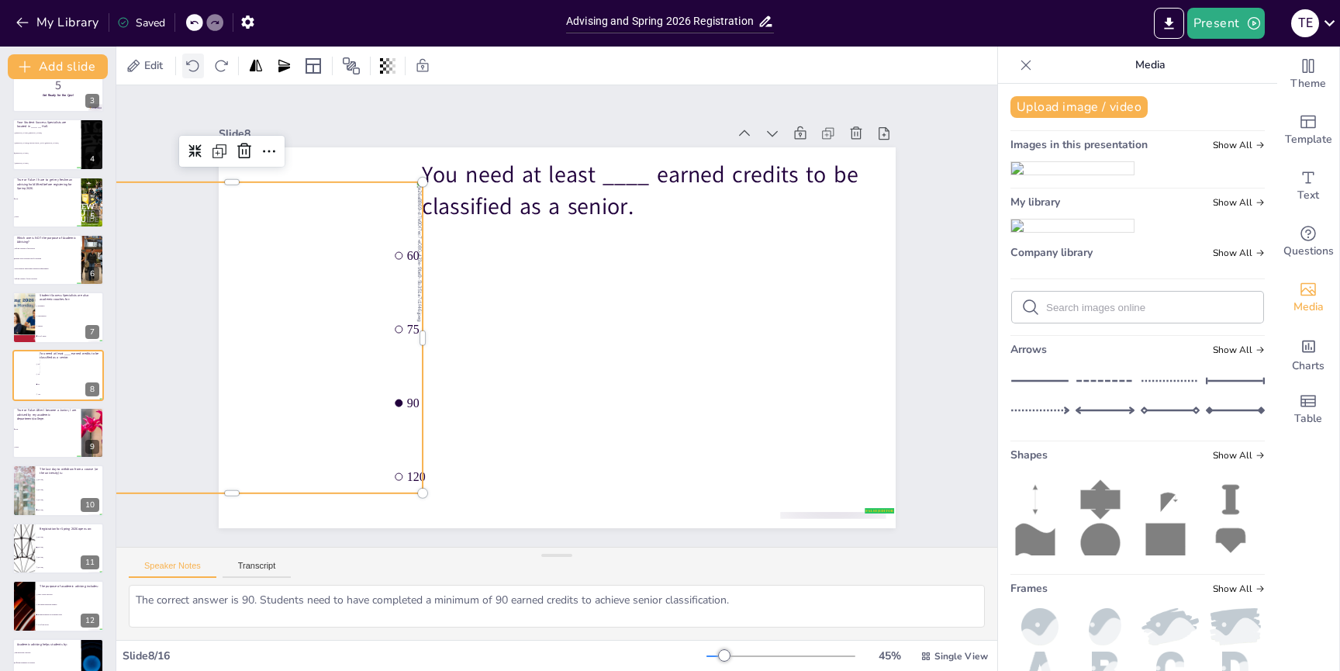
click at [193, 64] on icon at bounding box center [193, 66] width 16 height 16
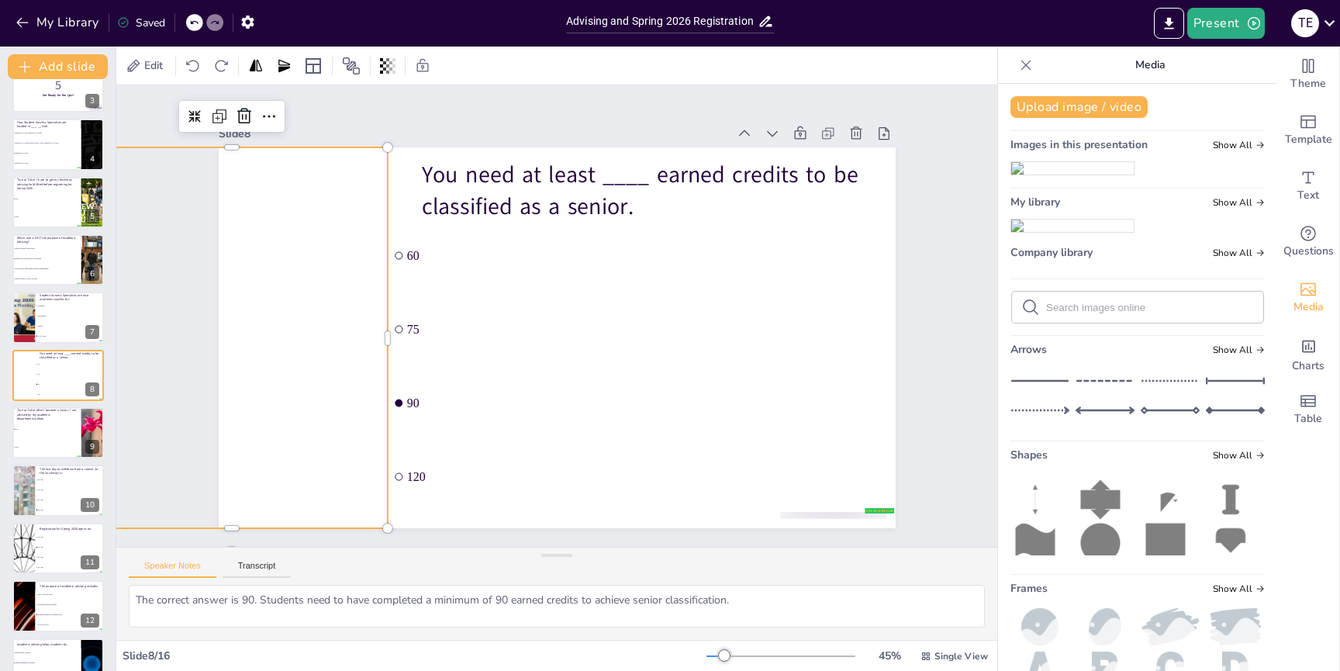
click at [166, 358] on div "Slide 1 Navigating Your Academic Journey This presentation will provide essenti…" at bounding box center [557, 315] width 924 height 551
click at [944, 256] on div "Slide 1 Navigating Your Academic Journey This presentation will provide essenti…" at bounding box center [556, 315] width 881 height 461
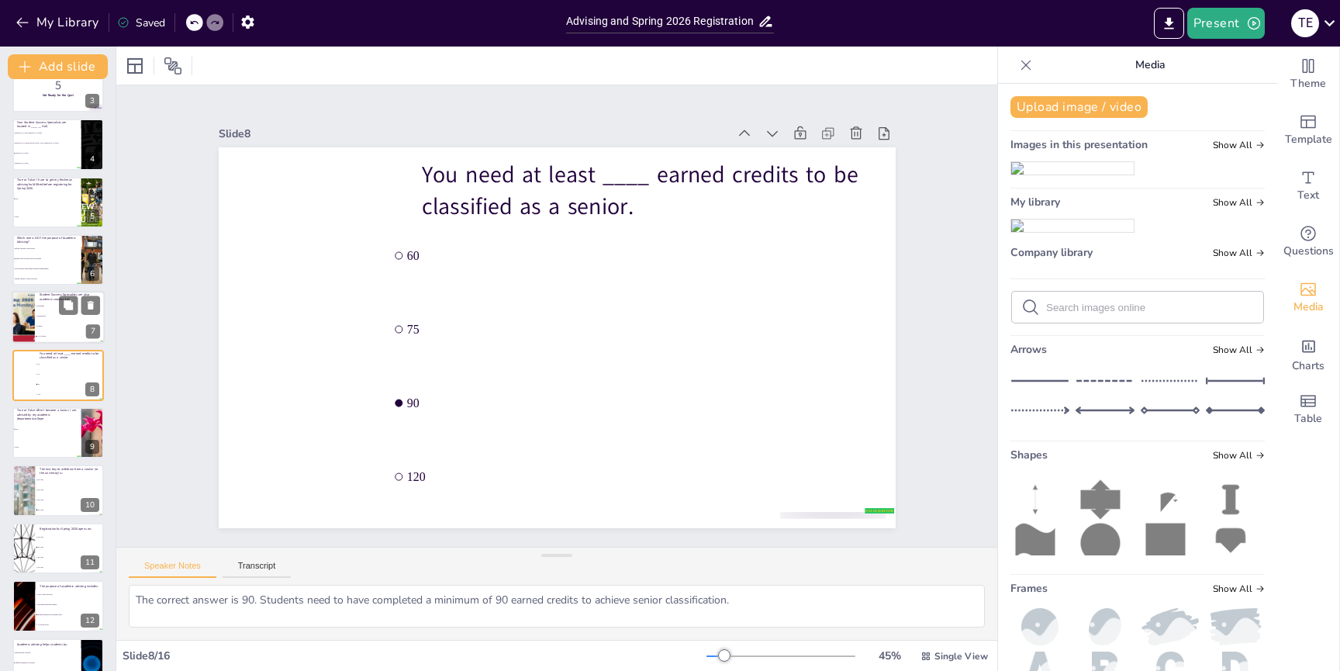
click at [42, 324] on li "Juniors" at bounding box center [70, 327] width 70 height 10
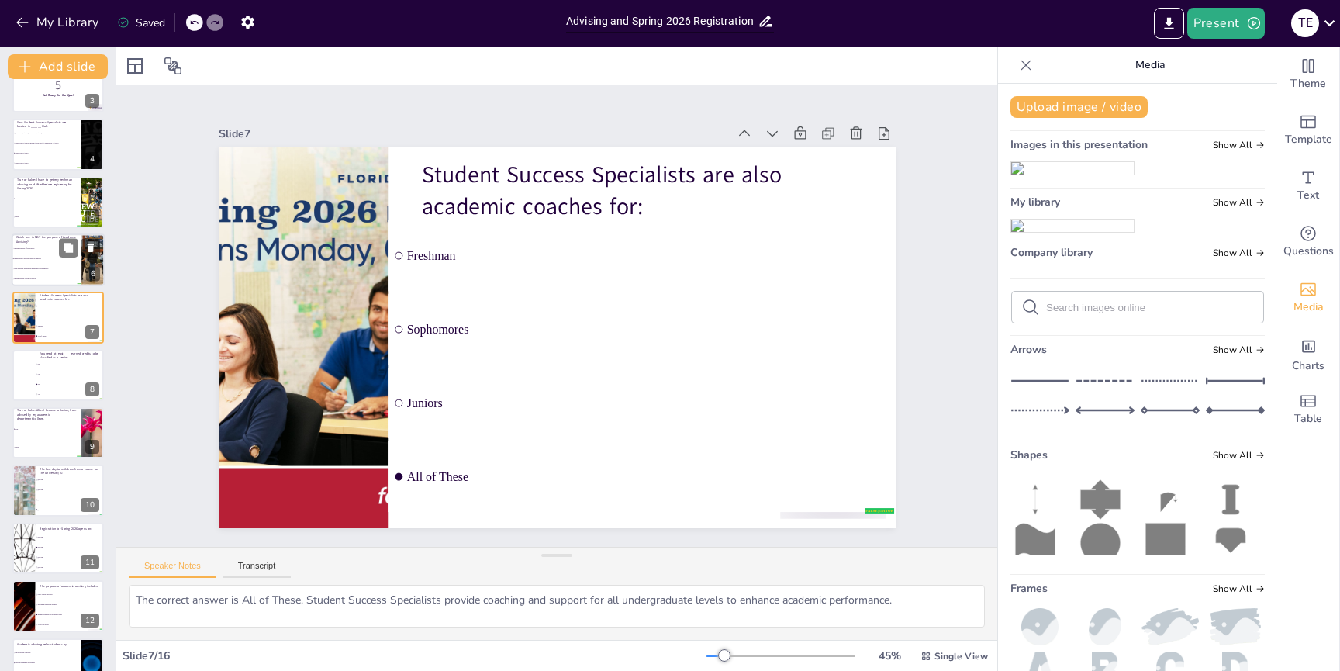
scroll to position [88, 0]
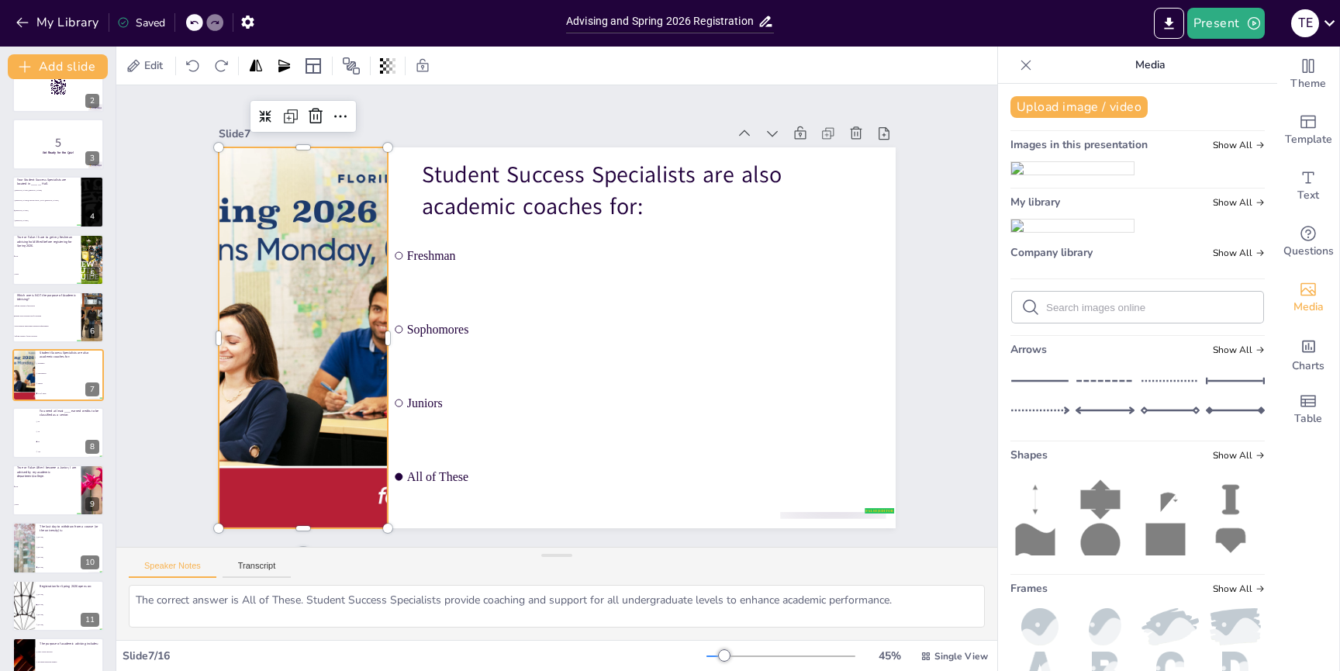
click at [251, 344] on div at bounding box center [302, 337] width 677 height 381
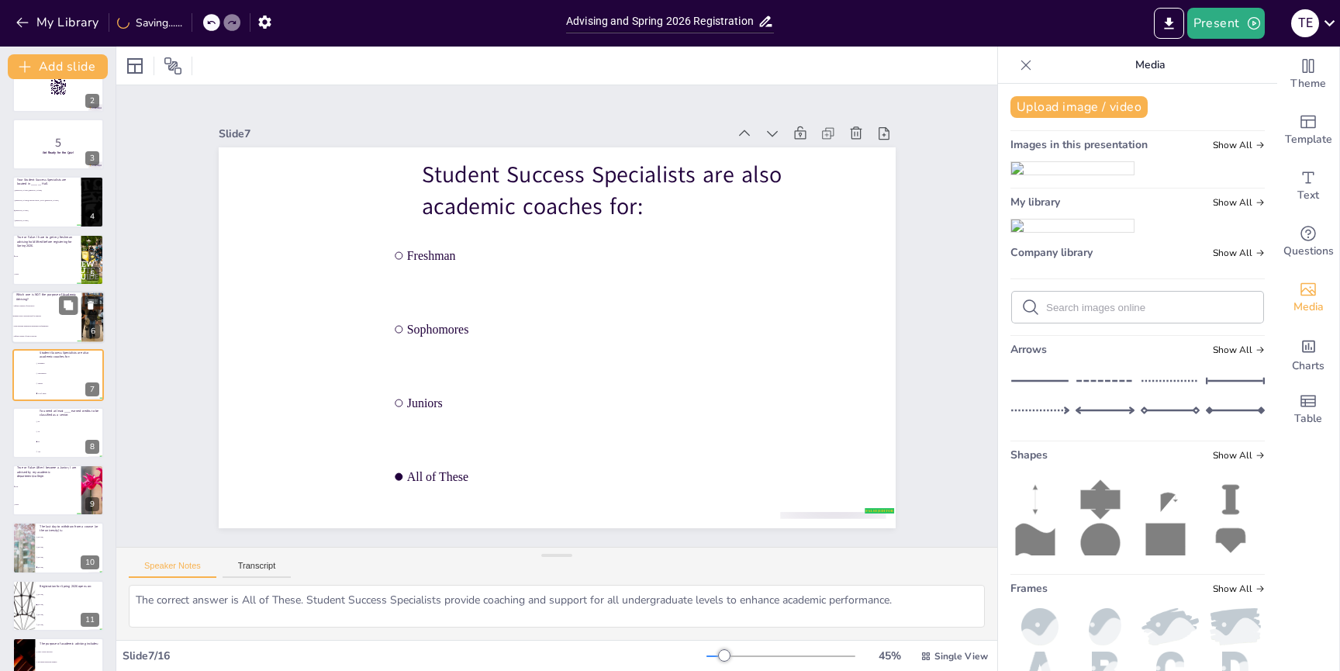
click at [30, 314] on li "Initiate every advising task for students" at bounding box center [47, 316] width 70 height 10
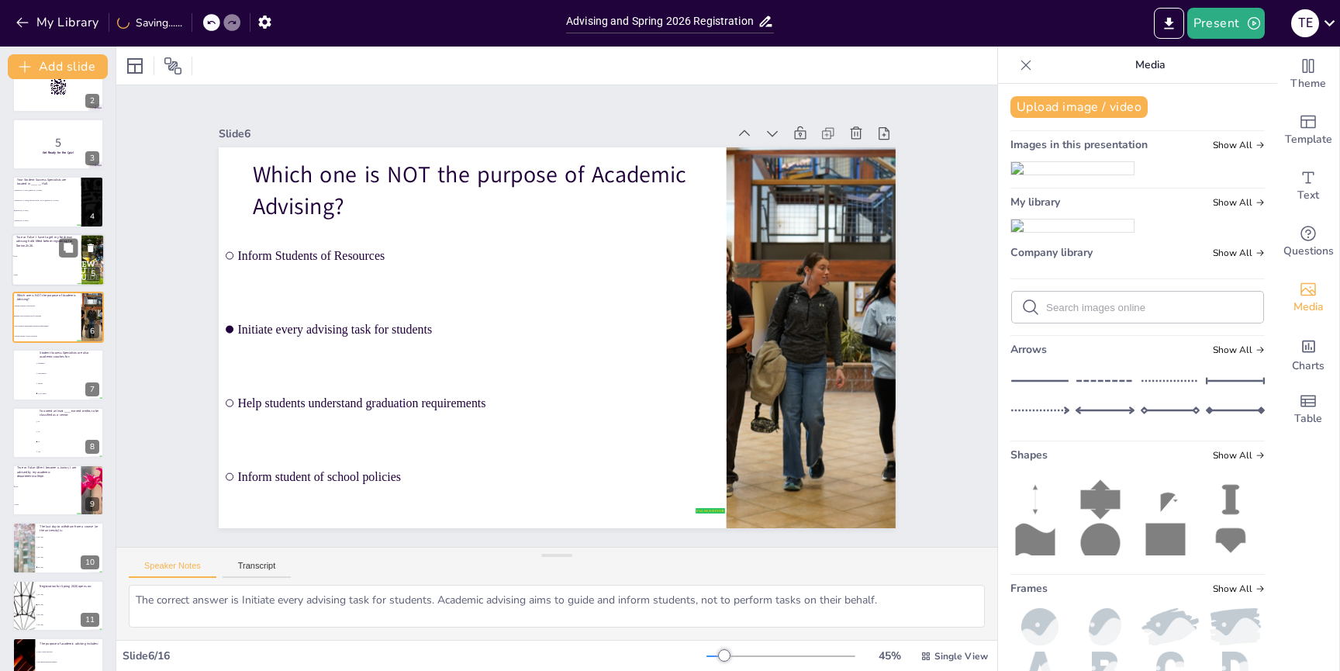
scroll to position [30, 0]
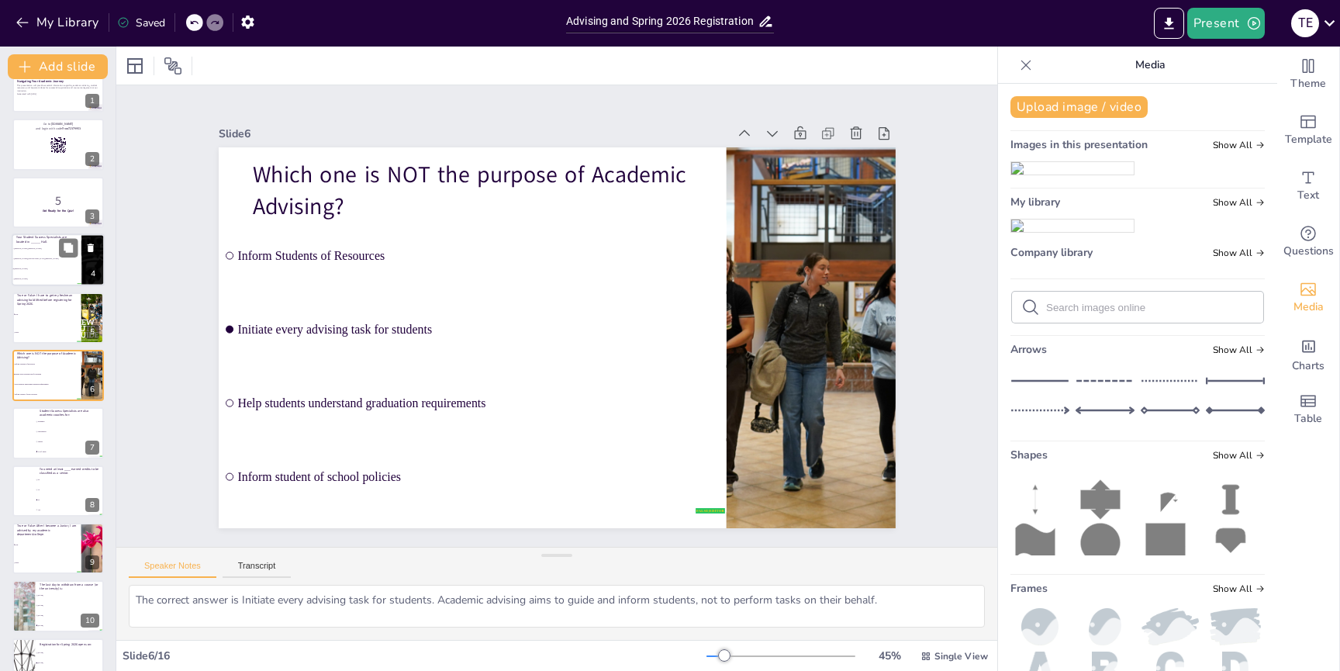
click at [31, 254] on li "[PERSON_NAME][GEOGRAPHIC_DATA][PERSON_NAME]" at bounding box center [47, 259] width 70 height 10
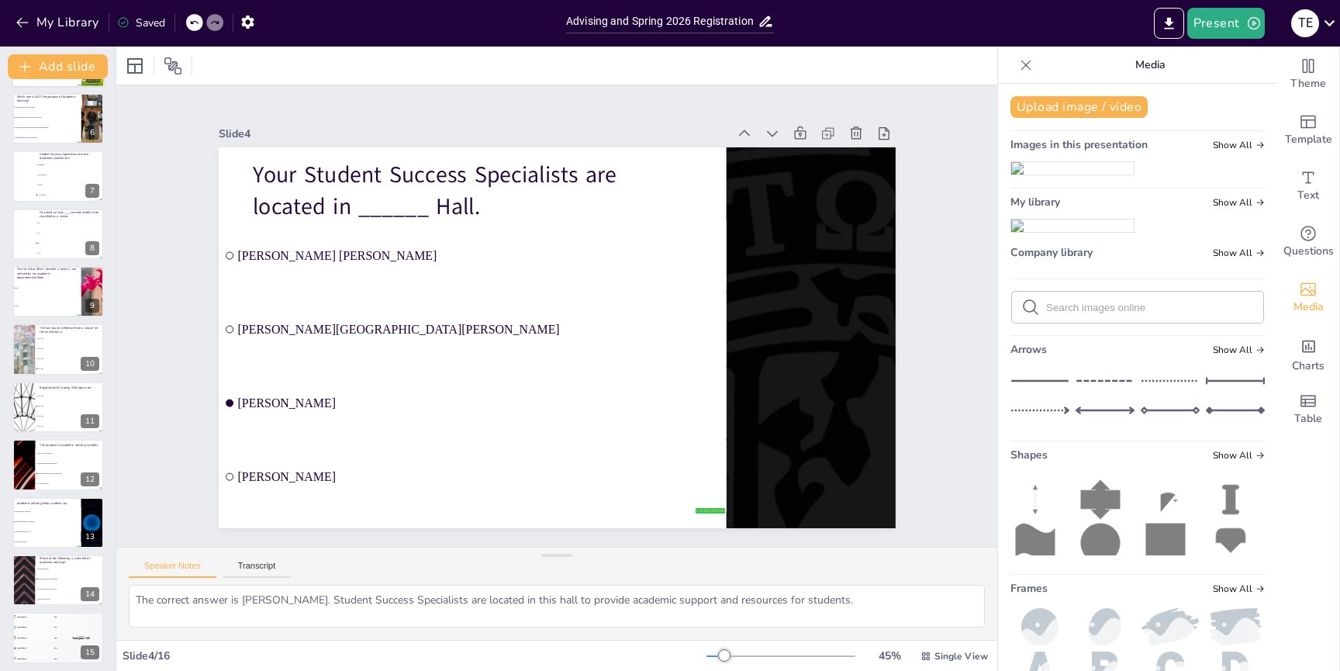
scroll to position [290, 0]
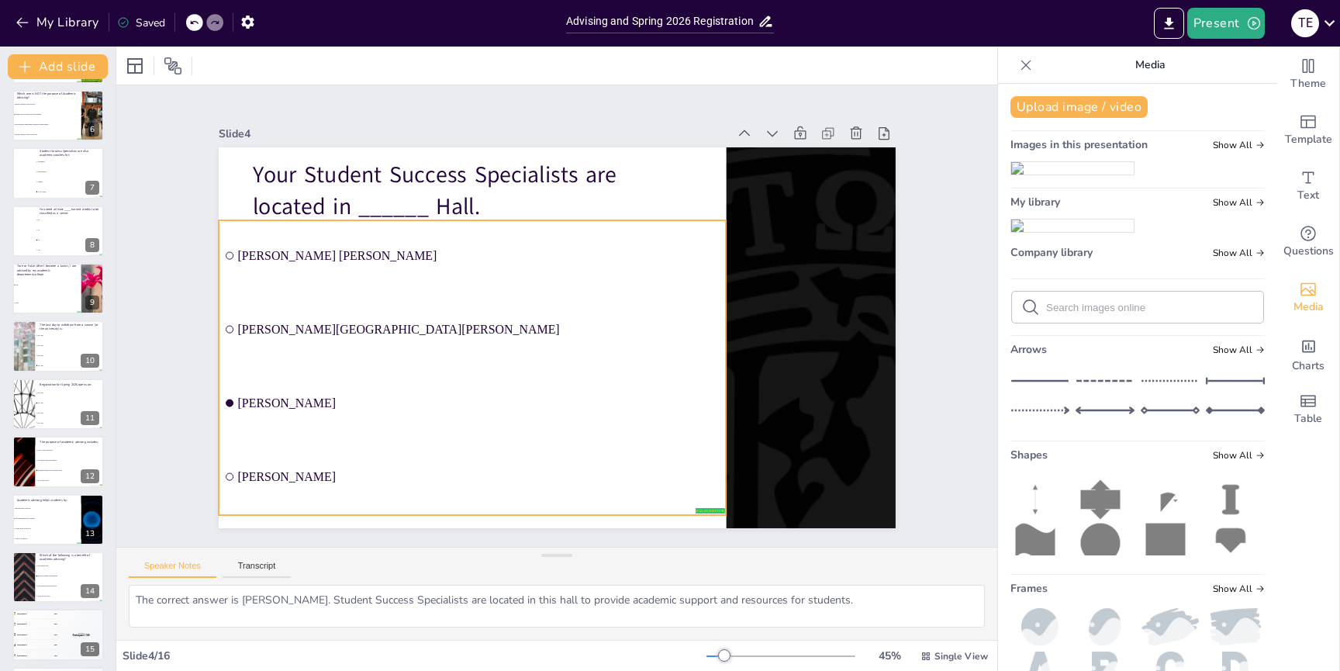
click at [251, 253] on ul "[PERSON_NAME][GEOGRAPHIC_DATA][PERSON_NAME] [PERSON_NAME][GEOGRAPHIC_DATA][PERS…" at bounding box center [473, 367] width 508 height 295
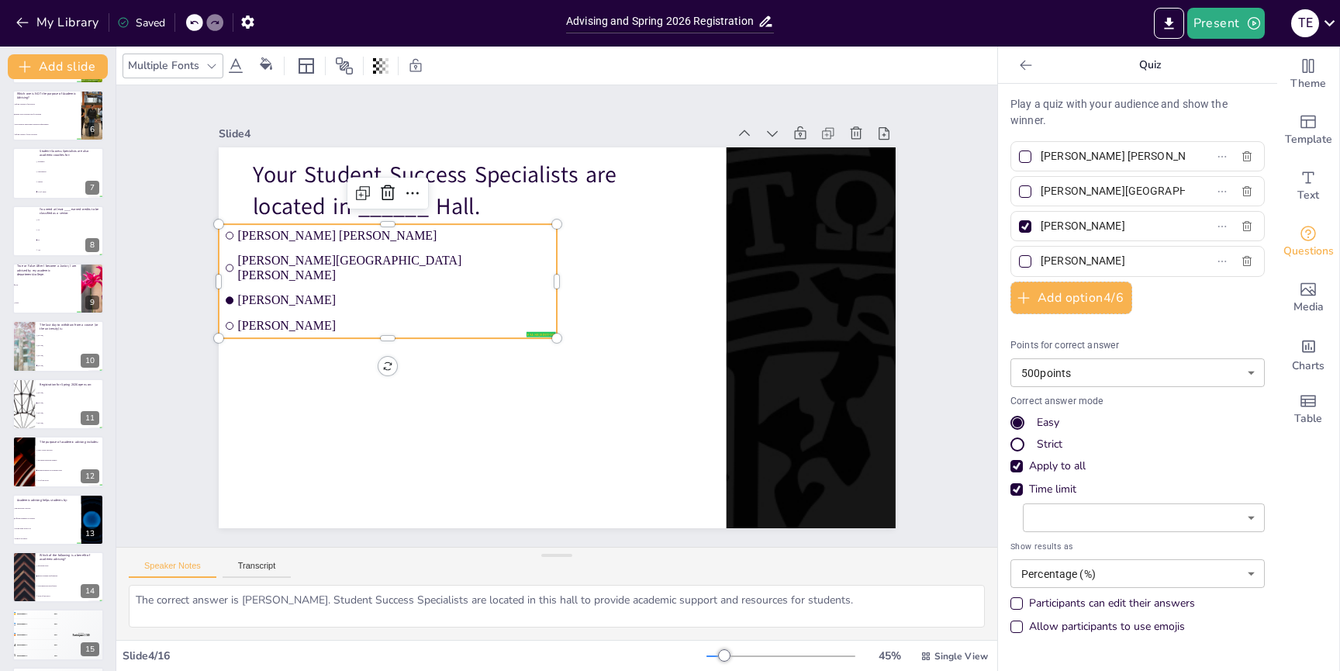
click at [261, 236] on span "[PERSON_NAME] [PERSON_NAME]" at bounding box center [394, 236] width 314 height 14
click at [261, 236] on span "[PERSON_NAME] [PERSON_NAME]" at bounding box center [403, 218] width 313 height 47
click at [1054, 158] on input "[PERSON_NAME] [PERSON_NAME]" at bounding box center [1113, 156] width 144 height 22
click at [1053, 190] on input "[PERSON_NAME][GEOGRAPHIC_DATA][PERSON_NAME]" at bounding box center [1113, 191] width 144 height 22
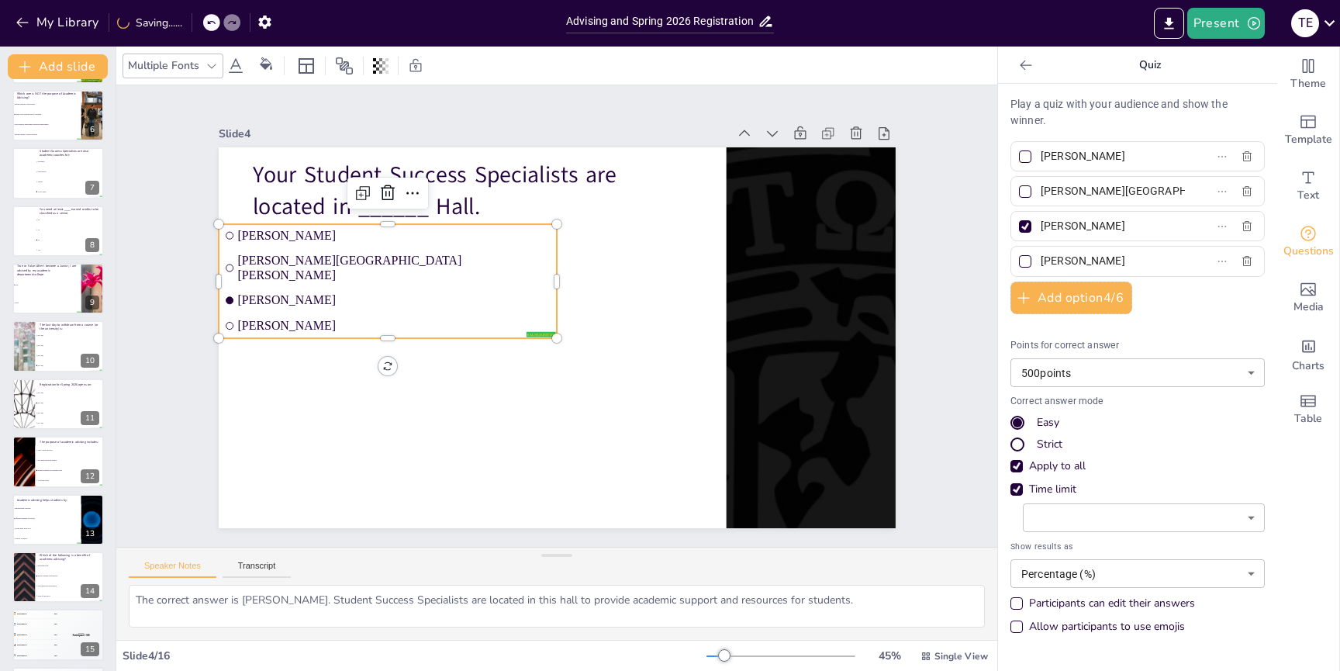
click at [1053, 190] on input "[PERSON_NAME][GEOGRAPHIC_DATA][PERSON_NAME]" at bounding box center [1113, 191] width 144 height 22
click at [250, 323] on span "[PERSON_NAME]" at bounding box center [394, 323] width 314 height 14
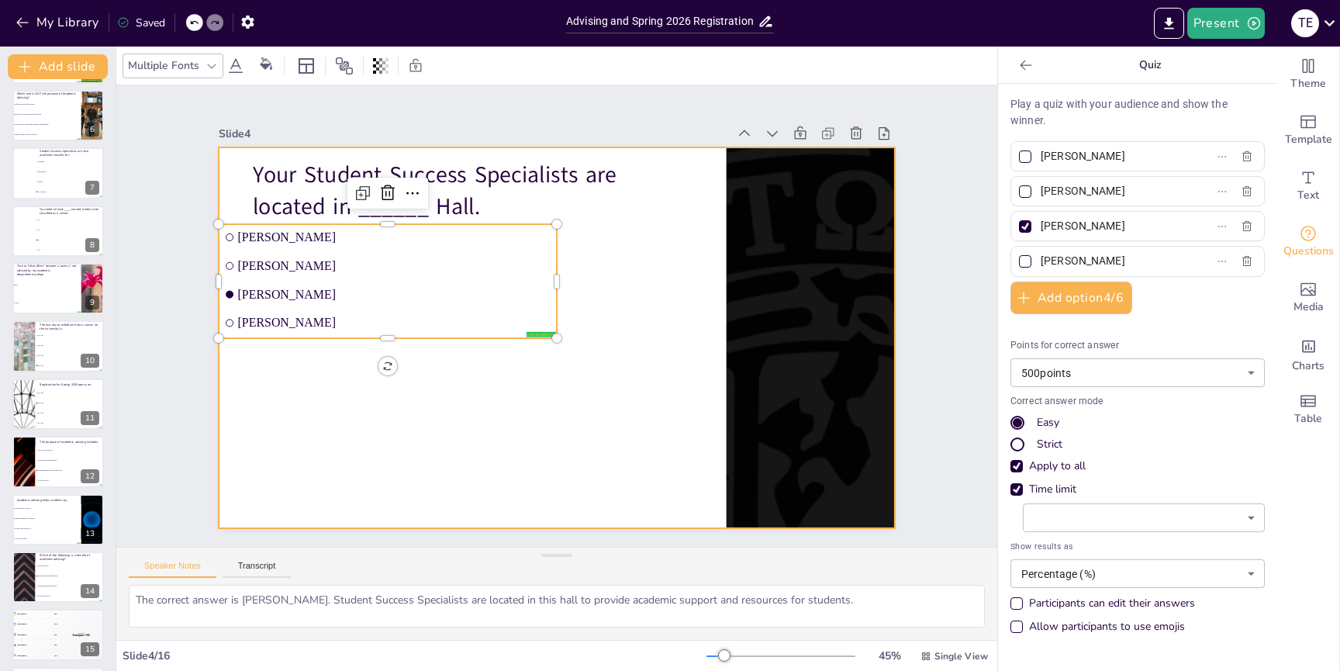
click at [332, 452] on div at bounding box center [557, 337] width 677 height 381
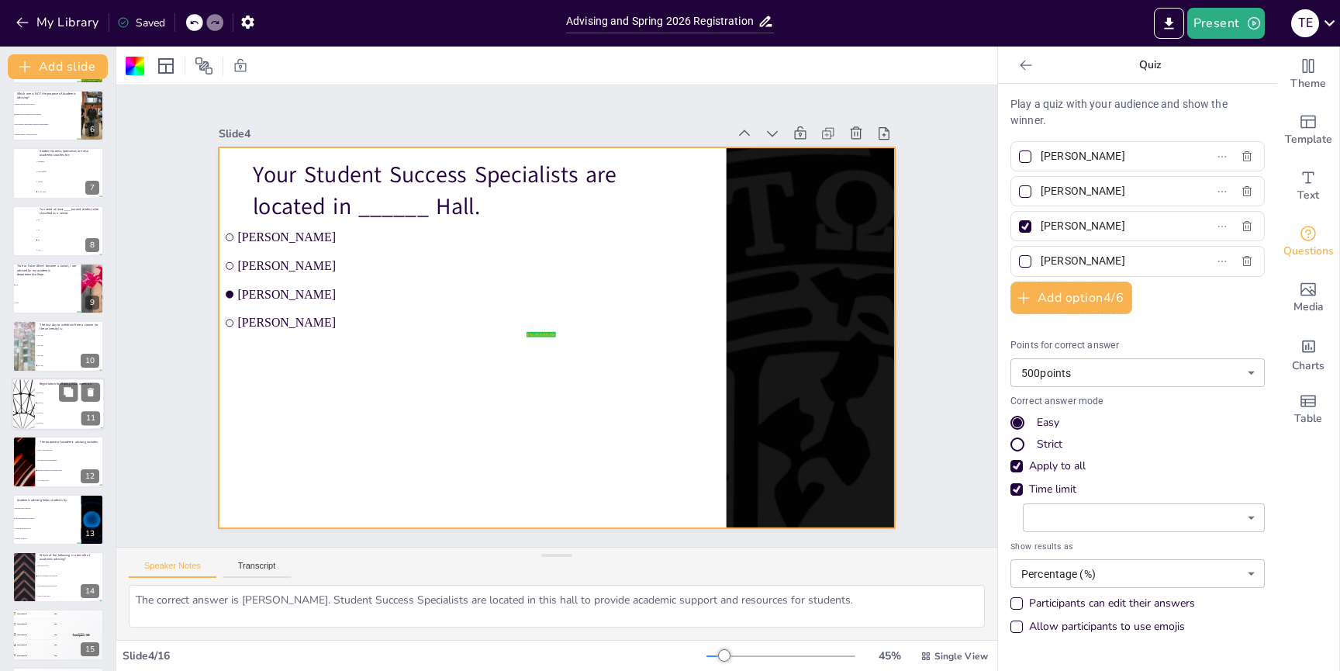
click at [53, 399] on li "[DATE]" at bounding box center [70, 403] width 70 height 10
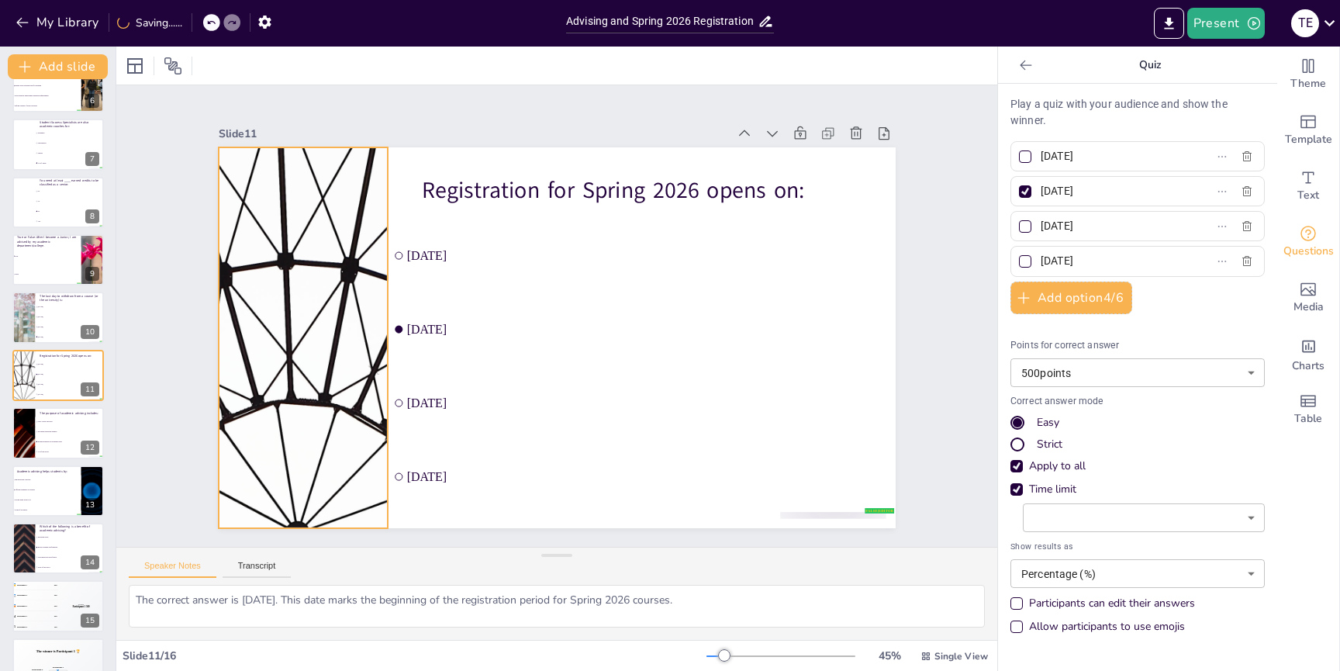
click at [340, 331] on div at bounding box center [302, 337] width 677 height 381
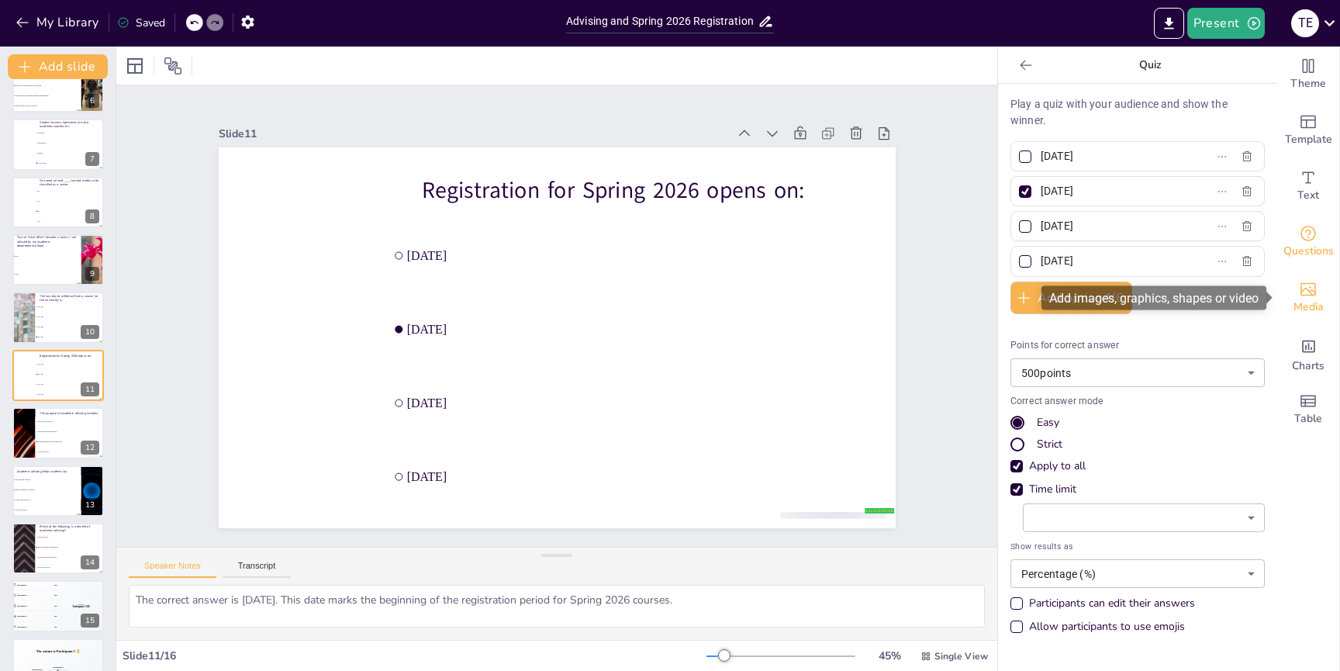
click at [1305, 306] on span "Media" at bounding box center [1309, 307] width 30 height 17
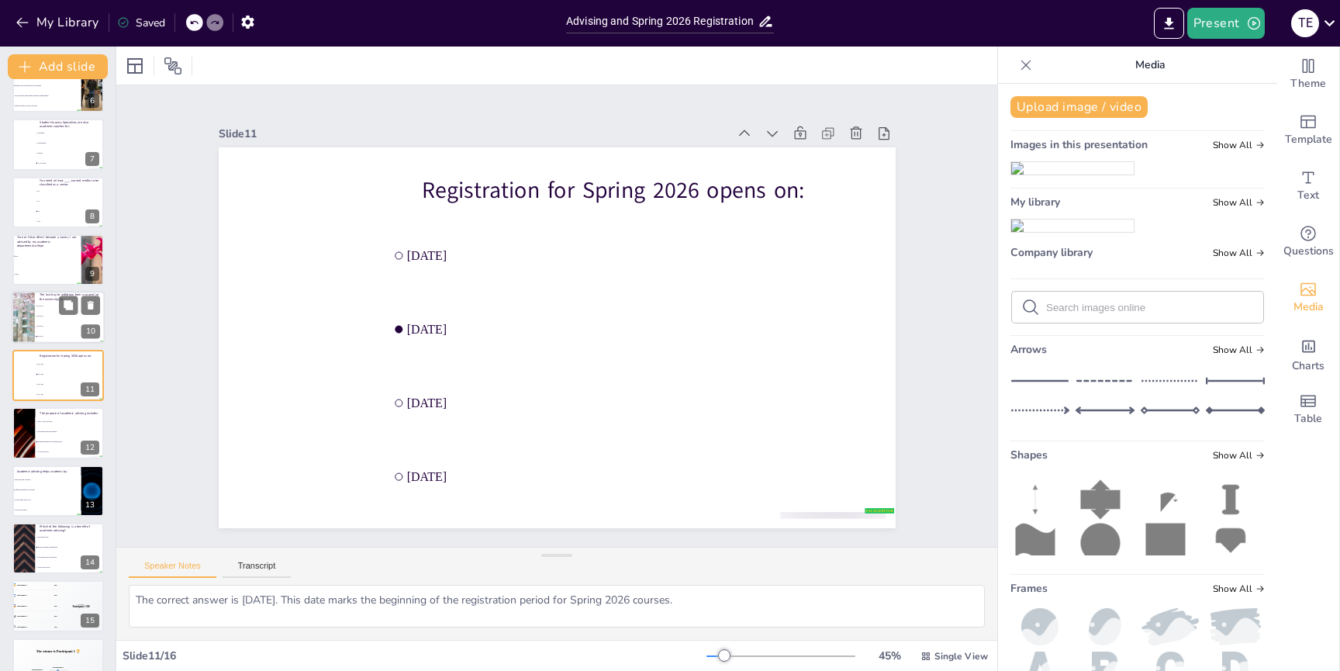
scroll to position [350, 0]
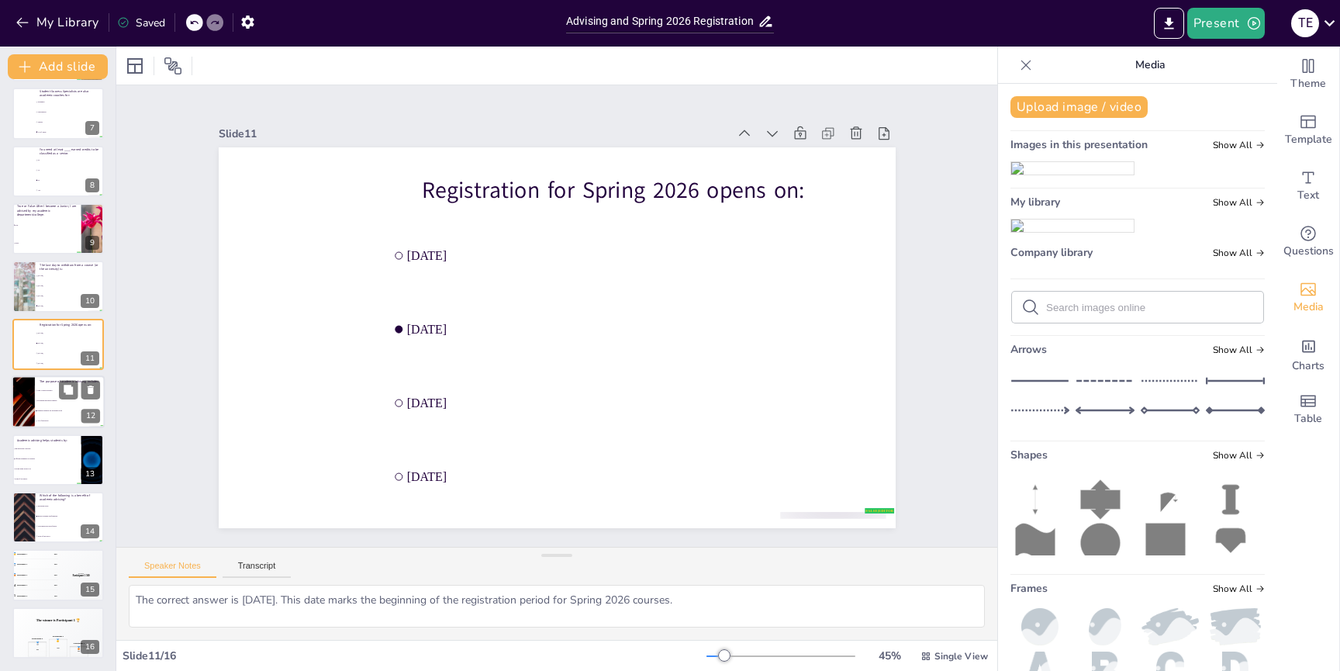
click at [31, 394] on div at bounding box center [23, 401] width 93 height 53
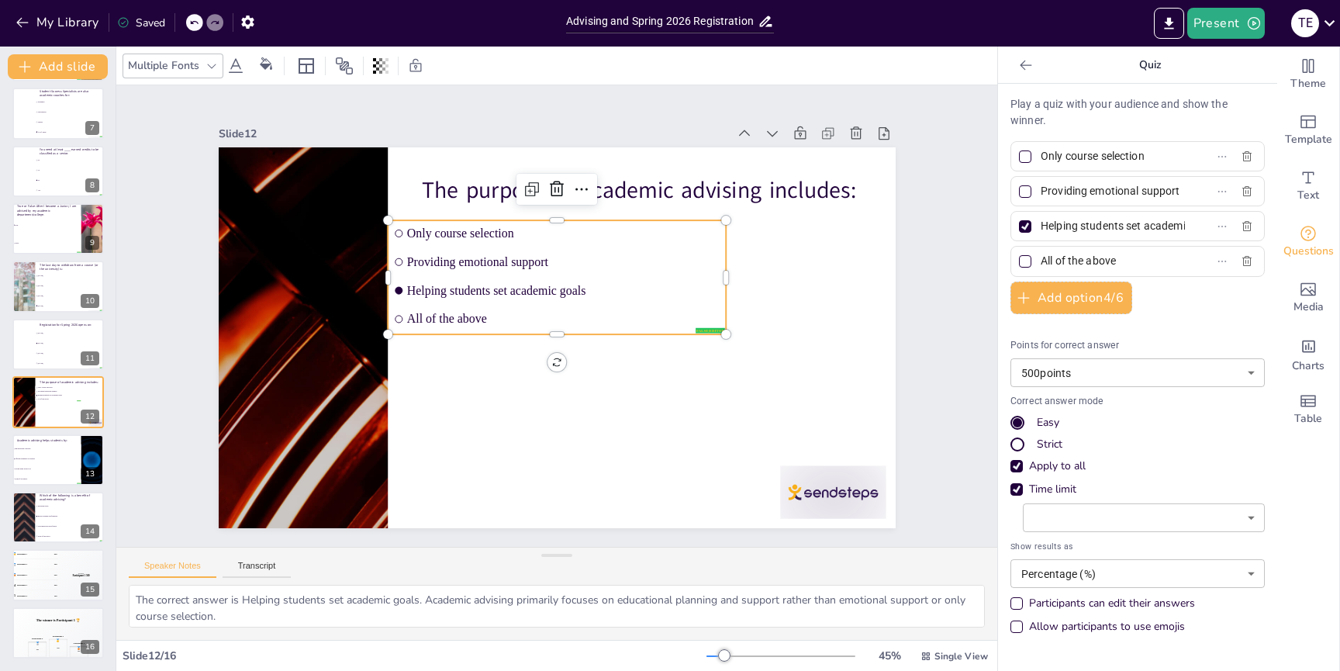
click at [464, 330] on ul "Only course selection Providing emotional support Helping students set academic…" at bounding box center [557, 277] width 338 height 114
click at [1157, 191] on input "Providing emotional support" at bounding box center [1113, 191] width 144 height 22
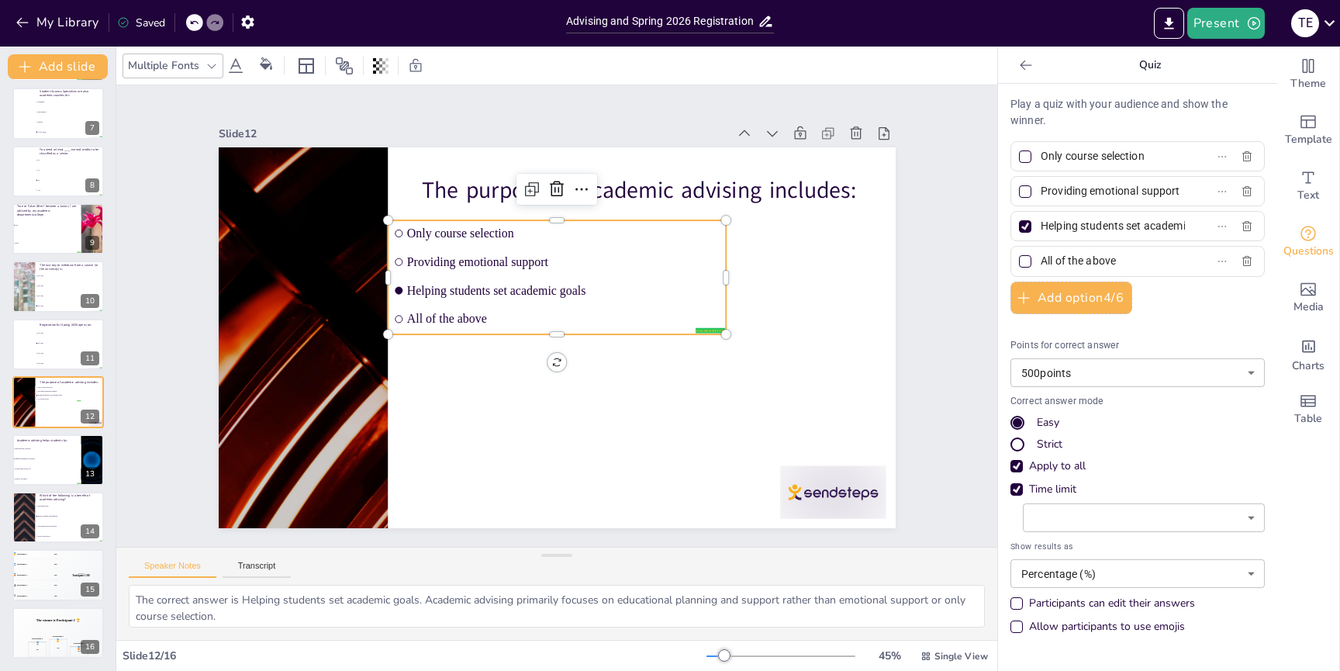
click at [492, 261] on span "Providing emotional support" at bounding box center [569, 263] width 313 height 47
click at [1024, 260] on div at bounding box center [1025, 261] width 12 height 12
click at [1041, 260] on input "All of the above" at bounding box center [1113, 261] width 144 height 22
click at [1023, 226] on div at bounding box center [1025, 226] width 12 height 12
click at [1041, 226] on input "Helping students set academic goals" at bounding box center [1113, 226] width 144 height 22
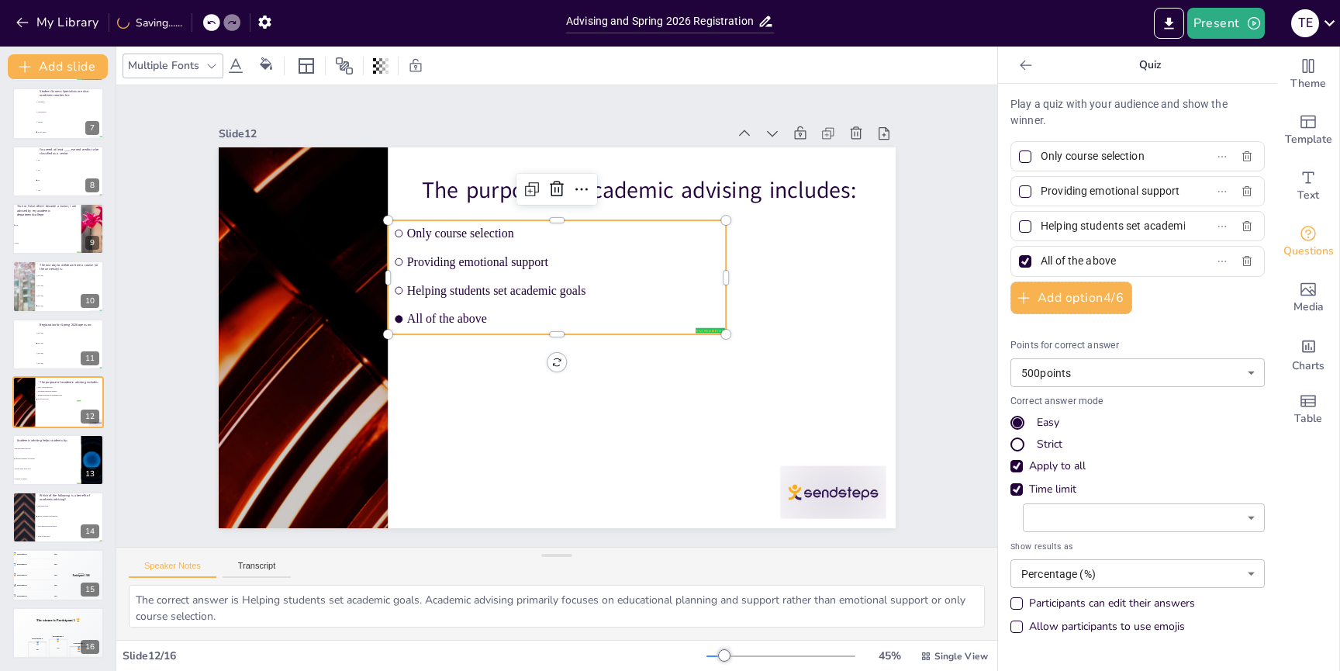
click at [468, 255] on span "Providing emotional support" at bounding box center [563, 261] width 314 height 14
click at [1106, 193] on input "Providing emotional support" at bounding box center [1113, 191] width 144 height 22
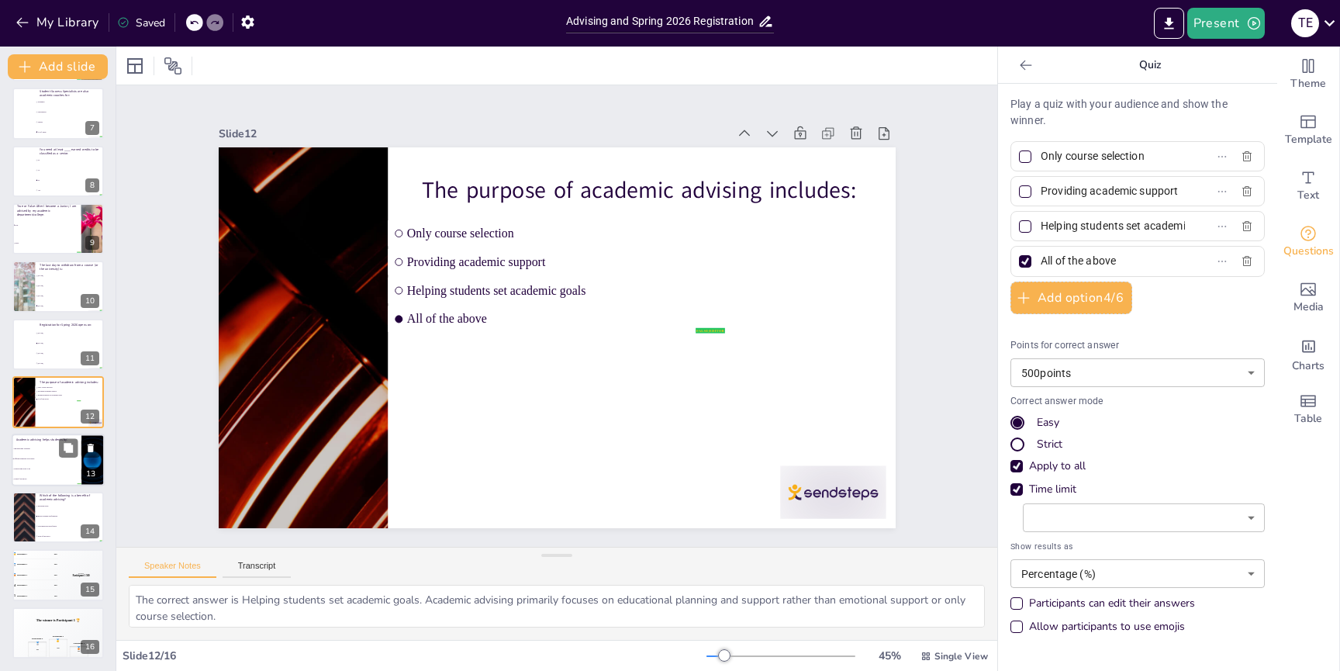
click at [30, 460] on li "Offering guidance on policies" at bounding box center [47, 459] width 70 height 10
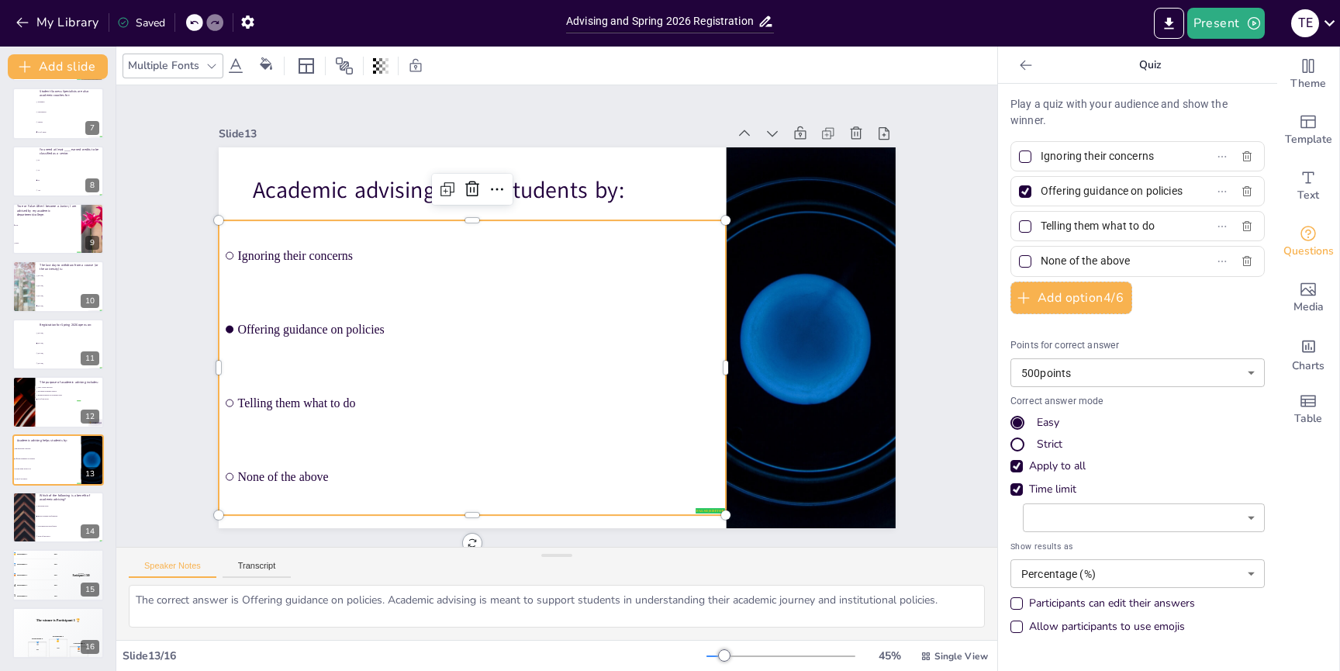
click at [343, 327] on ul "Ignoring their concerns Offering guidance on policies Telling them what to do N…" at bounding box center [464, 348] width 558 height 393
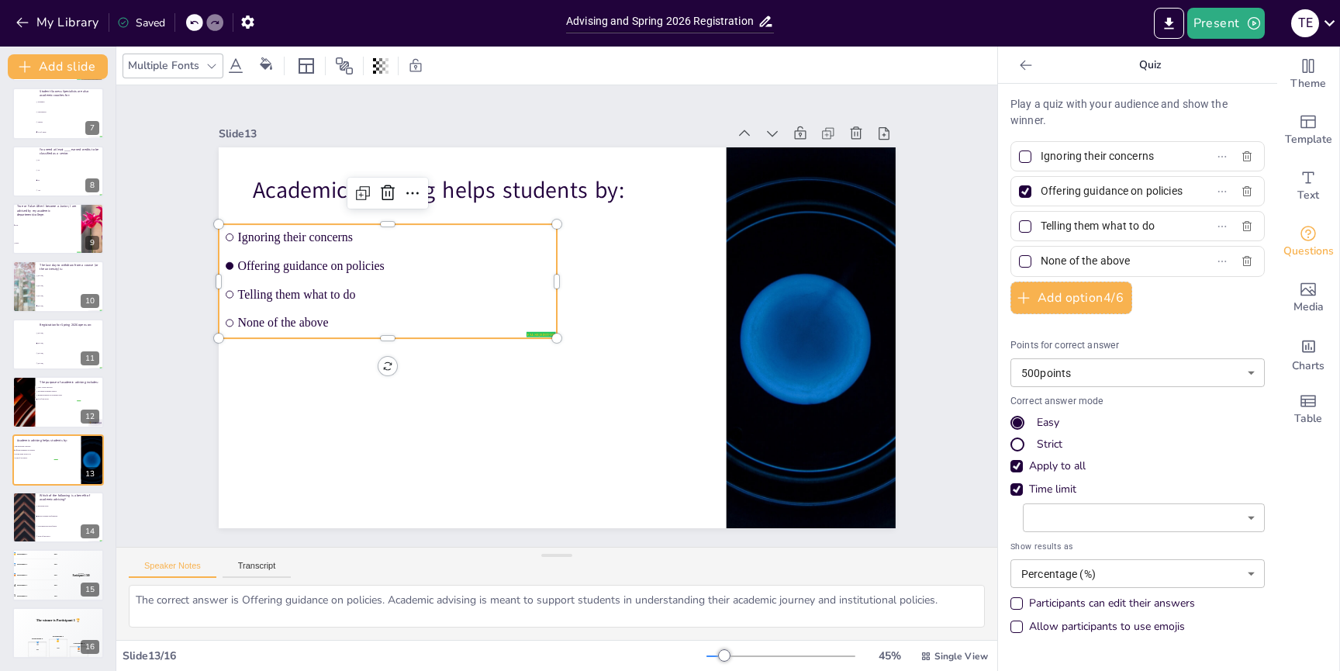
click at [1118, 189] on input "Offering guidance on policies" at bounding box center [1113, 191] width 144 height 22
click at [1233, 193] on div "Offering guidance on policies" at bounding box center [1138, 191] width 254 height 30
click at [1126, 190] on input "Offering guidance on policies" at bounding box center [1113, 191] width 144 height 22
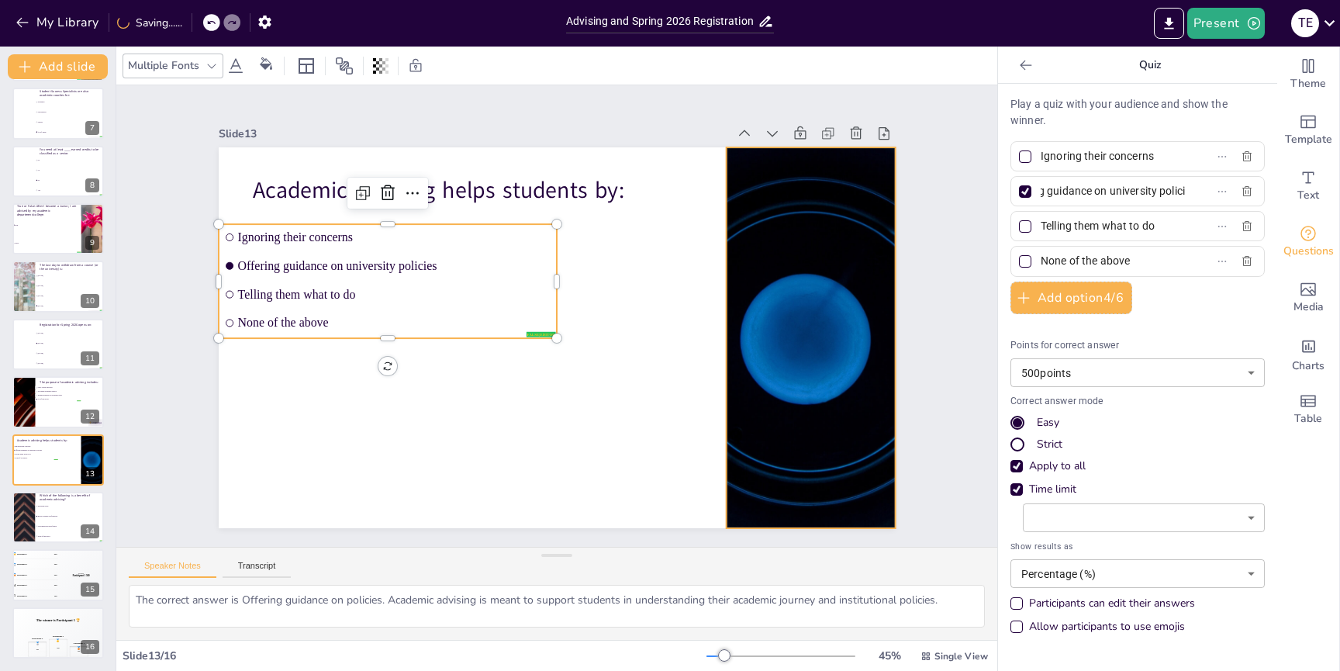
scroll to position [0, 0]
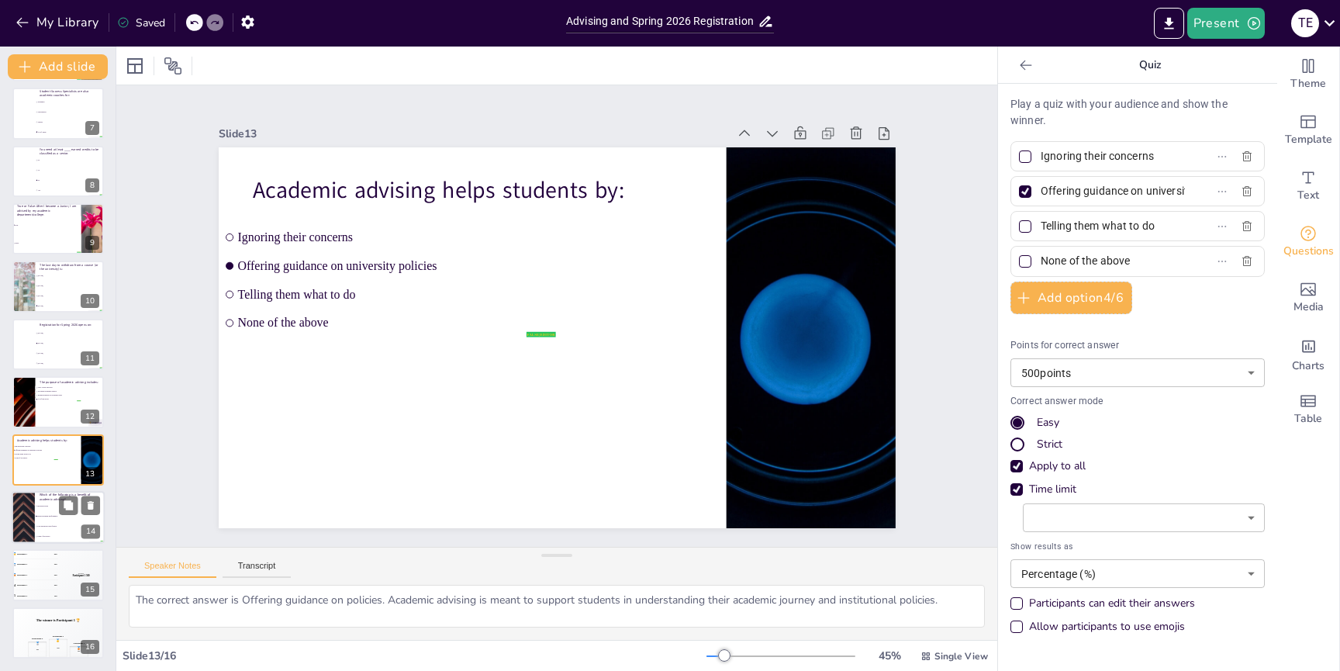
click at [32, 513] on div at bounding box center [23, 517] width 93 height 53
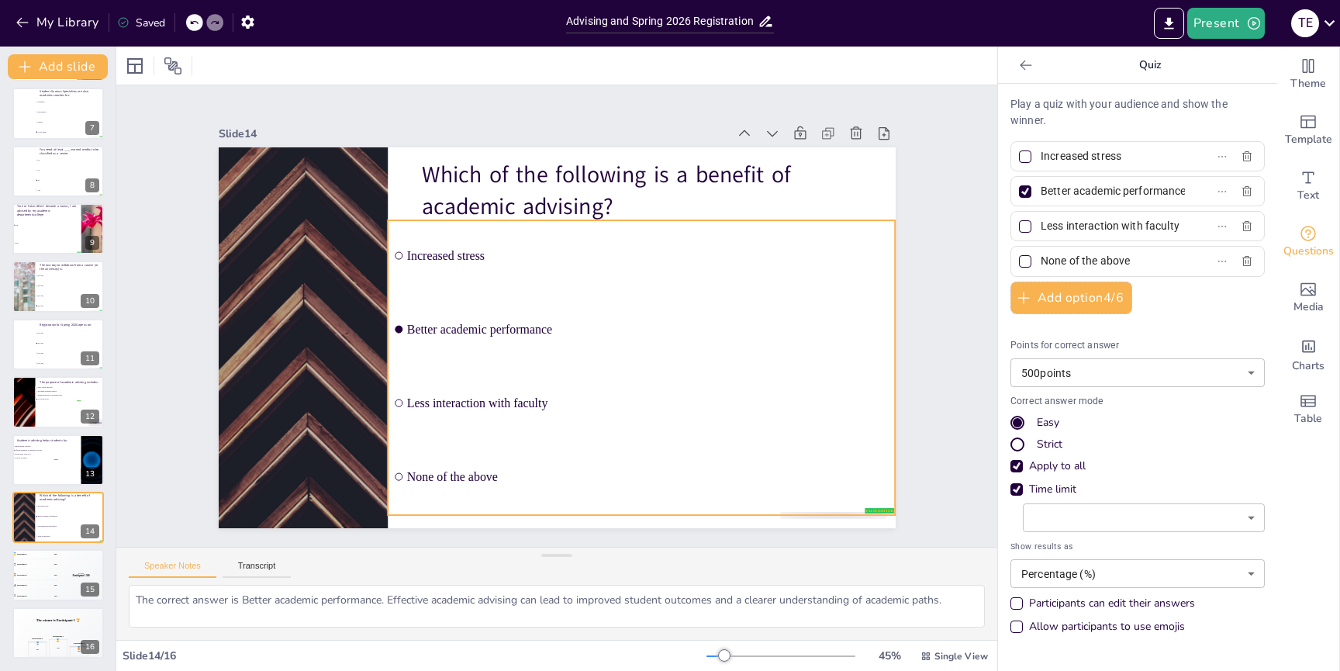
click at [745, 147] on div "Which of the following is a benefit of academic advising? false | editor Increa…" at bounding box center [557, 147] width 677 height 0
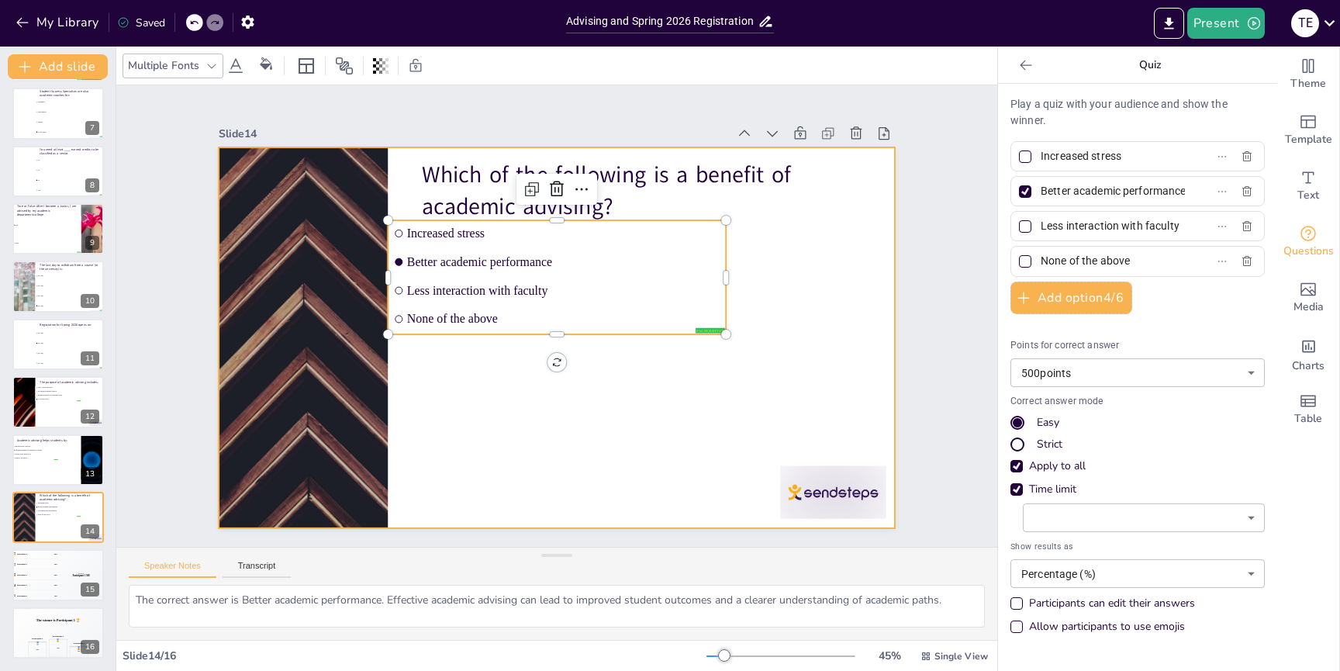
click at [602, 469] on div at bounding box center [557, 337] width 677 height 381
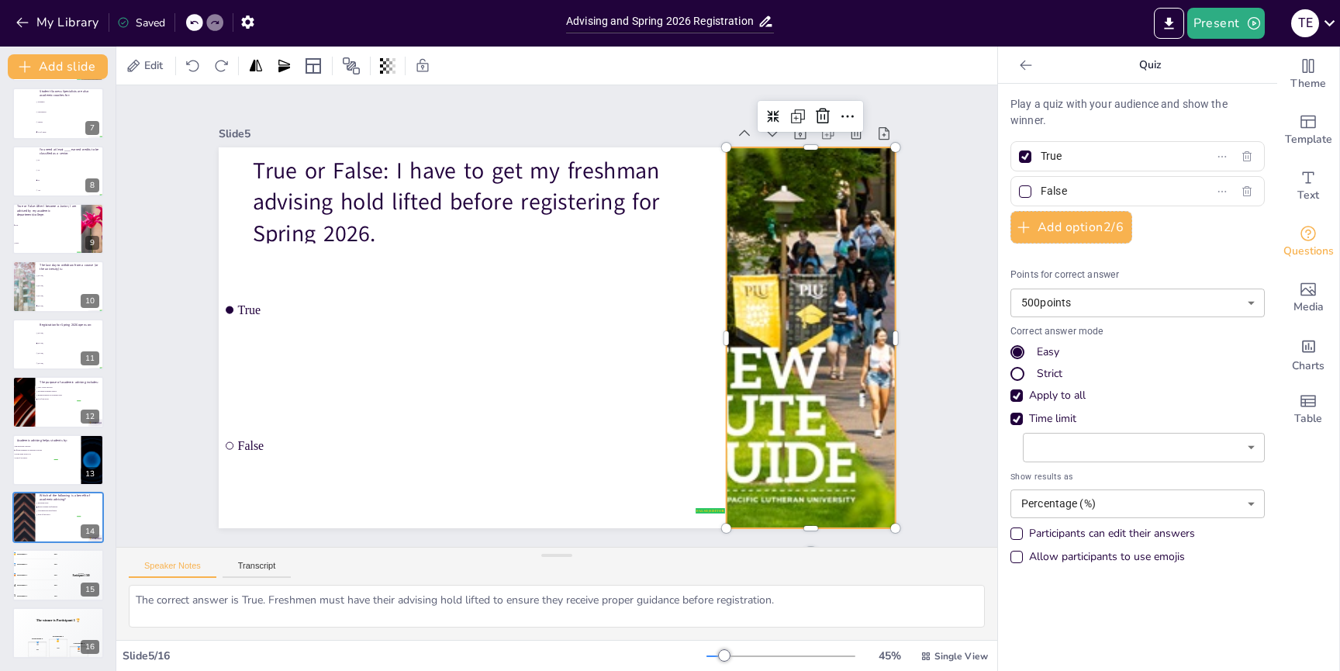
click at [794, 258] on div at bounding box center [811, 337] width 294 height 381
click at [40, 228] on li "True" at bounding box center [47, 225] width 70 height 19
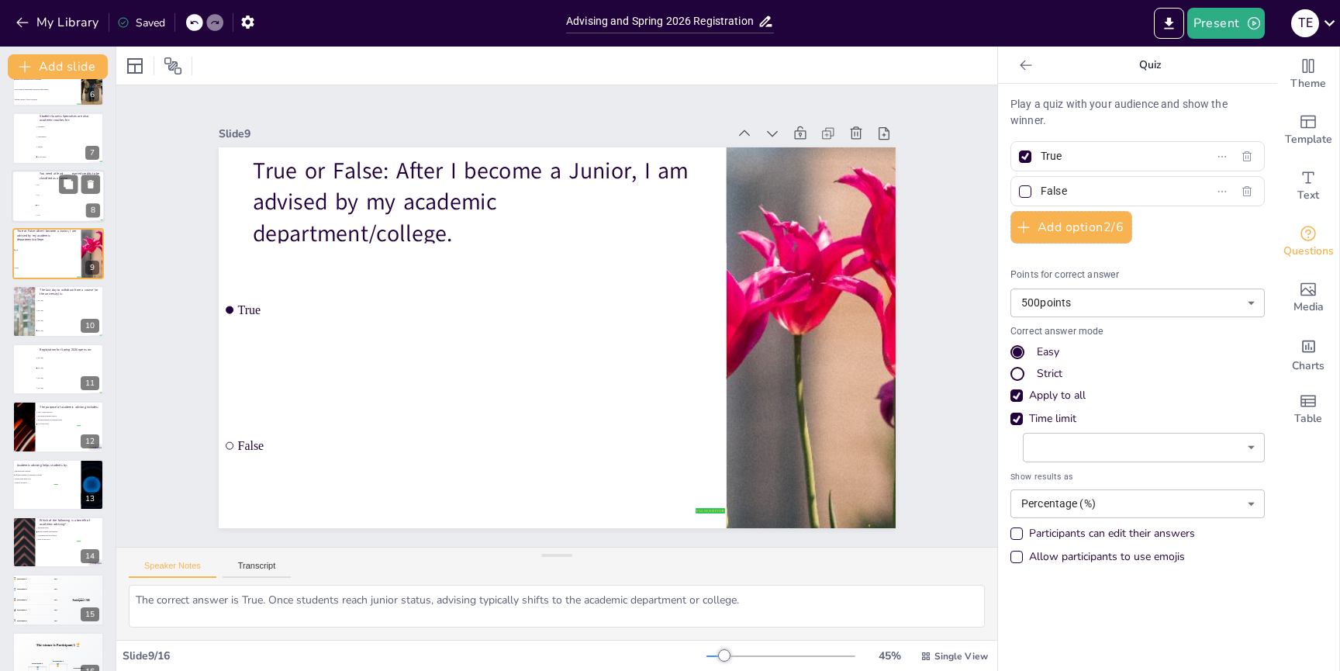
scroll to position [350, 0]
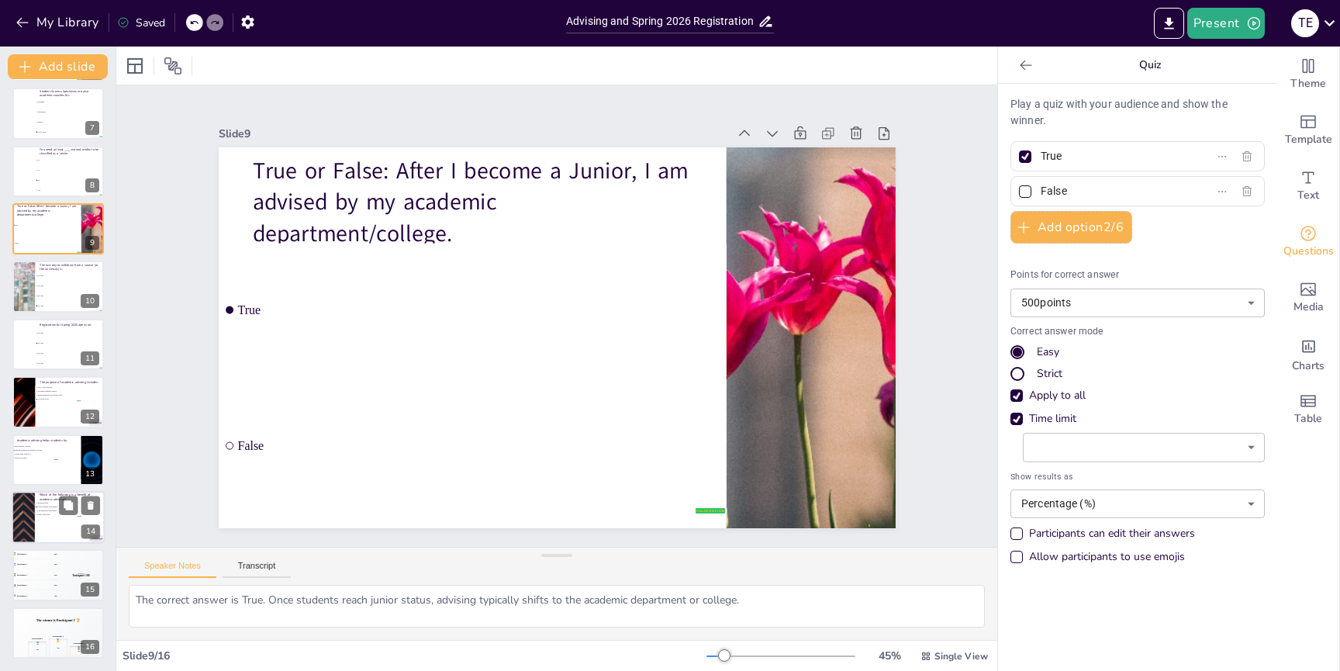
click at [28, 523] on div at bounding box center [23, 517] width 93 height 53
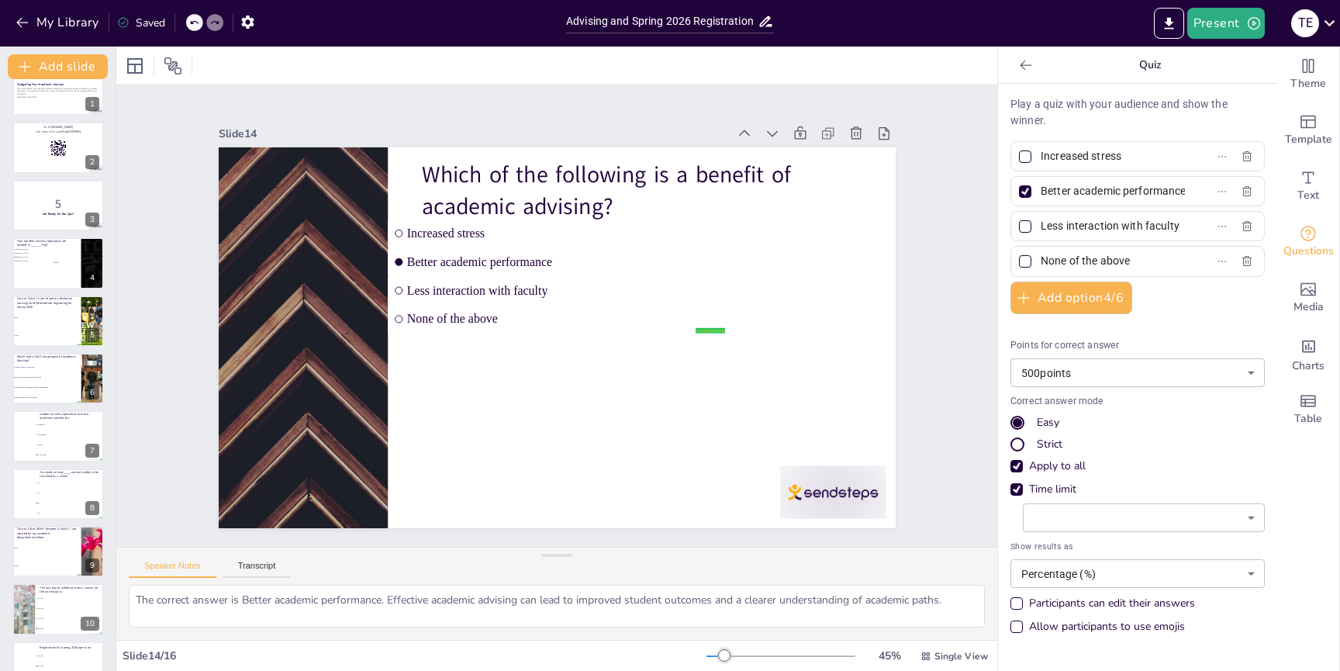
scroll to position [0, 0]
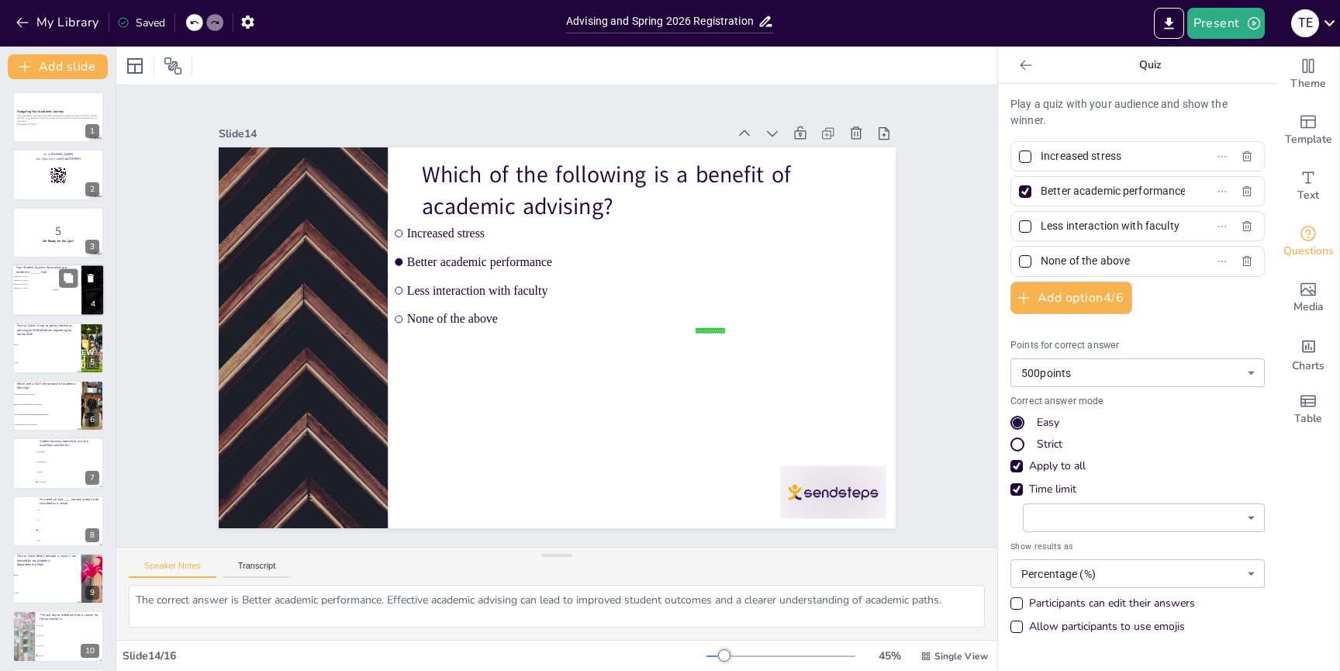
click at [33, 301] on div at bounding box center [58, 290] width 93 height 53
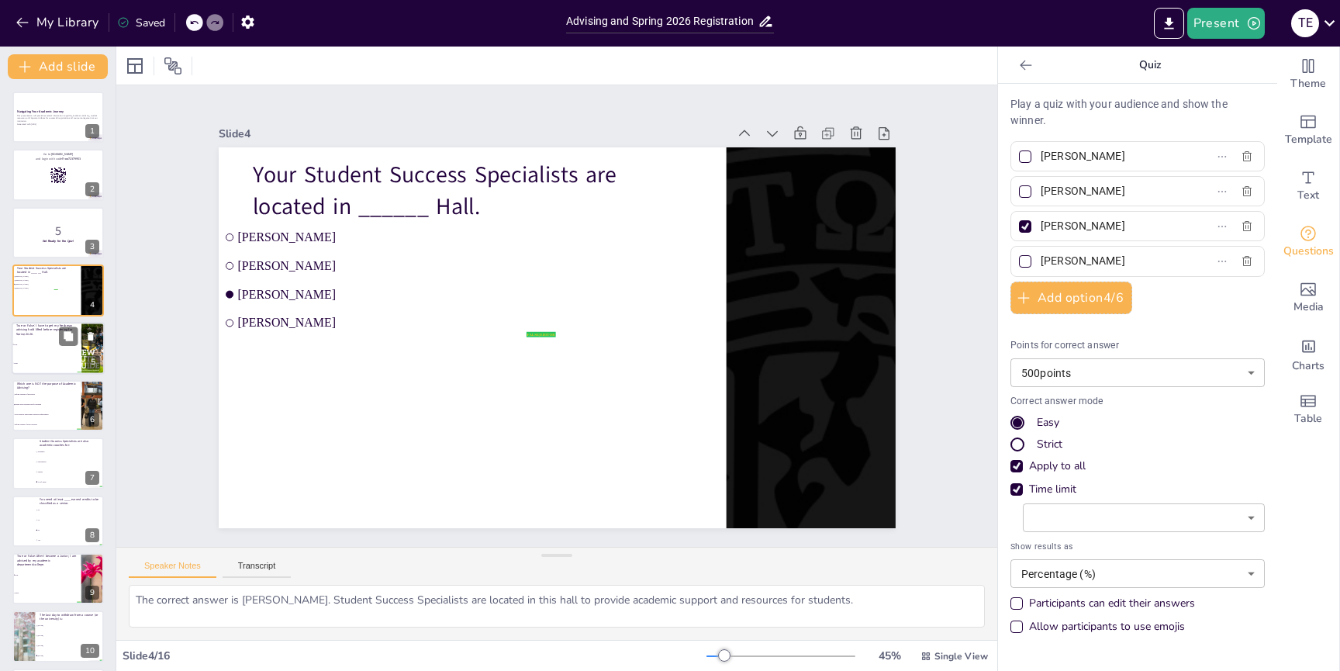
click at [43, 364] on li "False" at bounding box center [47, 363] width 70 height 19
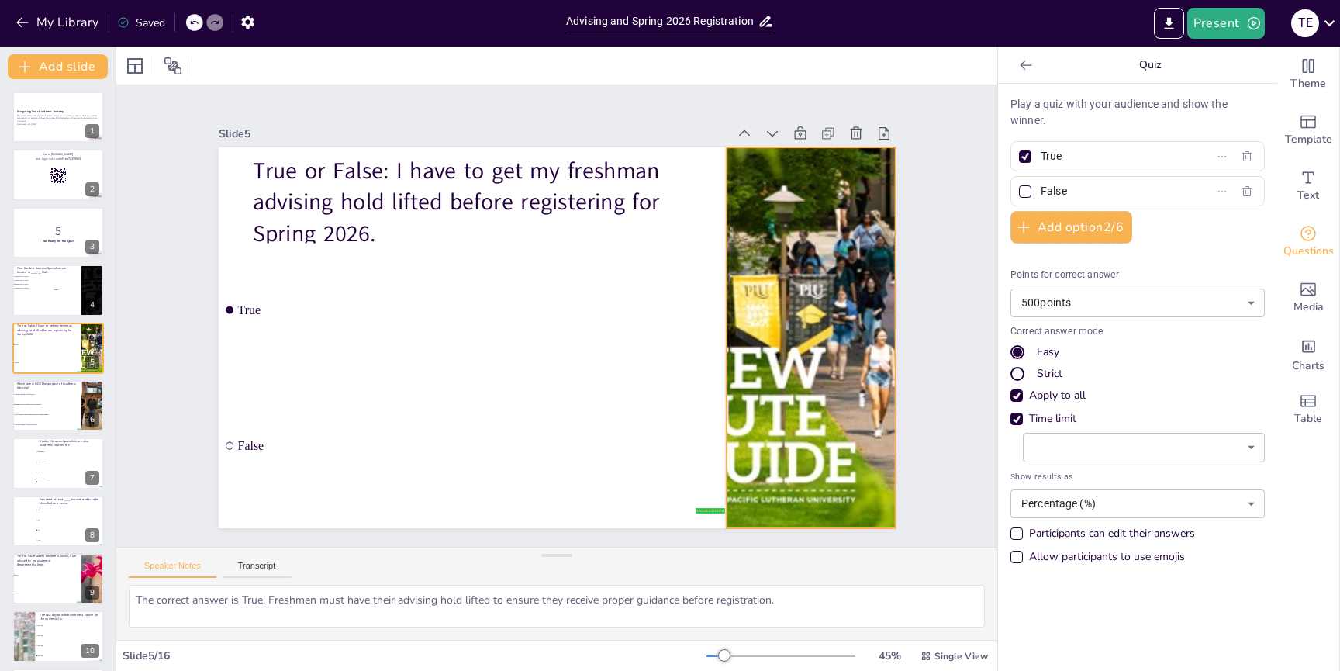
click at [805, 368] on div at bounding box center [811, 337] width 294 height 381
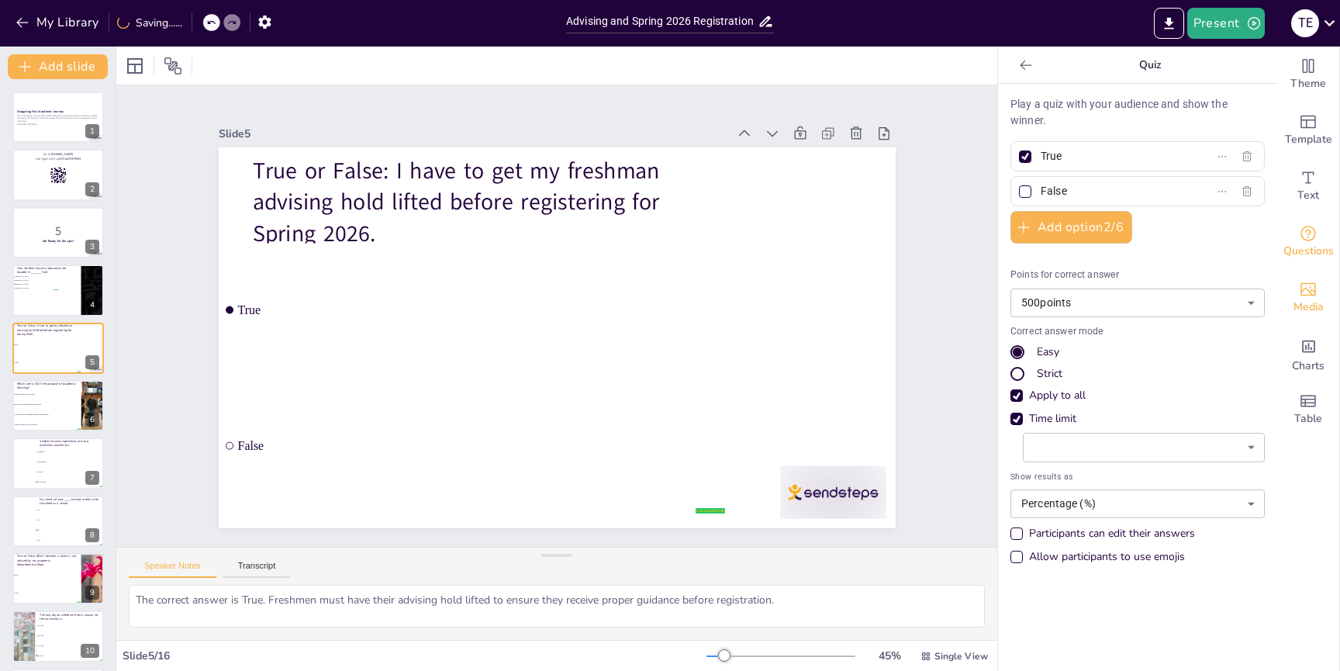
click at [1308, 295] on icon "Add images, graphics, shapes or video" at bounding box center [1308, 289] width 19 height 19
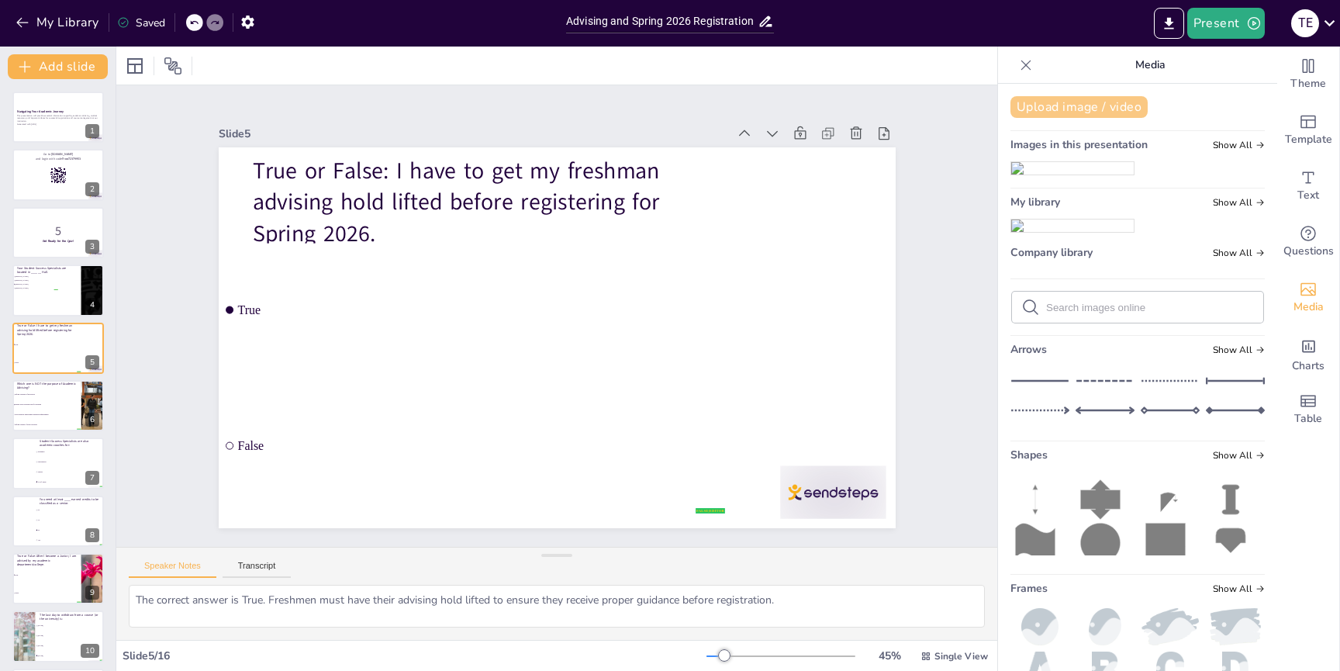
click at [1112, 105] on button "Upload image / video" at bounding box center [1079, 107] width 137 height 22
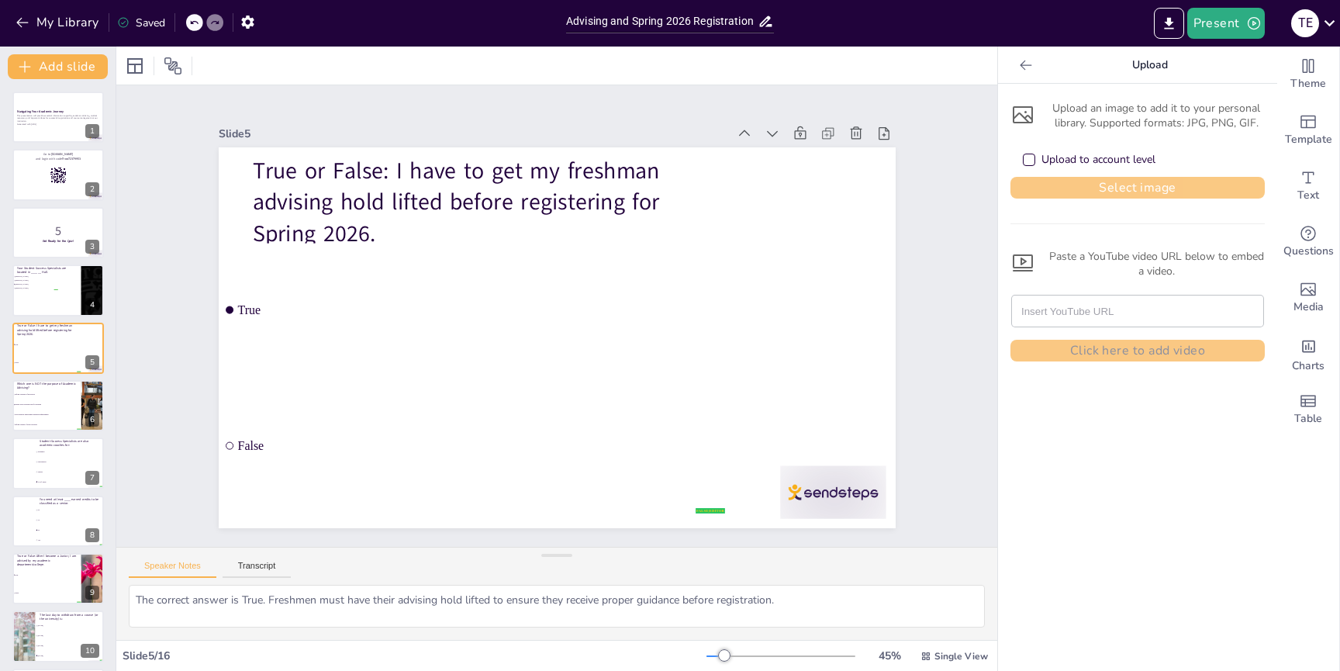
click at [1139, 192] on button "Select image" at bounding box center [1138, 188] width 254 height 22
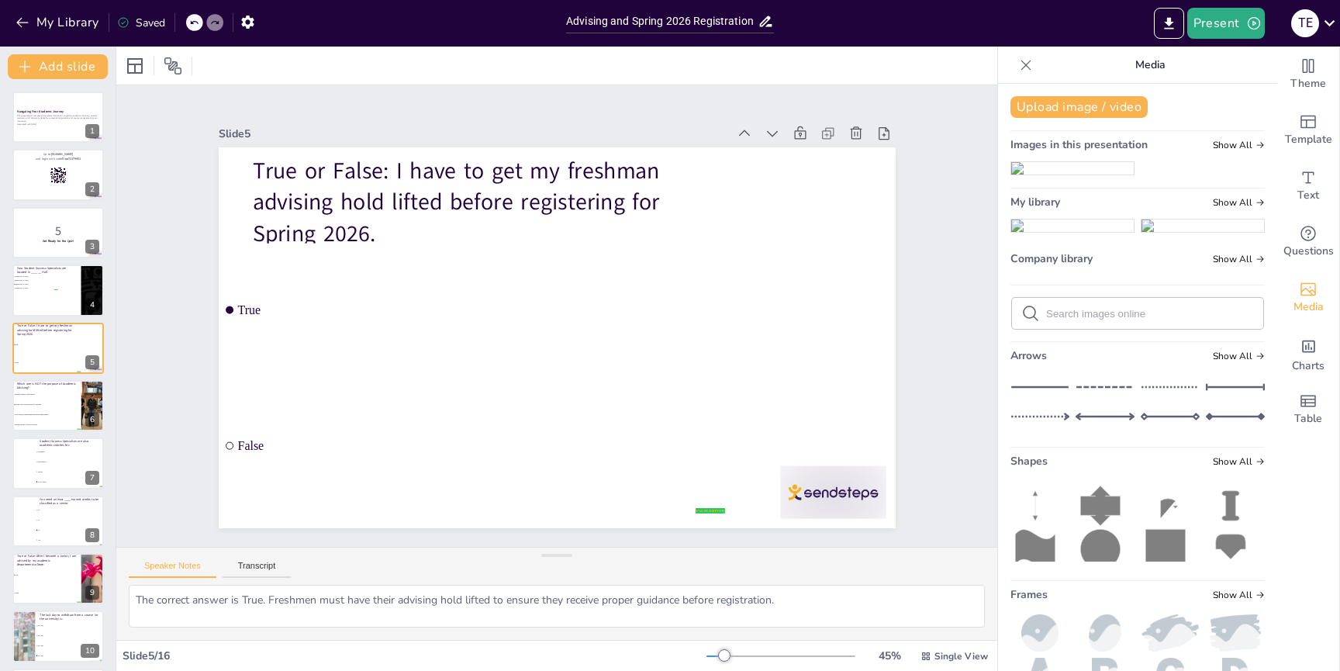
click at [1097, 232] on img at bounding box center [1072, 225] width 123 height 12
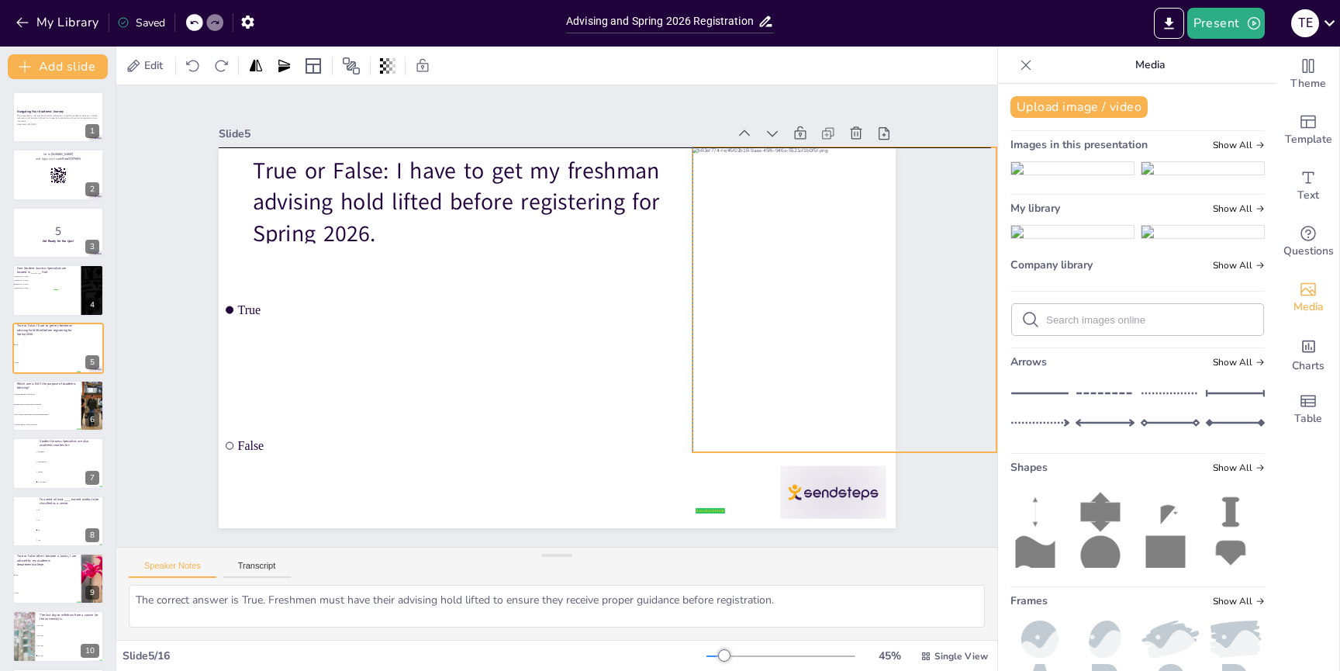
drag, startPoint x: 610, startPoint y: 214, endPoint x: 889, endPoint y: 214, distance: 279.2
click at [856, 172] on div at bounding box center [845, 299] width 305 height 305
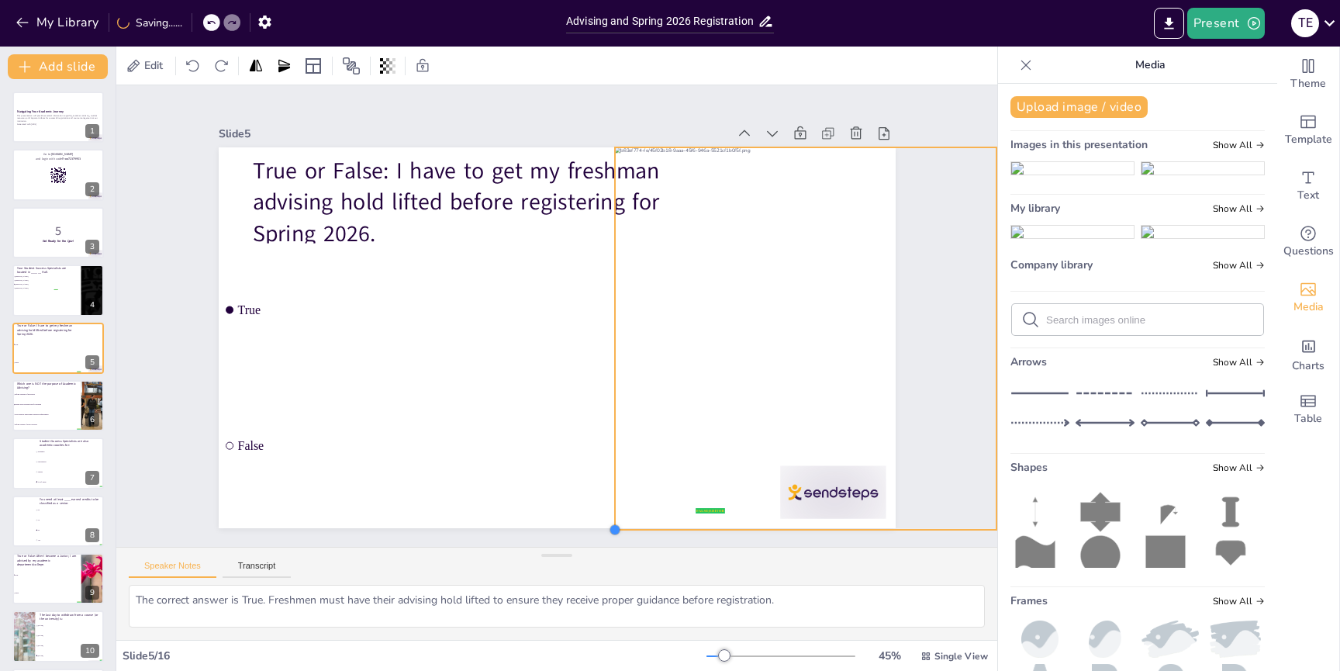
drag, startPoint x: 689, startPoint y: 450, endPoint x: 662, endPoint y: 464, distance: 31.2
click at [613, 490] on div "True or False: I have to get my freshman advising hold lifted before registerin…" at bounding box center [555, 337] width 714 height 450
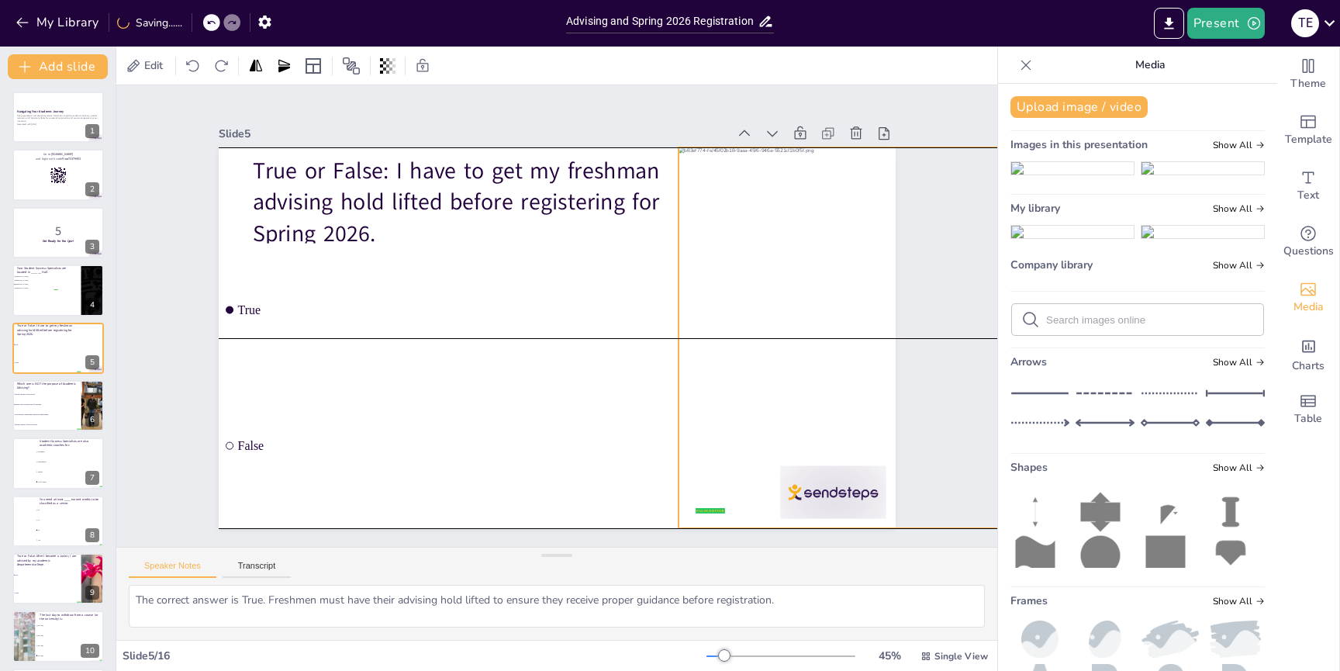
drag, startPoint x: 701, startPoint y: 358, endPoint x: 764, endPoint y: 358, distance: 62.8
click at [764, 358] on div at bounding box center [865, 371] width 420 height 420
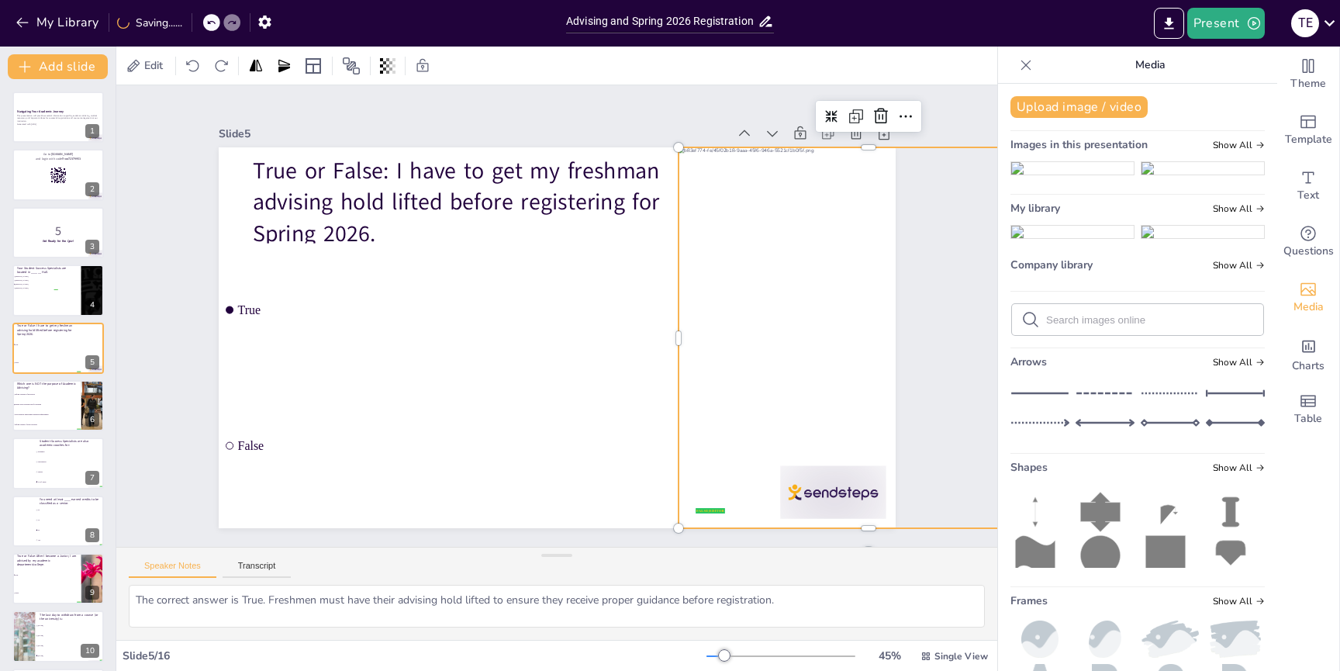
click at [764, 358] on div at bounding box center [870, 338] width 382 height 382
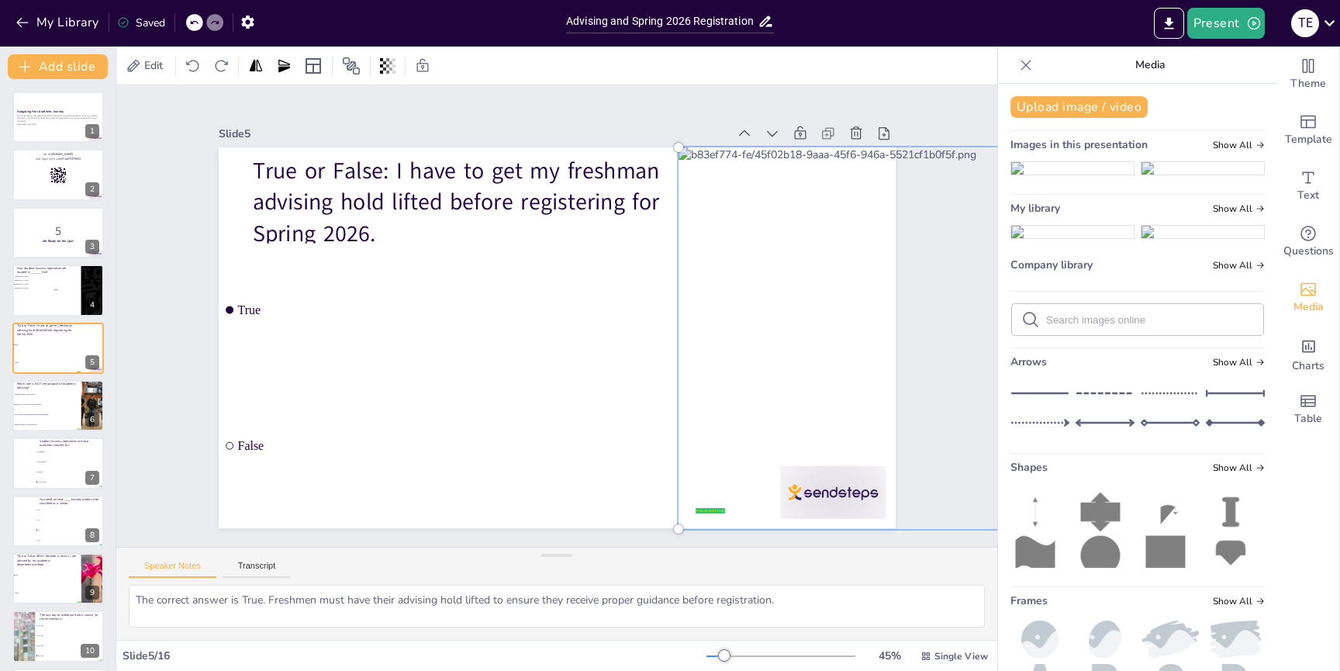
drag, startPoint x: 802, startPoint y: 355, endPoint x: 751, endPoint y: 355, distance: 51.2
click at [743, 355] on div at bounding box center [869, 338] width 400 height 400
drag, startPoint x: 859, startPoint y: 344, endPoint x: 781, endPoint y: 344, distance: 77.6
click at [781, 344] on div at bounding box center [869, 337] width 400 height 400
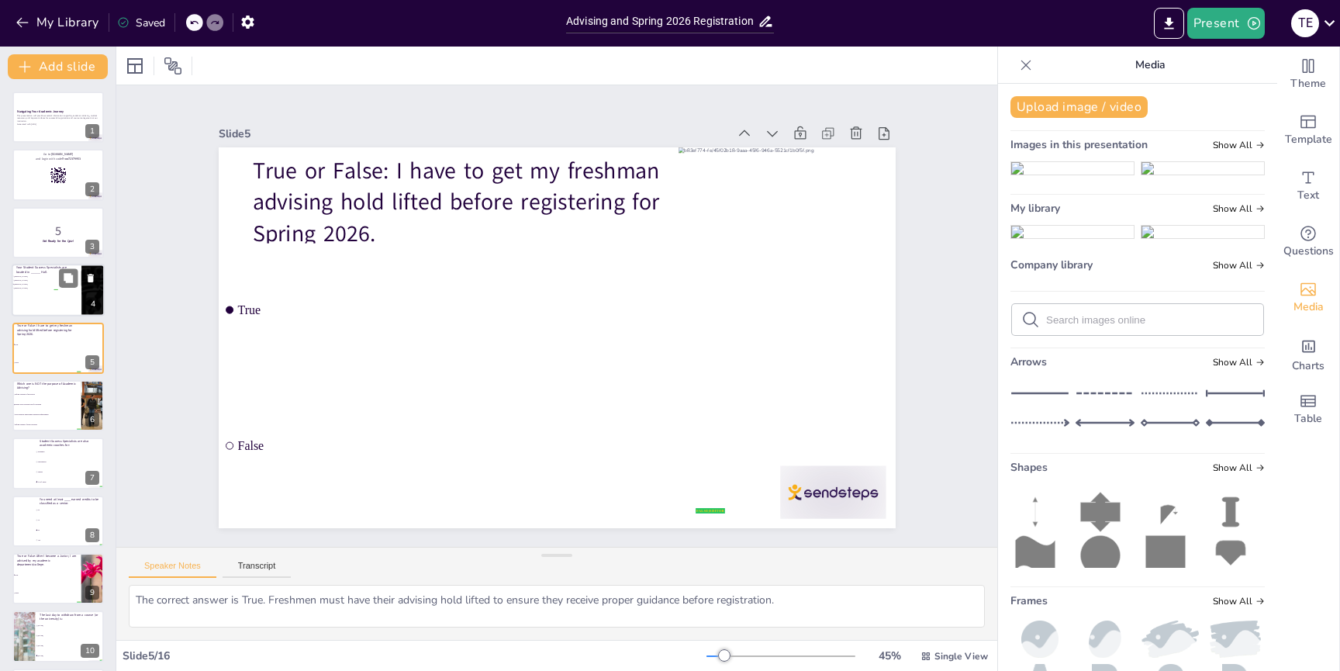
click at [44, 291] on div at bounding box center [58, 290] width 93 height 53
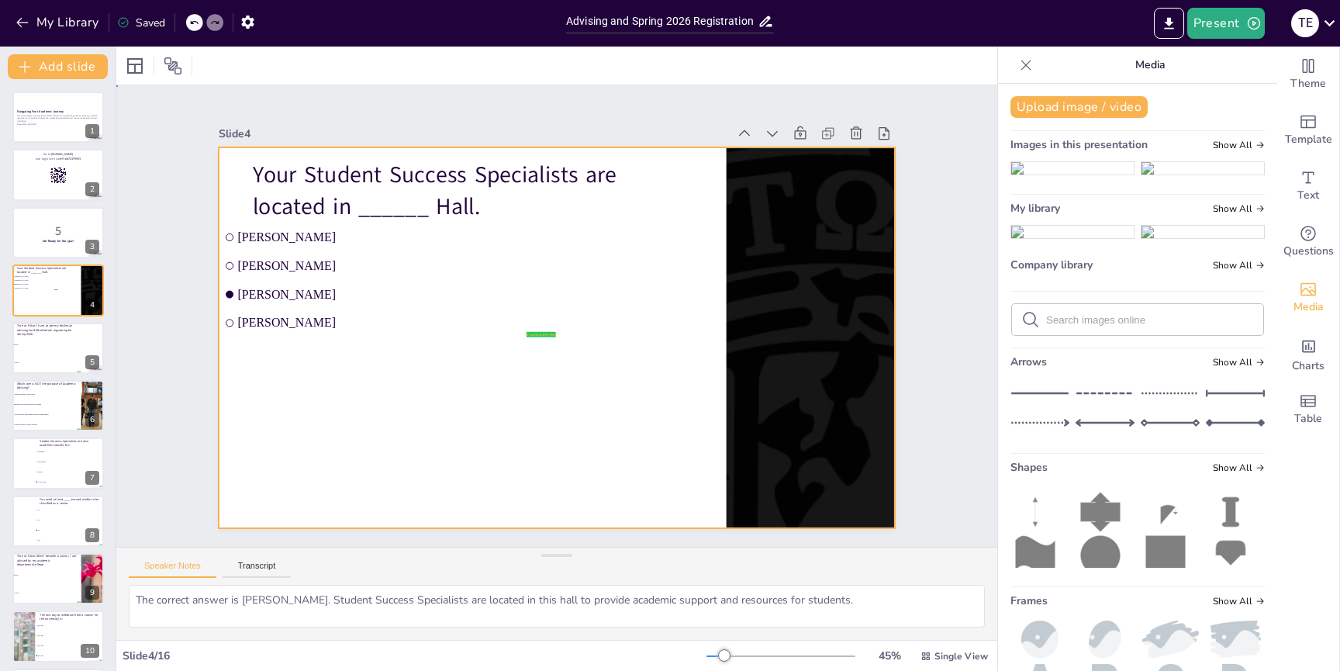
click at [333, 413] on div at bounding box center [554, 338] width 713 height 450
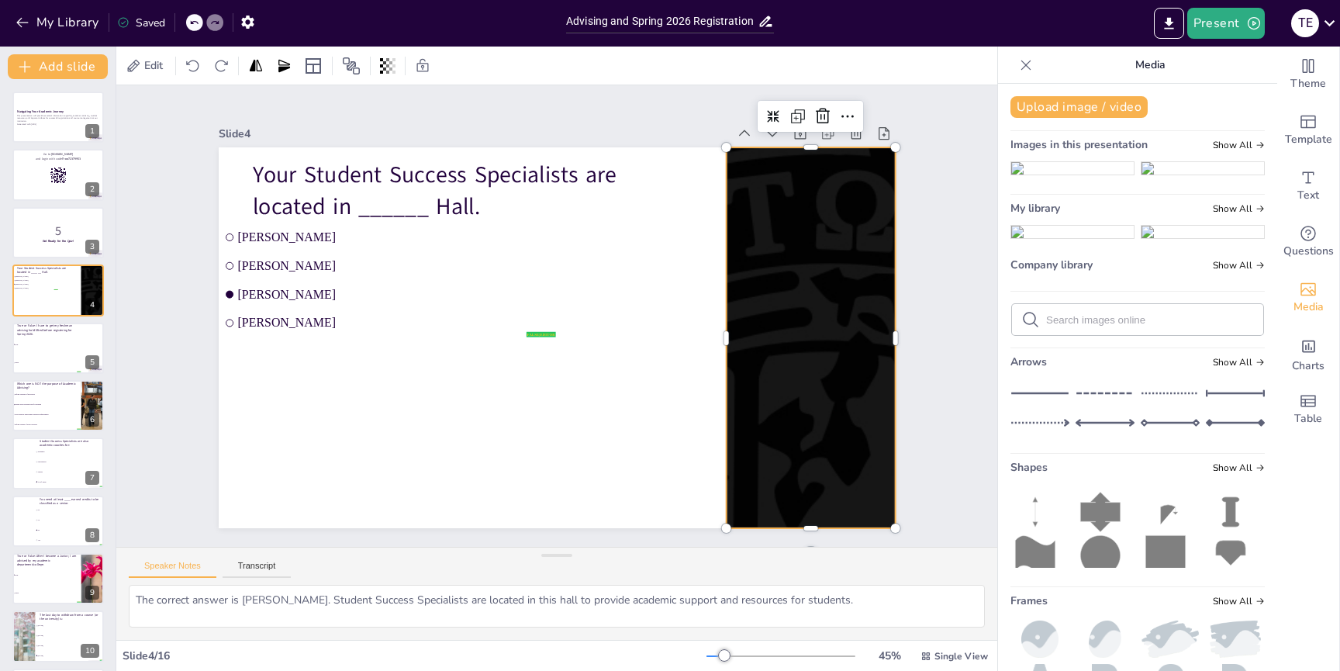
click at [762, 336] on div at bounding box center [811, 337] width 1170 height 381
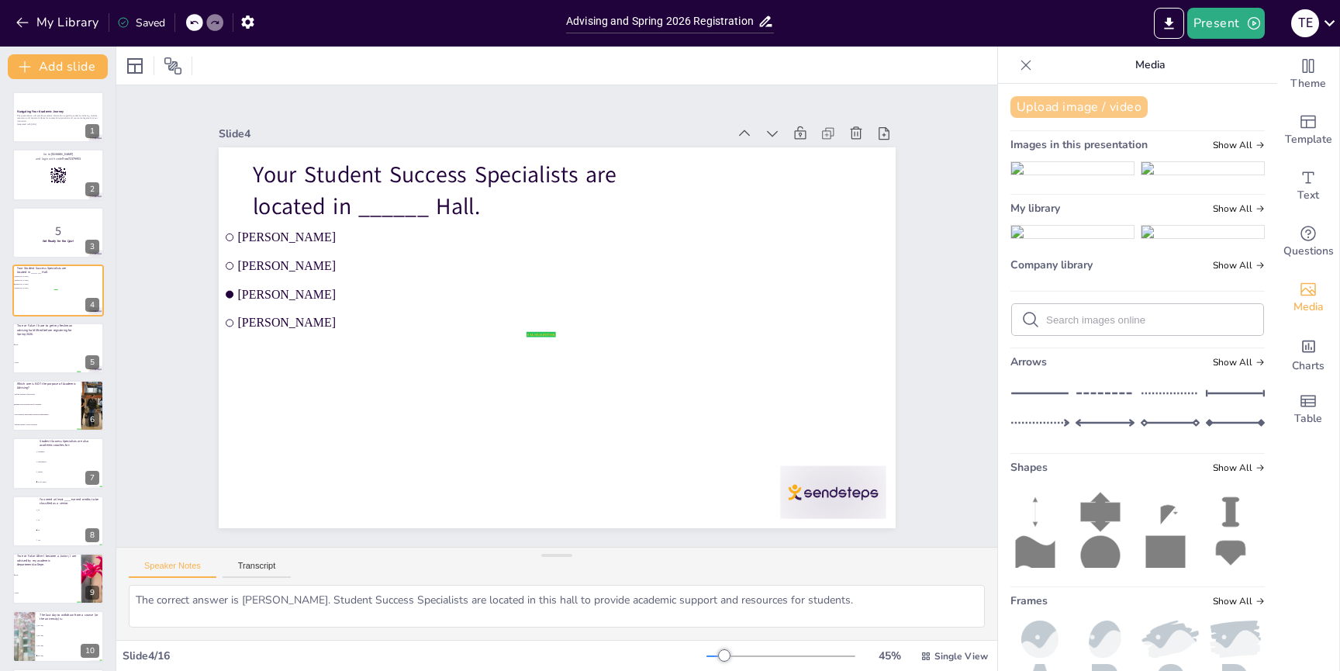
click at [1087, 106] on button "Upload image / video" at bounding box center [1079, 107] width 137 height 22
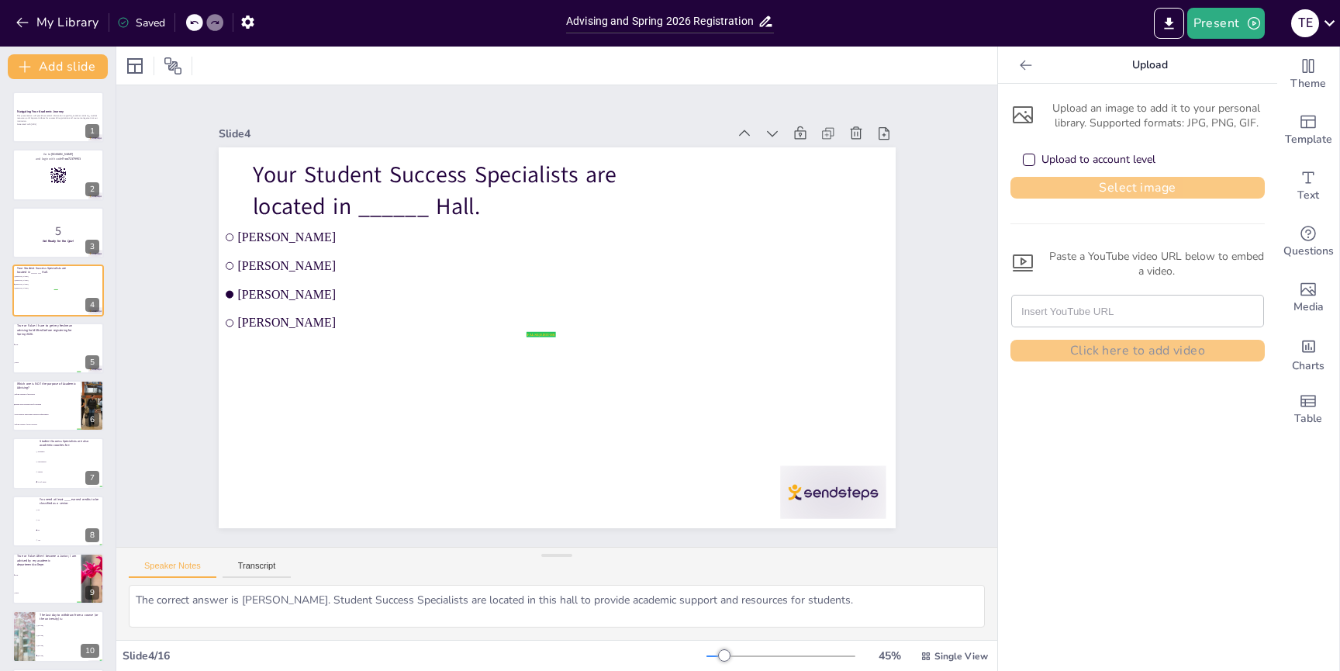
click at [1108, 183] on button "Select image" at bounding box center [1138, 188] width 254 height 22
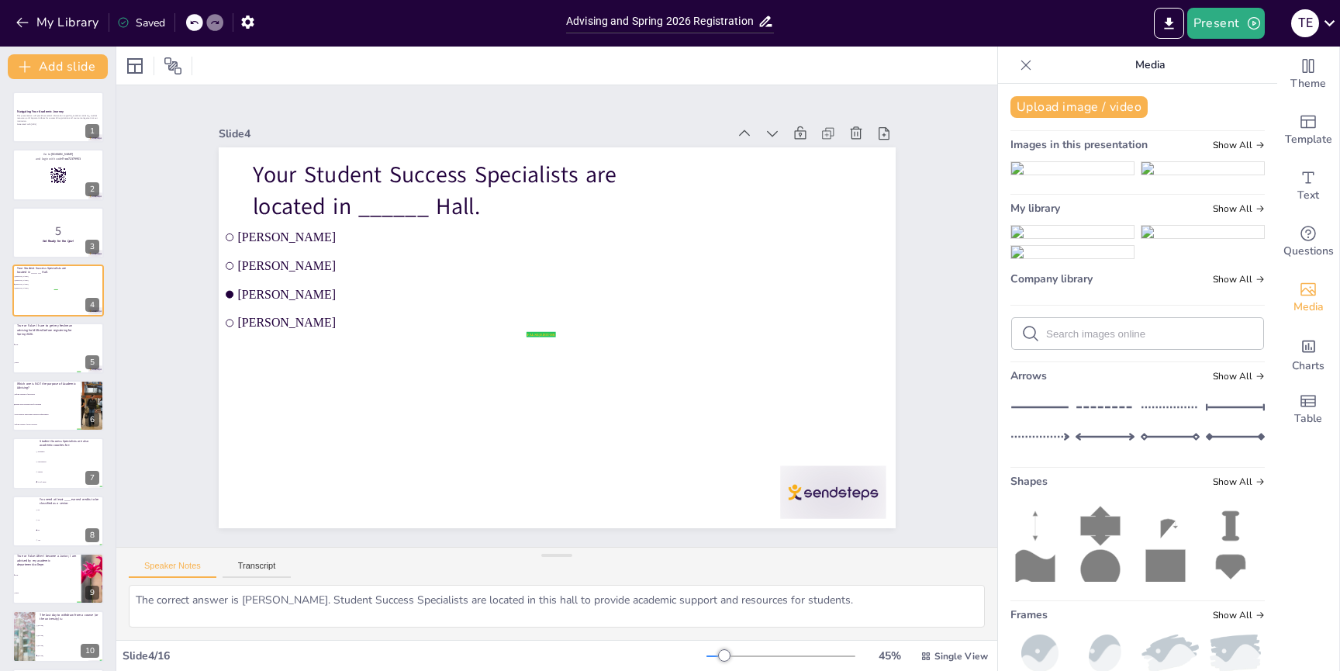
click at [1055, 238] on img at bounding box center [1072, 232] width 123 height 12
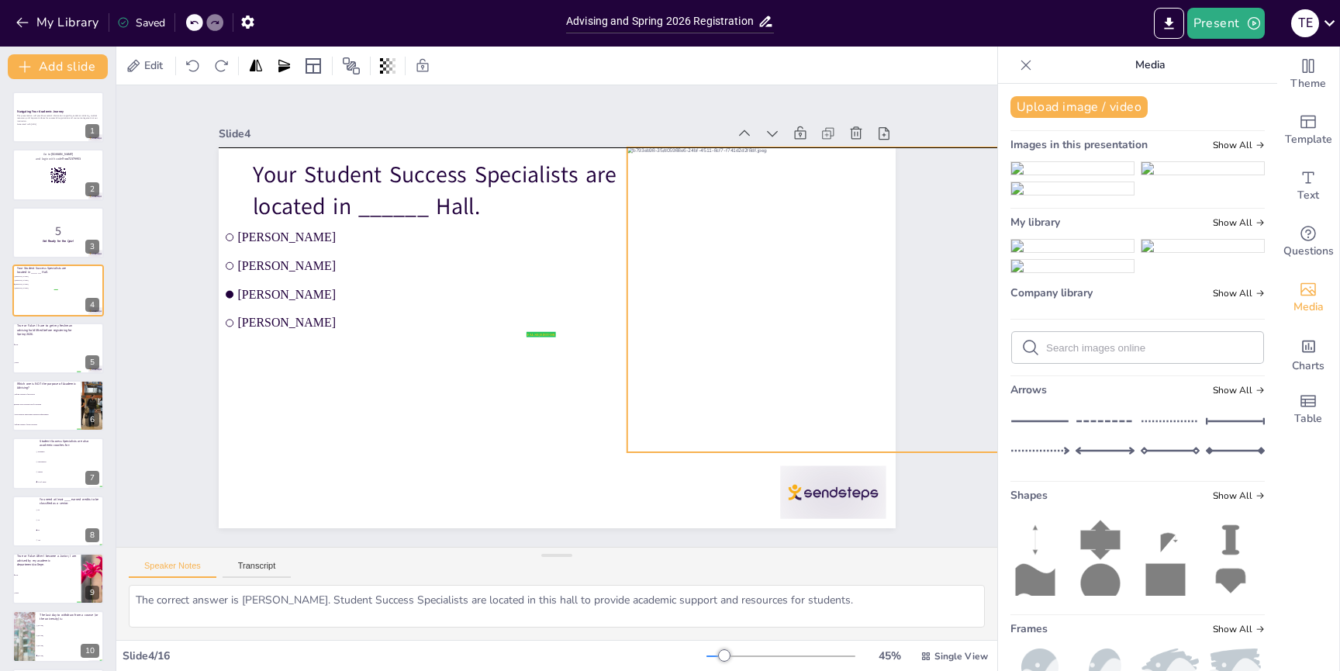
drag, startPoint x: 517, startPoint y: 323, endPoint x: 830, endPoint y: 305, distance: 313.1
click at [816, 285] on div at bounding box center [855, 299] width 457 height 305
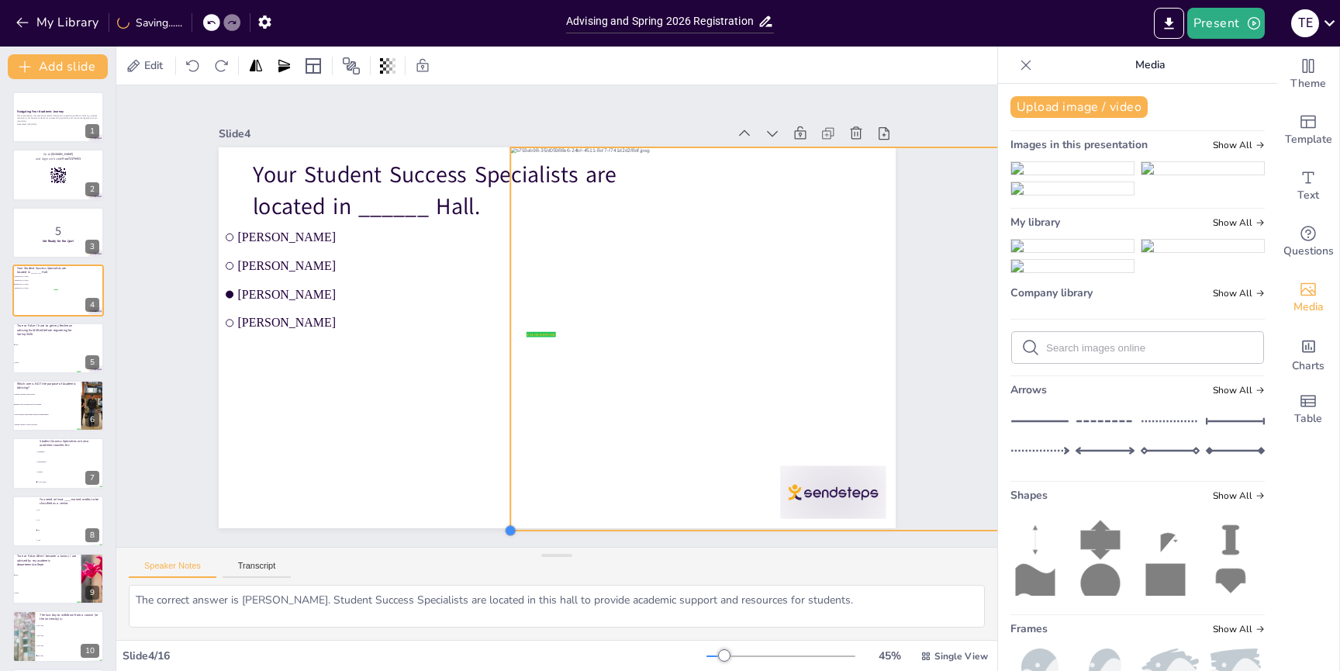
drag, startPoint x: 625, startPoint y: 454, endPoint x: 534, endPoint y: 530, distance: 118.4
click at [534, 530] on div "Slide 1 Navigating Your Academic Journey This presentation will provide essenti…" at bounding box center [556, 315] width 881 height 461
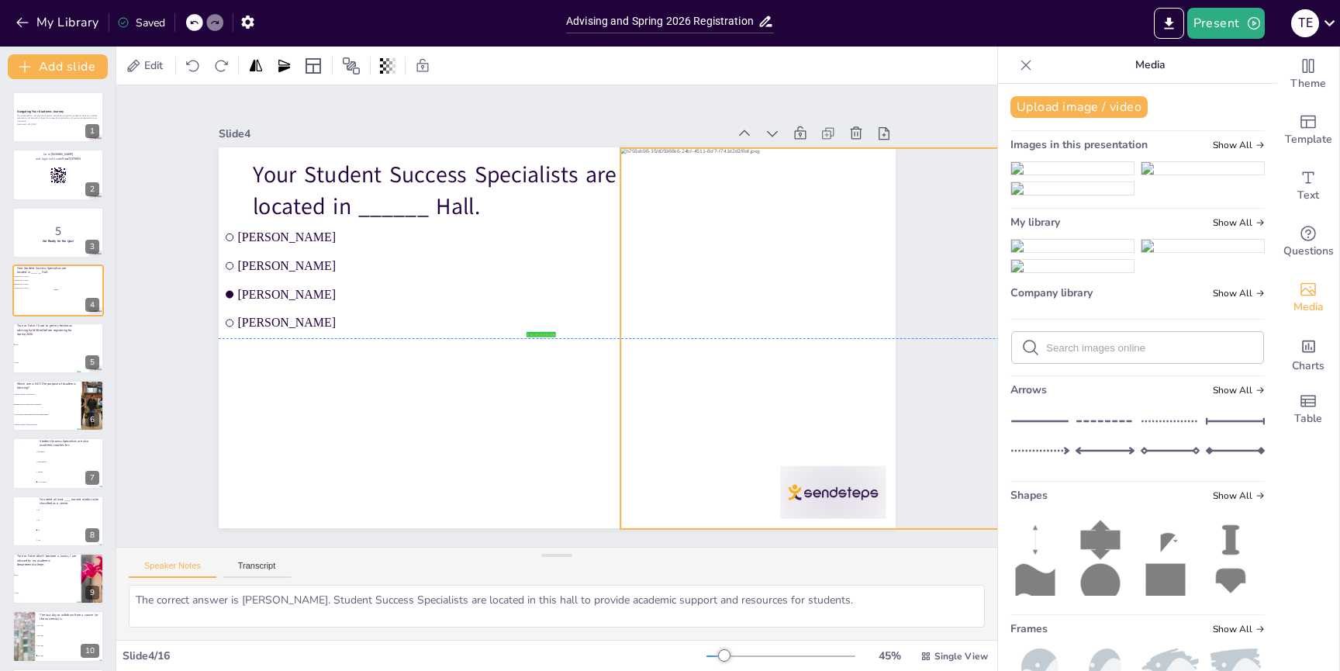
drag, startPoint x: 630, startPoint y: 390, endPoint x: 737, endPoint y: 389, distance: 107.0
click at [738, 389] on div at bounding box center [906, 339] width 572 height 382
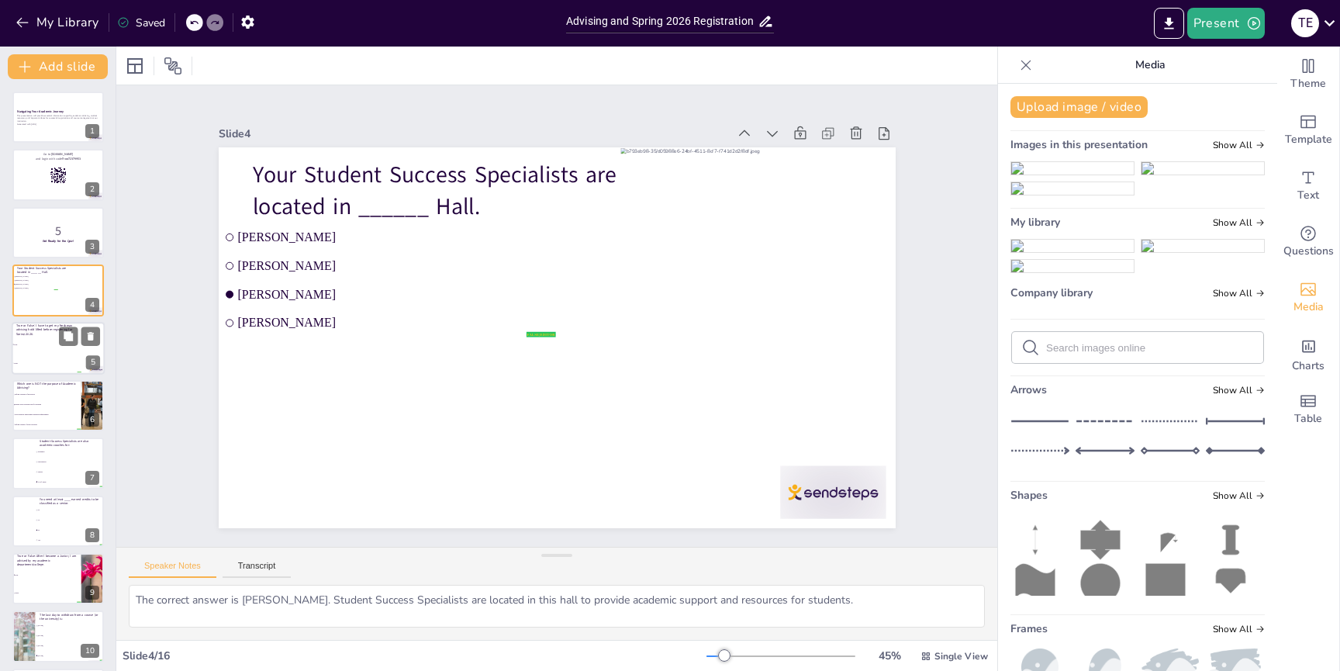
click at [34, 362] on span "False" at bounding box center [47, 363] width 67 height 2
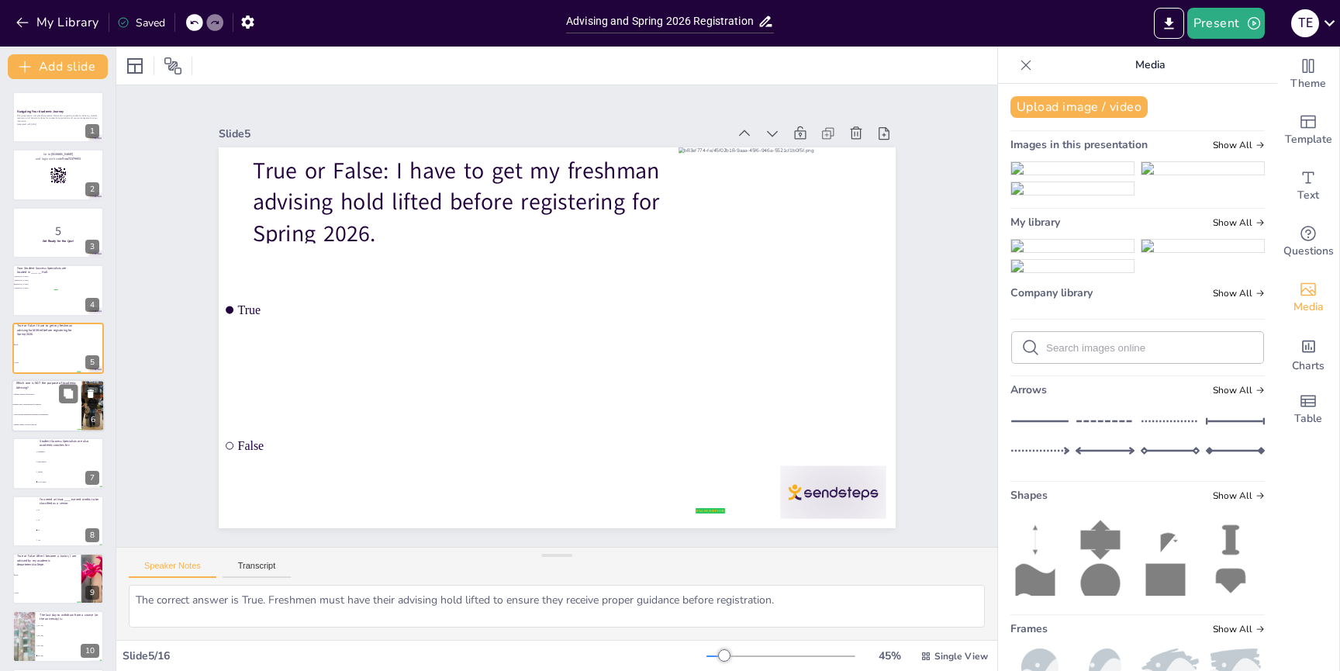
click at [36, 412] on li "Help students understand graduation requirements" at bounding box center [47, 414] width 70 height 10
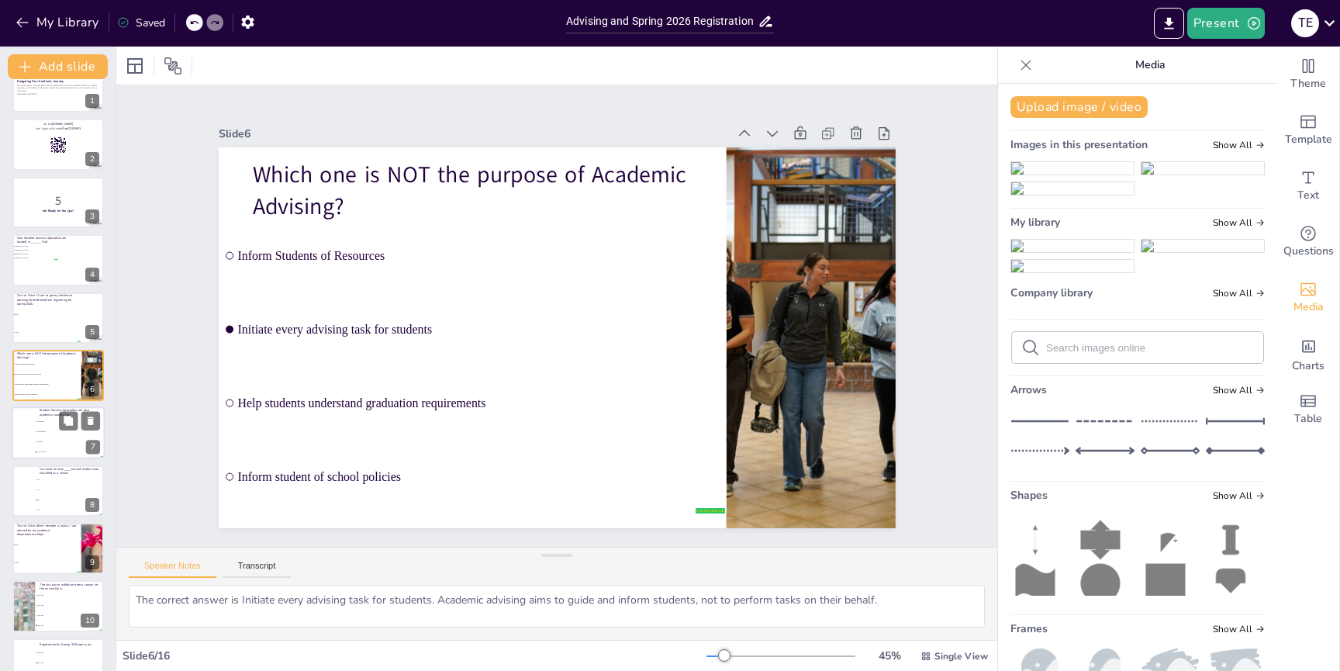
click at [49, 443] on li "Juniors" at bounding box center [70, 442] width 70 height 10
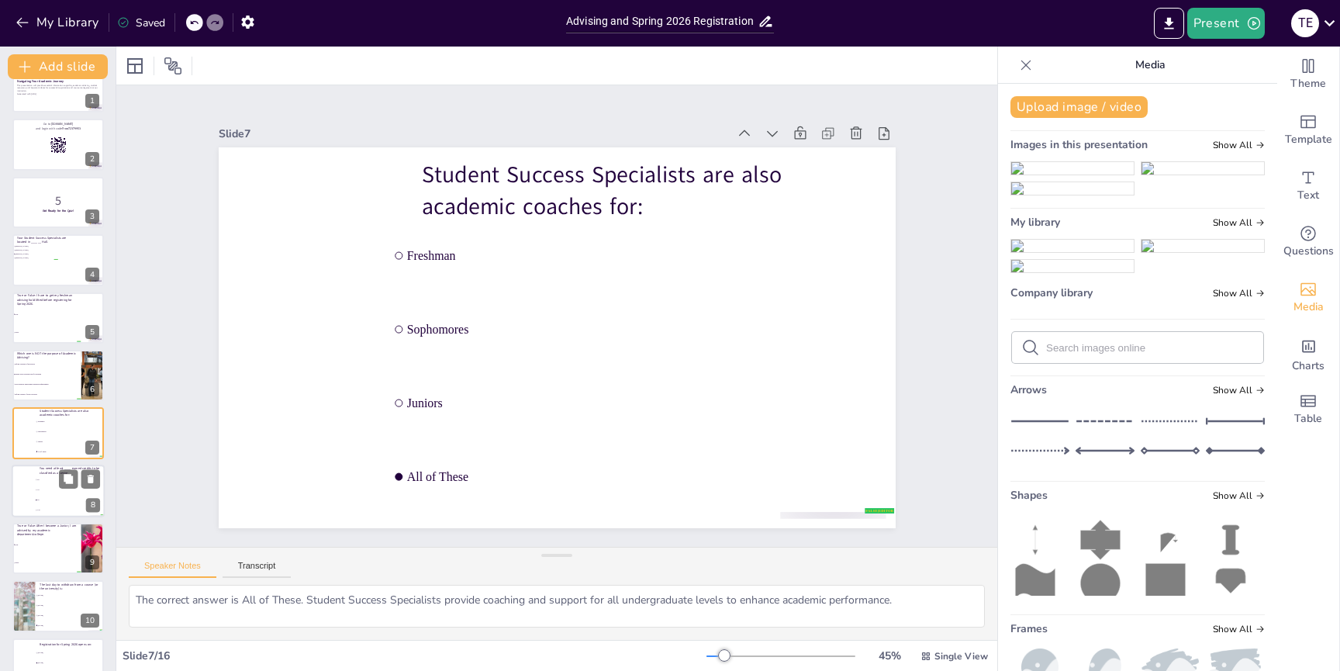
scroll to position [88, 0]
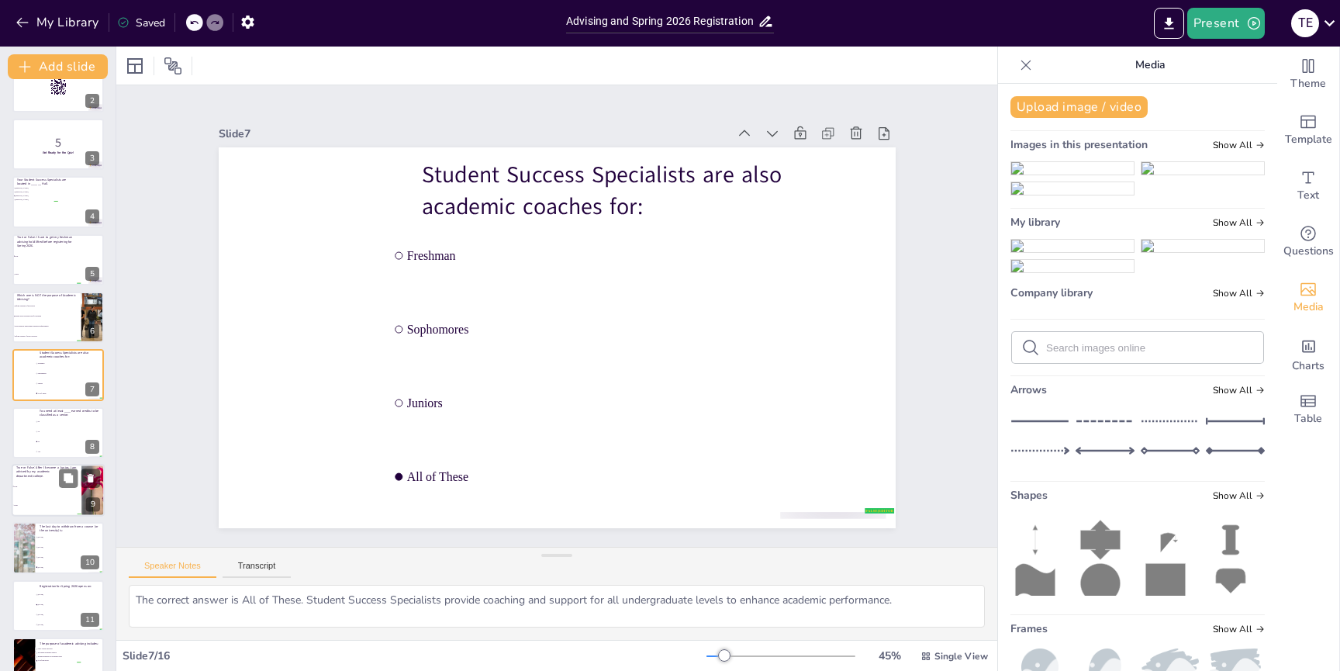
click at [28, 495] on li "True" at bounding box center [47, 486] width 70 height 19
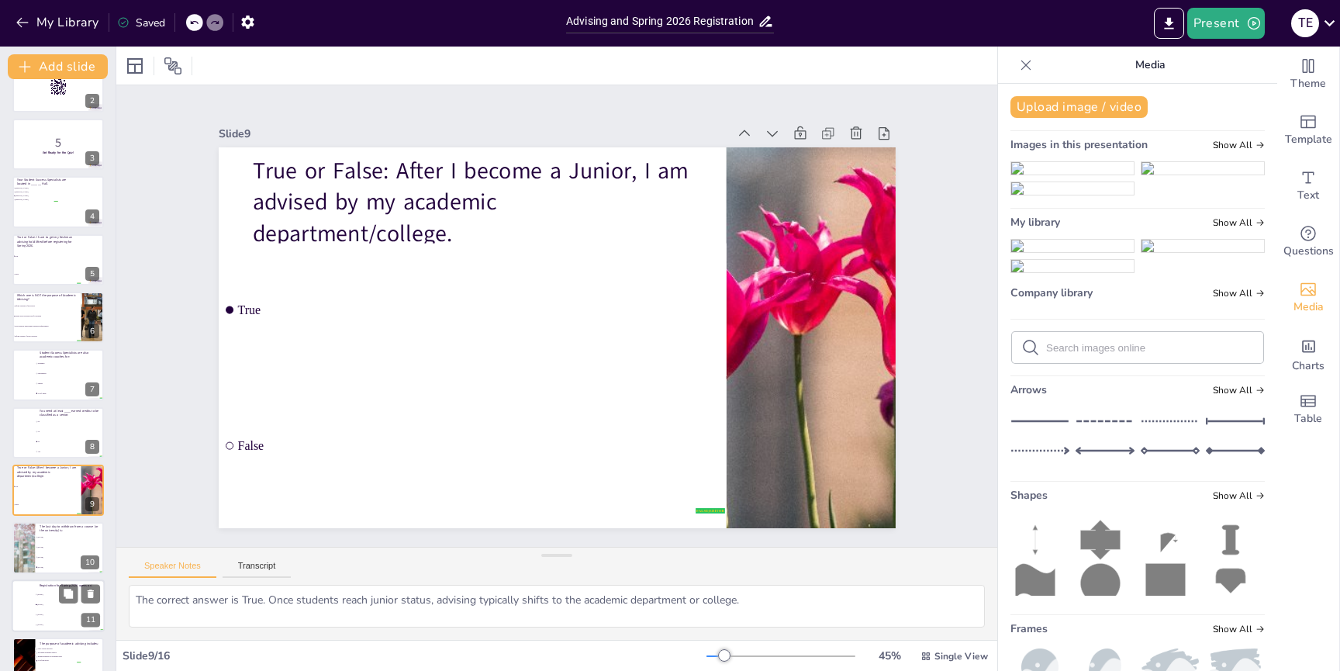
scroll to position [203, 0]
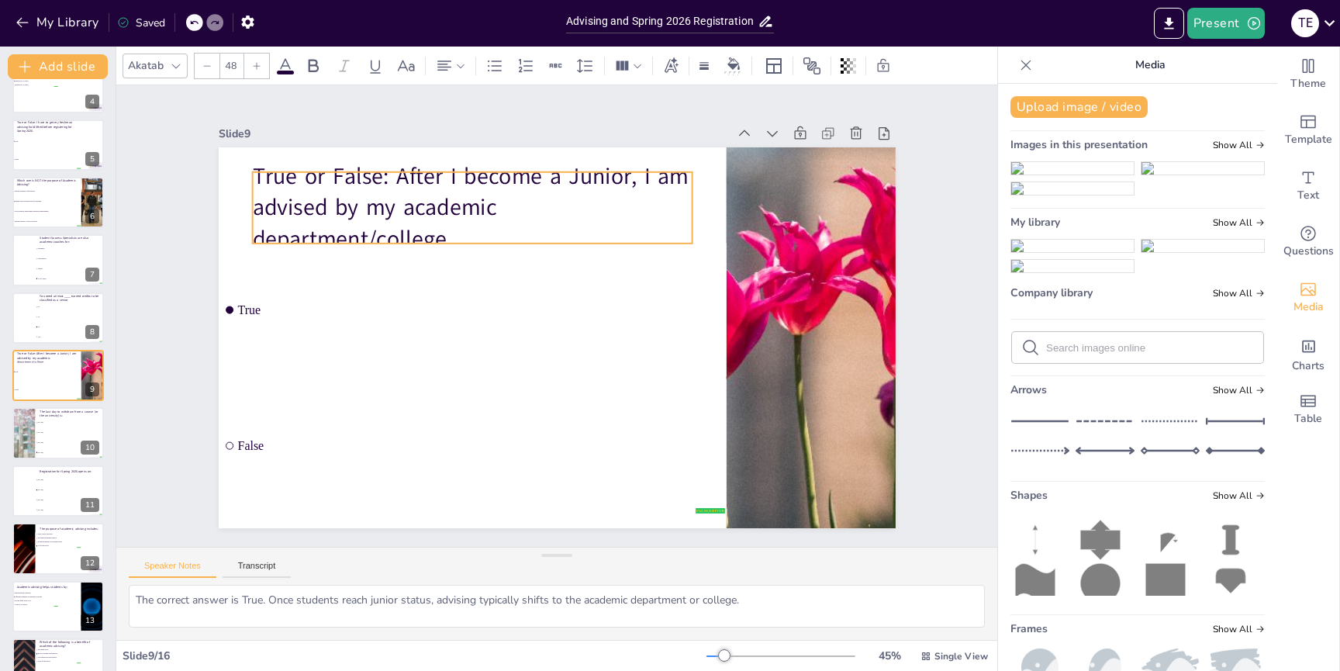
click at [483, 192] on p "True or False: After I become a Junior, I am advised by my academic department/…" at bounding box center [484, 200] width 447 height 140
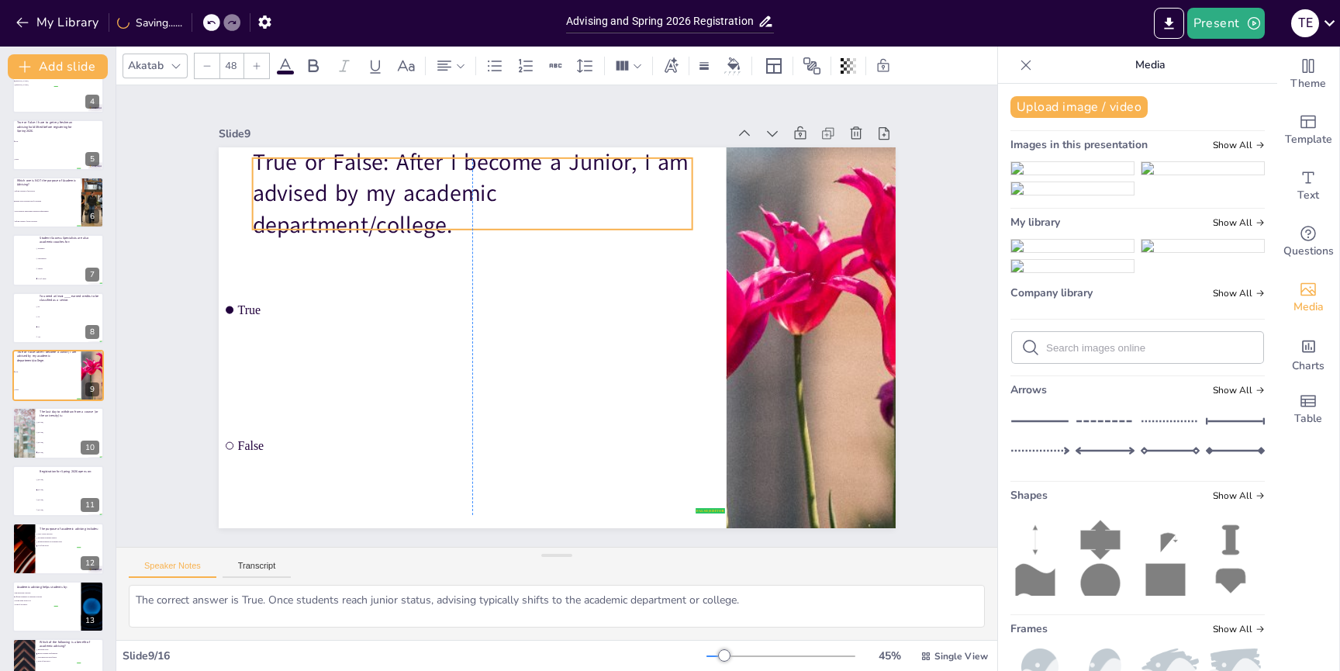
drag, startPoint x: 479, startPoint y: 189, endPoint x: 479, endPoint y: 179, distance: 10.1
click at [479, 178] on p "True or False: After I become a Junior, I am advised by my academic department/…" at bounding box center [472, 194] width 440 height 95
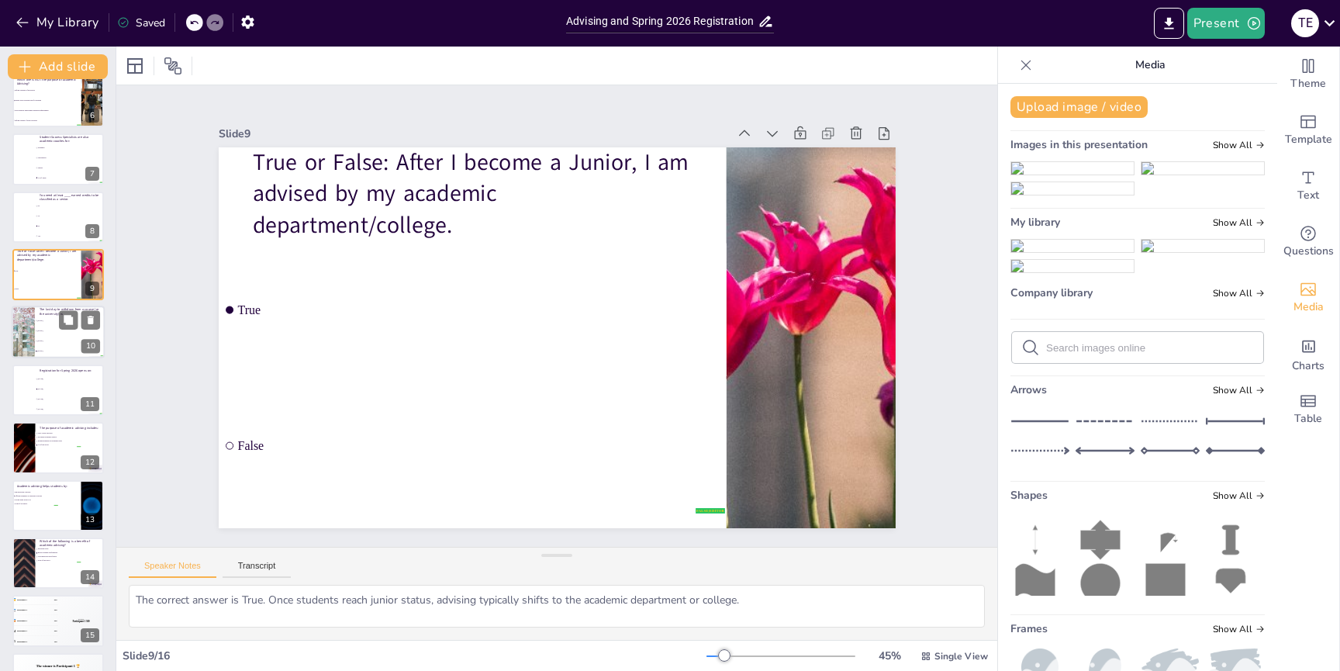
click at [33, 338] on div at bounding box center [23, 332] width 79 height 53
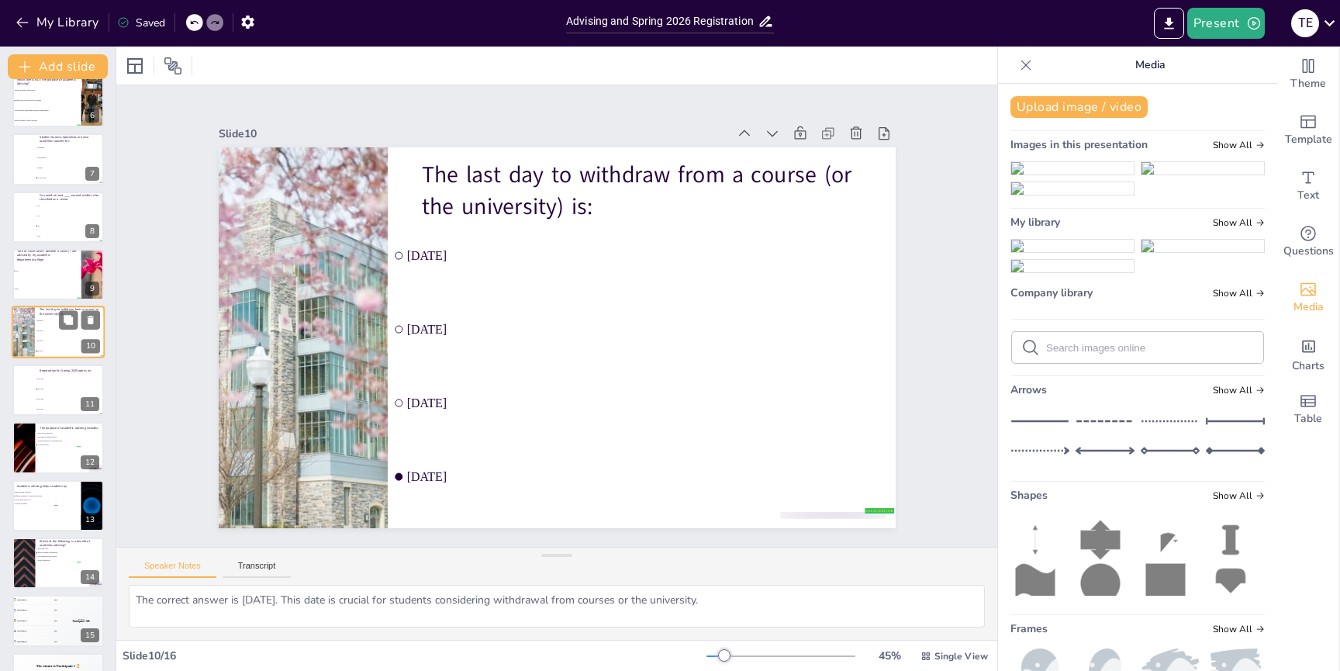
scroll to position [261, 0]
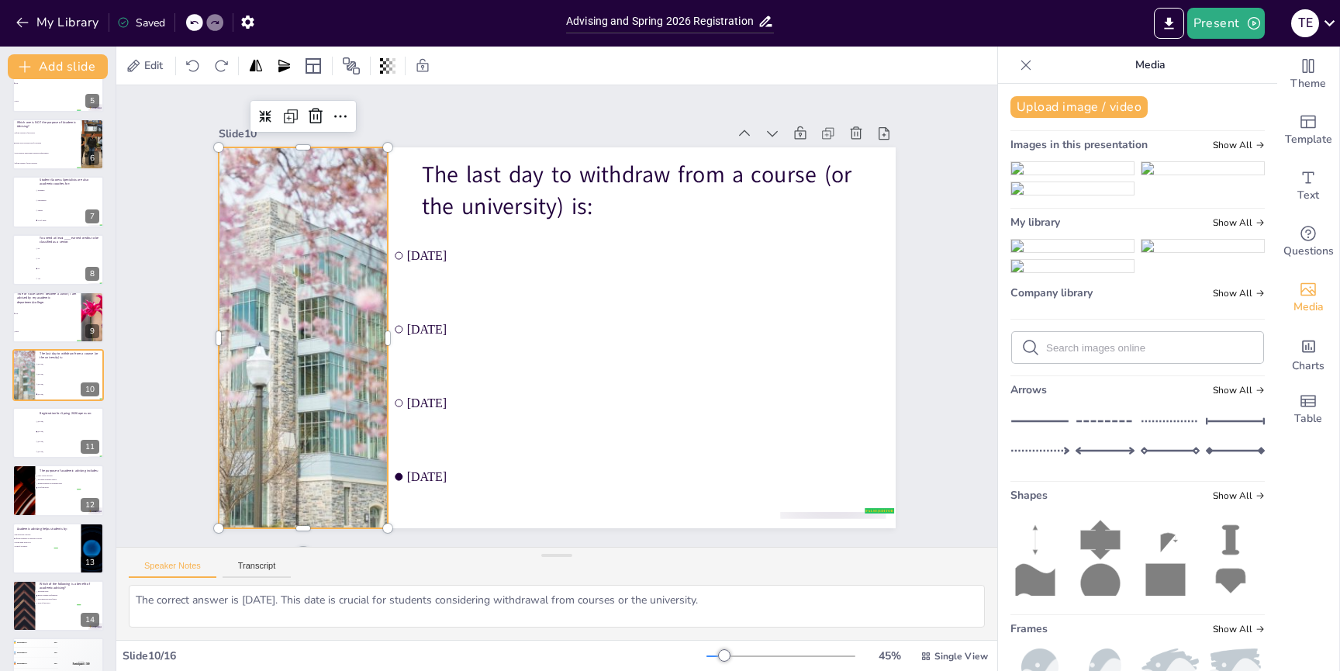
click at [278, 353] on div at bounding box center [303, 337] width 572 height 381
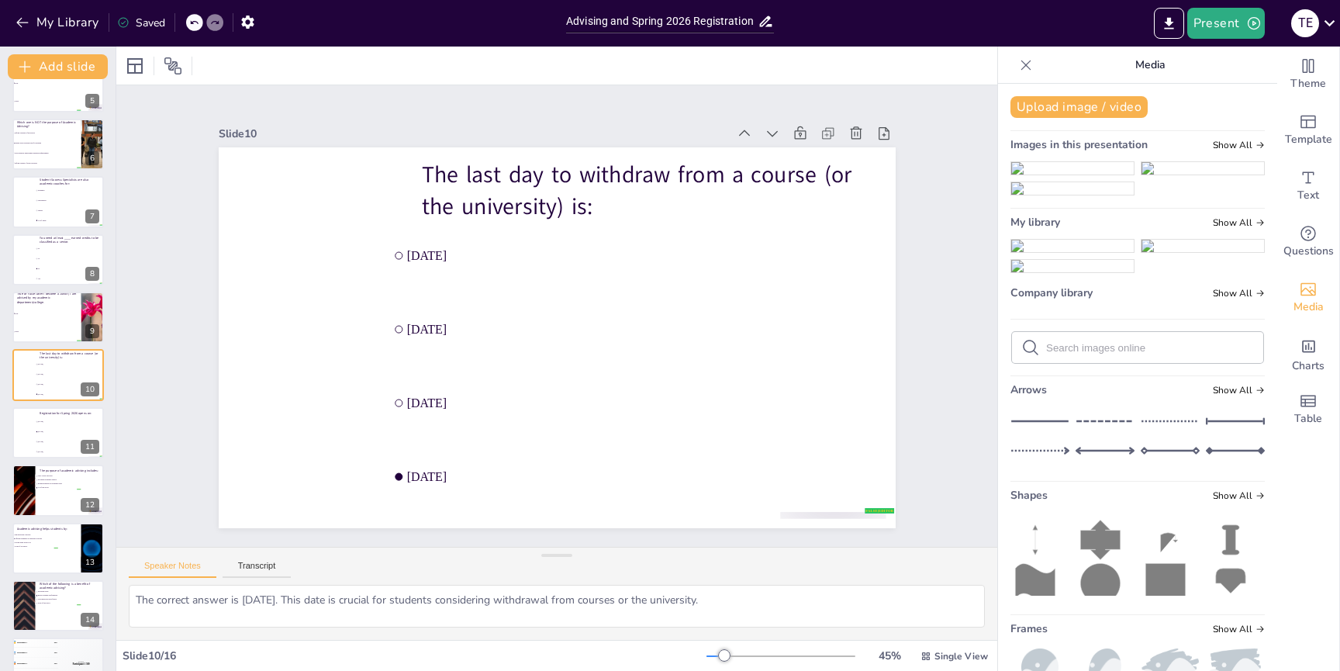
click at [196, 19] on icon at bounding box center [193, 22] width 9 height 9
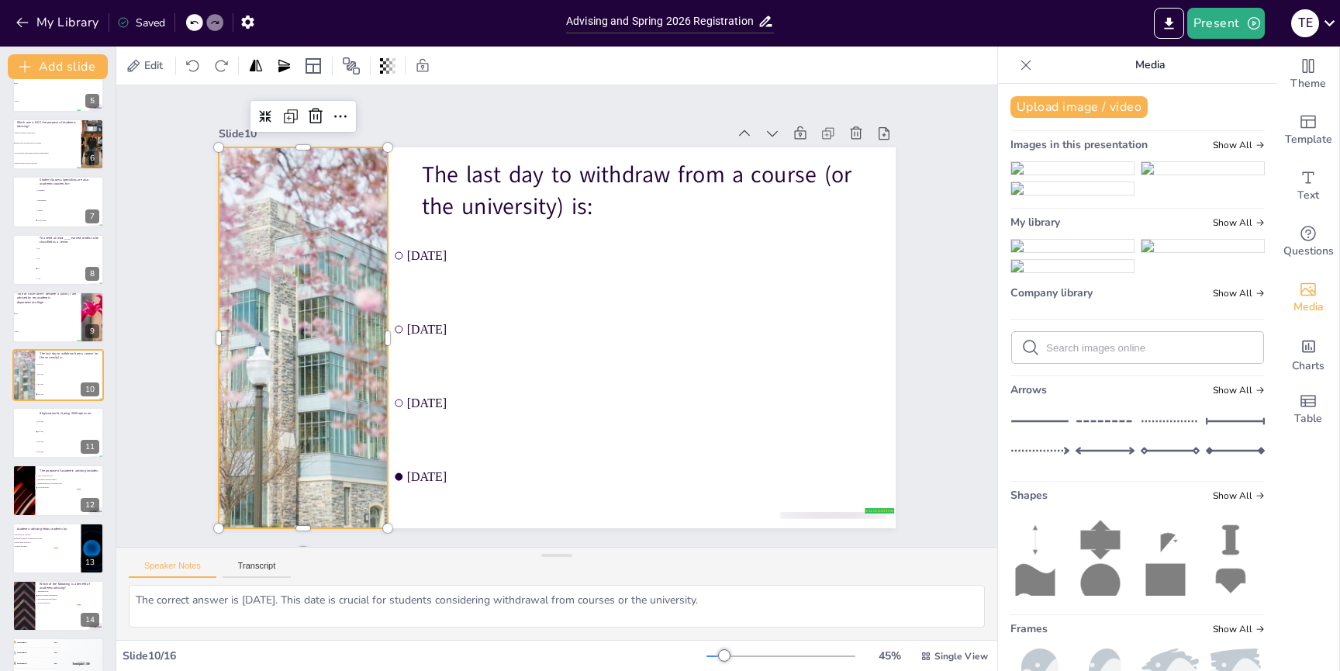
click at [299, 300] on div at bounding box center [304, 285] width 638 height 492
click at [299, 300] on div at bounding box center [303, 337] width 572 height 381
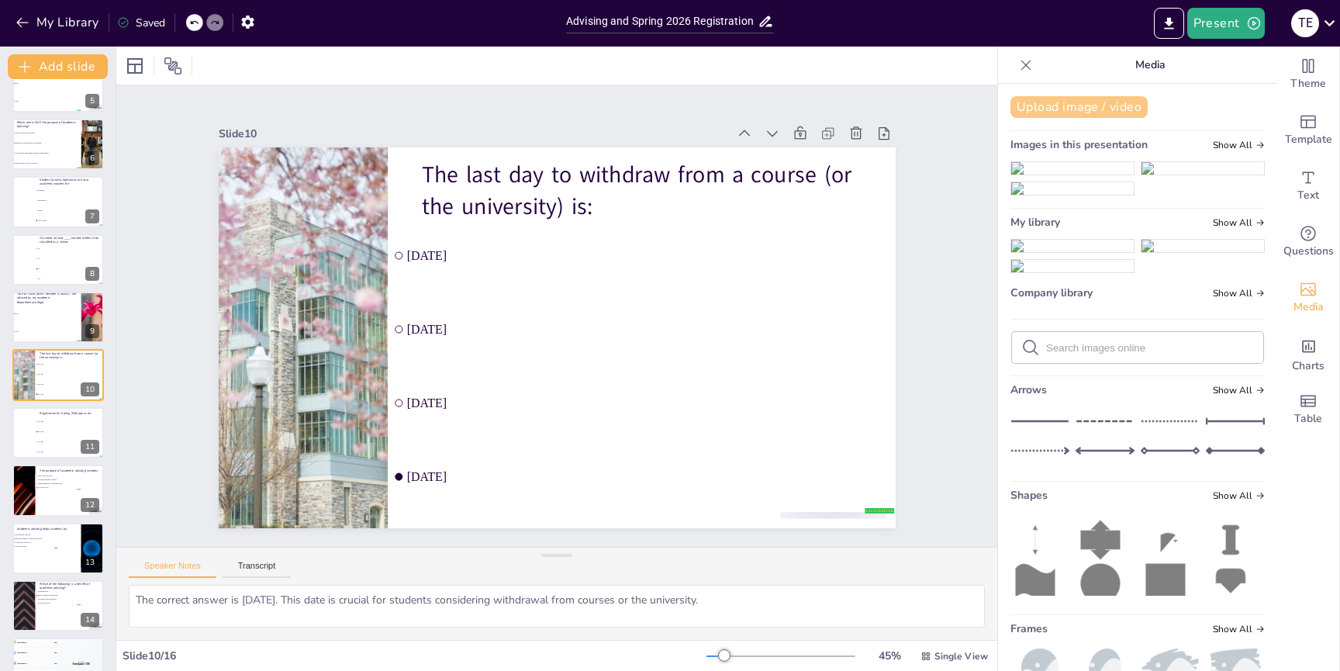
click at [1084, 109] on button "Upload image / video" at bounding box center [1079, 107] width 137 height 22
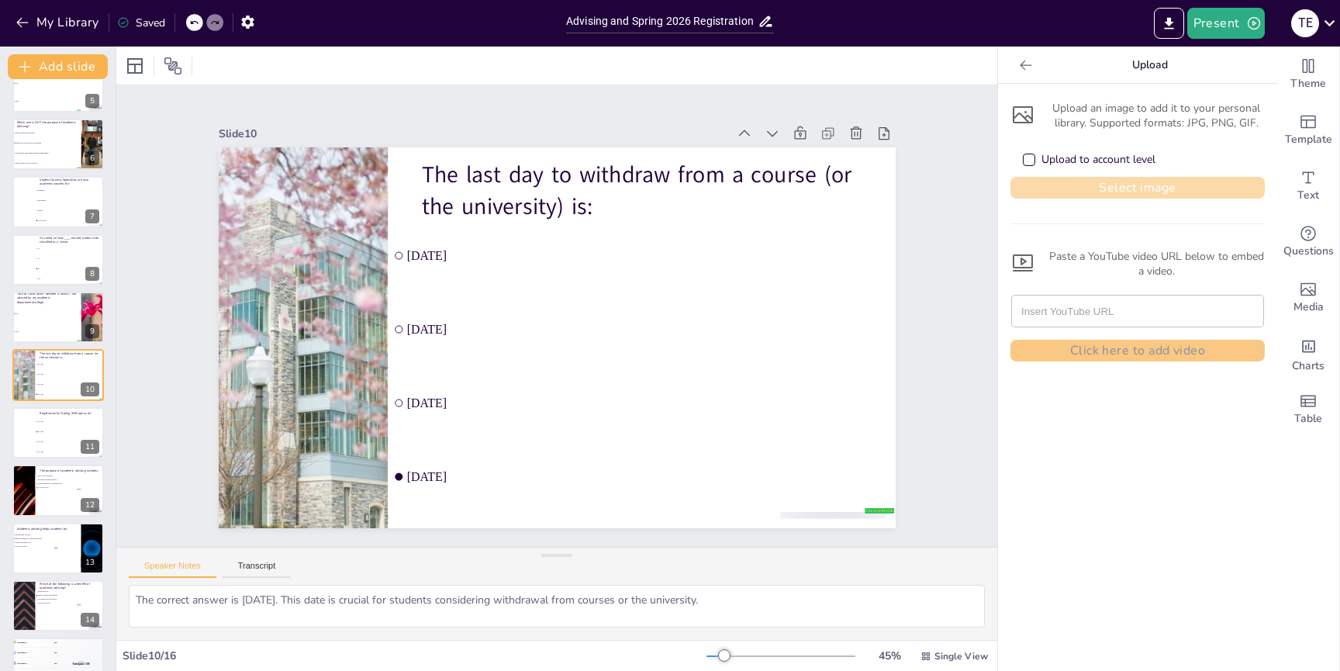
click at [1091, 189] on button "Select image" at bounding box center [1138, 188] width 254 height 22
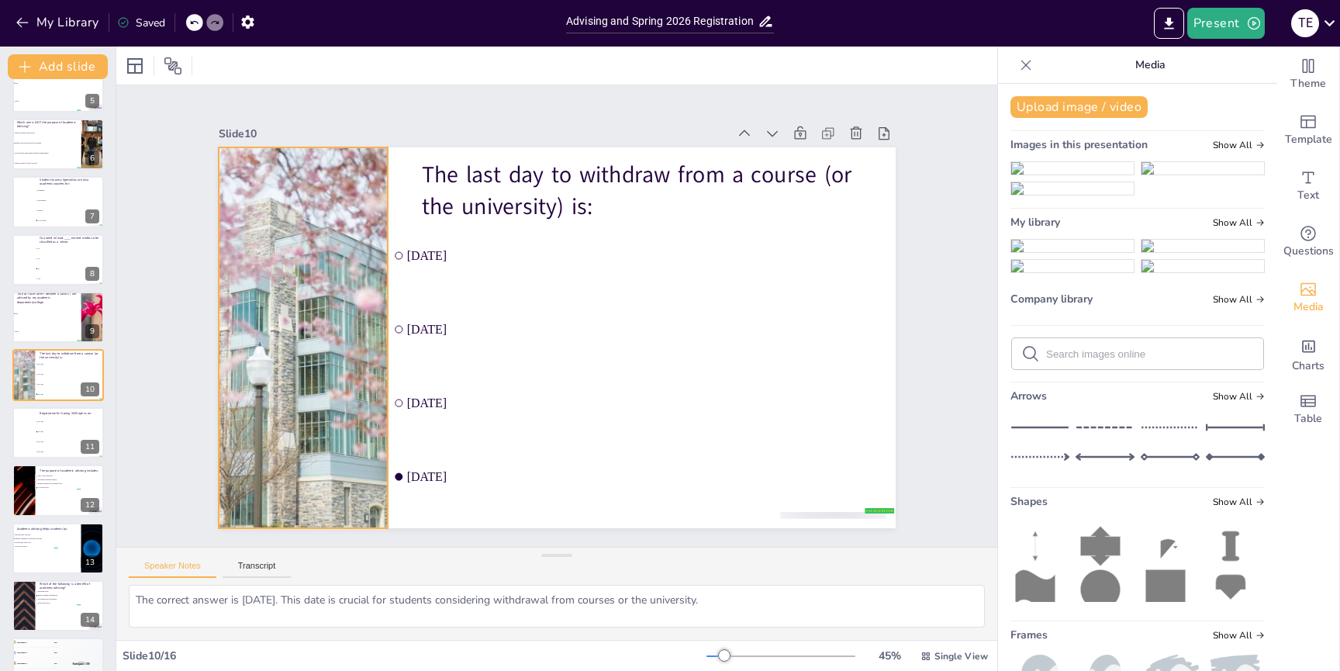
drag, startPoint x: 1090, startPoint y: 458, endPoint x: 299, endPoint y: 354, distance: 798.5
click at [299, 354] on div "Document fonts Akatab Recently used Mulish Popular fonts Lato Montserrat Open S…" at bounding box center [670, 359] width 1340 height 624
click at [1053, 252] on img at bounding box center [1072, 246] width 123 height 12
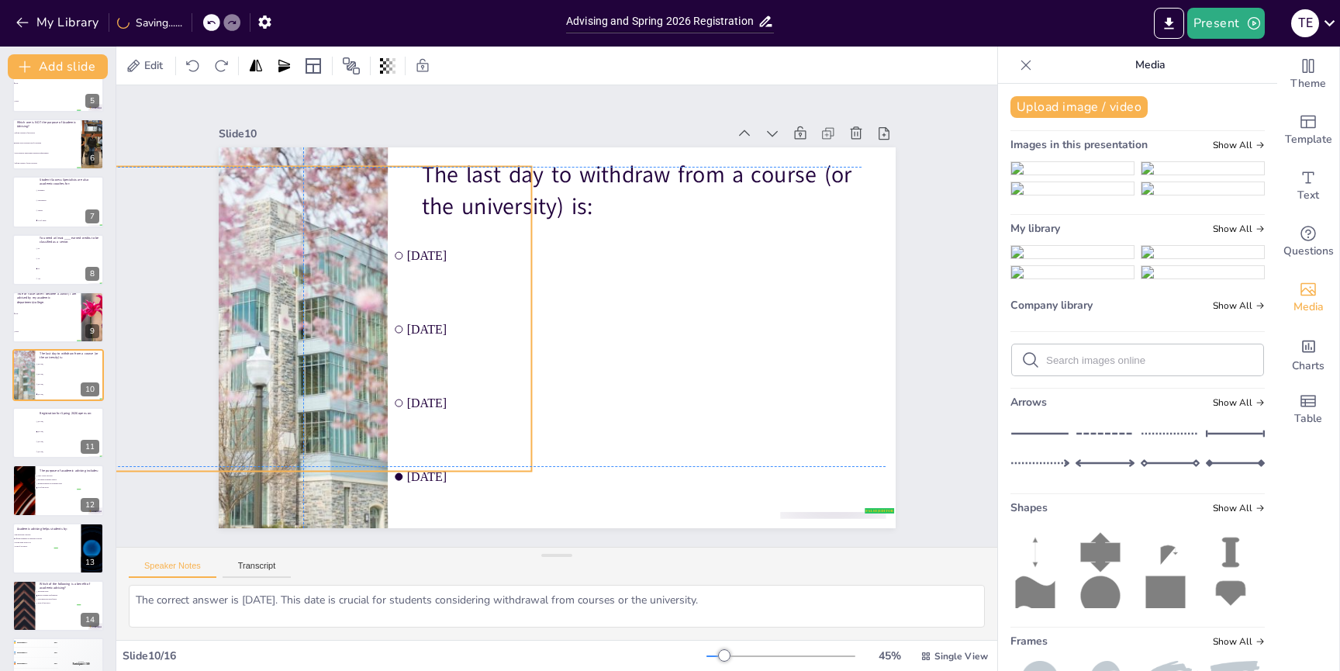
drag, startPoint x: 530, startPoint y: 378, endPoint x: 278, endPoint y: 354, distance: 253.9
click at [278, 354] on div at bounding box center [302, 319] width 457 height 305
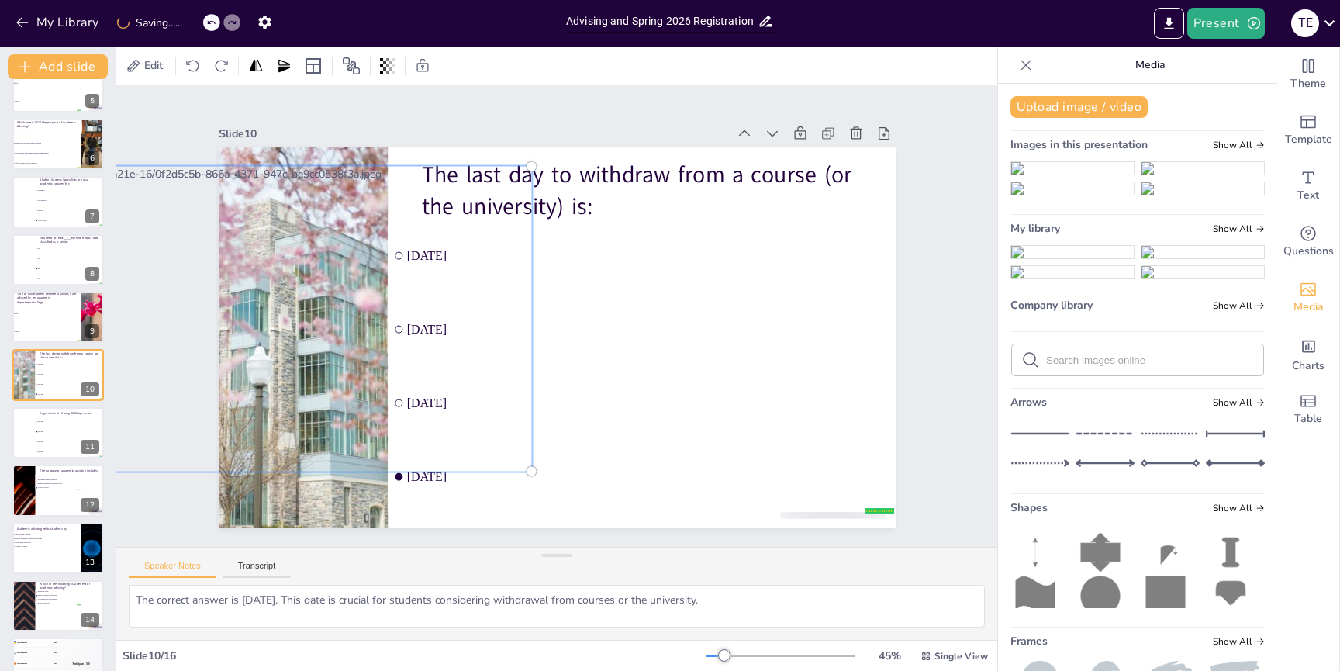
click at [282, 351] on div at bounding box center [302, 318] width 475 height 323
click at [281, 351] on div at bounding box center [303, 291] width 507 height 371
click at [312, 216] on div at bounding box center [303, 292] width 506 height 371
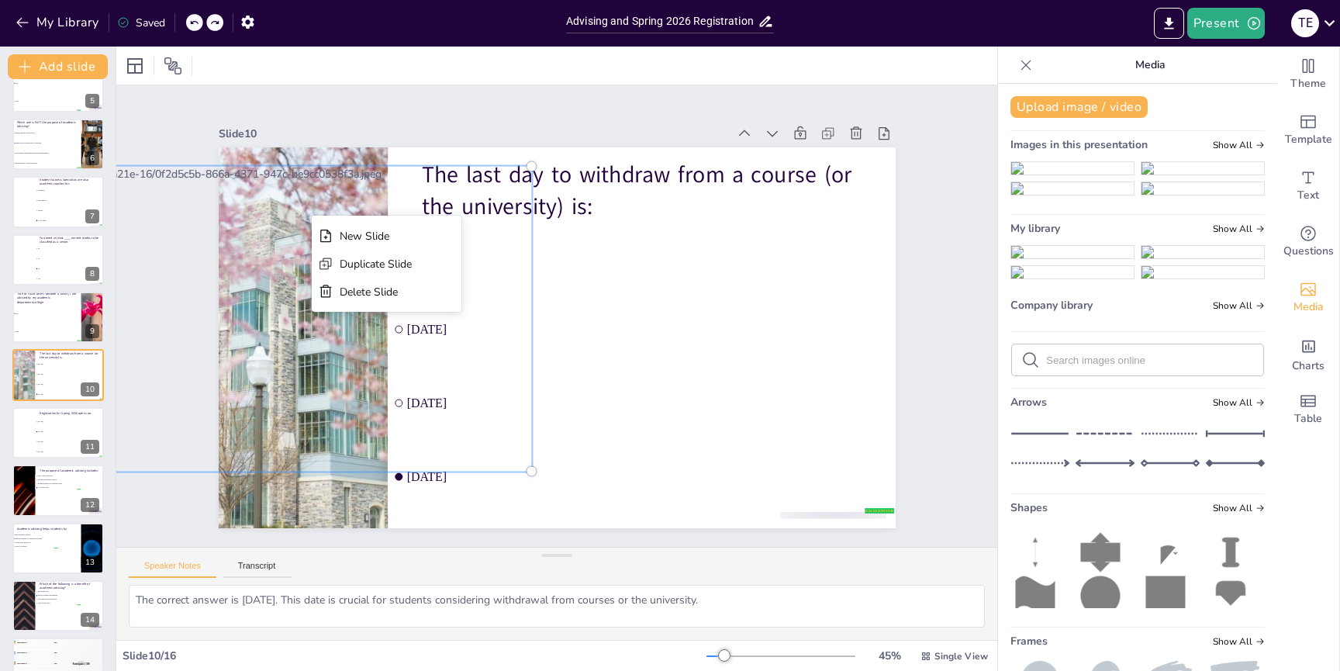
click at [351, 163] on div at bounding box center [302, 318] width 475 height 323
click at [651, 147] on div "The last day to withdraw from a course (or the university) is: false | editor […" at bounding box center [557, 147] width 677 height 0
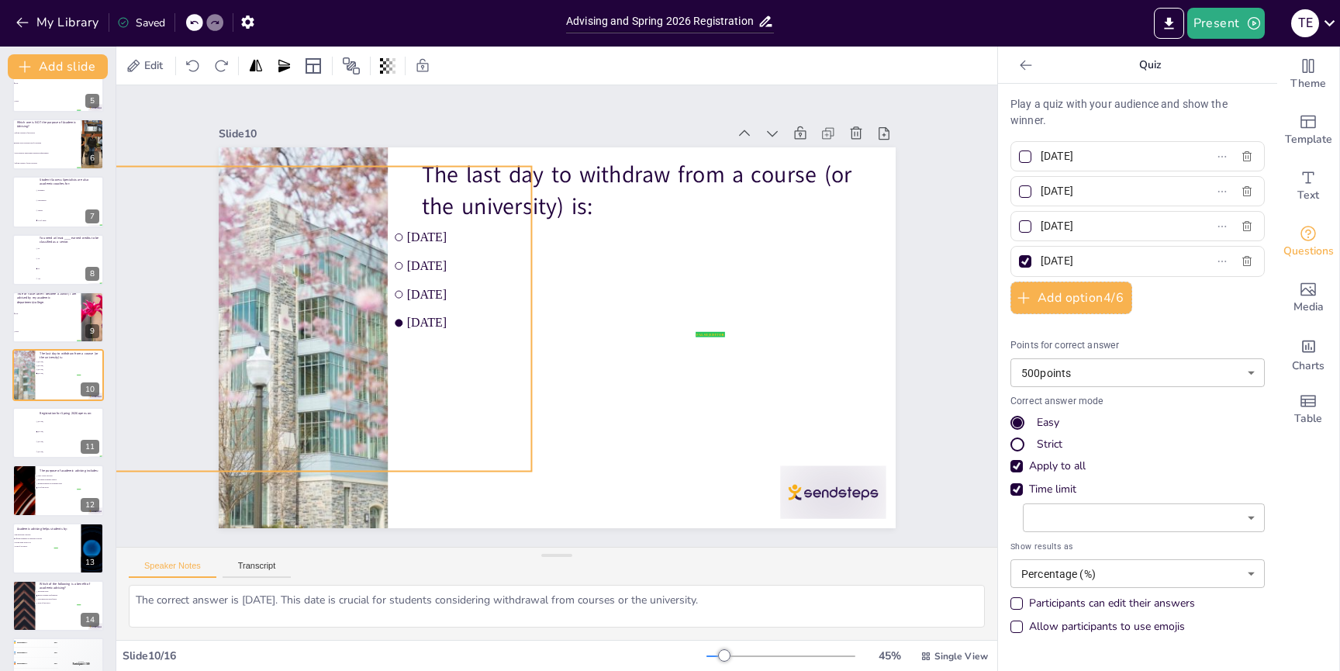
click at [328, 401] on div at bounding box center [304, 292] width 486 height 351
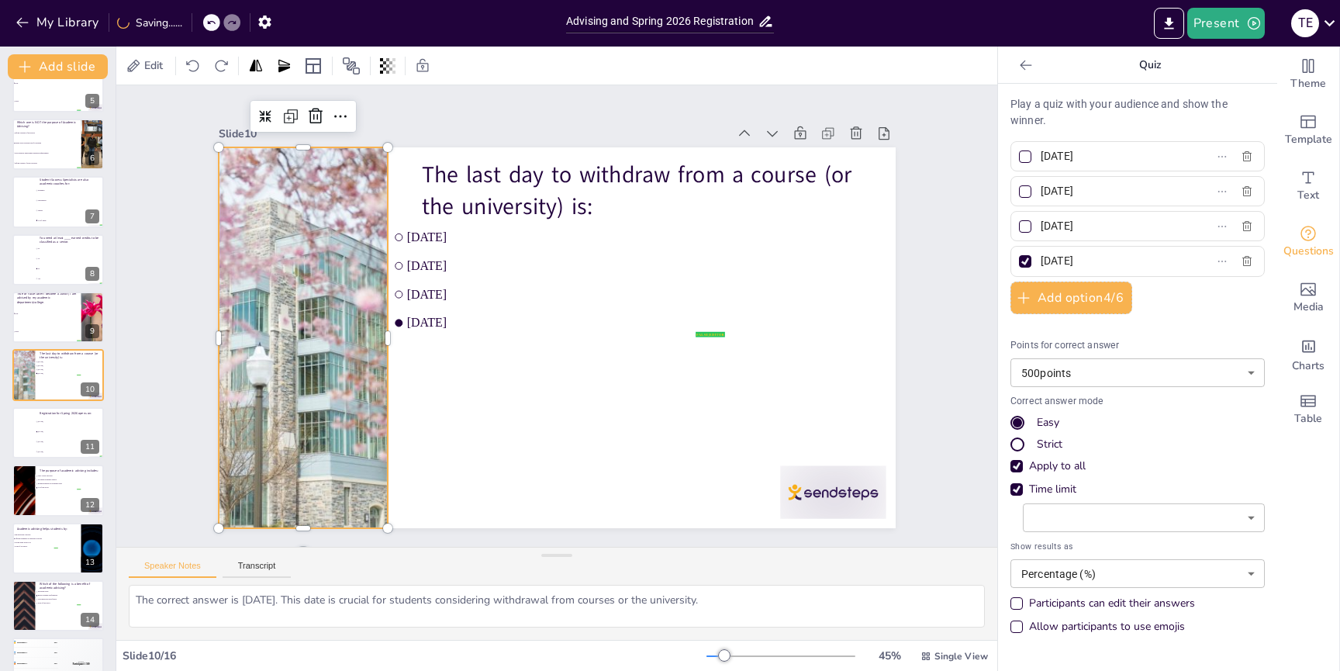
click at [324, 400] on div at bounding box center [303, 337] width 572 height 381
click at [324, 400] on div at bounding box center [302, 311] width 608 height 438
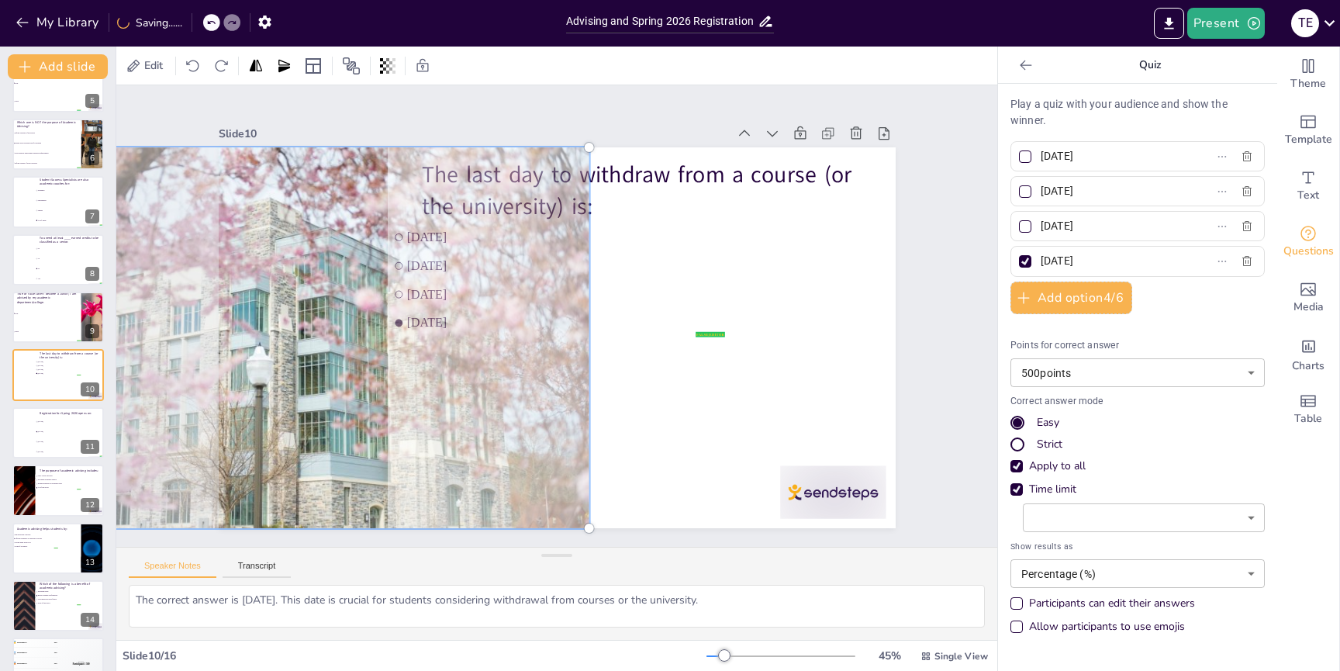
click at [294, 337] on div at bounding box center [303, 337] width 590 height 399
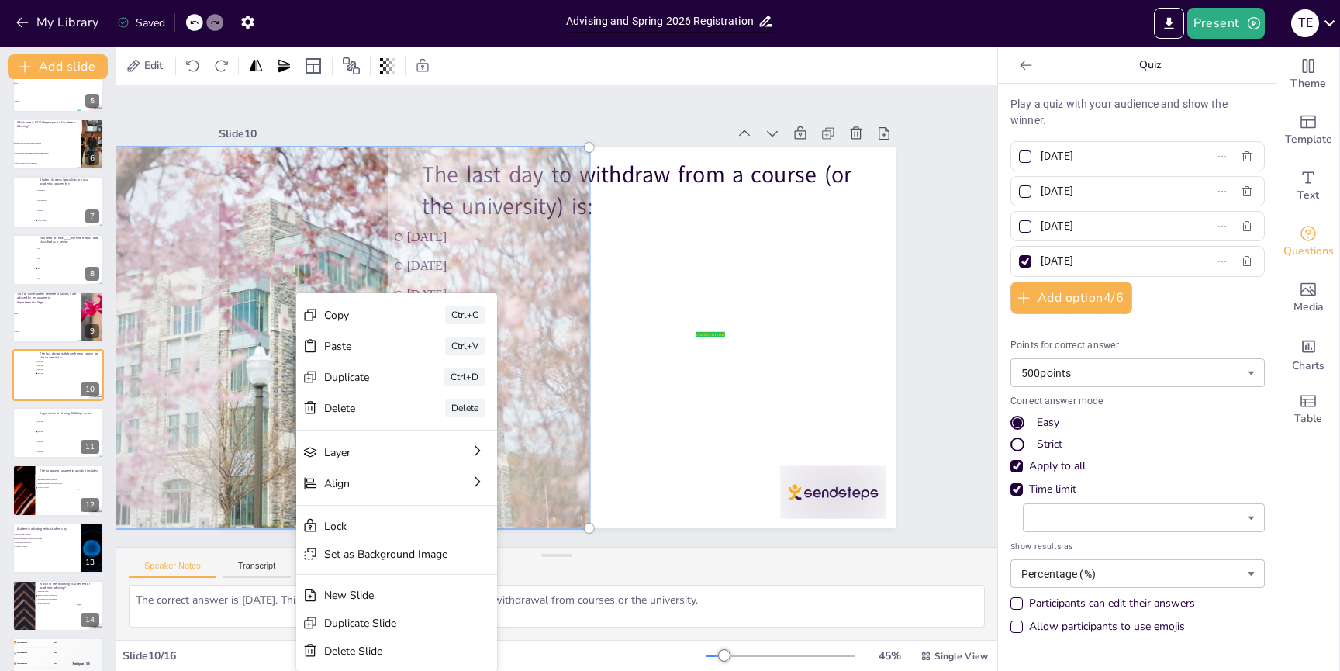
click at [410, 303] on div at bounding box center [765, 170] width 711 height 641
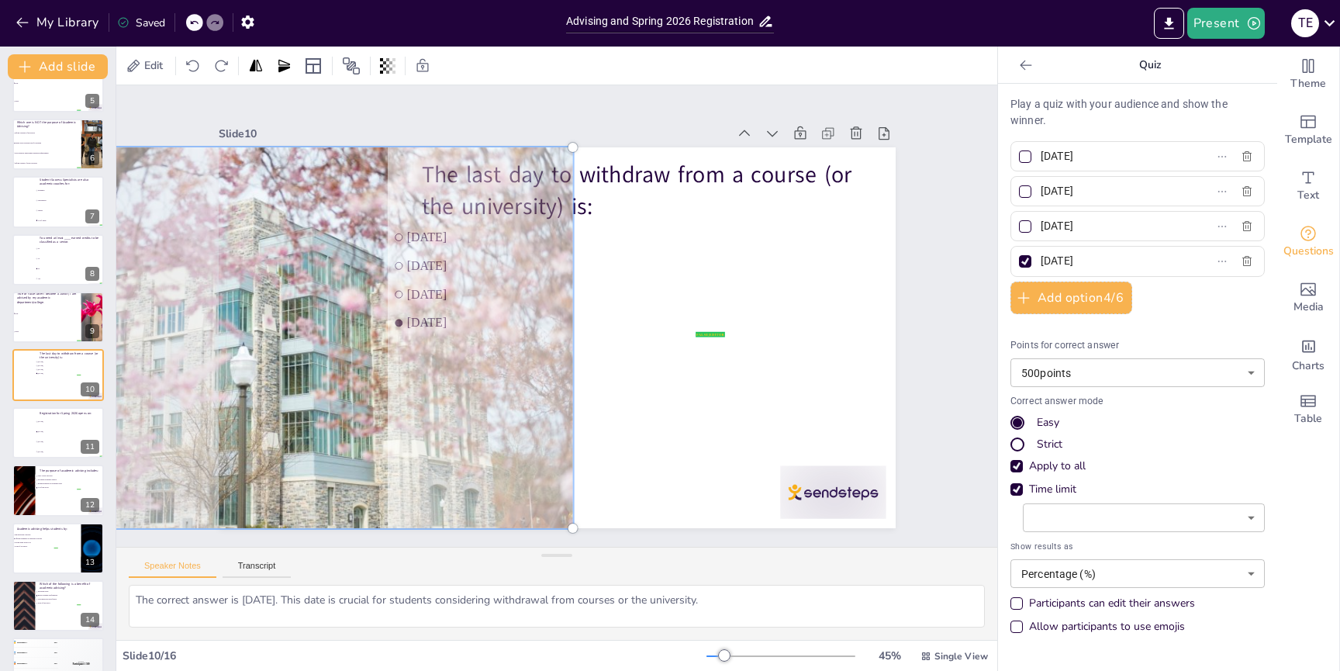
drag, startPoint x: 275, startPoint y: 283, endPoint x: 259, endPoint y: 288, distance: 16.9
click at [259, 288] on div at bounding box center [286, 337] width 590 height 399
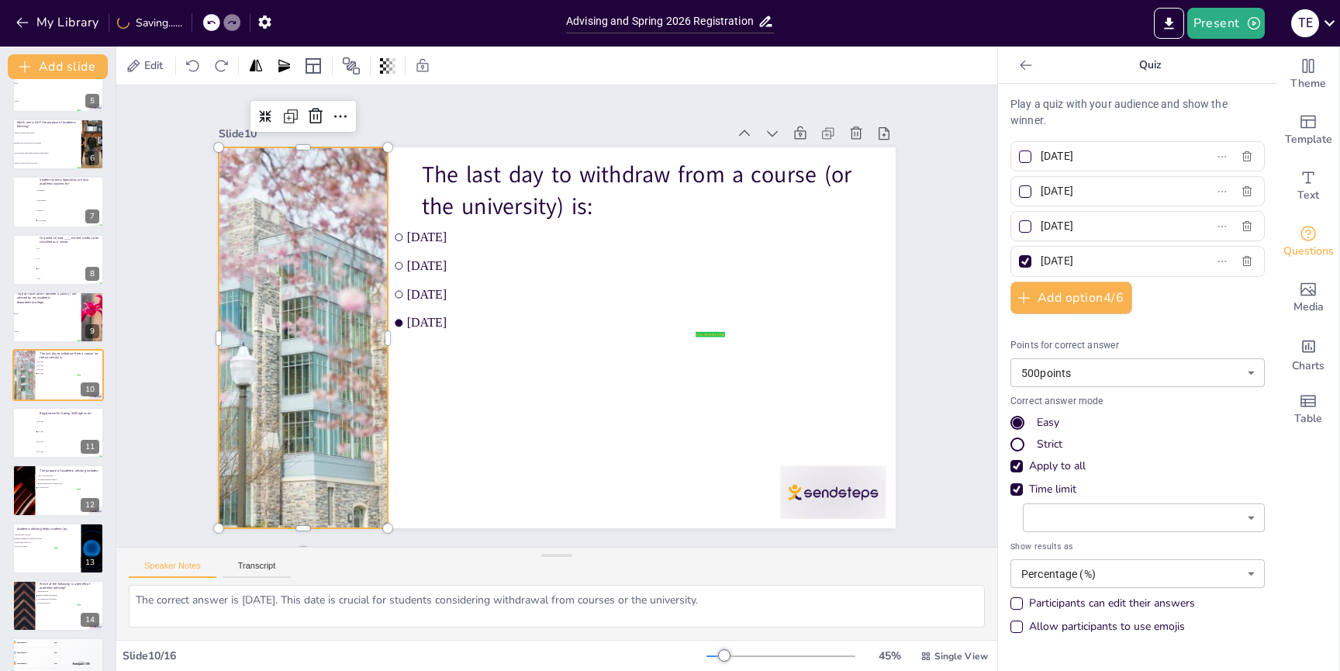
click at [318, 250] on div at bounding box center [287, 337] width 572 height 381
click at [336, 117] on icon at bounding box center [340, 116] width 19 height 19
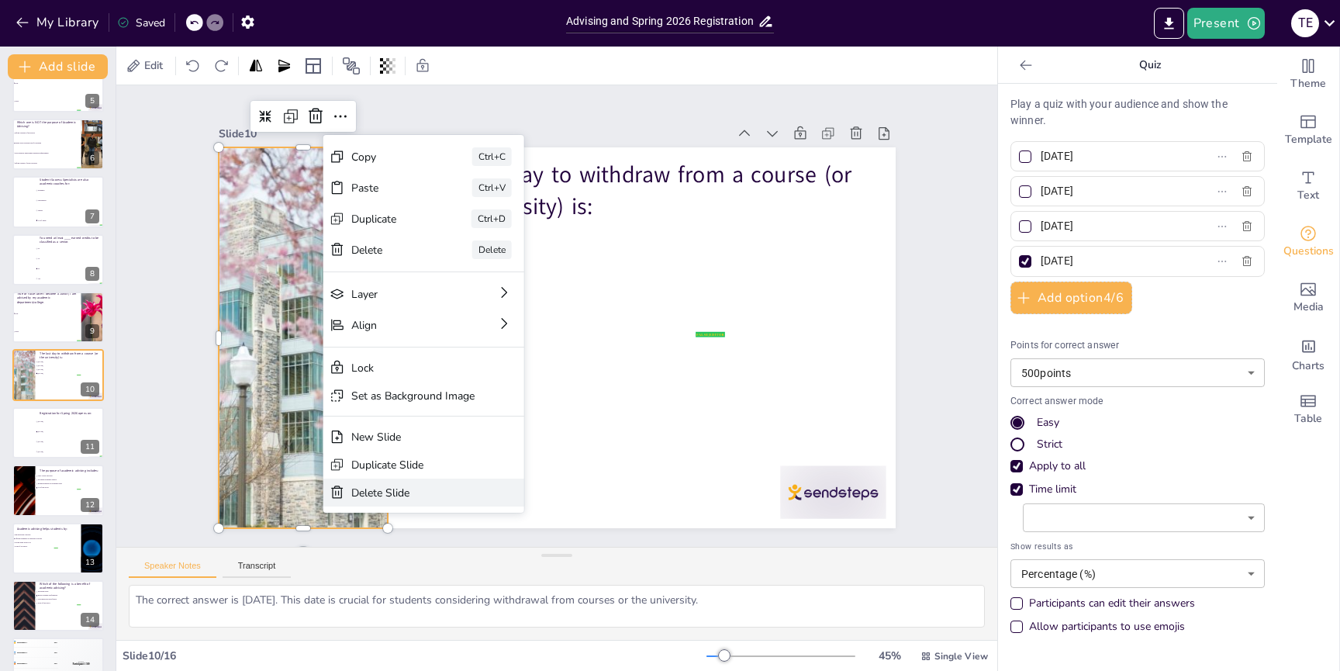
click at [440, 560] on div "Delete Slide" at bounding box center [502, 573] width 124 height 27
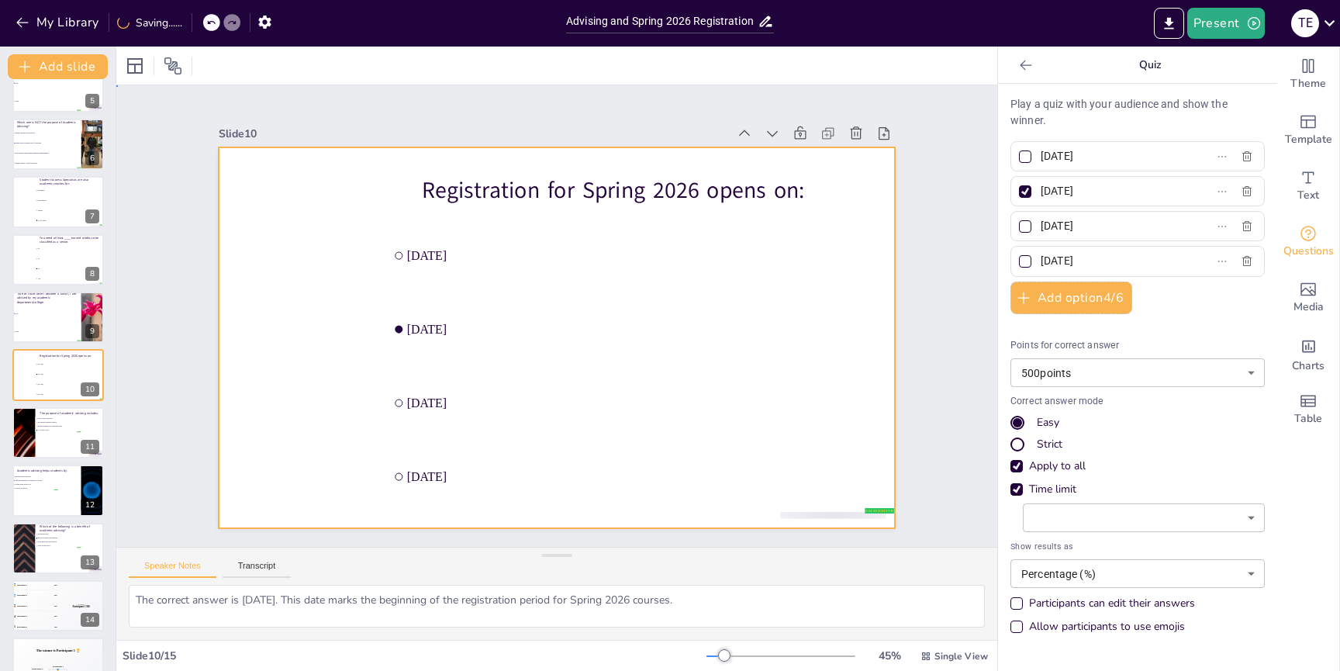
click at [297, 340] on div at bounding box center [557, 337] width 677 height 381
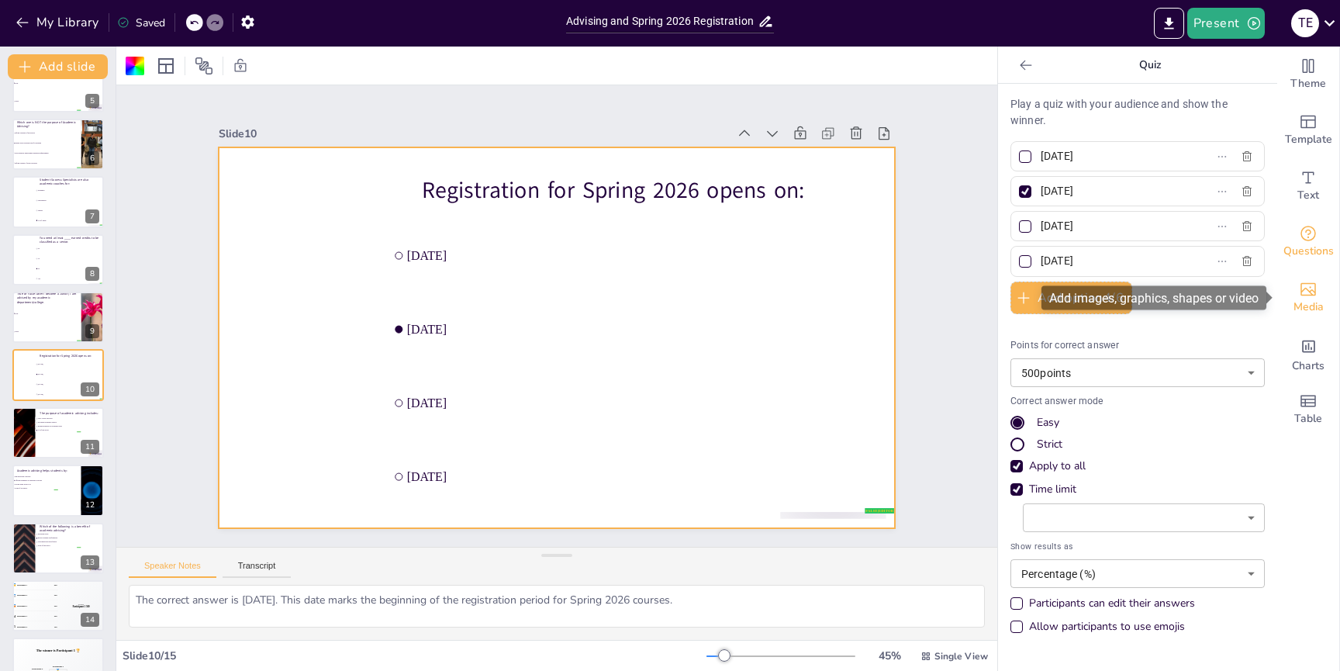
click at [1300, 300] on span "Media" at bounding box center [1309, 307] width 30 height 17
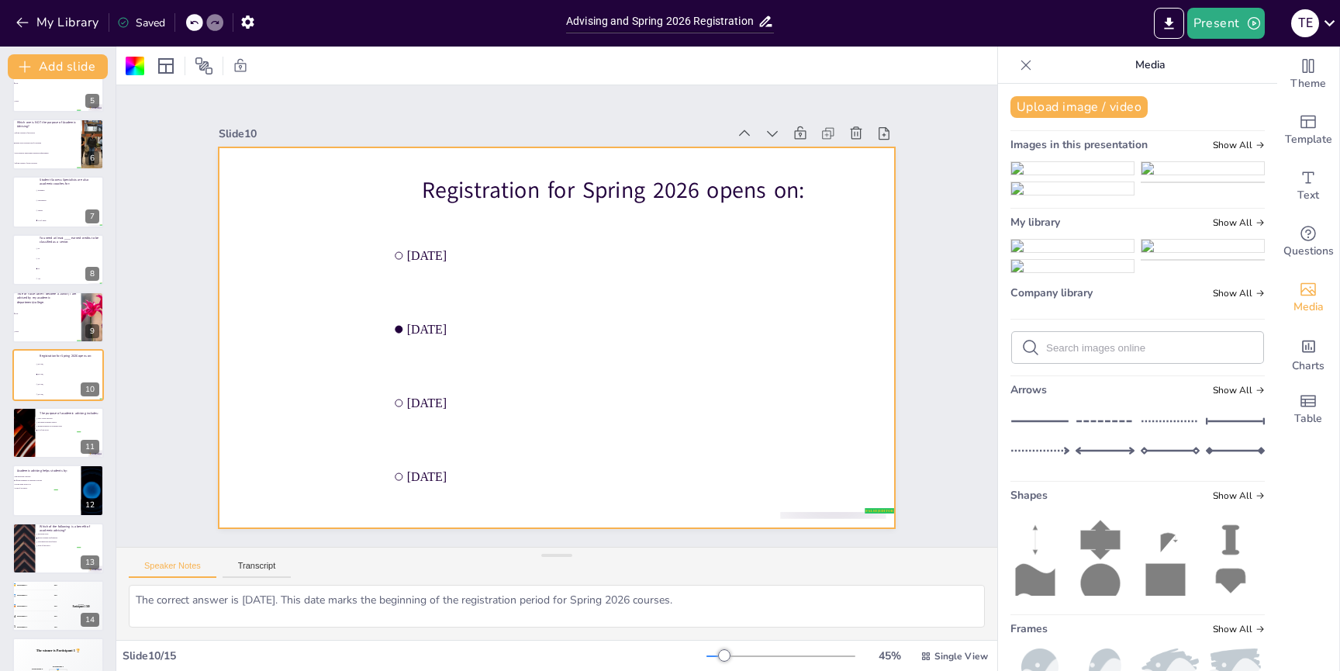
click at [1067, 174] on img at bounding box center [1072, 168] width 123 height 12
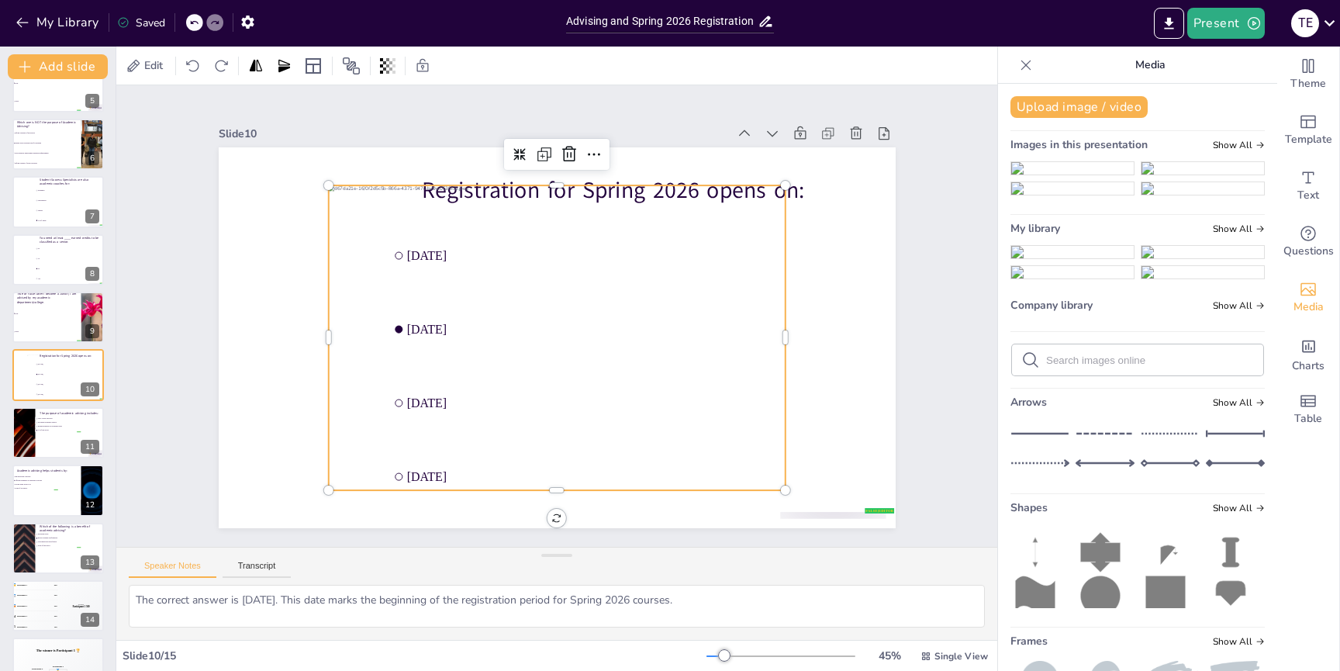
click at [569, 355] on div at bounding box center [556, 337] width 457 height 305
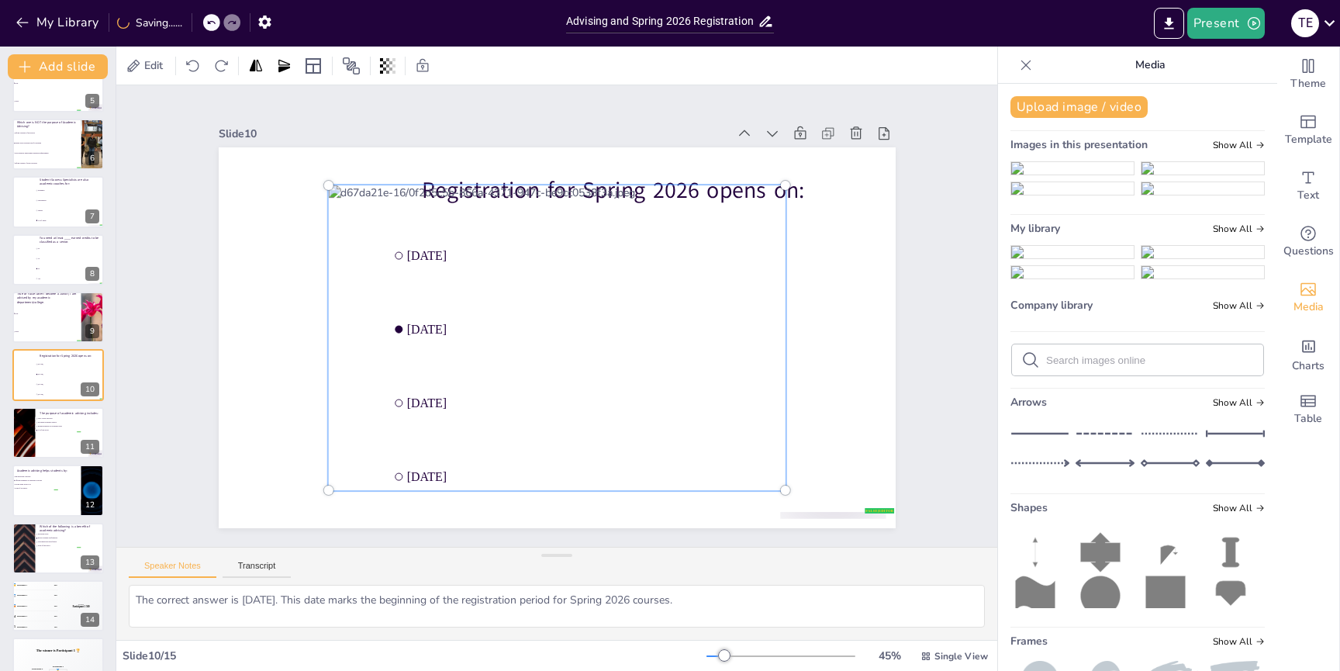
drag, startPoint x: 562, startPoint y: 355, endPoint x: 578, endPoint y: 330, distance: 30.3
click at [390, 334] on div at bounding box center [556, 337] width 475 height 323
drag, startPoint x: 611, startPoint y: 330, endPoint x: 493, endPoint y: 295, distance: 122.7
click at [491, 294] on div at bounding box center [556, 337] width 475 height 323
click at [516, 305] on div at bounding box center [556, 337] width 475 height 323
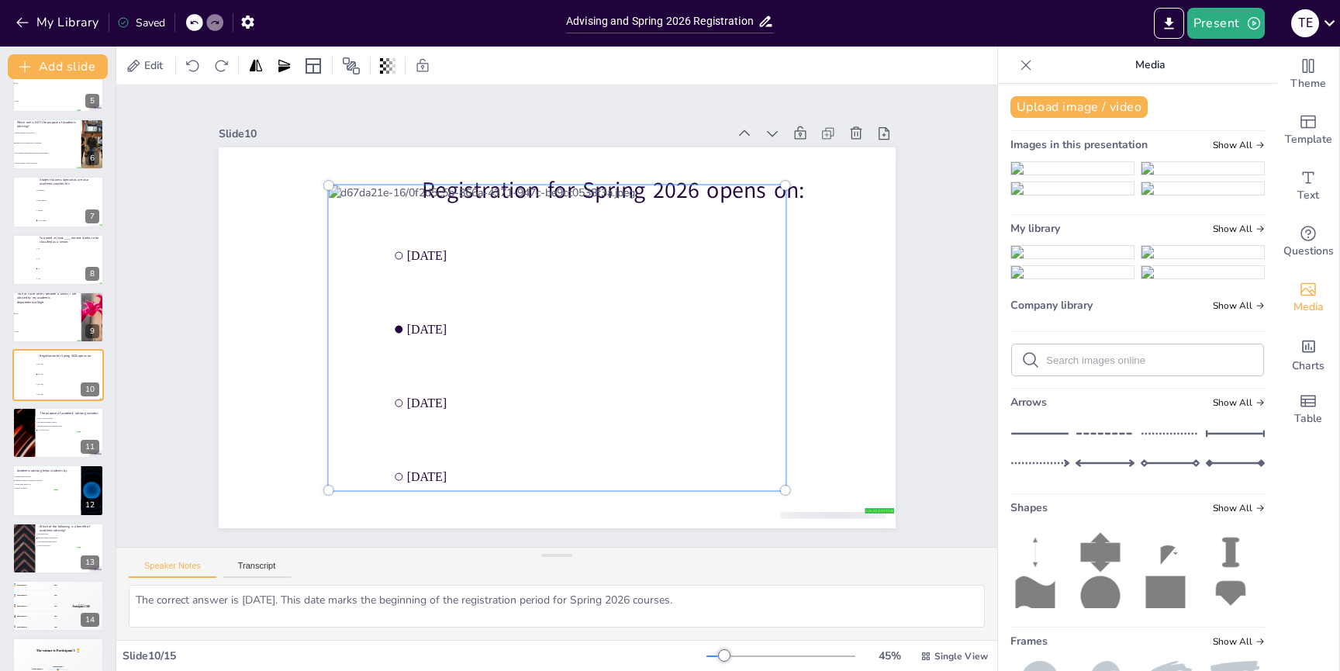
click at [516, 305] on div at bounding box center [556, 337] width 475 height 323
drag, startPoint x: 515, startPoint y: 305, endPoint x: 550, endPoint y: 316, distance: 36.5
click at [337, 282] on div at bounding box center [554, 337] width 507 height 371
click at [841, 348] on li "[DATE]" at bounding box center [639, 337] width 513 height 123
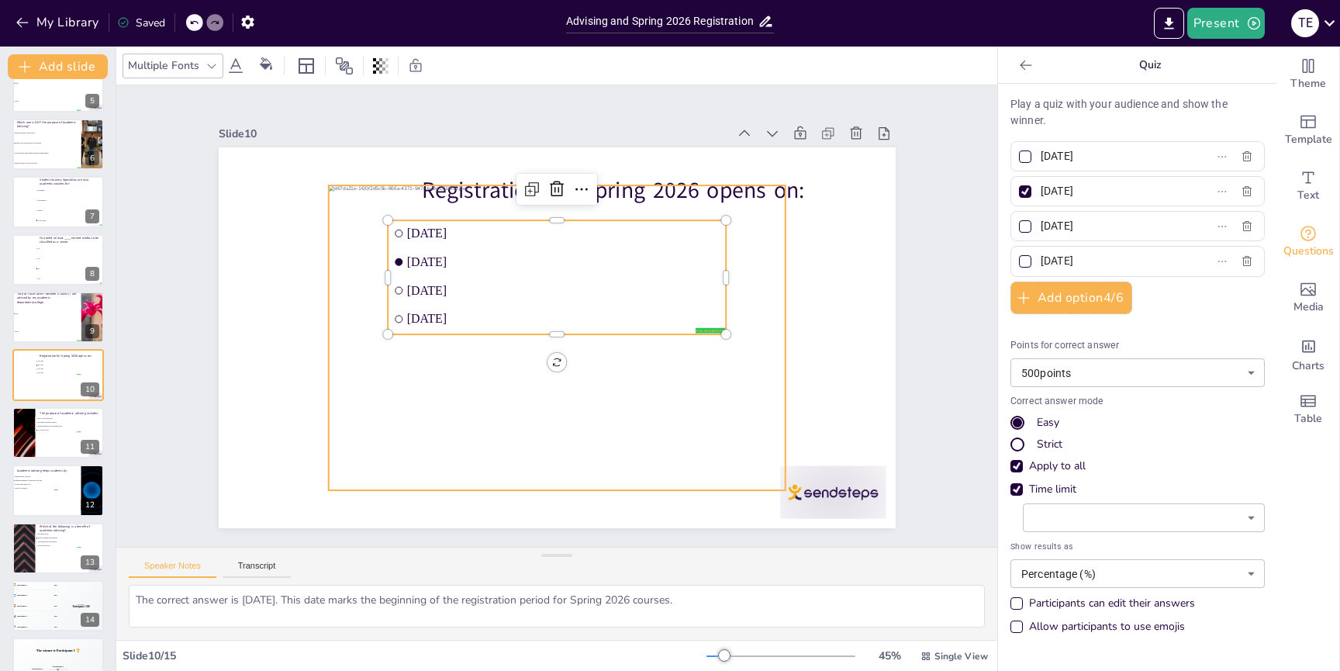
click at [642, 394] on div at bounding box center [556, 337] width 457 height 305
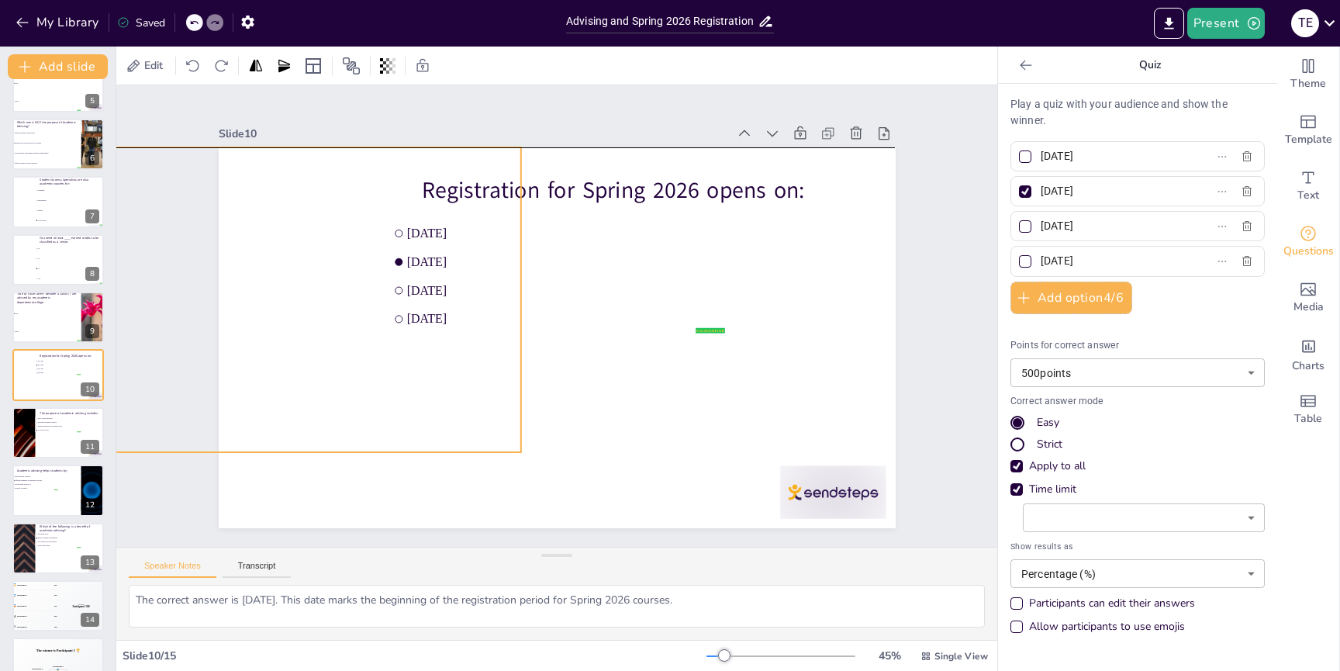
drag, startPoint x: 636, startPoint y: 388, endPoint x: 460, endPoint y: 409, distance: 177.4
click at [389, 344] on div at bounding box center [292, 299] width 457 height 305
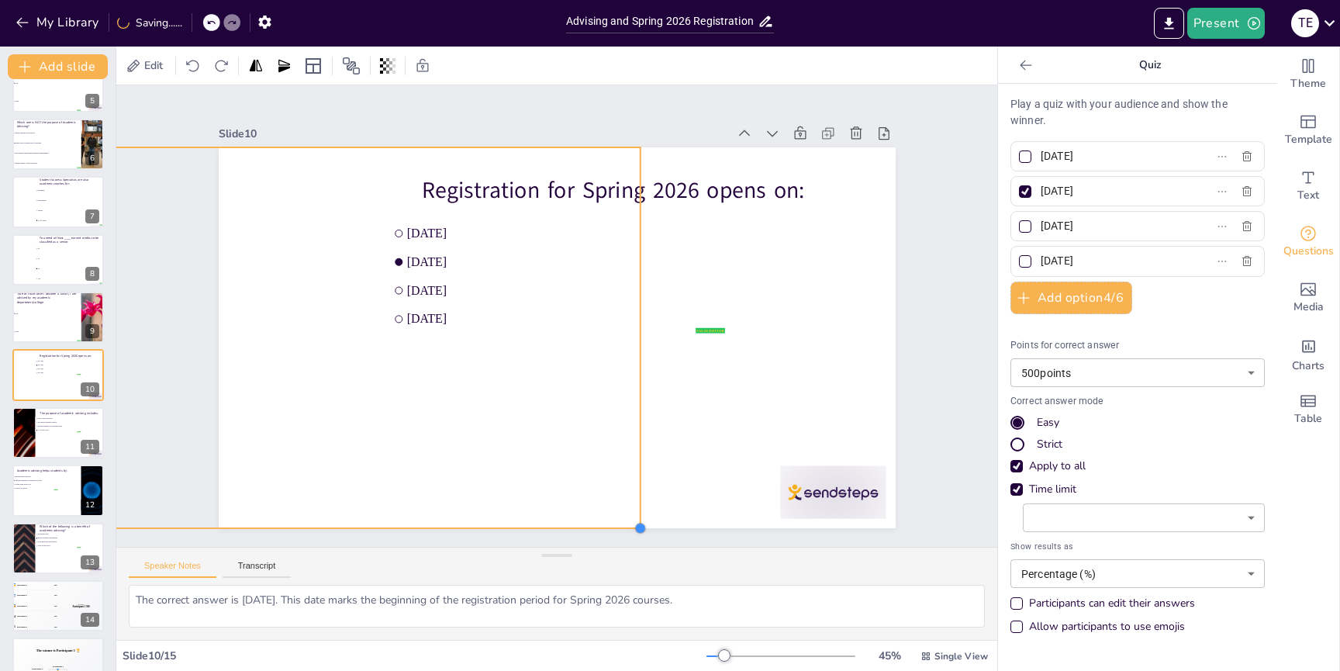
drag, startPoint x: 530, startPoint y: 455, endPoint x: 596, endPoint y: 523, distance: 94.3
click at [596, 524] on div "Registration for Spring 2026 opens on: false | editor [DATE] [DATE] October [DA…" at bounding box center [557, 337] width 677 height 381
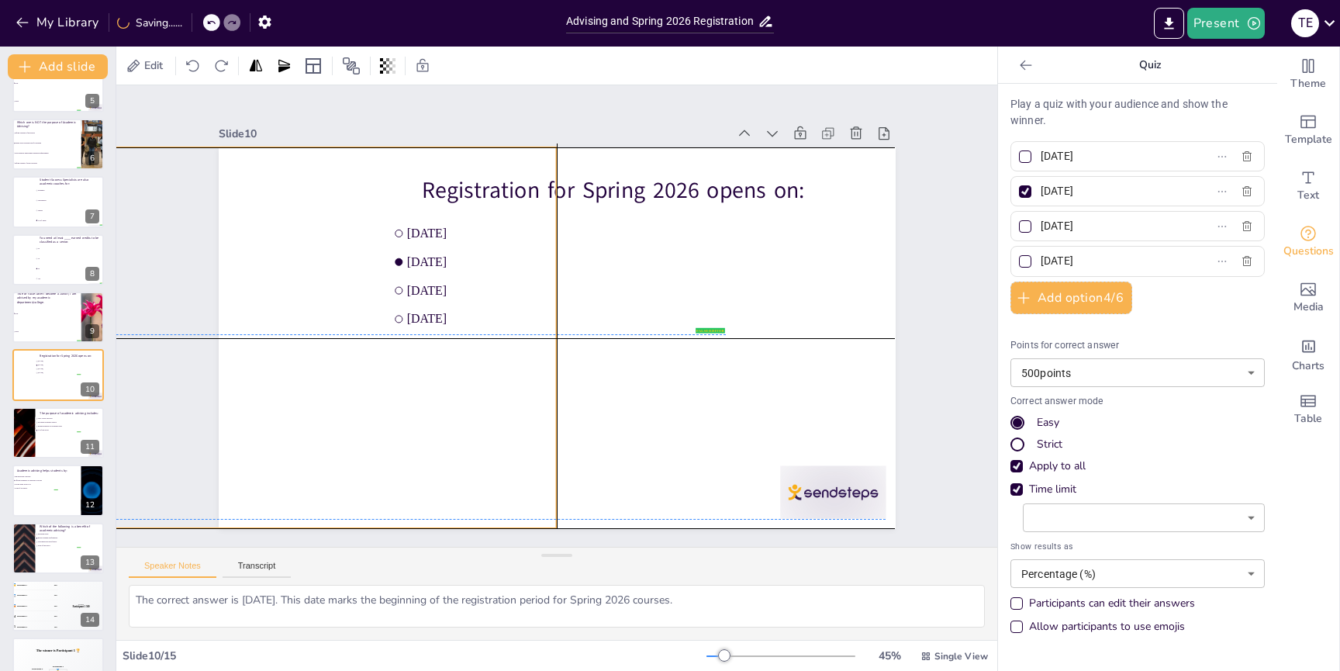
drag, startPoint x: 455, startPoint y: 402, endPoint x: 430, endPoint y: 394, distance: 26.7
click at [375, 398] on div at bounding box center [270, 338] width 572 height 382
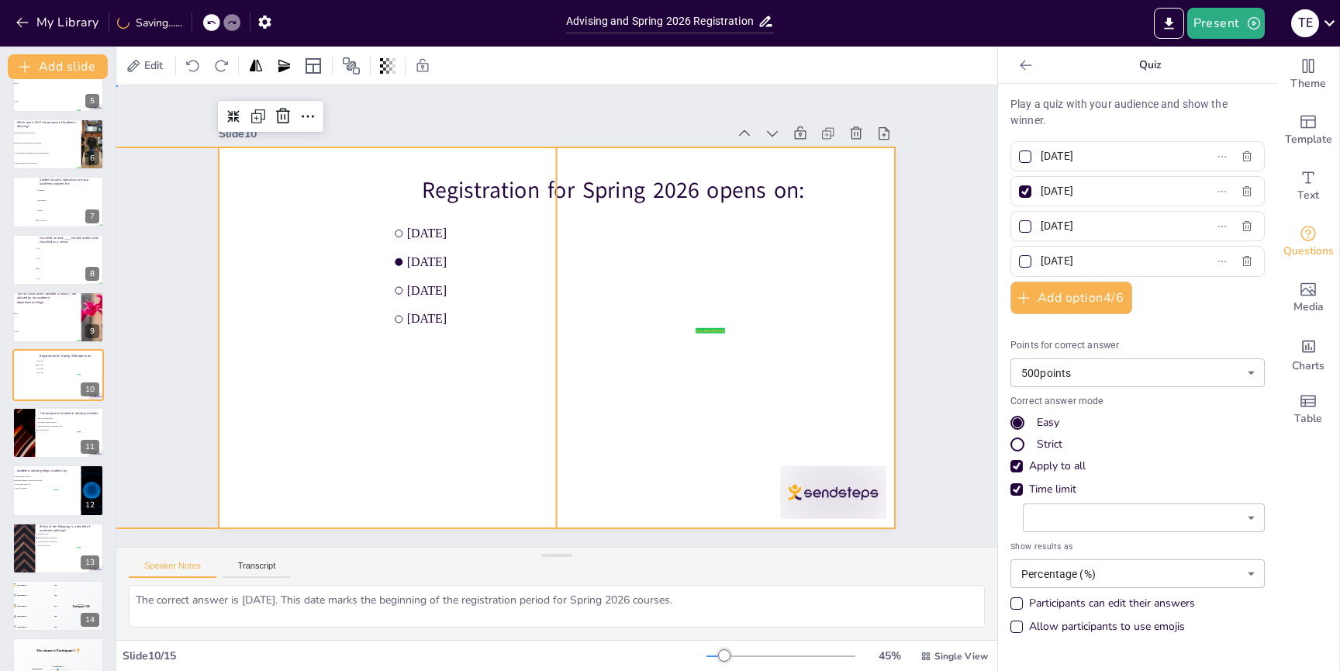
click at [654, 447] on div at bounding box center [557, 337] width 677 height 381
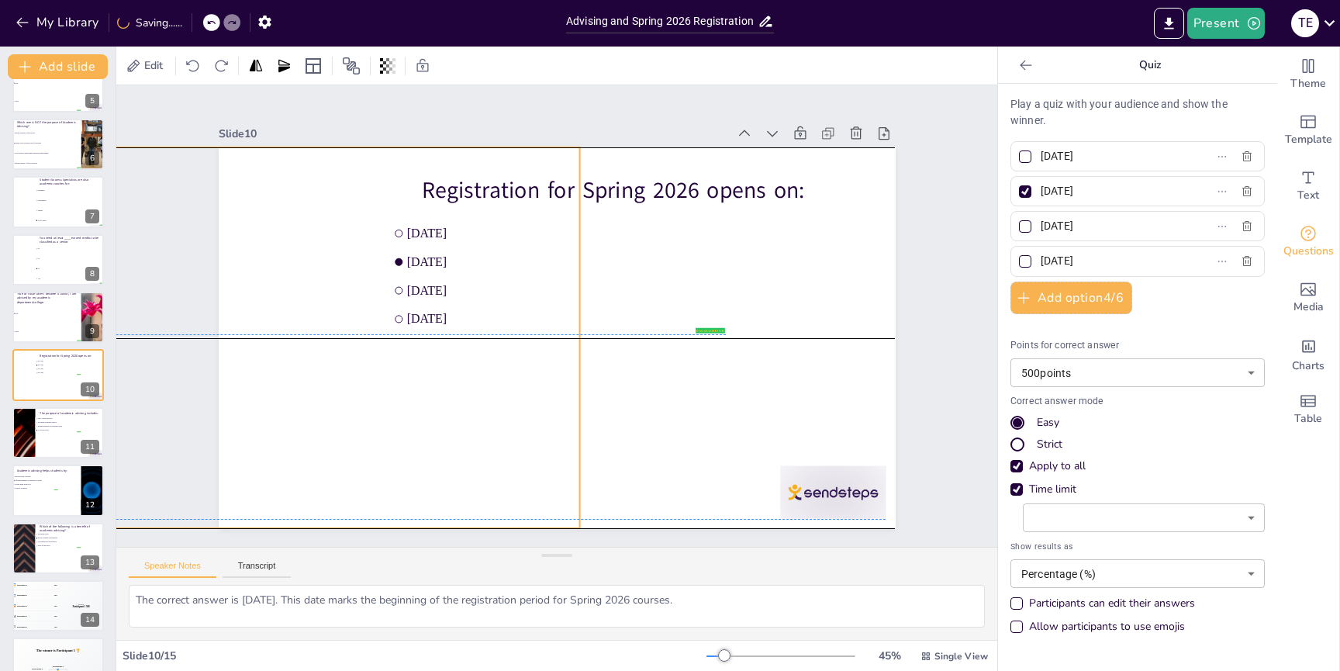
drag, startPoint x: 360, startPoint y: 333, endPoint x: 383, endPoint y: 329, distance: 23.6
click at [383, 329] on div at bounding box center [294, 338] width 572 height 382
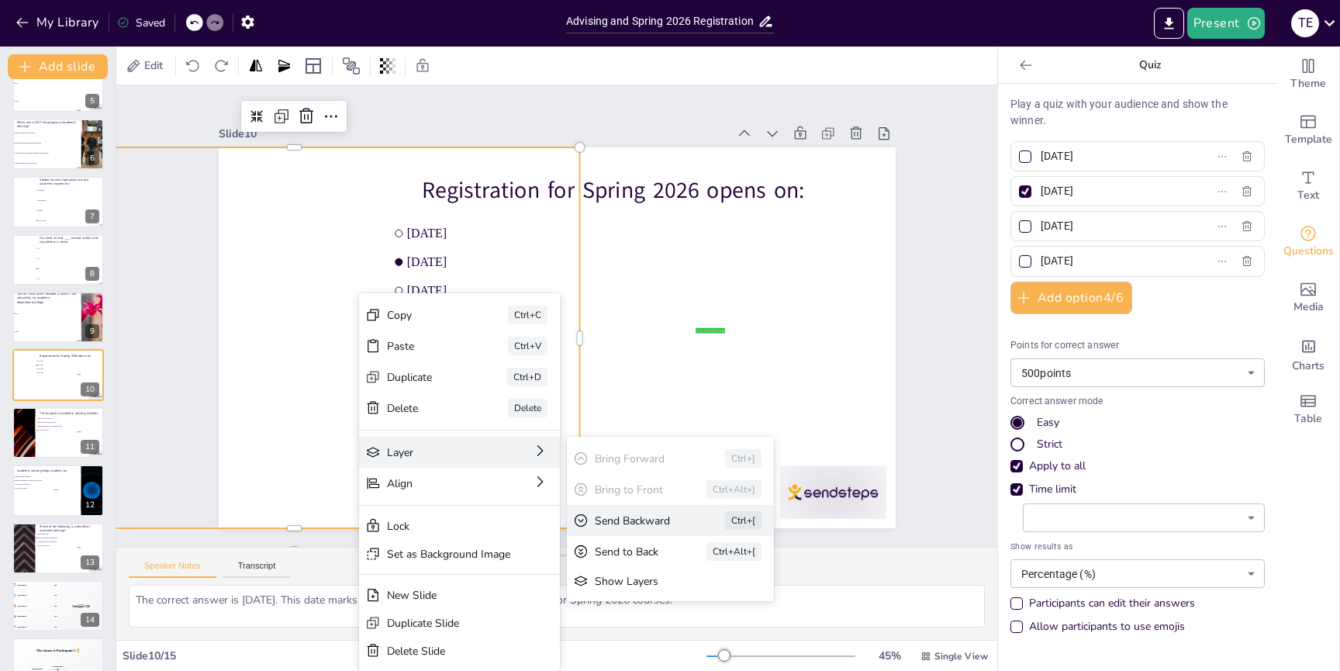
click at [711, 599] on div "Send Backward" at bounding box center [754, 606] width 87 height 15
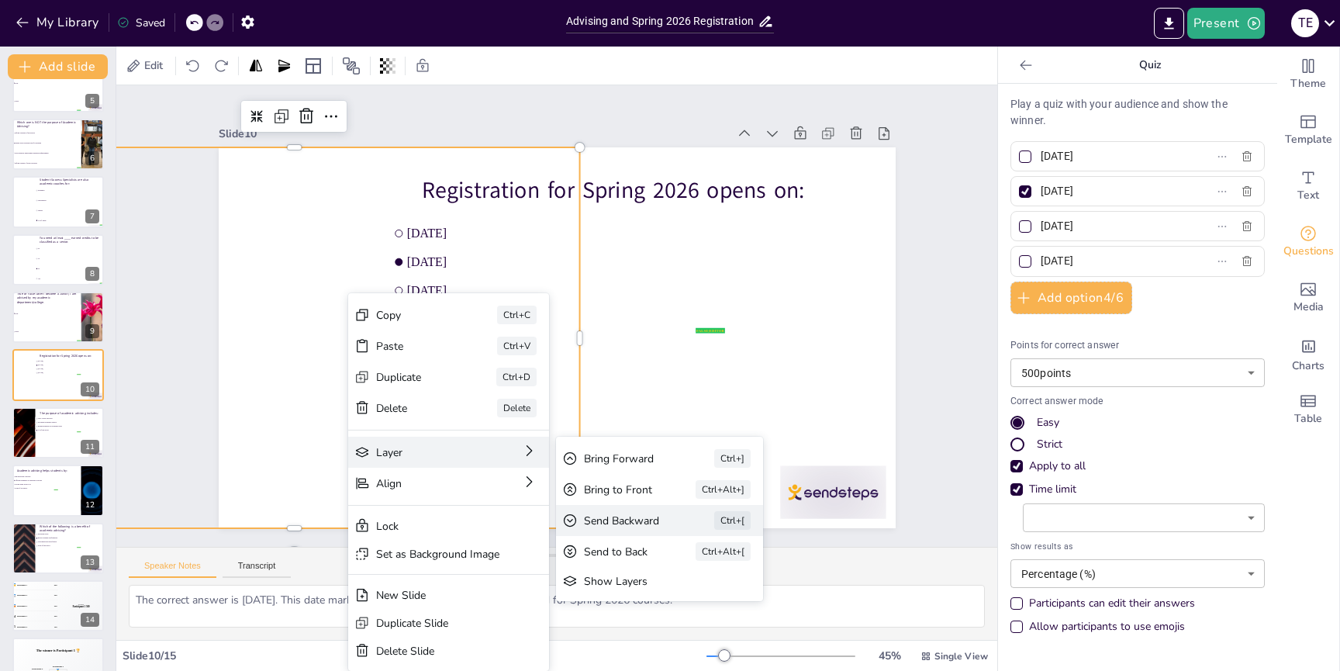
click at [700, 599] on div "Send Backward" at bounding box center [743, 606] width 87 height 15
click at [696, 599] on div "Send Backward" at bounding box center [739, 606] width 87 height 15
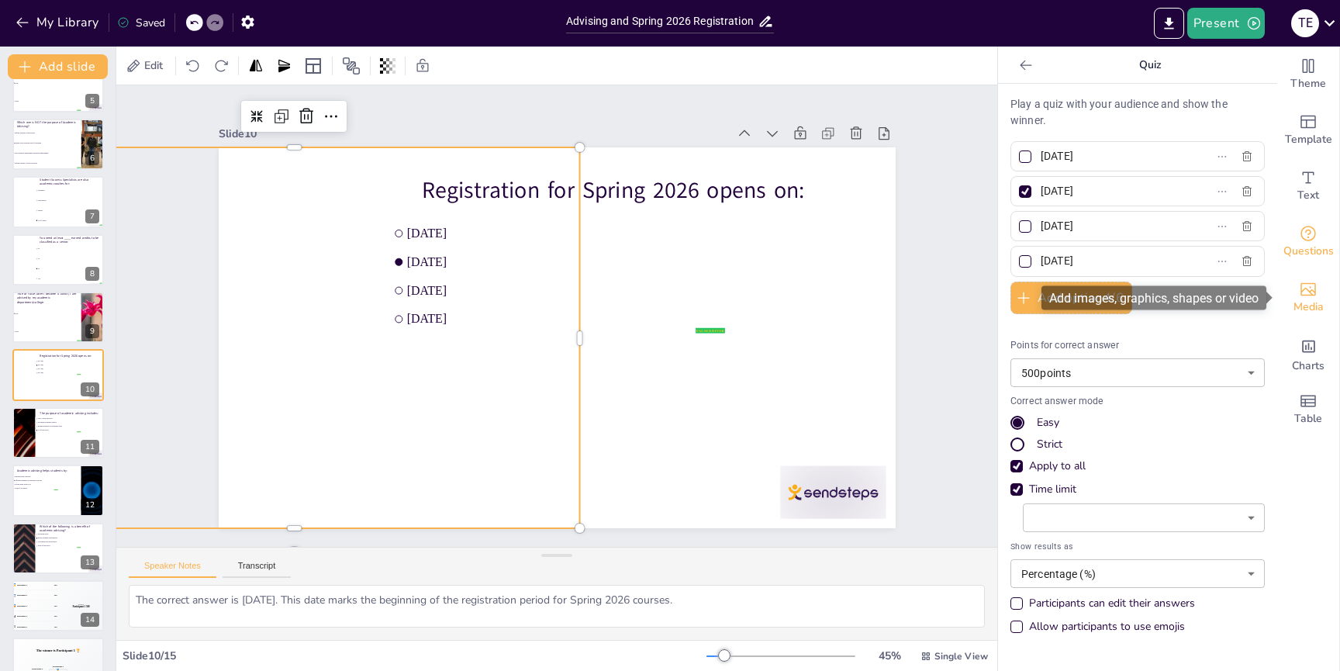
click at [1315, 306] on span "Media" at bounding box center [1309, 307] width 30 height 17
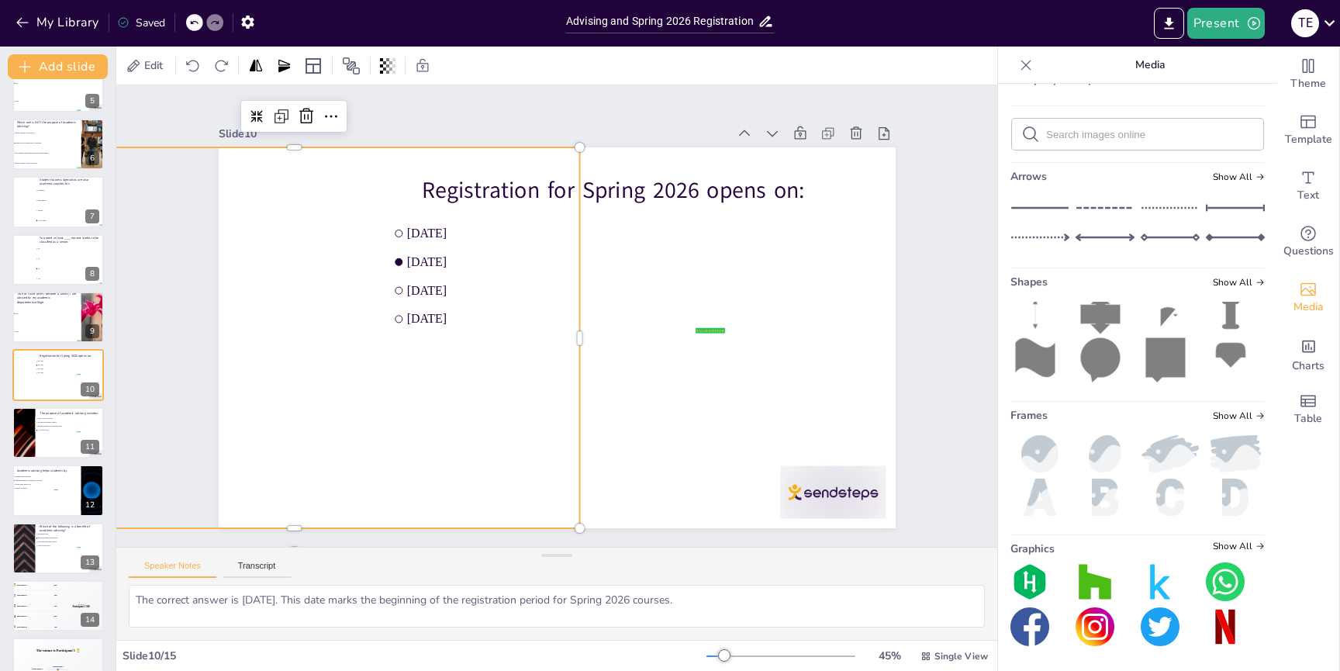
scroll to position [572, 0]
click at [365, 437] on div at bounding box center [292, 310] width 609 height 439
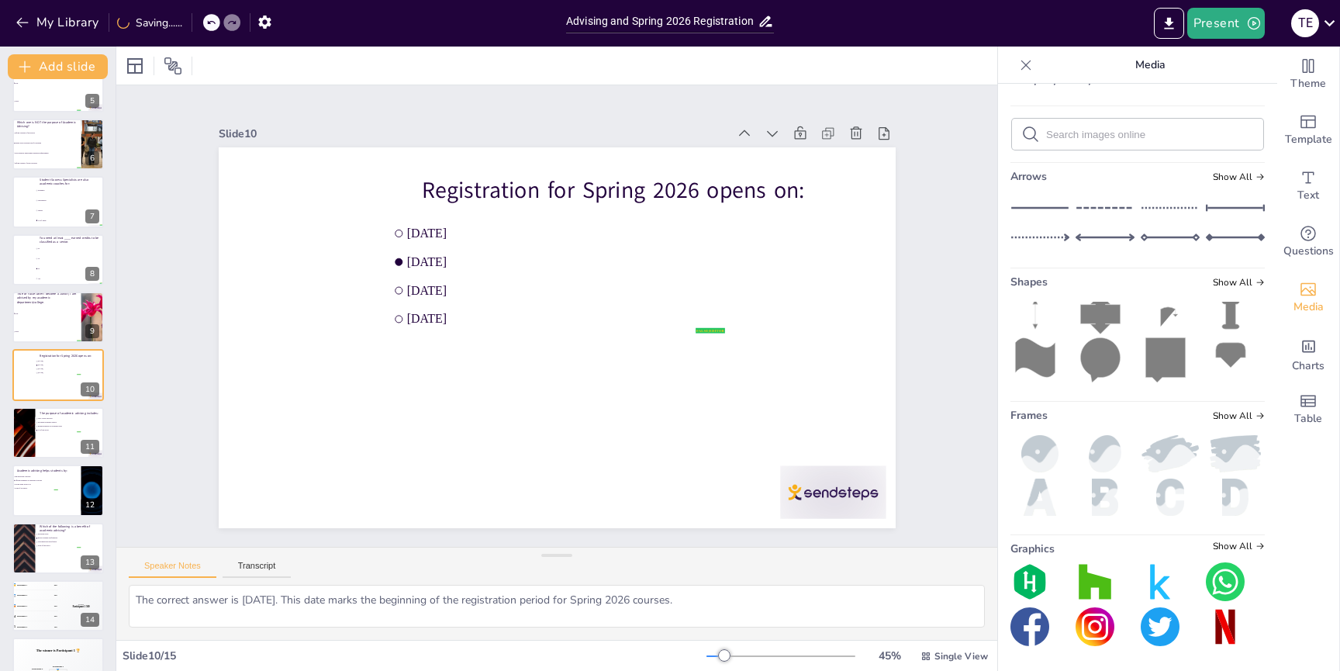
click at [1250, 408] on div "Upload image / video Images in this presentation Show All My library Show All C…" at bounding box center [1137, 377] width 279 height 587
click at [1246, 414] on span "Show All" at bounding box center [1239, 415] width 52 height 11
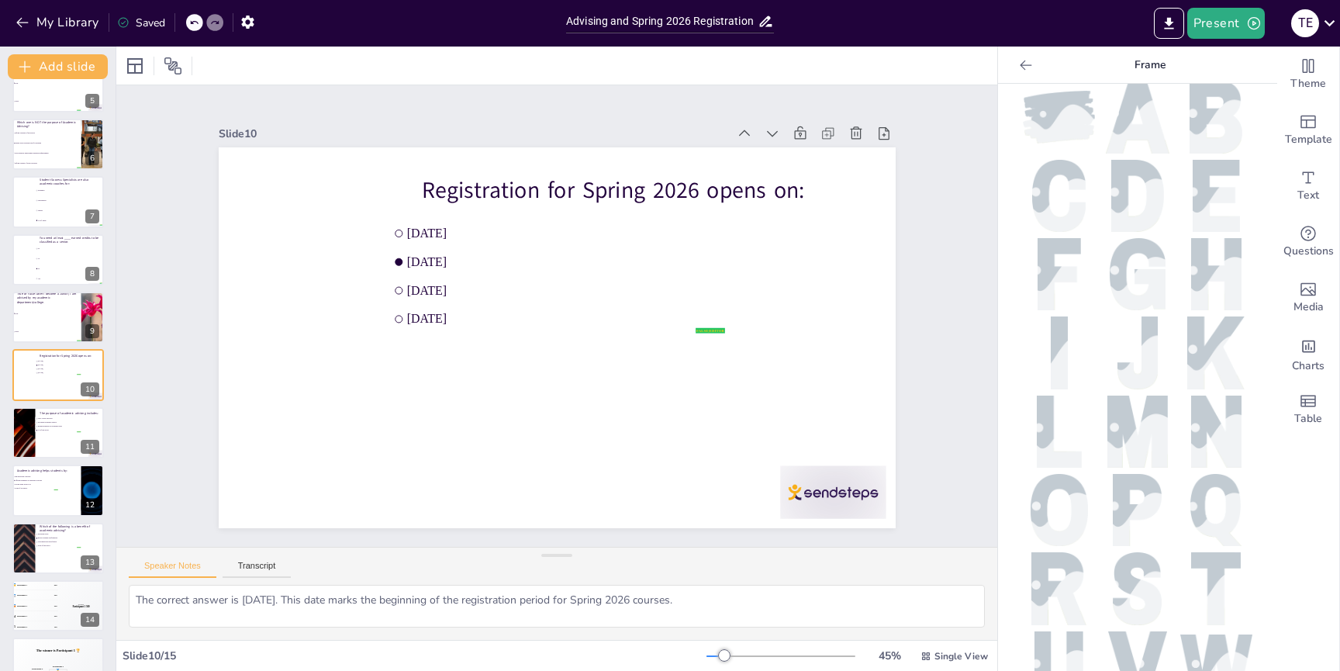
scroll to position [0, 0]
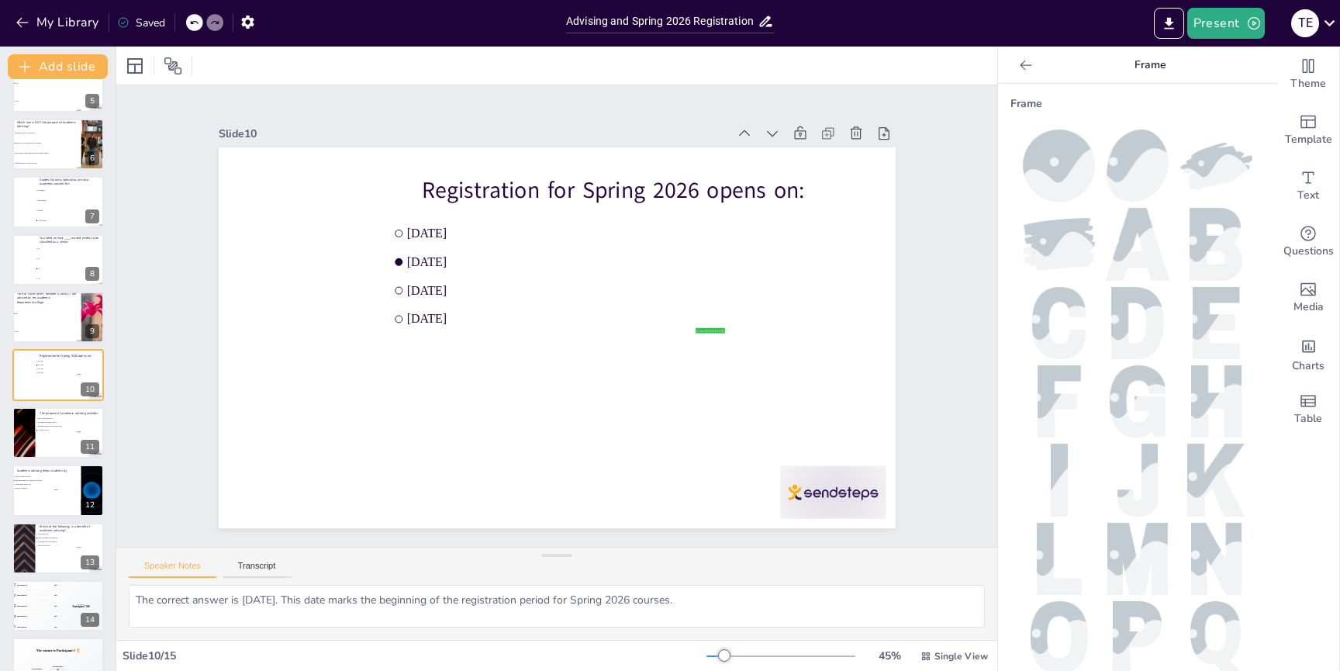
click at [1061, 247] on img at bounding box center [1059, 244] width 72 height 53
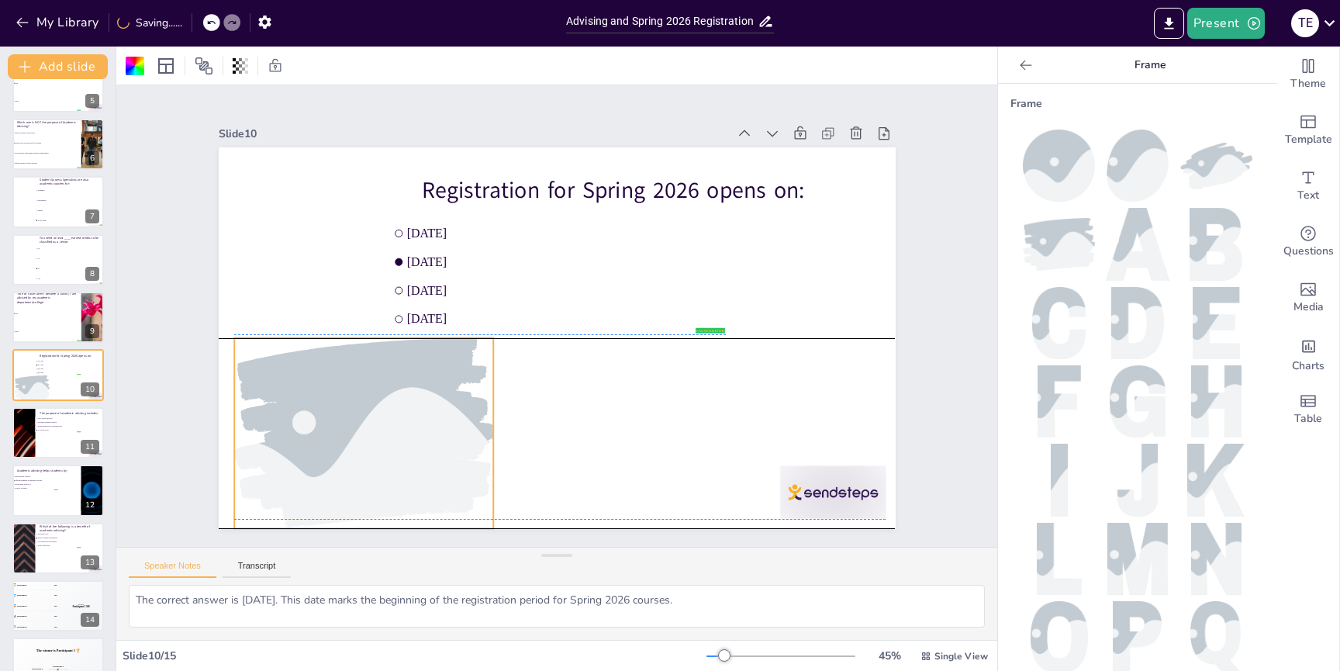
drag, startPoint x: 565, startPoint y: 379, endPoint x: 374, endPoint y: 468, distance: 210.6
click at [371, 468] on div at bounding box center [353, 411] width 304 height 219
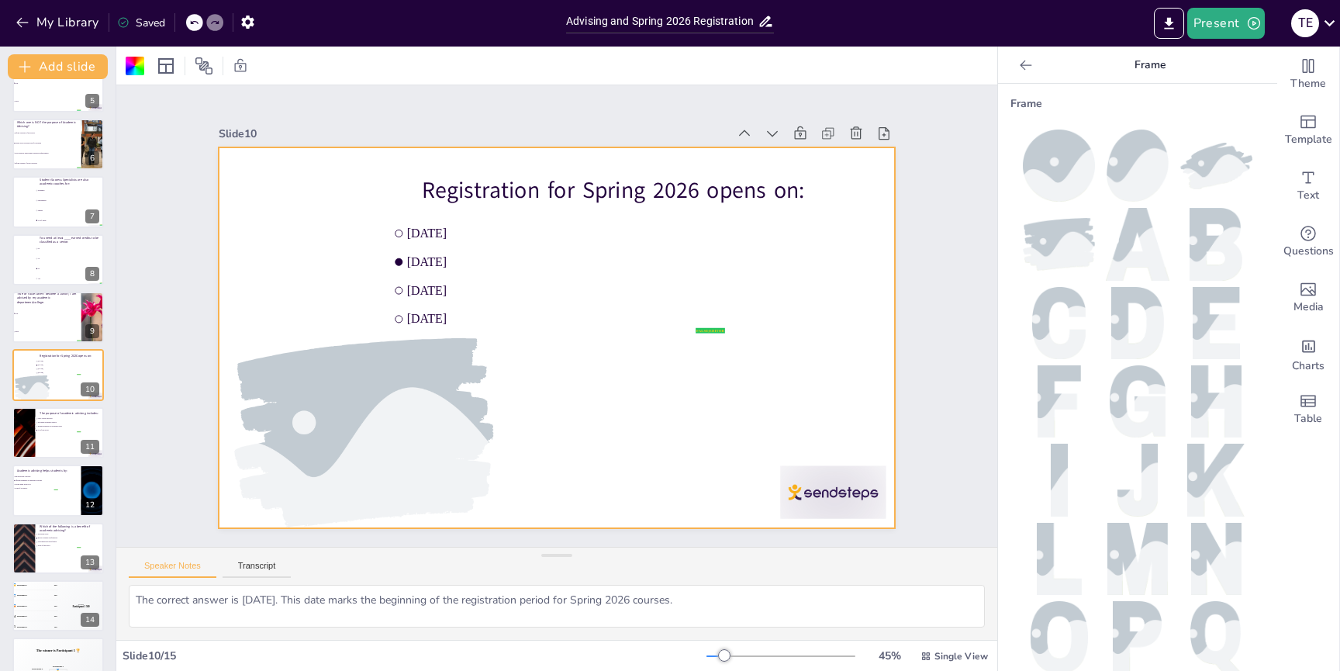
click at [1023, 63] on icon at bounding box center [1026, 65] width 16 height 16
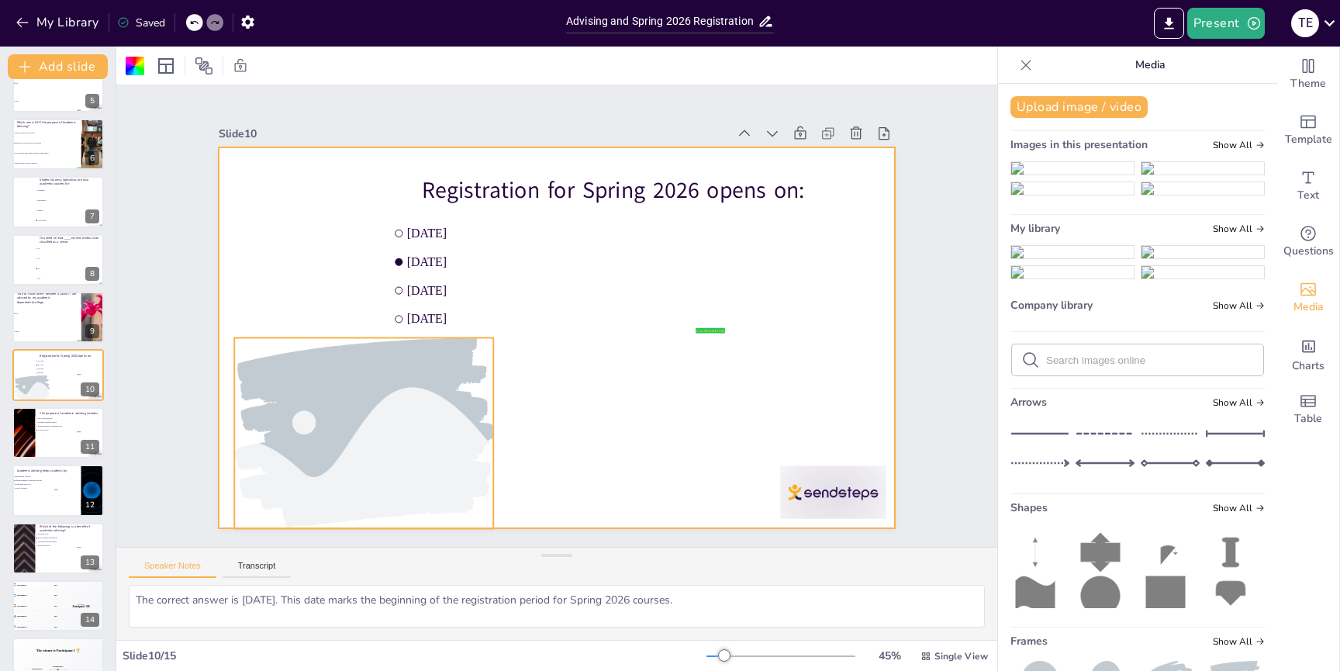
drag, startPoint x: 1076, startPoint y: 196, endPoint x: 336, endPoint y: 427, distance: 775.6
click at [336, 427] on div "Document fonts Akatab Recently used Mulish Popular fonts Lato Montserrat Open S…" at bounding box center [670, 359] width 1340 height 624
click at [340, 424] on div at bounding box center [363, 433] width 285 height 190
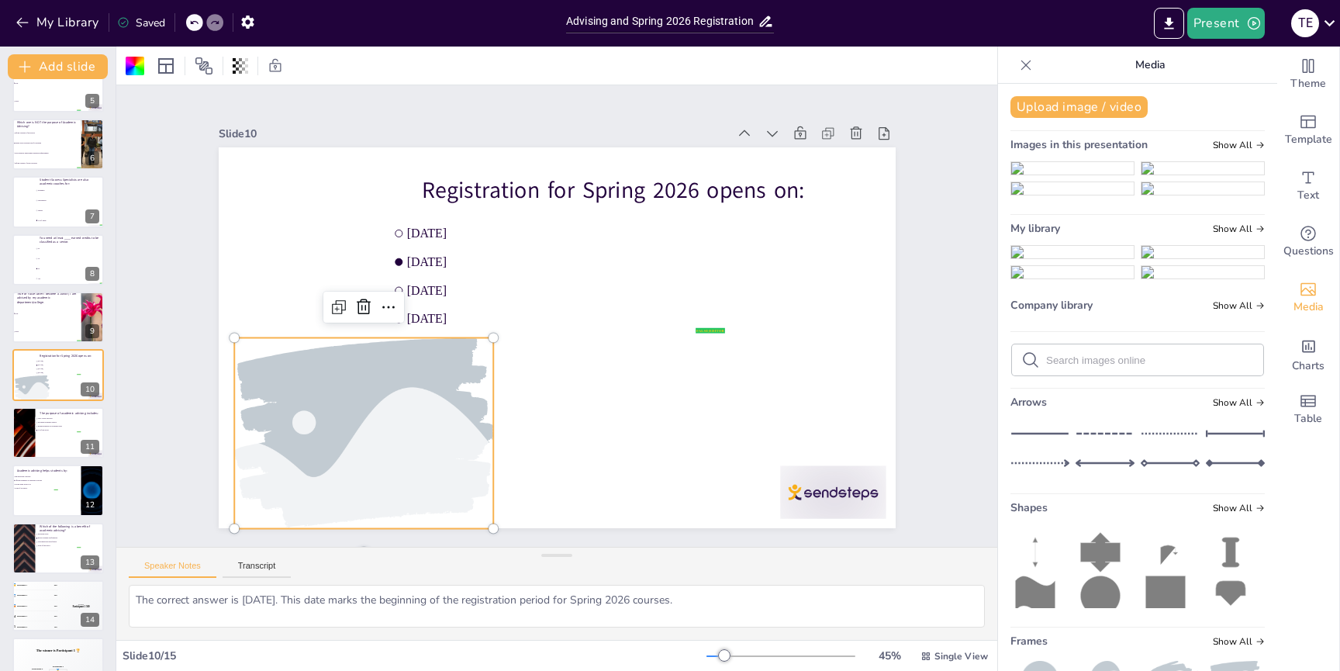
click at [340, 424] on div at bounding box center [363, 433] width 285 height 190
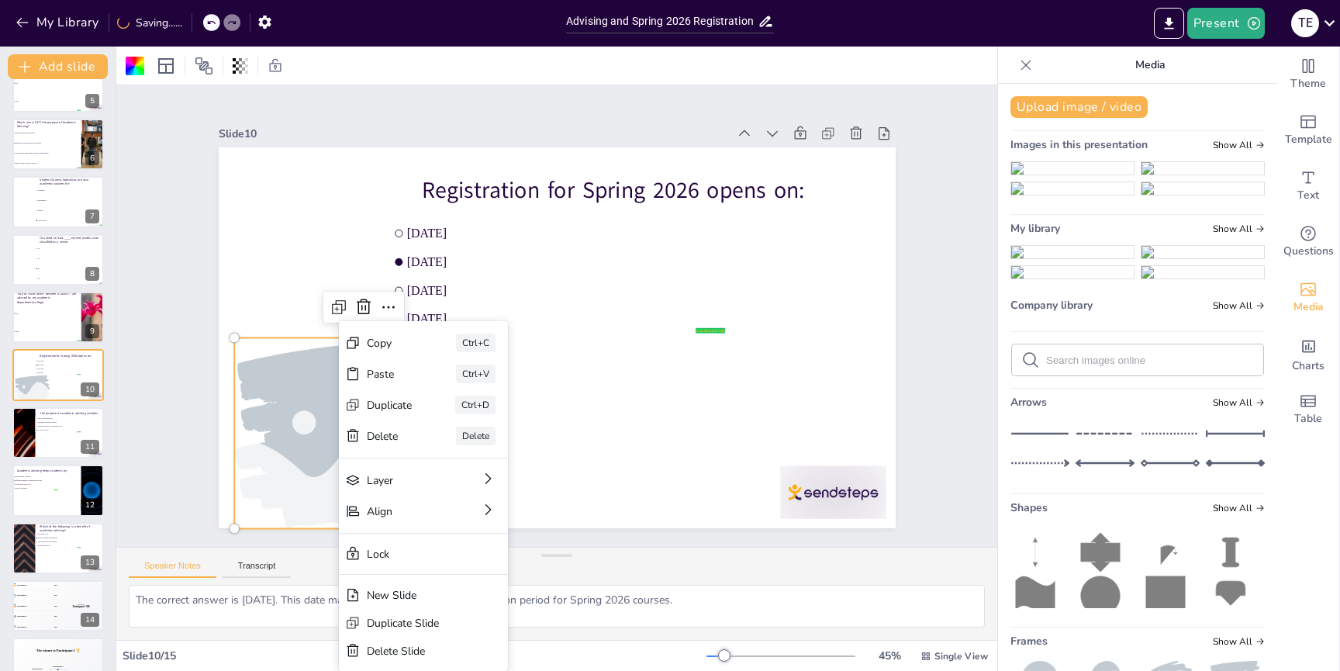
click at [319, 423] on div at bounding box center [363, 433] width 285 height 190
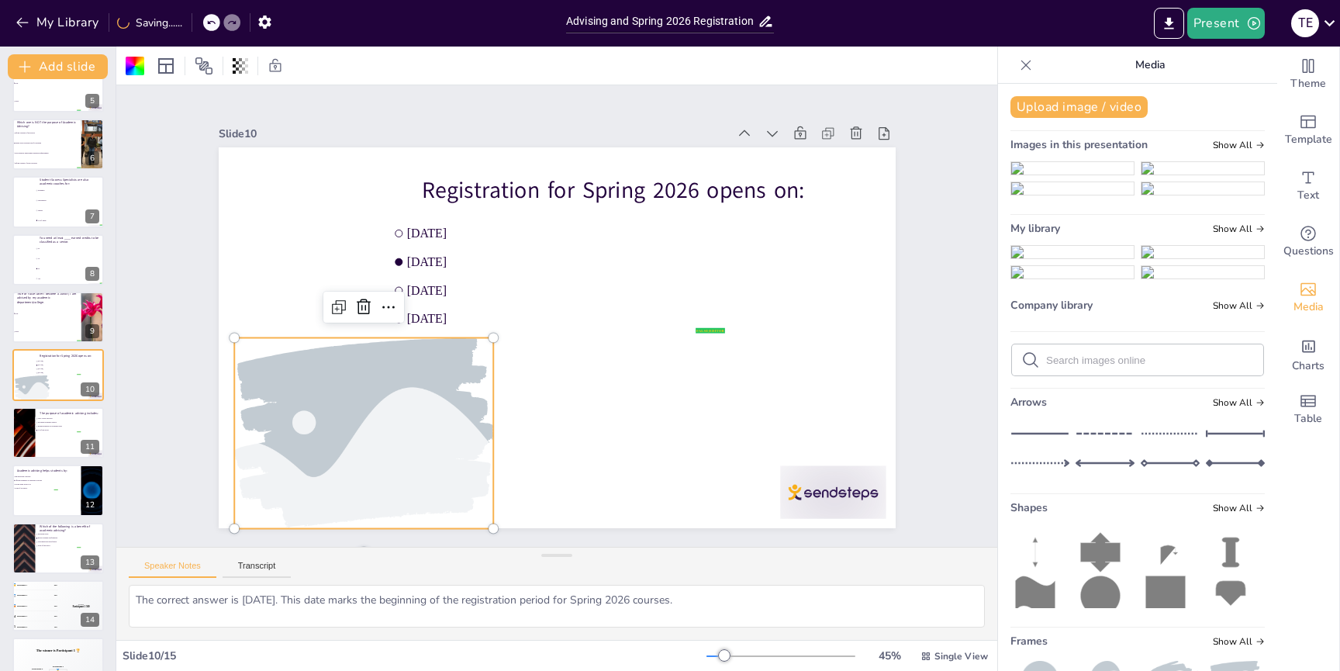
click at [319, 423] on div at bounding box center [363, 433] width 285 height 190
click at [319, 423] on div at bounding box center [353, 411] width 304 height 219
drag, startPoint x: 1101, startPoint y: 207, endPoint x: 1111, endPoint y: 499, distance: 292.6
click at [1113, 500] on div "Upload image / video Images in this presentation Show All My library Show All C…" at bounding box center [1137, 377] width 279 height 587
drag, startPoint x: 1090, startPoint y: 452, endPoint x: 1066, endPoint y: 477, distance: 34.6
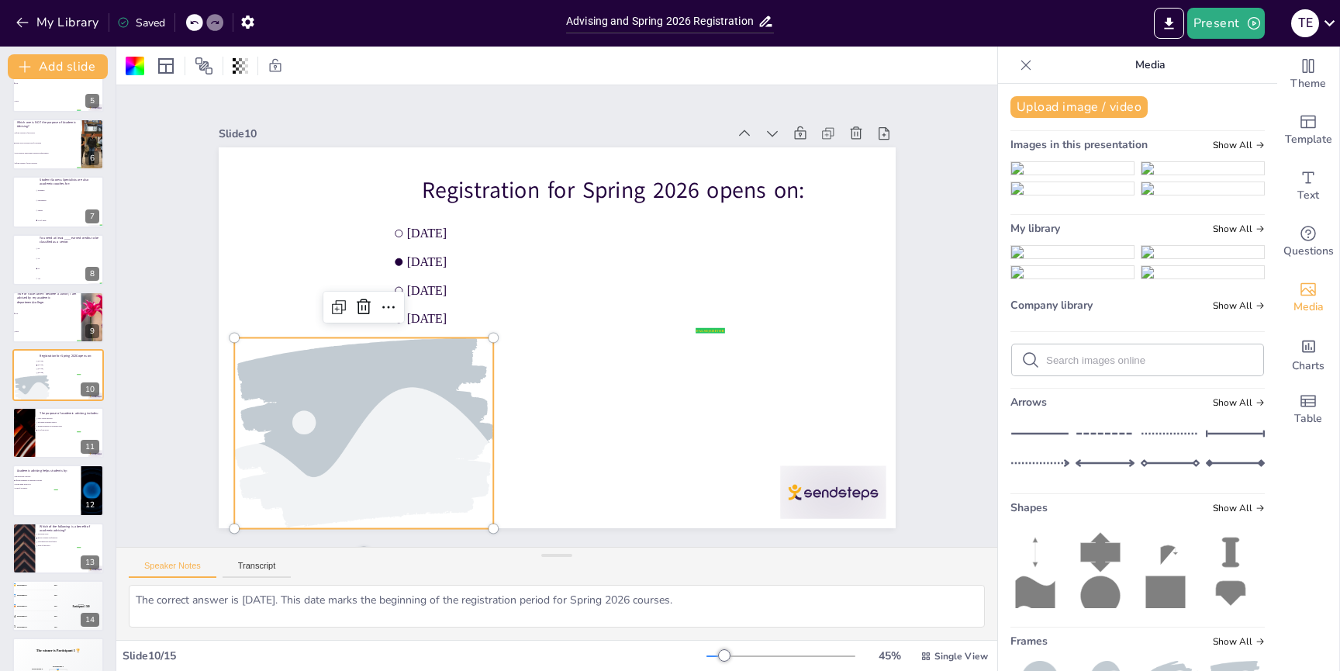
click at [1059, 285] on ul at bounding box center [1138, 265] width 254 height 40
click at [1066, 258] on img at bounding box center [1072, 252] width 123 height 12
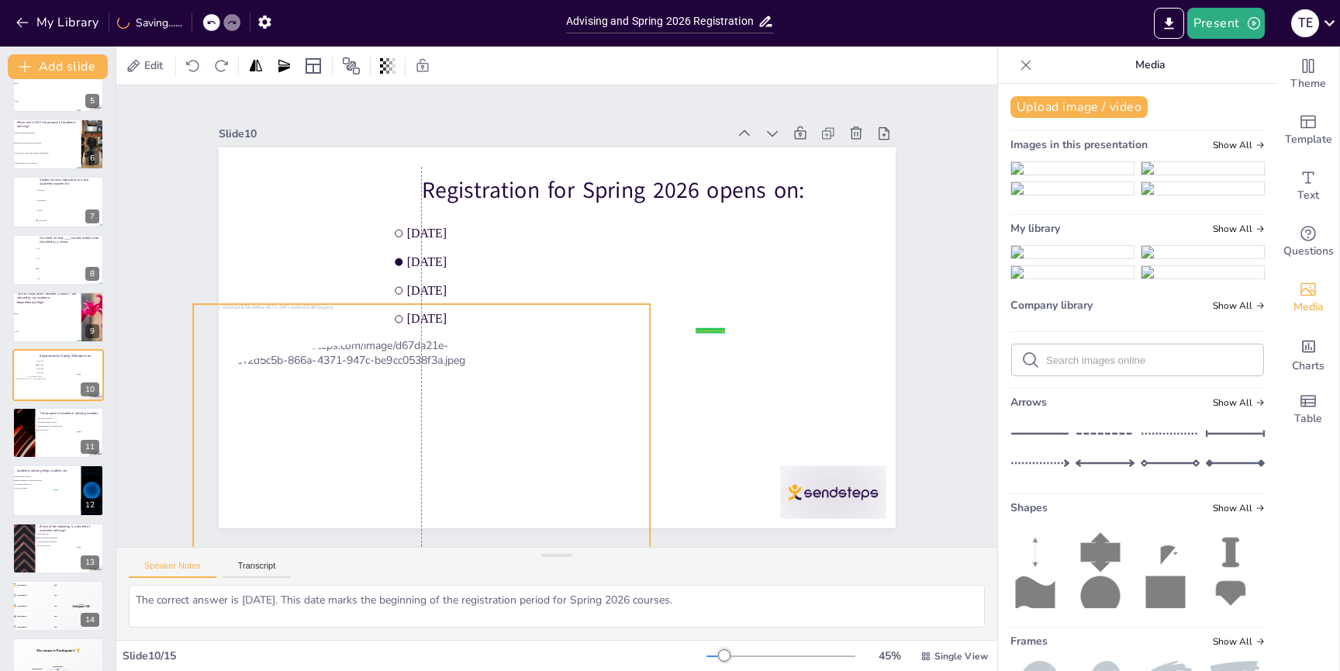
drag, startPoint x: 523, startPoint y: 278, endPoint x: 399, endPoint y: 389, distance: 167.0
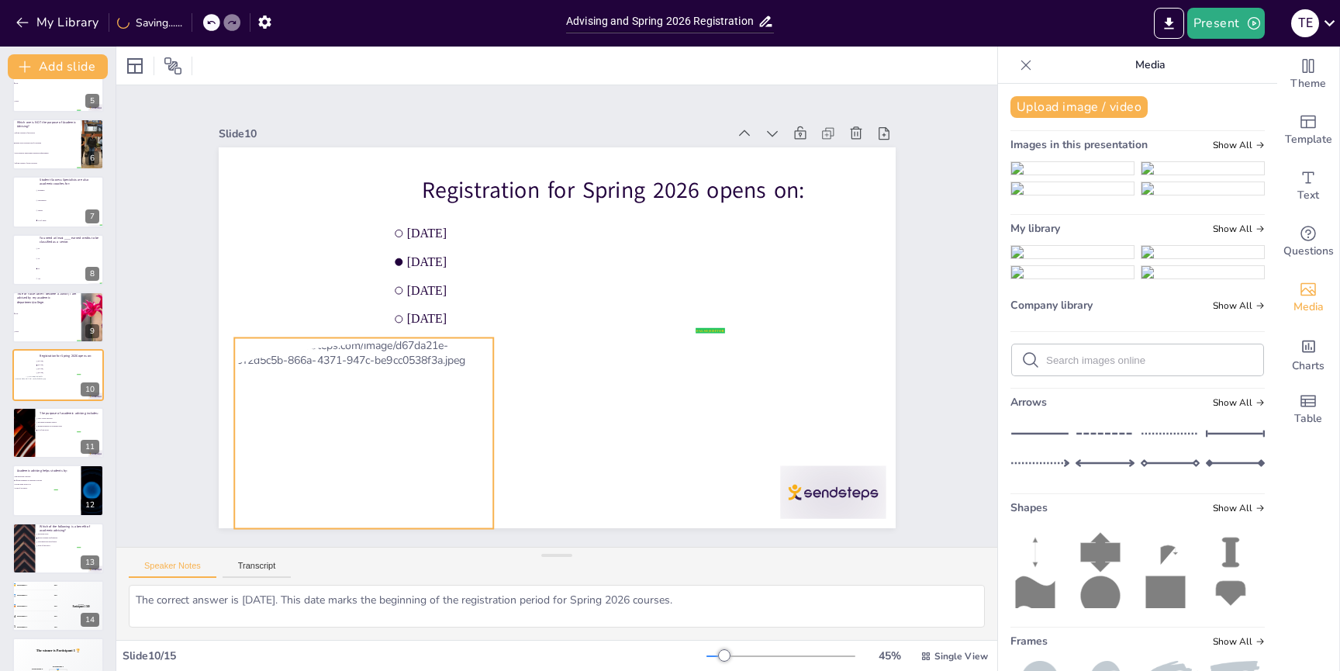
click at [456, 463] on div at bounding box center [363, 433] width 285 height 190
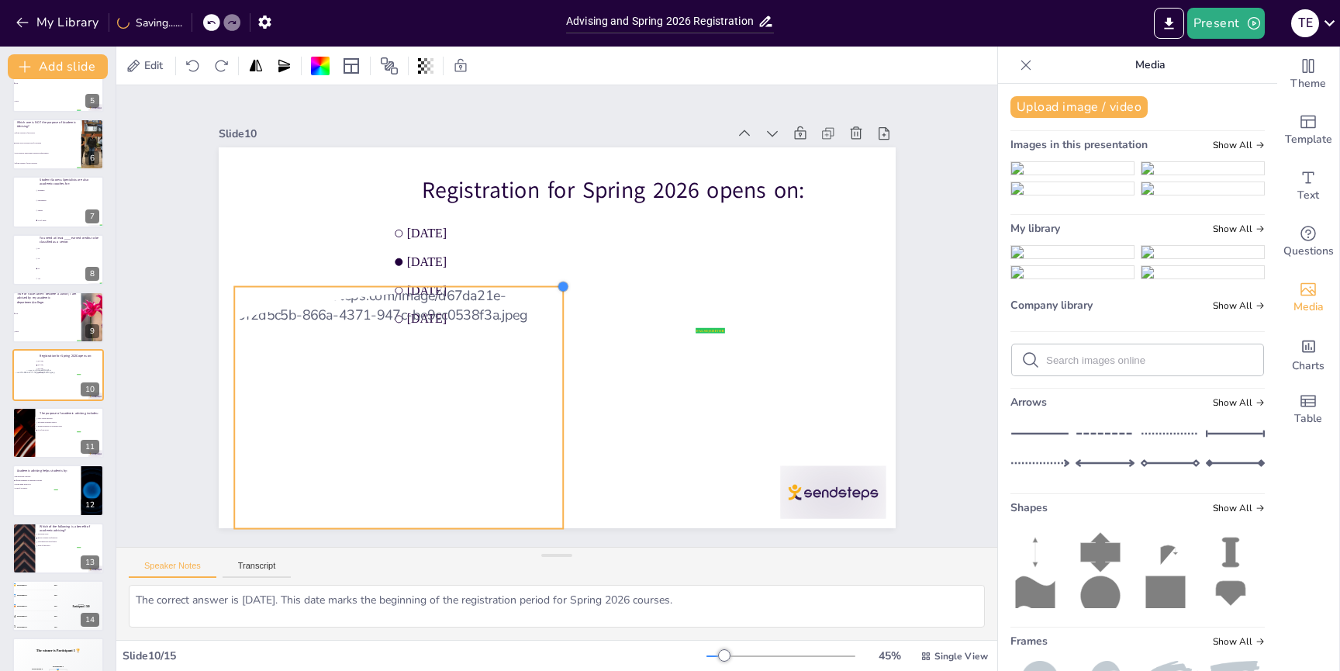
drag, startPoint x: 491, startPoint y: 334, endPoint x: 544, endPoint y: 306, distance: 60.4
click at [555, 283] on div "Registration for Spring 2026 opens on: false | editor [DATE] [DATE] October [DA…" at bounding box center [557, 337] width 677 height 381
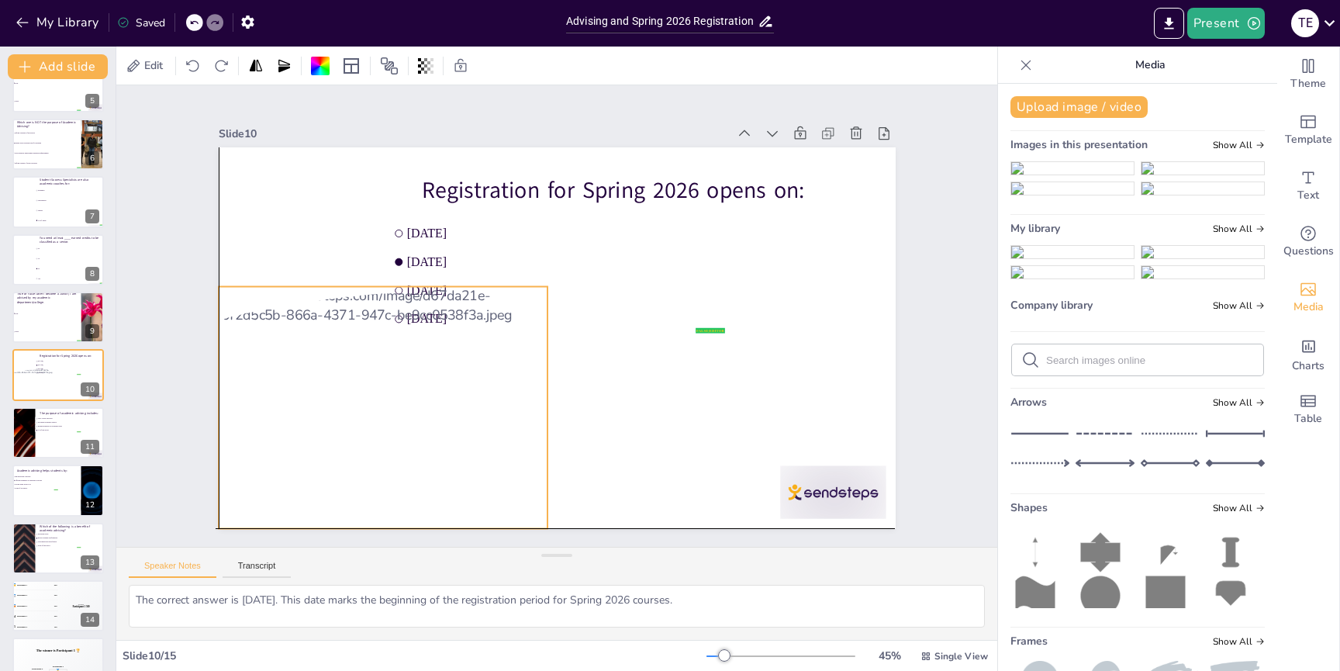
drag, startPoint x: 419, startPoint y: 432, endPoint x: 400, endPoint y: 430, distance: 18.7
click at [400, 430] on div at bounding box center [383, 407] width 362 height 241
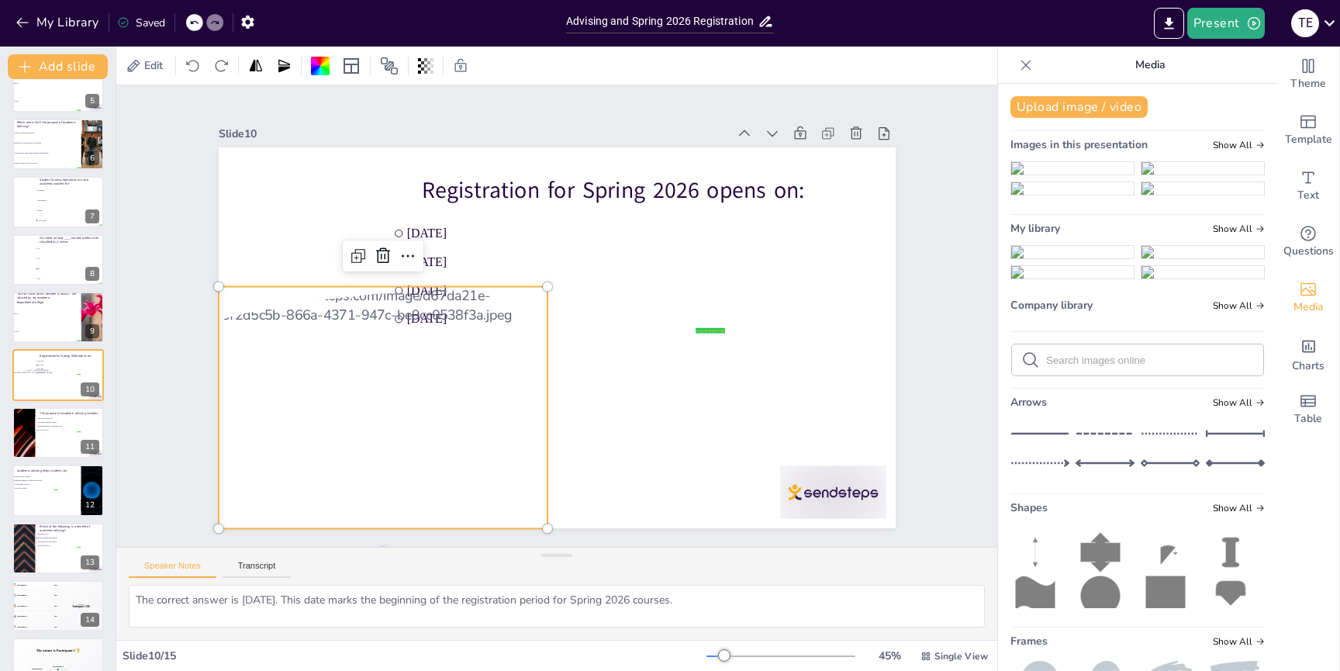
click at [151, 433] on div "Slide 1 Navigating Your Academic Journey This presentation will provide essenti…" at bounding box center [556, 315] width 881 height 461
drag, startPoint x: 289, startPoint y: 345, endPoint x: 281, endPoint y: 339, distance: 9.9
click at [288, 346] on div at bounding box center [383, 407] width 362 height 241
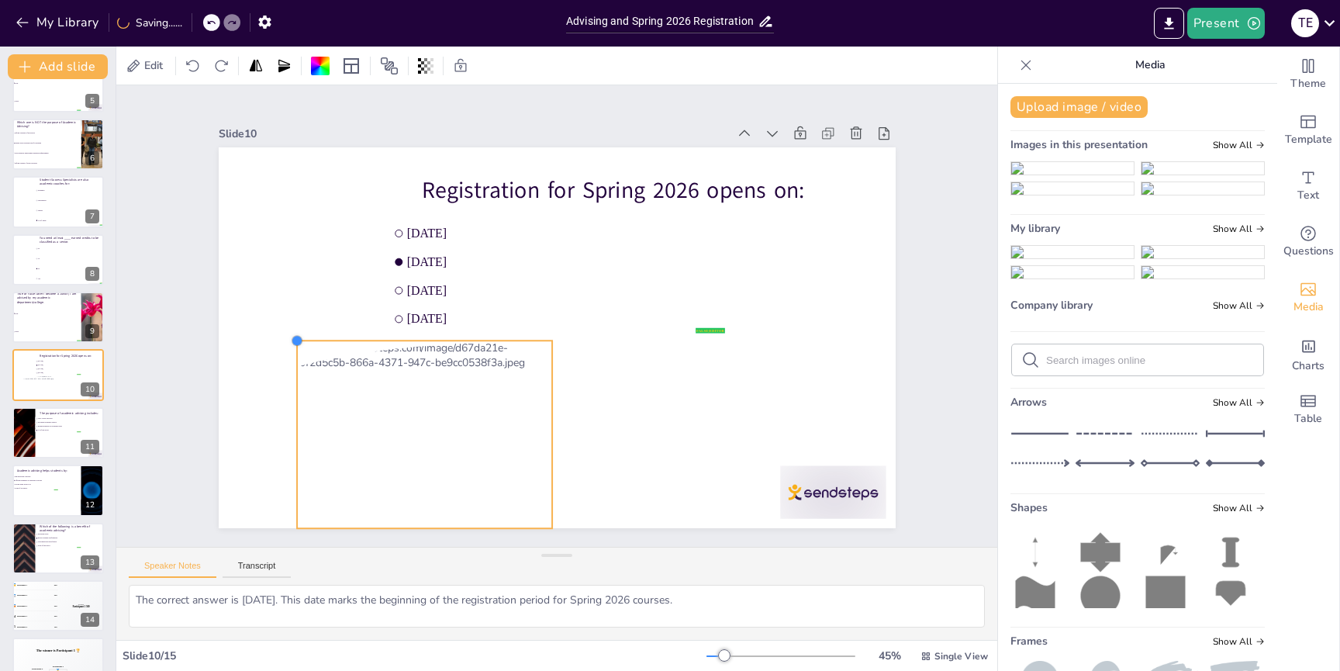
drag, startPoint x: 227, startPoint y: 293, endPoint x: 313, endPoint y: 404, distance: 139.9
click at [296, 413] on div "Registration for Spring 2026 opens on: false | editor [DATE] [DATE] October [DA…" at bounding box center [557, 337] width 677 height 381
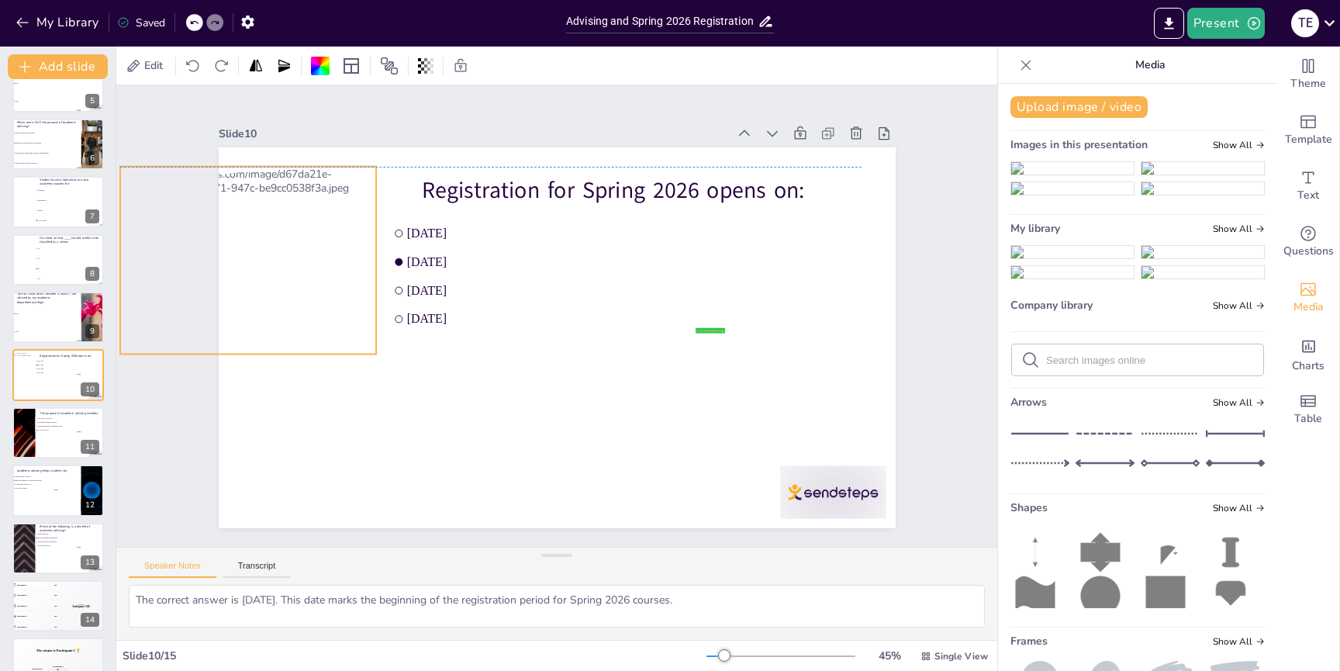
drag, startPoint x: 439, startPoint y: 441, endPoint x: 296, endPoint y: 292, distance: 206.2
click at [265, 266] on div at bounding box center [255, 228] width 300 height 216
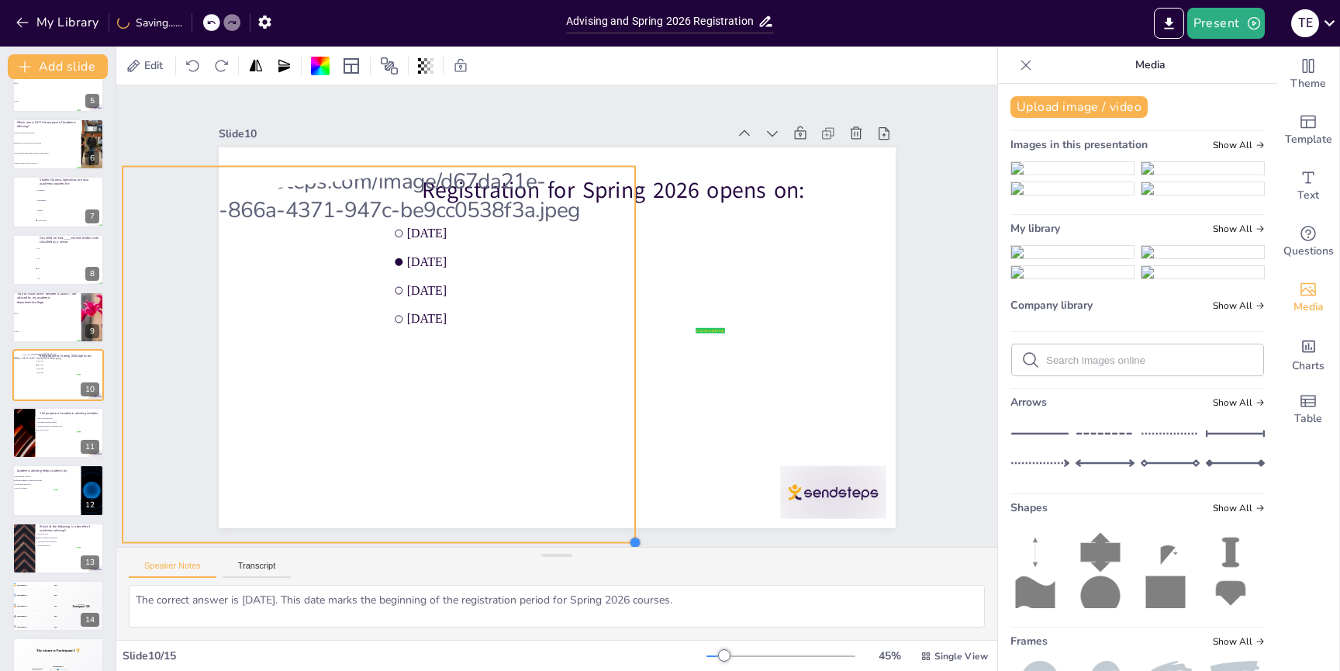
drag, startPoint x: 378, startPoint y: 354, endPoint x: 459, endPoint y: 482, distance: 151.3
click at [506, 540] on div "Slide 1 Navigating Your Academic Journey This presentation will provide essenti…" at bounding box center [556, 315] width 881 height 461
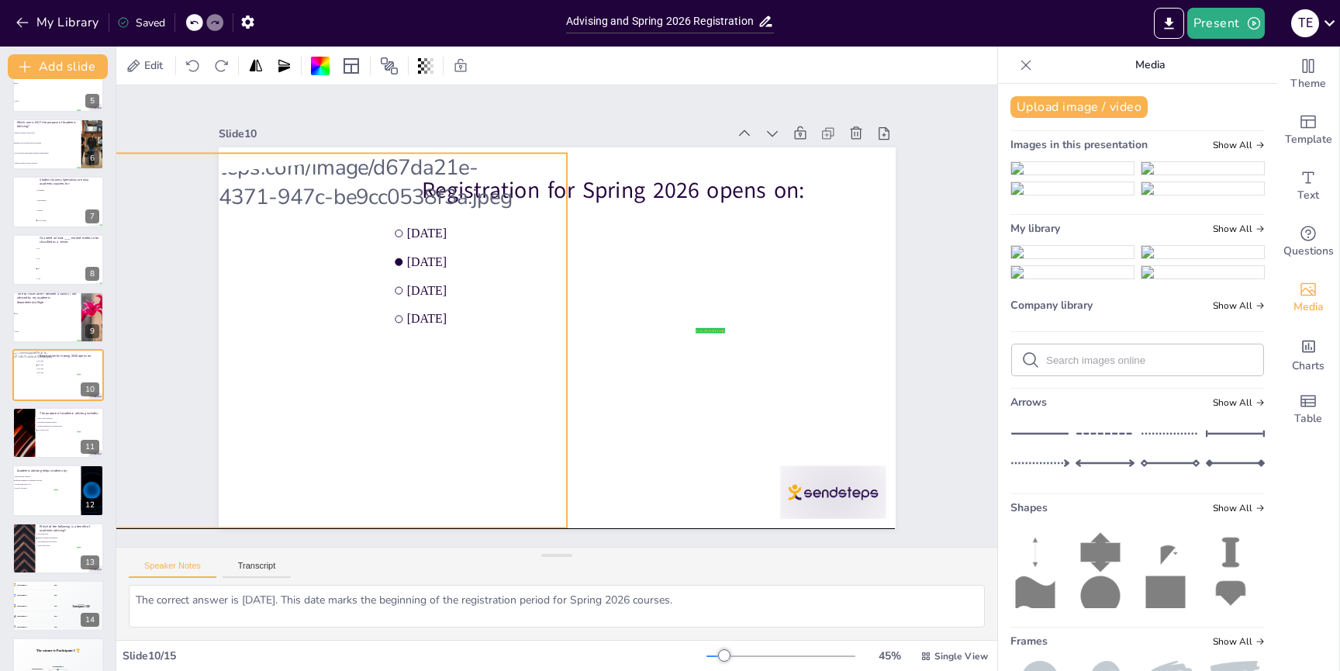
drag, startPoint x: 452, startPoint y: 388, endPoint x: 390, endPoint y: 378, distance: 62.7
click at [390, 378] on div at bounding box center [311, 341] width 562 height 375
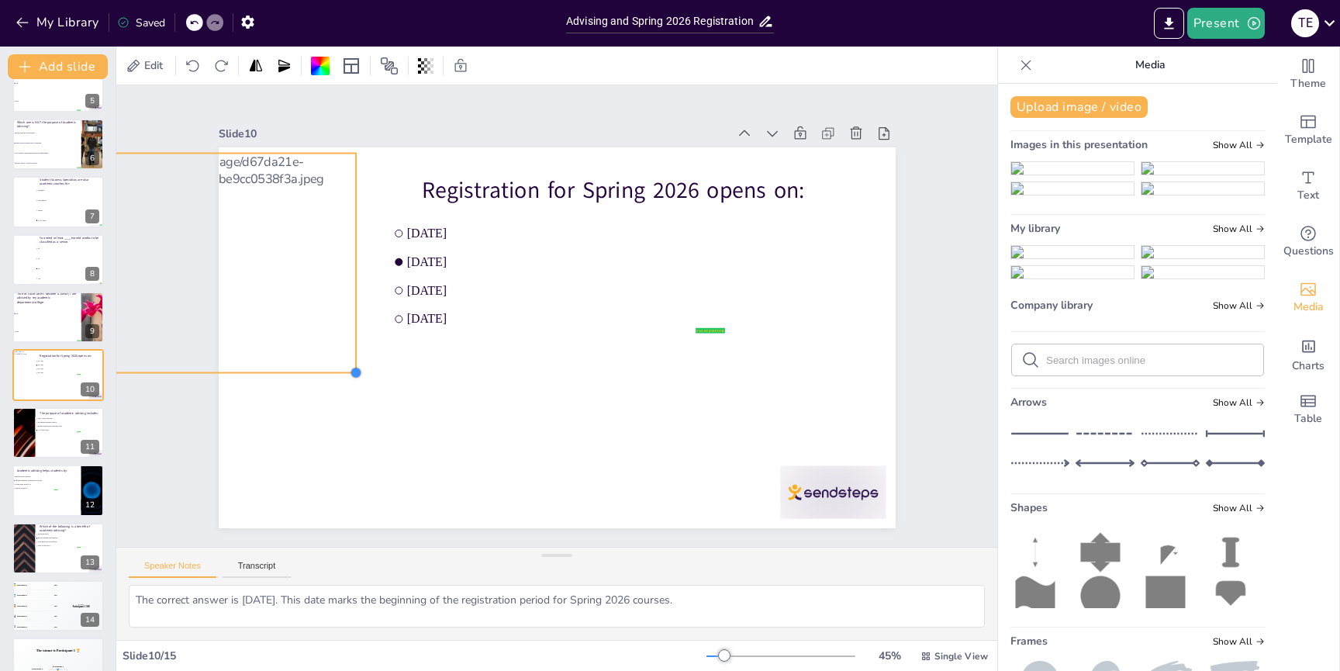
drag, startPoint x: 562, startPoint y: 523, endPoint x: 313, endPoint y: 368, distance: 293.3
click at [313, 368] on div "Registration for Spring 2026 opens on: false | editor [DATE] [DATE] October [DA…" at bounding box center [557, 337] width 677 height 381
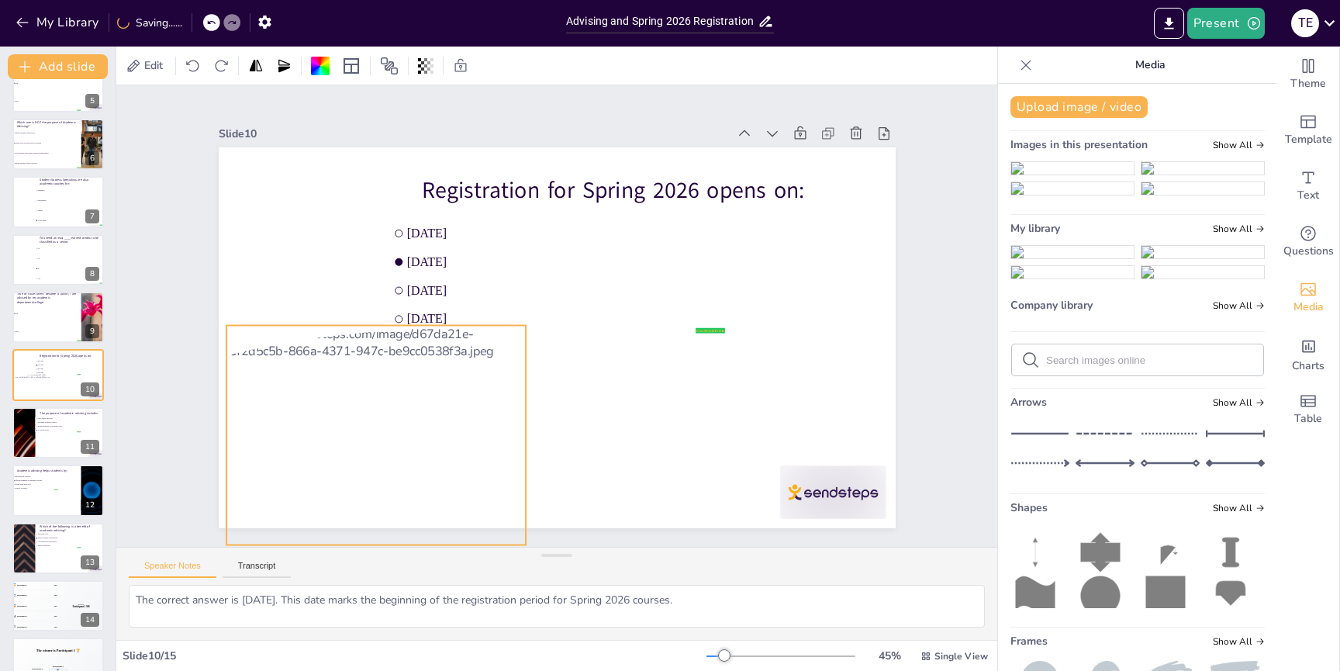
drag, startPoint x: 274, startPoint y: 273, endPoint x: 477, endPoint y: 448, distance: 268.3
click at [441, 444] on div at bounding box center [376, 435] width 330 height 219
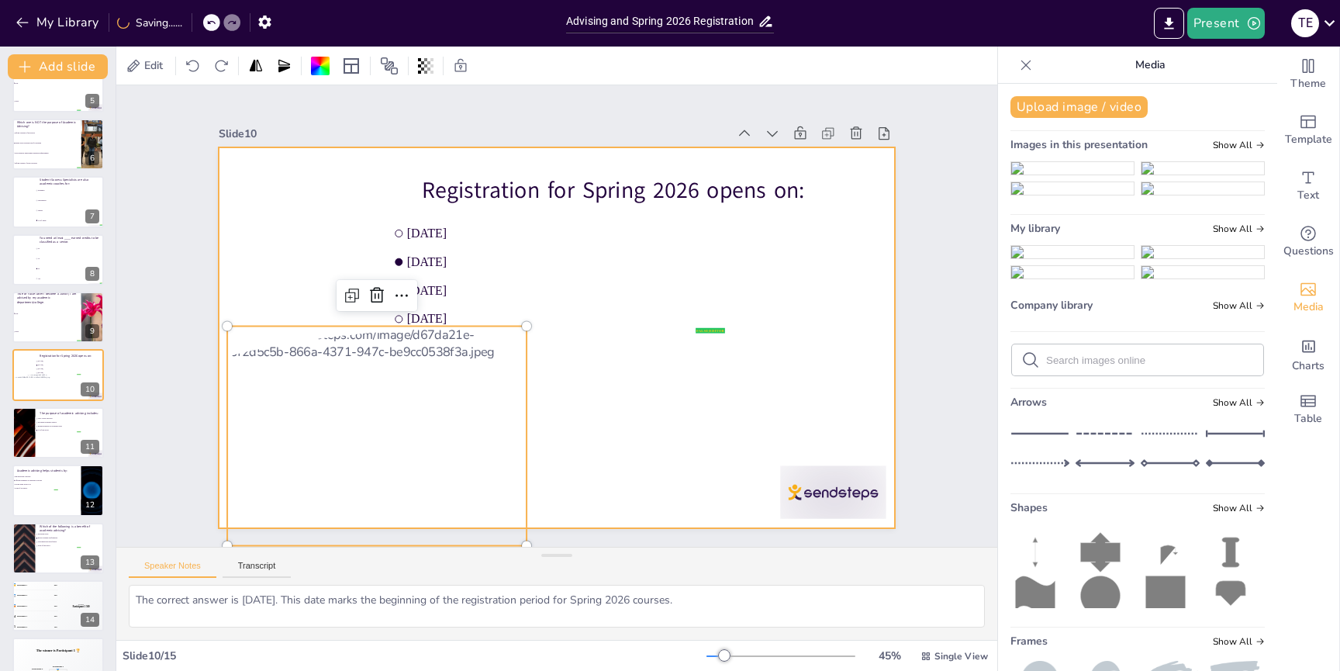
click at [603, 454] on div at bounding box center [557, 337] width 677 height 381
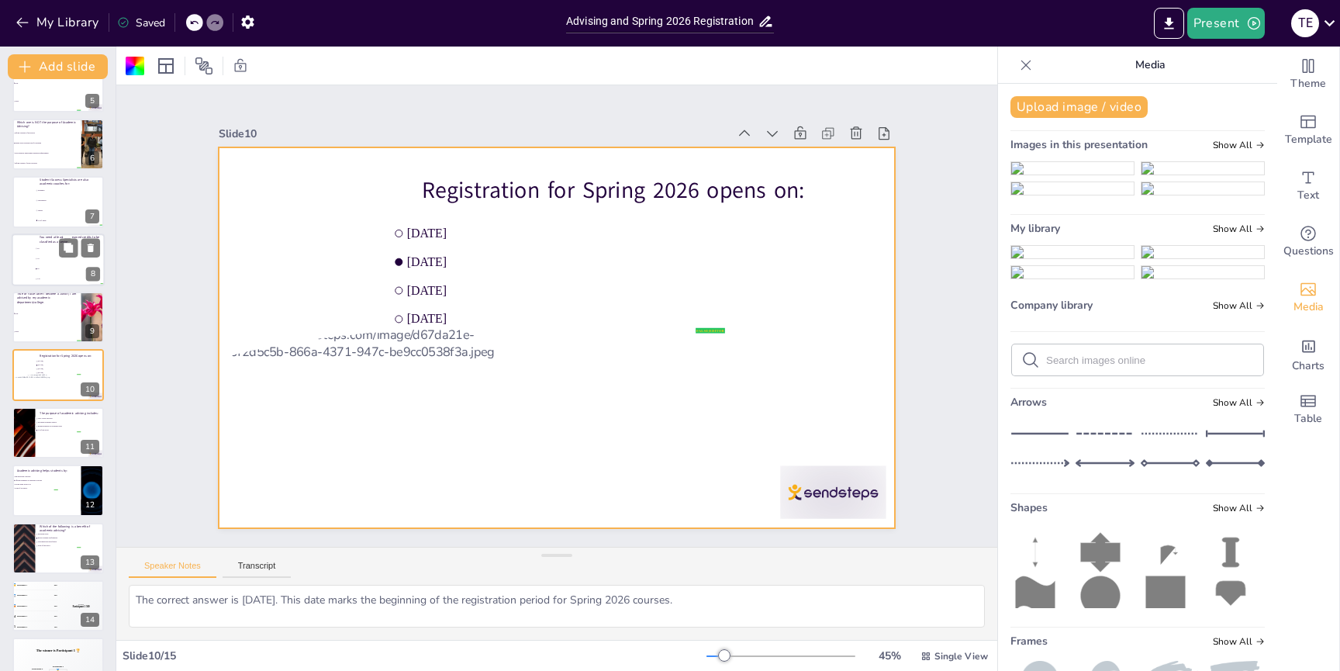
click at [38, 324] on li "False" at bounding box center [46, 332] width 69 height 18
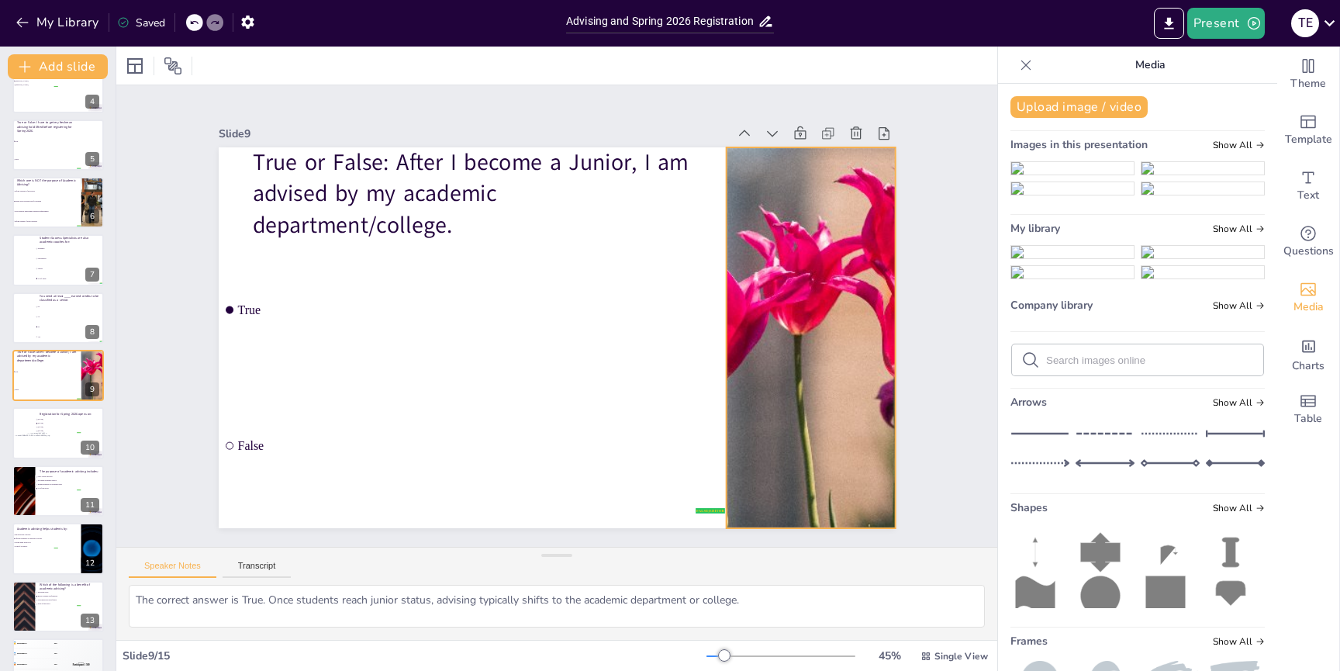
click at [821, 374] on div at bounding box center [810, 337] width 1085 height 381
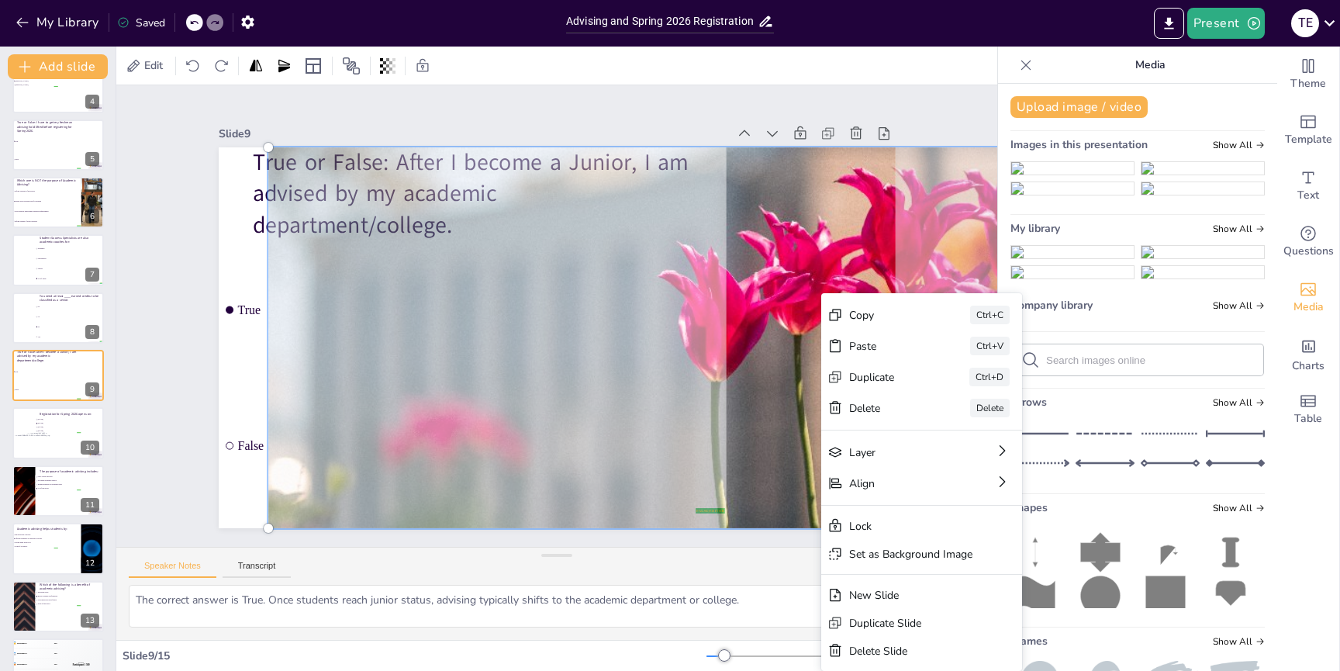
click at [800, 362] on div at bounding box center [806, 364] width 1139 height 513
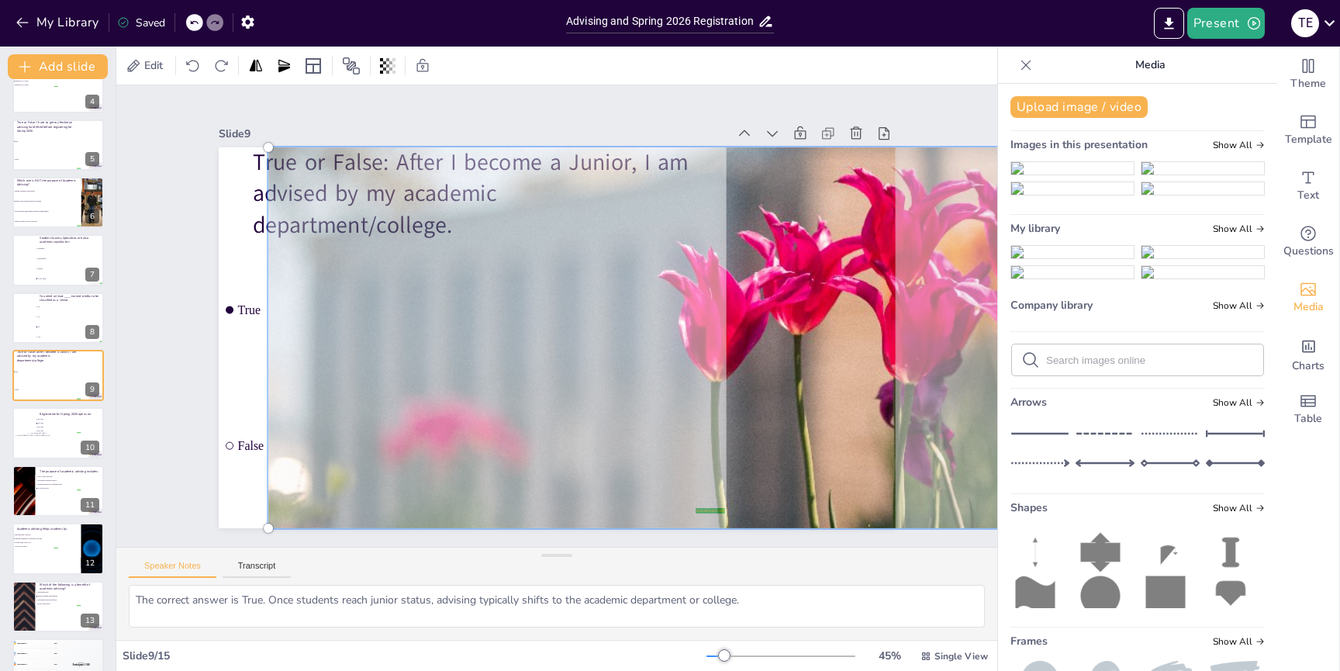
click at [1080, 258] on img at bounding box center [1072, 252] width 123 height 12
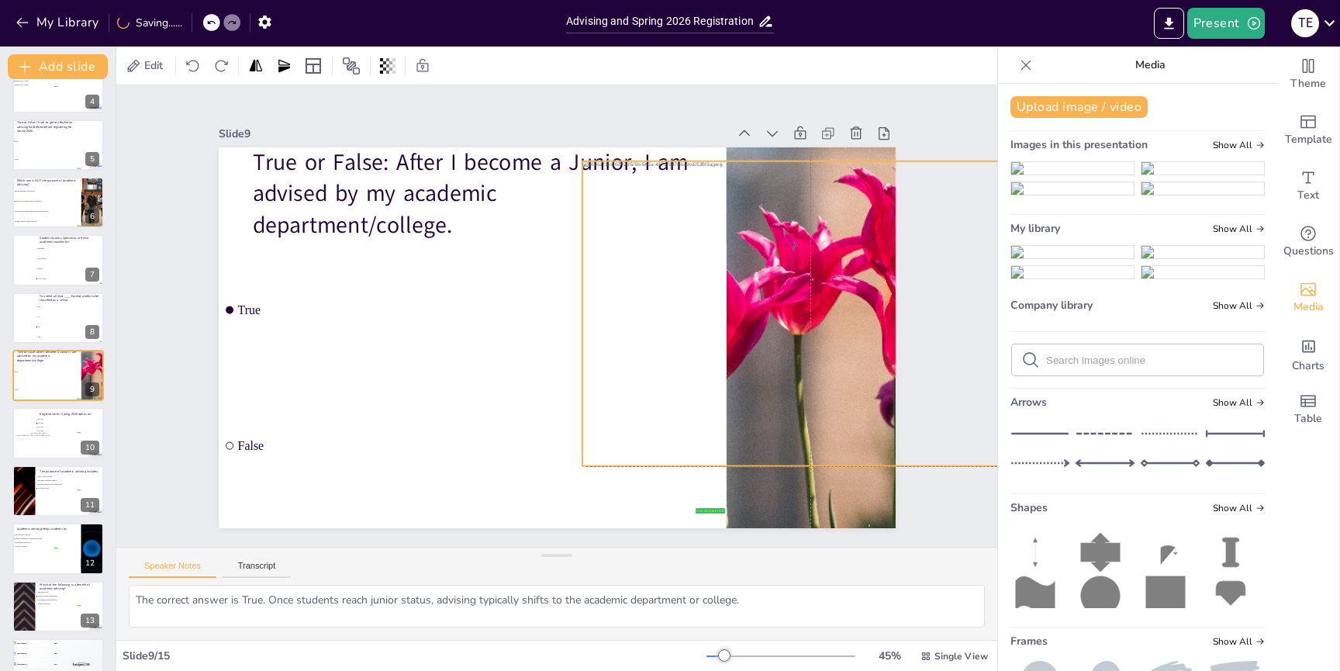
drag, startPoint x: 559, startPoint y: 339, endPoint x: 806, endPoint y: 318, distance: 247.5
click at [806, 318] on div at bounding box center [809, 339] width 486 height 351
click at [806, 318] on div at bounding box center [810, 313] width 457 height 305
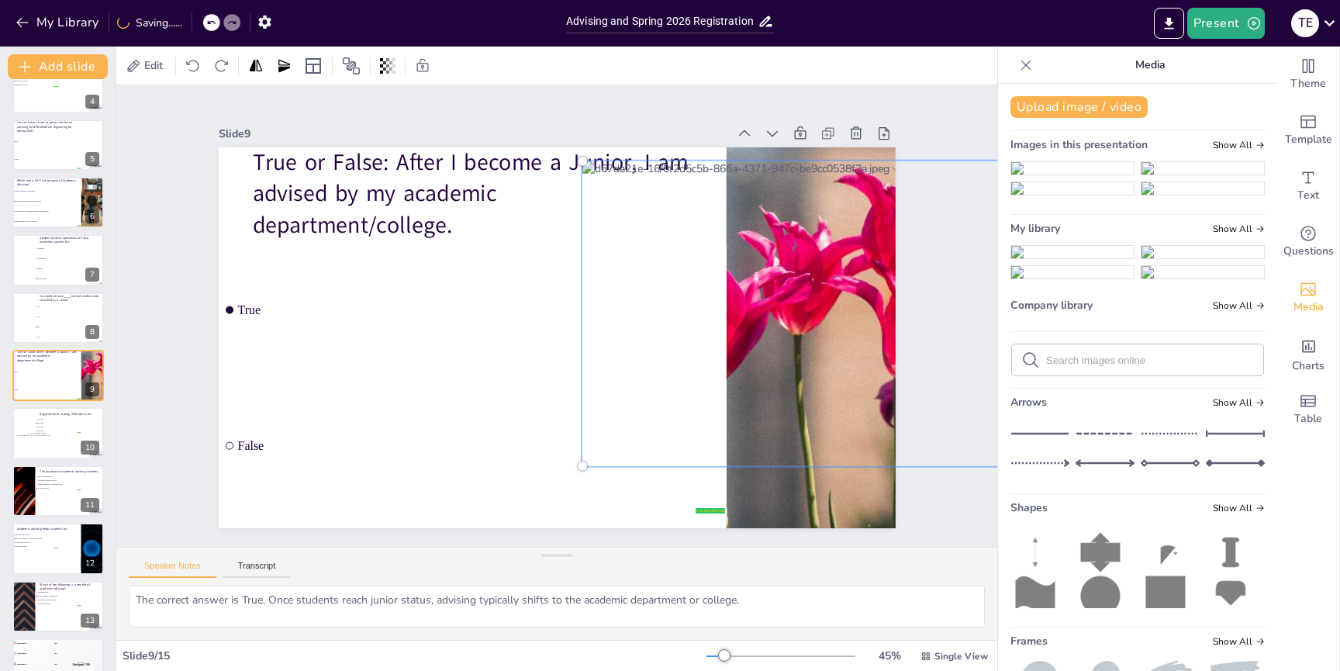
drag, startPoint x: 807, startPoint y: 315, endPoint x: 823, endPoint y: 409, distance: 95.1
click at [814, 412] on div at bounding box center [810, 313] width 475 height 323
drag, startPoint x: 822, startPoint y: 368, endPoint x: 773, endPoint y: 386, distance: 52.3
click at [769, 386] on div at bounding box center [810, 313] width 475 height 323
click at [932, 510] on div "Slide 1 Navigating Your Academic Journey This presentation will provide essenti…" at bounding box center [557, 316] width 764 height 424
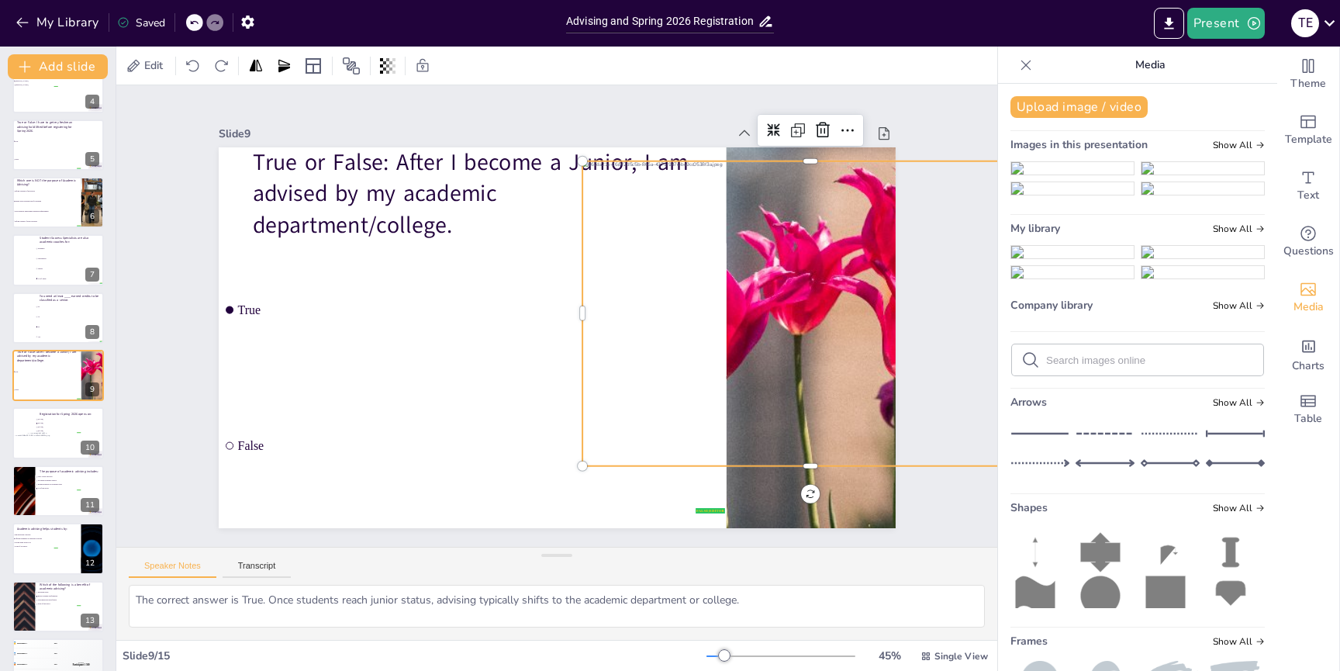
click at [788, 354] on div at bounding box center [810, 313] width 457 height 305
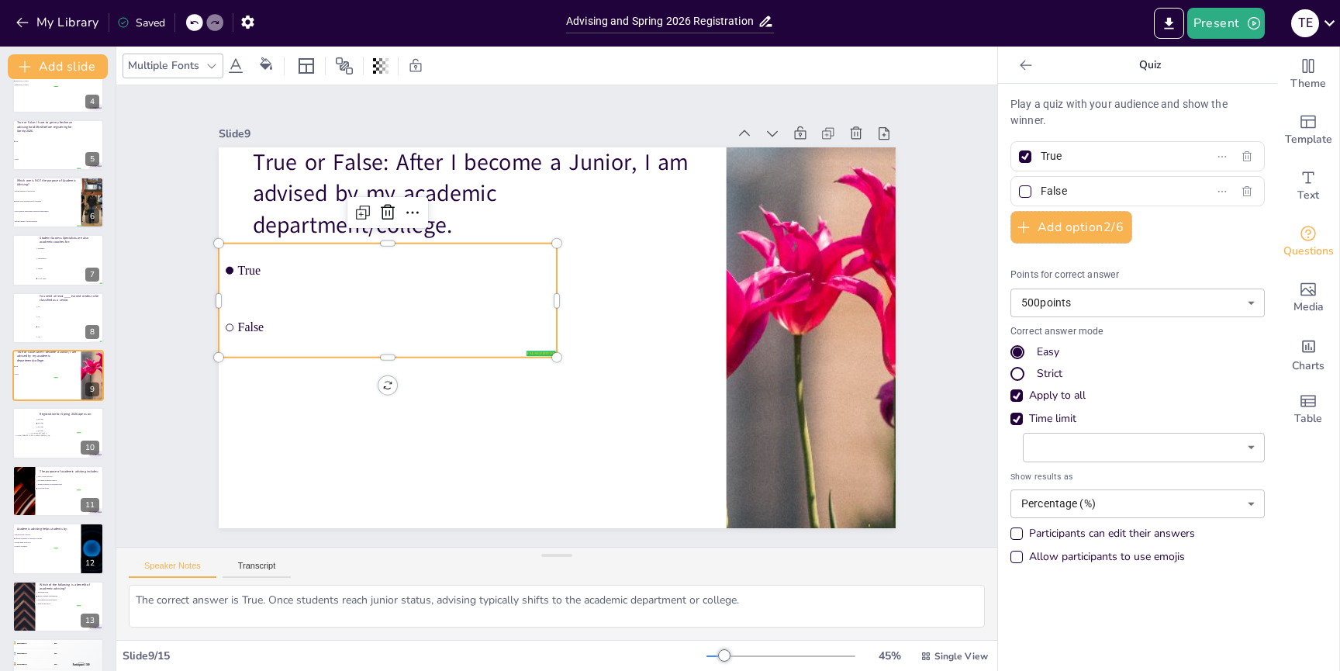
click at [354, 315] on ul "True False" at bounding box center [388, 301] width 338 height 114
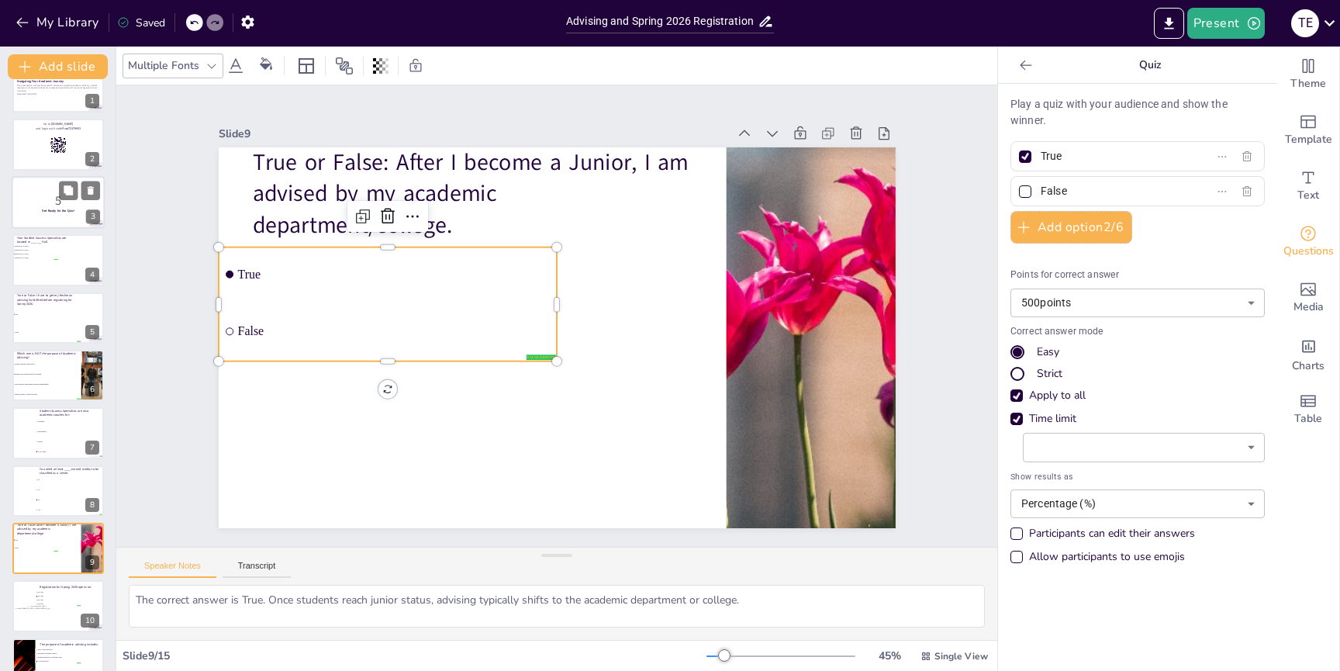
scroll to position [0, 0]
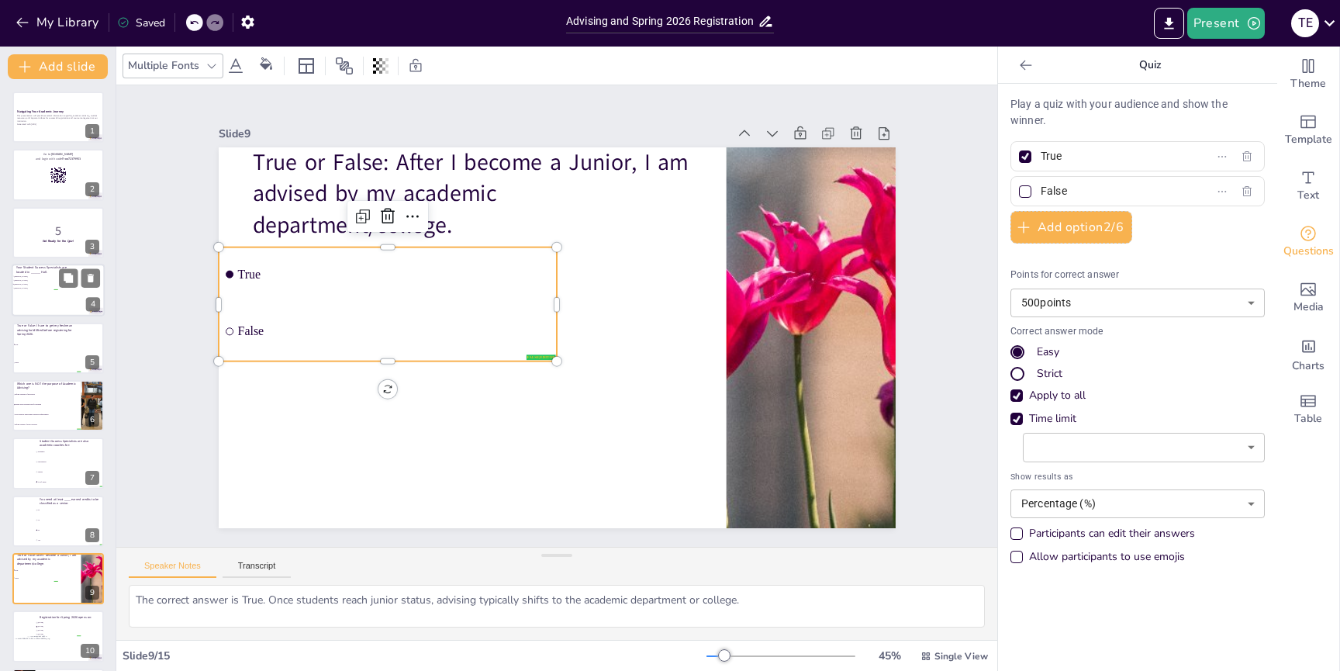
click at [40, 296] on div at bounding box center [58, 290] width 93 height 53
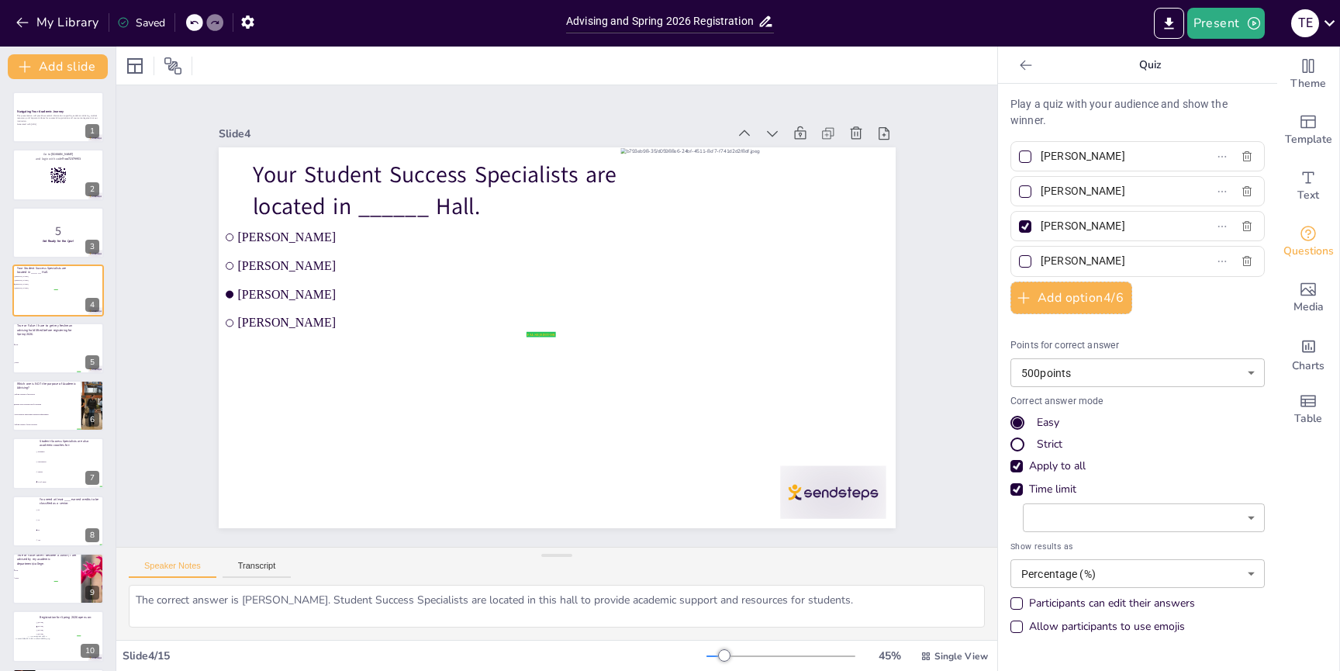
click at [1241, 371] on body "My Library Saved Advising and Spring 2026 Registration Present T E Document fon…" at bounding box center [670, 335] width 1340 height 671
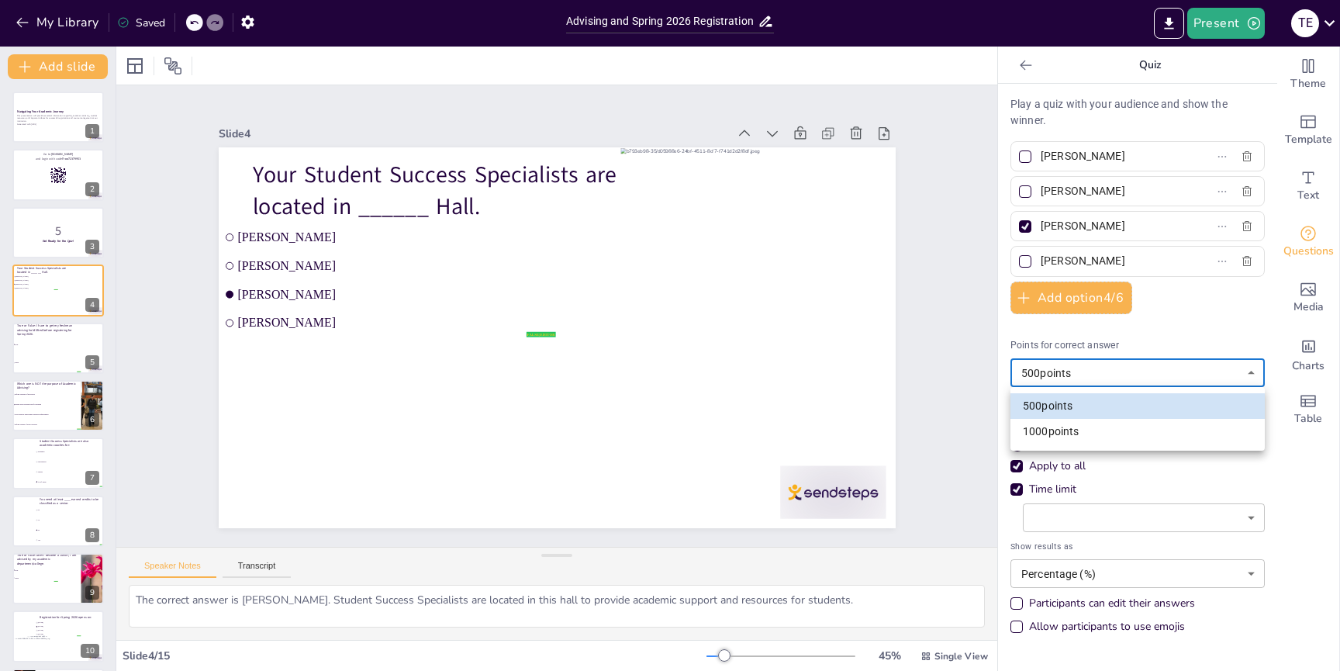
click at [1241, 368] on div at bounding box center [670, 335] width 1340 height 671
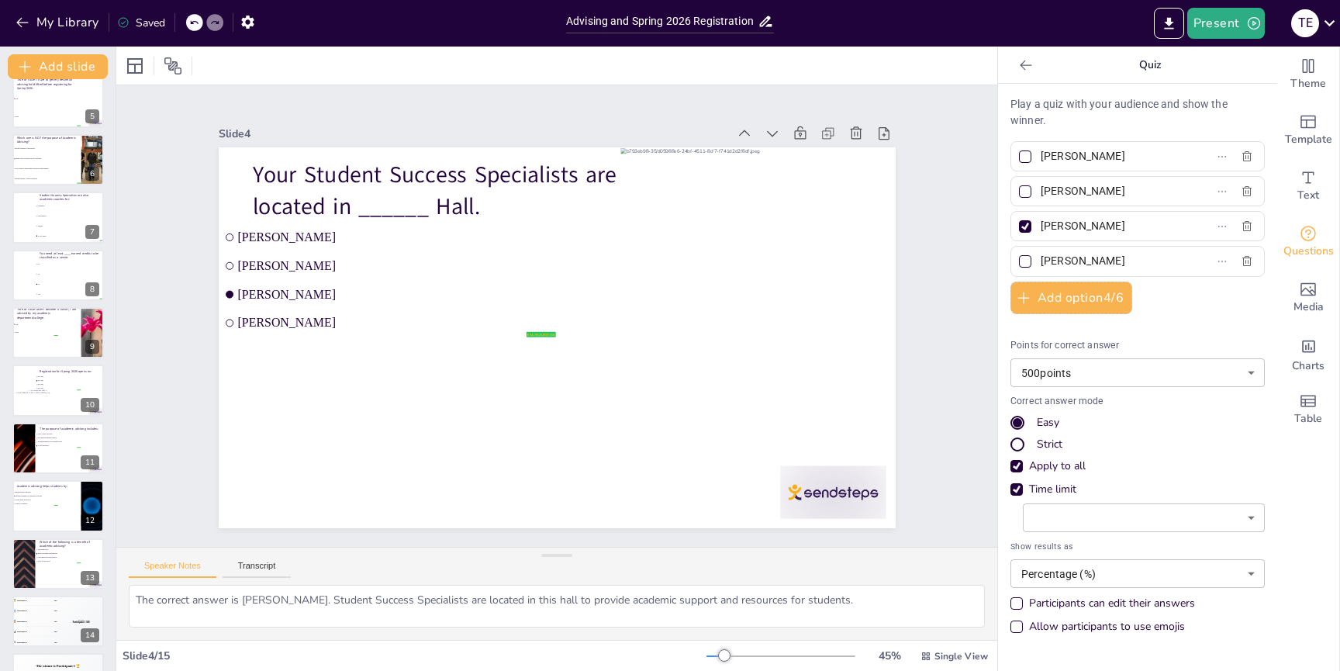
scroll to position [292, 0]
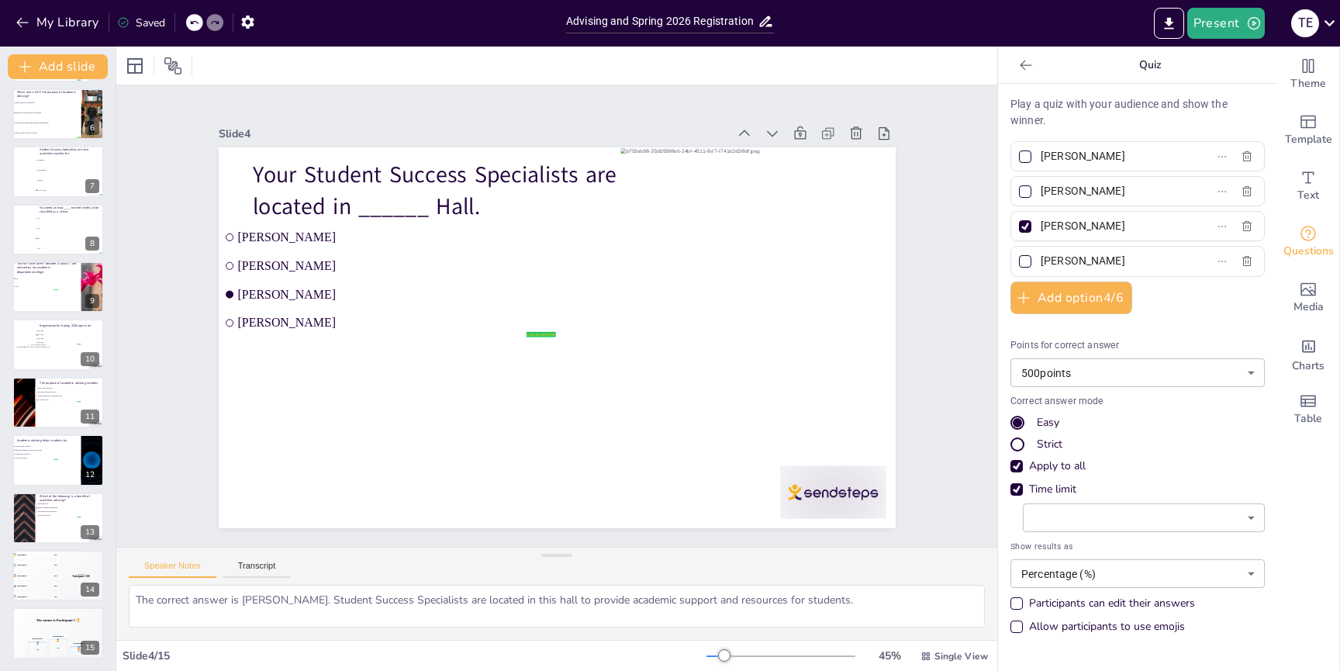
click at [1026, 56] on div at bounding box center [1026, 65] width 25 height 25
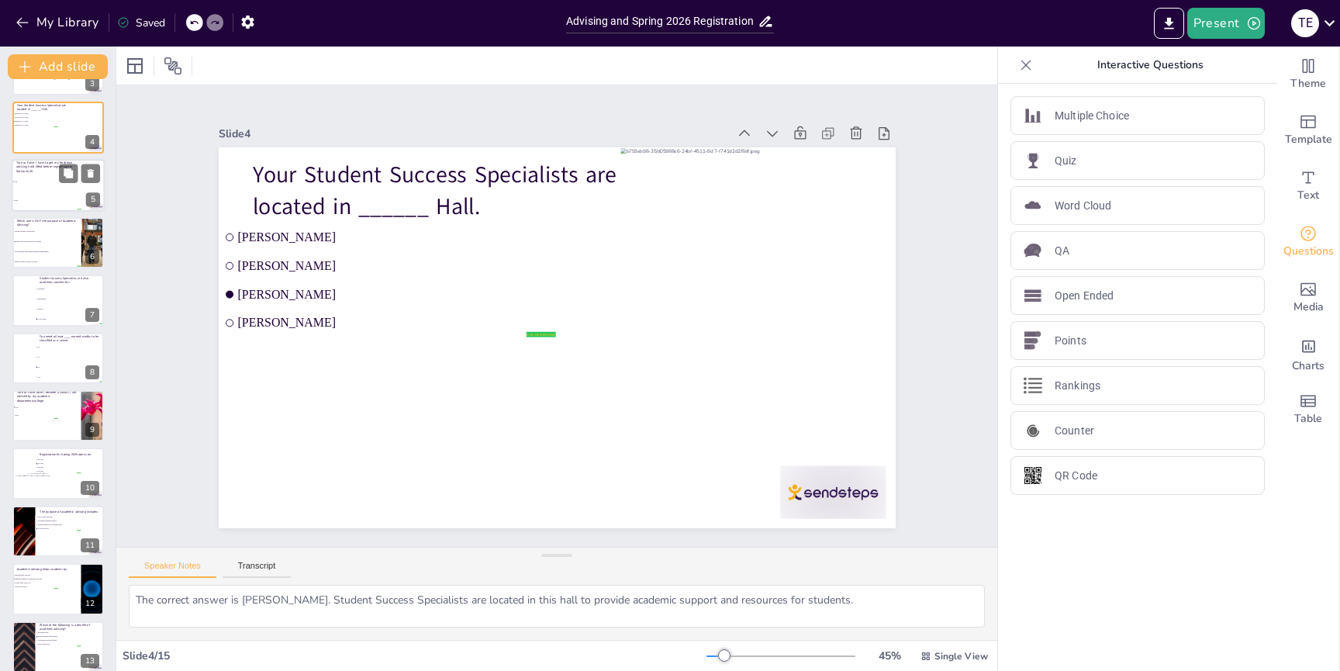
scroll to position [0, 0]
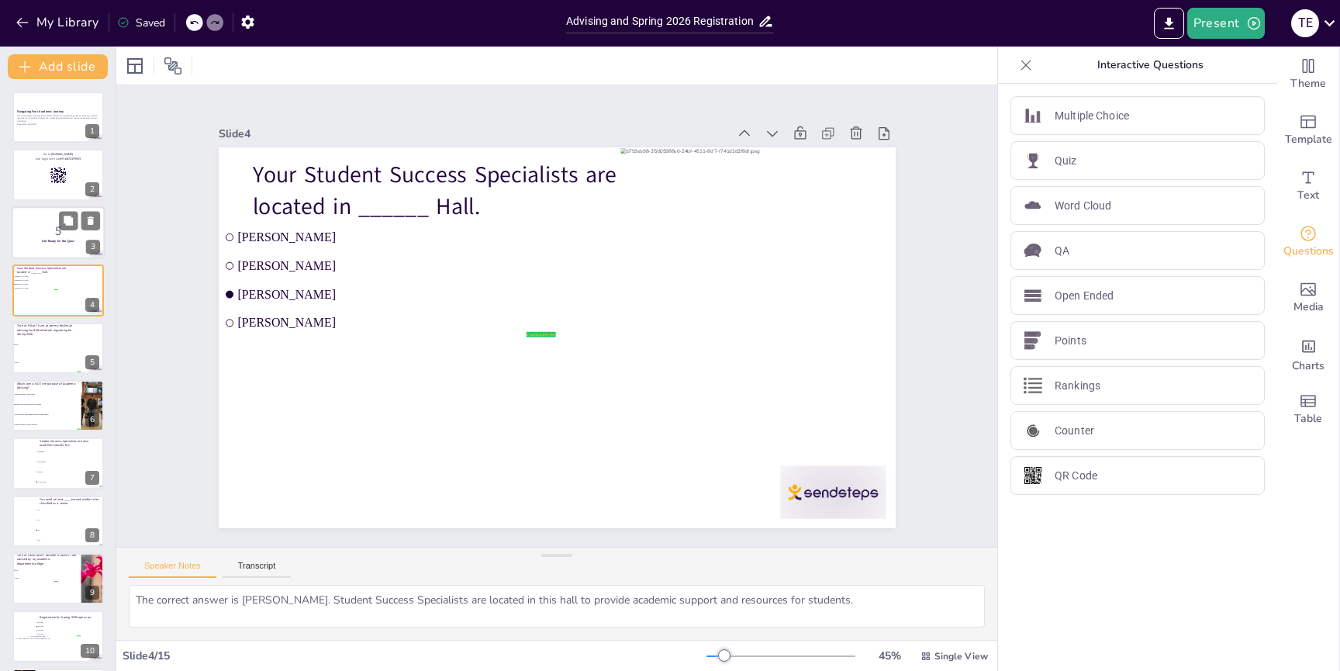
click at [46, 237] on p "5" at bounding box center [58, 230] width 84 height 17
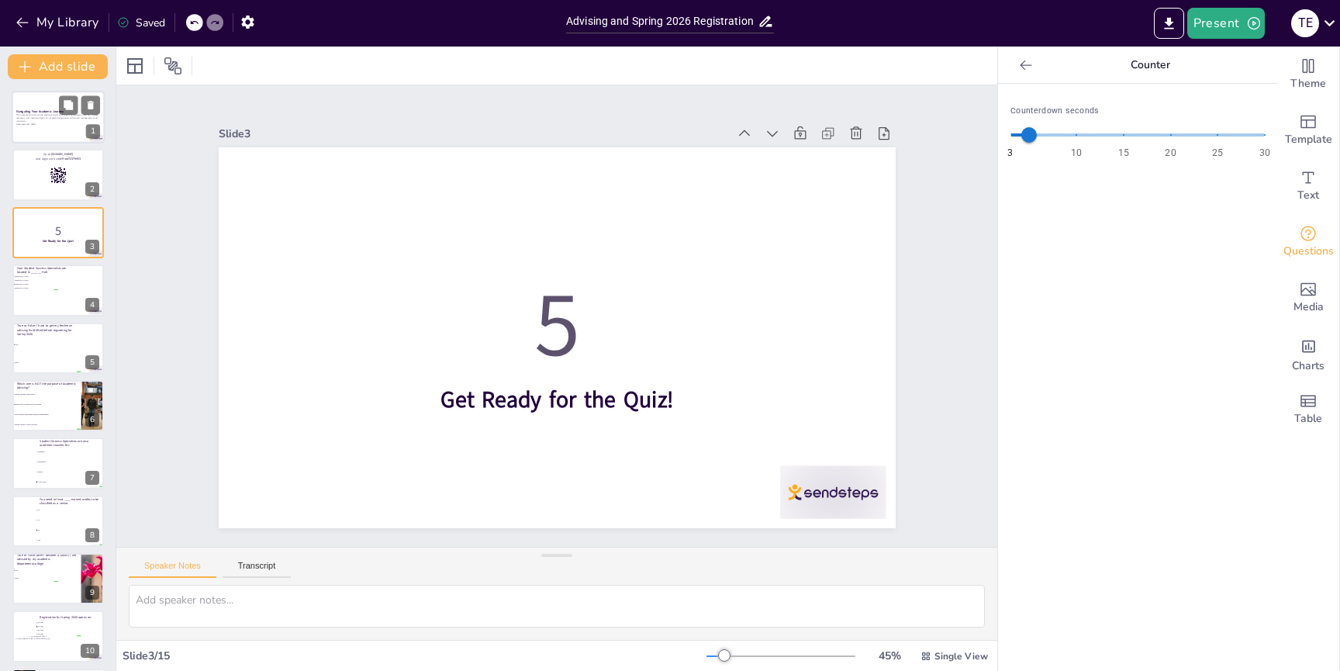
click at [56, 123] on p "Generated with [URL]" at bounding box center [58, 124] width 84 height 3
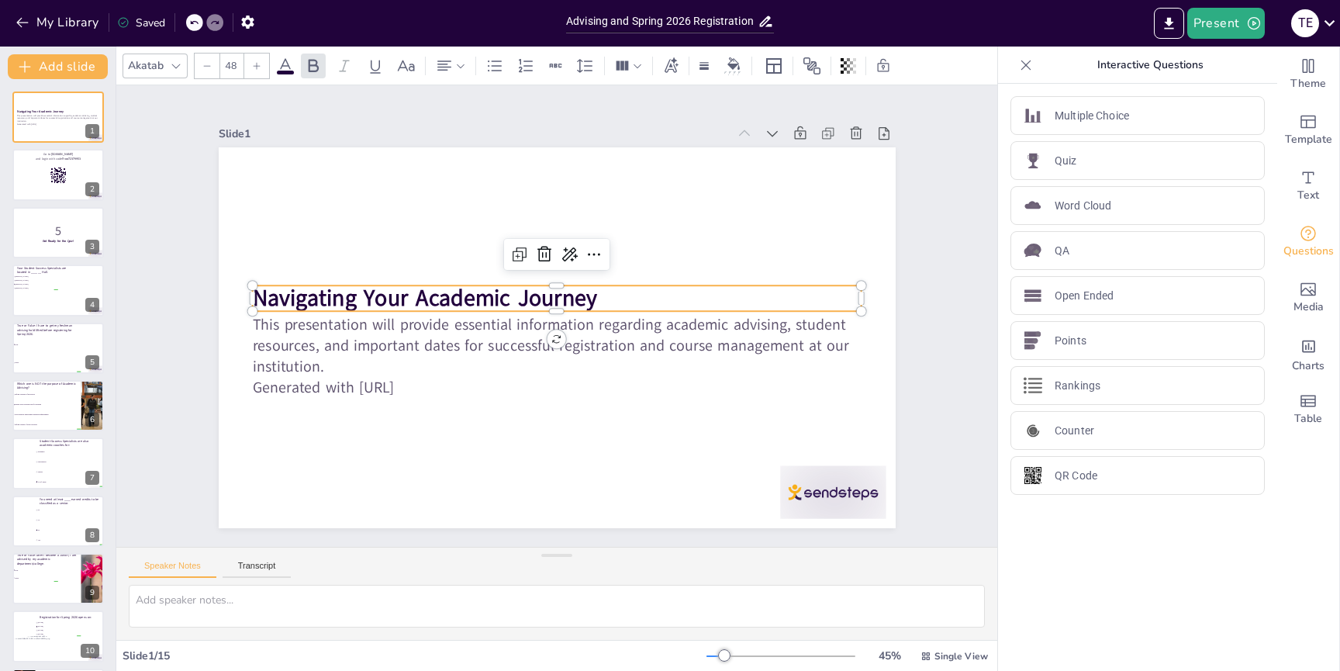
click at [406, 292] on strong "Navigating Your Academic Journey" at bounding box center [427, 284] width 346 height 67
click at [406, 292] on strong "Navigating Your Academic Journey" at bounding box center [436, 258] width 337 height 136
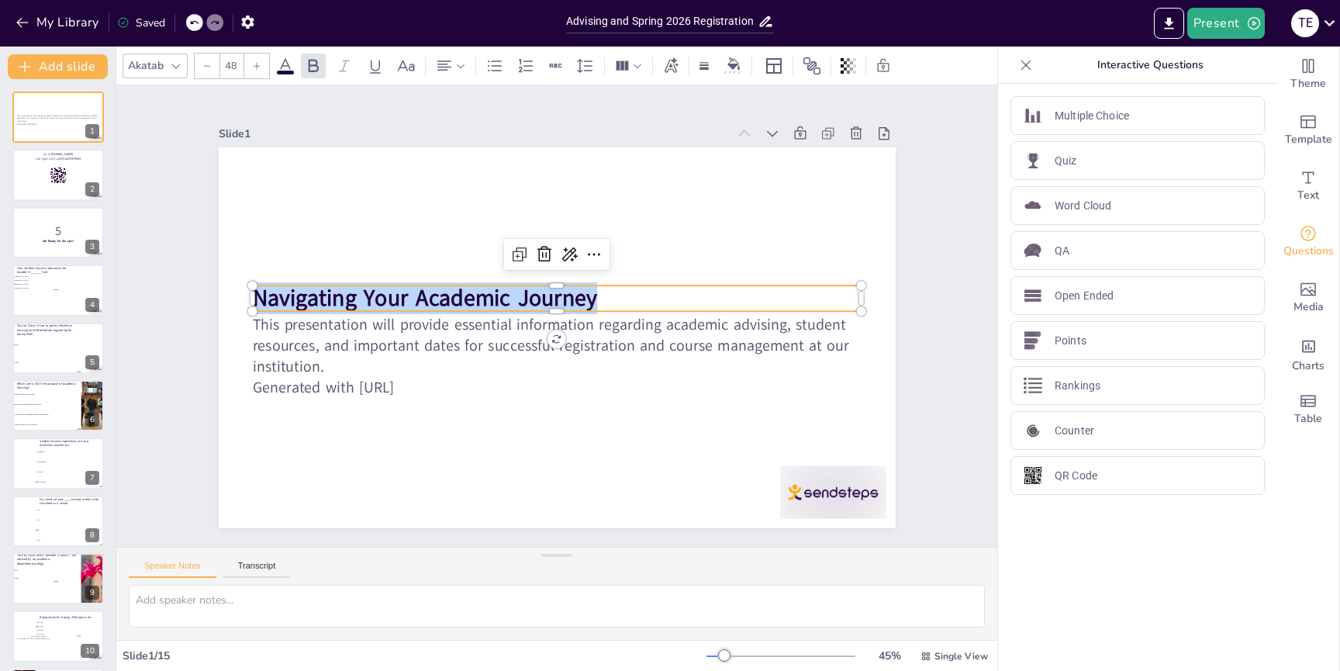
click at [406, 292] on span "Navigating Your Academic Journey" at bounding box center [424, 298] width 345 height 31
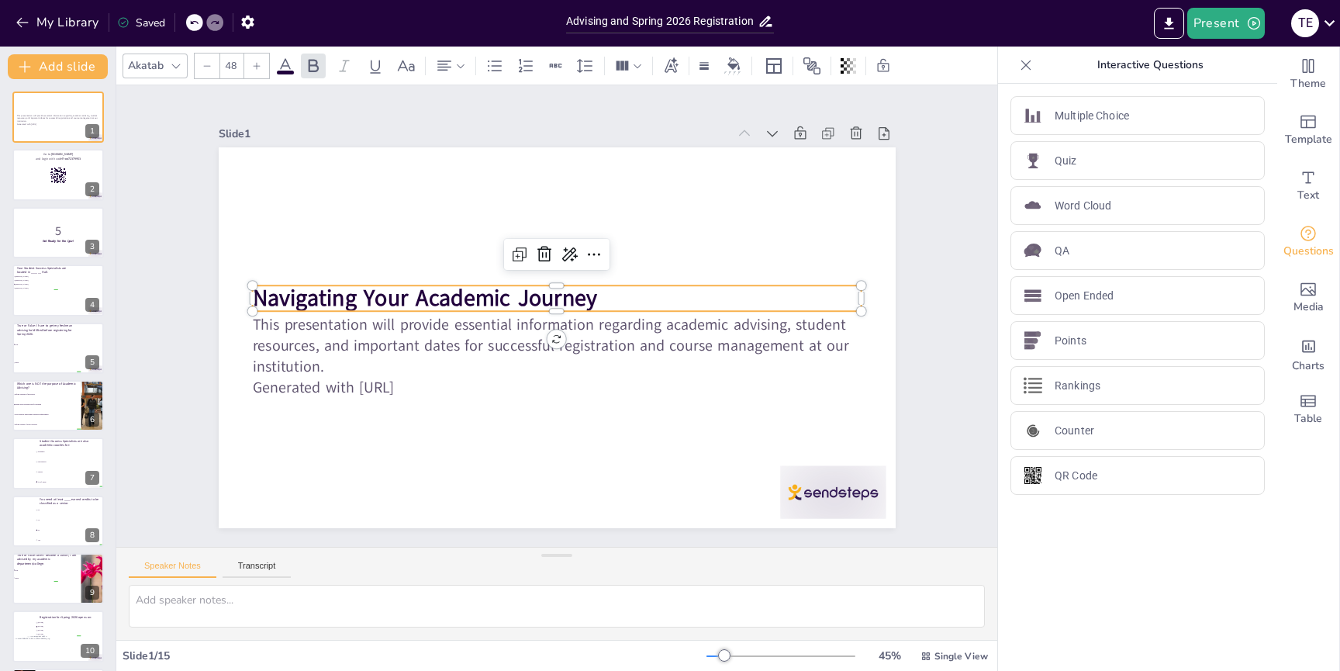
click at [614, 293] on p "Navigating Your Academic Journey" at bounding box center [559, 298] width 610 height 95
click at [650, 170] on span "Registration" at bounding box center [692, 111] width 85 height 118
click at [555, 301] on p "Advising & Registration" at bounding box center [557, 301] width 610 height 32
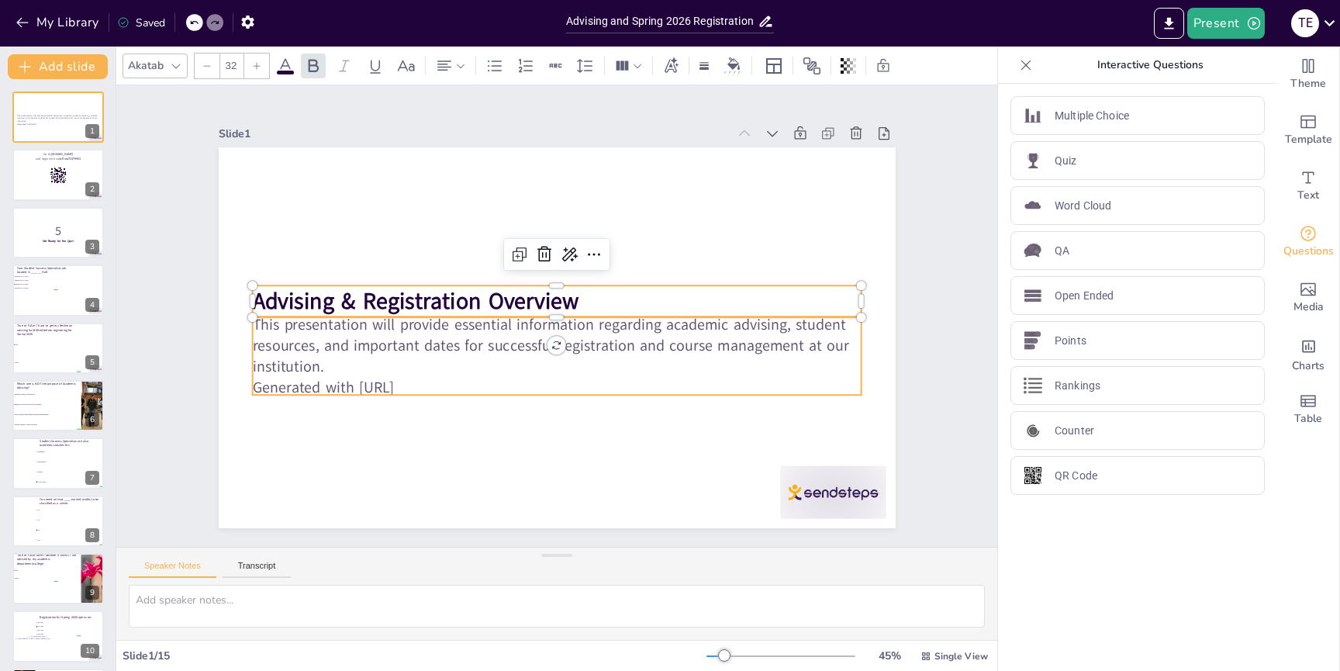
click at [348, 368] on p "This presentation will provide essential information regarding academic advisin…" at bounding box center [550, 345] width 609 height 188
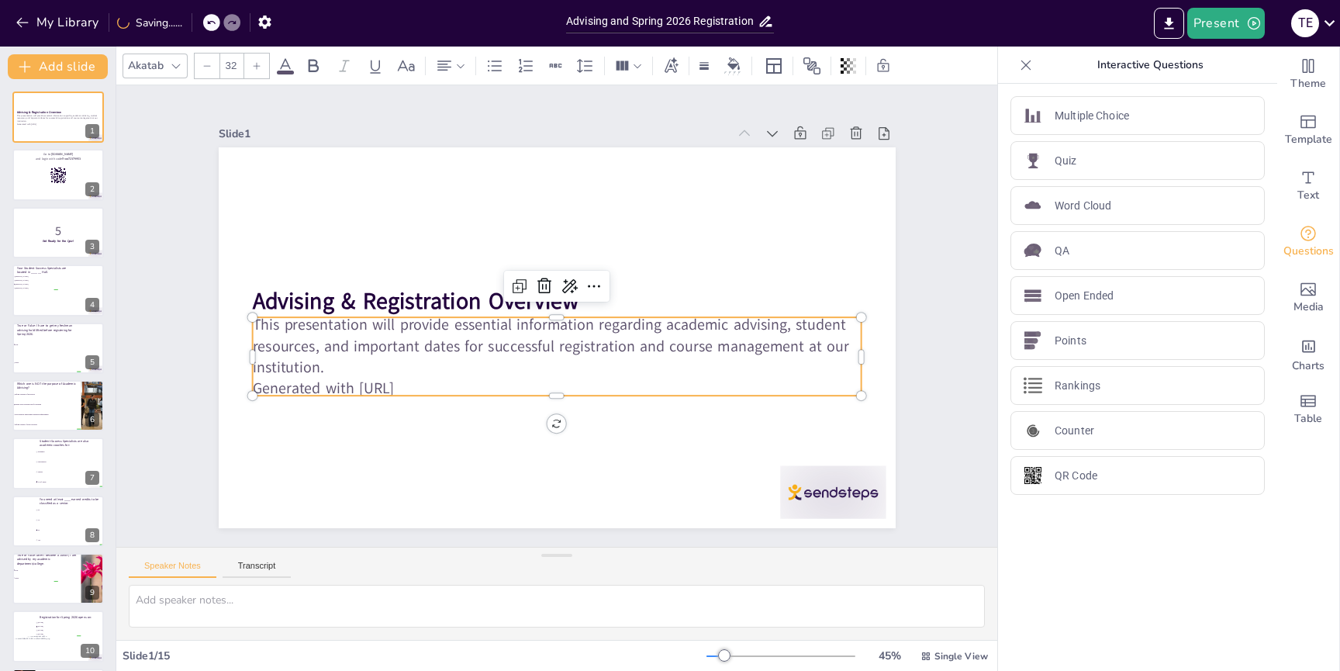
click at [412, 337] on p "This presentation will provide essential information regarding academic advisin…" at bounding box center [532, 298] width 409 height 530
click at [416, 323] on p "This presentation will provide essential information regarding academic advisin…" at bounding box center [557, 346] width 610 height 63
click at [399, 354] on span "This presentation will provide essential information regarding academic advisin…" at bounding box center [550, 346] width 596 height 63
click at [370, 363] on p "This presentation will provide essential information regarding academic advisin…" at bounding box center [557, 346] width 610 height 63
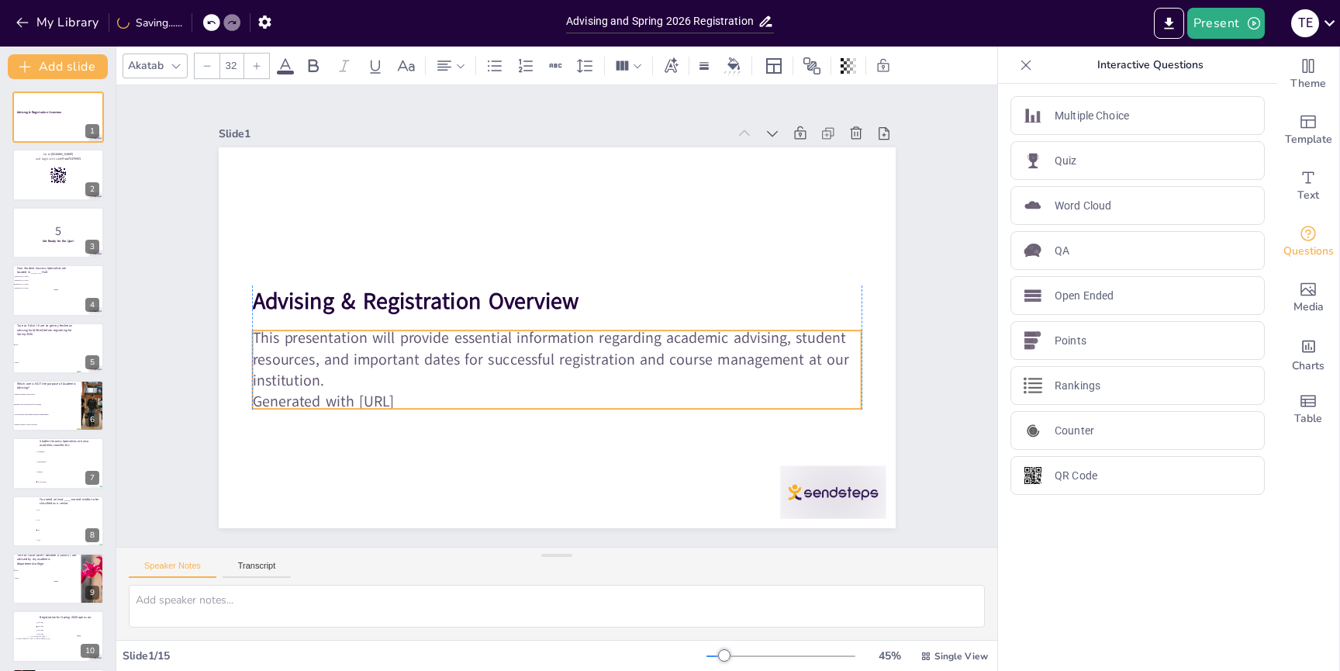
drag, startPoint x: 359, startPoint y: 360, endPoint x: 373, endPoint y: 375, distance: 20.9
click at [373, 375] on p "This presentation will provide essential information regarding academic advisin…" at bounding box center [552, 358] width 613 height 126
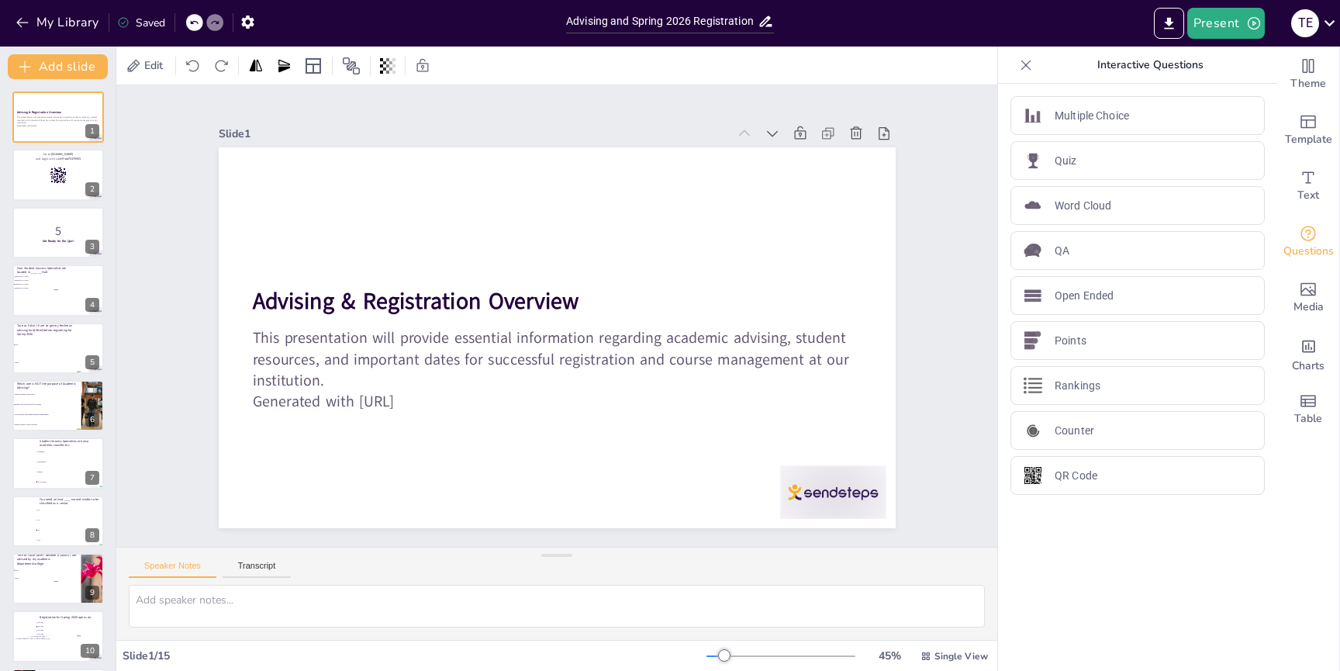
click at [1028, 65] on icon at bounding box center [1026, 65] width 16 height 16
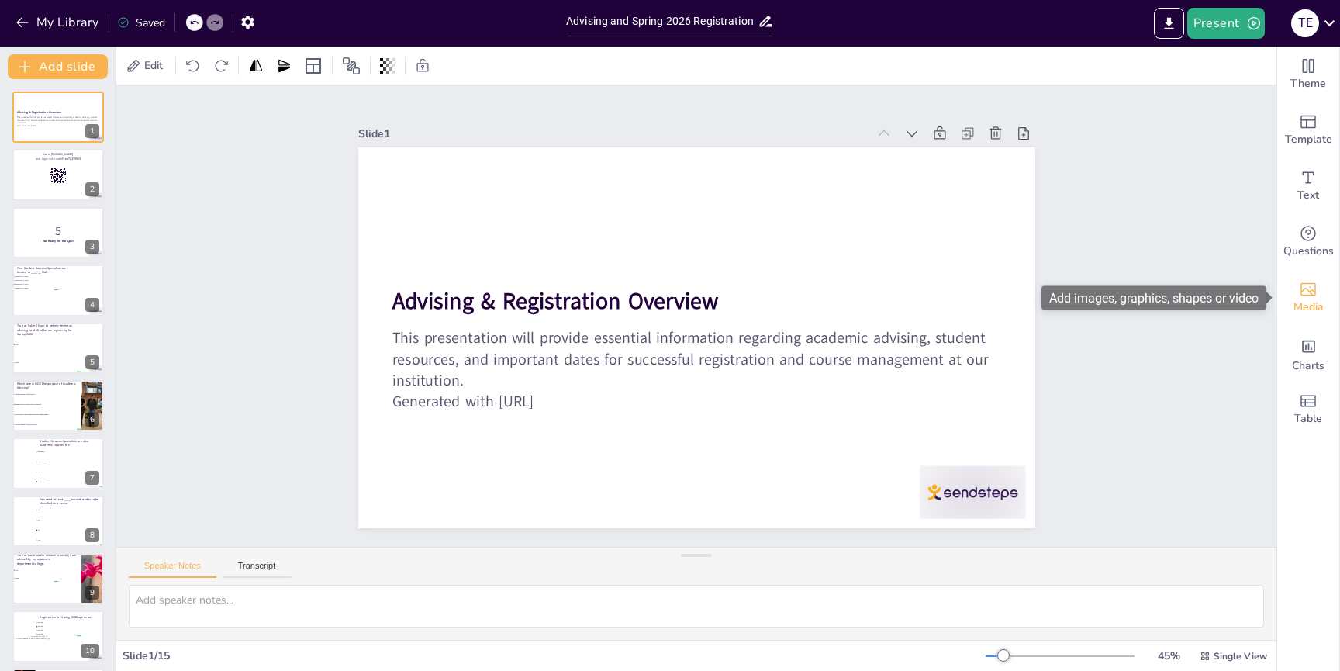
click at [1308, 289] on icon "Add images, graphics, shapes or video" at bounding box center [1308, 289] width 19 height 19
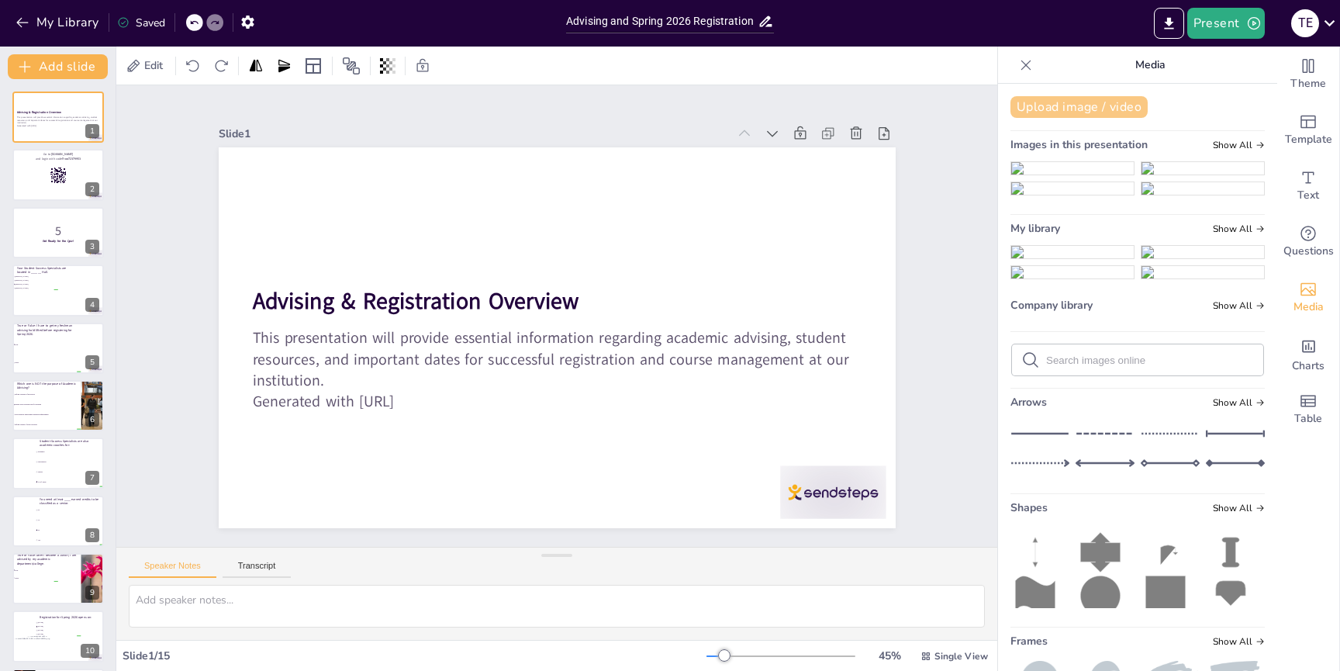
click at [1065, 98] on button "Upload image / video" at bounding box center [1079, 107] width 137 height 22
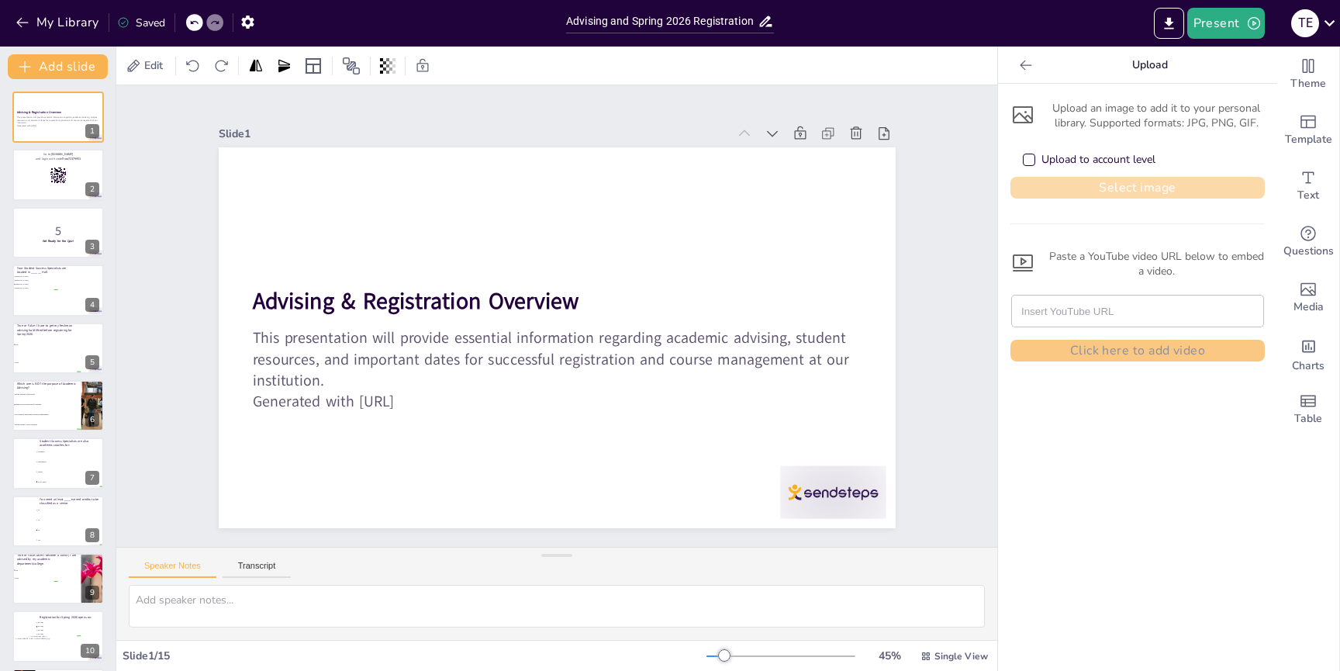
click at [1142, 188] on button "Select image" at bounding box center [1138, 188] width 254 height 22
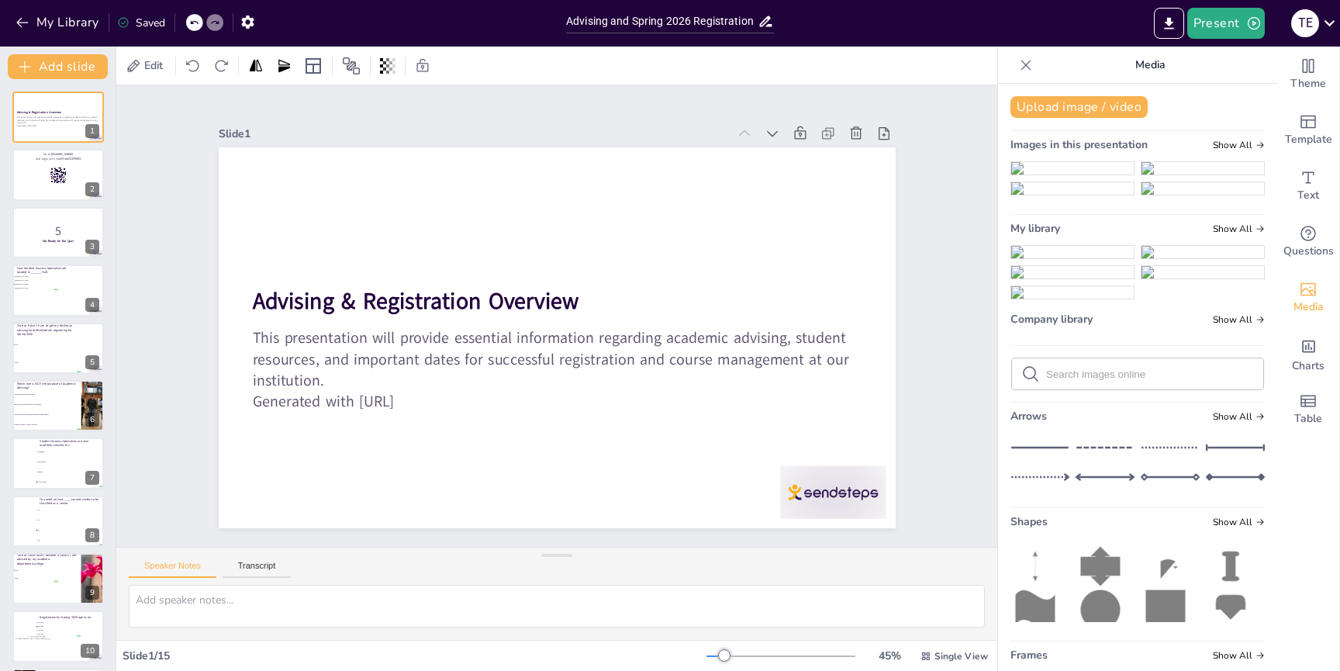
click at [1066, 258] on img at bounding box center [1072, 252] width 123 height 12
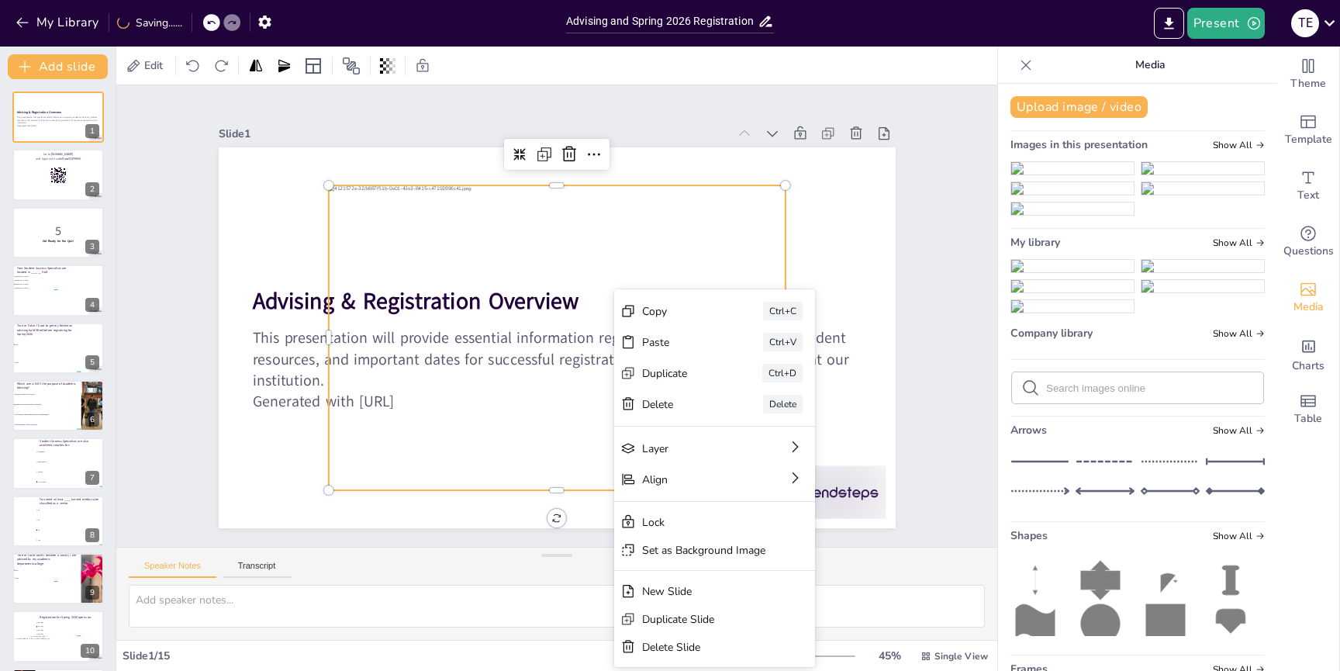
click at [758, 628] on div "Set as Background Image" at bounding box center [819, 635] width 123 height 15
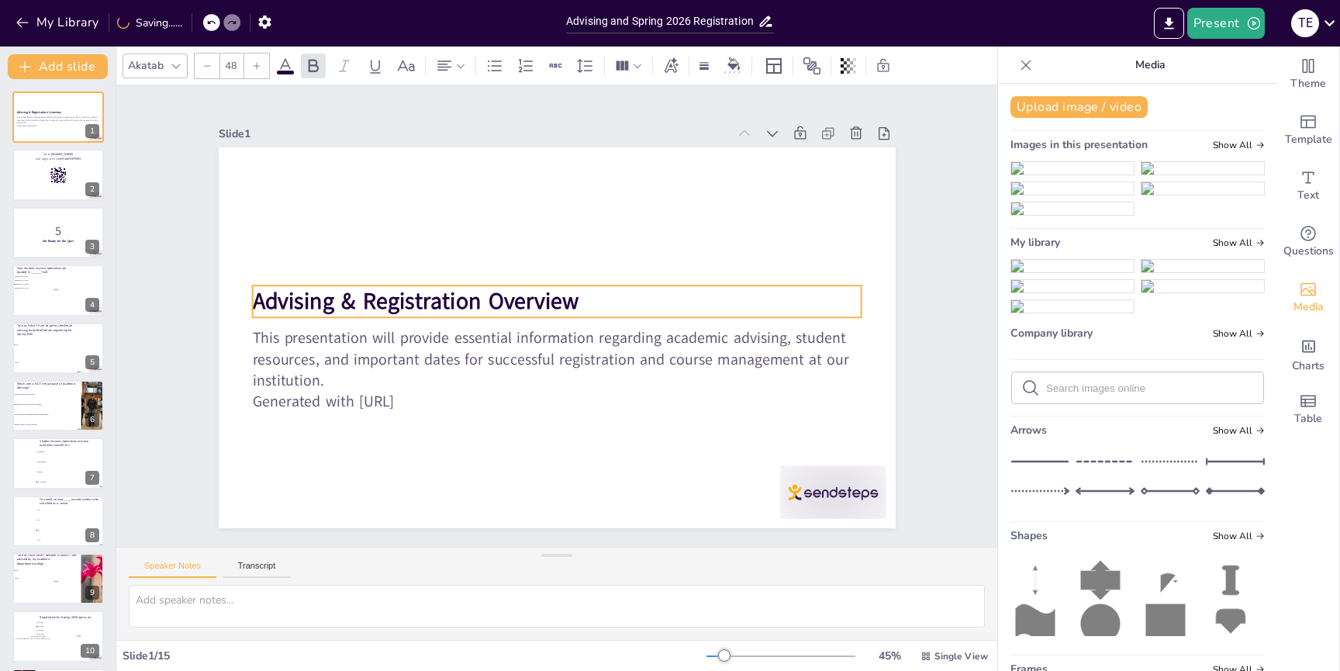
click at [396, 304] on span "Advising & Registration Overview" at bounding box center [417, 286] width 327 height 64
click at [283, 63] on icon at bounding box center [285, 65] width 14 height 15
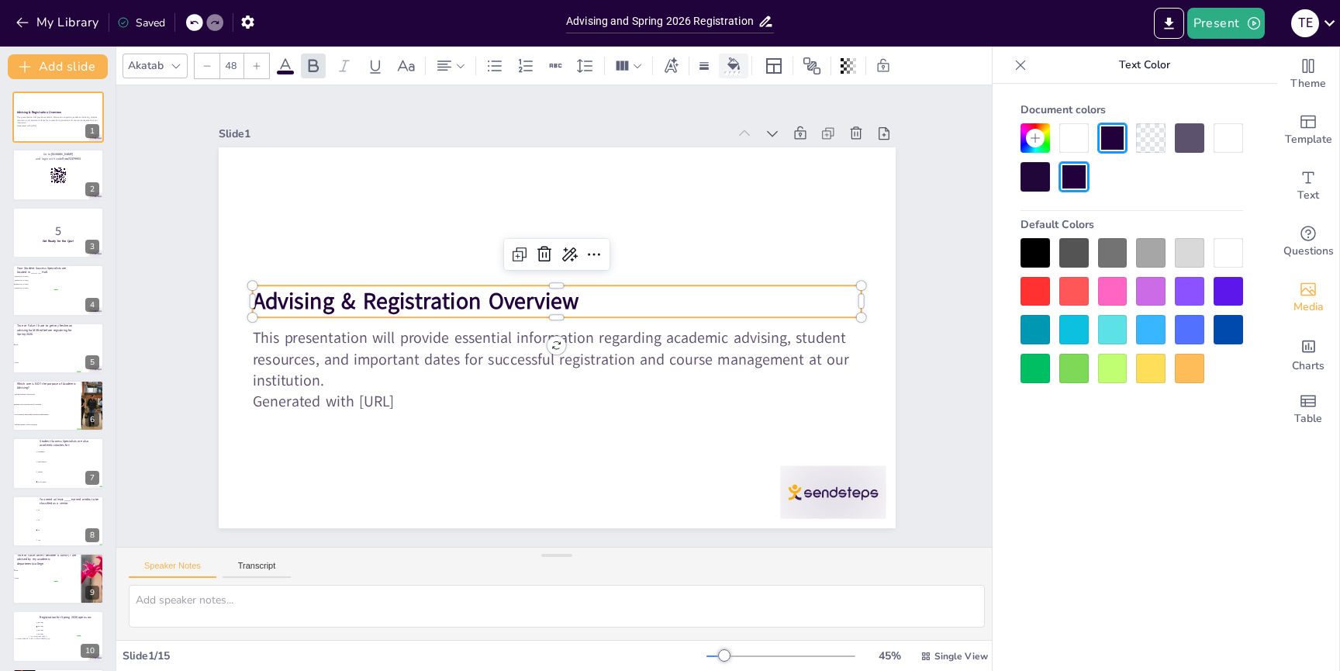
click at [738, 69] on icon at bounding box center [733, 63] width 12 height 12
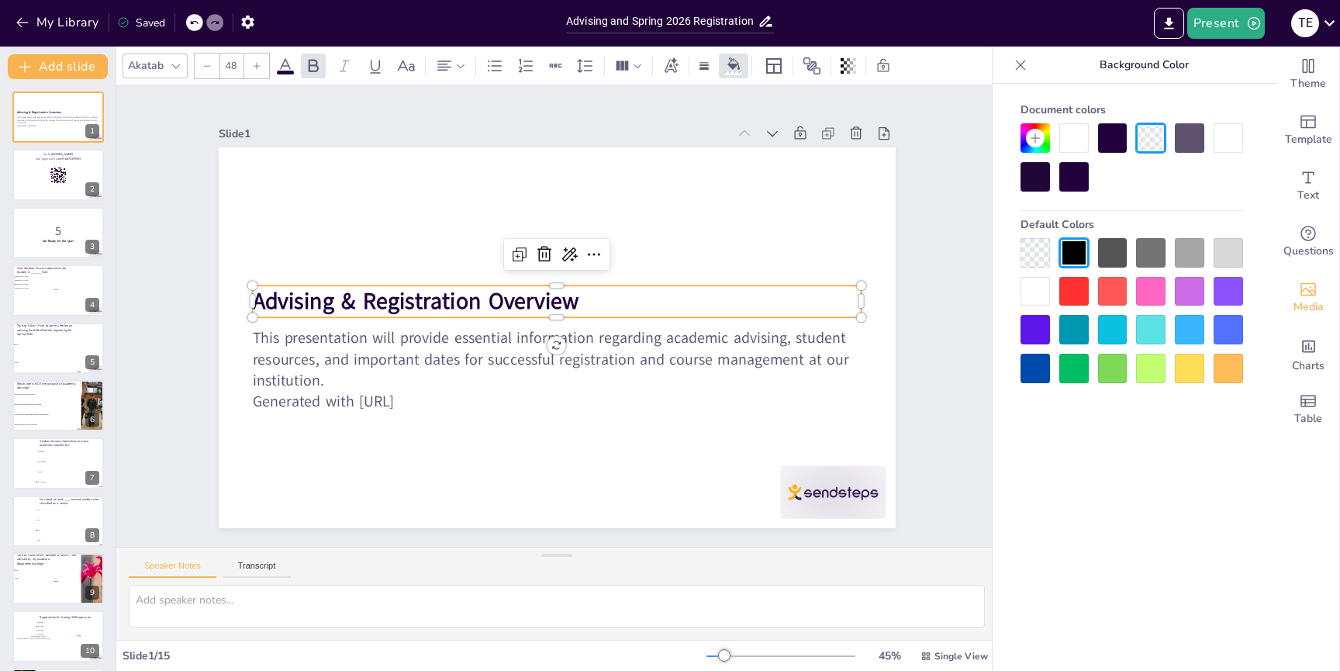
click at [1075, 140] on div at bounding box center [1073, 137] width 29 height 29
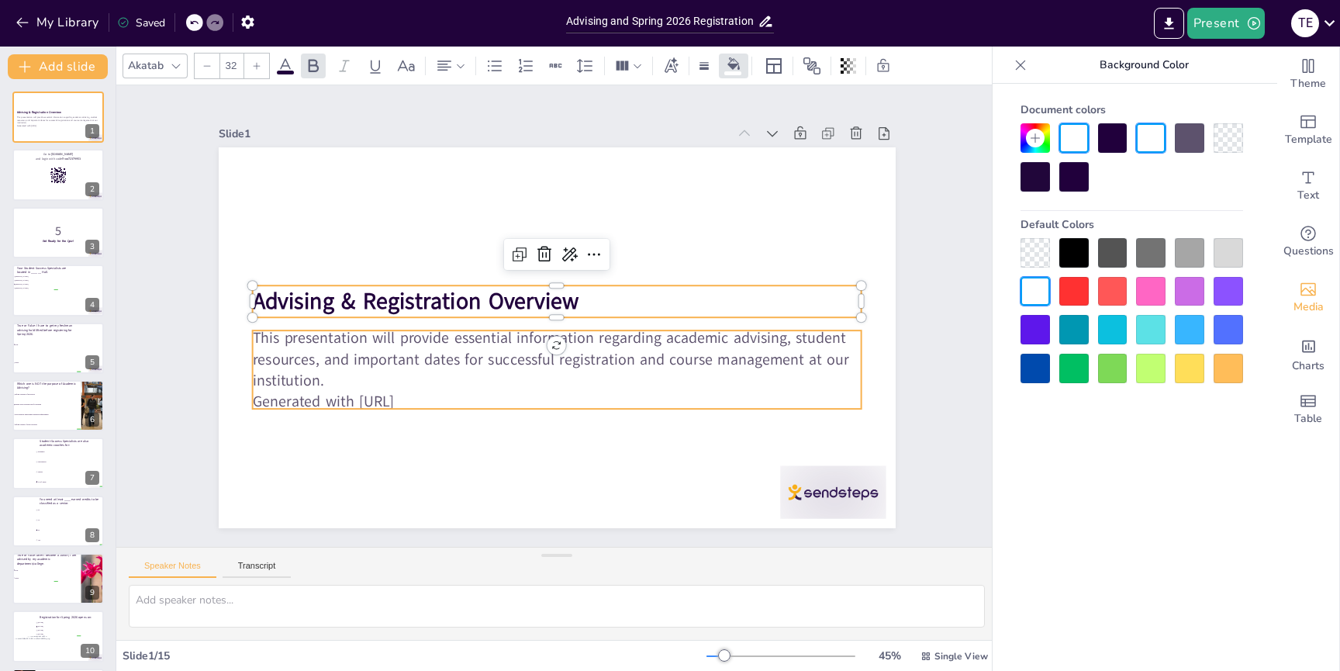
click at [358, 368] on p "This presentation will provide essential information regarding academic advisin…" at bounding box center [552, 359] width 613 height 126
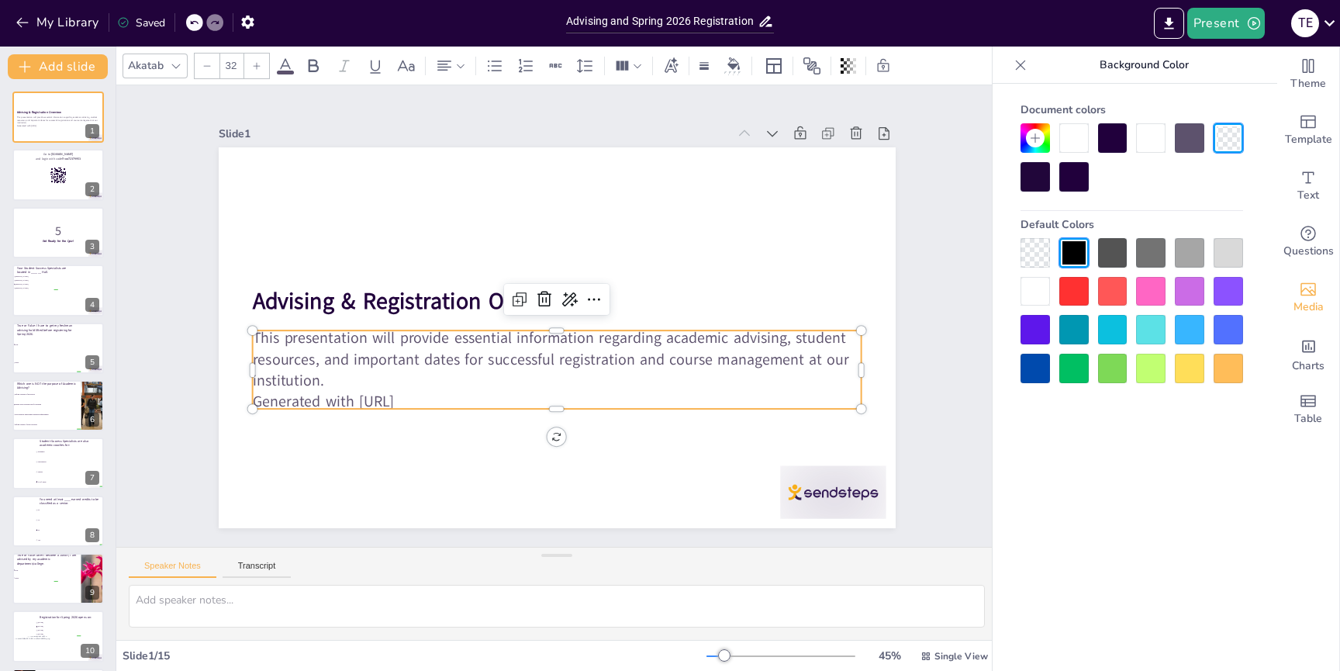
click at [1076, 136] on div at bounding box center [1073, 137] width 29 height 29
click at [344, 379] on p "This presentation will provide essential information regarding academic advisin…" at bounding box center [552, 358] width 613 height 126
click at [344, 379] on p "This presentation will provide essential information regarding academic advisin…" at bounding box center [557, 359] width 610 height 63
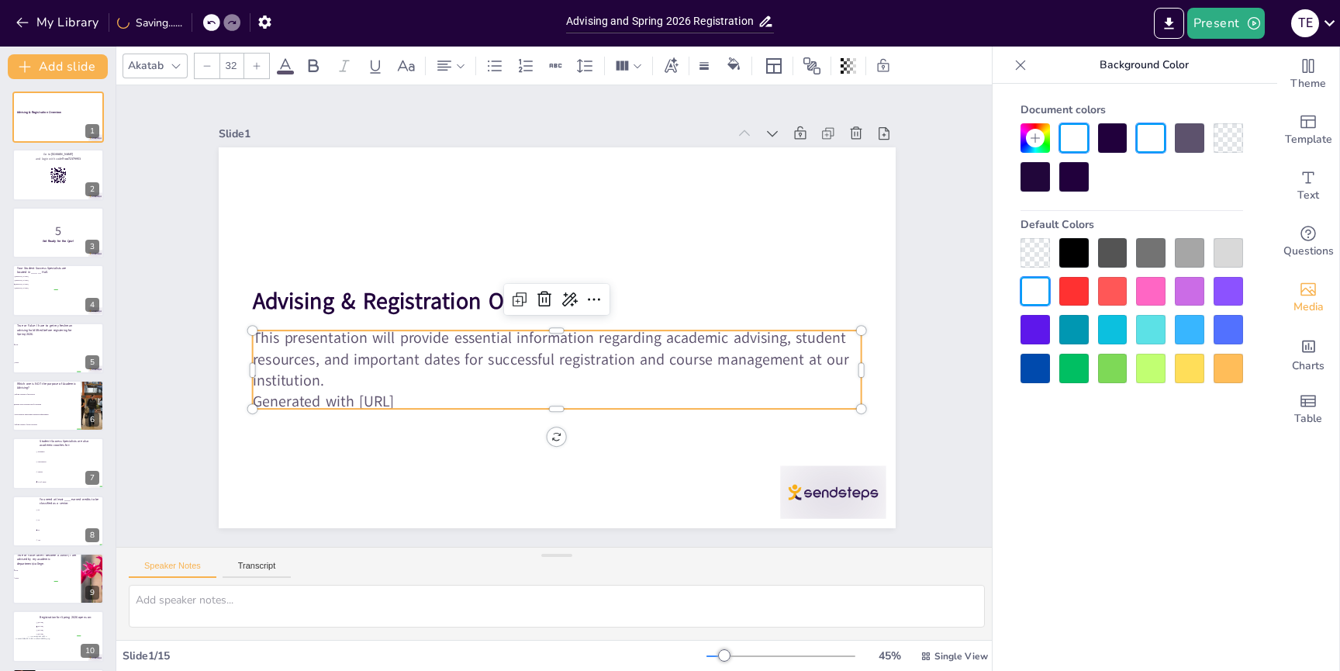
click at [357, 378] on p "This presentation will provide essential information regarding academic advisin…" at bounding box center [557, 359] width 610 height 63
click at [1221, 131] on div at bounding box center [1228, 137] width 29 height 29
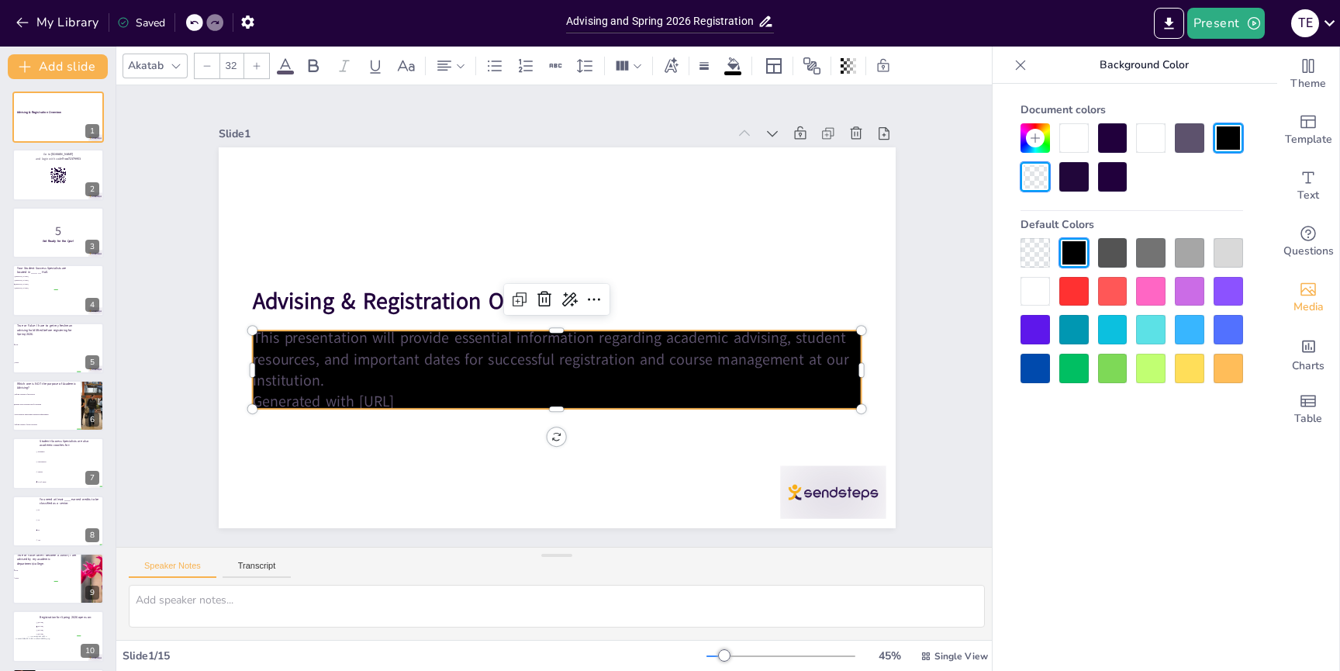
click at [1035, 178] on div at bounding box center [1035, 176] width 29 height 29
click at [849, 60] on icon at bounding box center [848, 66] width 3 height 16
drag, startPoint x: 845, startPoint y: 125, endPoint x: 856, endPoint y: 124, distance: 10.9
click at [852, 124] on div at bounding box center [845, 127] width 12 height 12
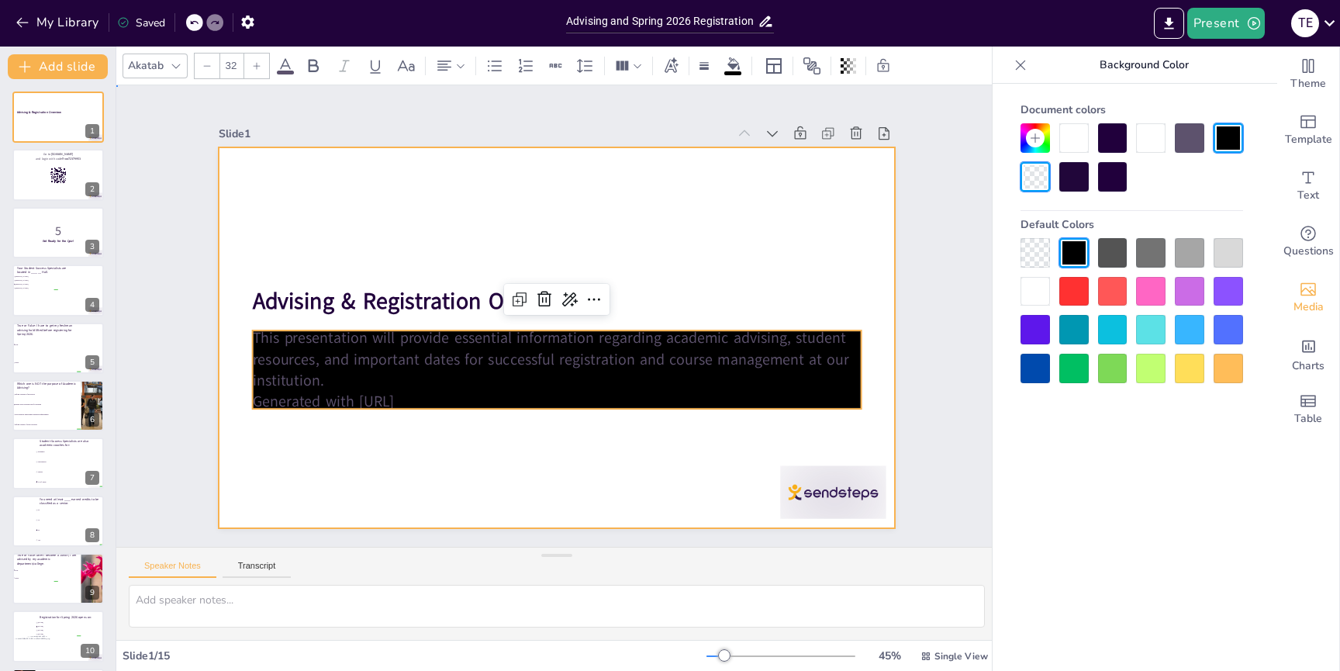
click at [575, 246] on div at bounding box center [555, 338] width 720 height 520
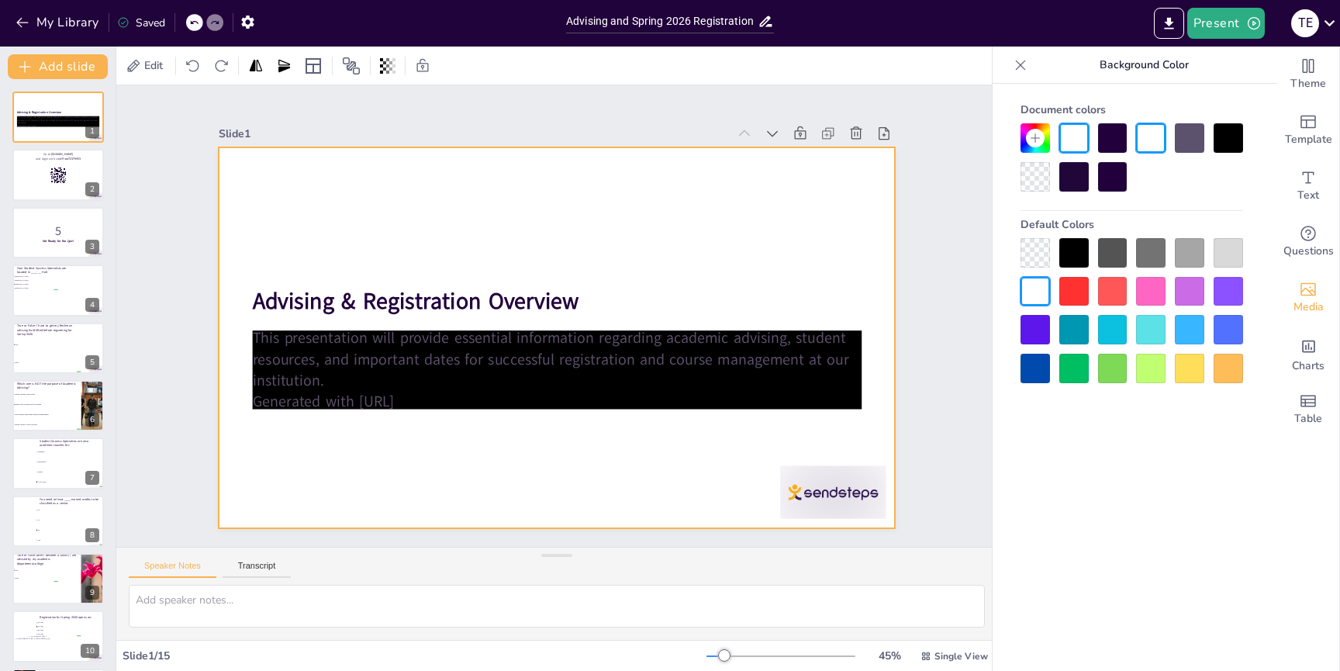
click at [598, 226] on div at bounding box center [557, 337] width 677 height 451
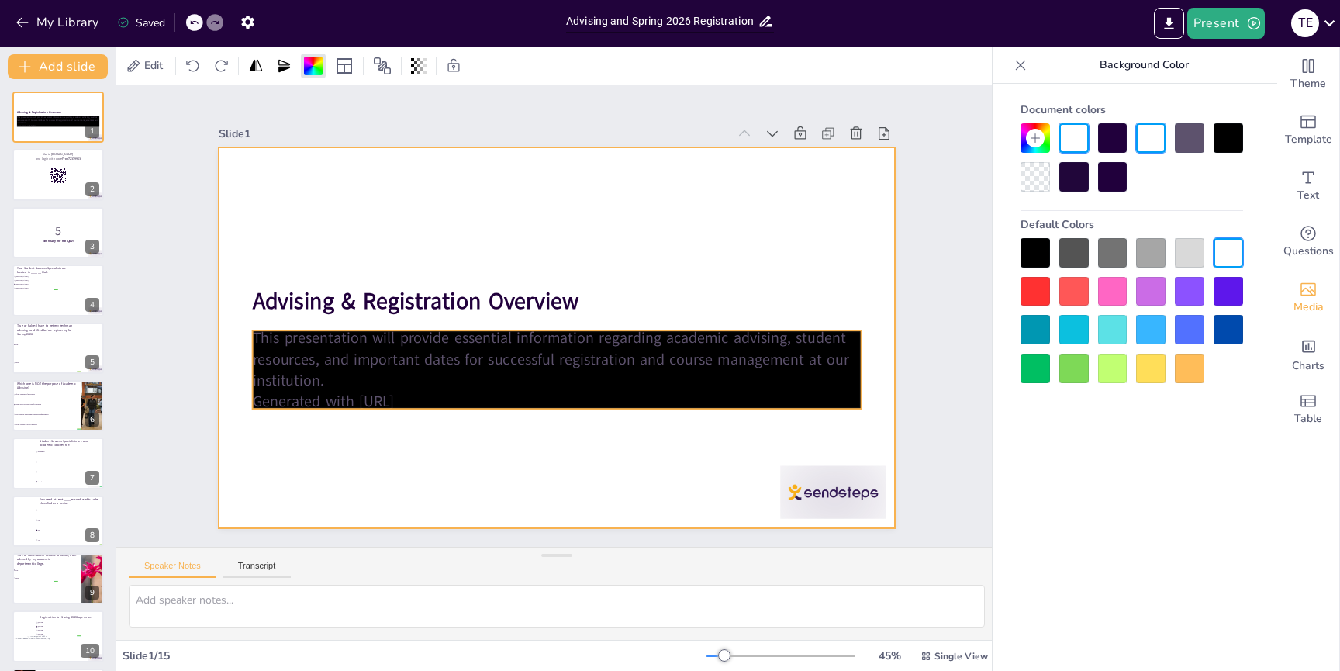
click at [527, 377] on p "This presentation will provide essential information regarding academic advisin…" at bounding box center [552, 359] width 613 height 126
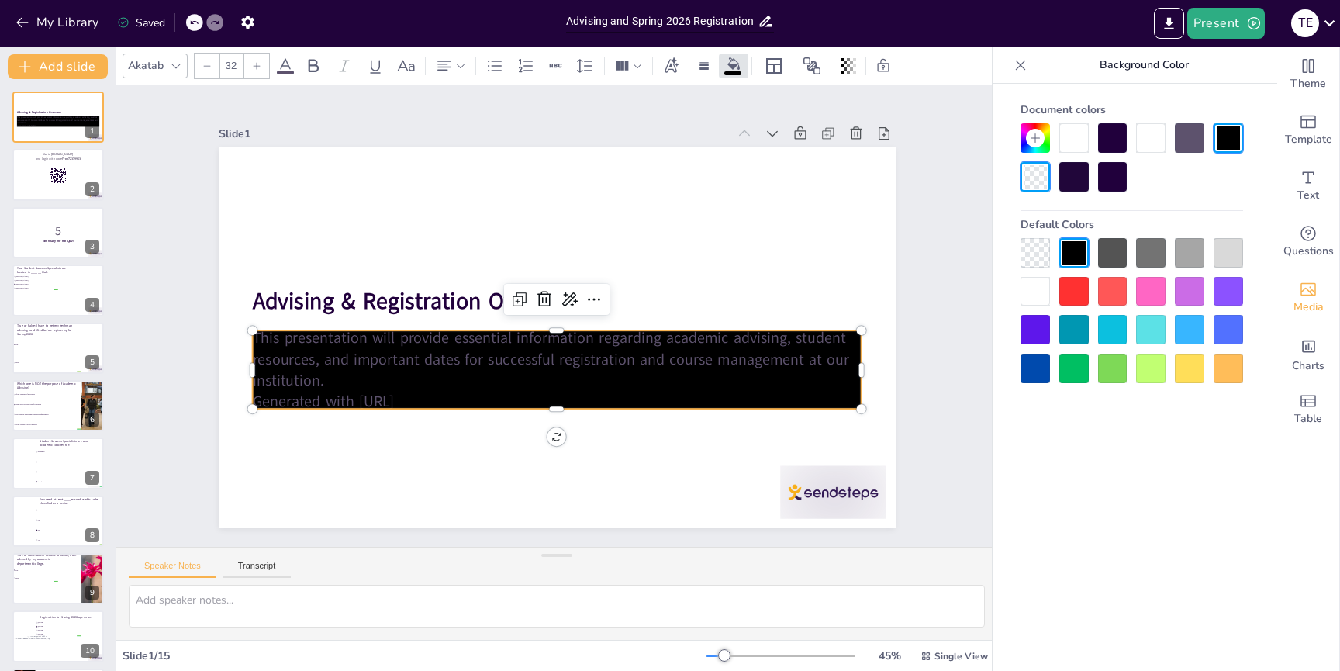
click at [1074, 133] on div at bounding box center [1073, 137] width 29 height 29
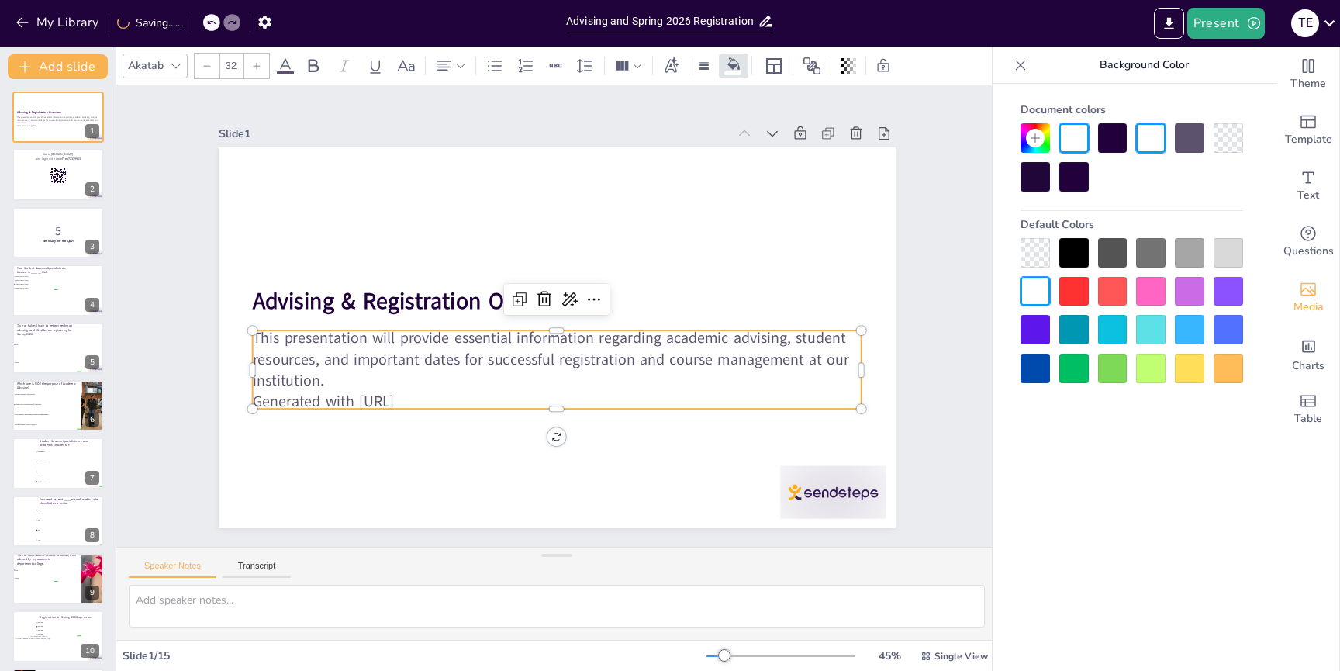
click at [390, 337] on p "This presentation will provide essential information regarding academic advisin…" at bounding box center [557, 359] width 610 height 63
click at [441, 392] on p "Generated with [URL]" at bounding box center [548, 400] width 608 height 85
drag, startPoint x: 449, startPoint y: 393, endPoint x: 440, endPoint y: 396, distance: 9.6
click at [449, 393] on p "Generated with [URL]" at bounding box center [557, 401] width 610 height 21
click at [437, 397] on p "Generated with [URL]" at bounding box center [557, 401] width 610 height 21
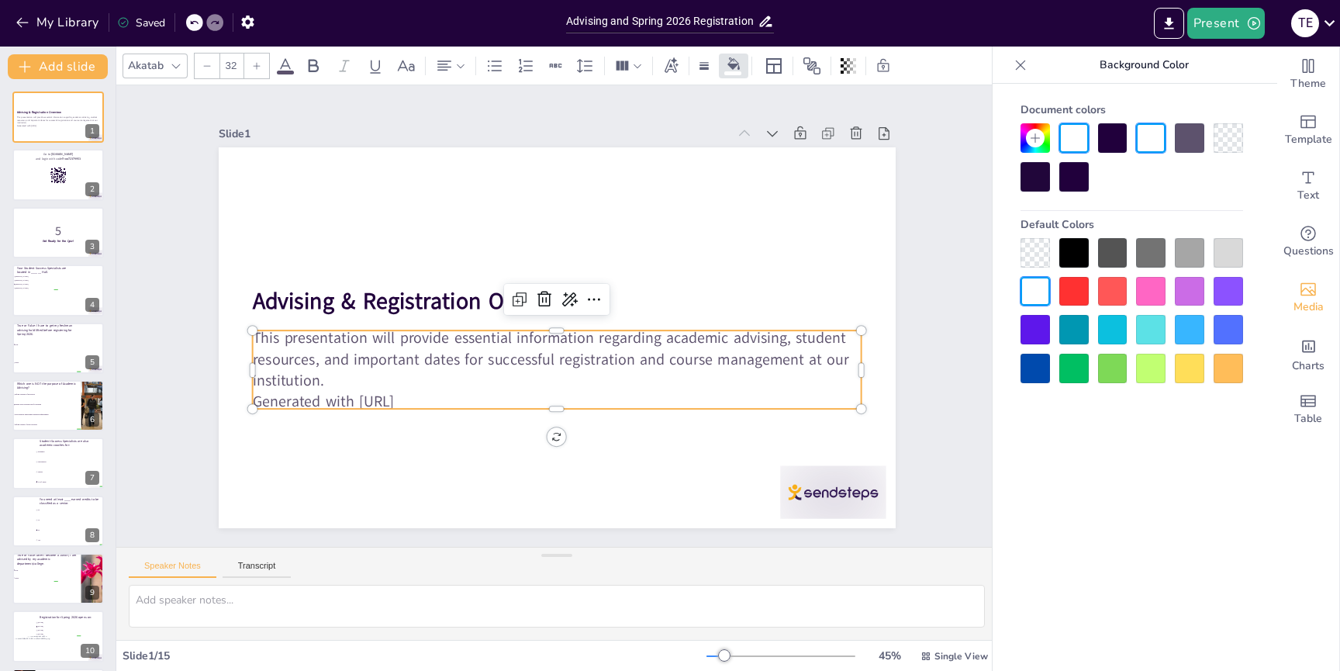
click at [385, 373] on p "This presentation will provide essential information regarding academic advisin…" at bounding box center [552, 358] width 613 height 126
click at [344, 375] on p "This presentation will provide essential information regarding academic advisin…" at bounding box center [557, 359] width 610 height 63
click at [316, 352] on p "This presentation will provide essential information regarding academic advisin…" at bounding box center [552, 358] width 613 height 126
click at [320, 352] on p "This presentation will provide essential information regarding academic advisin…" at bounding box center [557, 359] width 610 height 63
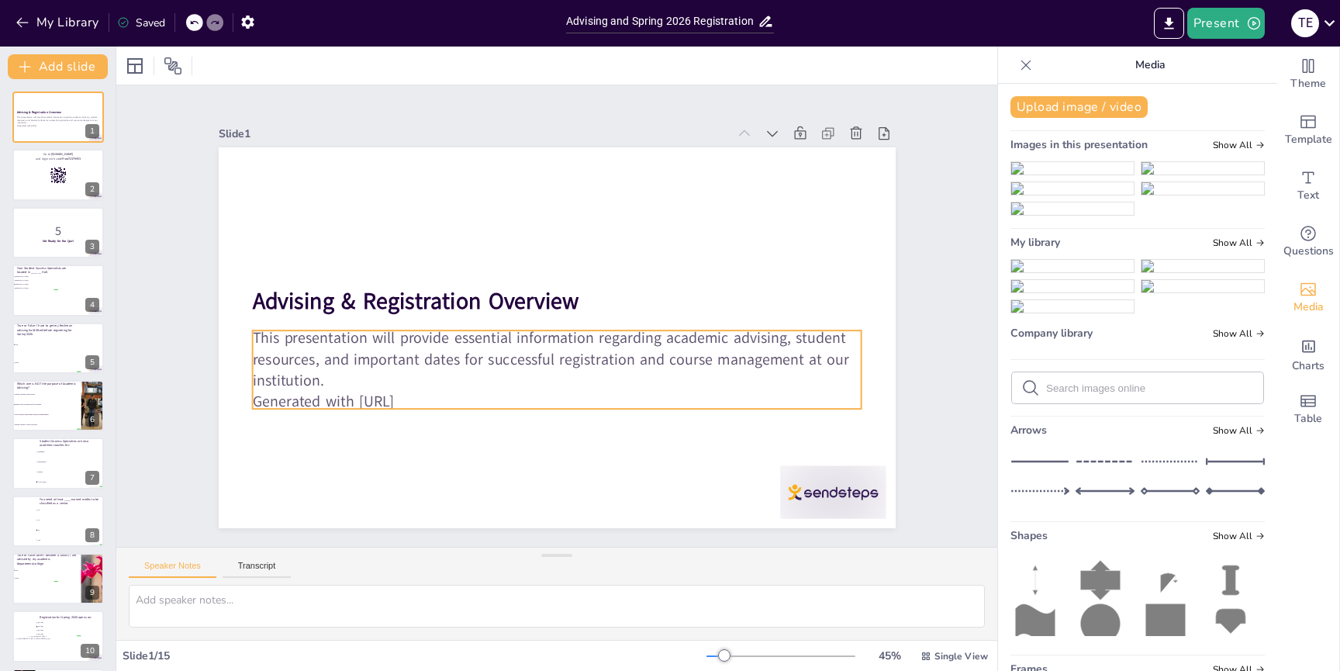
click at [550, 372] on p "This presentation will provide essential information regarding academic advisin…" at bounding box center [557, 359] width 610 height 63
click at [342, 377] on p "This presentation will provide essential information regarding academic advisin…" at bounding box center [552, 358] width 613 height 126
click at [172, 64] on icon at bounding box center [176, 66] width 12 height 12
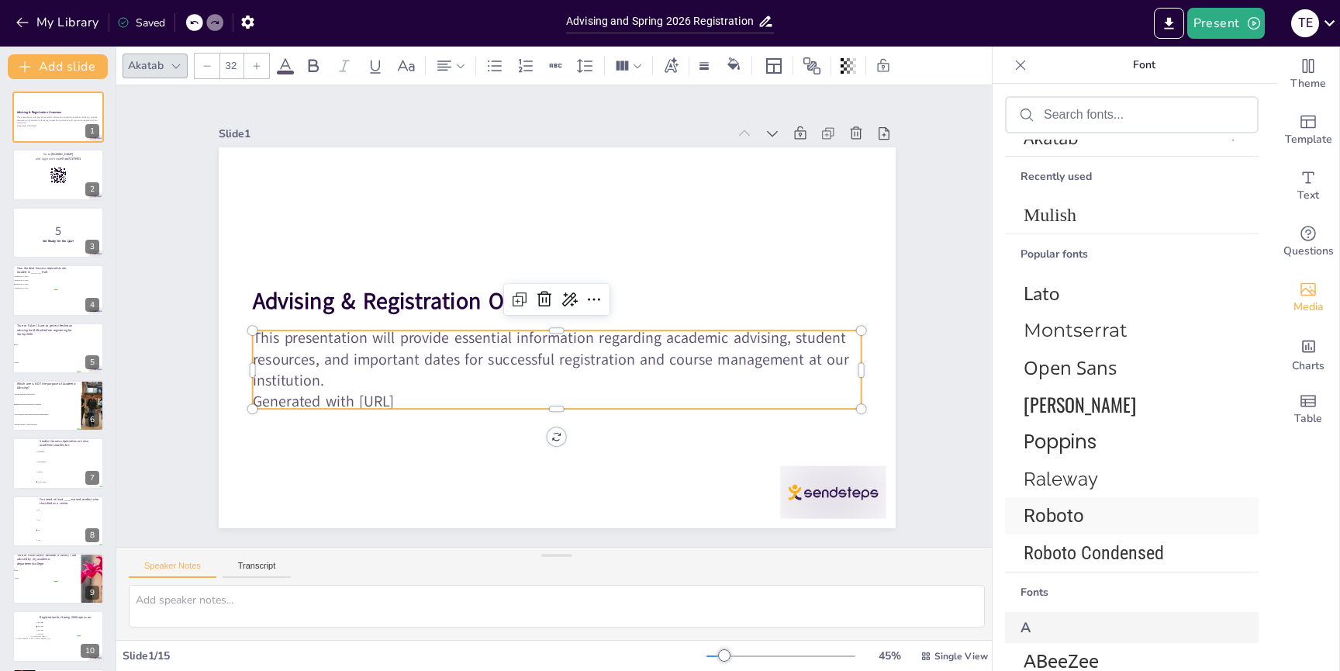
scroll to position [68, 0]
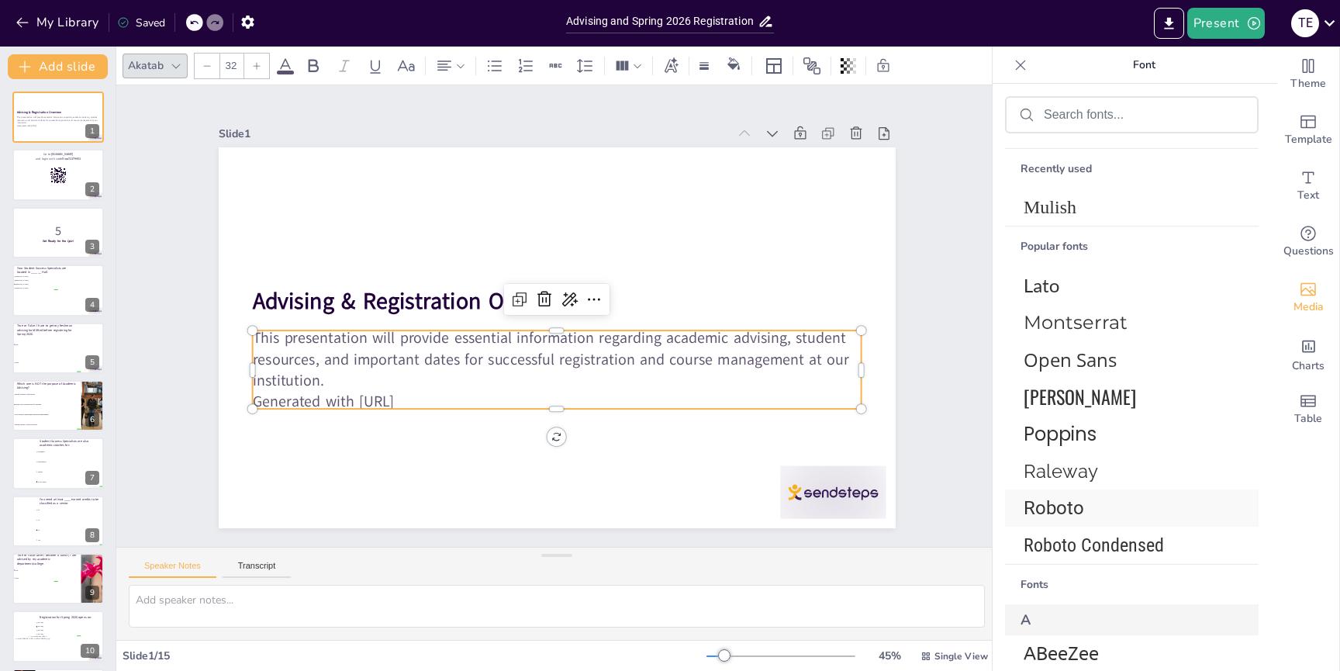
click at [1126, 510] on span "Roboto" at bounding box center [1129, 508] width 210 height 22
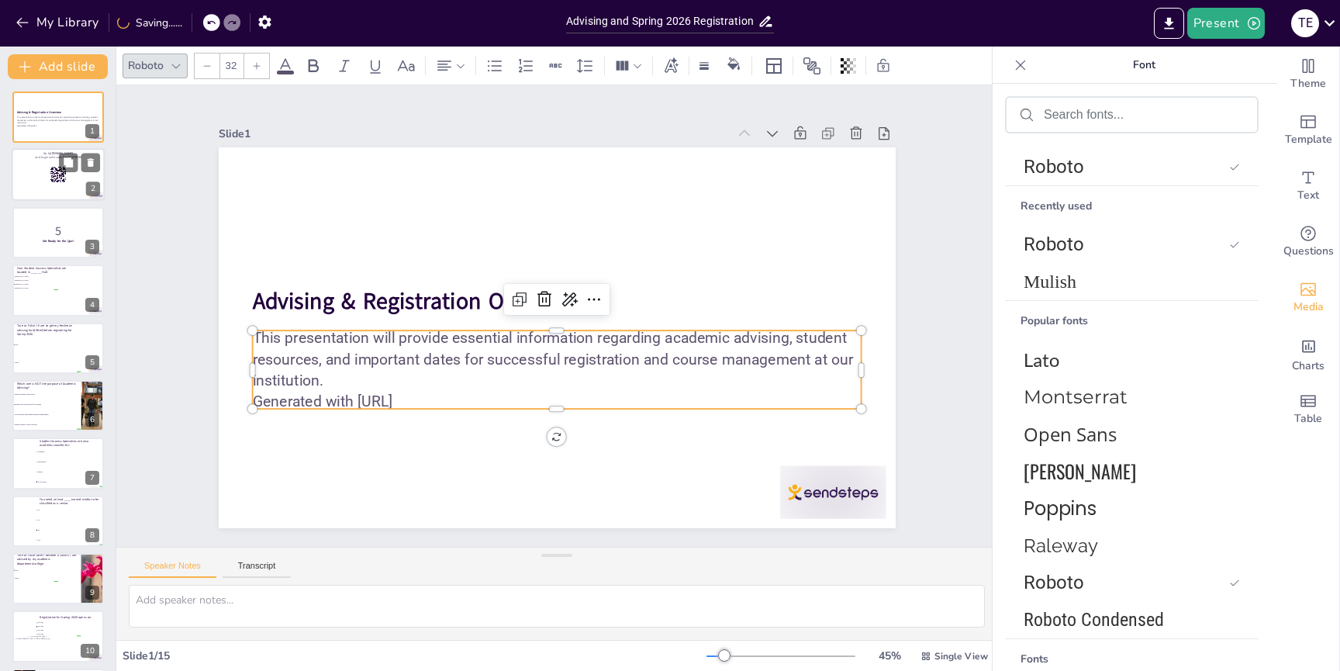
click at [41, 164] on div at bounding box center [58, 175] width 93 height 53
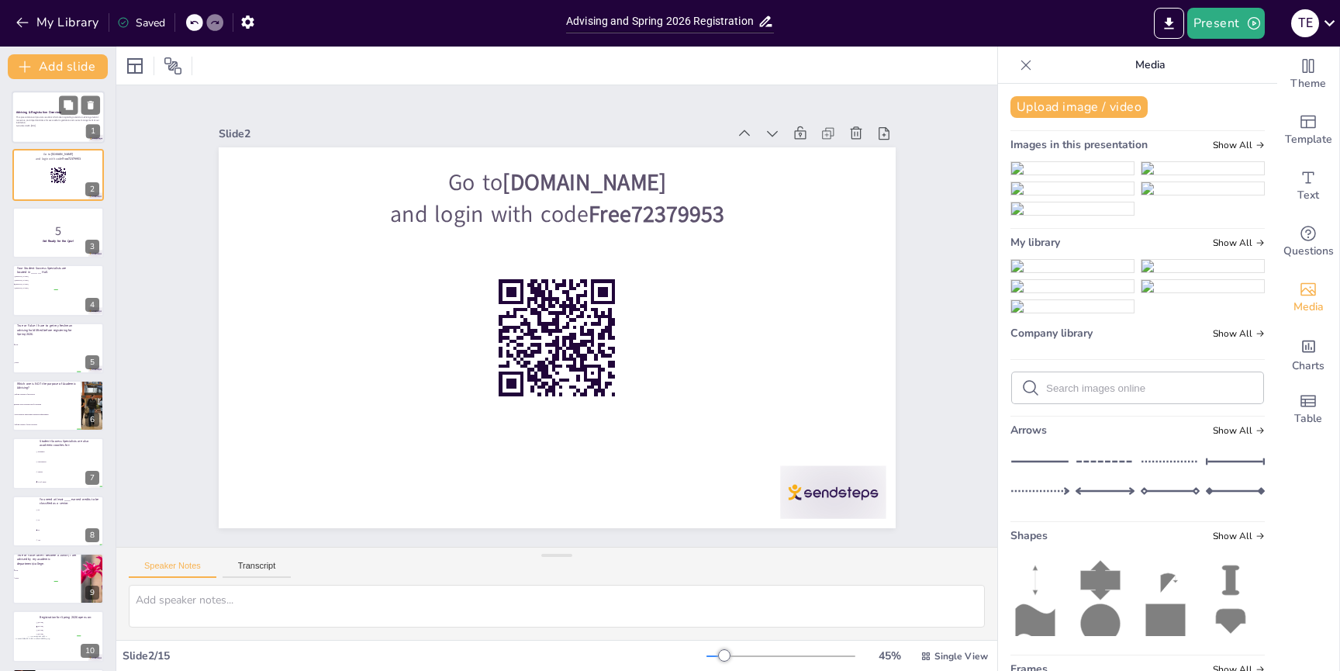
click at [41, 121] on p "This presentation will provide essential information regarding academic advisin…" at bounding box center [58, 120] width 84 height 9
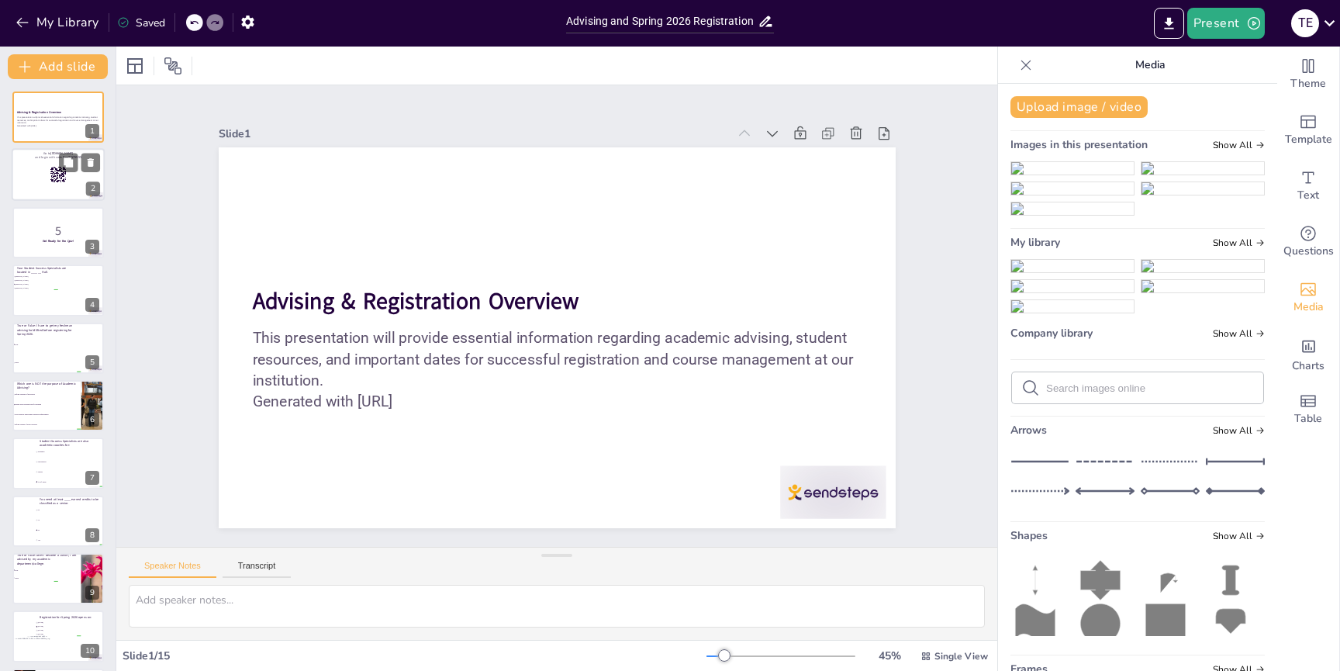
click at [53, 168] on rect at bounding box center [53, 169] width 1 height 3
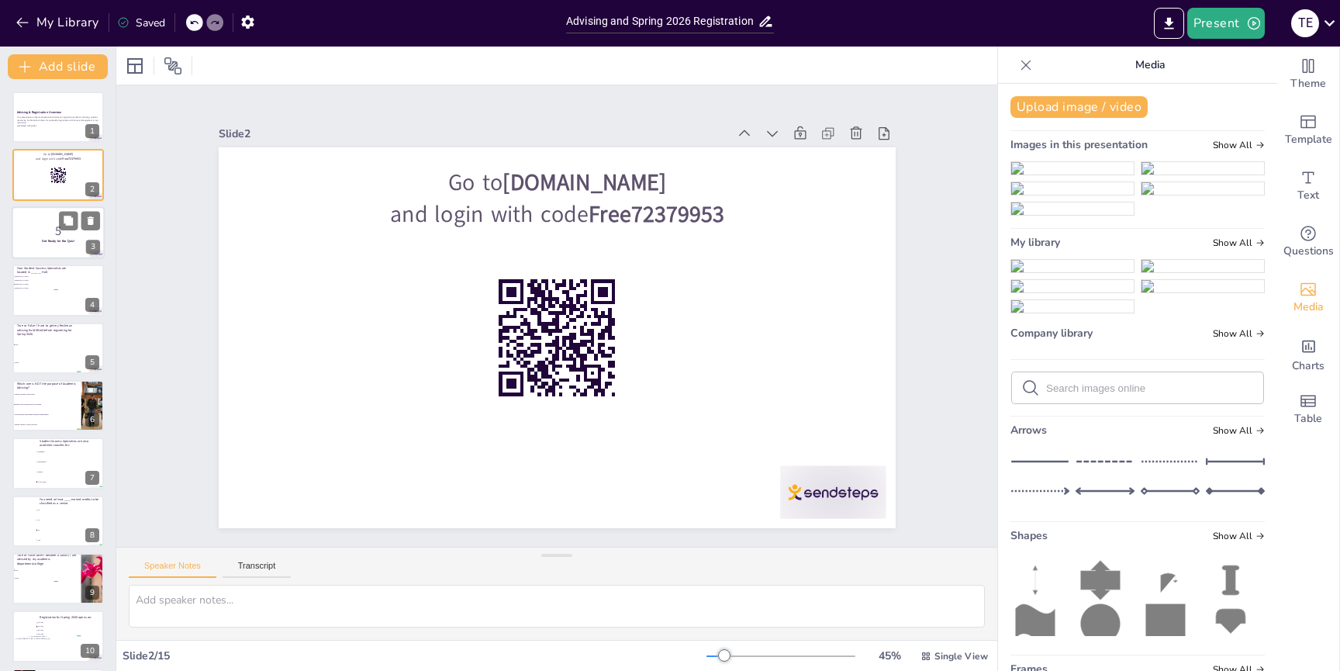
click at [41, 238] on p "5" at bounding box center [58, 230] width 84 height 17
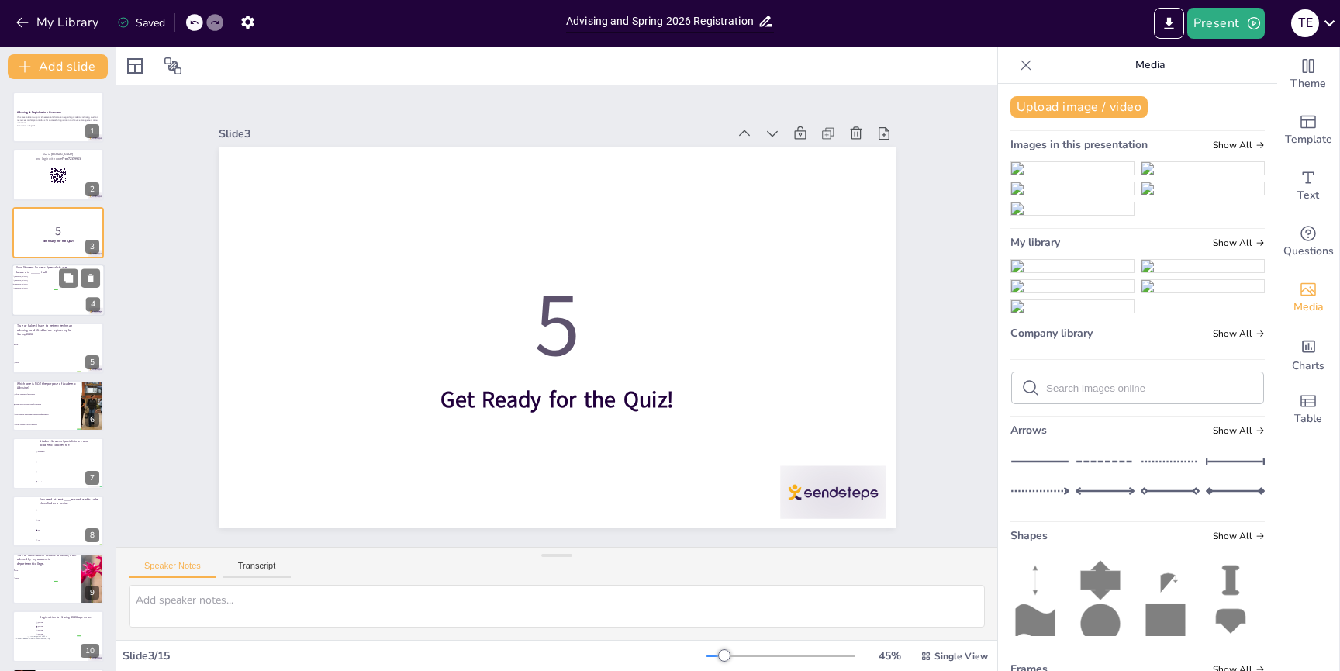
click at [41, 294] on div at bounding box center [58, 290] width 93 height 53
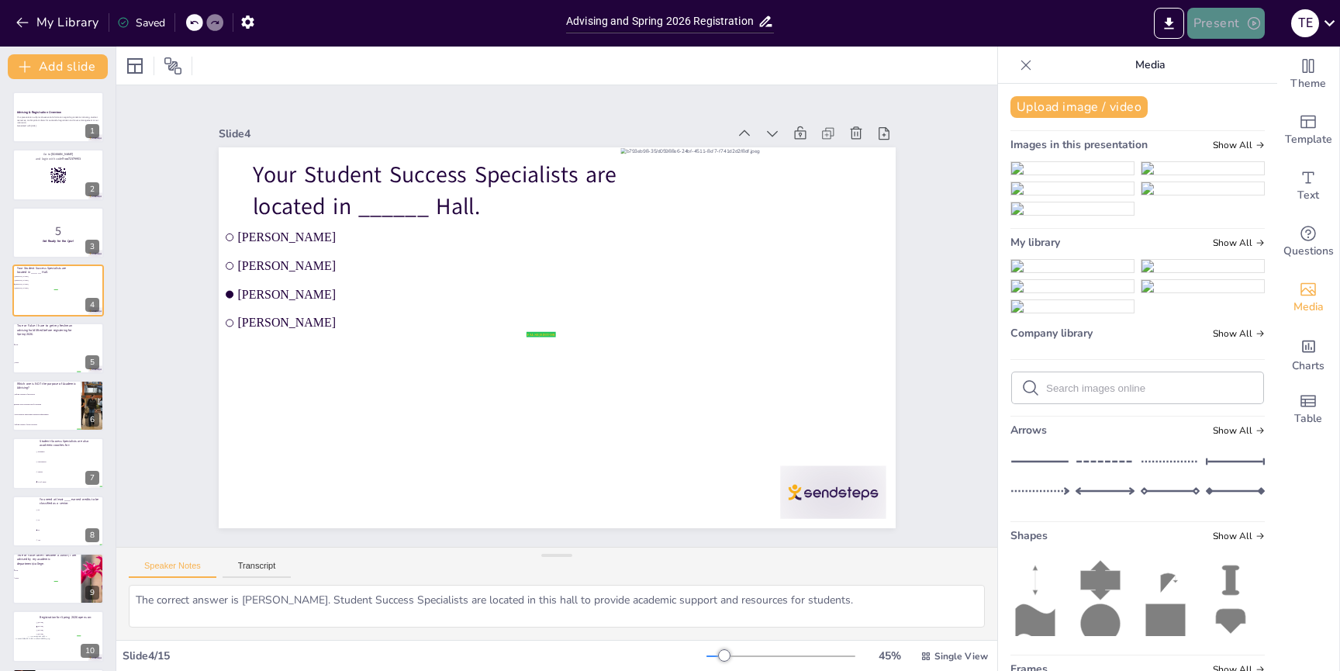
click at [1209, 29] on button "Present" at bounding box center [1226, 23] width 78 height 31
click at [1232, 58] on li "Preview presentation" at bounding box center [1250, 57] width 122 height 25
